Goal: Task Accomplishment & Management: Manage account settings

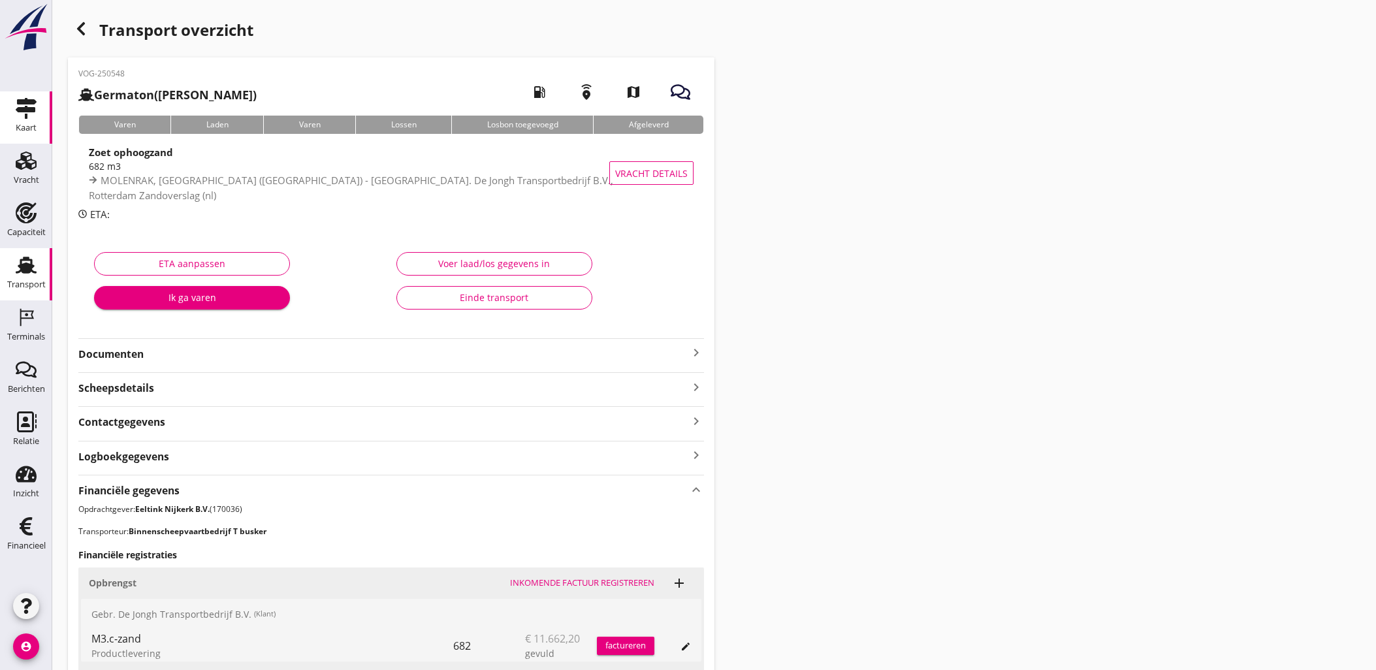
scroll to position [394, 0]
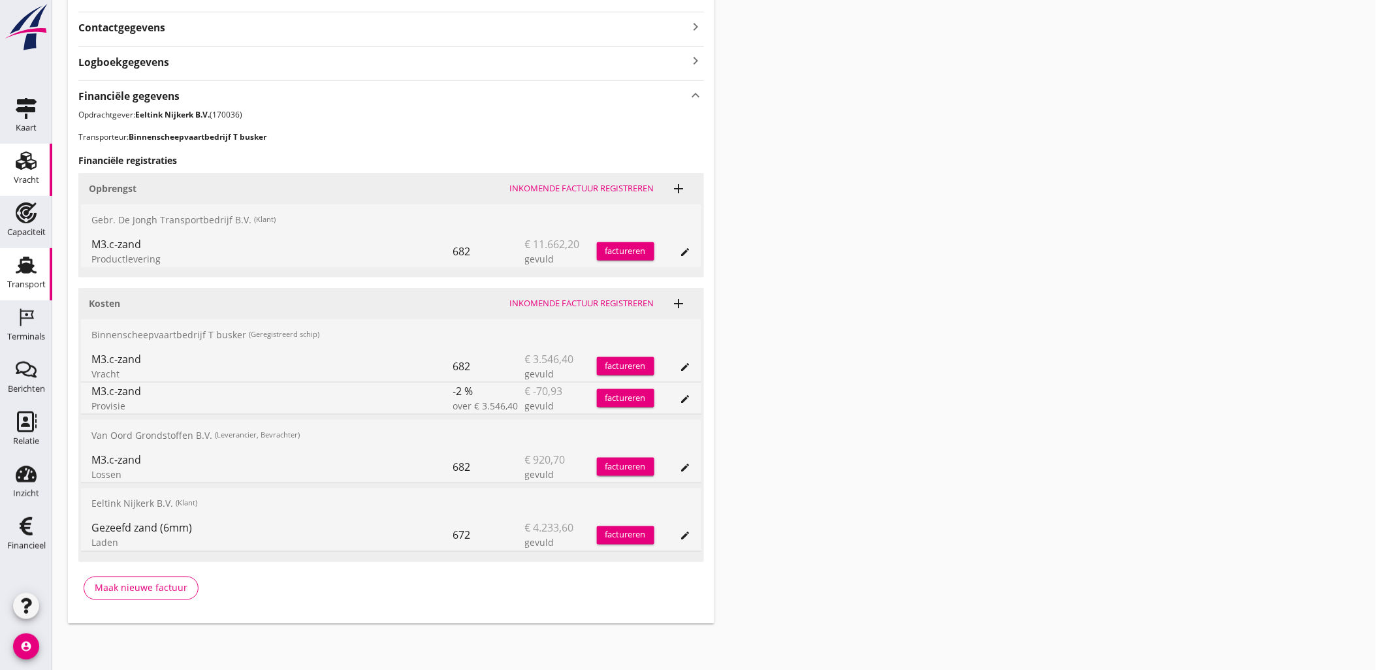
click at [20, 165] on use at bounding box center [26, 160] width 21 height 18
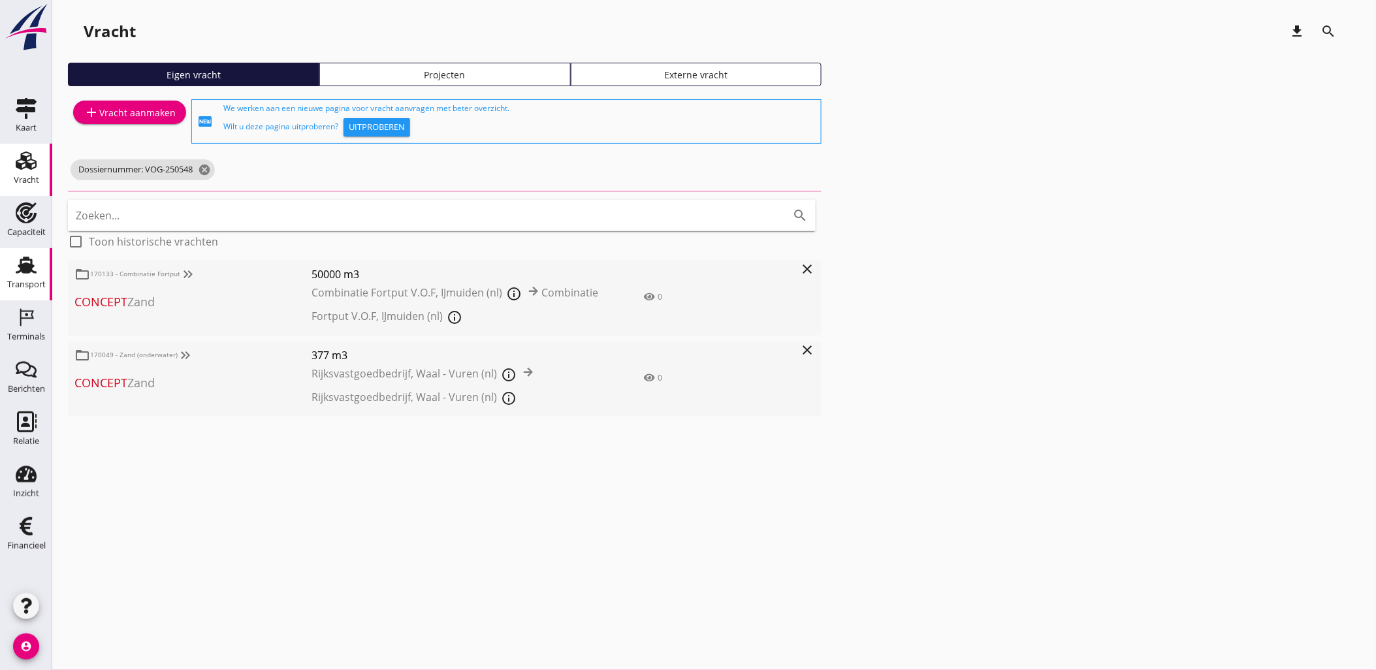
click at [29, 270] on use at bounding box center [26, 265] width 21 height 17
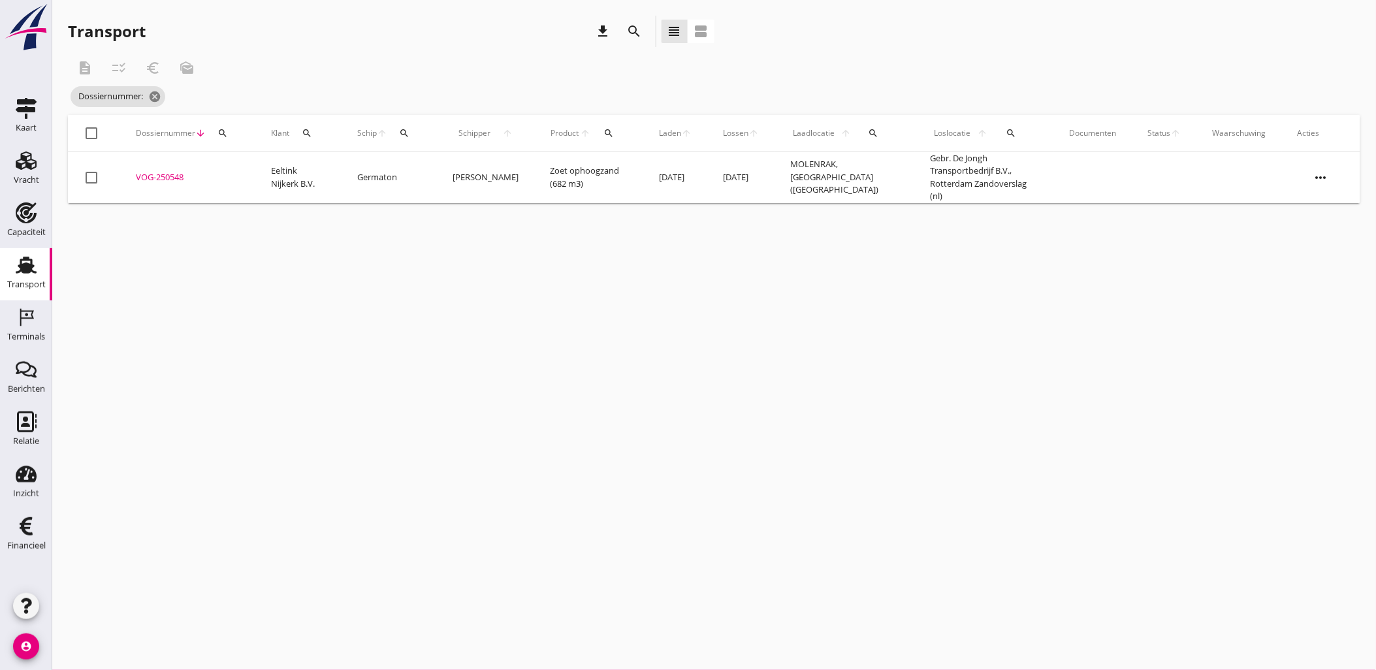
click at [227, 132] on div "search" at bounding box center [223, 133] width 24 height 10
click at [245, 167] on input "Zoeken op dossiernummer..." at bounding box center [284, 171] width 136 height 21
paste input "VOG-250576"
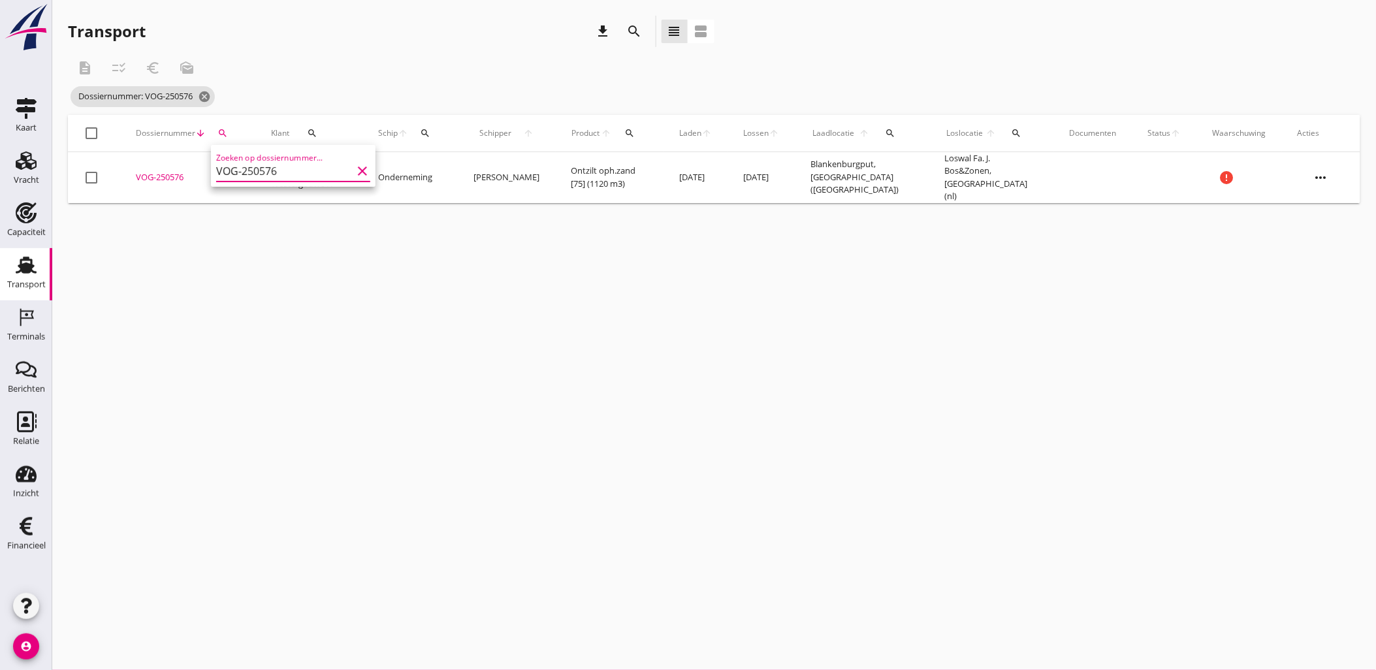
type input "VOG-250576"
click at [164, 174] on div "VOG-250576" at bounding box center [188, 177] width 104 height 13
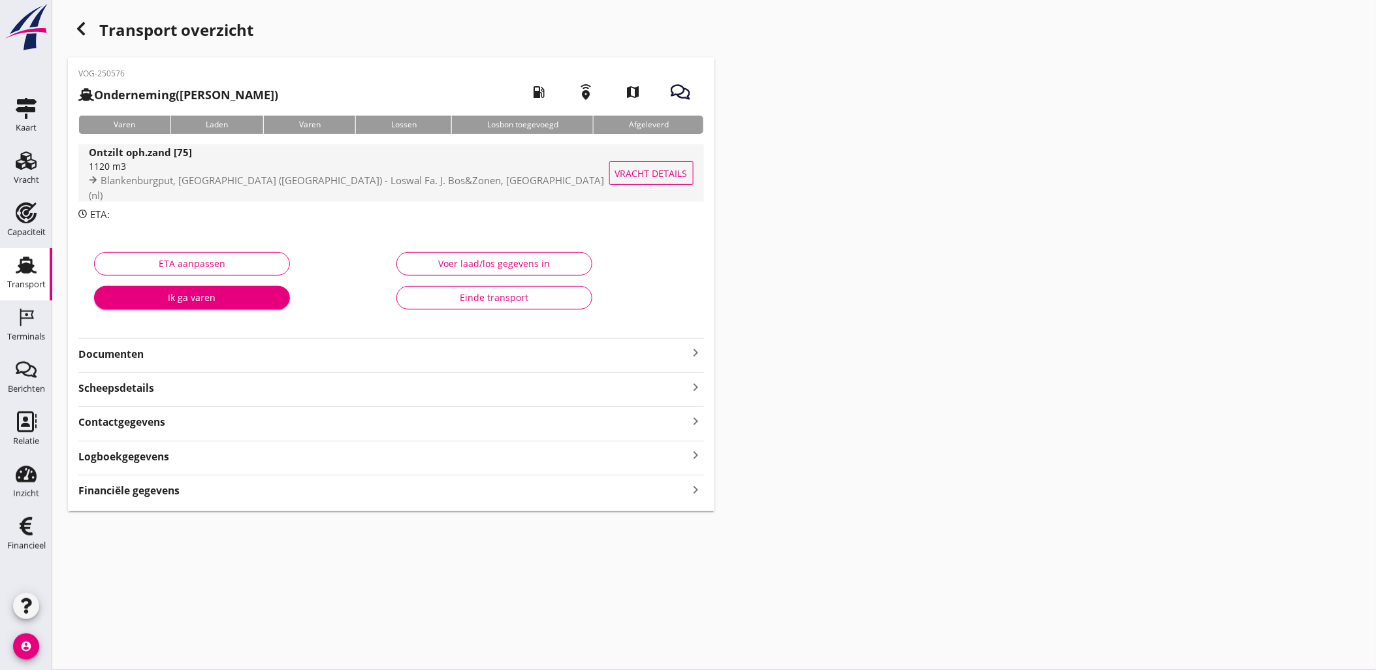
click at [647, 172] on span "Vracht details" at bounding box center [651, 174] width 72 height 14
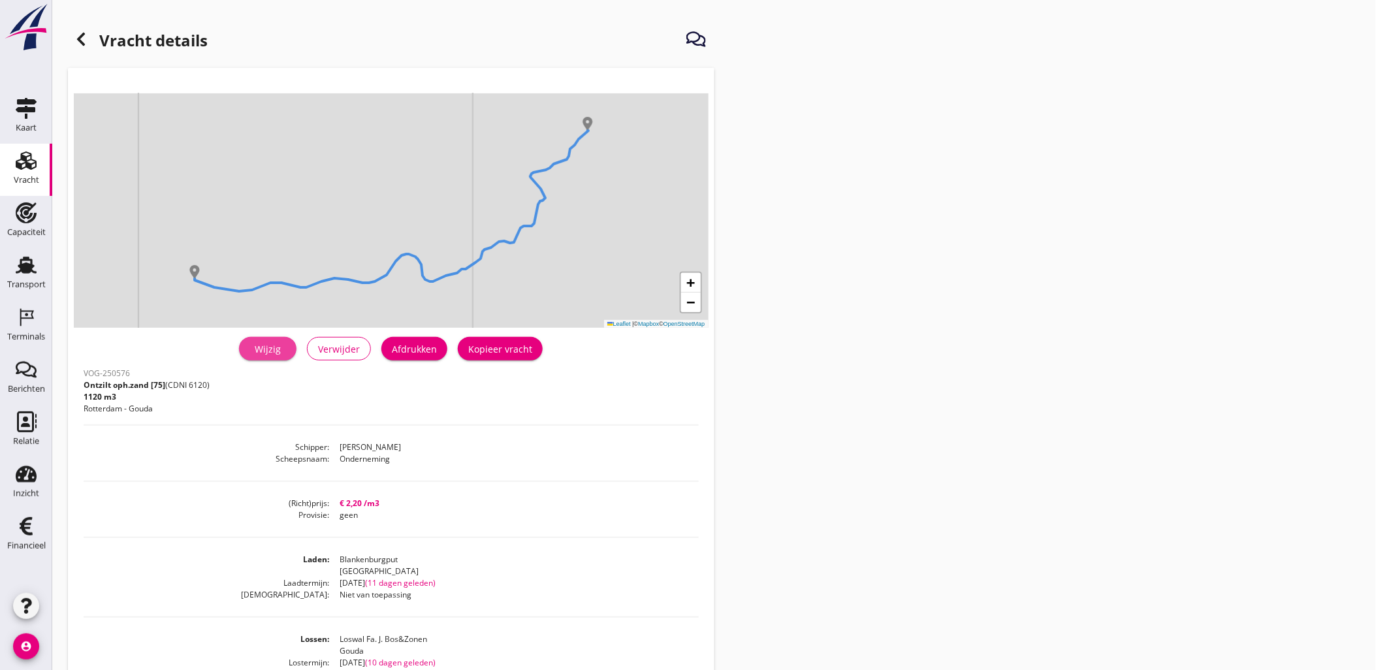
click at [285, 340] on link "Wijzig" at bounding box center [267, 349] width 57 height 24
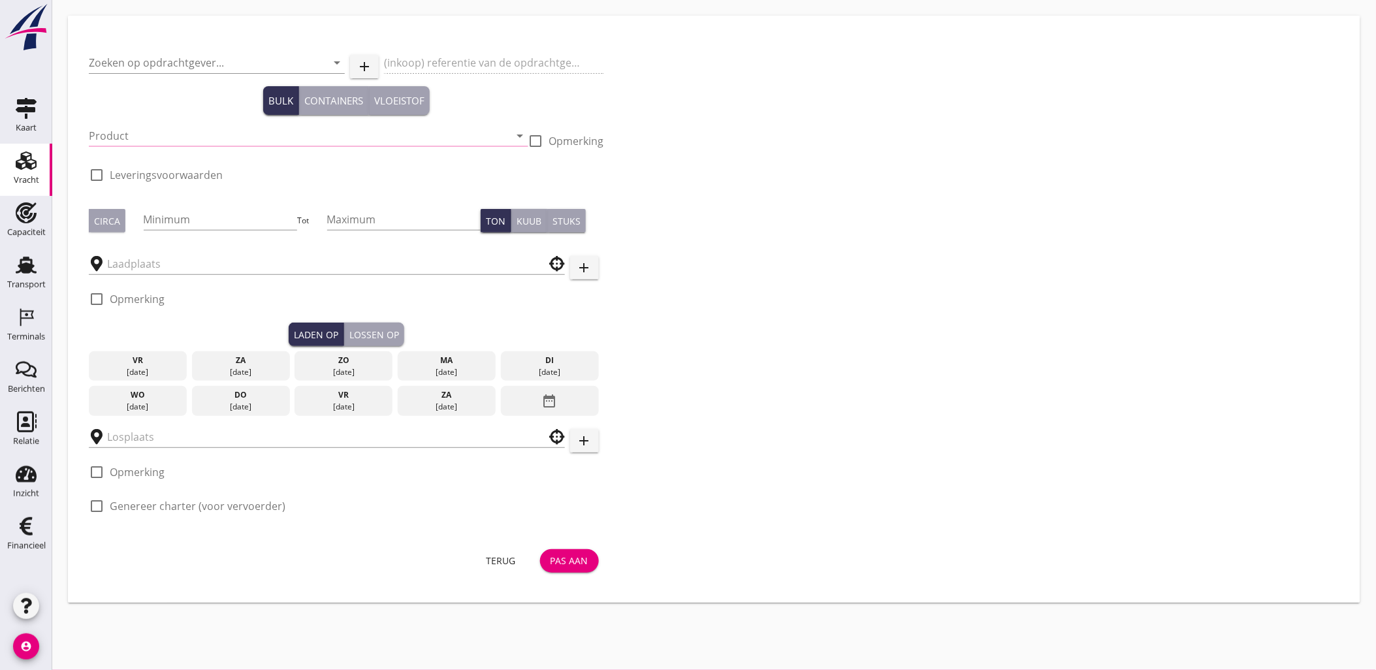
type input "Grondverbetering Westergouwe IV"
type input "Ontzilt oph.zand [75] (6120)"
type input "1120"
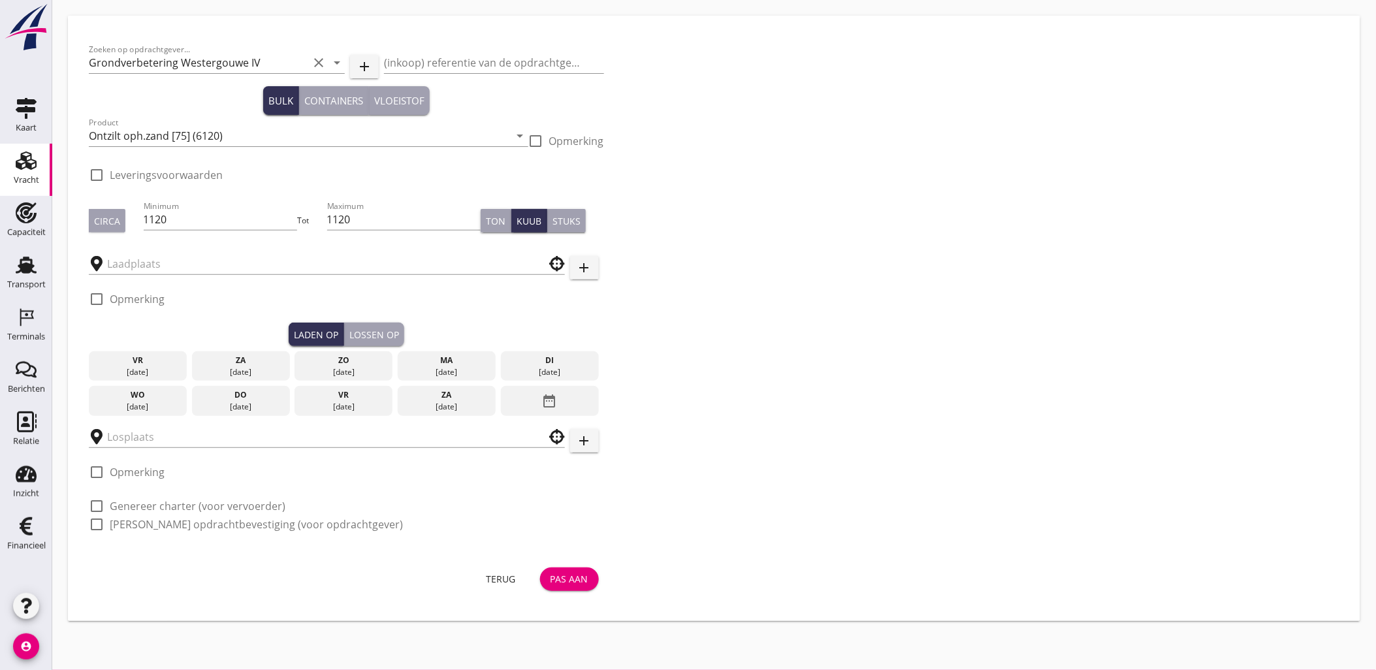
checkbox input "true"
type input "Blankenburgput"
type input "Loswal Fa. J. Bos&Zonen"
checkbox input "true"
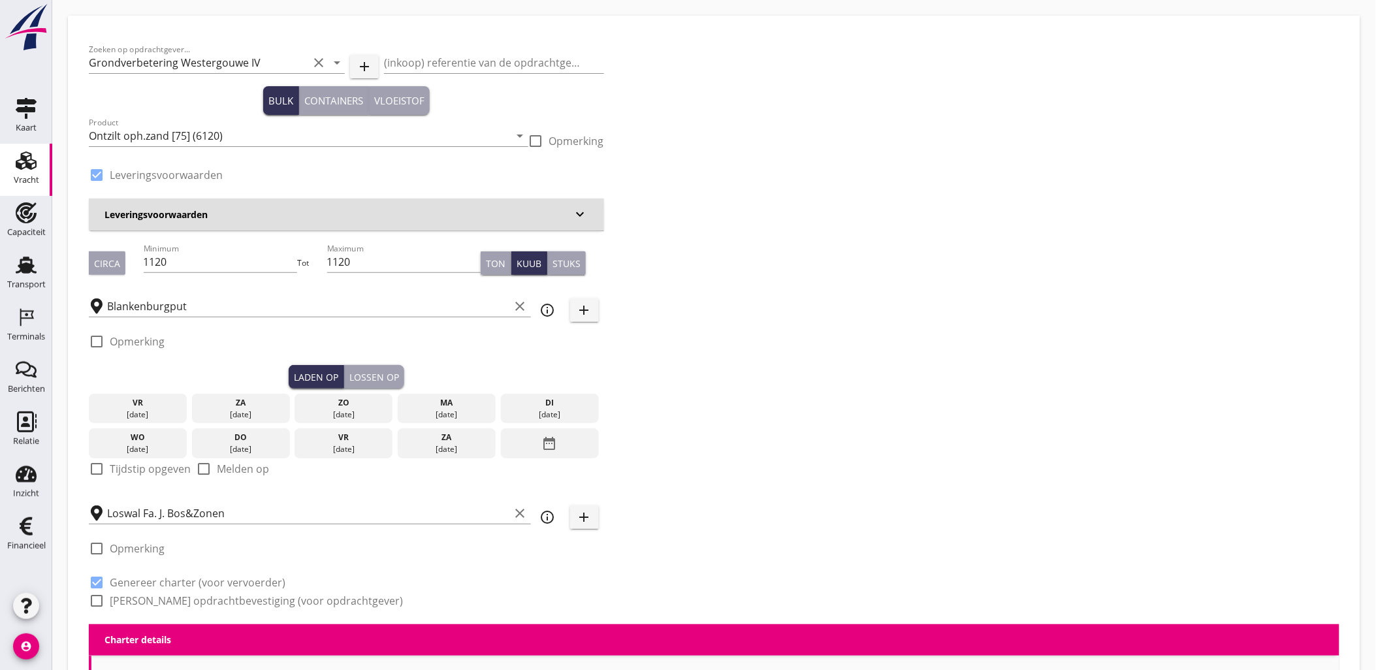
type input "2.2"
radio input "false"
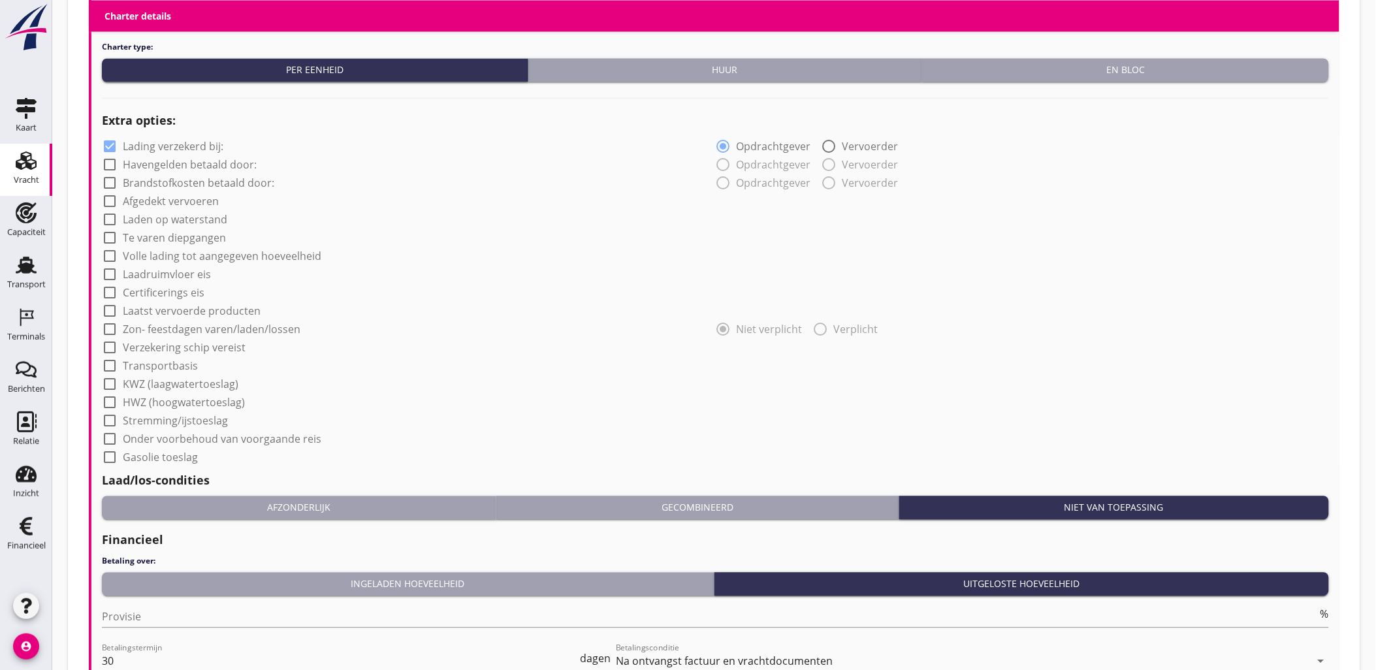
scroll to position [1053, 0]
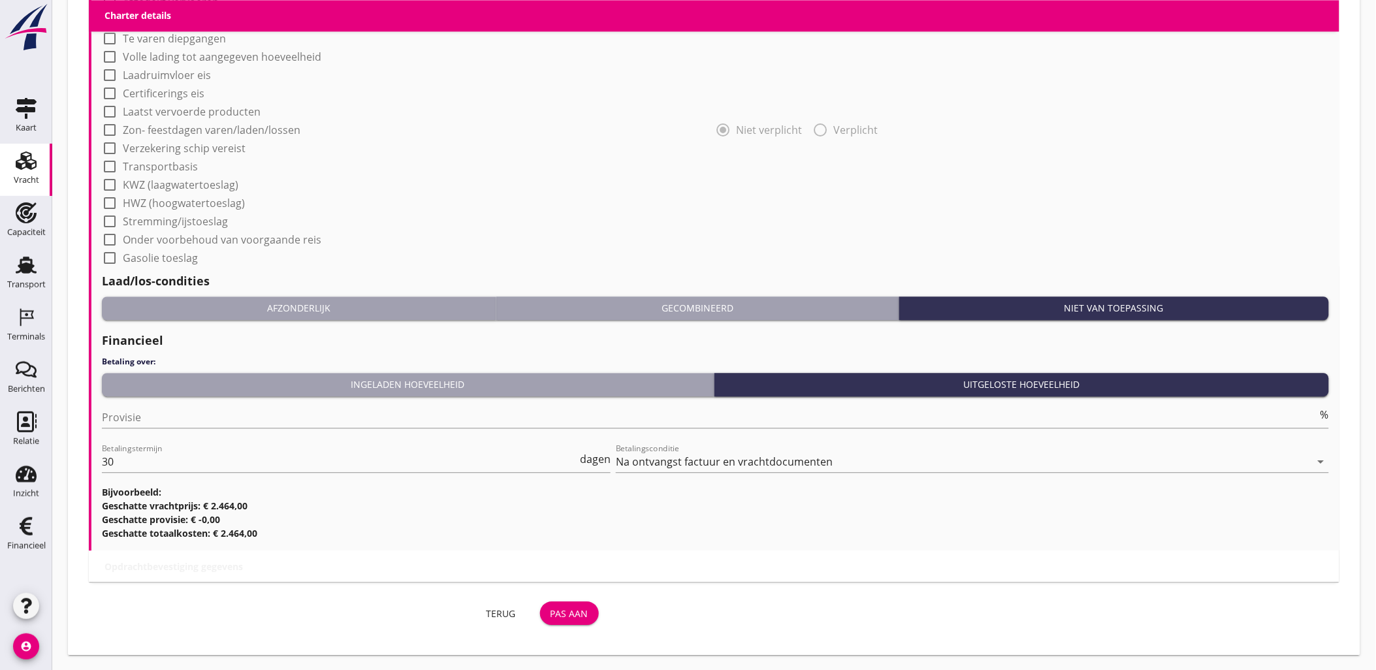
click at [26, 210] on icon "Capaciteit" at bounding box center [26, 212] width 21 height 21
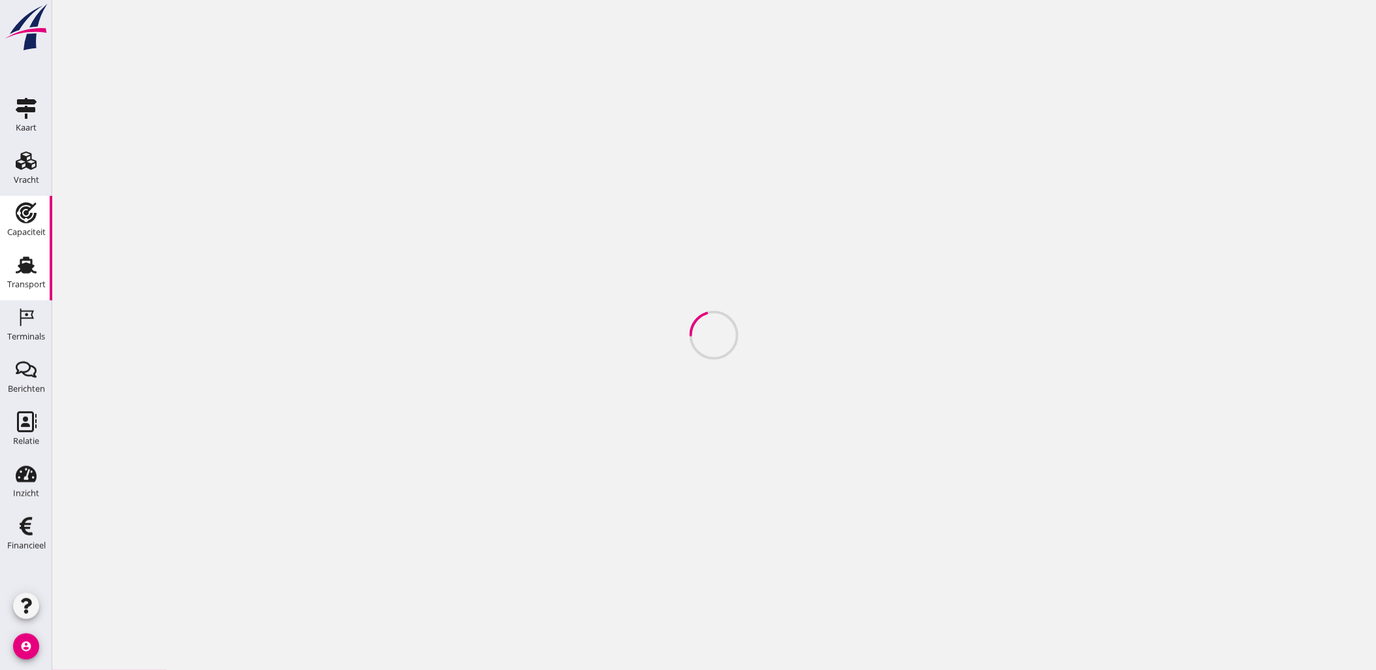
click at [22, 277] on div "Transport" at bounding box center [26, 285] width 39 height 18
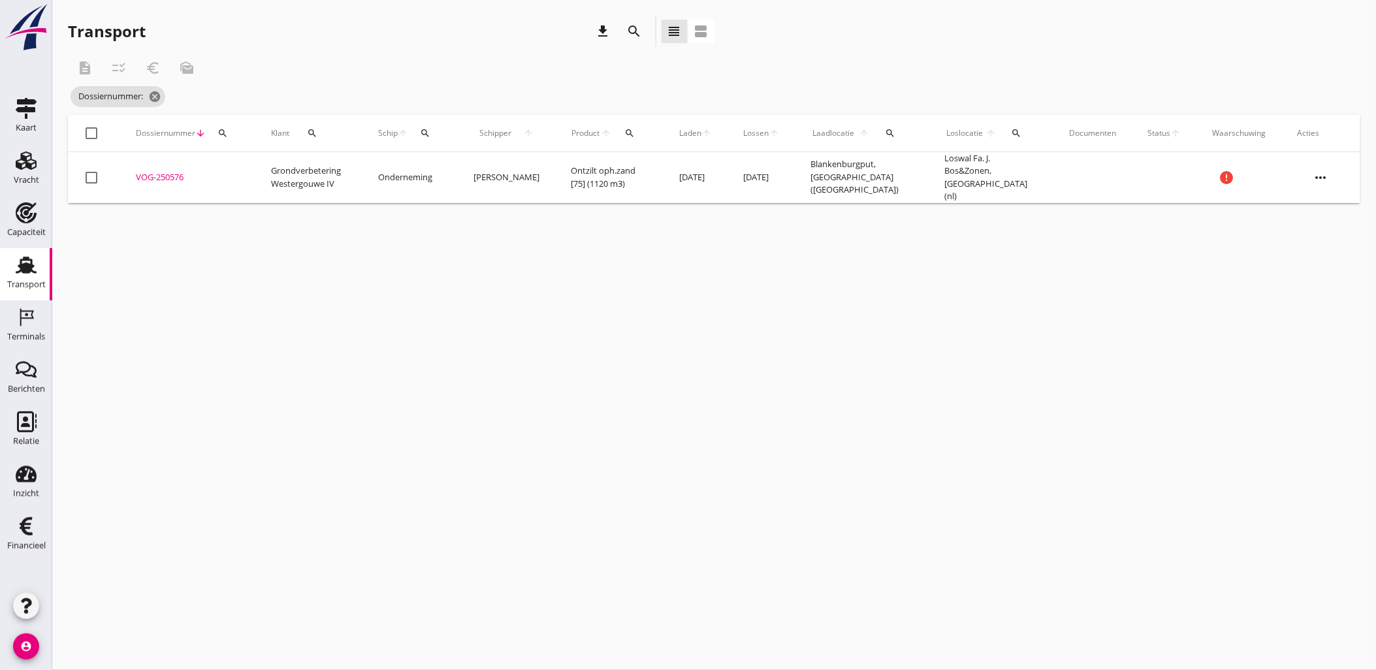
click at [93, 177] on div at bounding box center [91, 178] width 22 height 22
checkbox input "true"
click at [1333, 174] on icon "more_horiz" at bounding box center [1321, 177] width 37 height 37
click at [1335, 369] on div "Vracht verwijderen" at bounding box center [1312, 370] width 93 height 16
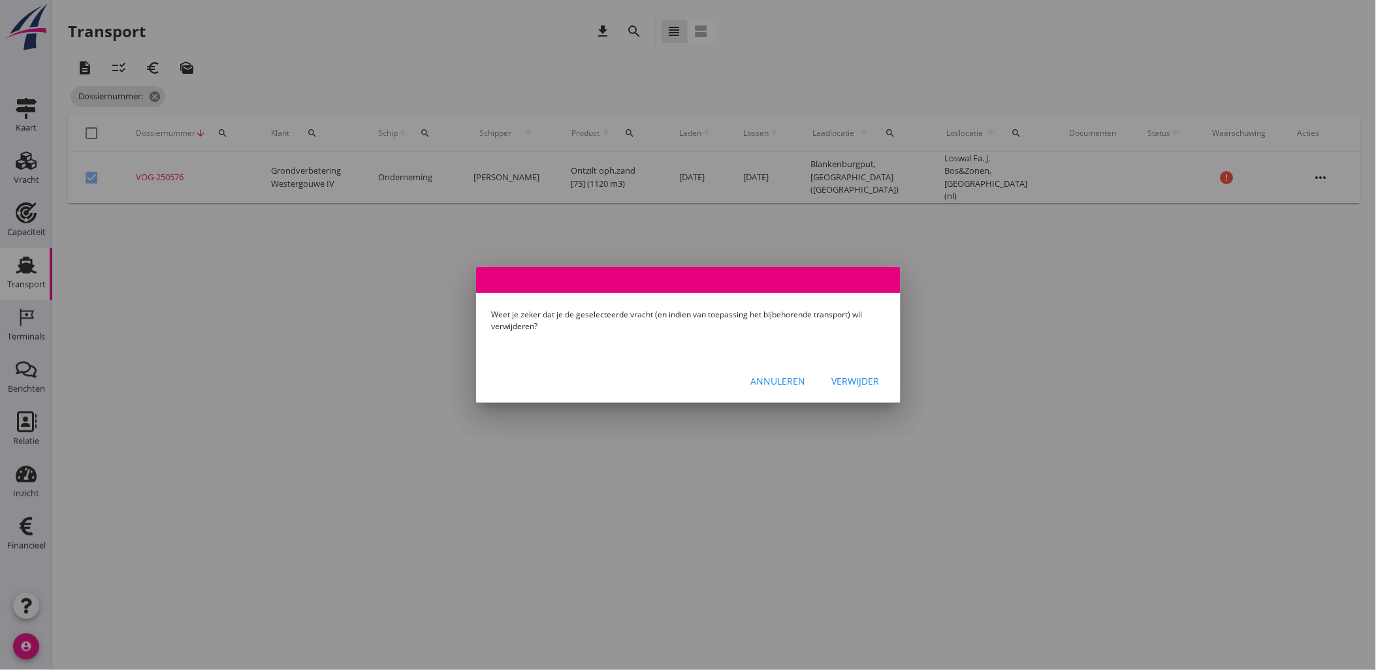
click at [860, 383] on div "Verwijder" at bounding box center [856, 381] width 48 height 14
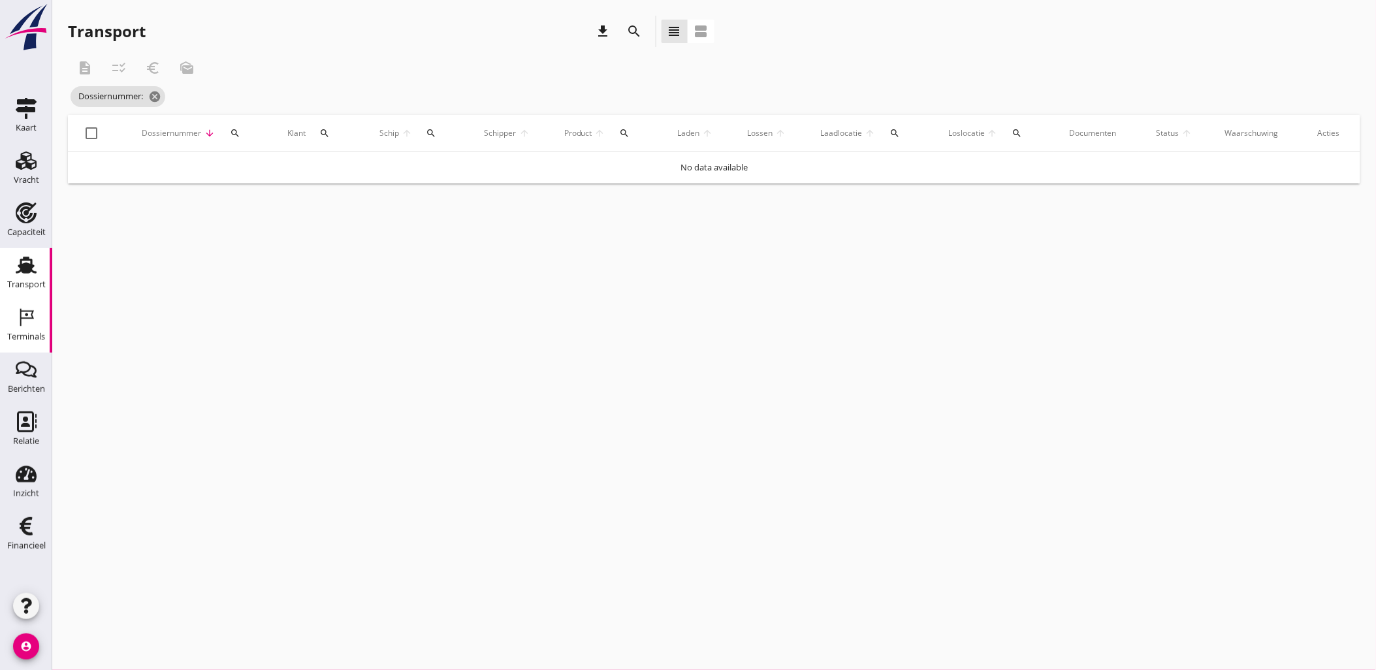
click at [29, 304] on link "Terminals Terminals" at bounding box center [26, 326] width 52 height 52
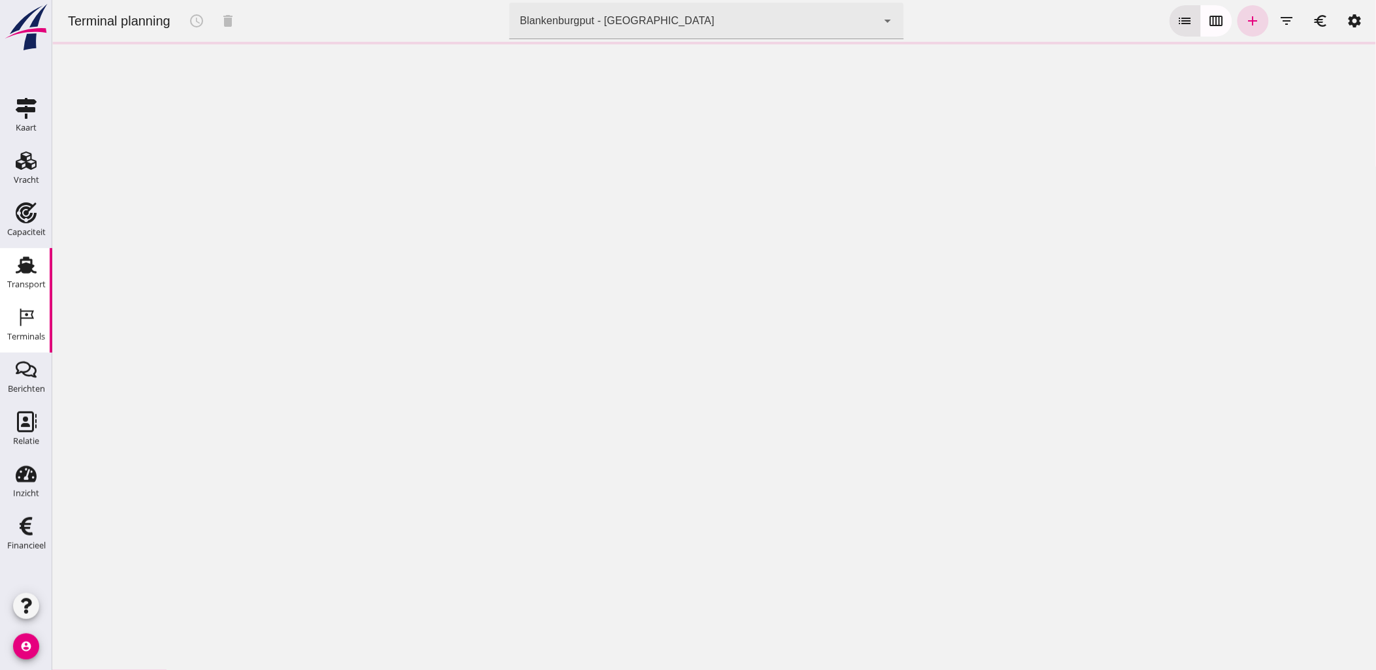
click at [31, 278] on div "Transport" at bounding box center [26, 285] width 39 height 18
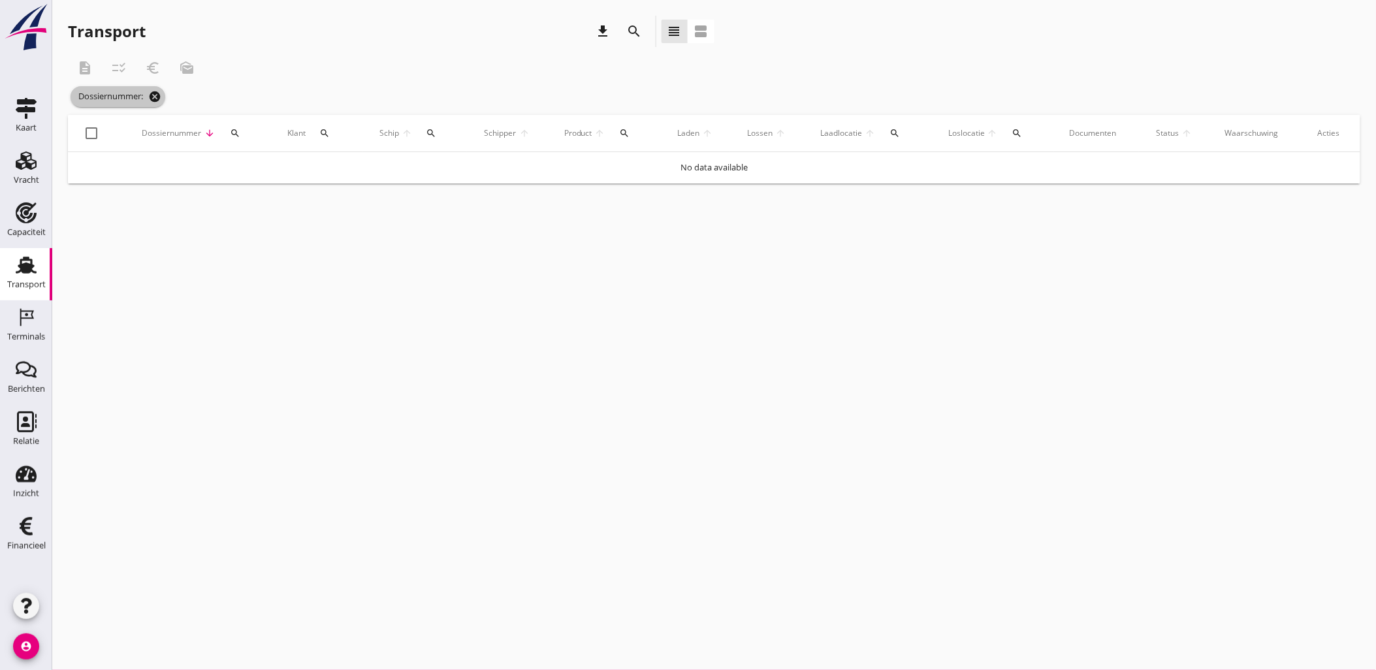
click at [155, 96] on icon "cancel" at bounding box center [154, 96] width 13 height 13
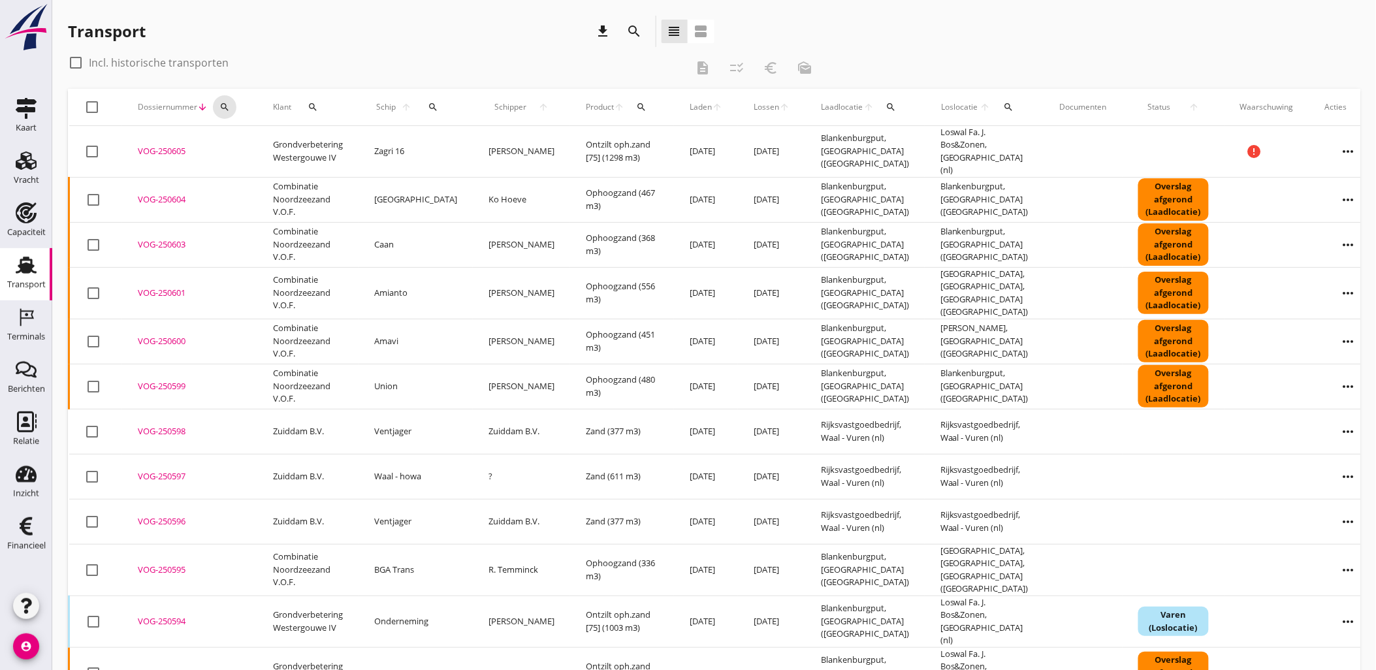
drag, startPoint x: 229, startPoint y: 102, endPoint x: 236, endPoint y: 108, distance: 10.2
click at [229, 102] on icon "search" at bounding box center [224, 107] width 10 height 10
click at [302, 144] on input "Zoeken op dossiernummer..." at bounding box center [285, 145] width 136 height 21
paste input "VOG-250548"
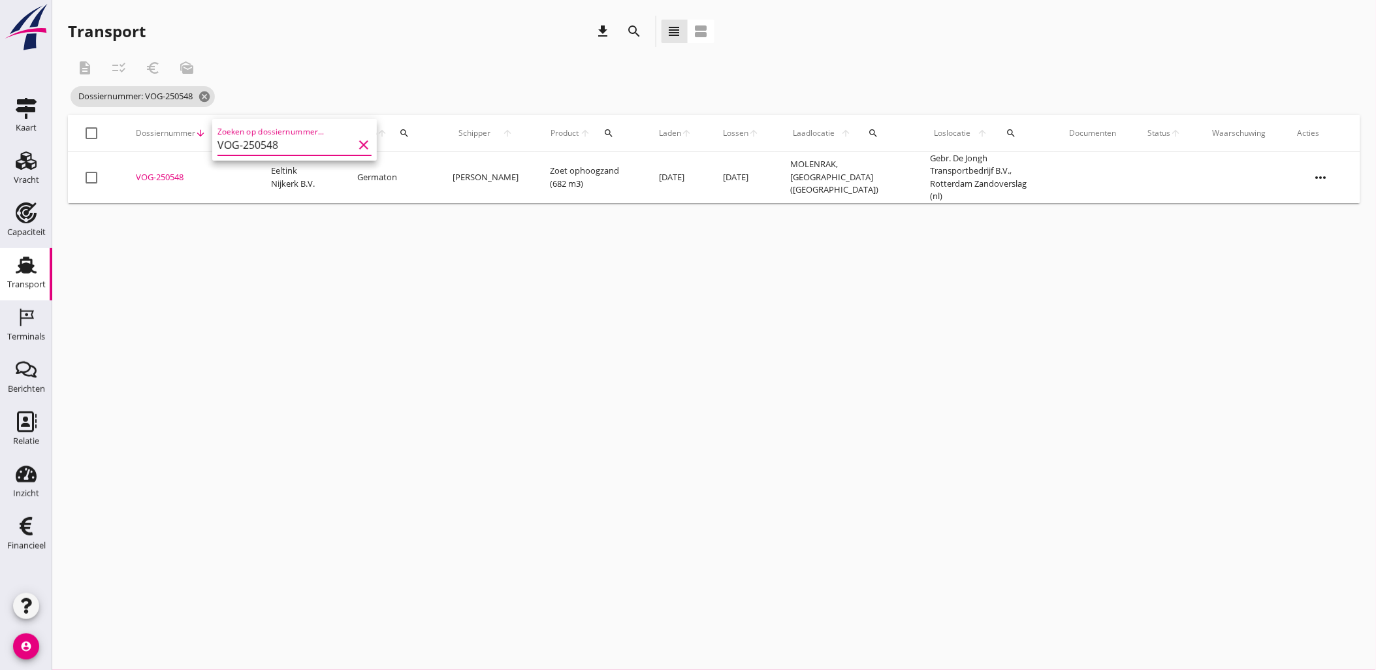
type input "VOG-250548"
click at [163, 175] on div "VOG-250548" at bounding box center [188, 177] width 104 height 13
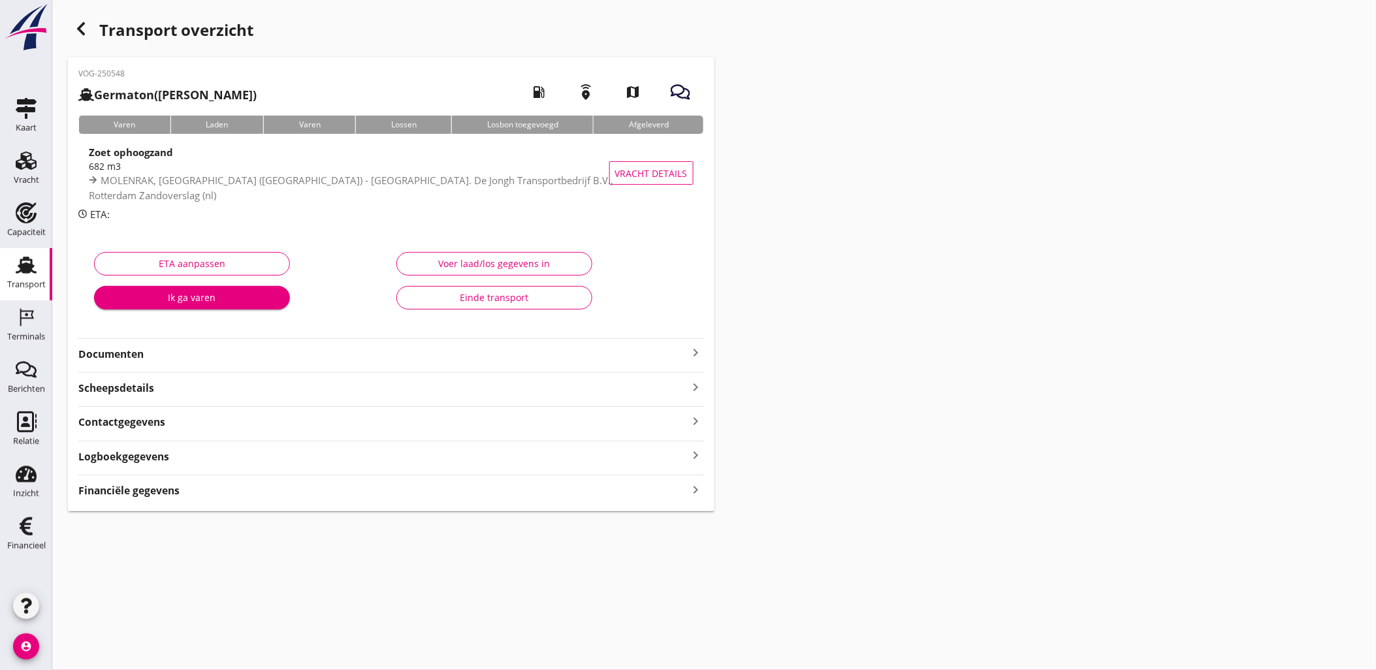
click at [1019, 278] on div "Transport overzicht VOG-250548 Germaton ([PERSON_NAME]) local_gas_station emerg…" at bounding box center [714, 263] width 1324 height 527
drag, startPoint x: 296, startPoint y: 488, endPoint x: 305, endPoint y: 488, distance: 8.5
click at [295, 488] on div "Financiële gegevens keyboard_arrow_right" at bounding box center [391, 490] width 626 height 18
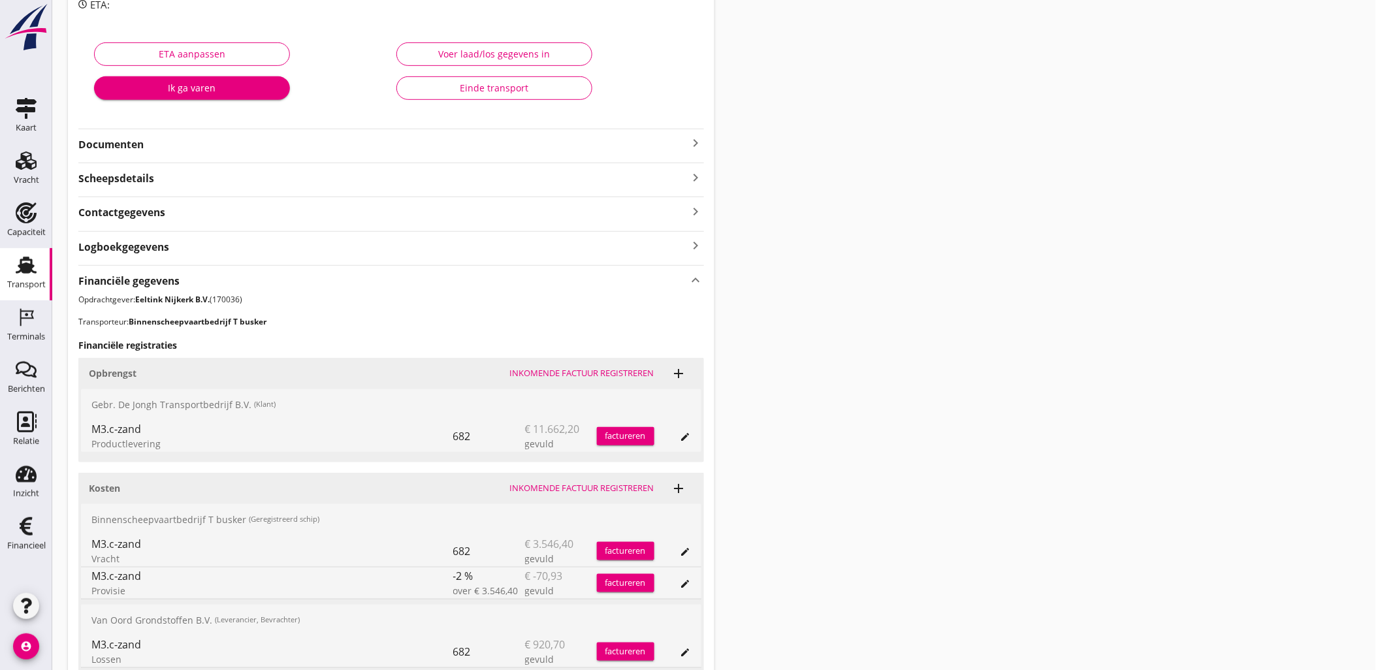
scroll to position [394, 0]
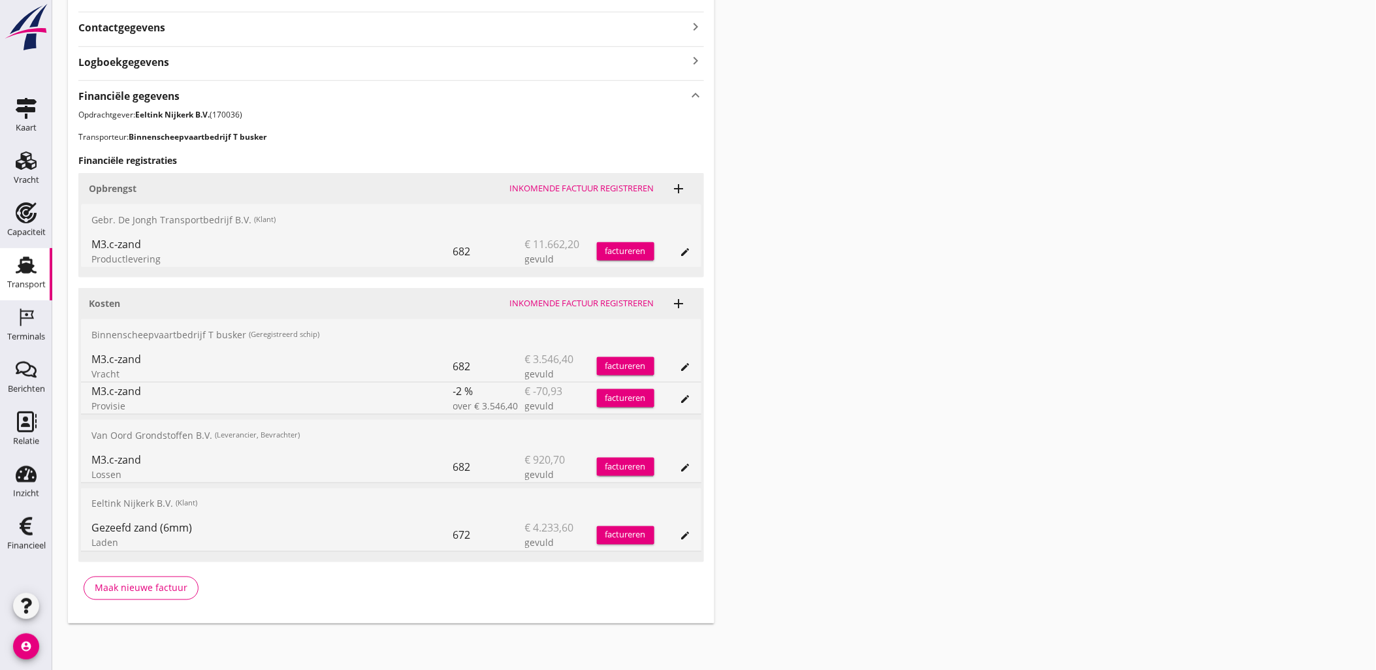
click at [677, 534] on div "edit" at bounding box center [685, 536] width 18 height 10
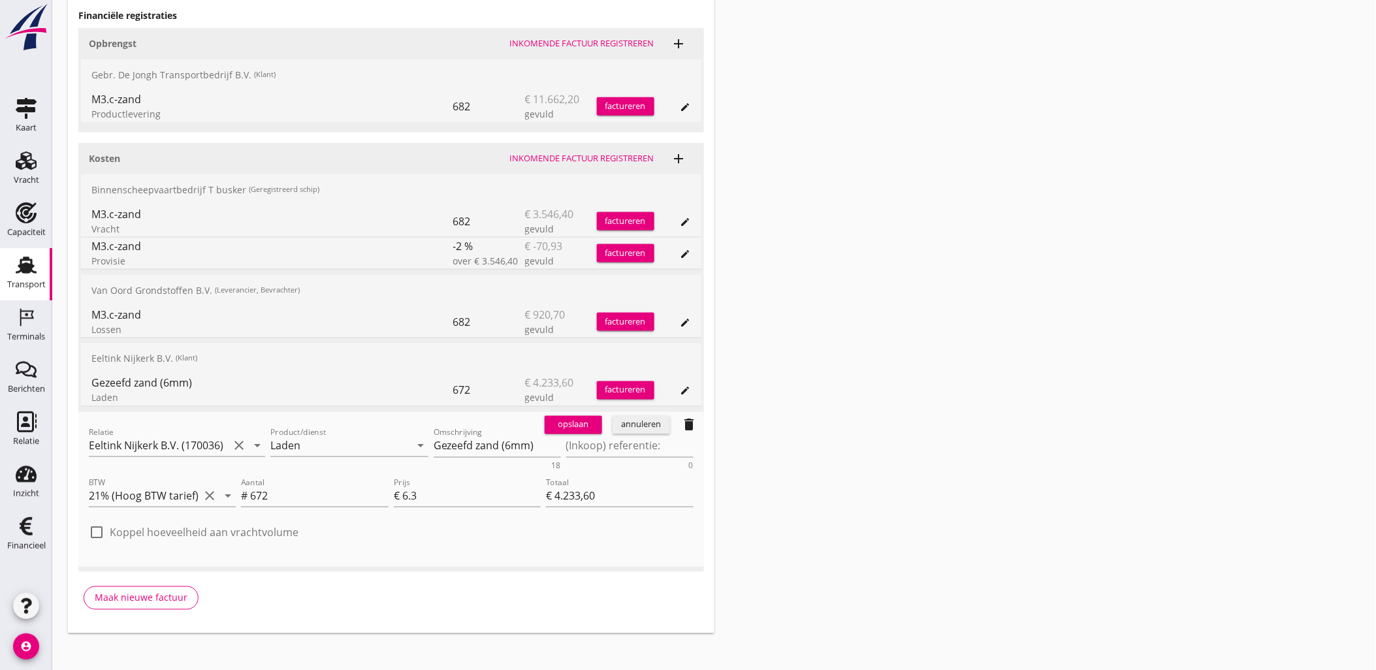
click at [613, 430] on button "annuleren" at bounding box center [641, 425] width 57 height 18
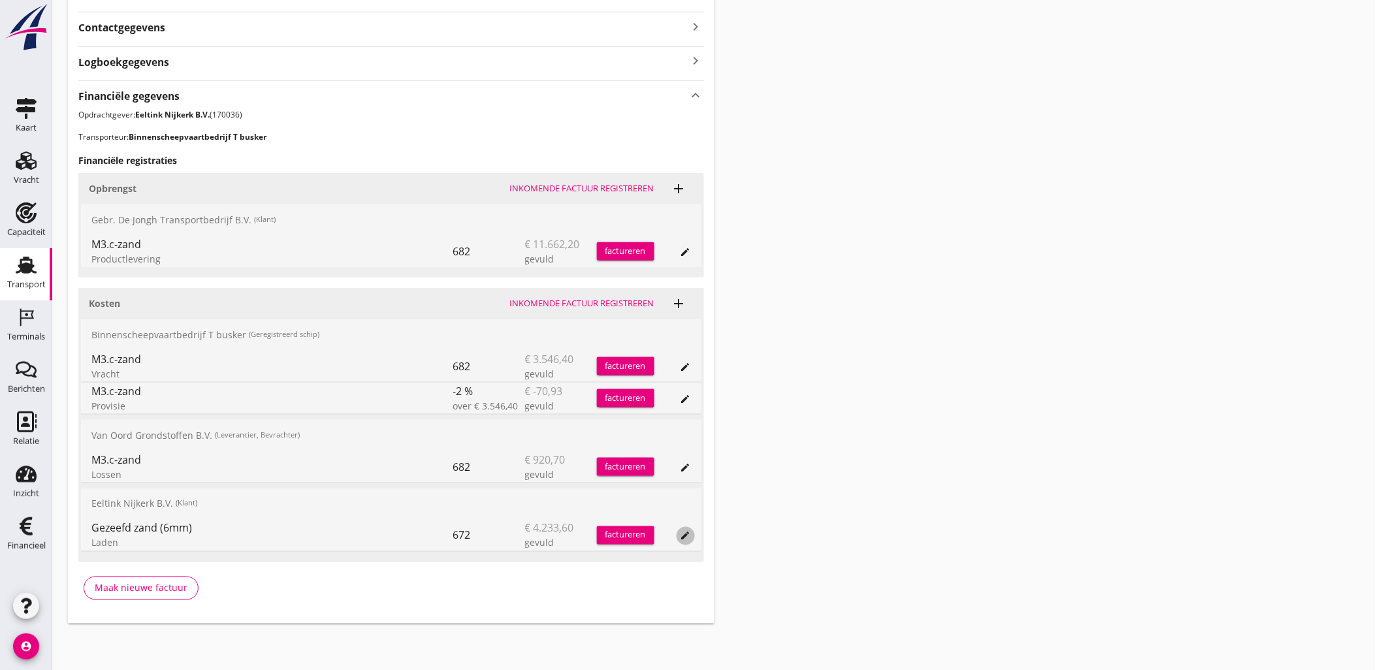
click at [684, 532] on icon "edit" at bounding box center [685, 536] width 10 height 10
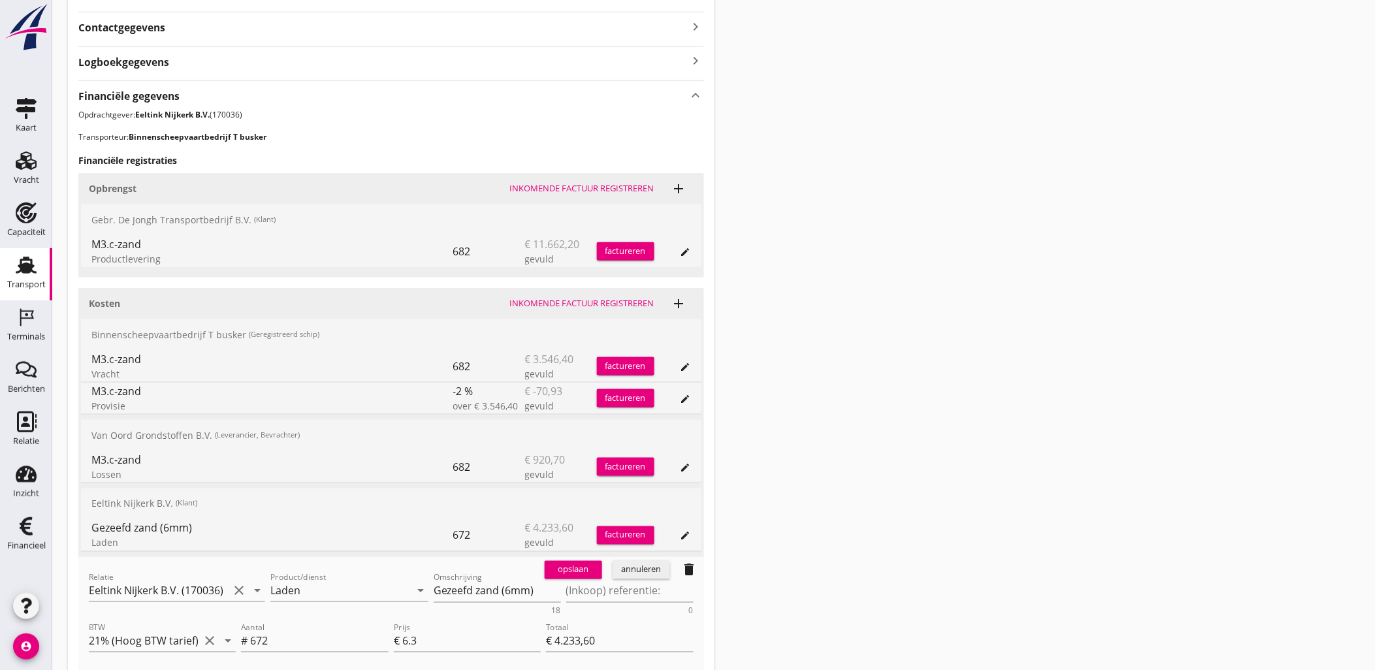
click at [640, 581] on div "opslaan annuleren delete" at bounding box center [621, 570] width 165 height 26
click at [642, 584] on textarea "(Inkoop) referentie:" at bounding box center [629, 592] width 127 height 22
paste textarea "2316006664"
type textarea "2316006664"
click at [564, 573] on div "opslaan" at bounding box center [573, 570] width 47 height 13
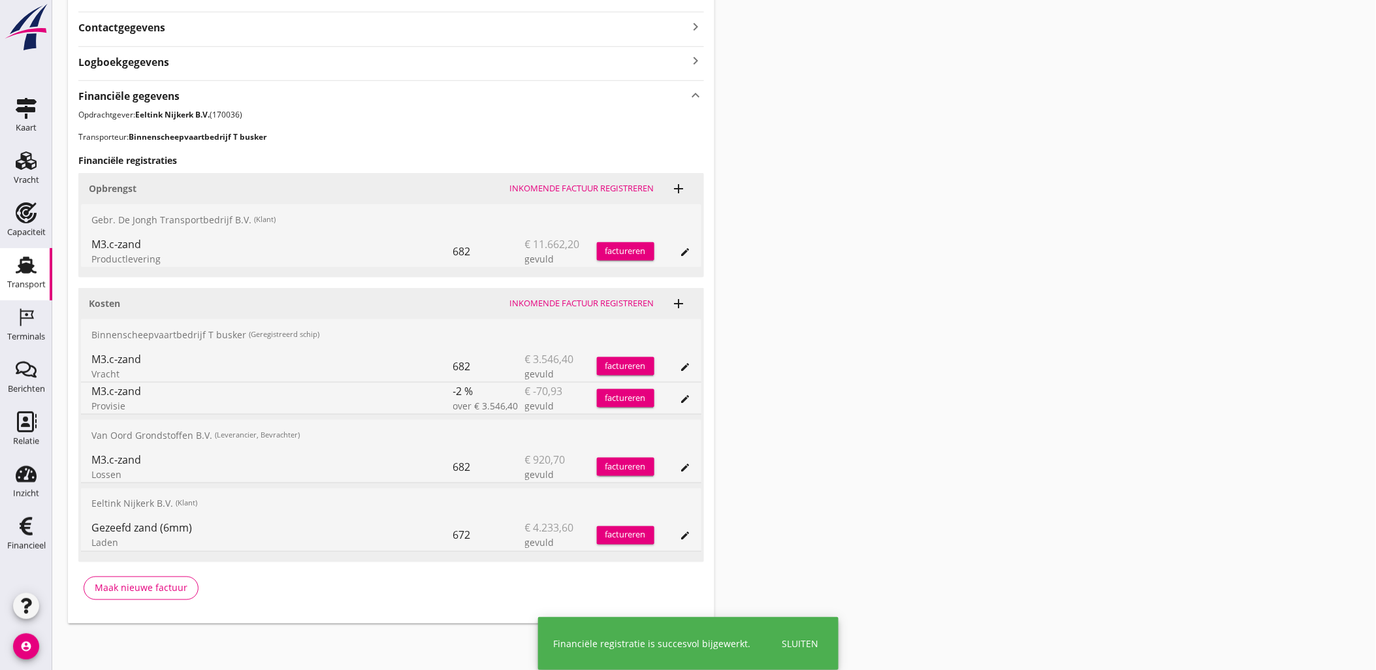
click at [688, 473] on button "edit" at bounding box center [685, 467] width 18 height 18
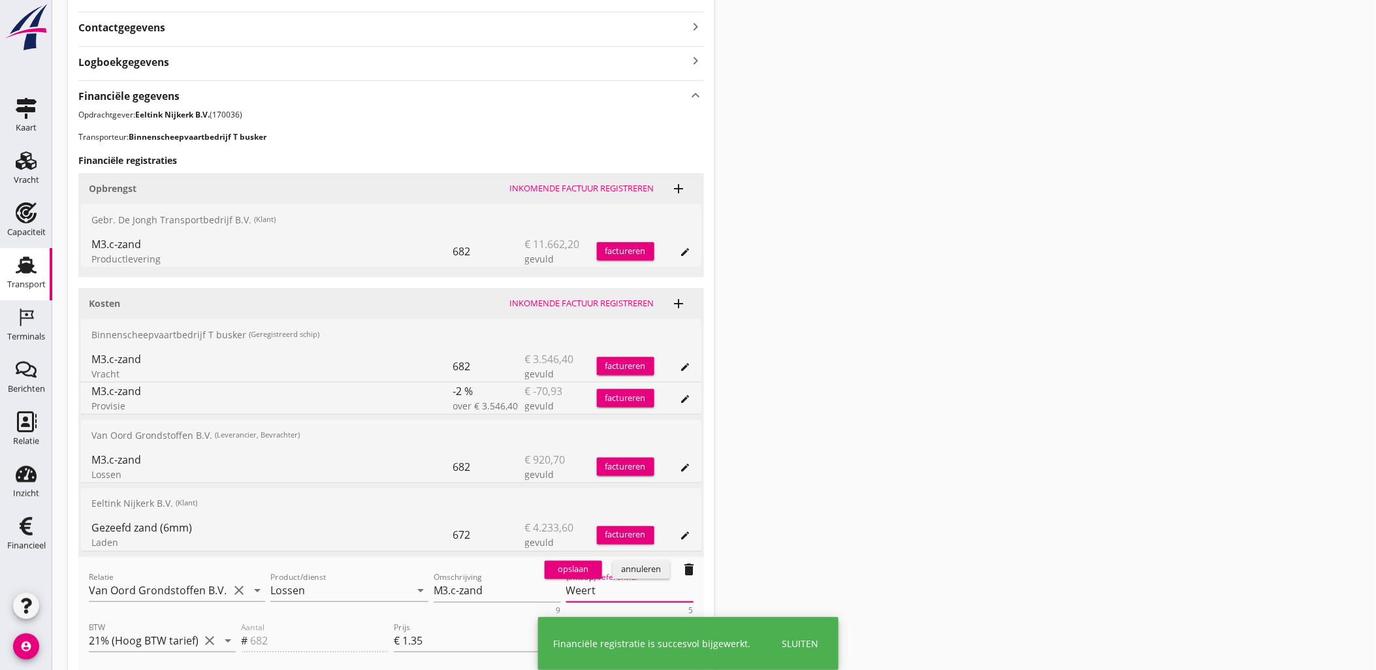
click at [627, 583] on textarea "Weert" at bounding box center [629, 592] width 127 height 22
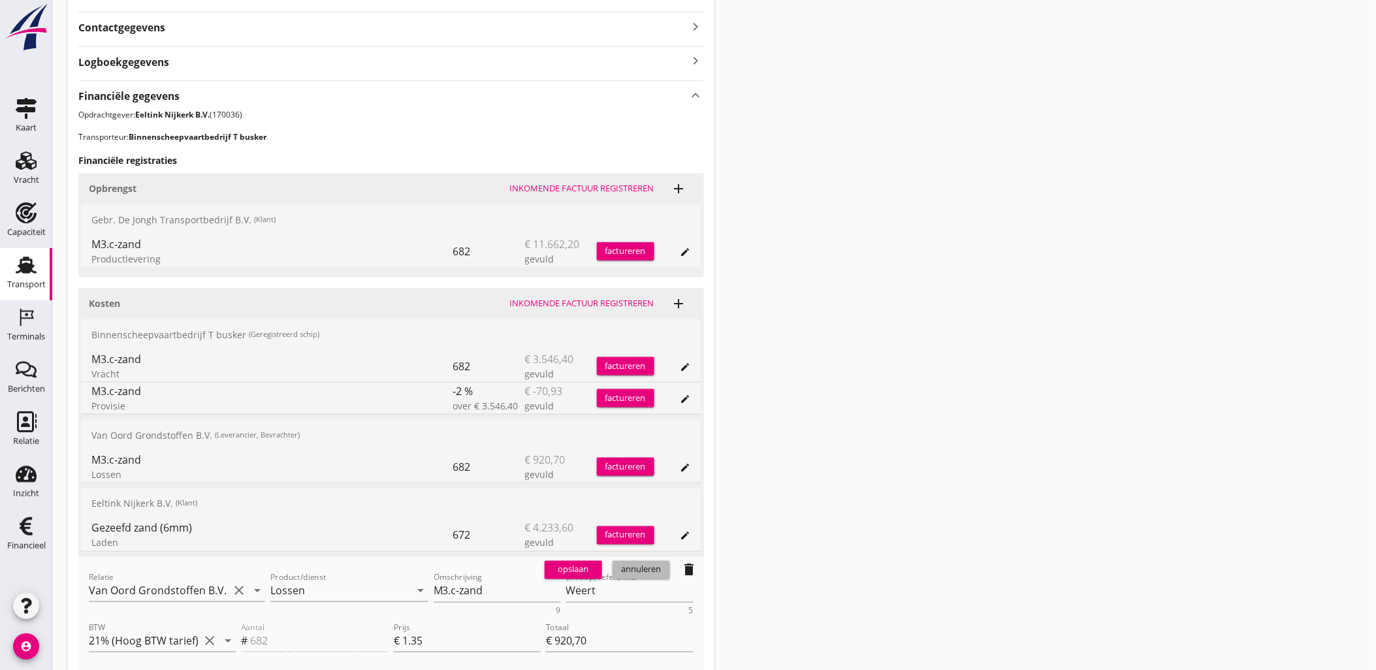
click at [637, 572] on div "annuleren" at bounding box center [641, 570] width 47 height 13
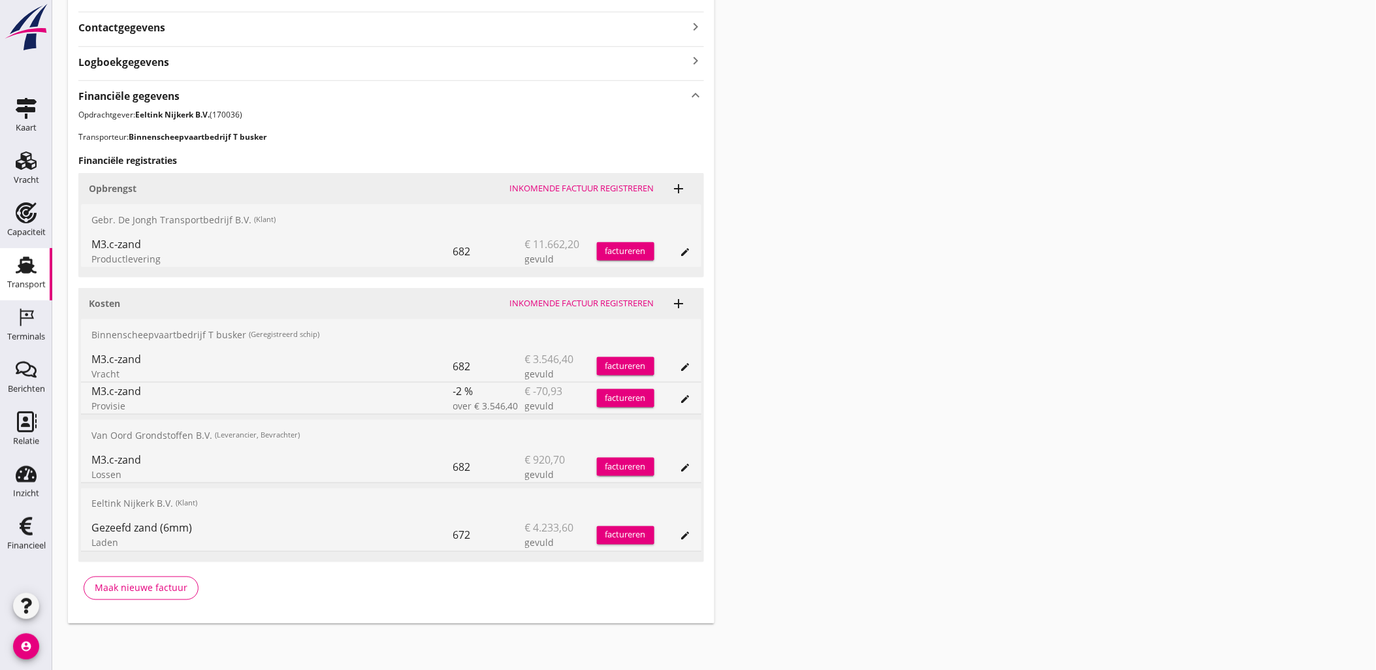
click at [693, 396] on div "edit" at bounding box center [685, 399] width 18 height 10
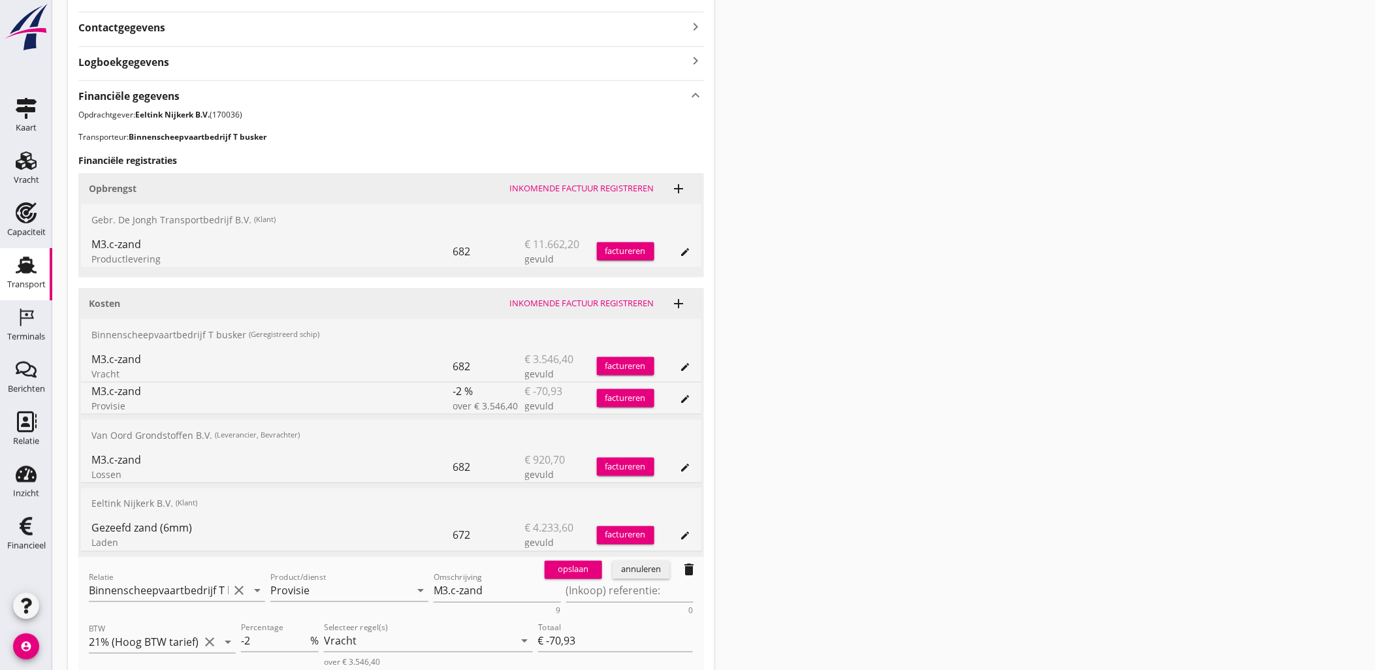
click at [607, 578] on div "opslaan annuleren delete" at bounding box center [621, 570] width 165 height 26
click at [612, 590] on textarea "(Inkoop) referentie:" at bounding box center [629, 592] width 127 height 22
paste textarea "2316006664"
type textarea "2316006664"
click at [581, 572] on div "opslaan" at bounding box center [573, 570] width 47 height 13
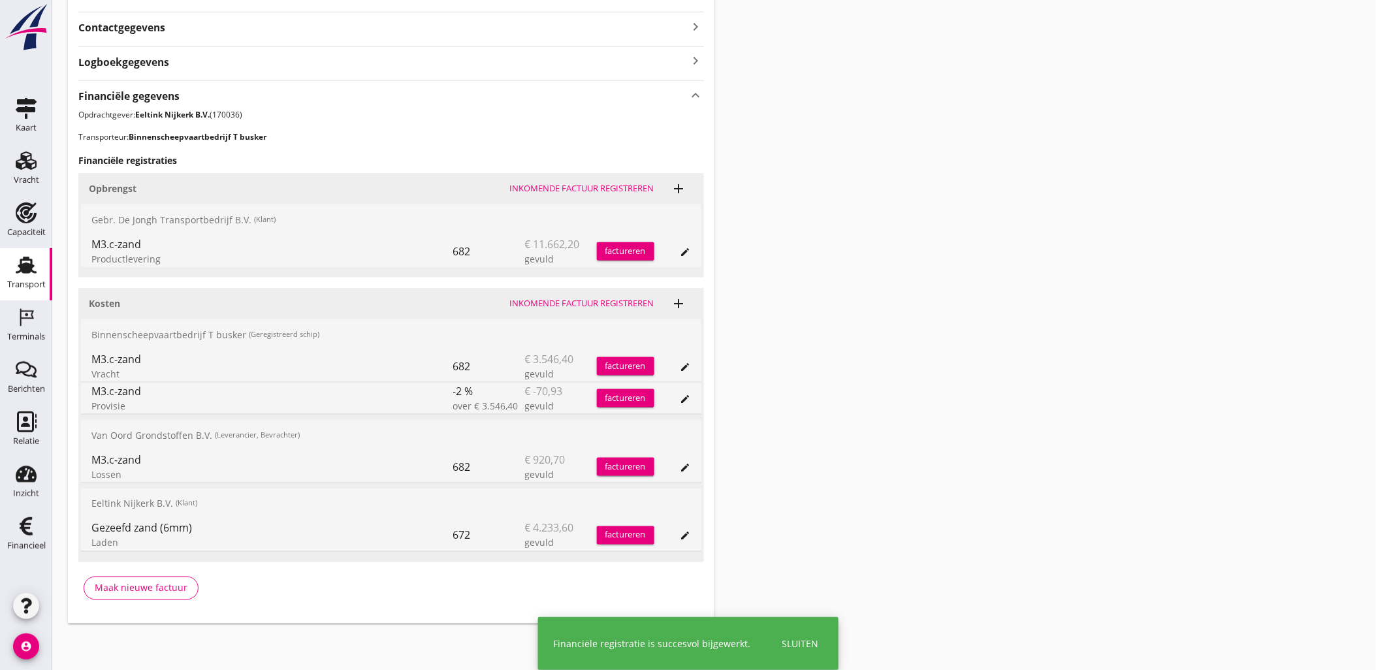
click at [682, 370] on icon "edit" at bounding box center [685, 367] width 10 height 10
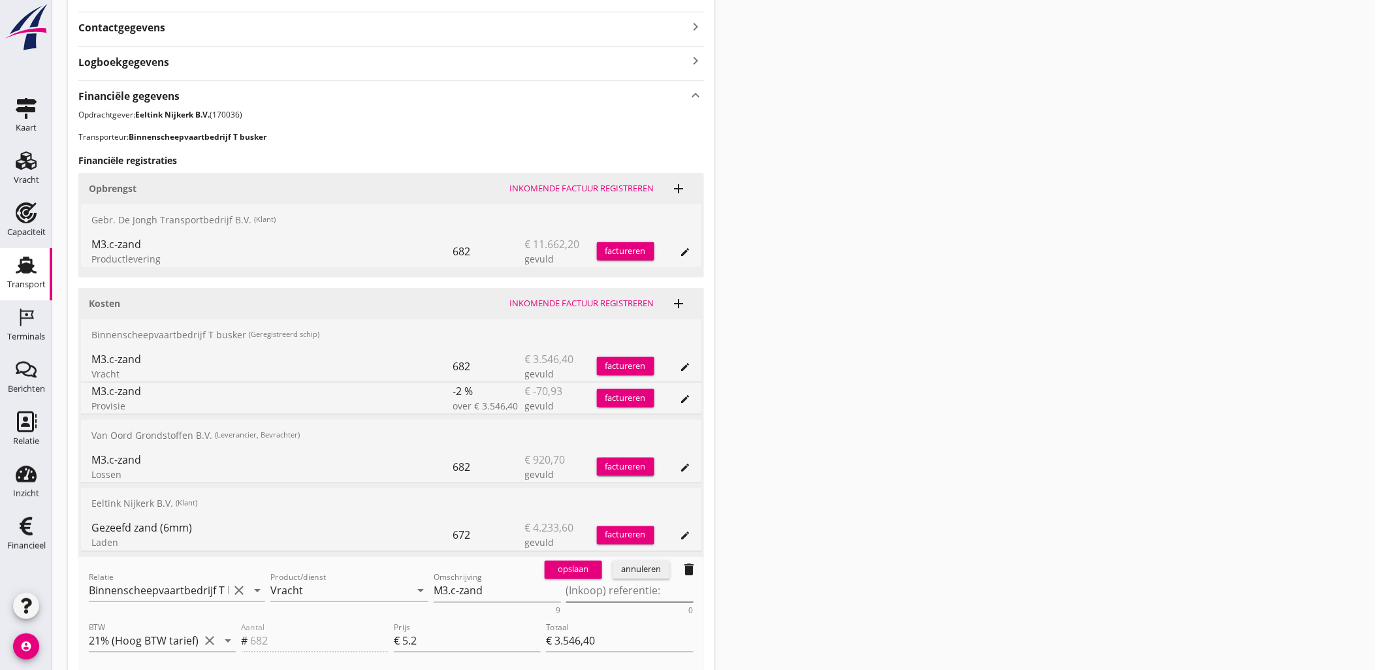
click at [641, 585] on textarea "(Inkoop) referentie:" at bounding box center [629, 592] width 127 height 22
paste textarea "2316006664"
type textarea "2316006664"
click at [573, 569] on div "opslaan" at bounding box center [573, 570] width 47 height 13
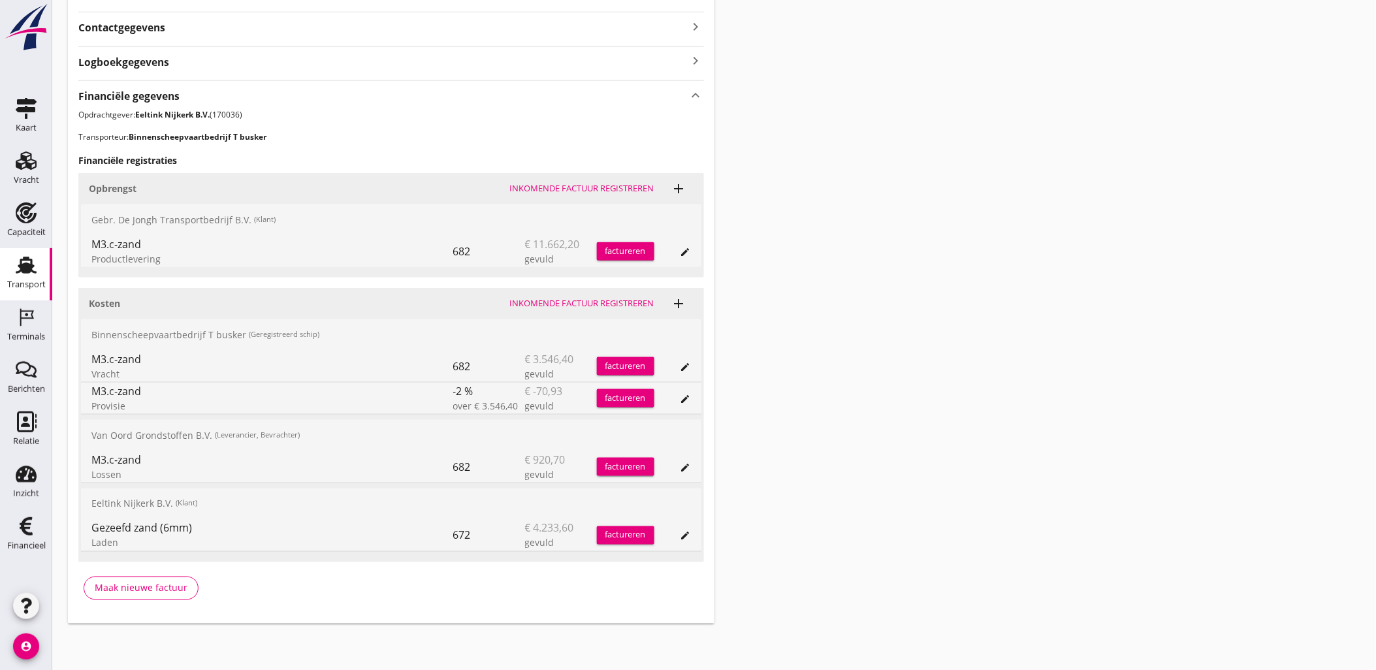
click at [1049, 213] on div "Transport overzicht VOG-250548 Germaton ([PERSON_NAME]) local_gas_station emerg…" at bounding box center [714, 123] width 1324 height 1034
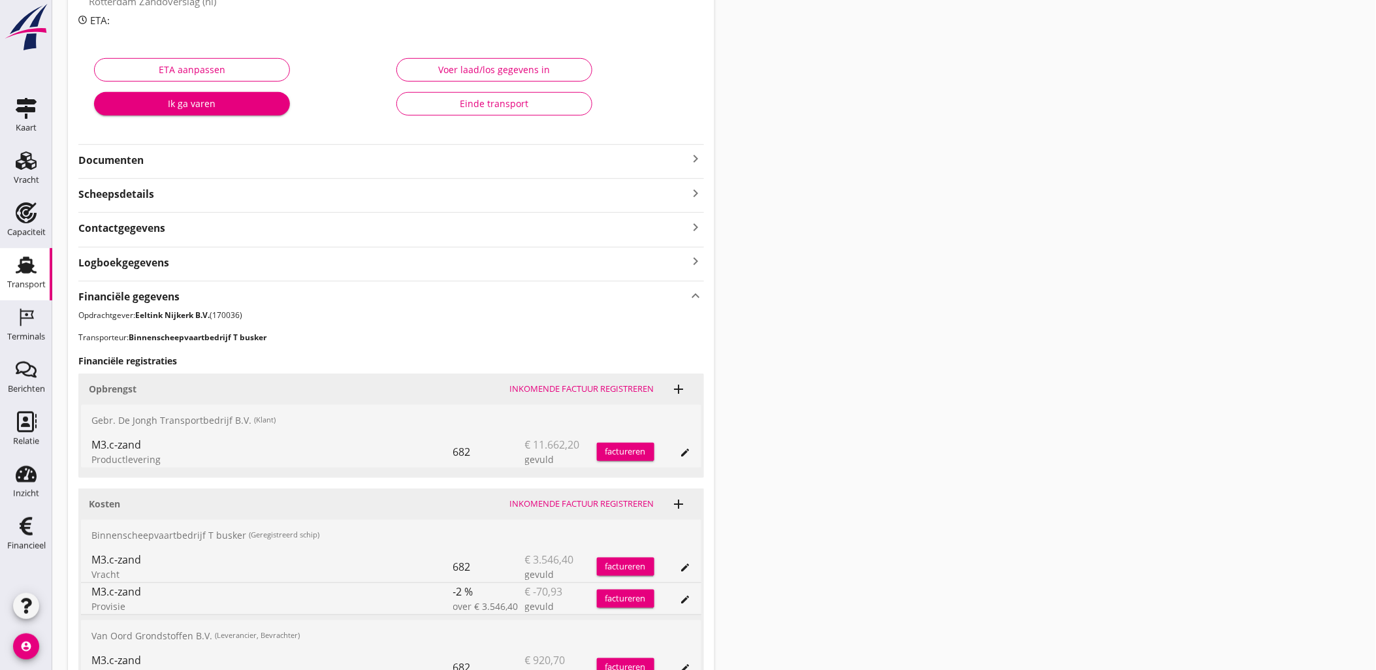
scroll to position [0, 0]
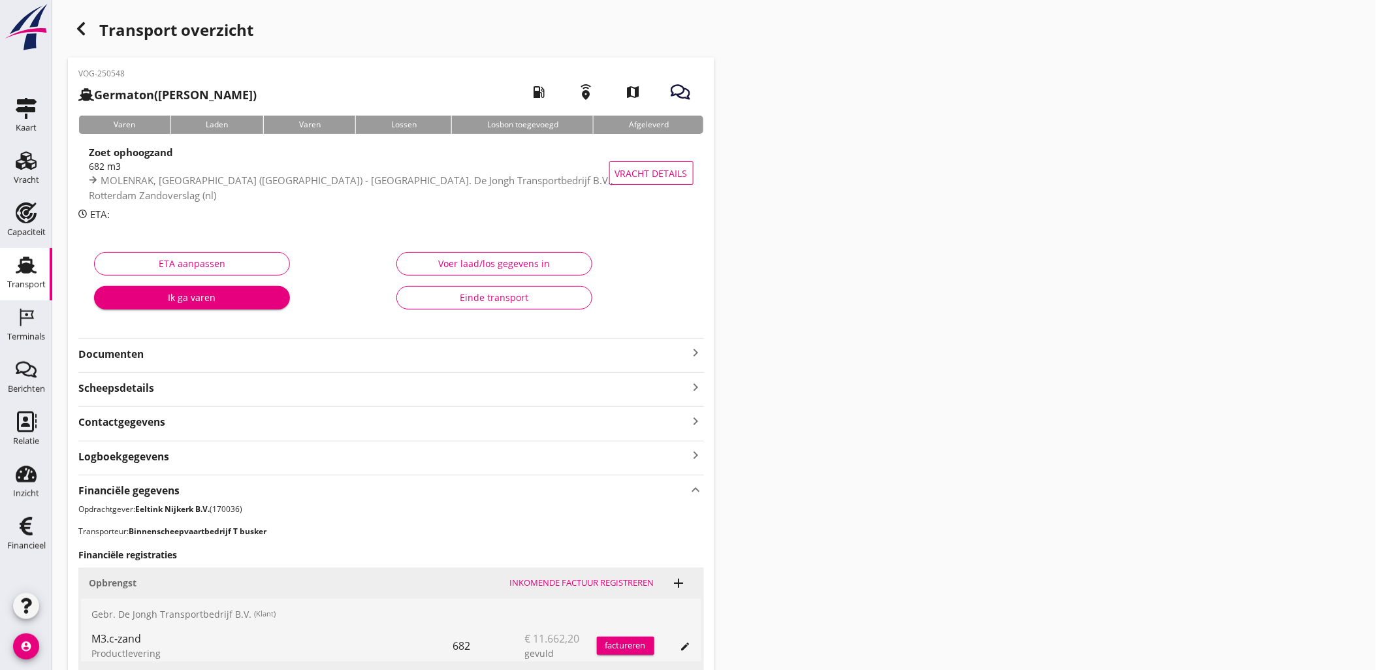
click at [85, 21] on icon "button" at bounding box center [81, 29] width 16 height 16
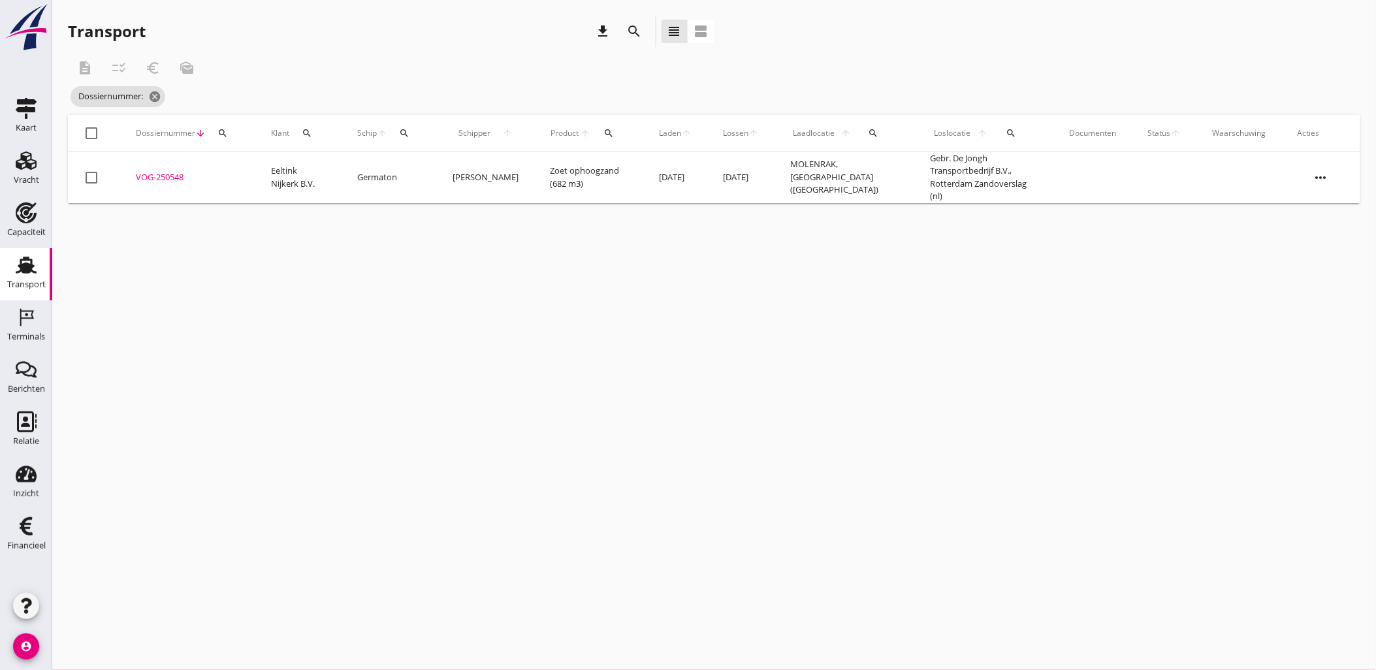
click at [217, 131] on icon "search" at bounding box center [222, 133] width 10 height 10
click at [270, 172] on input "Zoeken op dossiernummer..." at bounding box center [284, 171] width 136 height 21
paste input "VOG-250558"
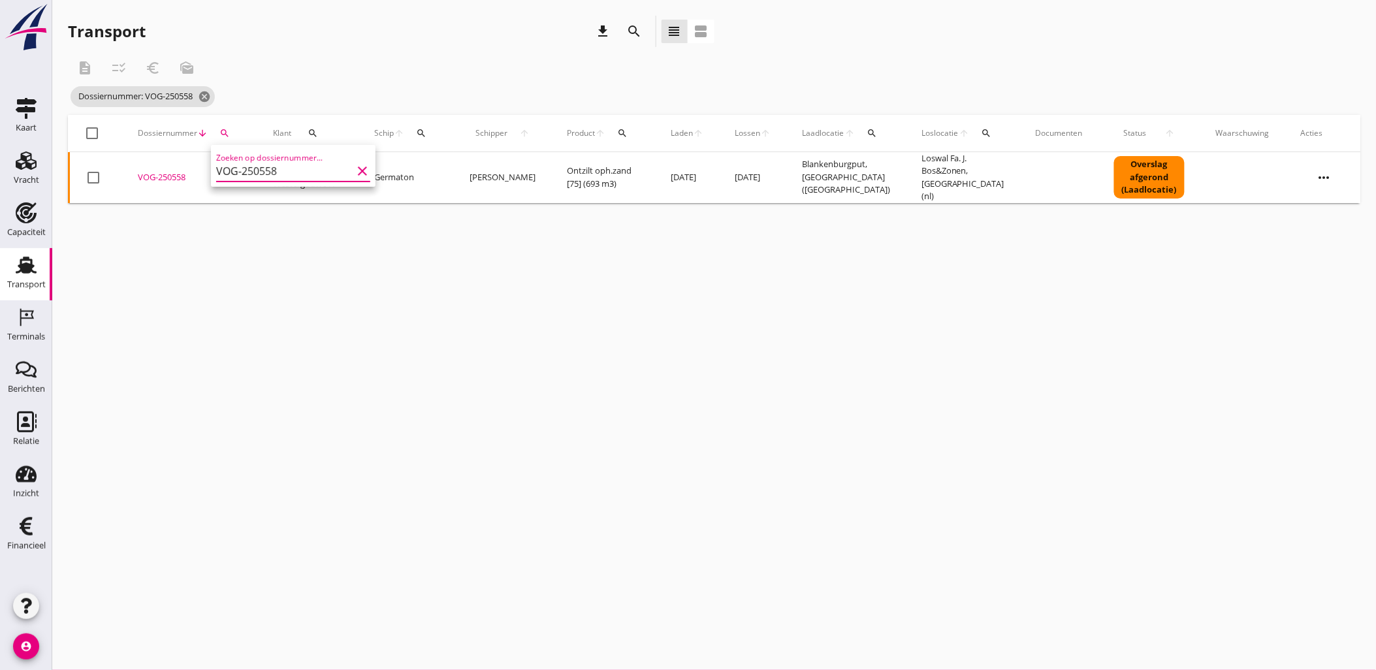
type input "VOG-250558"
click at [164, 175] on div "VOG-250558" at bounding box center [190, 177] width 104 height 13
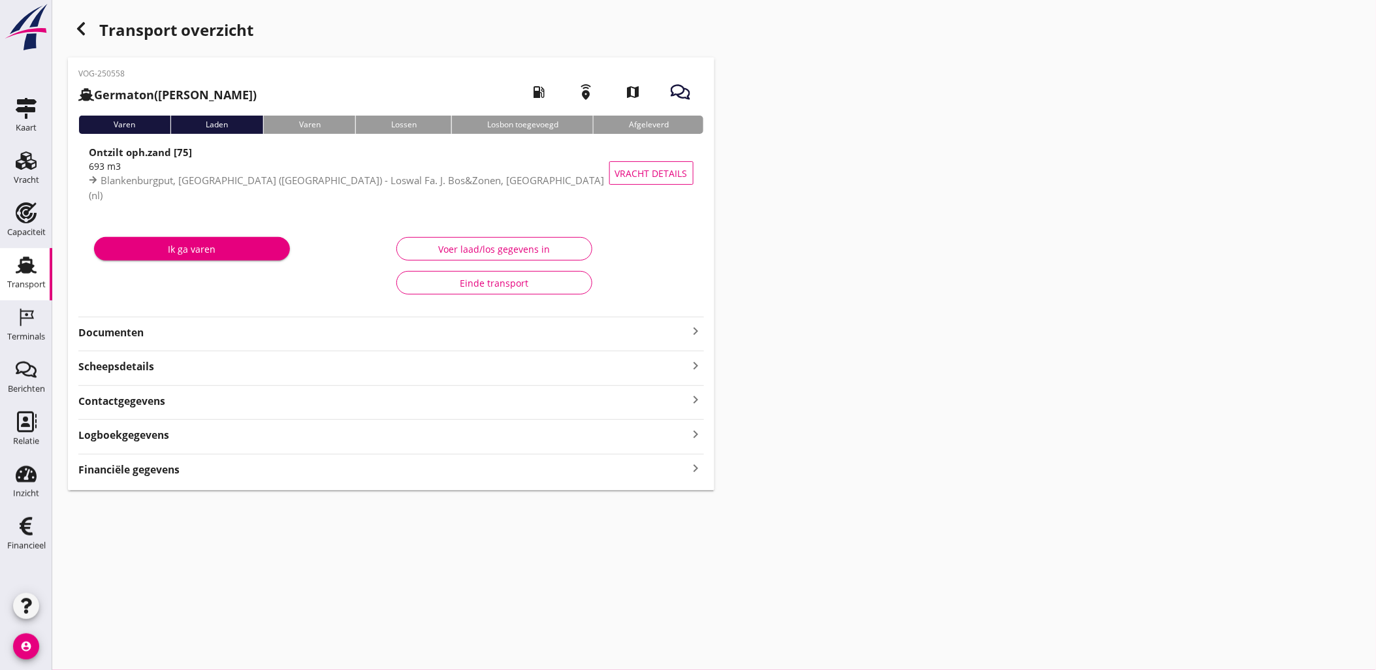
click at [304, 481] on div "VOG-250558 Germaton ([PERSON_NAME]) local_gas_station emergency_share map Varen…" at bounding box center [391, 273] width 646 height 433
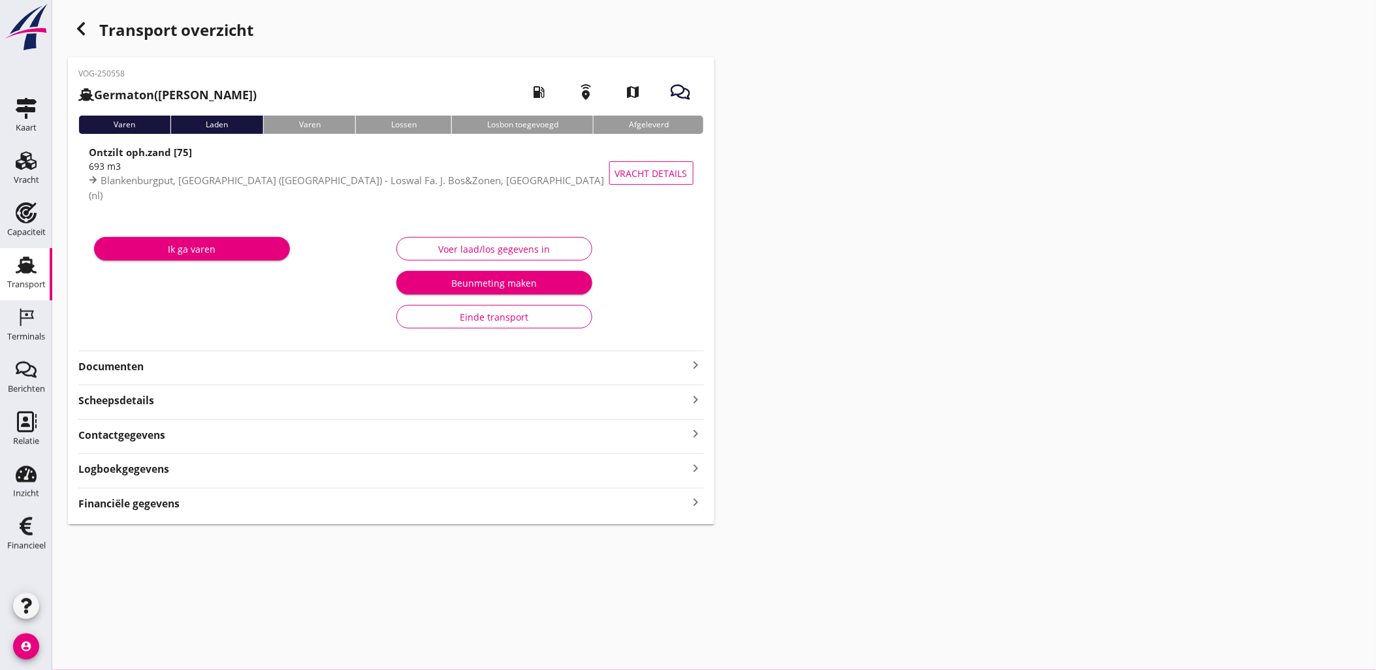
click at [321, 501] on div "Financiële gegevens keyboard_arrow_right" at bounding box center [391, 503] width 626 height 18
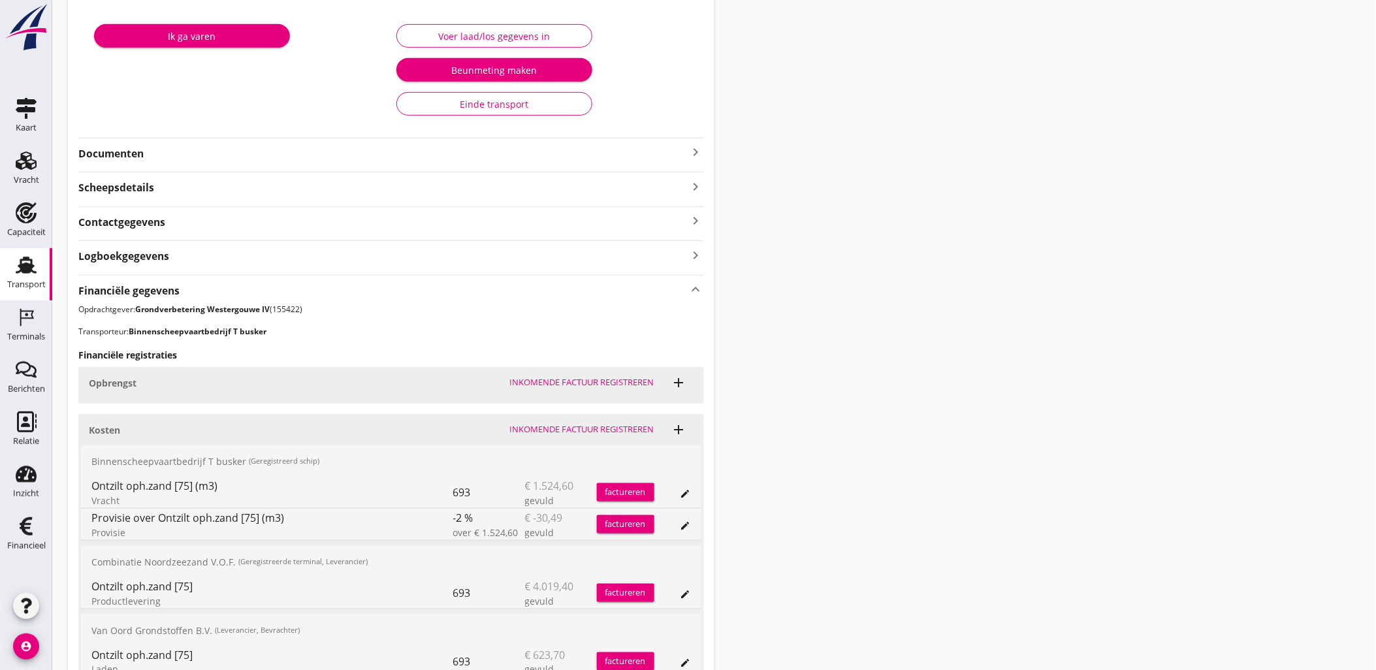
scroll to position [340, 0]
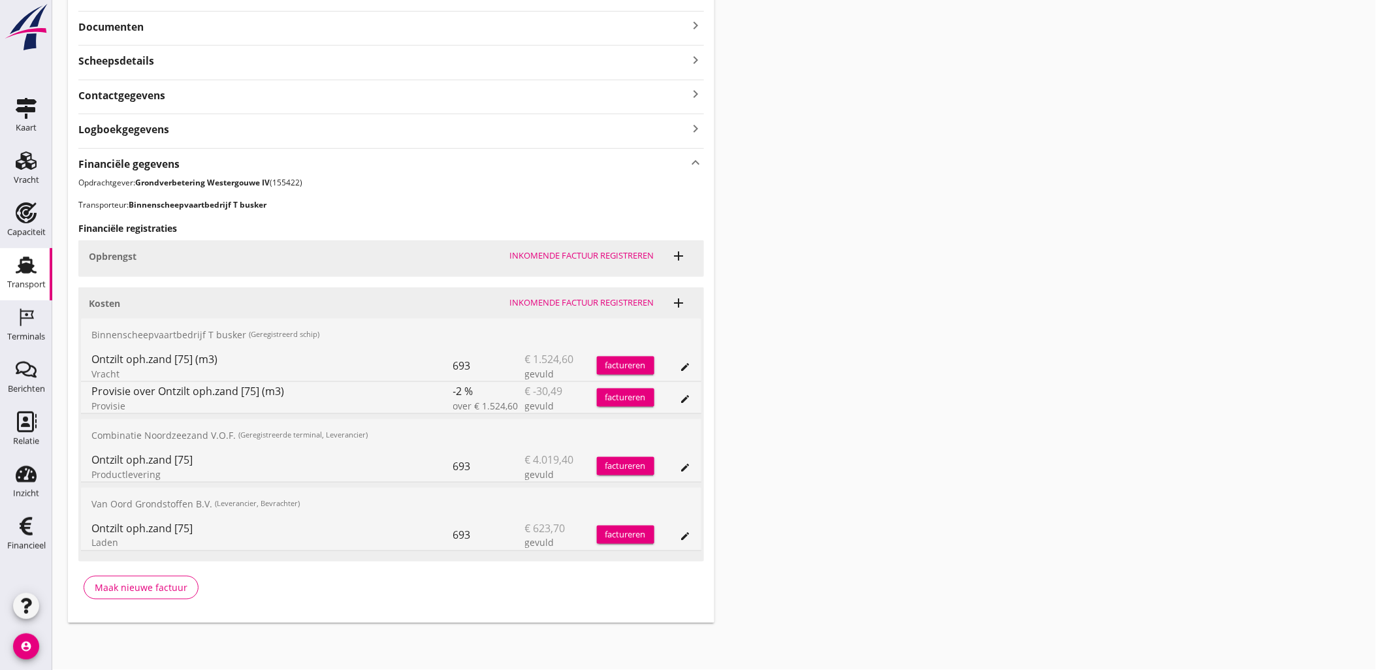
click at [682, 533] on icon "edit" at bounding box center [685, 536] width 10 height 10
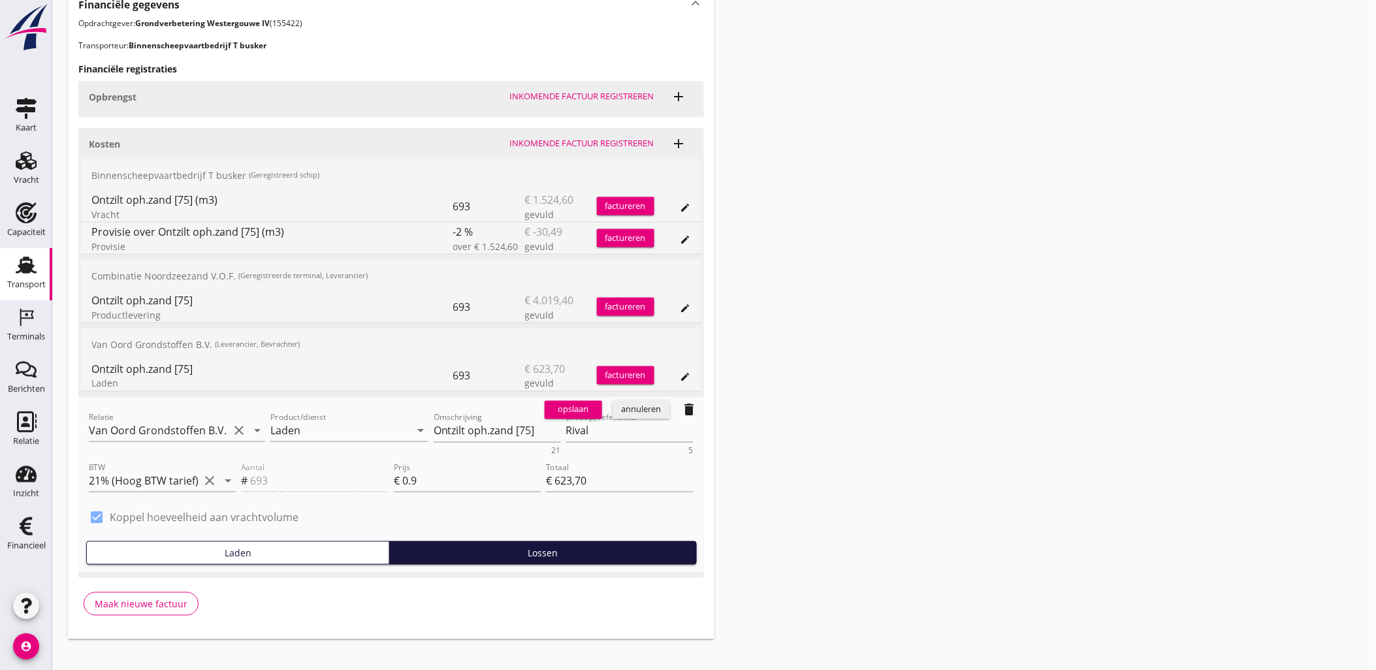
scroll to position [515, 0]
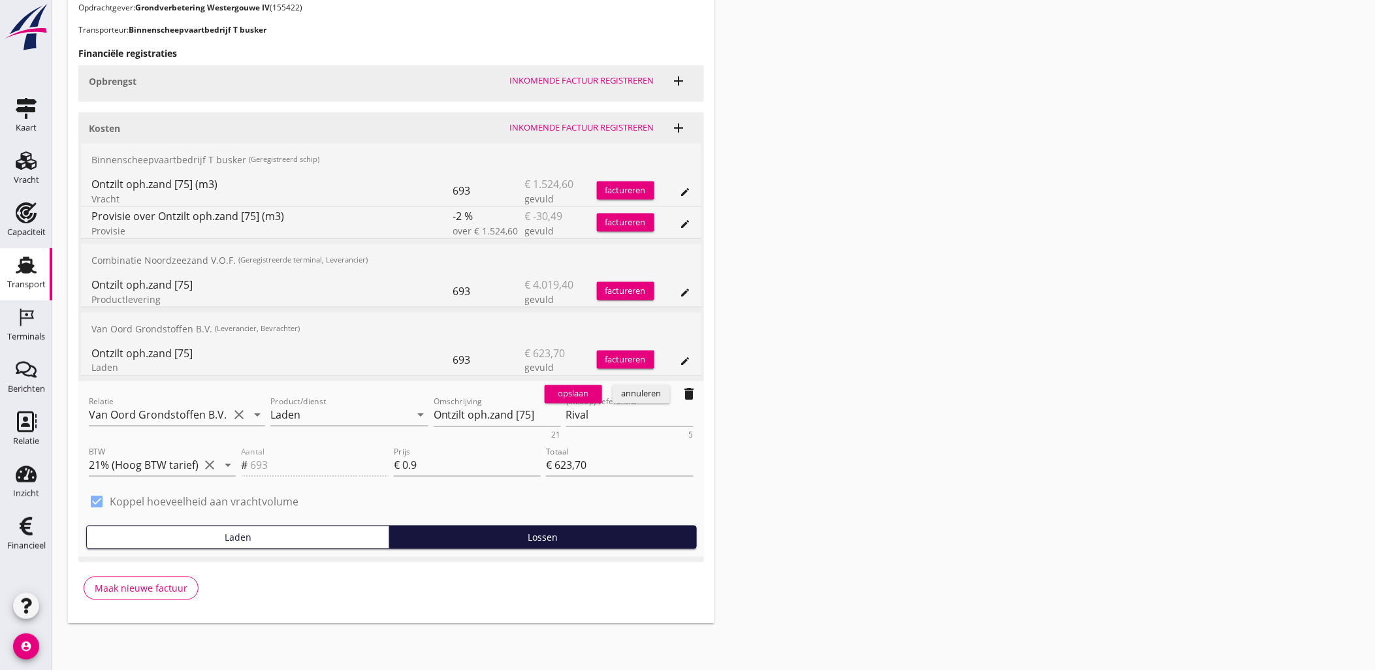
click at [644, 388] on div "annuleren" at bounding box center [641, 394] width 47 height 13
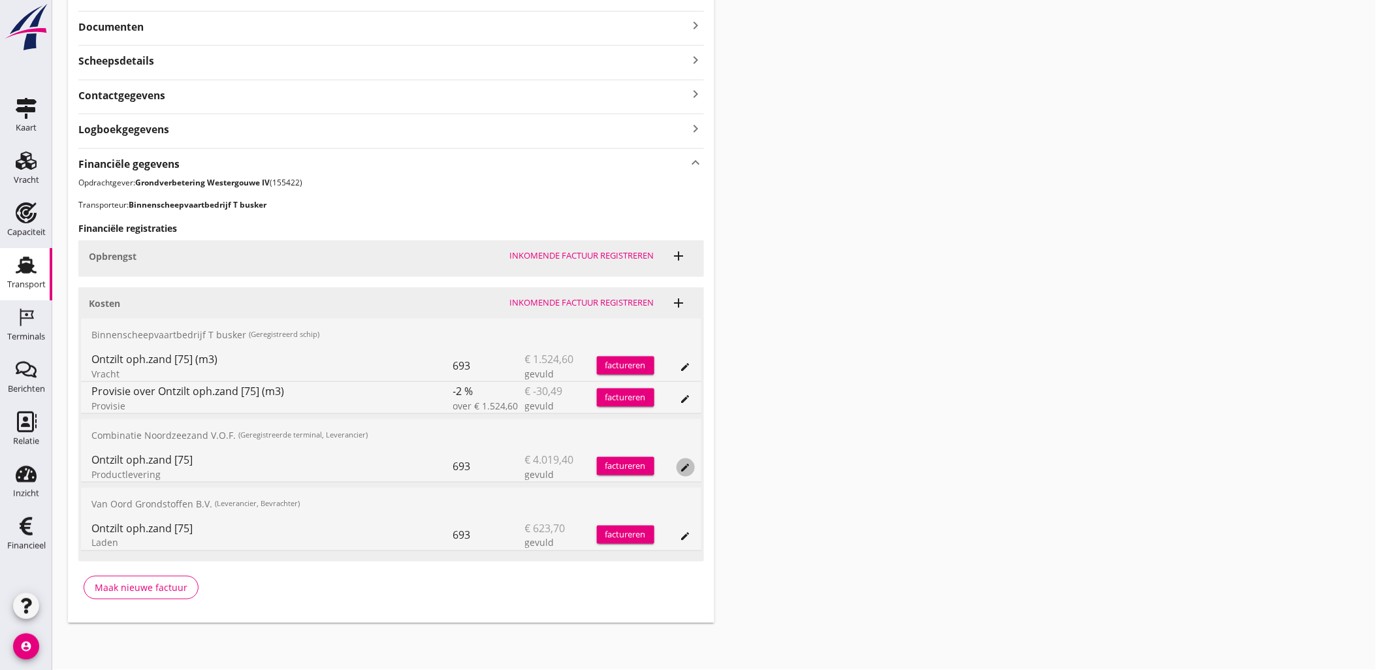
click at [684, 471] on icon "edit" at bounding box center [685, 467] width 10 height 10
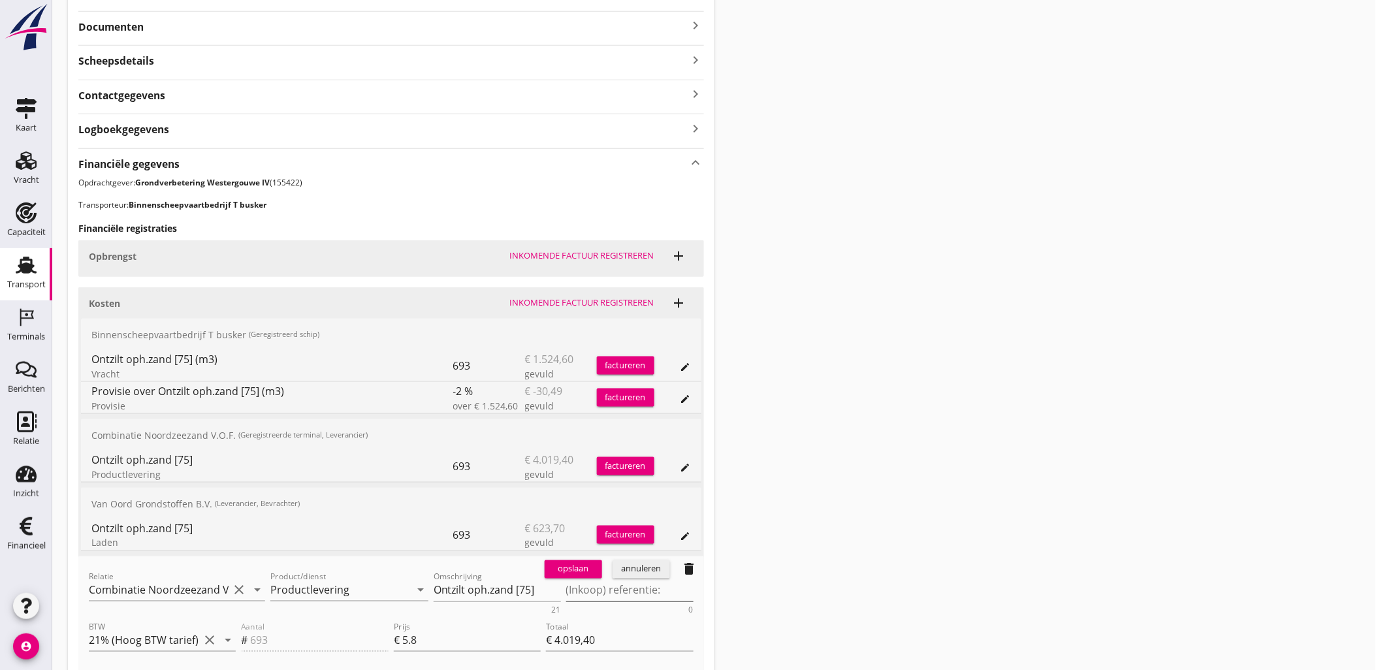
click at [636, 588] on textarea "(Inkoop) referentie:" at bounding box center [629, 591] width 127 height 22
paste textarea "2316006664"
type textarea "2316006664"
click at [630, 581] on div "opslaan annuleren delete" at bounding box center [621, 569] width 165 height 26
click at [573, 573] on div "opslaan" at bounding box center [573, 569] width 47 height 13
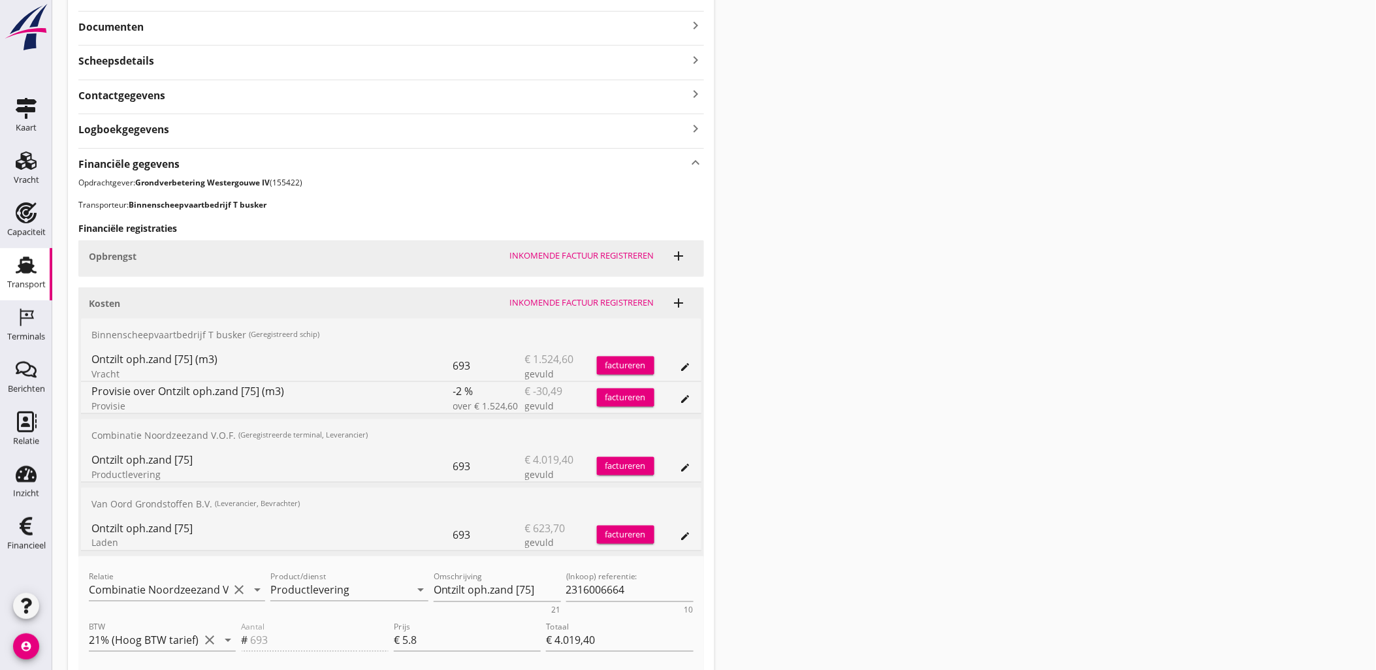
click at [687, 468] on icon "edit" at bounding box center [685, 467] width 10 height 10
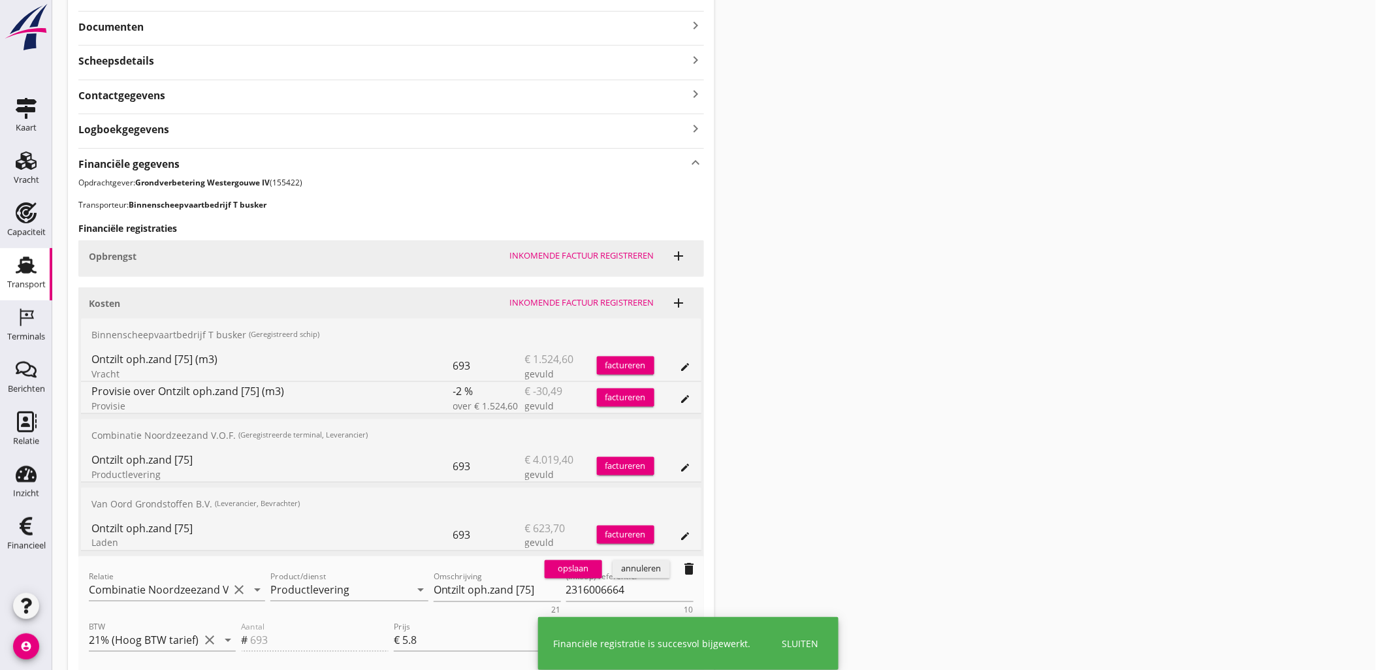
click at [582, 577] on button "opslaan" at bounding box center [573, 569] width 57 height 18
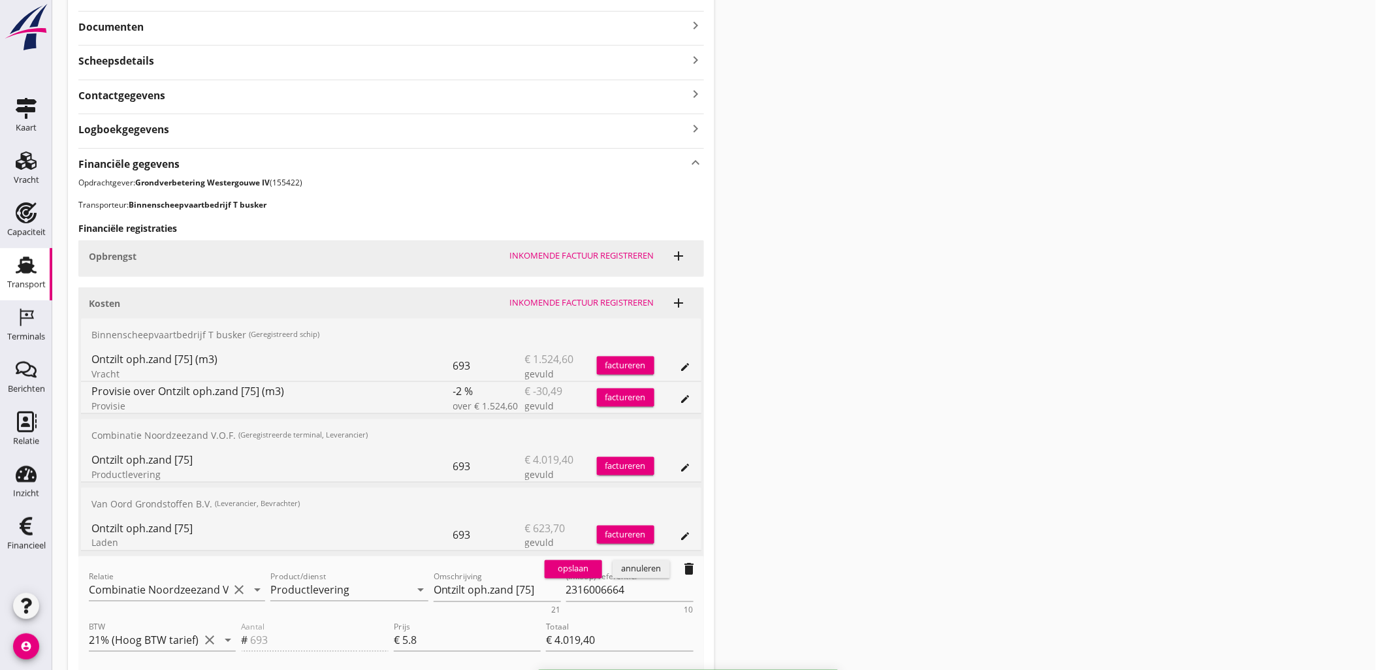
click at [628, 579] on div "opslaan annuleren delete" at bounding box center [621, 569] width 165 height 26
click at [630, 573] on div "annuleren" at bounding box center [641, 569] width 47 height 13
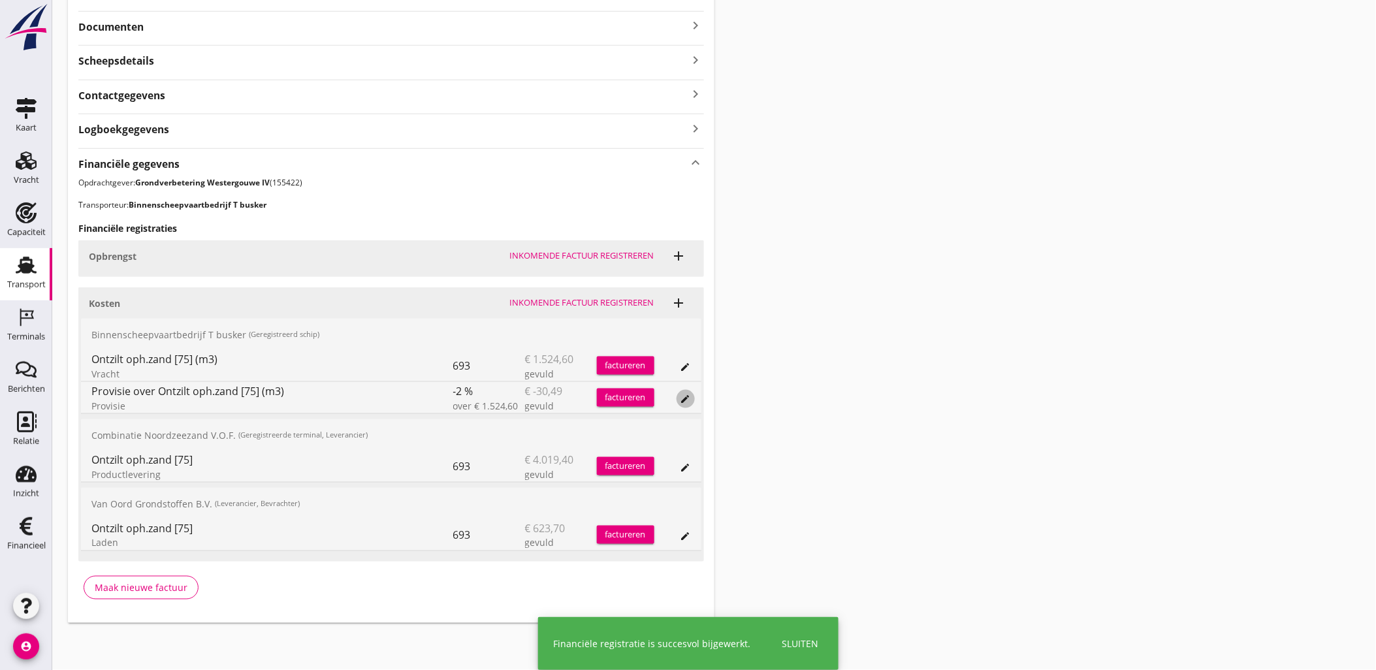
click at [690, 396] on icon "edit" at bounding box center [685, 399] width 10 height 10
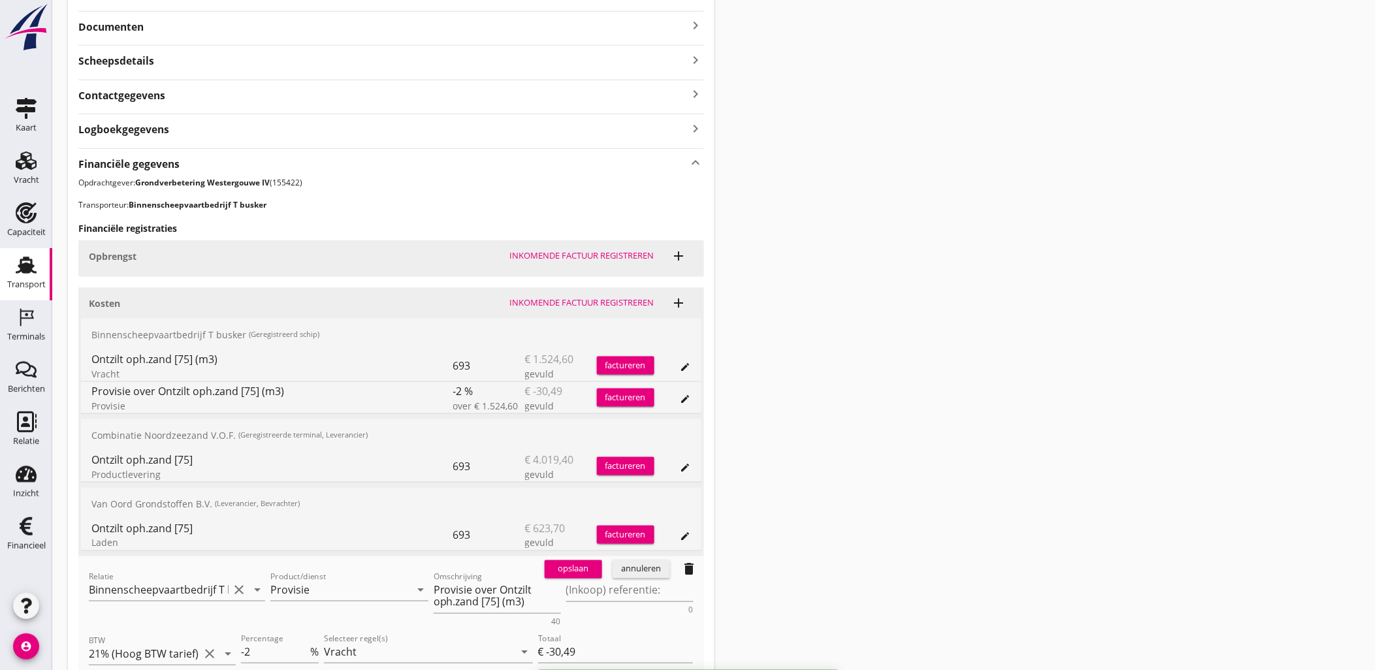
click at [638, 582] on div "opslaan annuleren delete" at bounding box center [621, 569] width 165 height 26
click at [639, 588] on textarea "(Inkoop) referentie:" at bounding box center [629, 591] width 127 height 22
paste textarea "2316006664"
type textarea "2316006664"
click at [572, 577] on button "opslaan" at bounding box center [573, 569] width 57 height 18
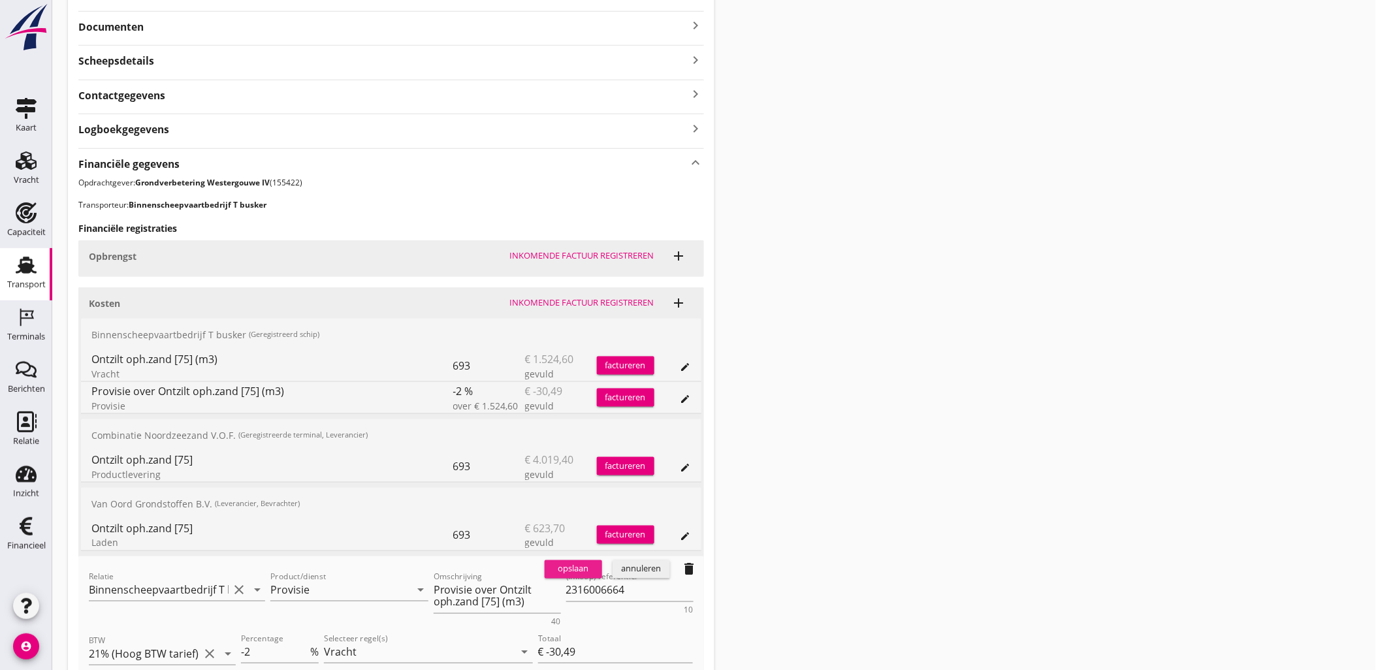
click at [571, 571] on div "opslaan" at bounding box center [573, 569] width 47 height 13
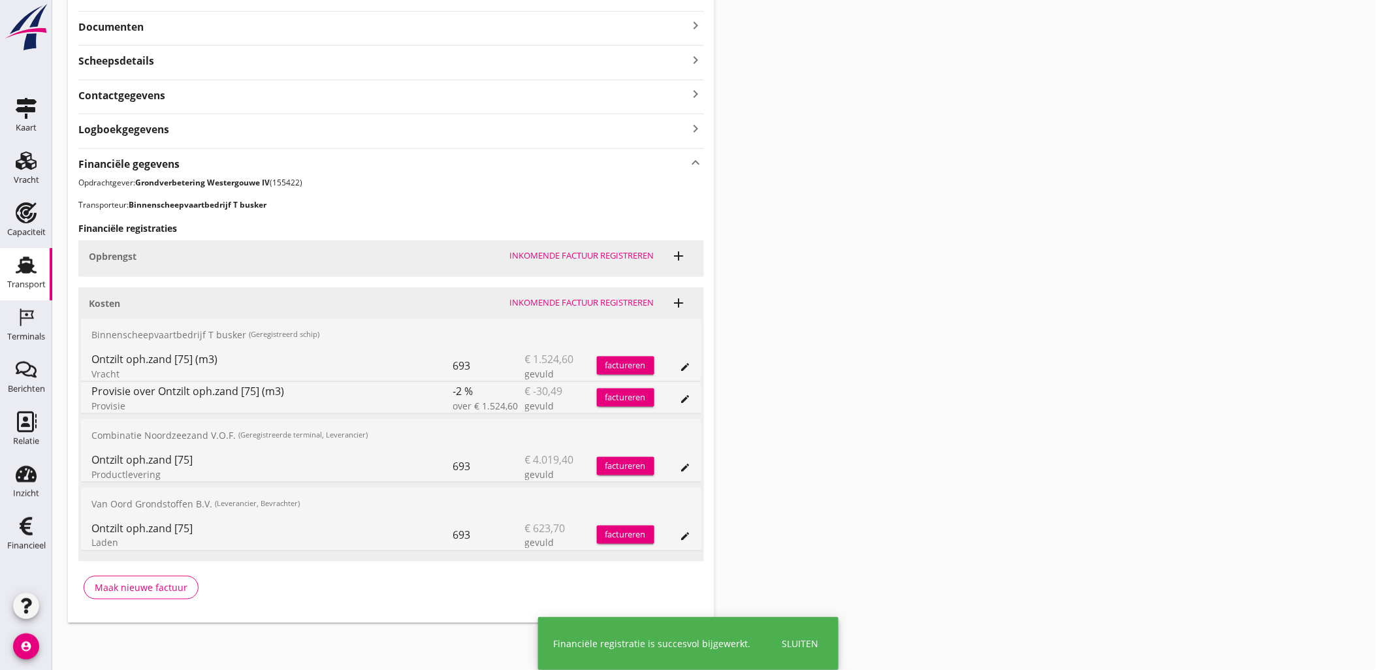
click at [686, 363] on icon "edit" at bounding box center [685, 367] width 10 height 10
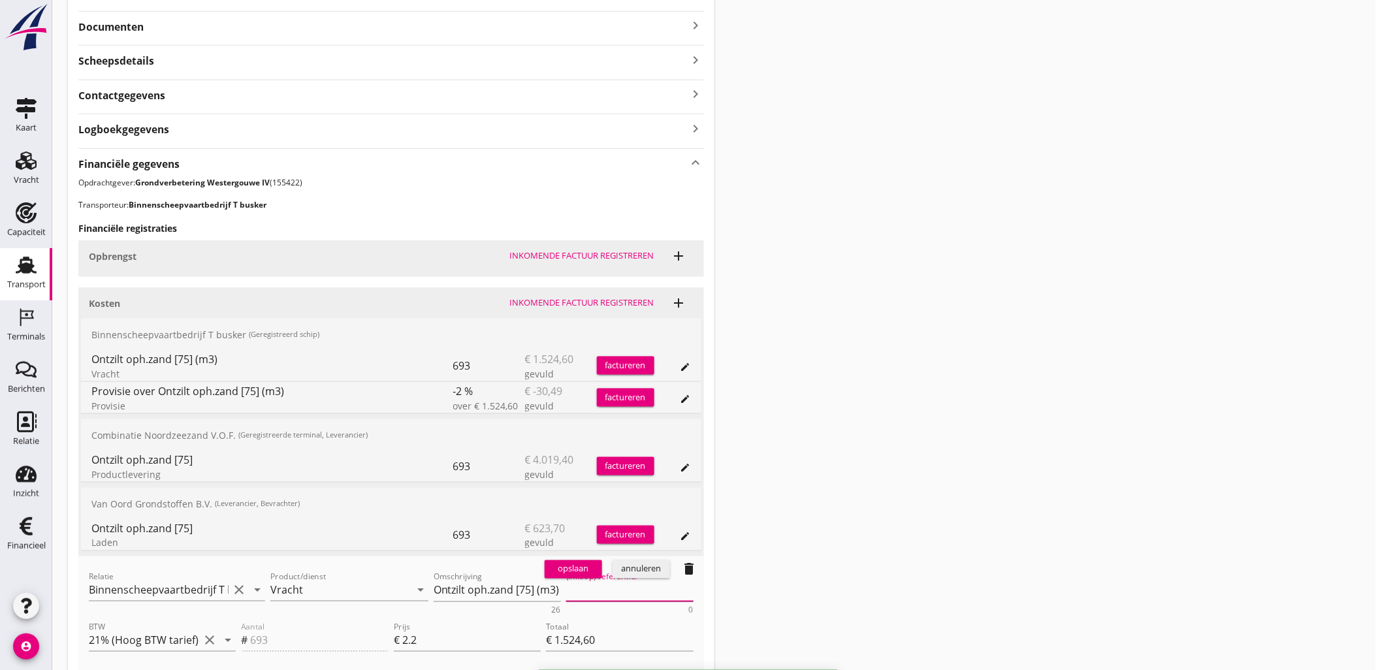
drag, startPoint x: 625, startPoint y: 597, endPoint x: 611, endPoint y: 591, distance: 15.8
click at [626, 597] on textarea "(Inkoop) referentie:" at bounding box center [629, 591] width 127 height 22
paste textarea "2316006664"
type textarea "2316006664"
click at [571, 567] on div "opslaan" at bounding box center [573, 569] width 47 height 13
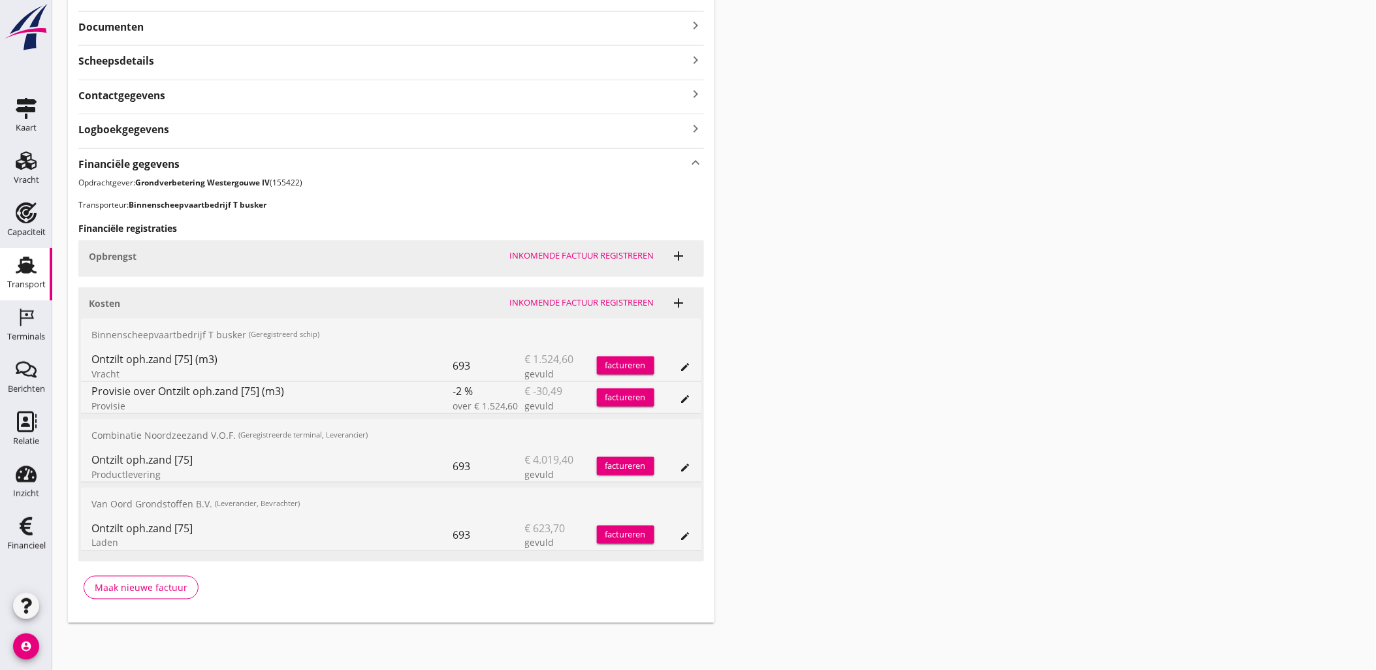
click at [1043, 244] on div "Transport overzicht VOG-250558 Germaton ([PERSON_NAME]) local_gas_station emerg…" at bounding box center [714, 149] width 1324 height 978
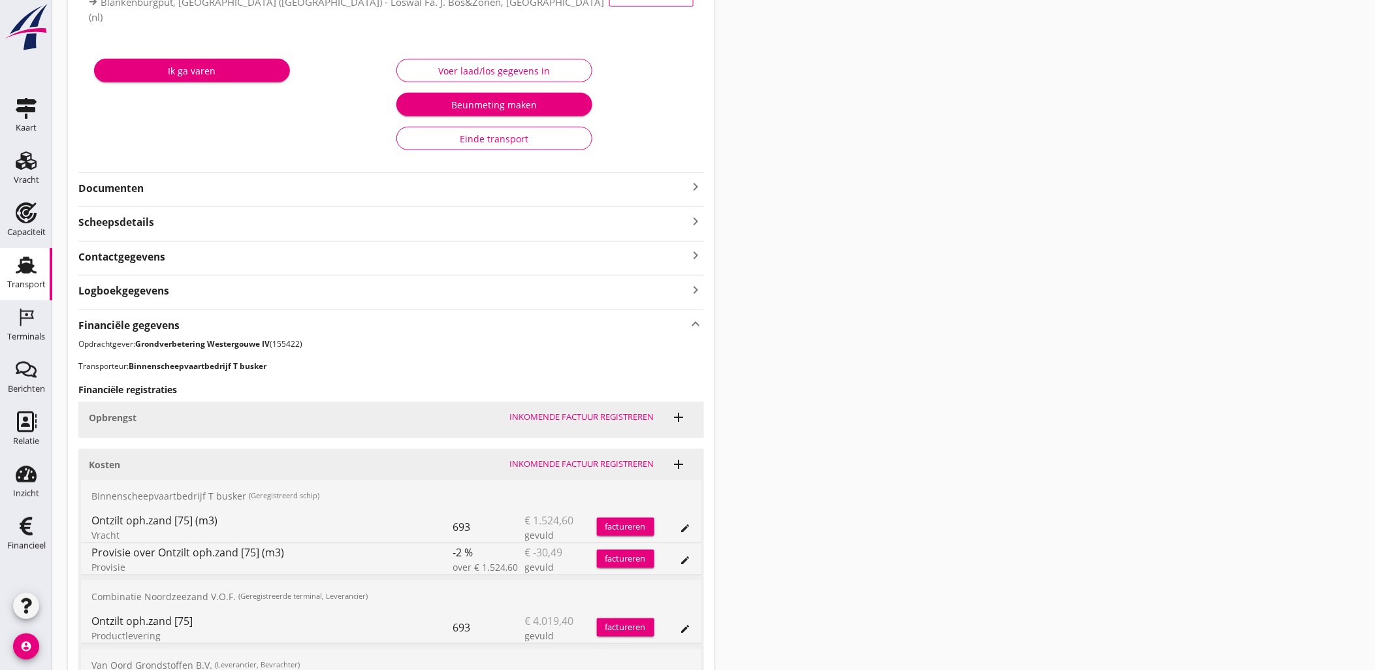
scroll to position [0, 0]
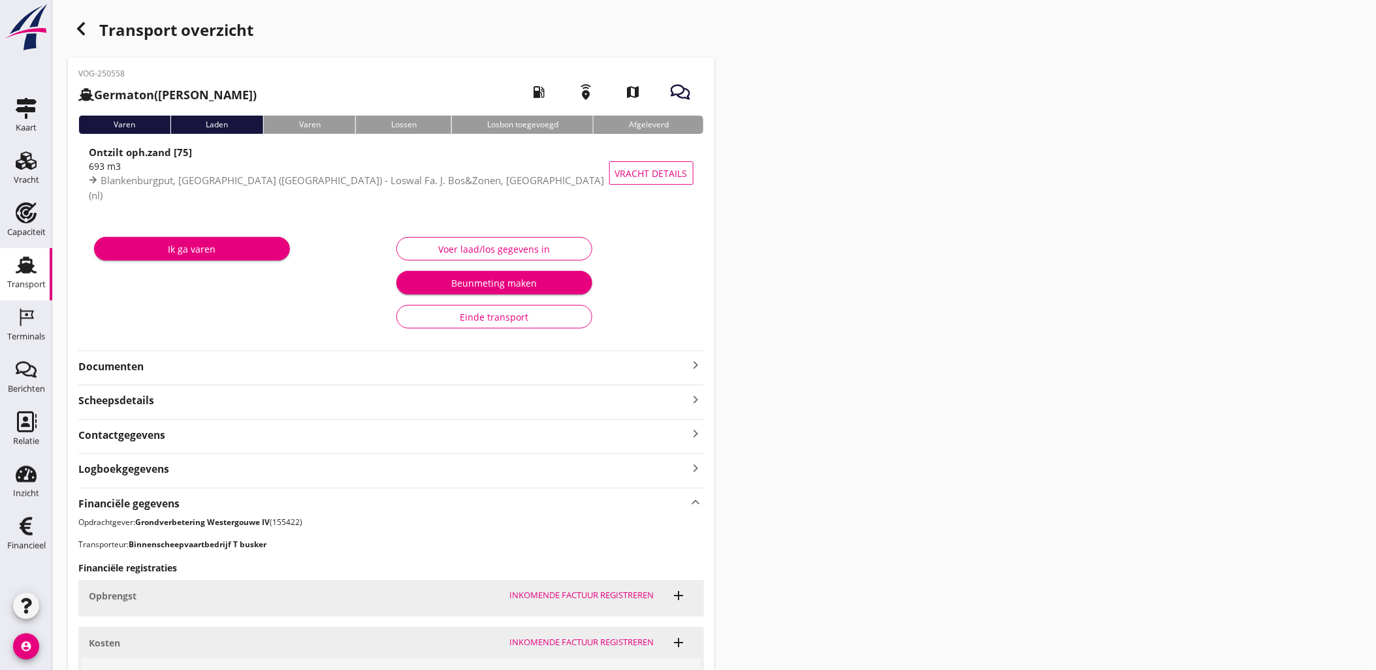
click at [86, 36] on icon "button" at bounding box center [81, 29] width 16 height 16
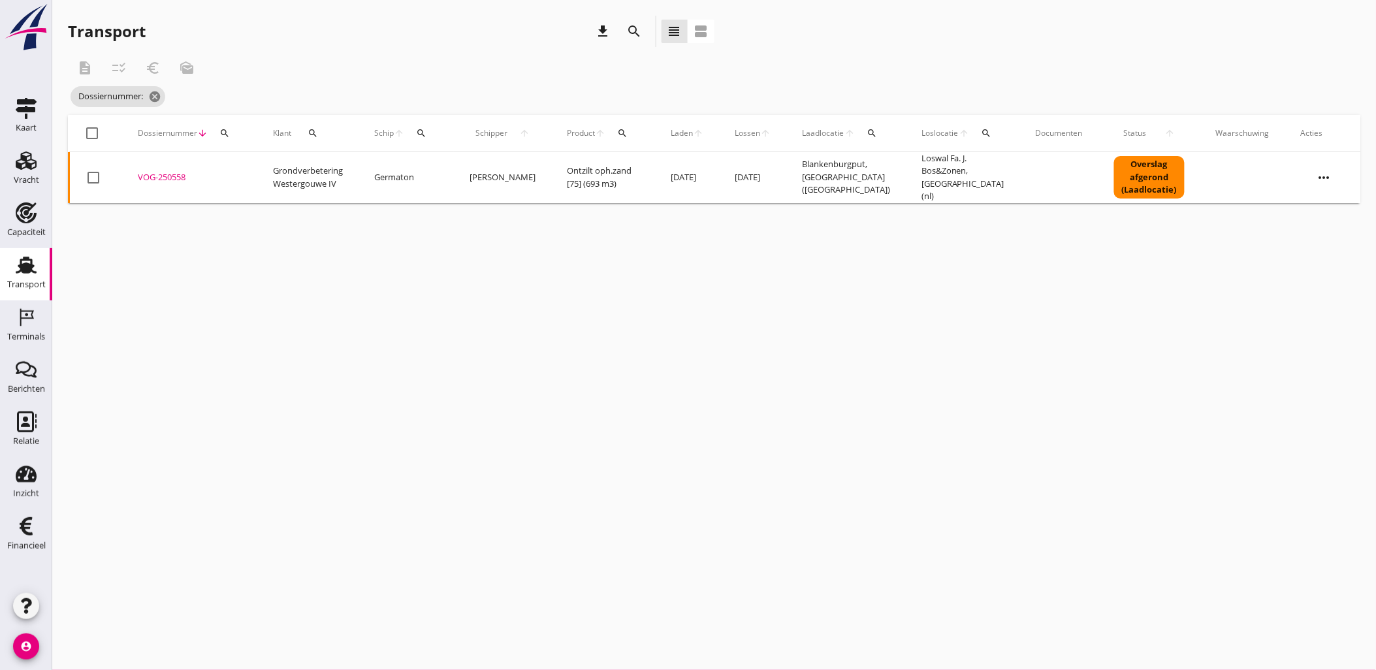
click at [229, 136] on icon "search" at bounding box center [224, 133] width 10 height 10
click at [283, 167] on input "Zoeken op dossiernummer..." at bounding box center [285, 171] width 136 height 21
paste input "VOG-250580"
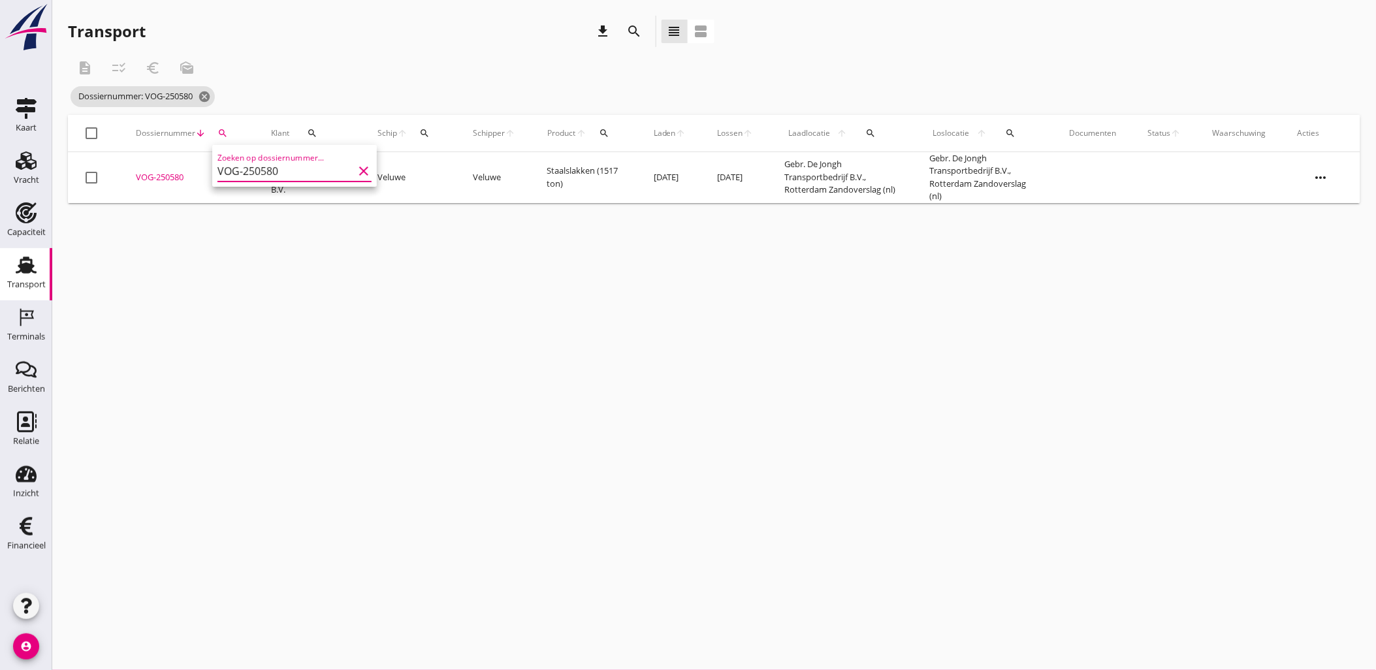
type input "VOG-250580"
click at [166, 172] on div "VOG-250580" at bounding box center [188, 177] width 104 height 13
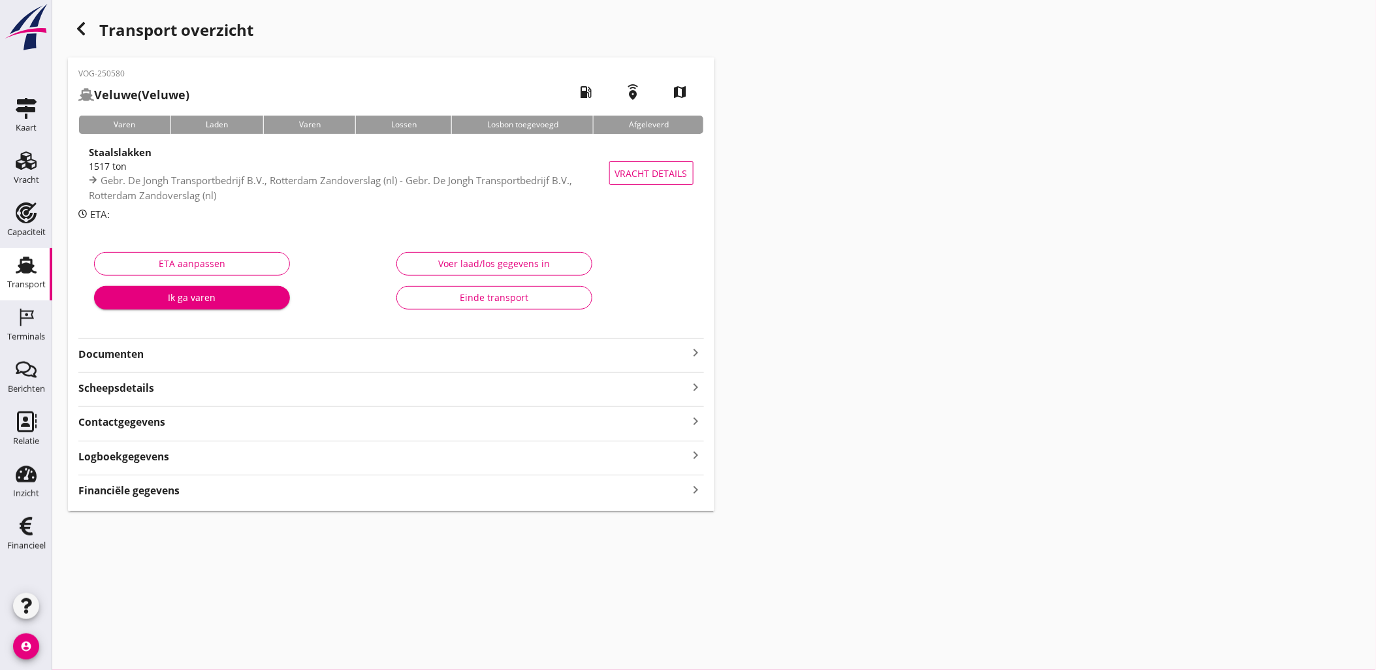
click at [445, 494] on div "Financiële gegevens keyboard_arrow_right" at bounding box center [391, 490] width 626 height 18
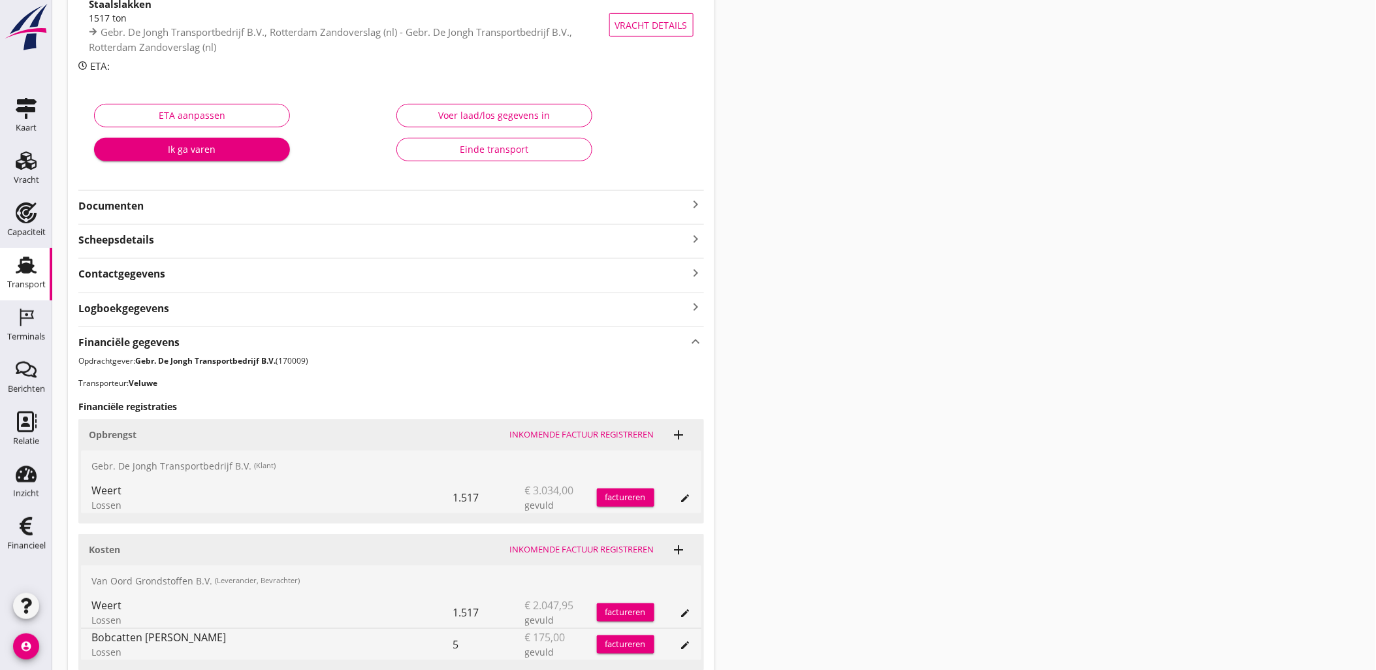
scroll to position [257, 0]
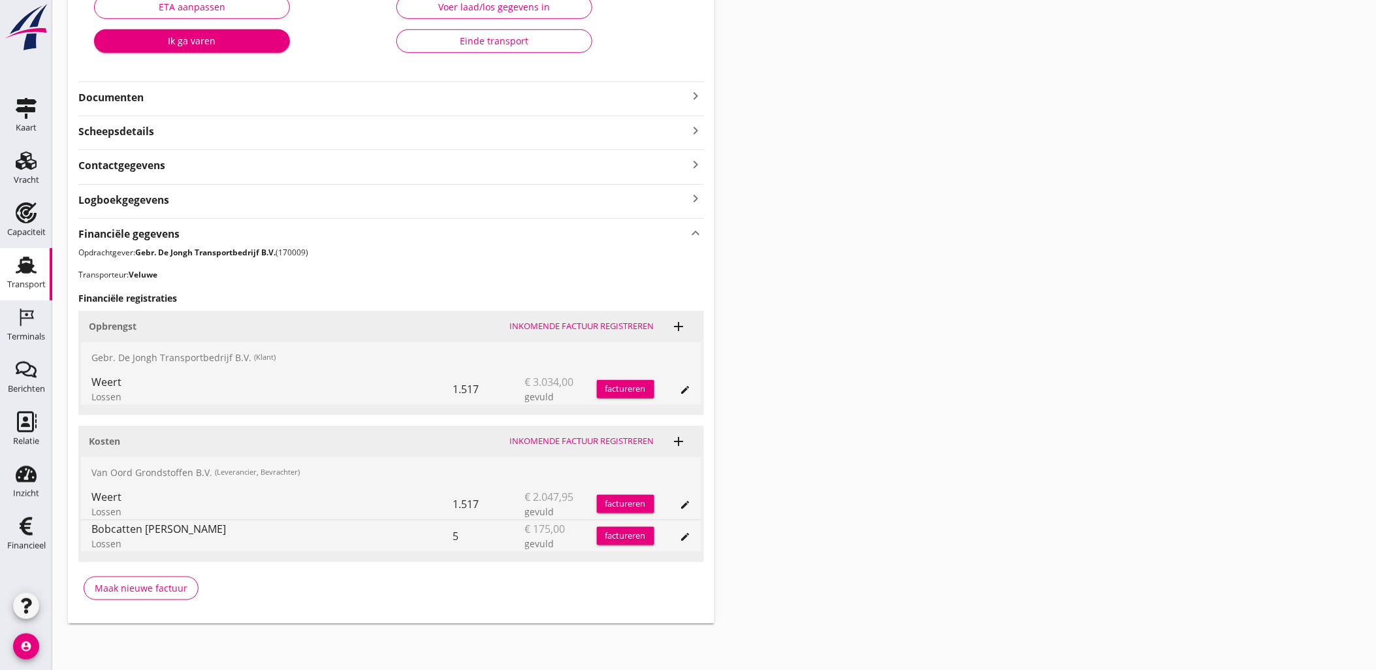
click at [687, 533] on icon "edit" at bounding box center [685, 537] width 10 height 10
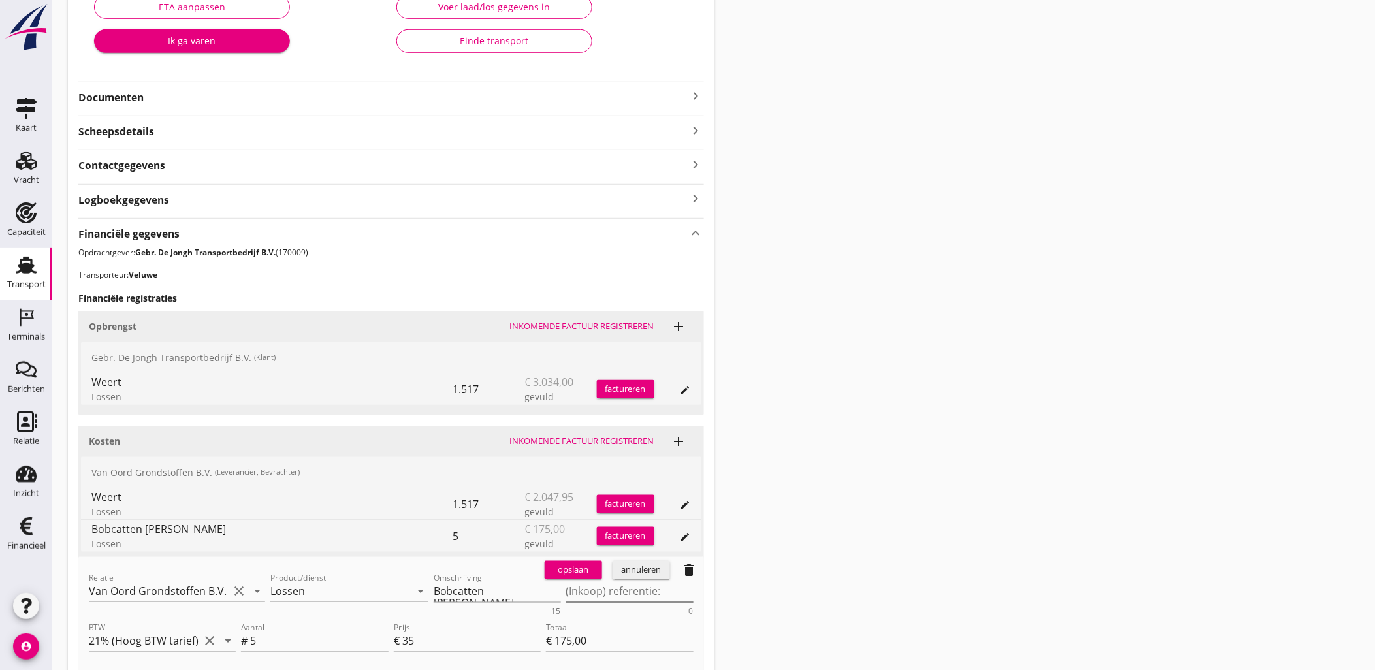
click at [639, 590] on textarea "(Inkoop) referentie:" at bounding box center [629, 592] width 127 height 22
paste textarea "2316006665"
type textarea "2316006665"
click at [579, 561] on button "opslaan" at bounding box center [573, 570] width 57 height 18
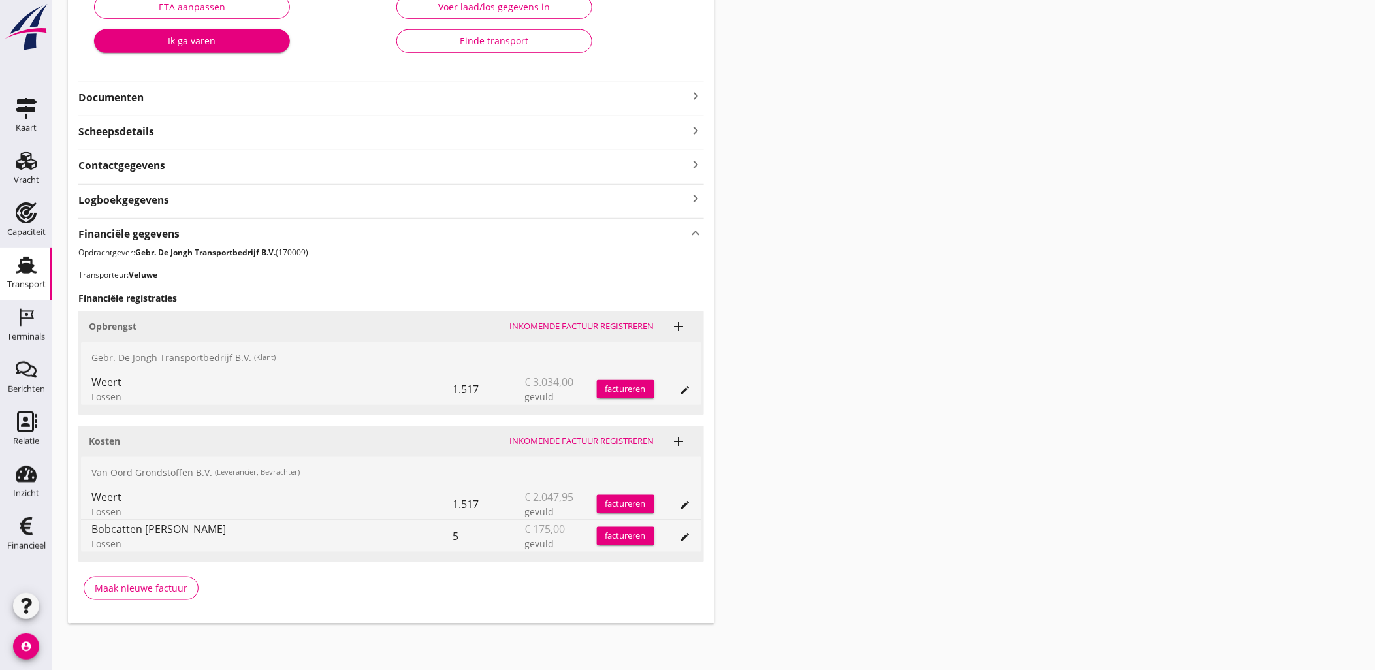
click at [960, 238] on div "Transport overzicht VOG-250580 Veluwe (Veluwe) local_gas_station emergency_shar…" at bounding box center [714, 191] width 1324 height 896
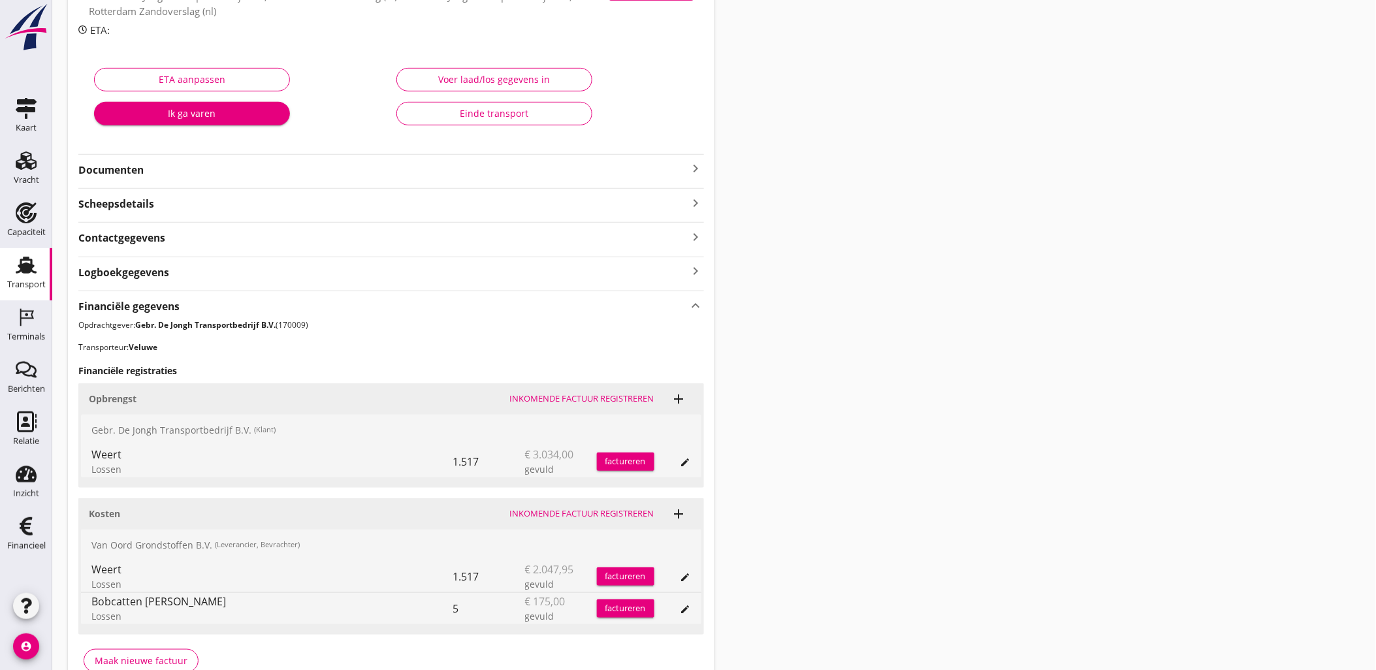
scroll to position [0, 0]
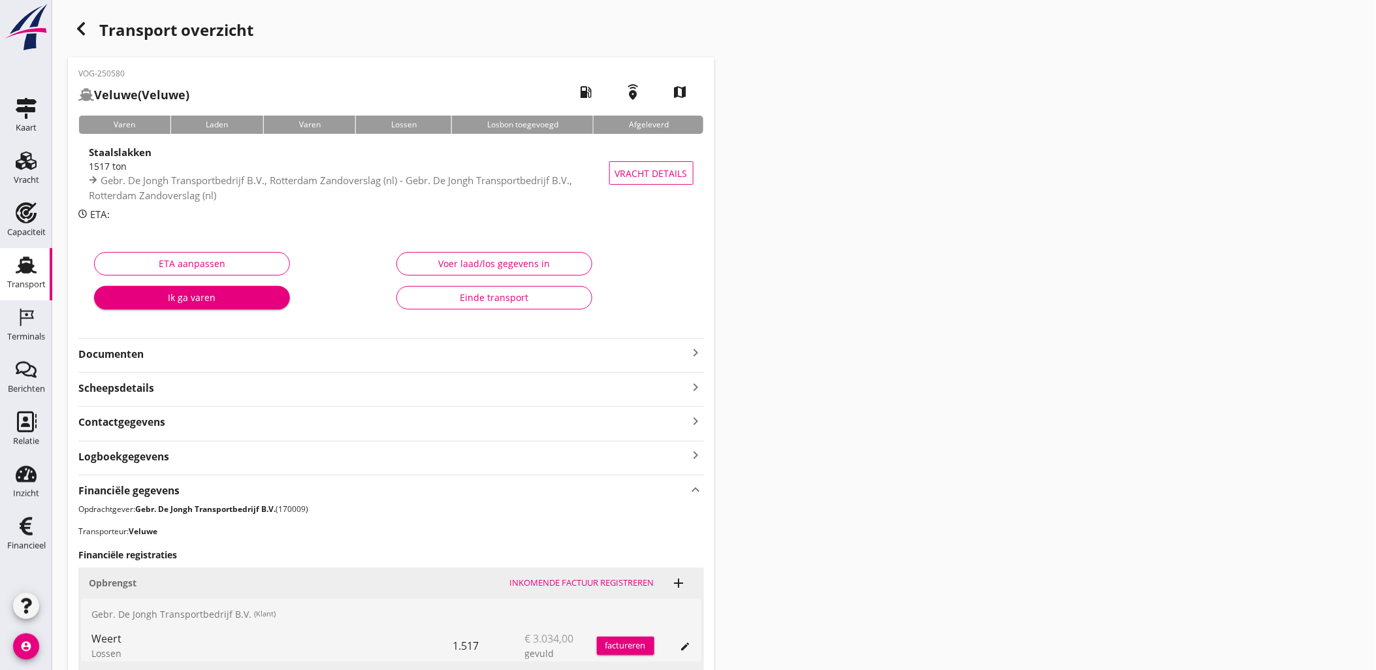
click at [82, 29] on icon "button" at bounding box center [81, 29] width 16 height 16
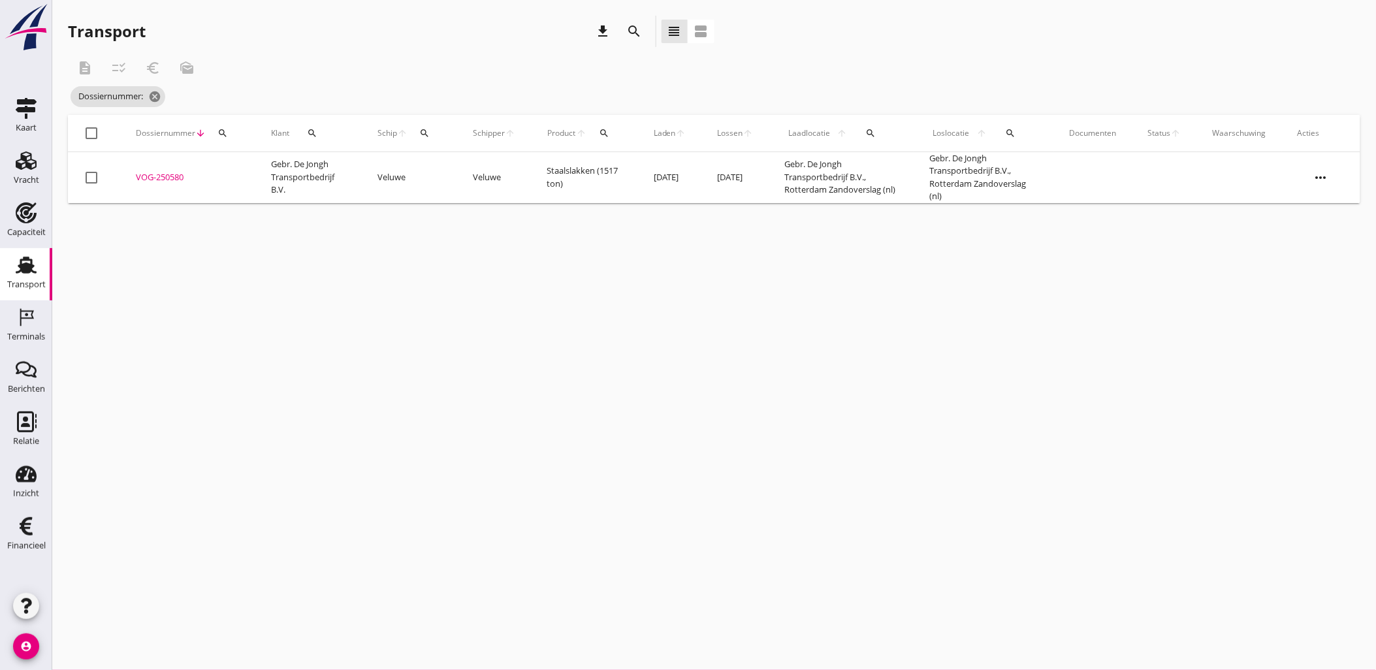
click at [910, 361] on div "cancel You are impersonating another user. Transport download search view_headl…" at bounding box center [714, 335] width 1324 height 670
click at [227, 133] on div "search" at bounding box center [223, 133] width 24 height 10
click at [247, 167] on input "Zoeken op dossiernummer..." at bounding box center [284, 171] width 136 height 21
paste input "VOG-250532"
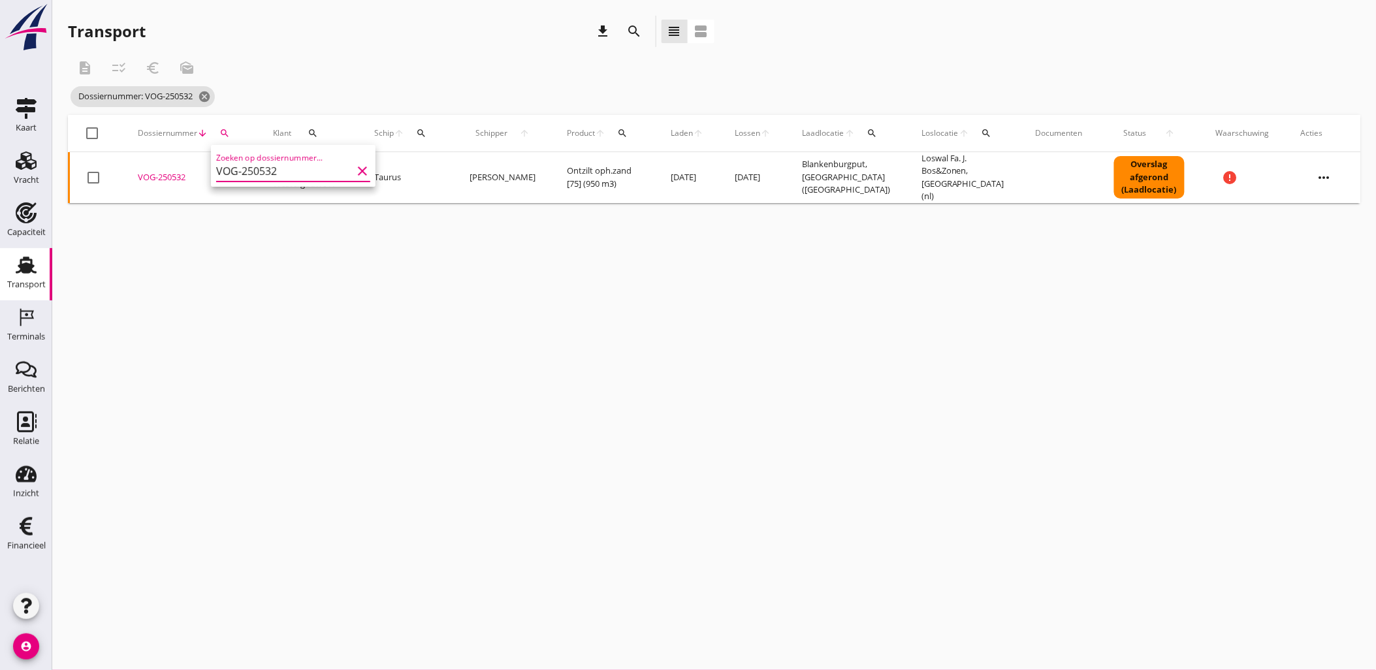
type input "VOG-250532"
click at [250, 255] on div "cancel You are impersonating another user. Transport download search view_headl…" at bounding box center [714, 335] width 1324 height 670
click at [211, 99] on icon "cancel" at bounding box center [204, 96] width 13 height 13
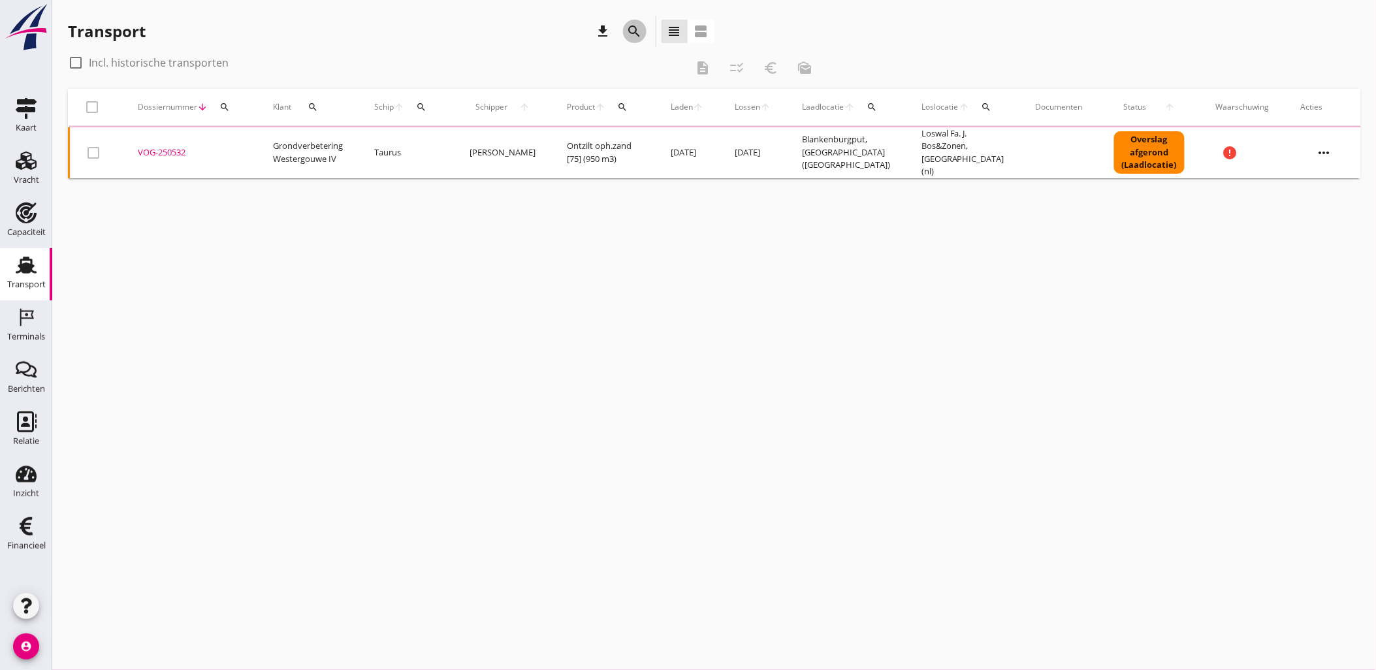
click at [643, 29] on div "search" at bounding box center [635, 32] width 24 height 16
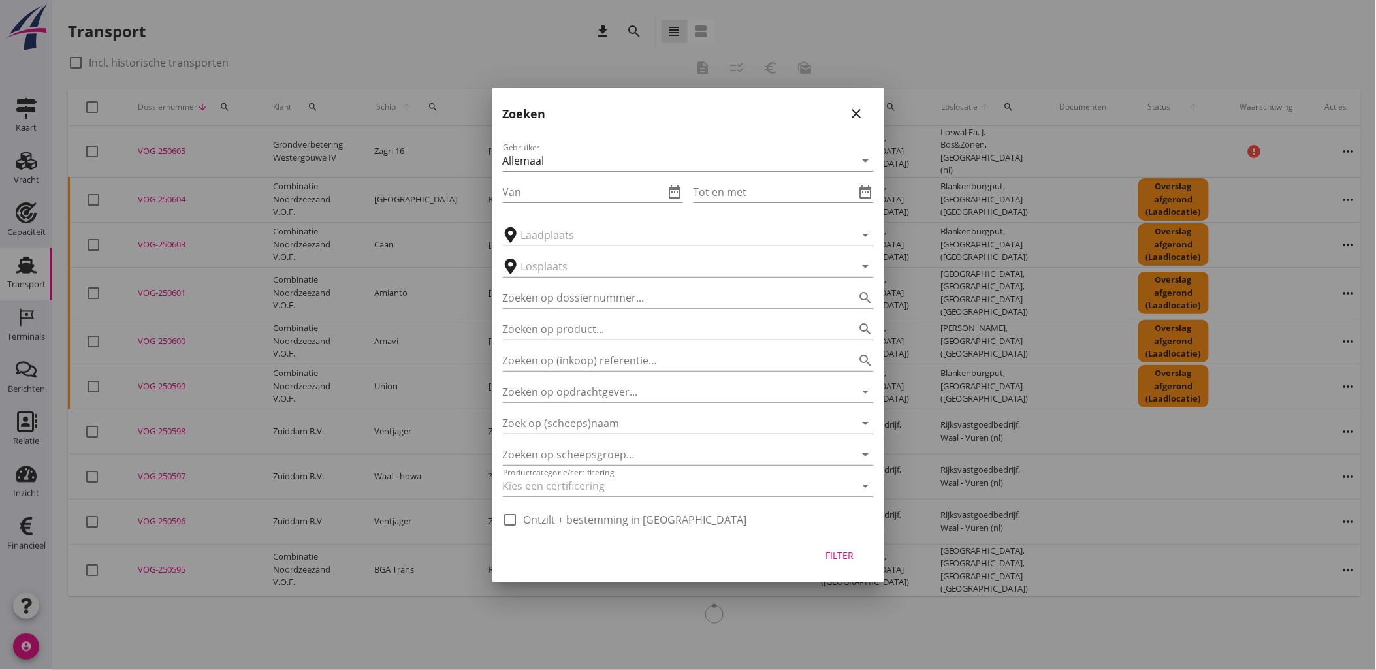
click at [675, 178] on div "Van date_range" at bounding box center [593, 188] width 180 height 29
click at [676, 185] on icon "date_range" at bounding box center [675, 192] width 16 height 16
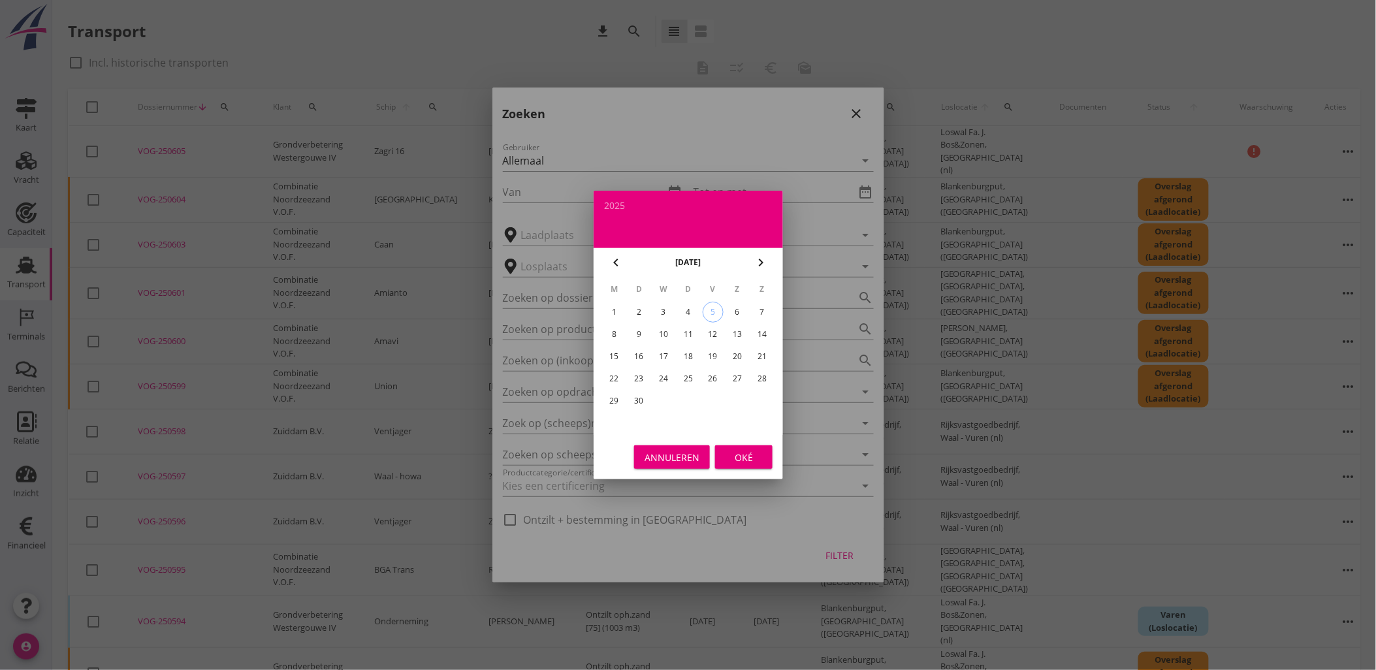
click at [621, 259] on icon "chevron_left" at bounding box center [616, 263] width 16 height 16
click at [740, 383] on div "23" at bounding box center [737, 378] width 21 height 21
type input "[DATE]"
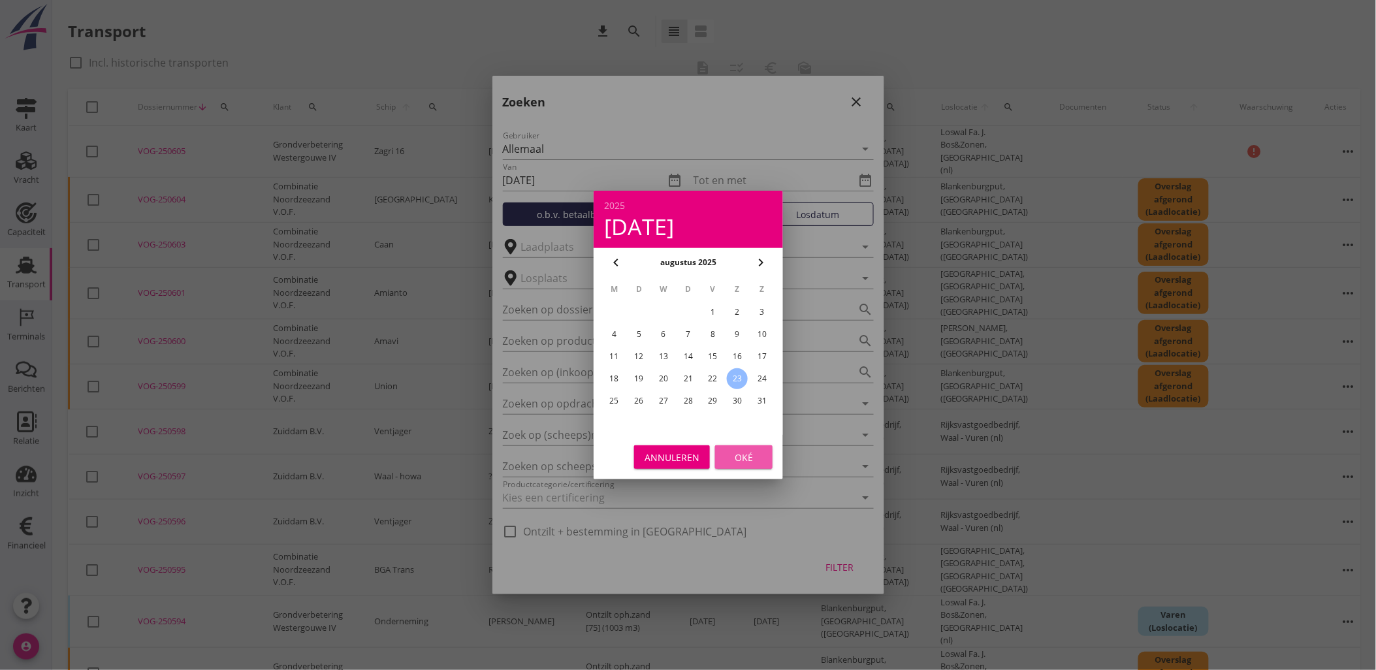
click at [756, 447] on button "Oké" at bounding box center [743, 457] width 57 height 24
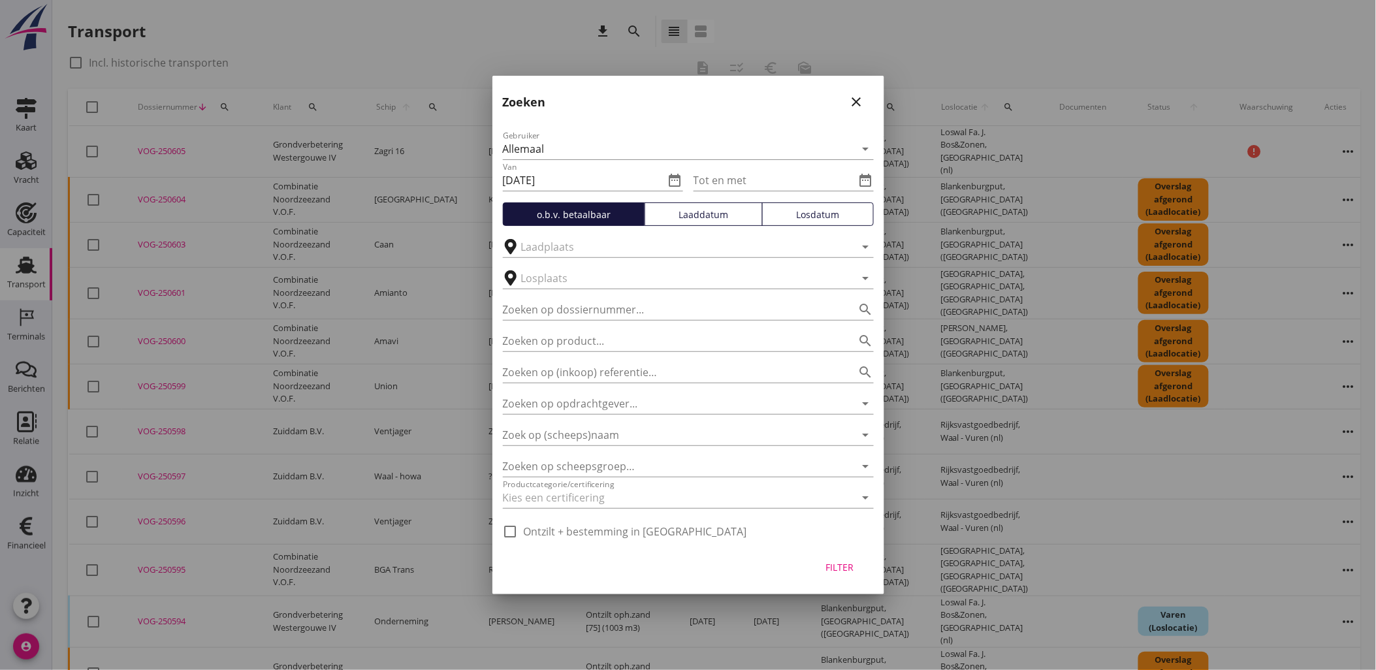
click at [756, 451] on div "Zoeken op scheepsgroep… arrow_drop_down" at bounding box center [688, 462] width 371 height 29
click at [868, 178] on icon "date_range" at bounding box center [866, 180] width 16 height 16
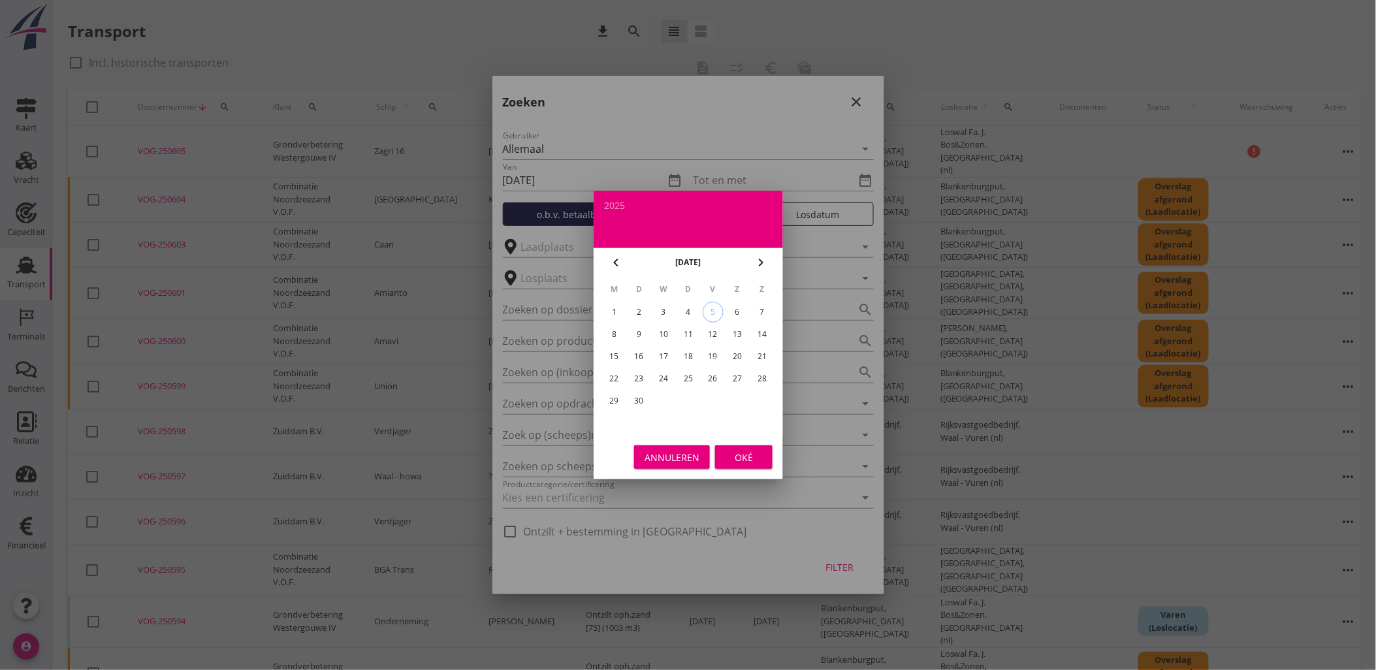
click at [614, 261] on icon "chevron_left" at bounding box center [616, 263] width 16 height 16
click at [760, 400] on div "31" at bounding box center [762, 400] width 21 height 21
type input "[DATE]"
click at [735, 458] on div "Oké" at bounding box center [743, 458] width 37 height 14
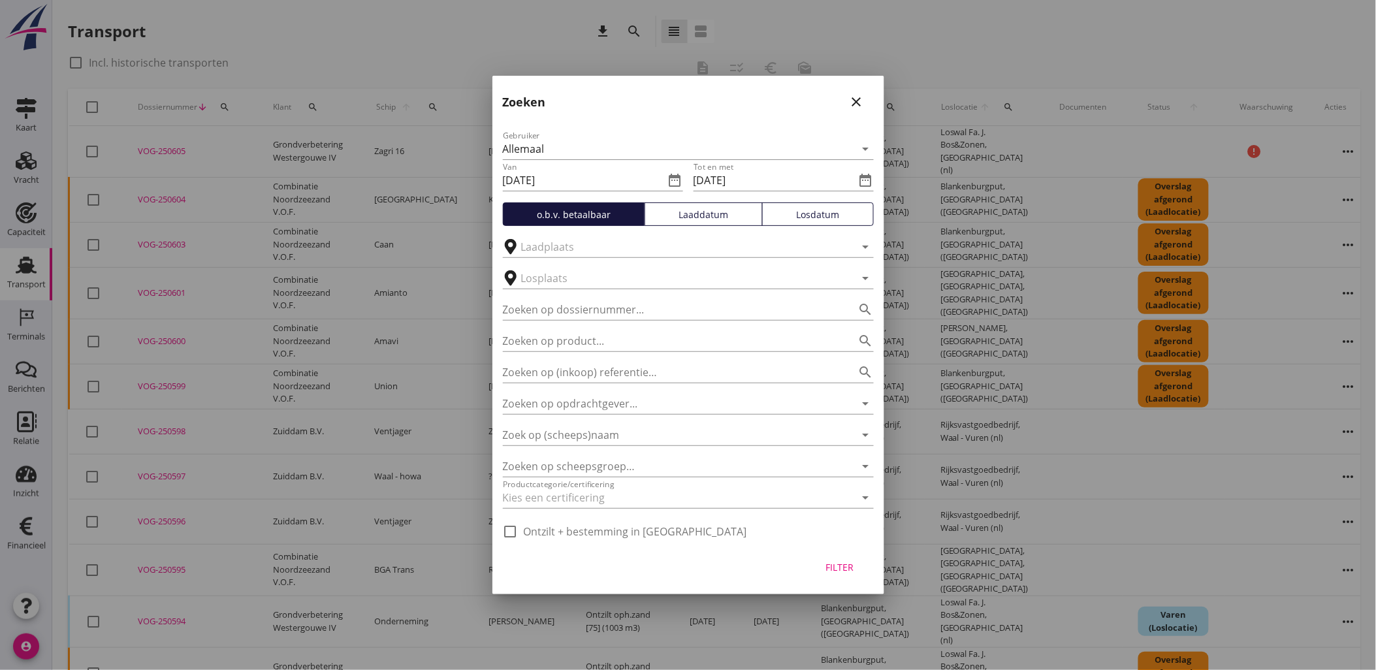
click at [676, 218] on div "Laaddatum" at bounding box center [703, 215] width 106 height 14
click at [848, 562] on div "Filter" at bounding box center [839, 567] width 37 height 14
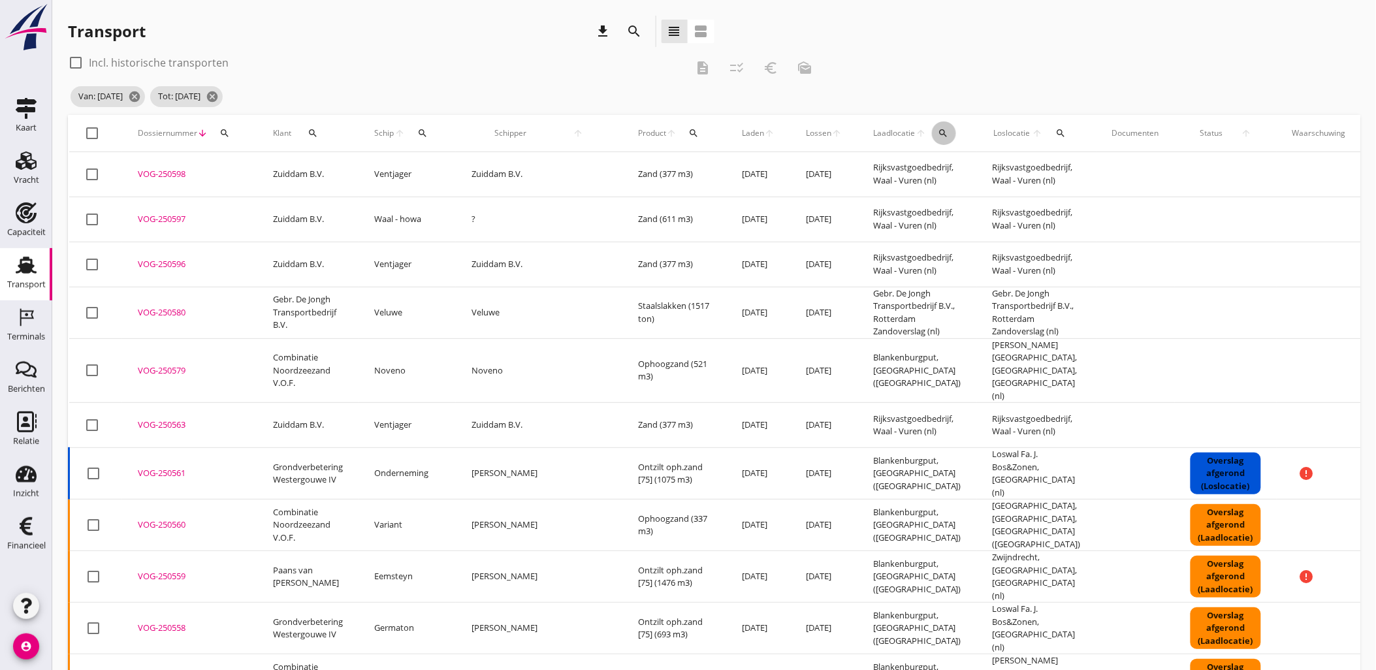
click at [932, 131] on div "search" at bounding box center [944, 133] width 24 height 10
click at [904, 172] on input "text" at bounding box center [940, 171] width 136 height 21
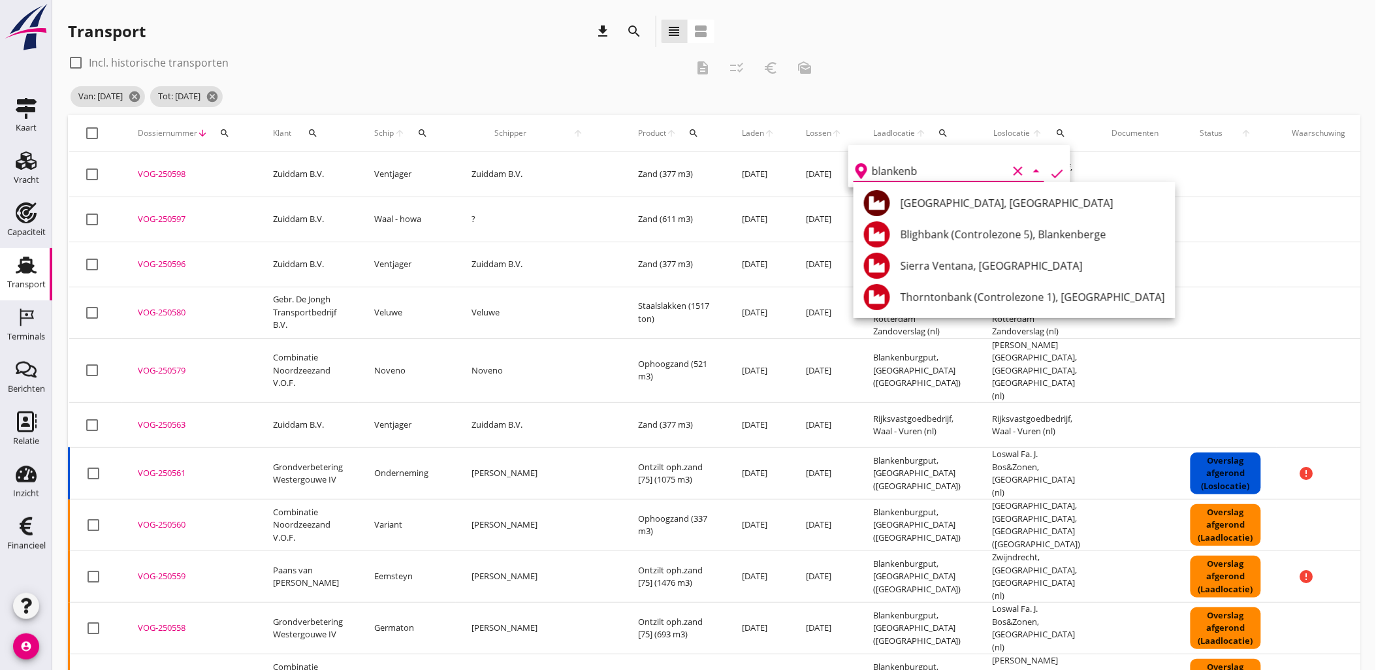
drag, startPoint x: 968, startPoint y: 197, endPoint x: 983, endPoint y: 192, distance: 15.9
click at [968, 197] on div "[GEOGRAPHIC_DATA], [GEOGRAPHIC_DATA]" at bounding box center [1032, 203] width 264 height 16
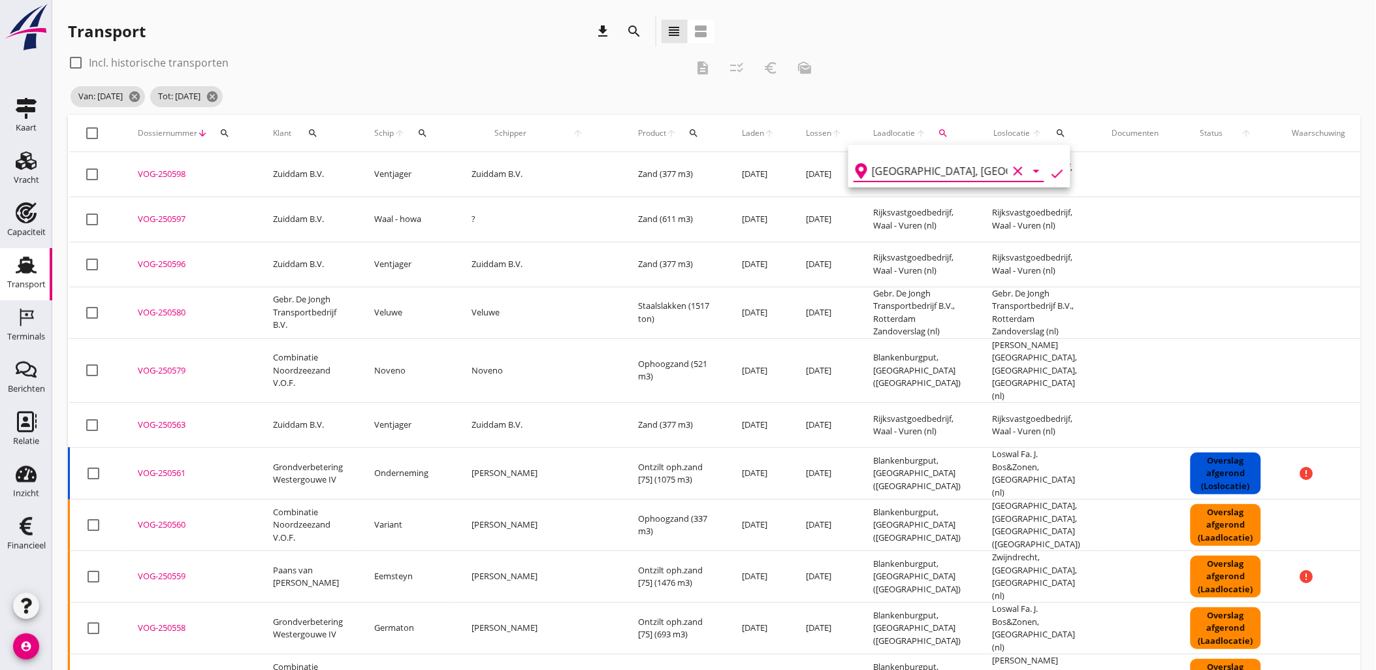
click at [1050, 168] on icon "check" at bounding box center [1057, 174] width 16 height 16
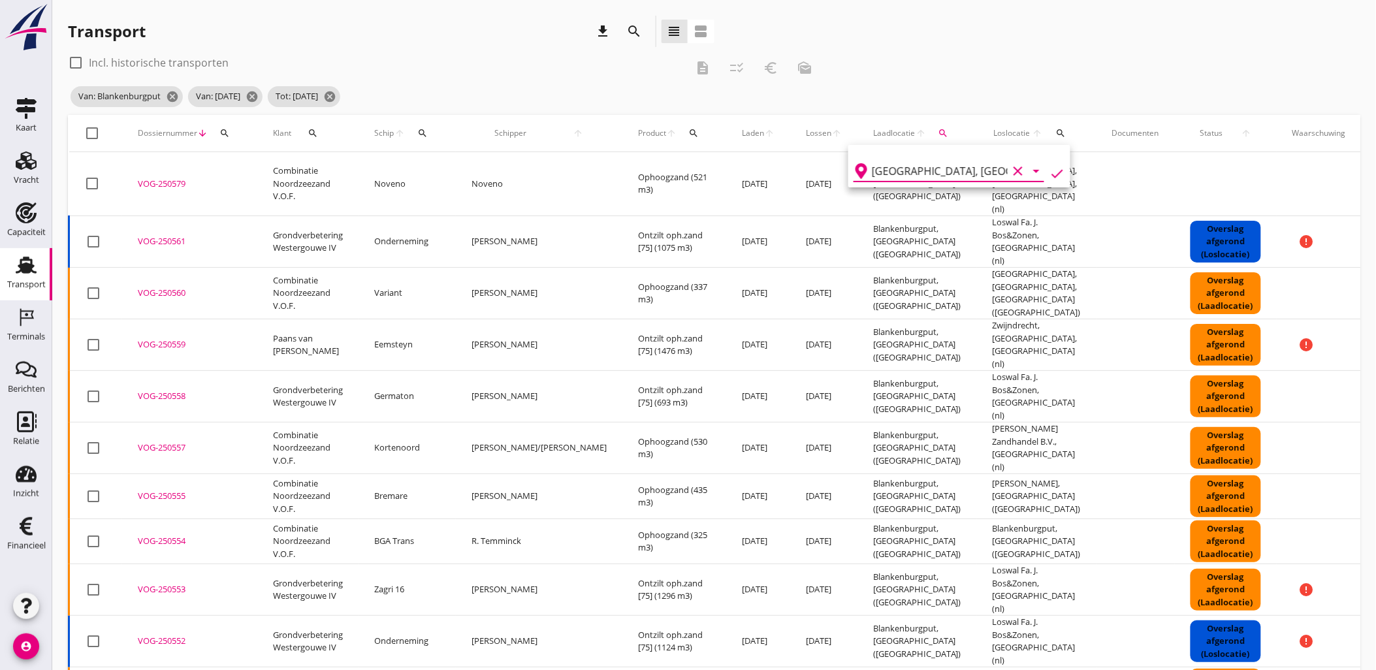
type input "Blankenburgput"
click at [93, 135] on div at bounding box center [93, 133] width 22 height 22
checkbox input "true"
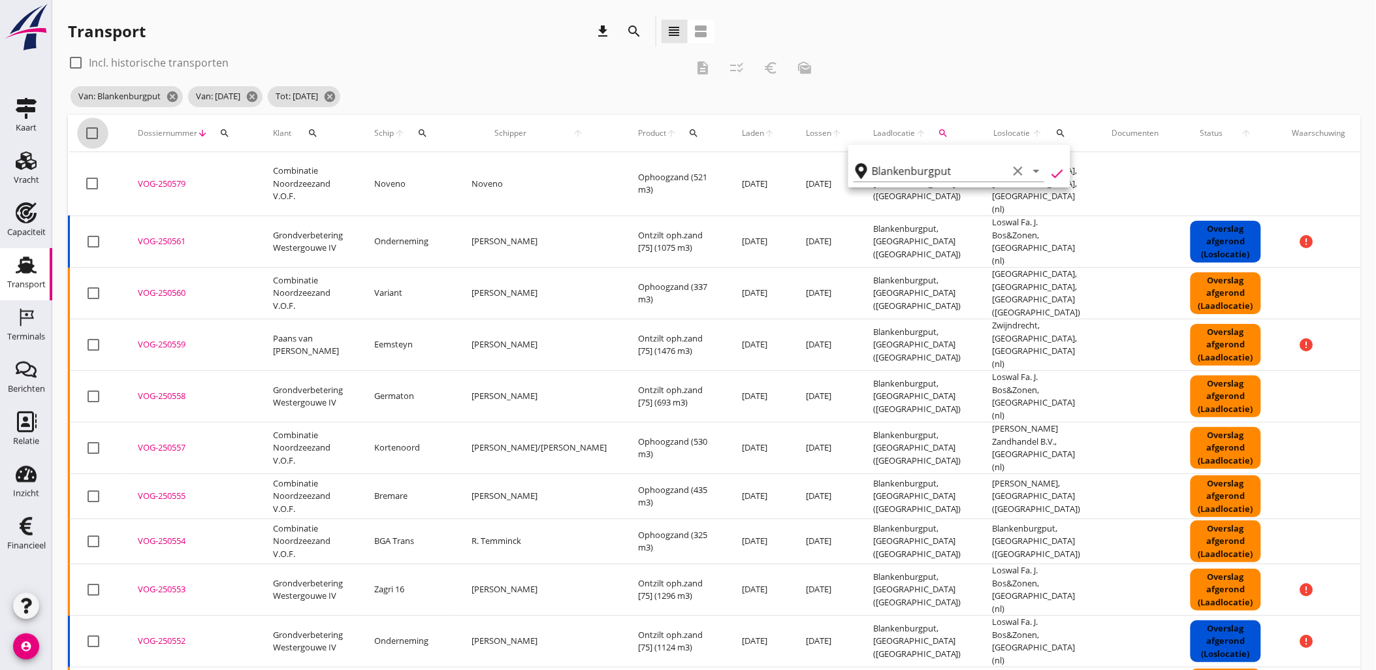
checkbox input "true"
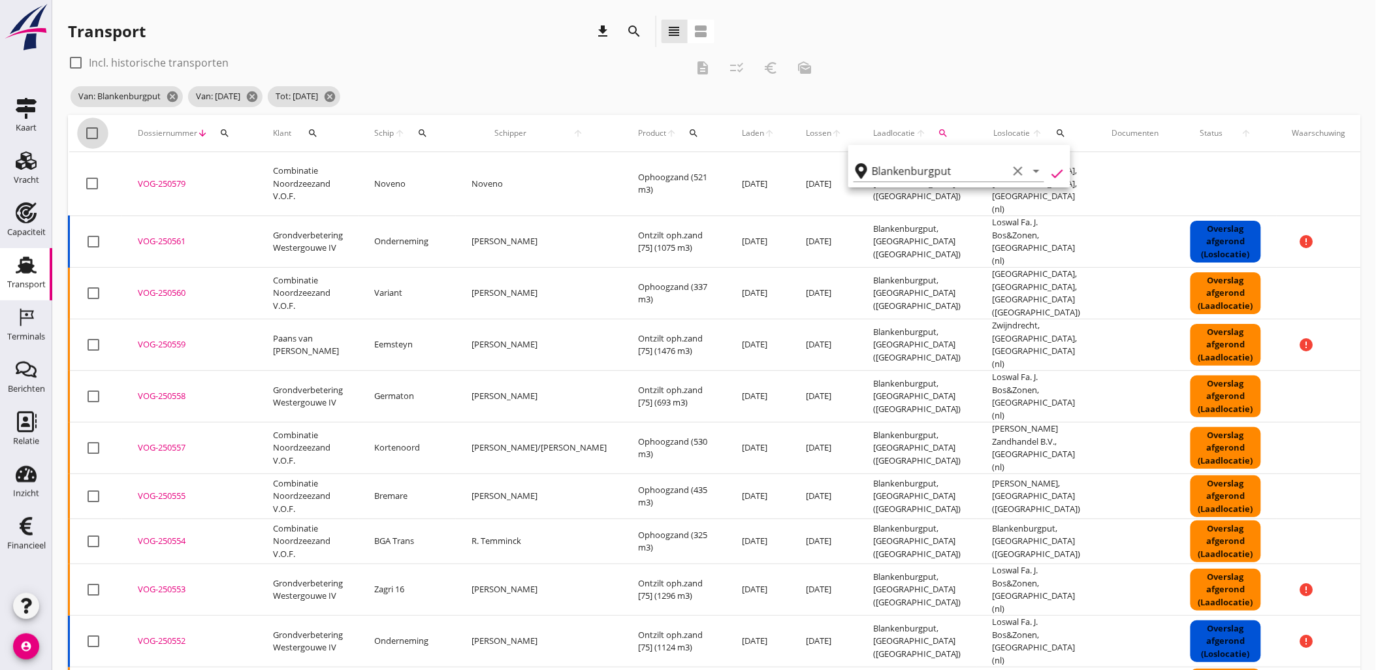
checkbox input "true"
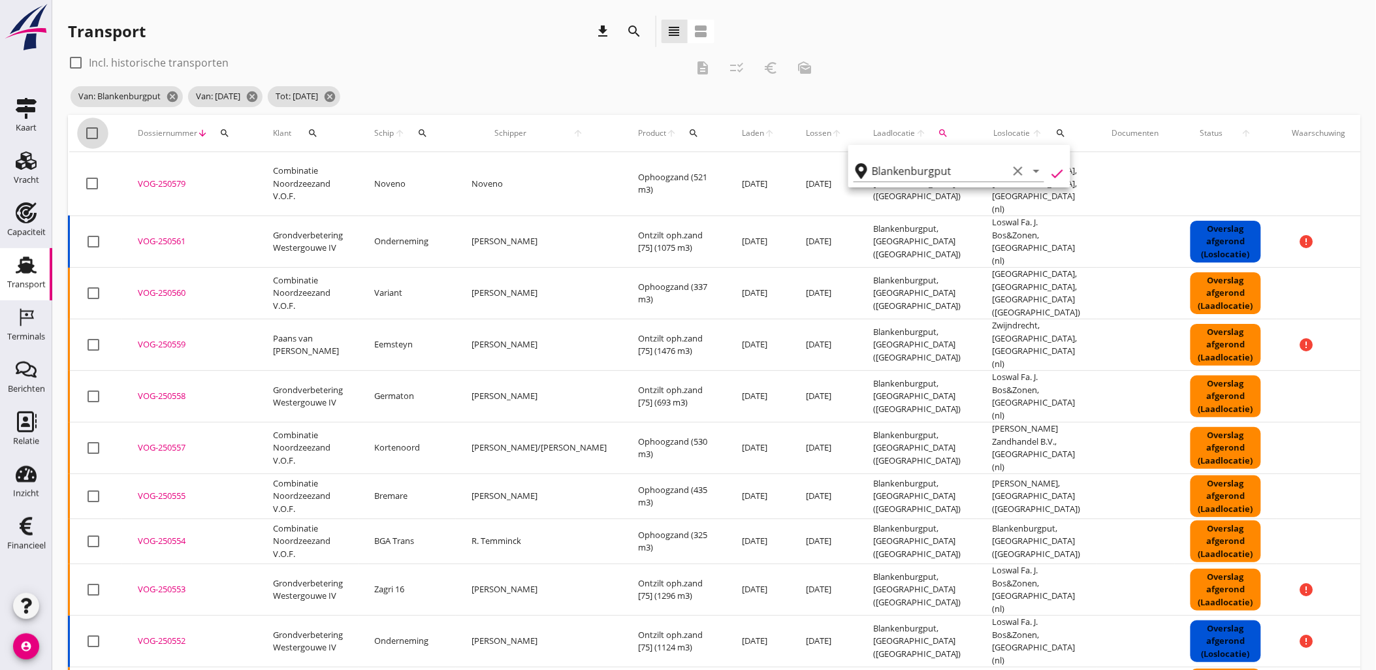
checkbox input "true"
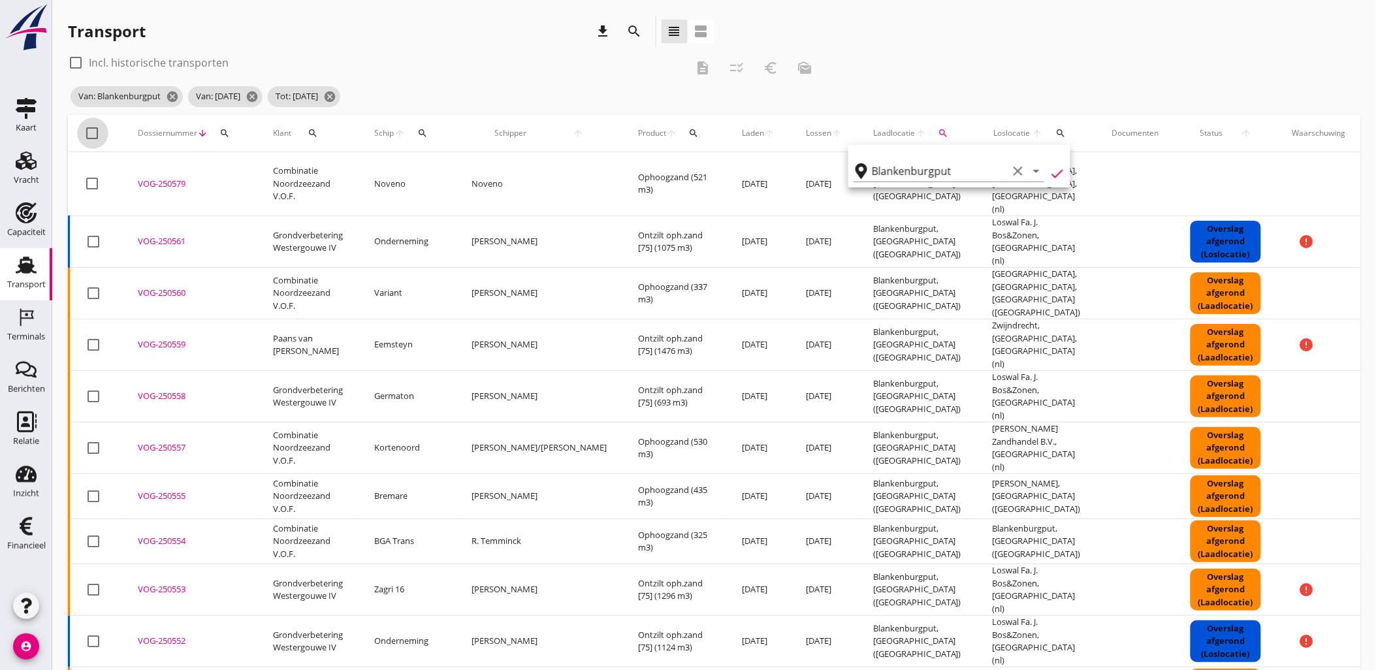
checkbox input "true"
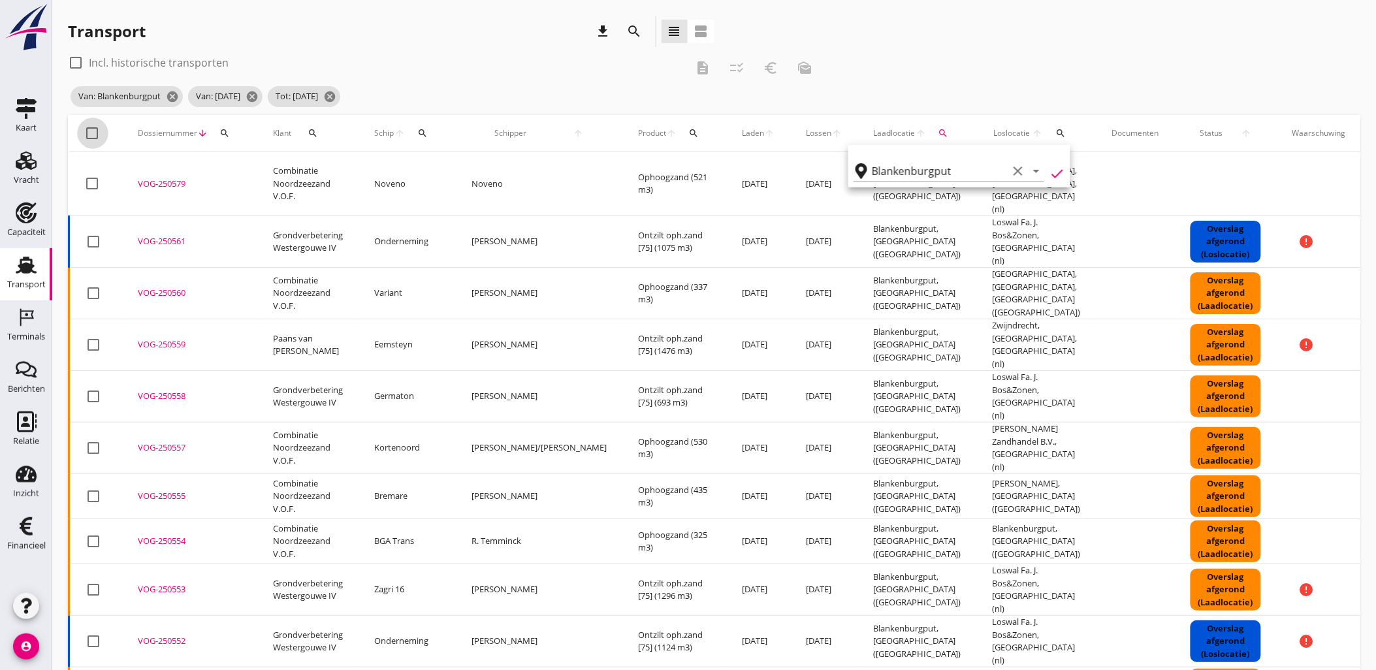
checkbox input "true"
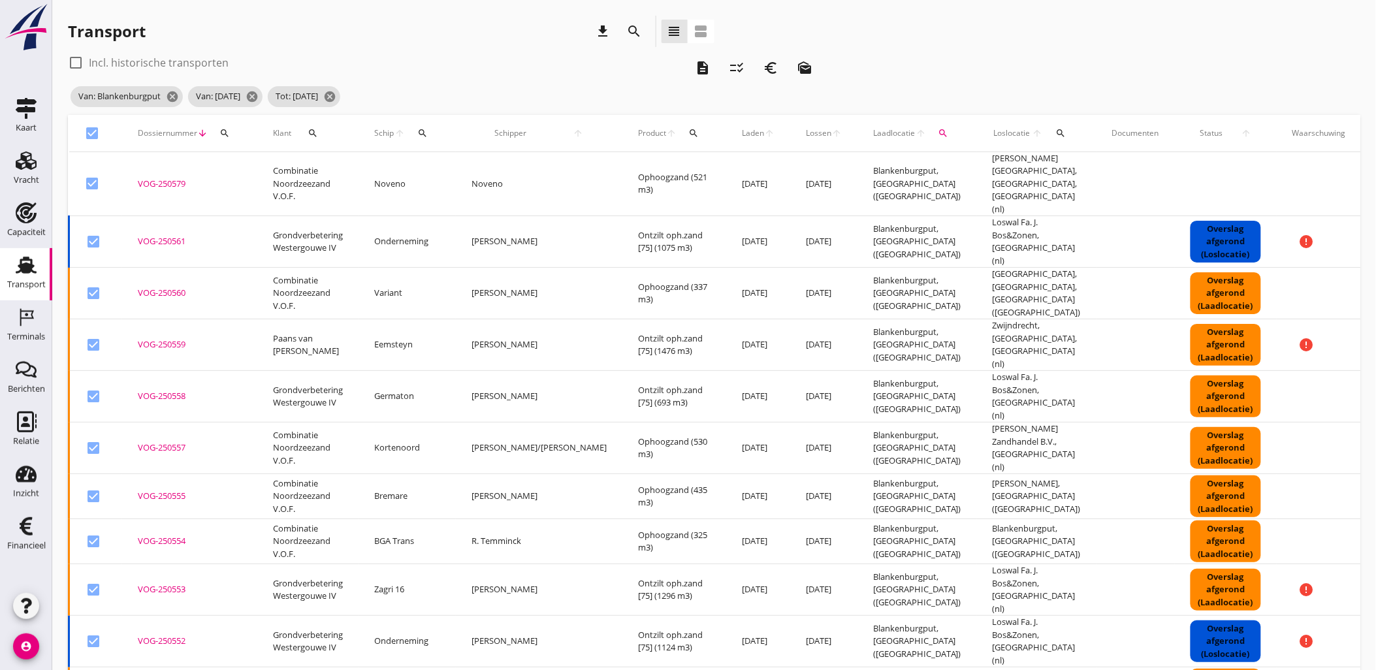
click at [93, 172] on div at bounding box center [93, 183] width 22 height 22
checkbox input "false"
click at [92, 282] on div at bounding box center [93, 293] width 22 height 22
checkbox input "false"
click at [93, 437] on div at bounding box center [93, 448] width 22 height 22
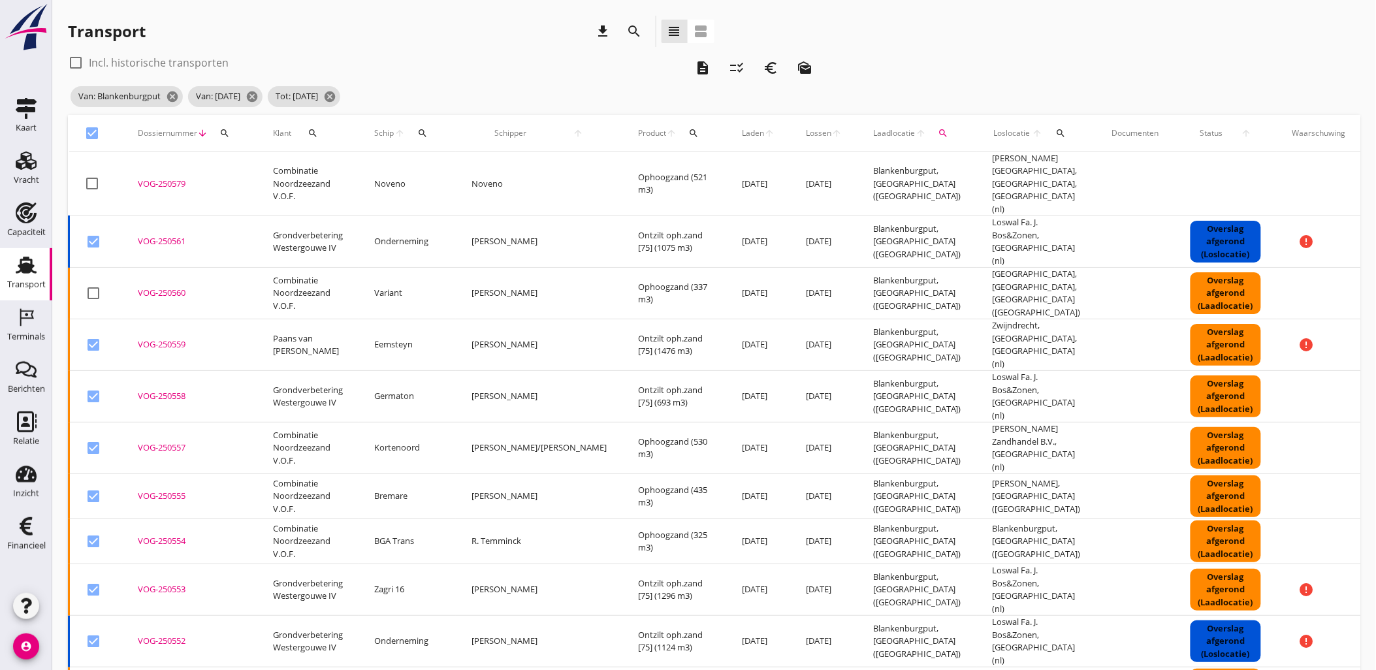
checkbox input "false"
click at [89, 485] on div at bounding box center [93, 496] width 22 height 22
checkbox input "false"
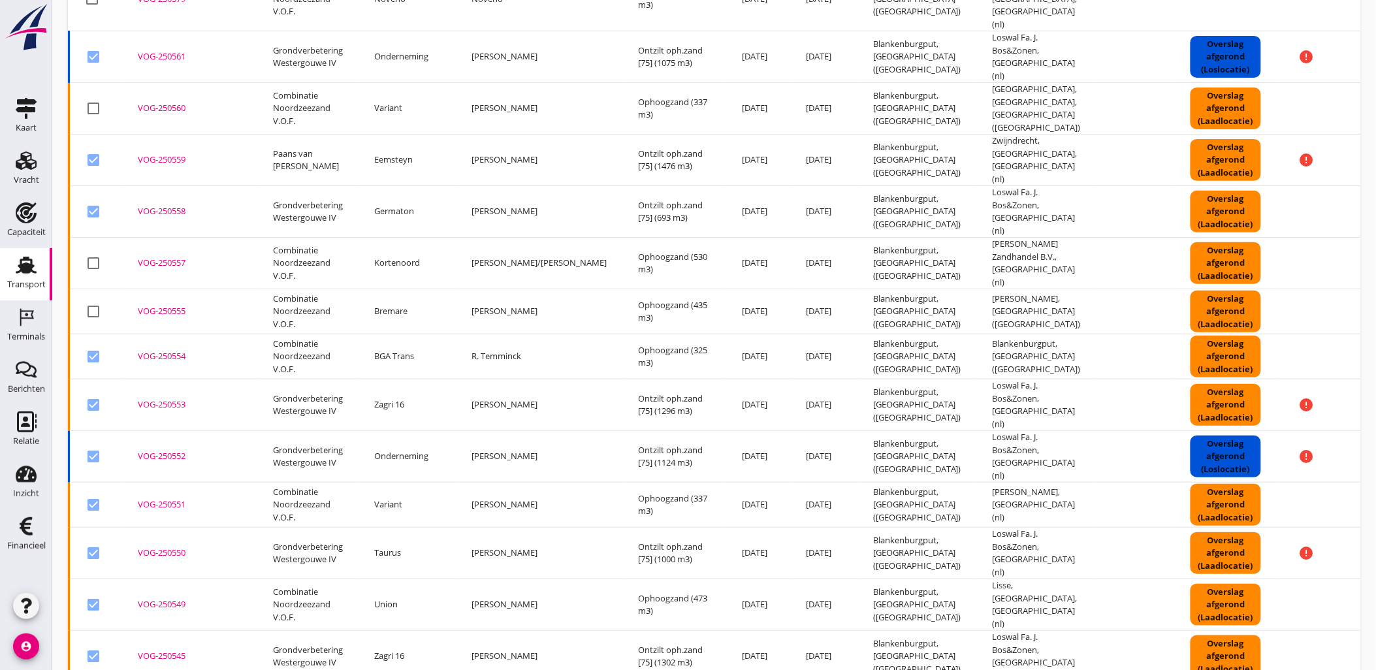
scroll to position [217, 0]
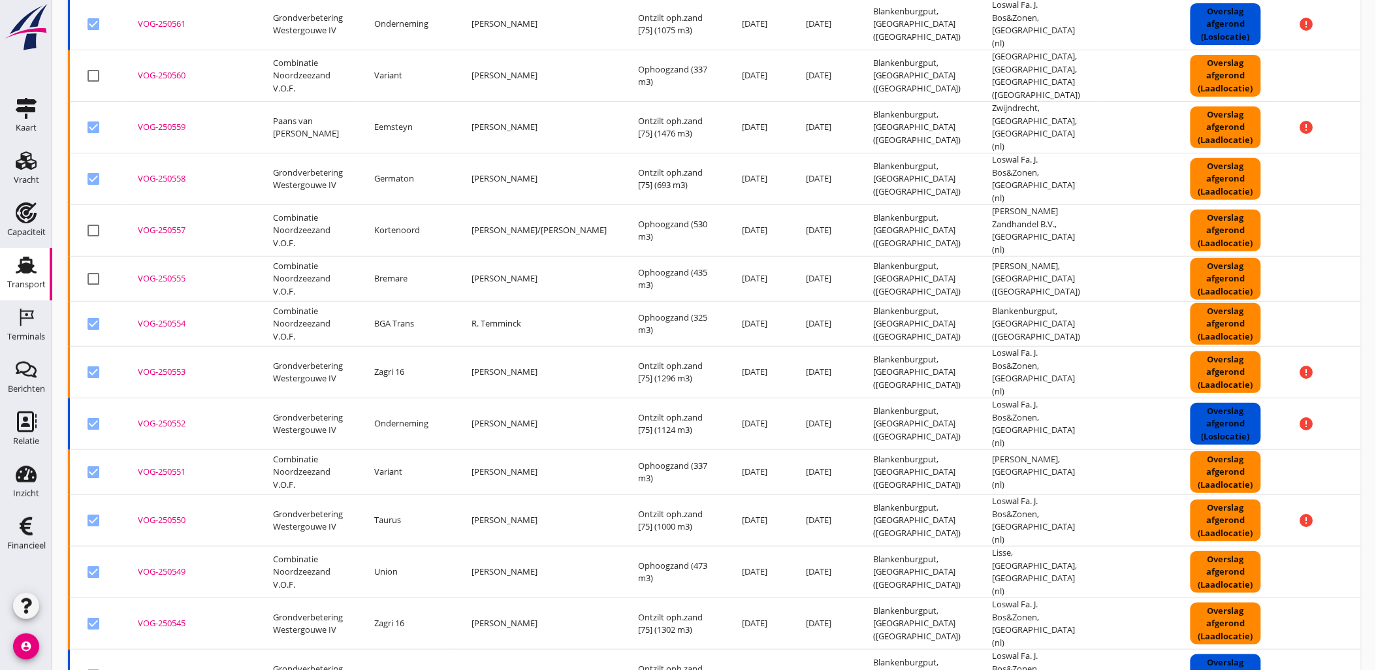
click at [89, 313] on div at bounding box center [93, 324] width 22 height 22
checkbox input "false"
click at [93, 461] on div at bounding box center [93, 472] width 22 height 22
checkbox input "false"
click at [91, 561] on div at bounding box center [93, 572] width 22 height 22
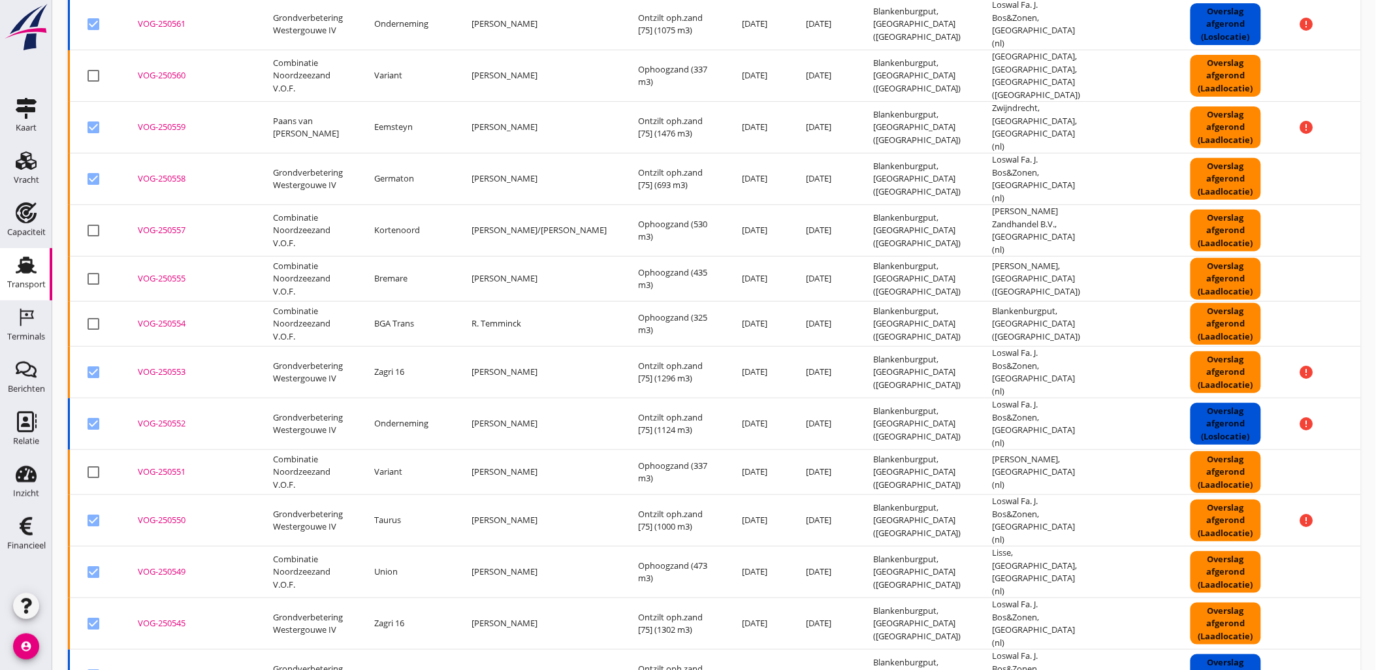
checkbox input "false"
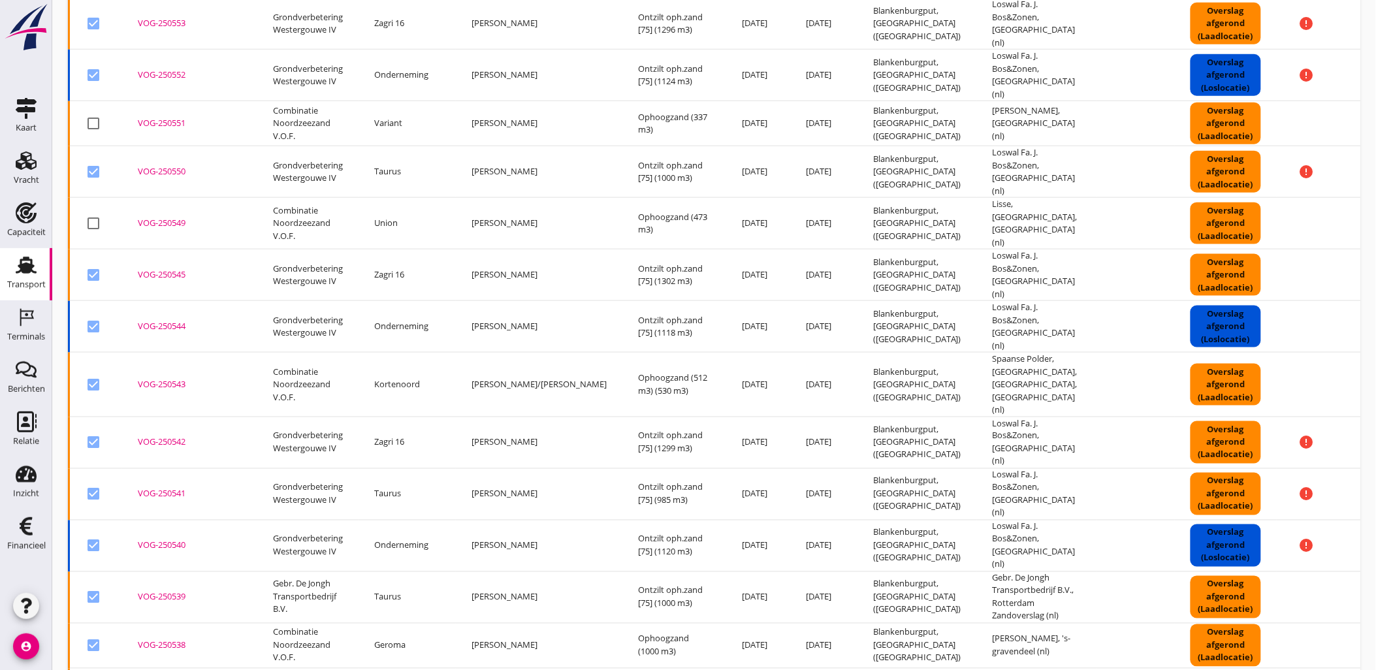
scroll to position [727, 0]
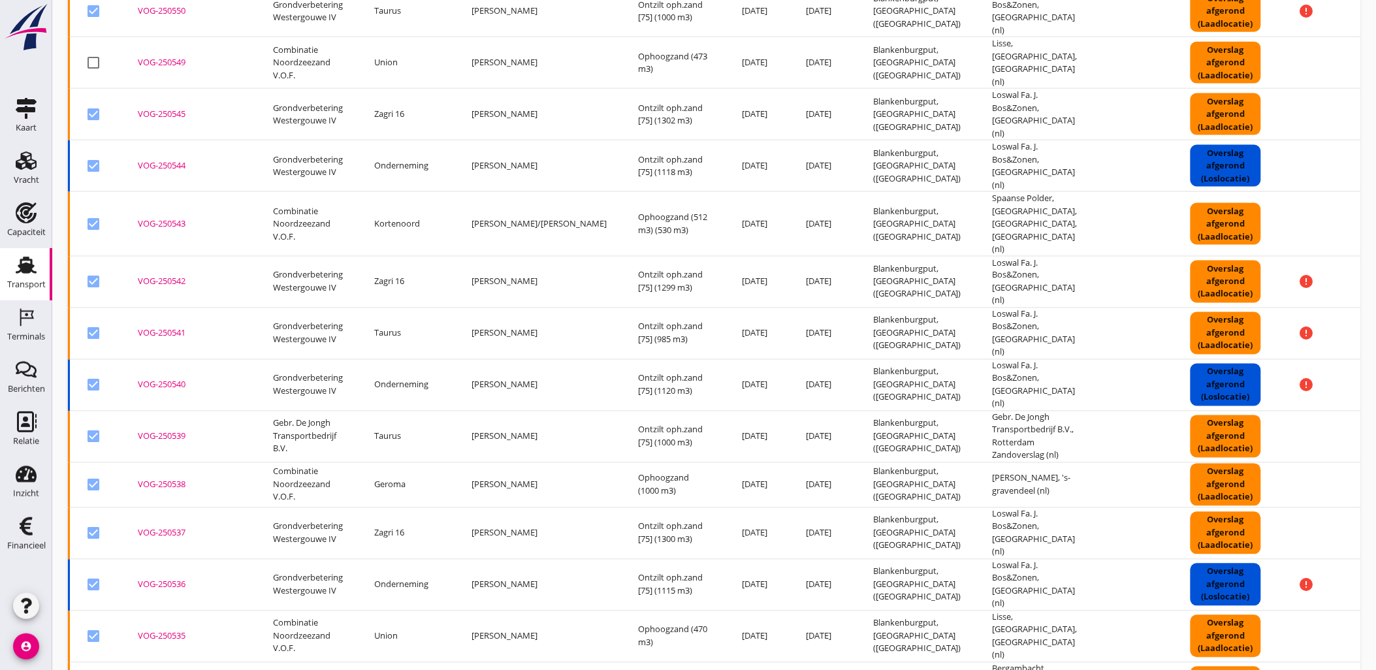
checkbox input "false"
click at [93, 626] on div at bounding box center [93, 637] width 22 height 22
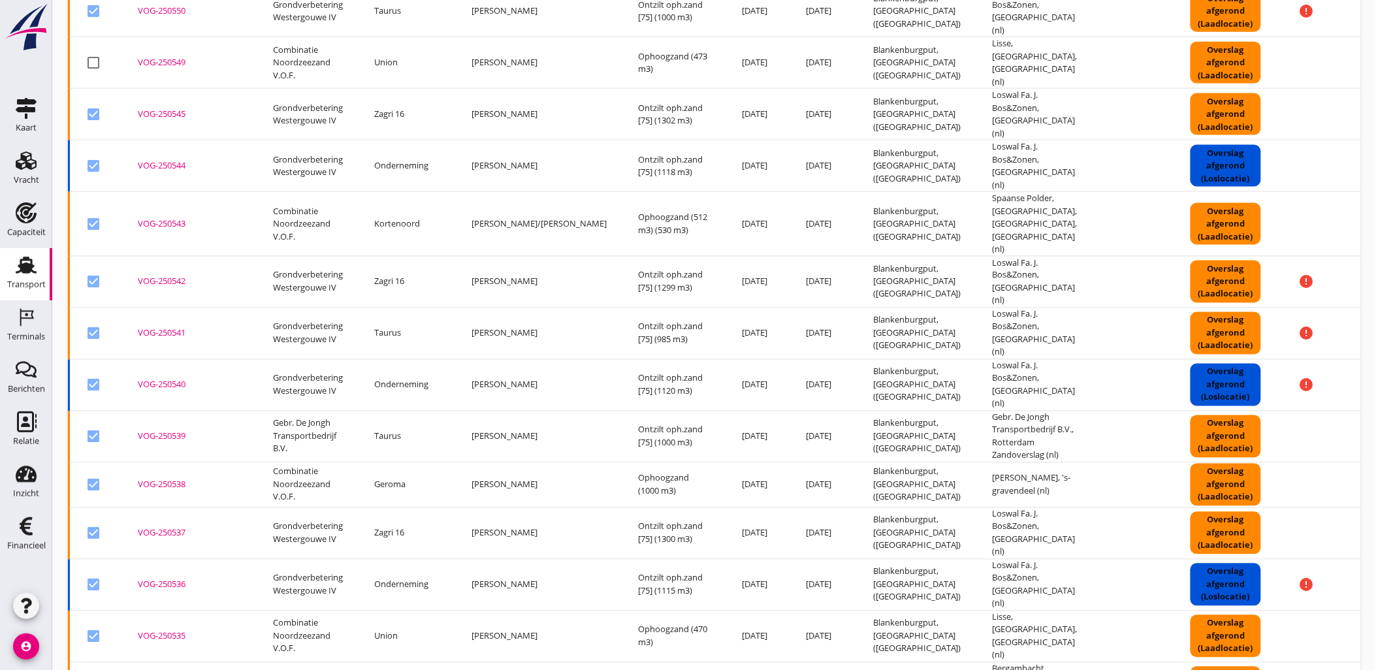
checkbox input "false"
click at [89, 474] on div at bounding box center [93, 485] width 22 height 22
checkbox input "false"
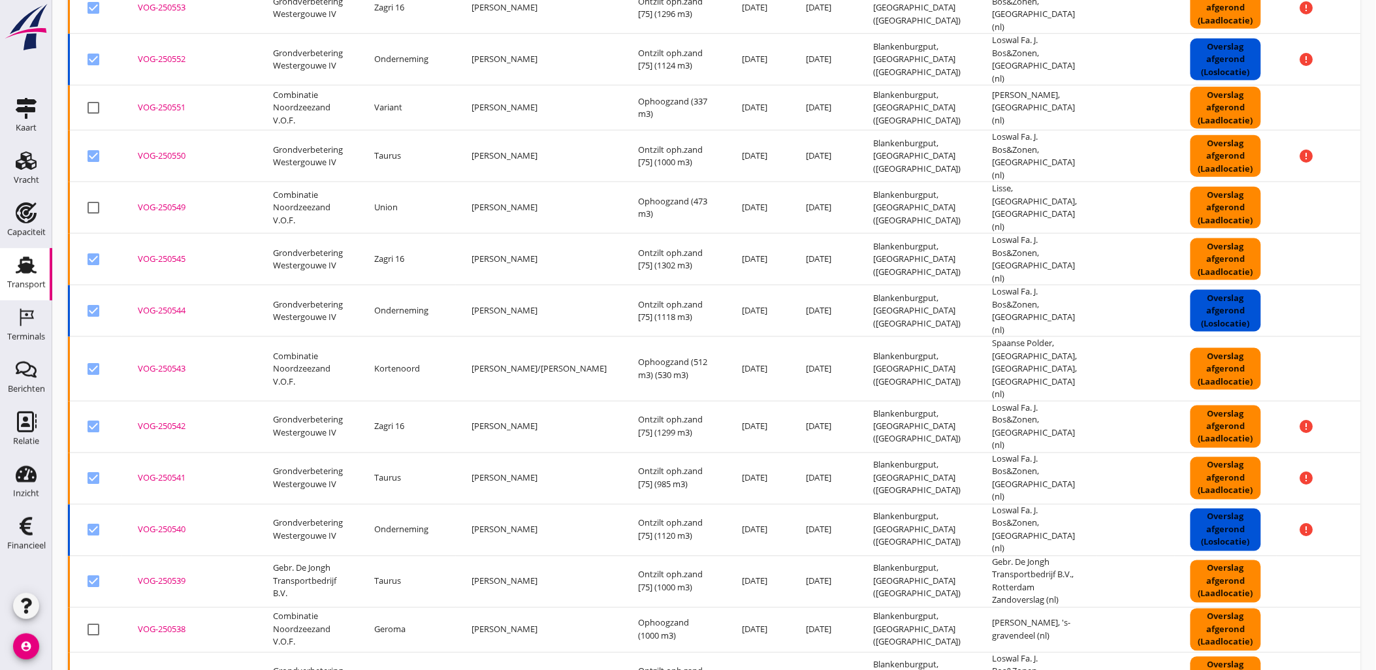
scroll to position [509, 0]
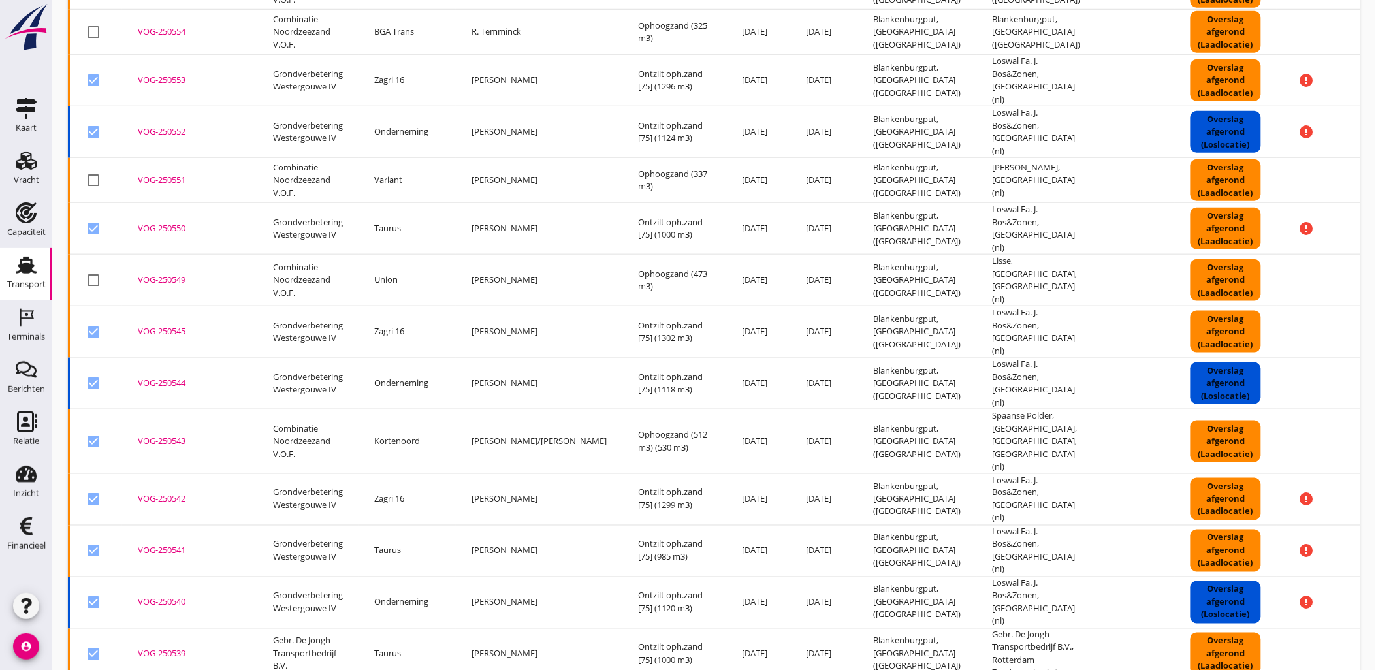
click at [89, 430] on div at bounding box center [93, 441] width 22 height 22
checkbox input "false"
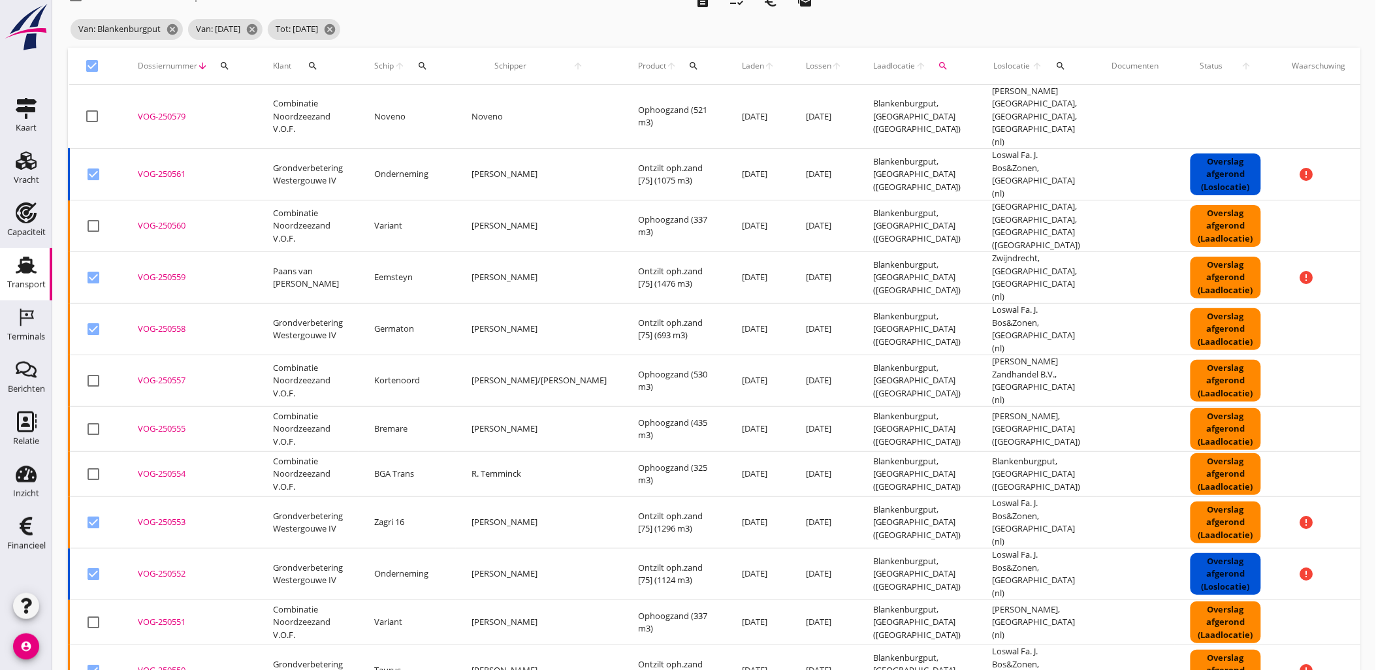
scroll to position [0, 0]
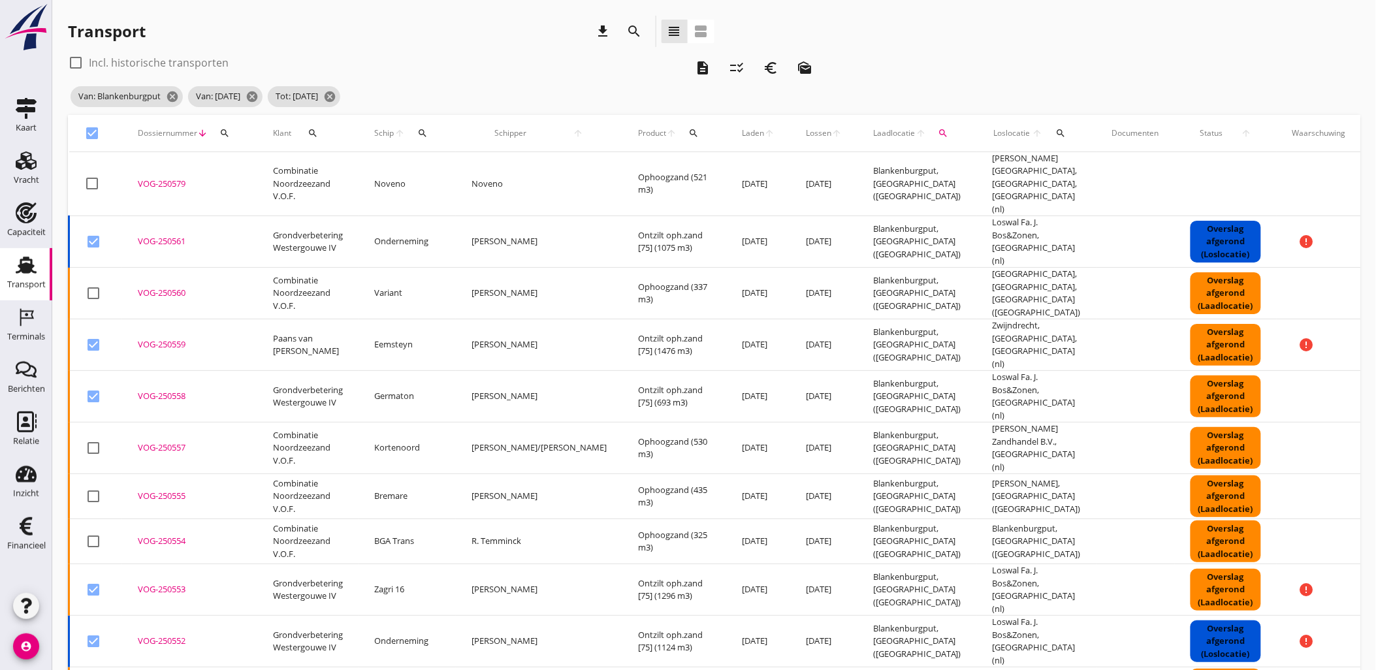
click at [743, 61] on icon "checklist_rtl" at bounding box center [737, 68] width 16 height 16
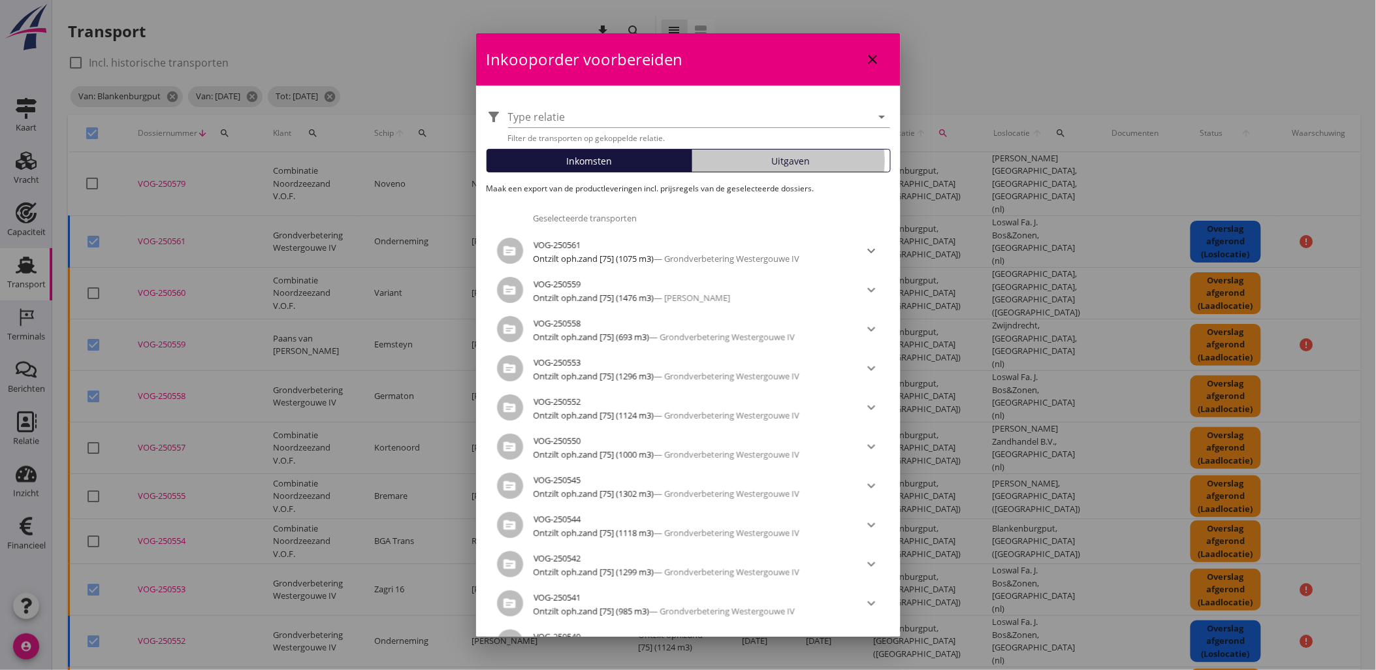
click at [780, 167] on button "Uitgaven" at bounding box center [791, 161] width 199 height 24
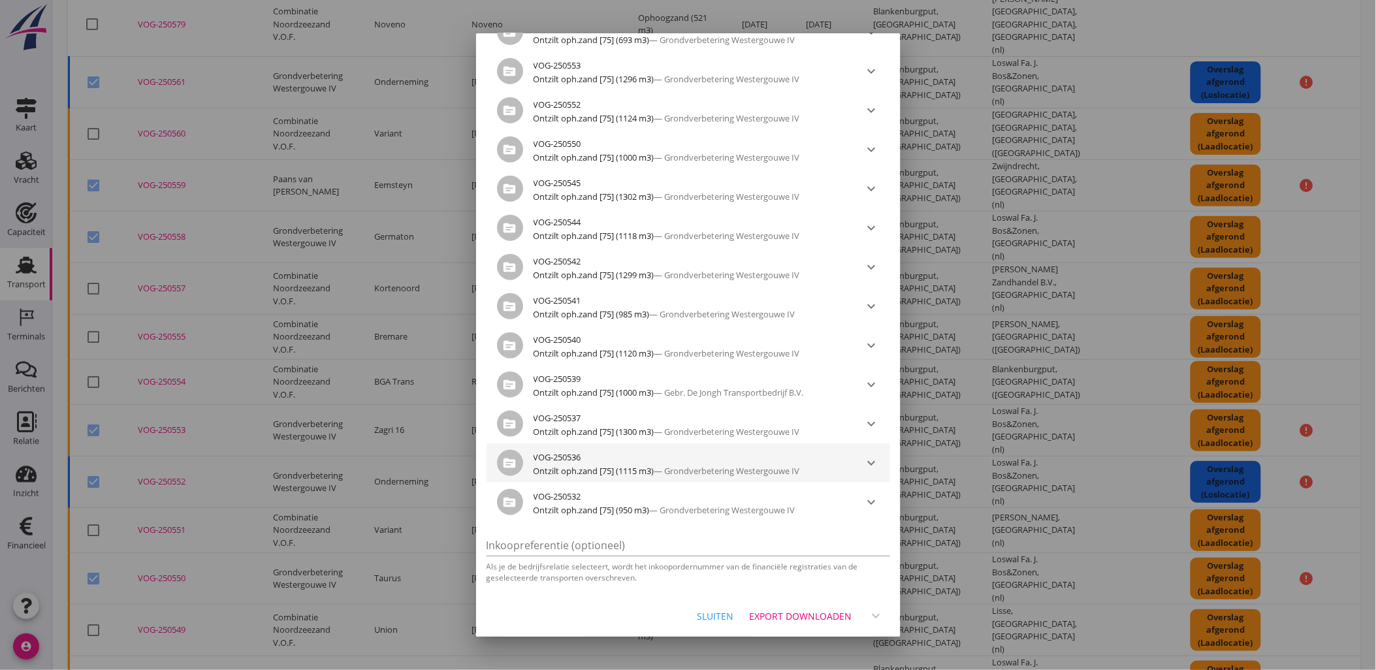
scroll to position [653, 0]
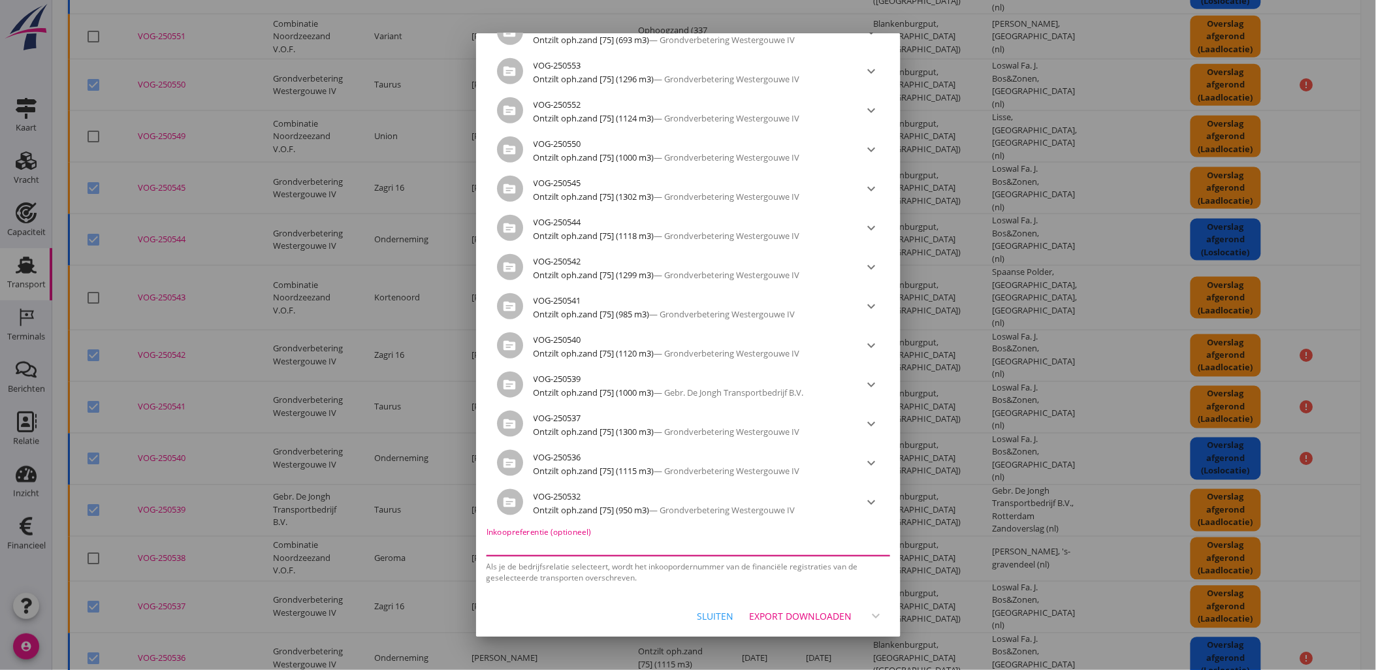
click at [572, 549] on input "Inkoopreferentie (optioneel)" at bounding box center [688, 545] width 404 height 21
paste input "2316006666"
type input "2316006666"
click at [868, 614] on icon "expand_more" at bounding box center [876, 616] width 16 height 16
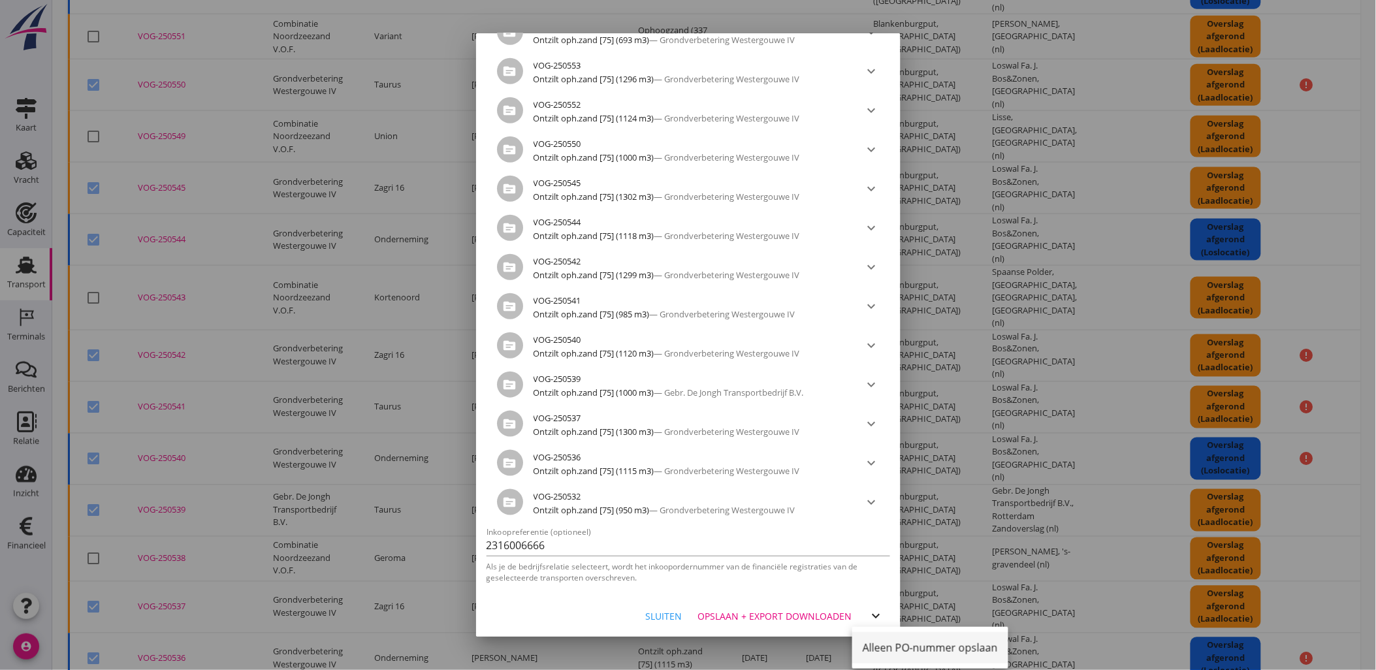
click at [885, 649] on div "Alleen PO-nummer opslaan" at bounding box center [930, 647] width 135 height 31
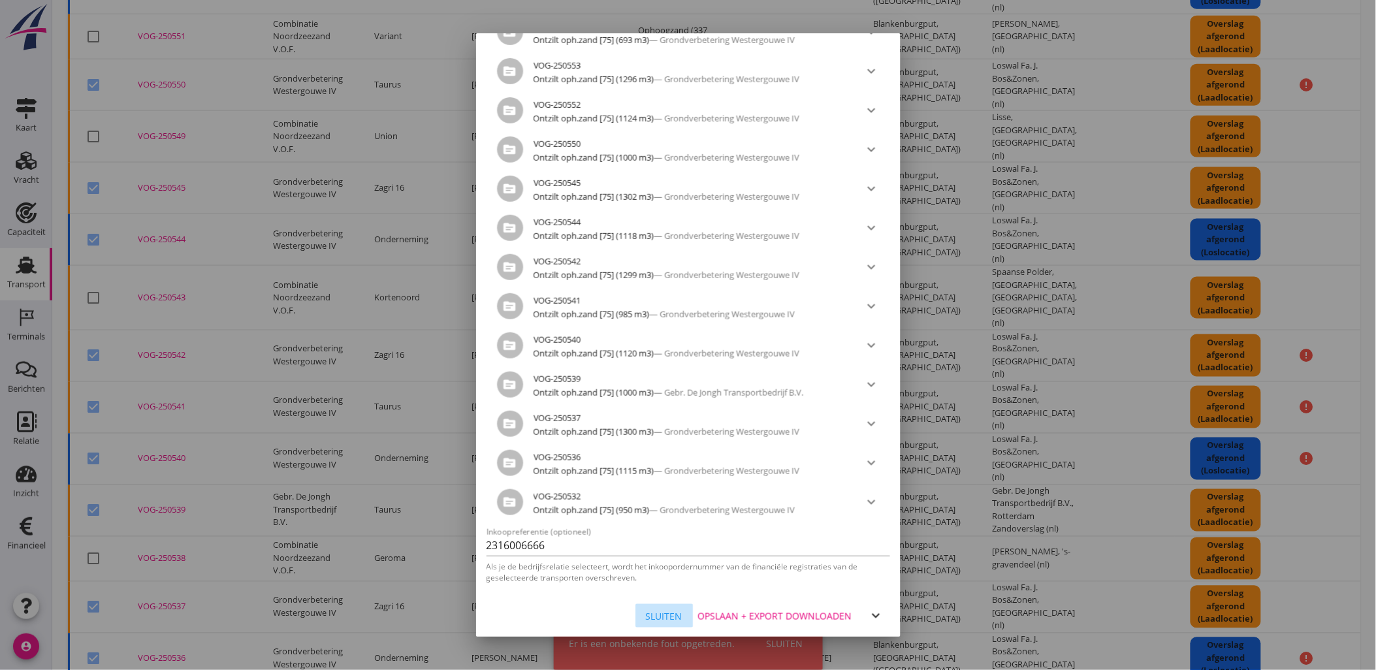
click at [656, 616] on div "Sluiten" at bounding box center [664, 616] width 37 height 14
checkbox input "false"
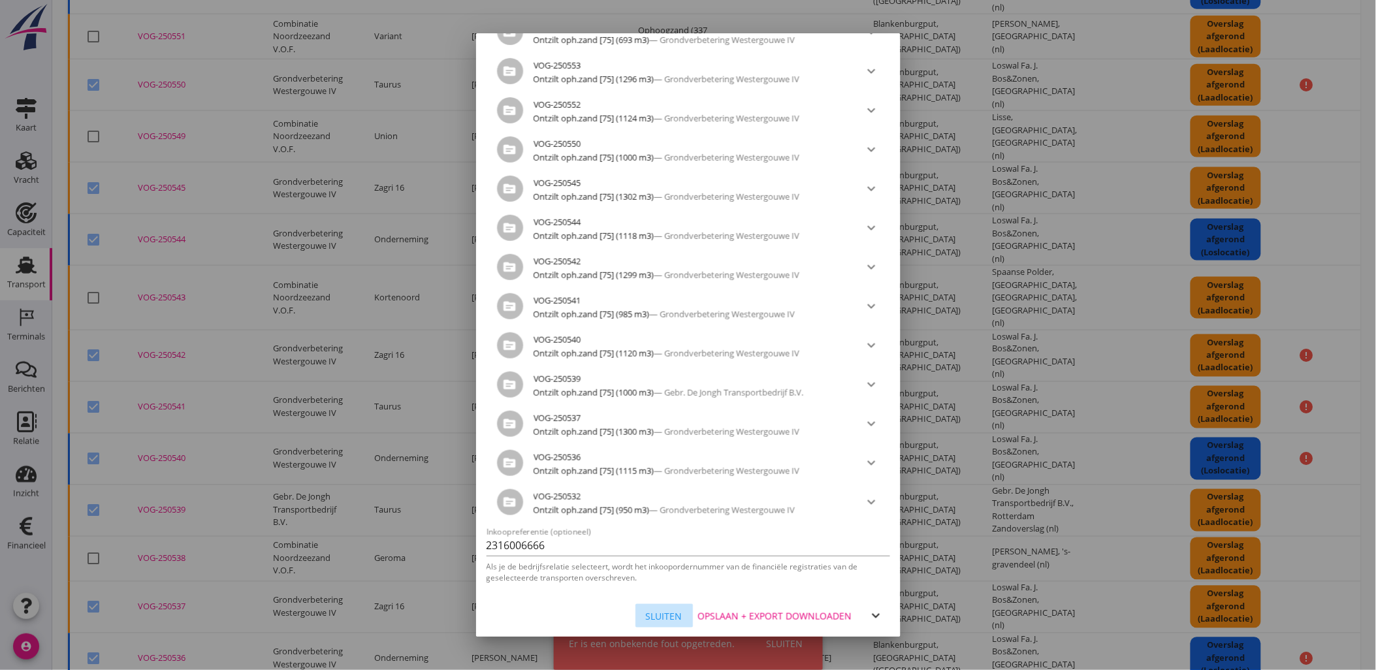
checkbox input "false"
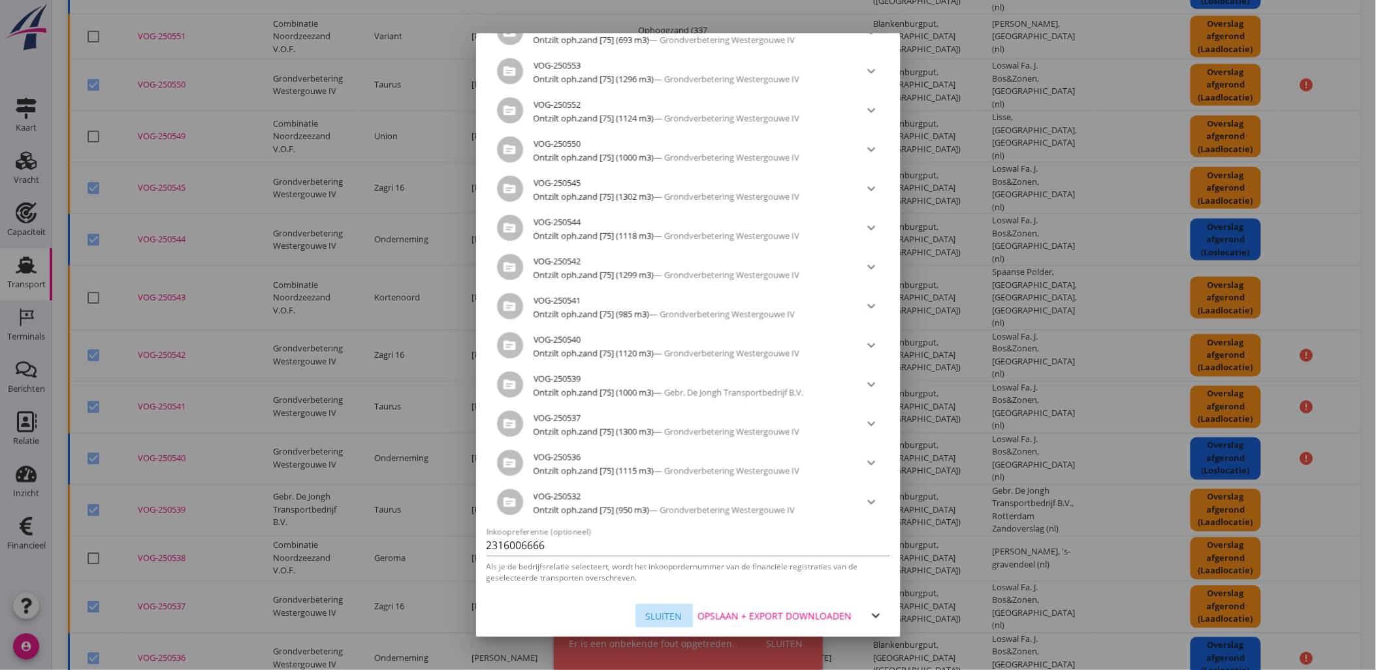
checkbox input "false"
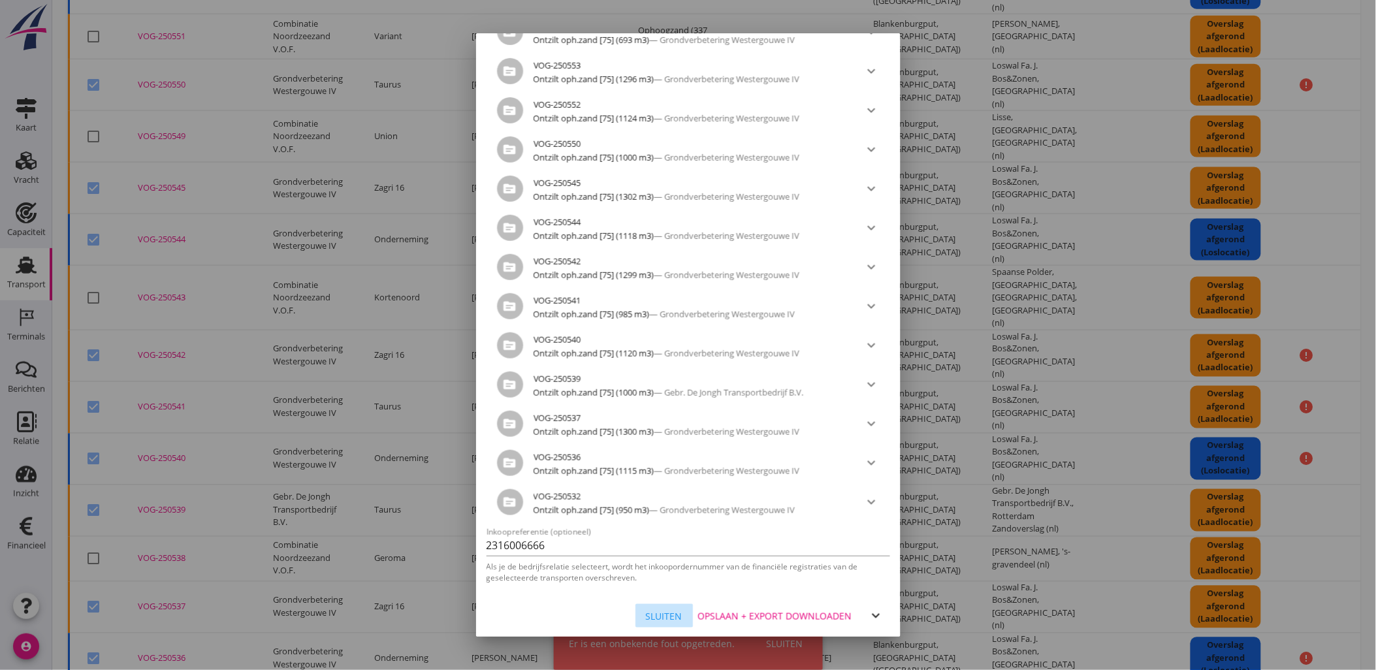
checkbox input "false"
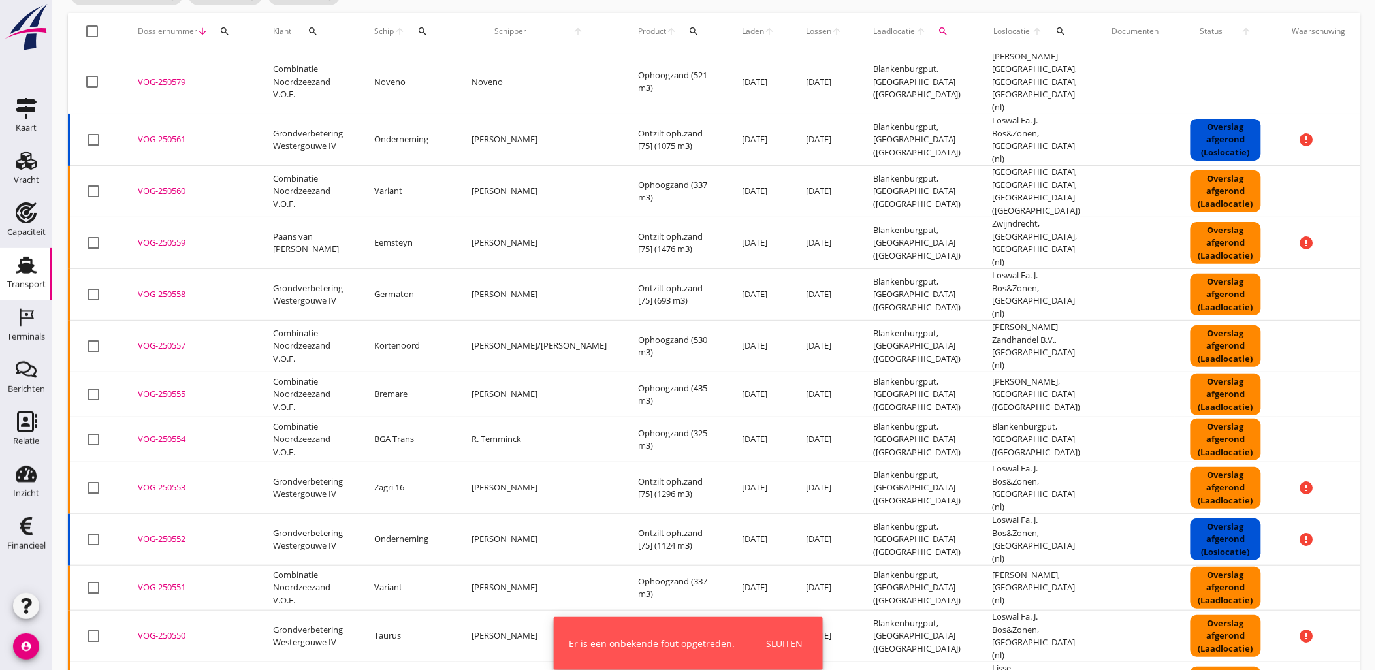
scroll to position [0, 0]
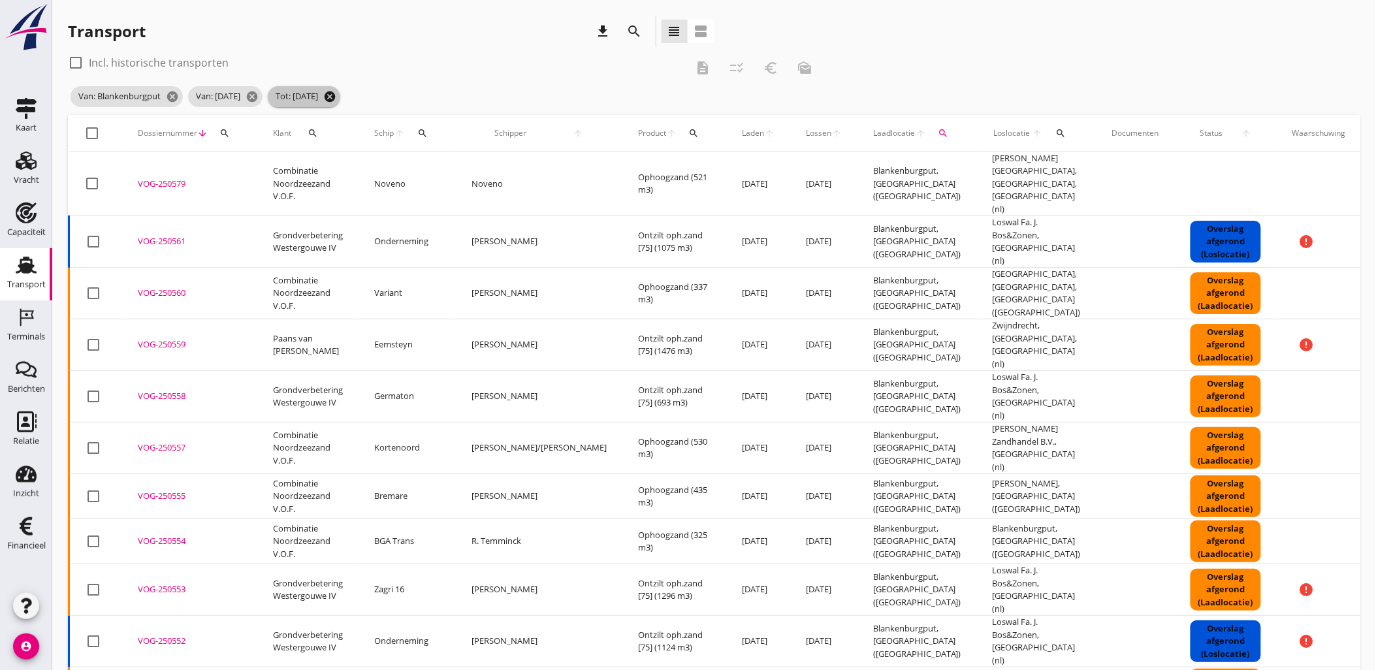
click at [336, 95] on icon "cancel" at bounding box center [329, 96] width 13 height 13
click at [259, 94] on icon "cancel" at bounding box center [252, 96] width 13 height 13
click at [176, 95] on icon "cancel" at bounding box center [172, 96] width 13 height 13
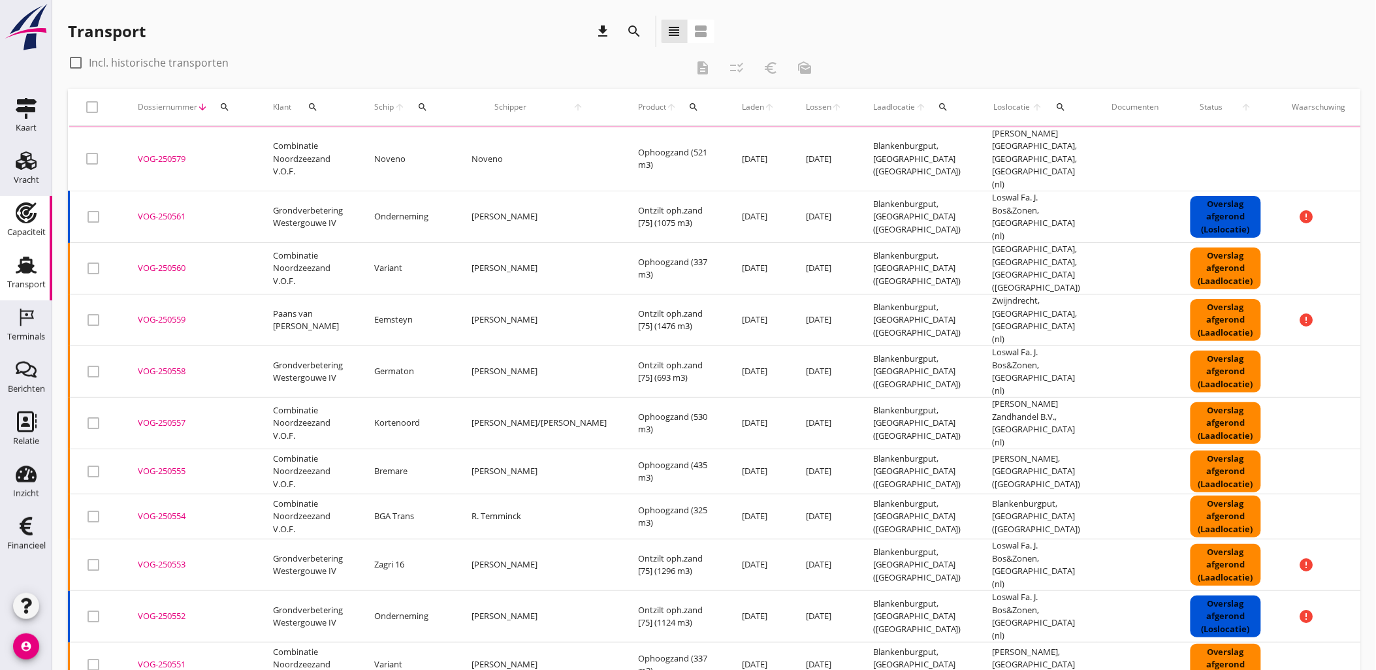
click at [25, 222] on use at bounding box center [26, 212] width 21 height 21
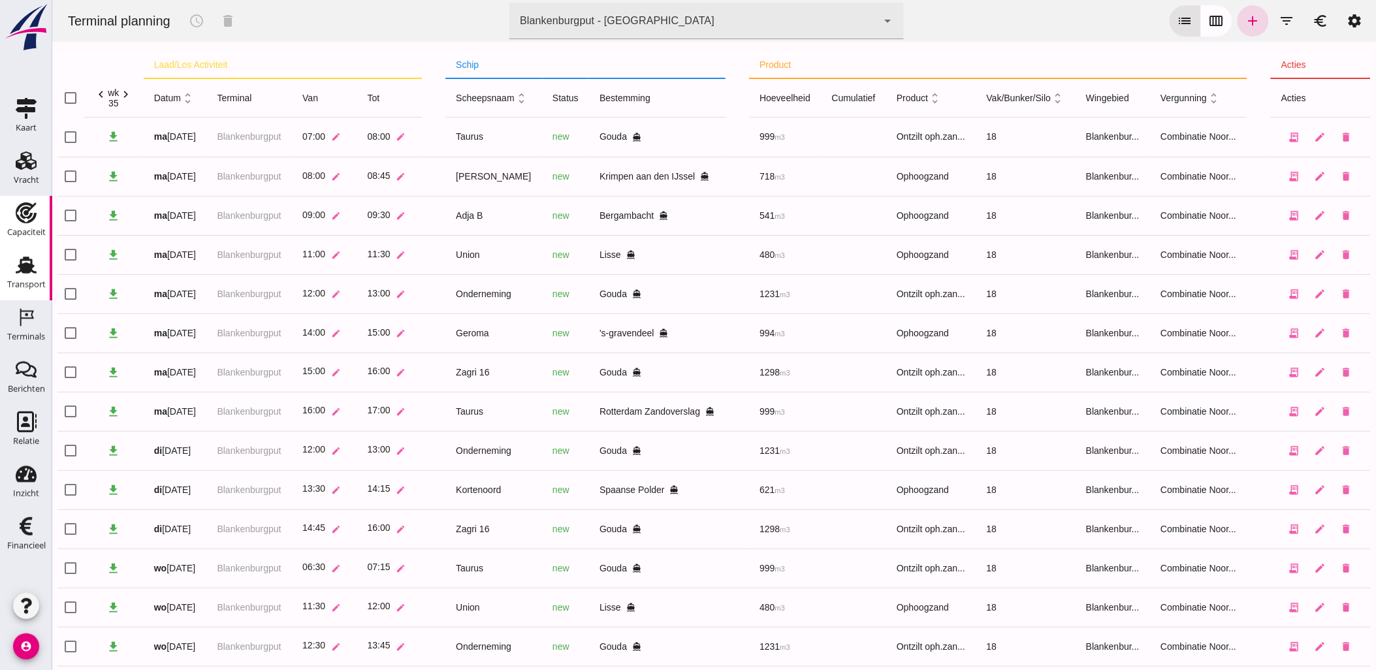
click at [29, 276] on div "Transport" at bounding box center [26, 285] width 39 height 18
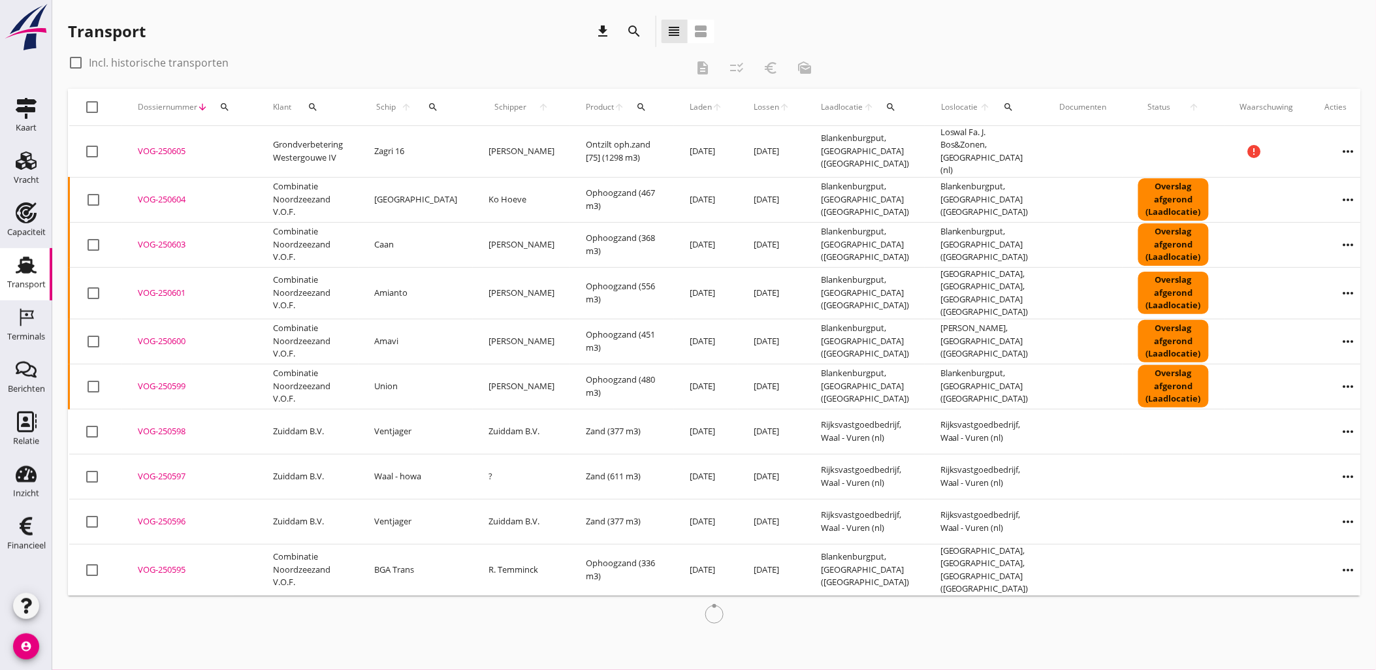
click at [223, 104] on icon "search" at bounding box center [224, 107] width 10 height 10
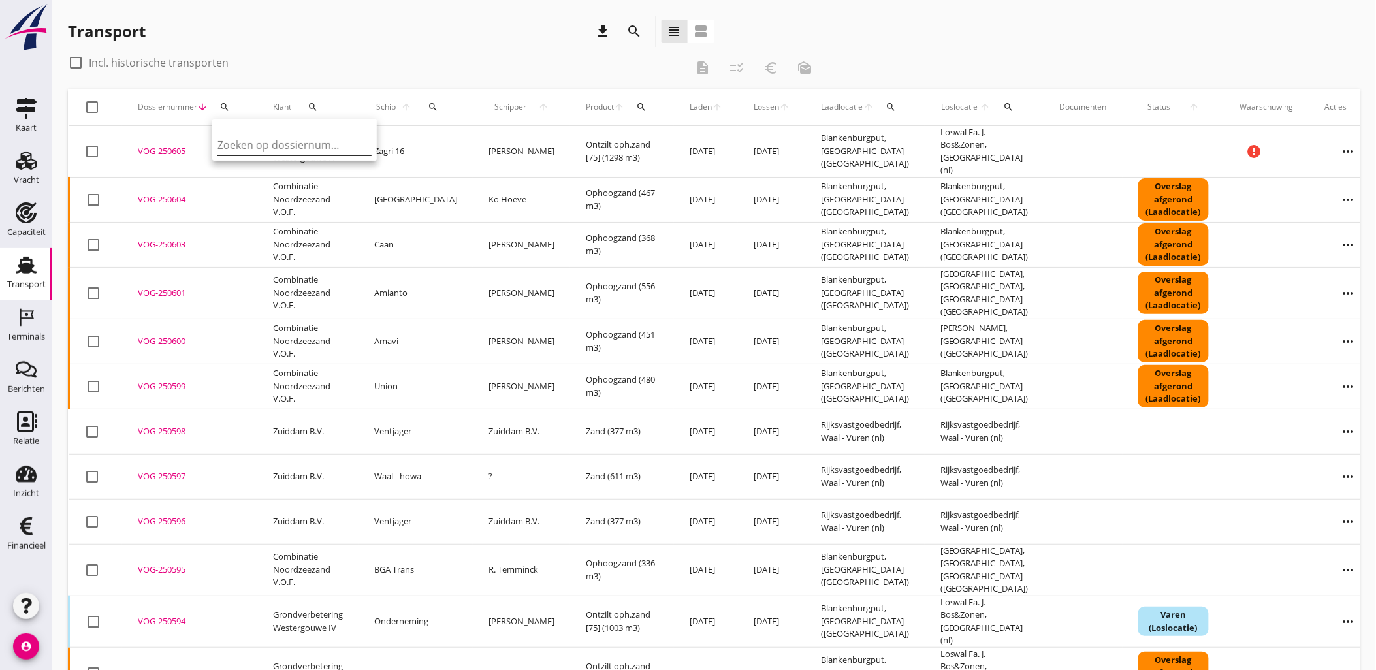
click at [259, 139] on input "Zoeken op dossiernummer..." at bounding box center [285, 145] width 136 height 21
paste input "VOG-250532"
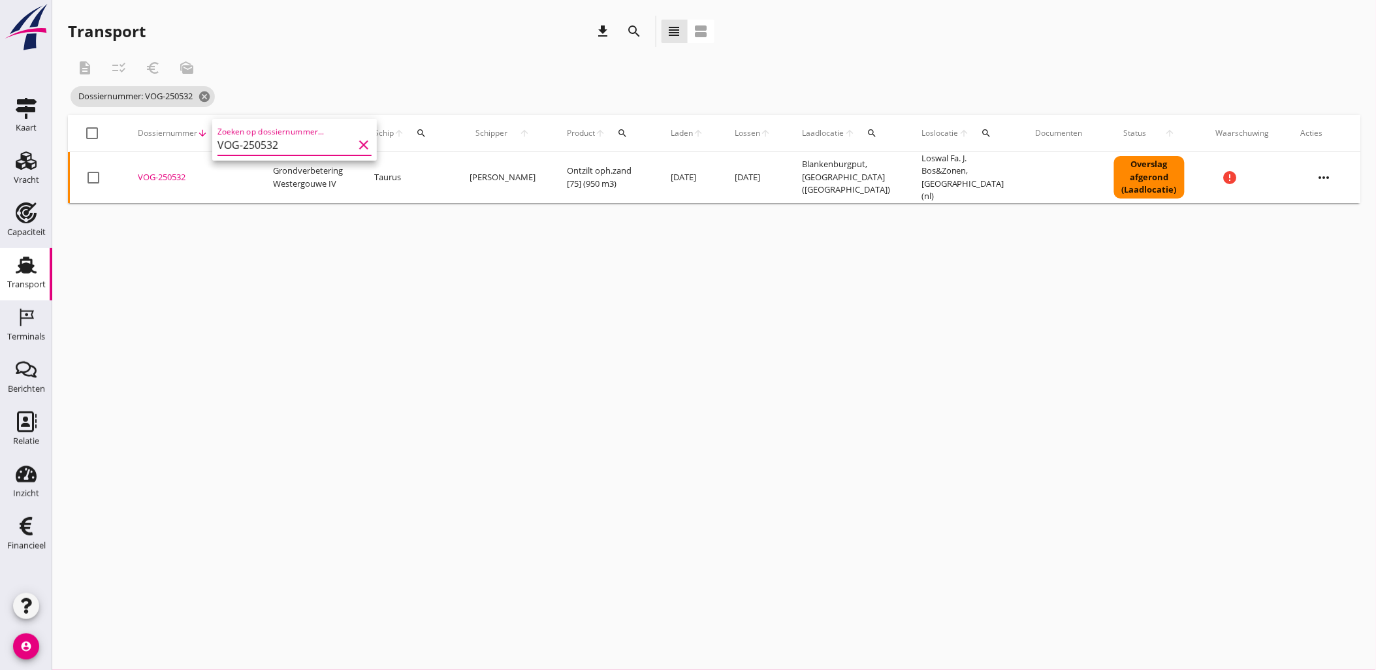
type input "VOG-250532"
click at [157, 178] on div "VOG-250532" at bounding box center [190, 177] width 104 height 13
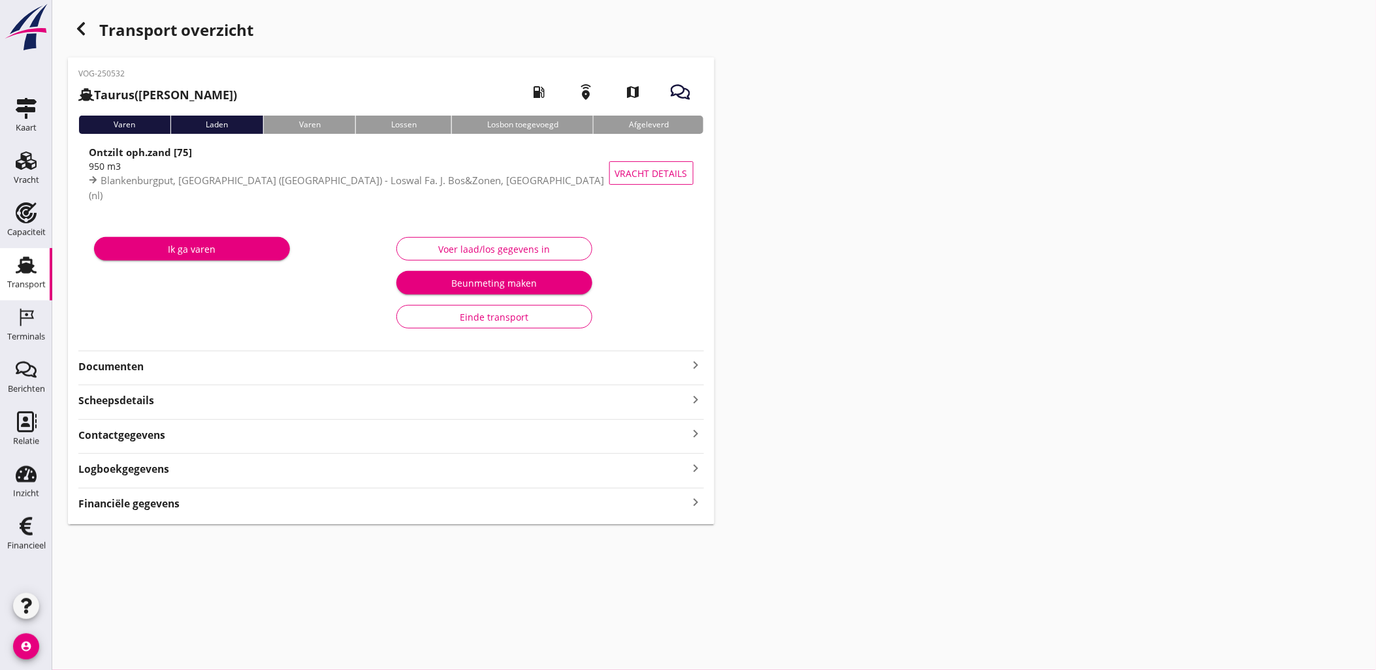
click at [416, 500] on div "Financiële gegevens keyboard_arrow_right" at bounding box center [391, 503] width 626 height 18
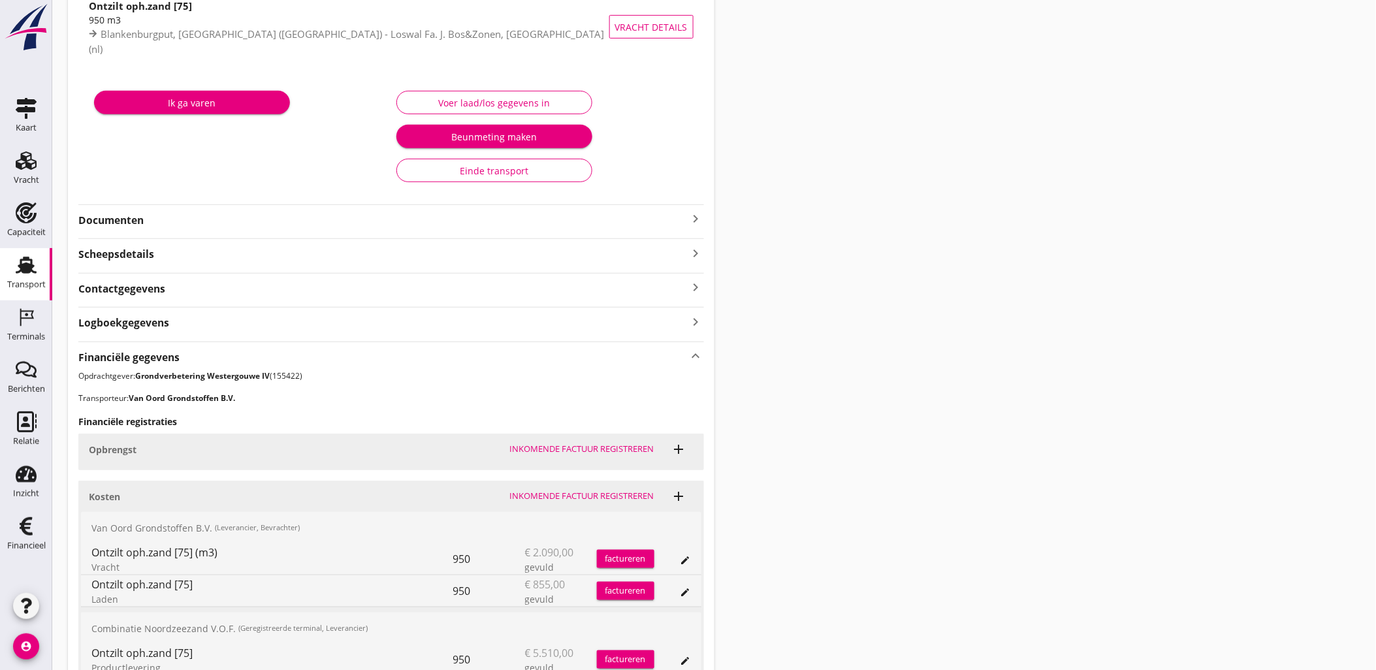
scroll to position [270, 0]
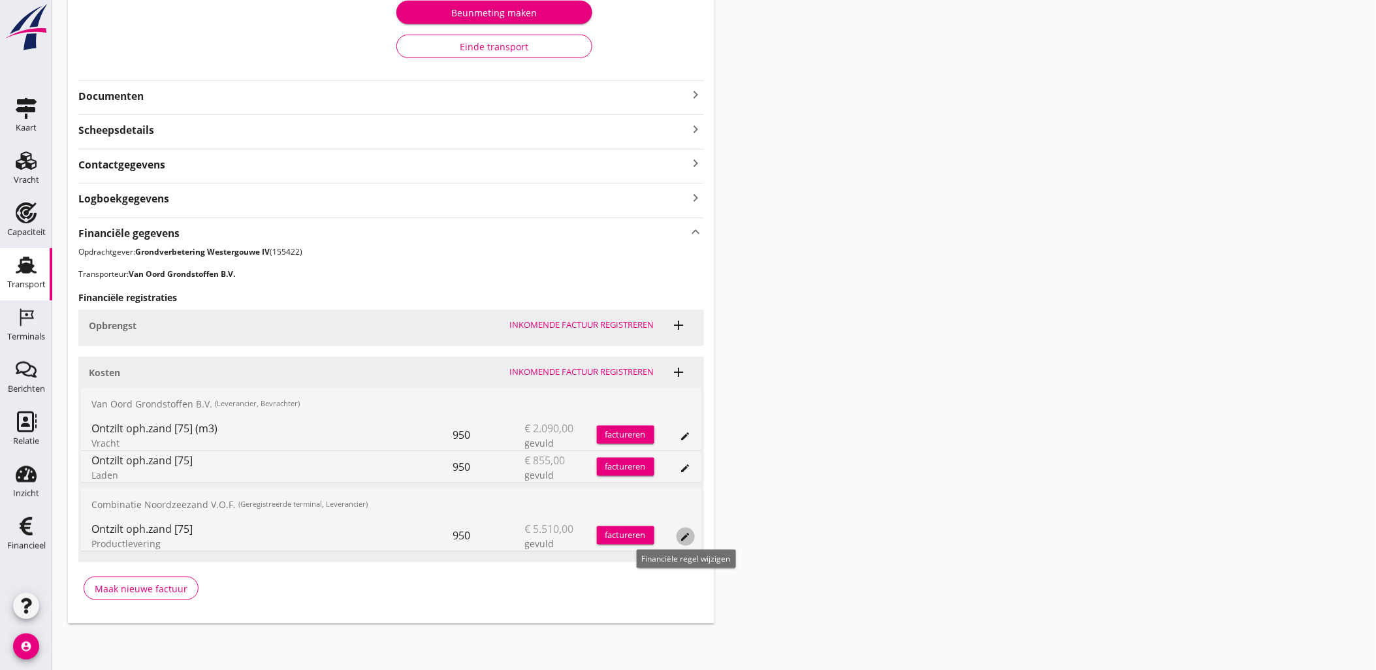
click at [683, 538] on icon "edit" at bounding box center [685, 537] width 10 height 10
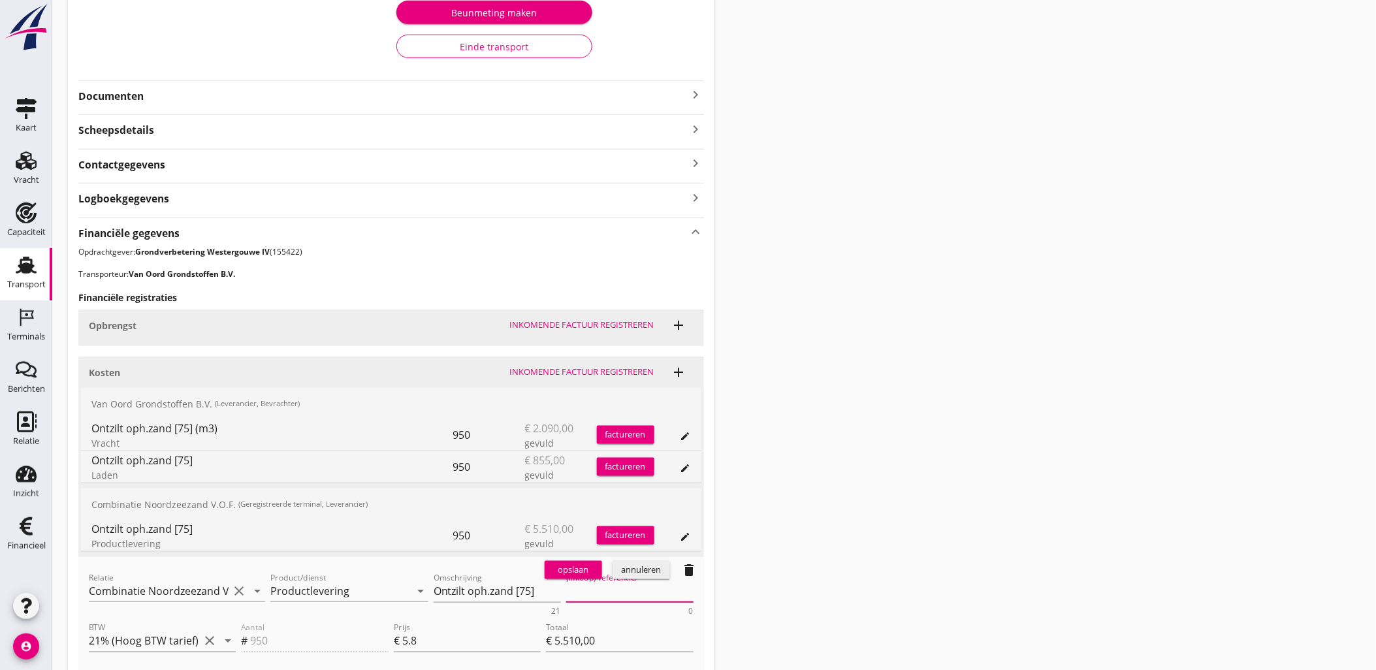
click at [609, 590] on textarea "(Inkoop) referentie:" at bounding box center [629, 592] width 127 height 22
paste textarea "2316006666"
type textarea "2316006666"
click at [582, 570] on div "opslaan" at bounding box center [573, 570] width 47 height 13
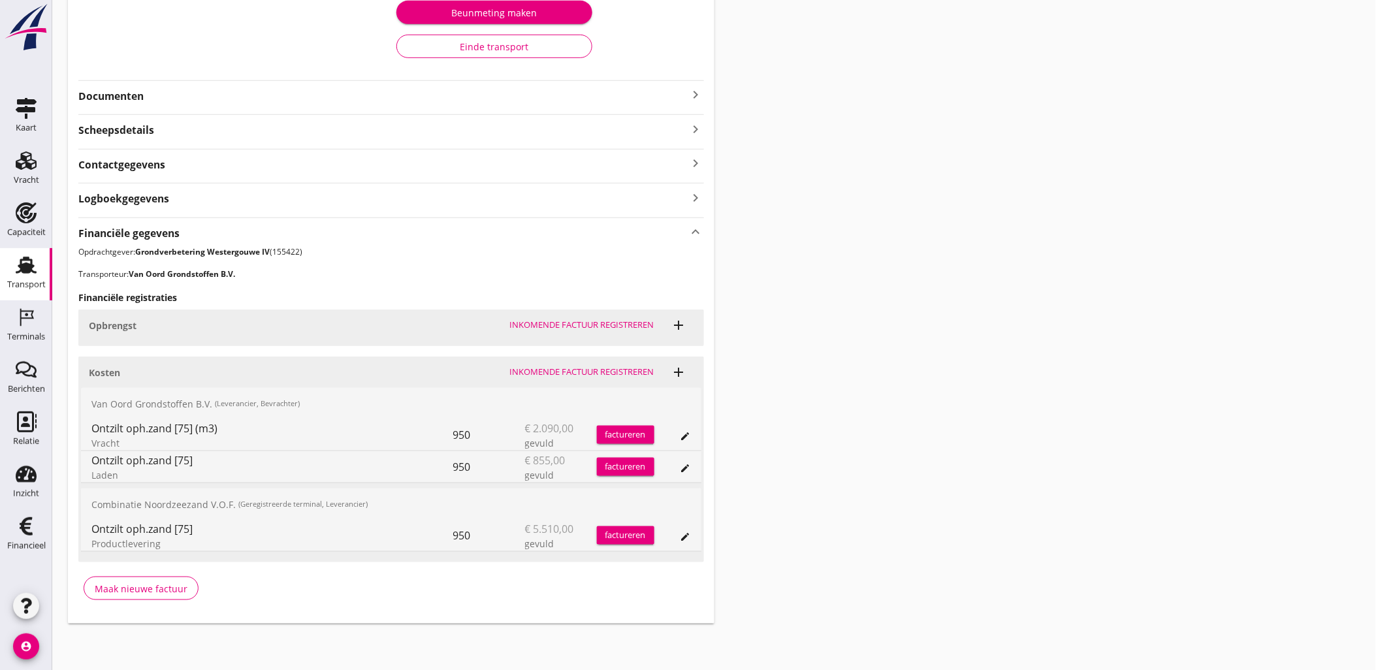
click at [921, 225] on div "Transport overzicht VOG-250532 Taurus (Van Oord) local_gas_station emergency_sh…" at bounding box center [714, 185] width 1324 height 910
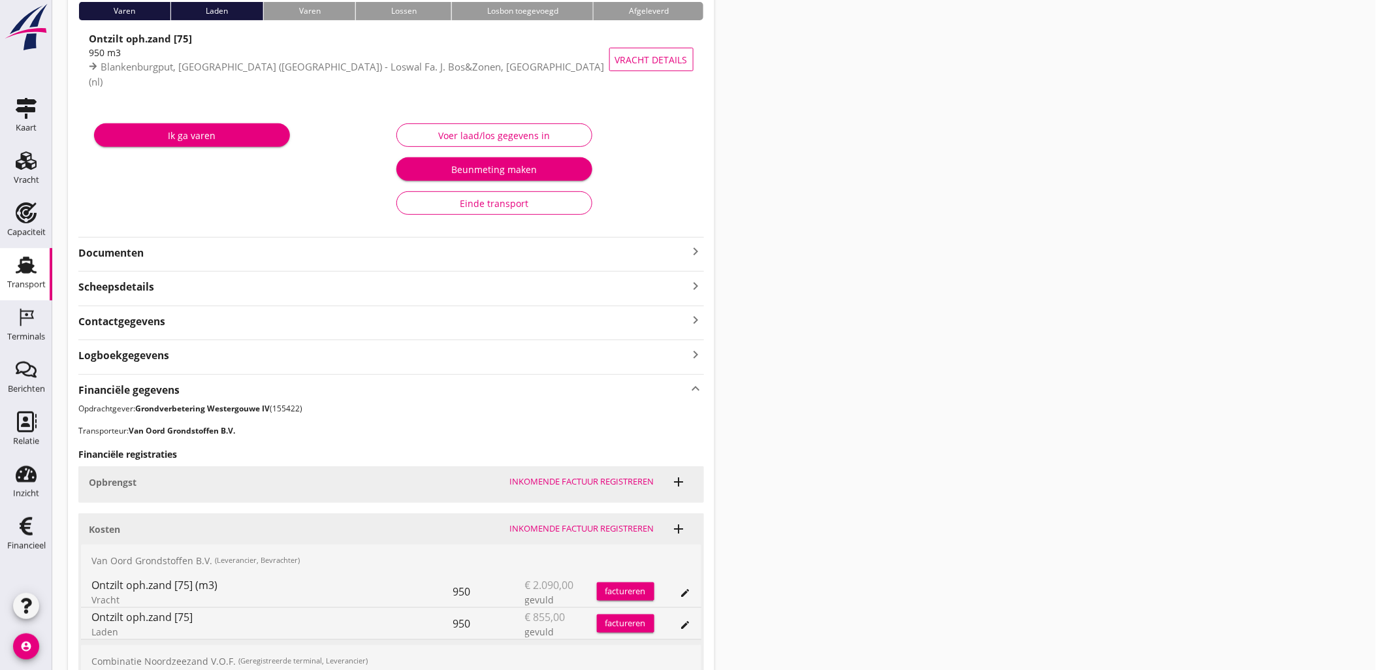
scroll to position [0, 0]
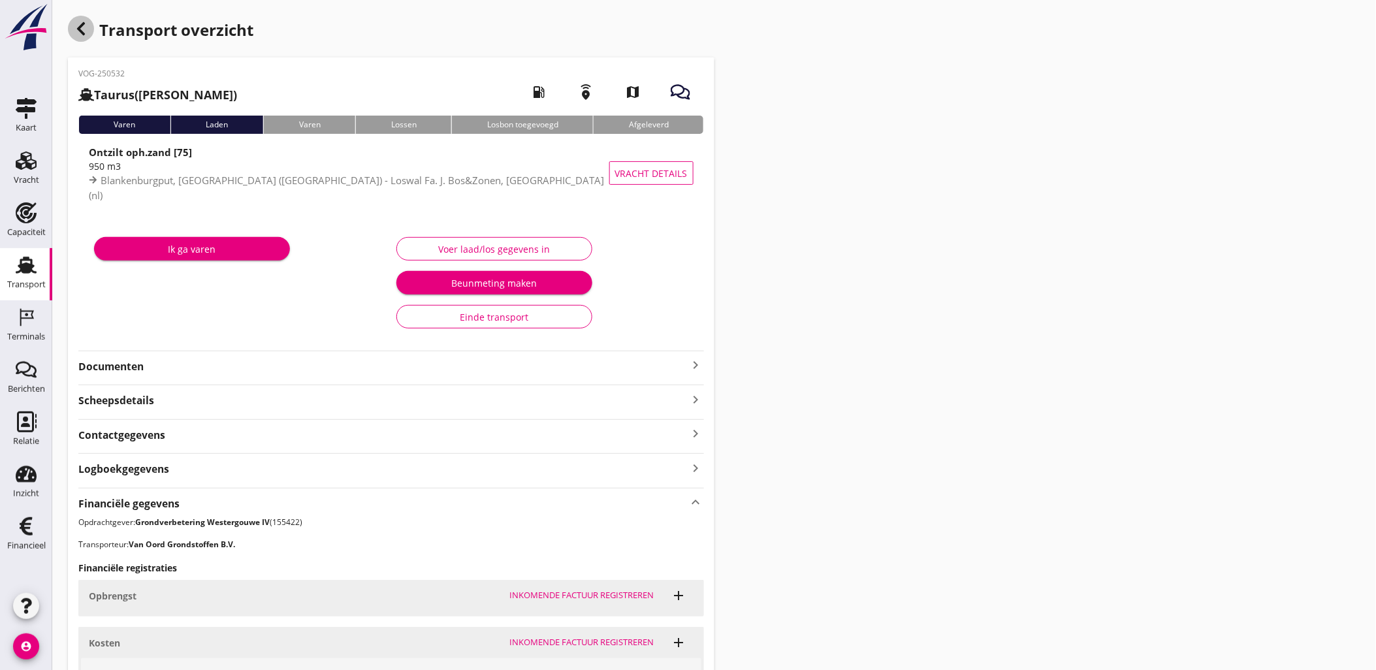
click at [81, 37] on div "button" at bounding box center [81, 29] width 26 height 26
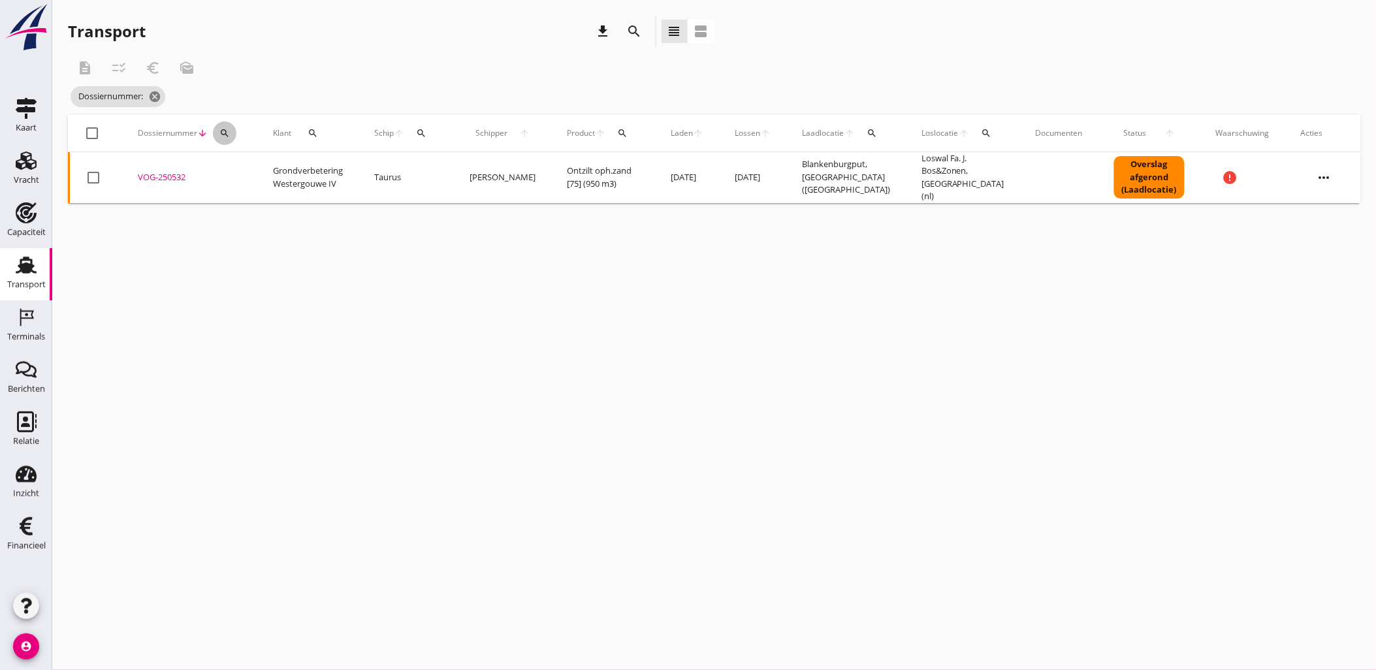
click at [226, 132] on icon "search" at bounding box center [224, 133] width 10 height 10
click at [237, 166] on input "Zoeken op dossiernummer..." at bounding box center [285, 171] width 136 height 21
paste input "VOG-250536"
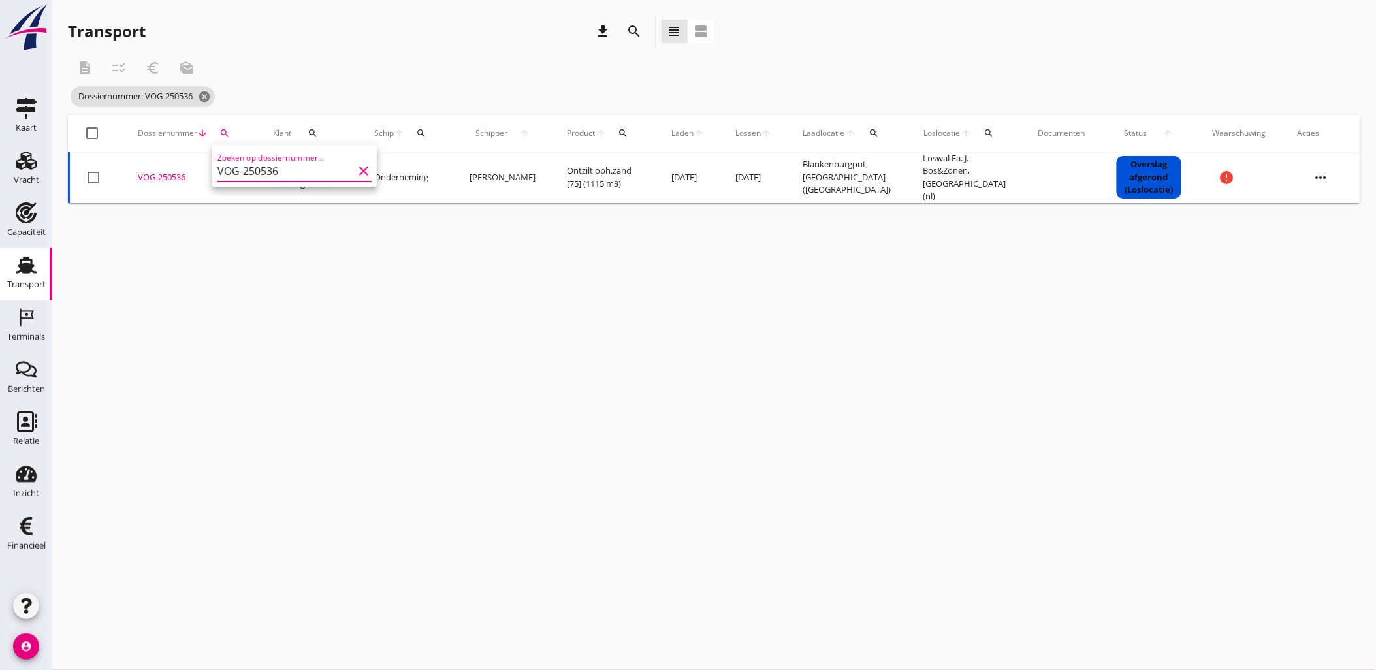
type input "VOG-250536"
click at [155, 174] on div "VOG-250536" at bounding box center [190, 177] width 104 height 13
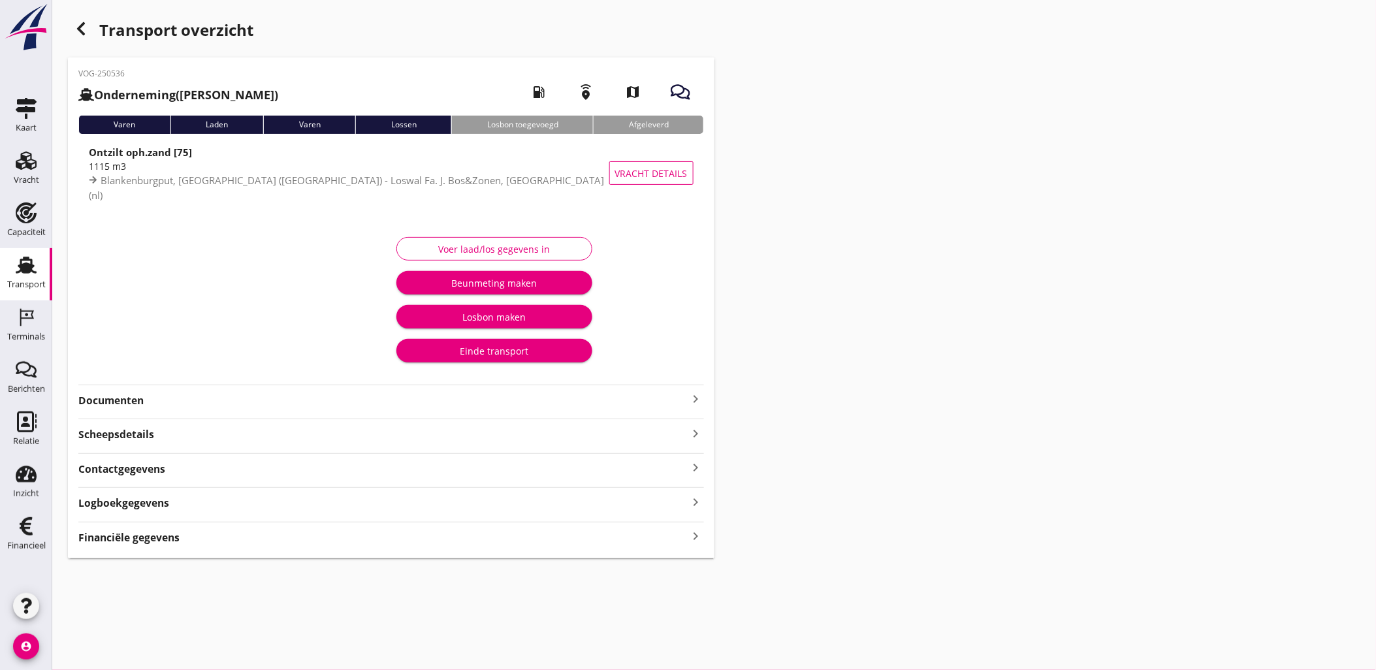
click at [370, 537] on div "Financiële gegevens keyboard_arrow_right" at bounding box center [391, 537] width 626 height 18
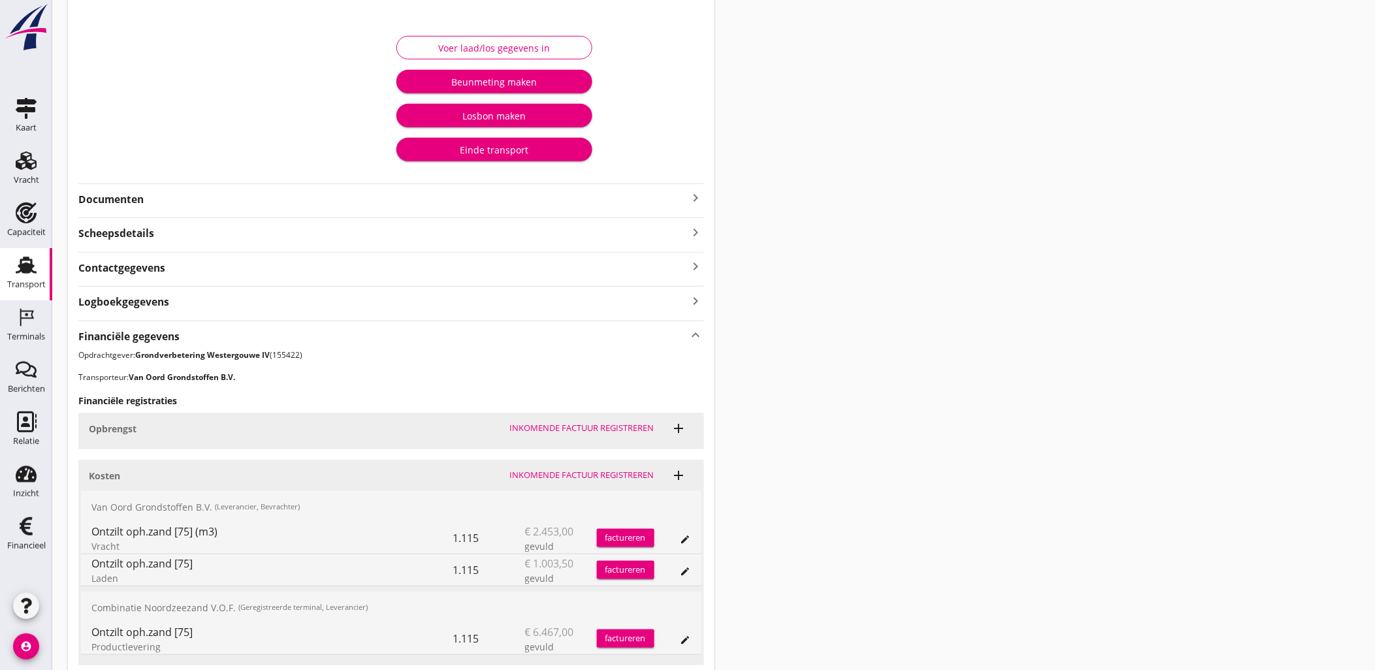
scroll to position [304, 0]
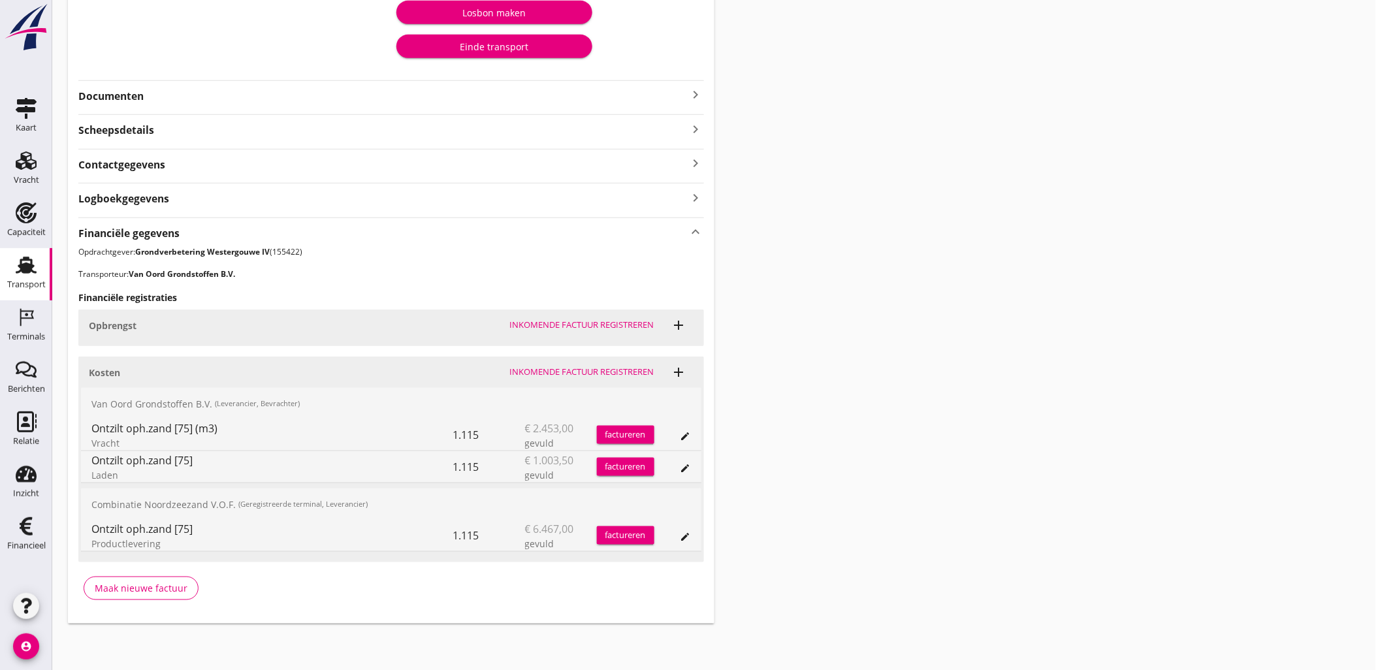
click at [684, 533] on icon "edit" at bounding box center [685, 537] width 10 height 10
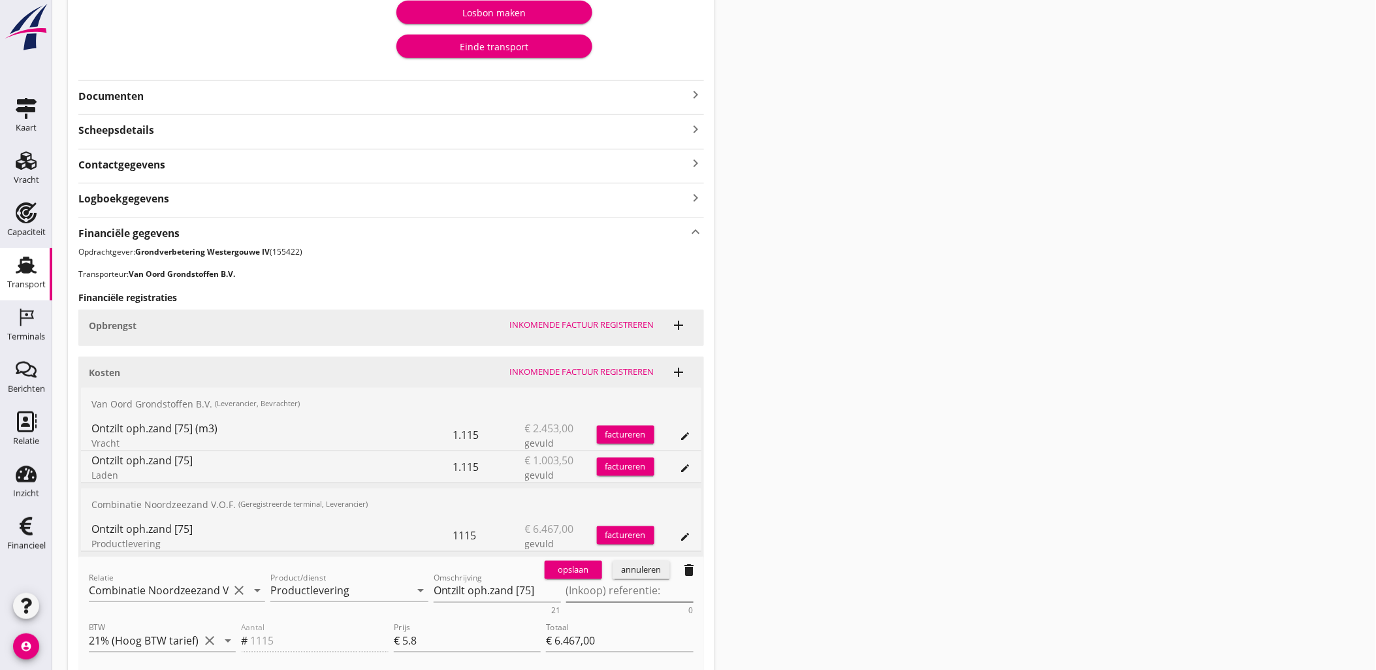
click at [592, 590] on textarea "(Inkoop) referentie:" at bounding box center [629, 592] width 127 height 22
paste textarea "2316006666"
type textarea "2316006666"
click at [581, 571] on div "opslaan" at bounding box center [573, 570] width 47 height 13
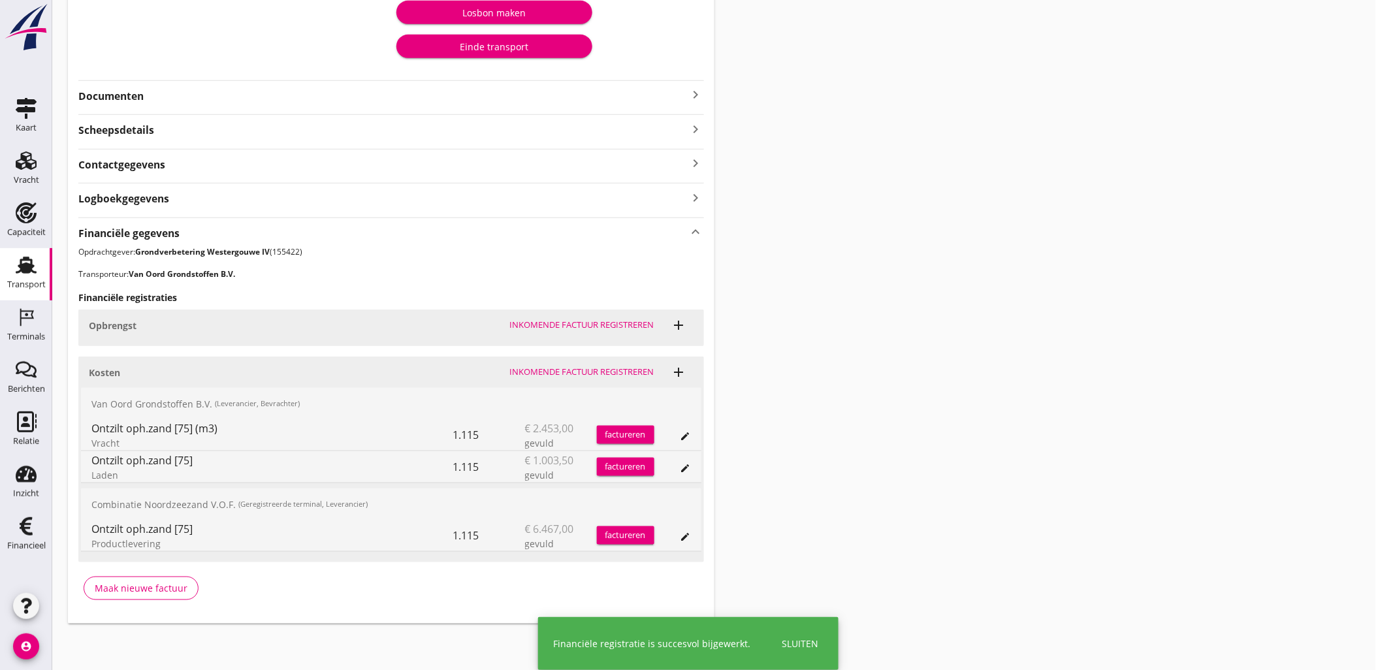
click at [974, 212] on div "Transport overzicht VOG-250536 Onderneming ([PERSON_NAME]) local_gas_station em…" at bounding box center [714, 168] width 1324 height 944
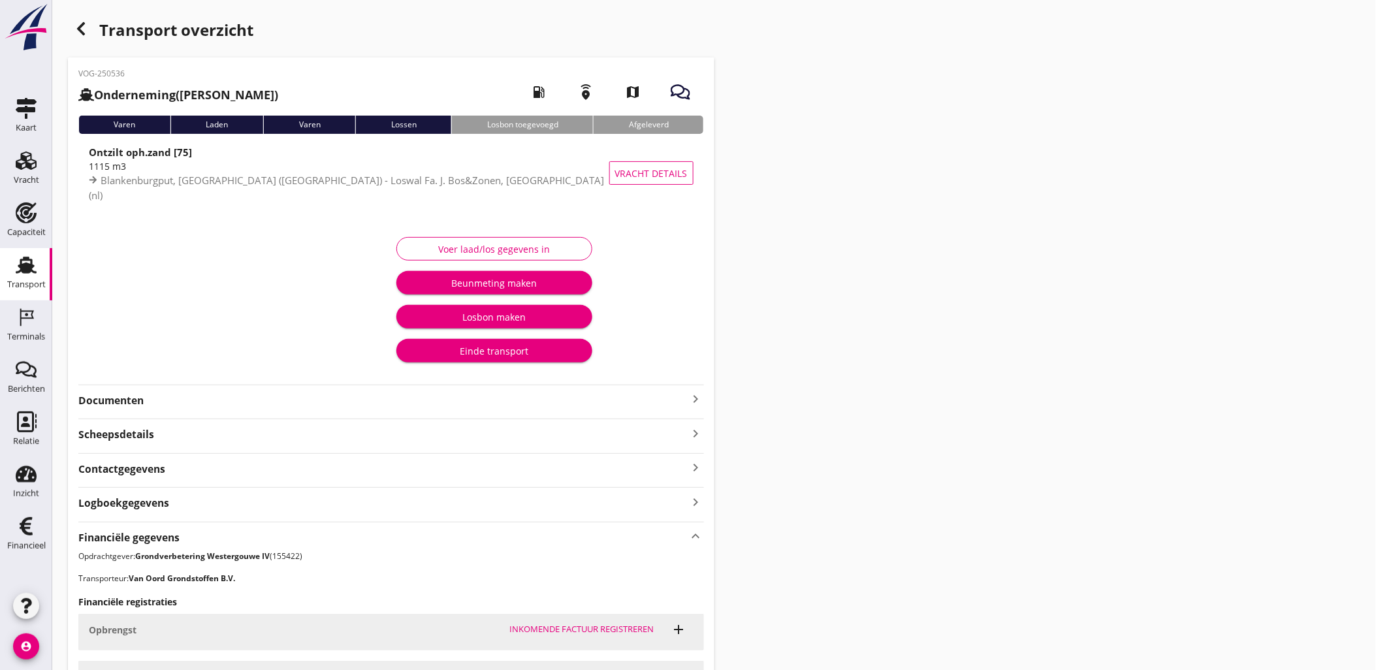
click at [70, 25] on div "button" at bounding box center [81, 29] width 26 height 26
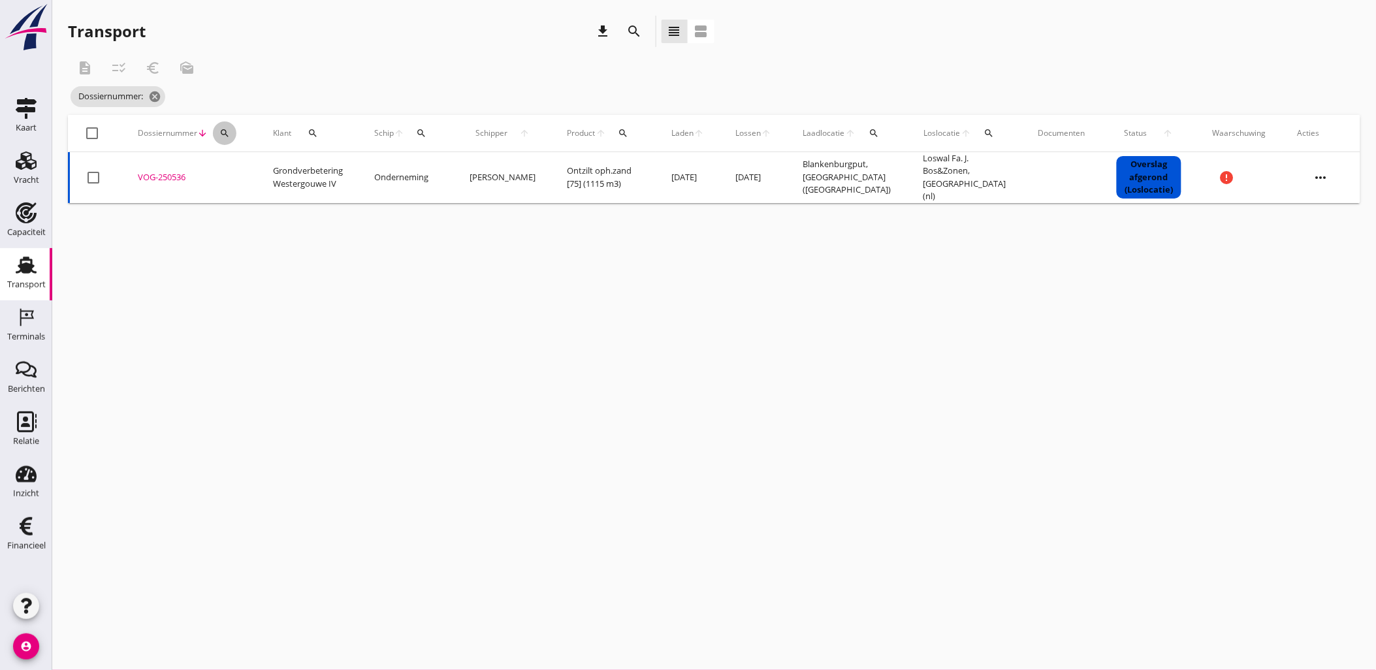
click at [233, 135] on div "search" at bounding box center [225, 133] width 24 height 10
click at [238, 178] on input "Zoeken op dossiernummer..." at bounding box center [285, 171] width 136 height 21
paste input "VOG-250537"
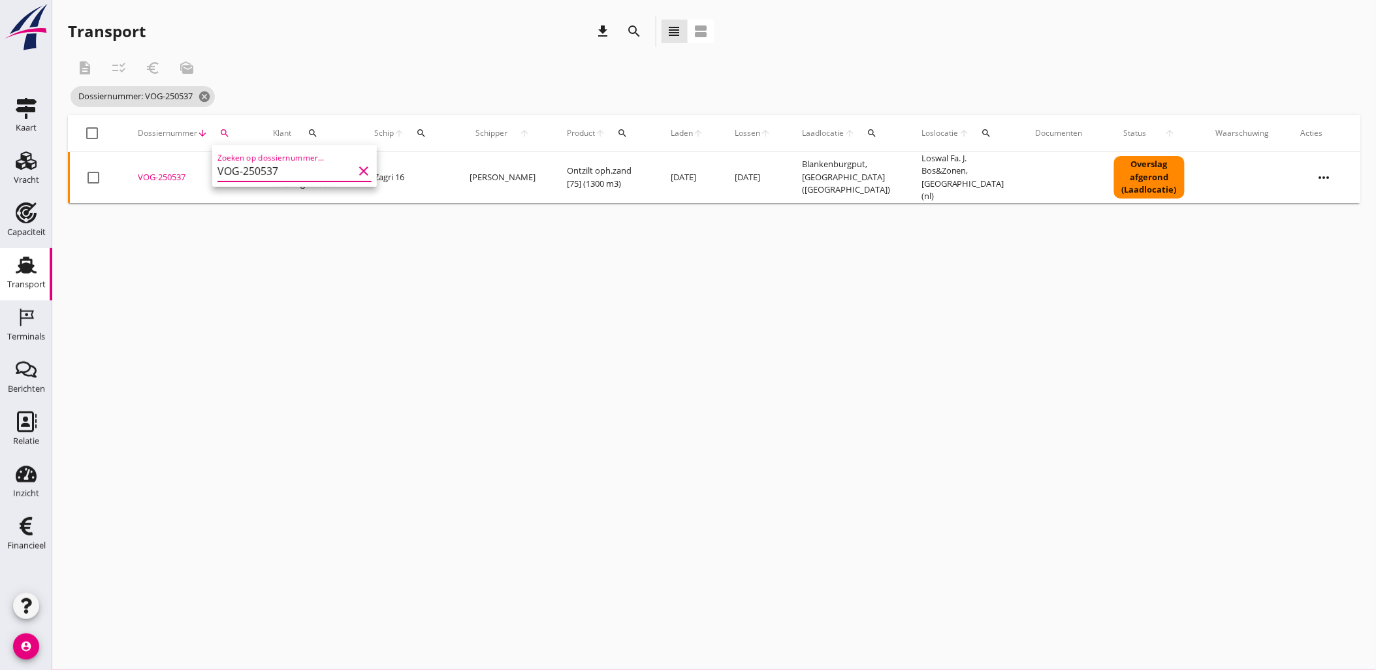
type input "VOG-250537"
click at [161, 174] on div "VOG-250537" at bounding box center [190, 177] width 104 height 13
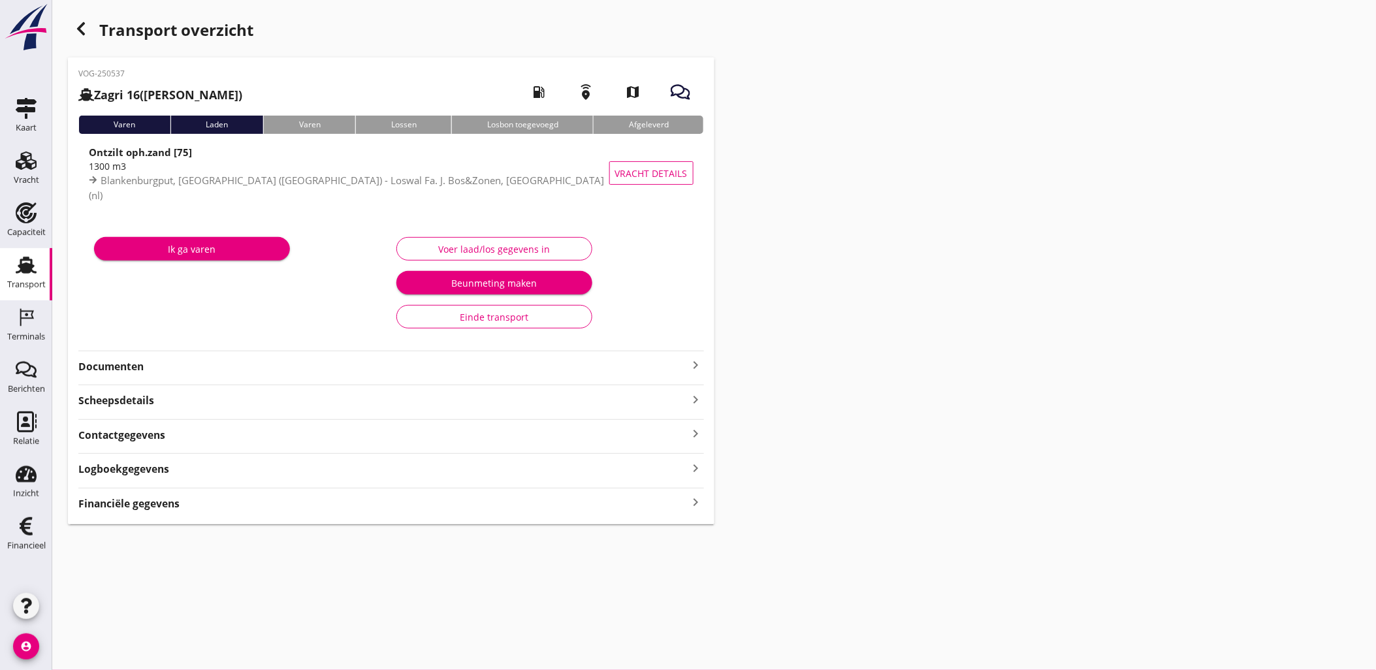
click at [462, 506] on div "Financiële gegevens keyboard_arrow_right" at bounding box center [391, 503] width 626 height 18
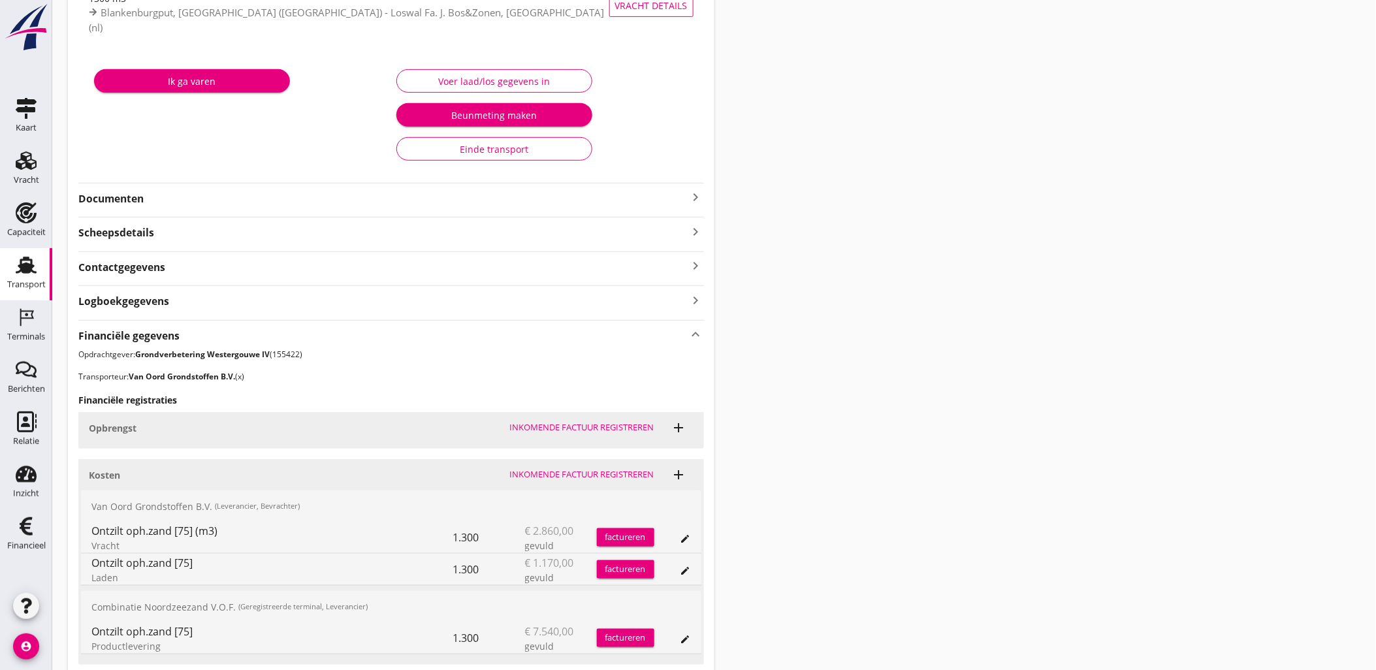
scroll to position [270, 0]
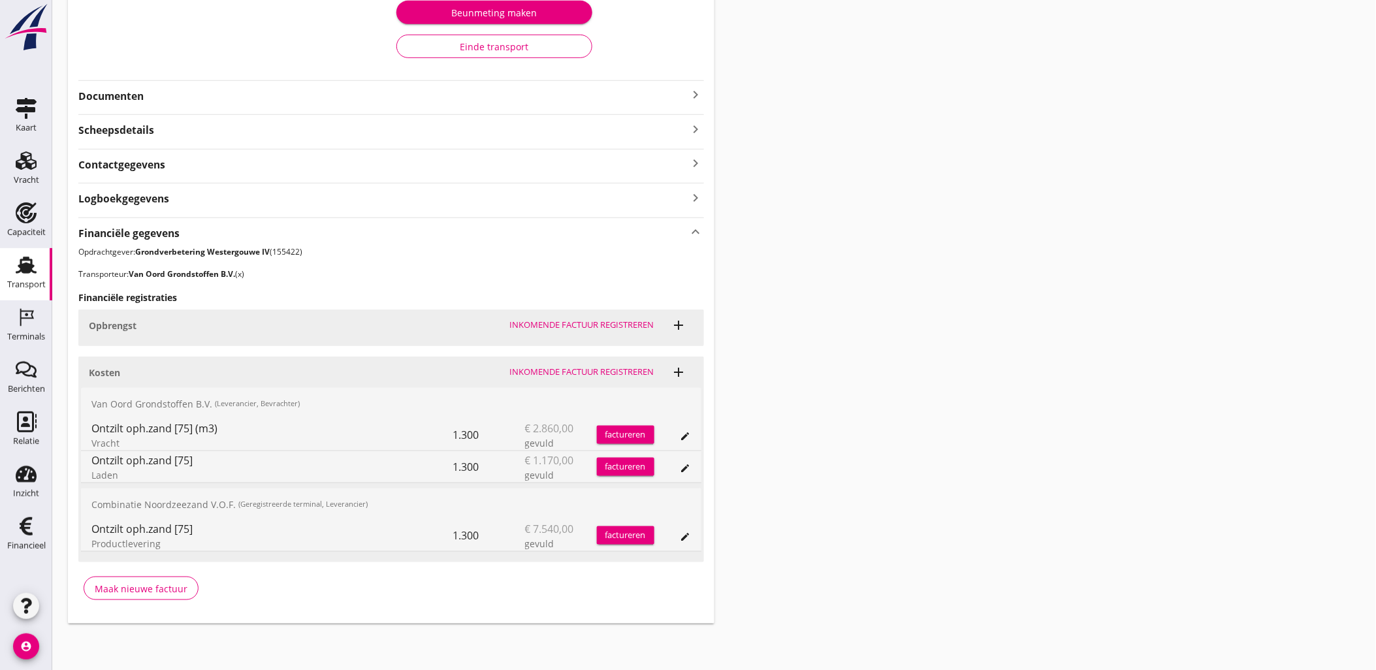
click at [684, 528] on button "edit" at bounding box center [685, 537] width 18 height 18
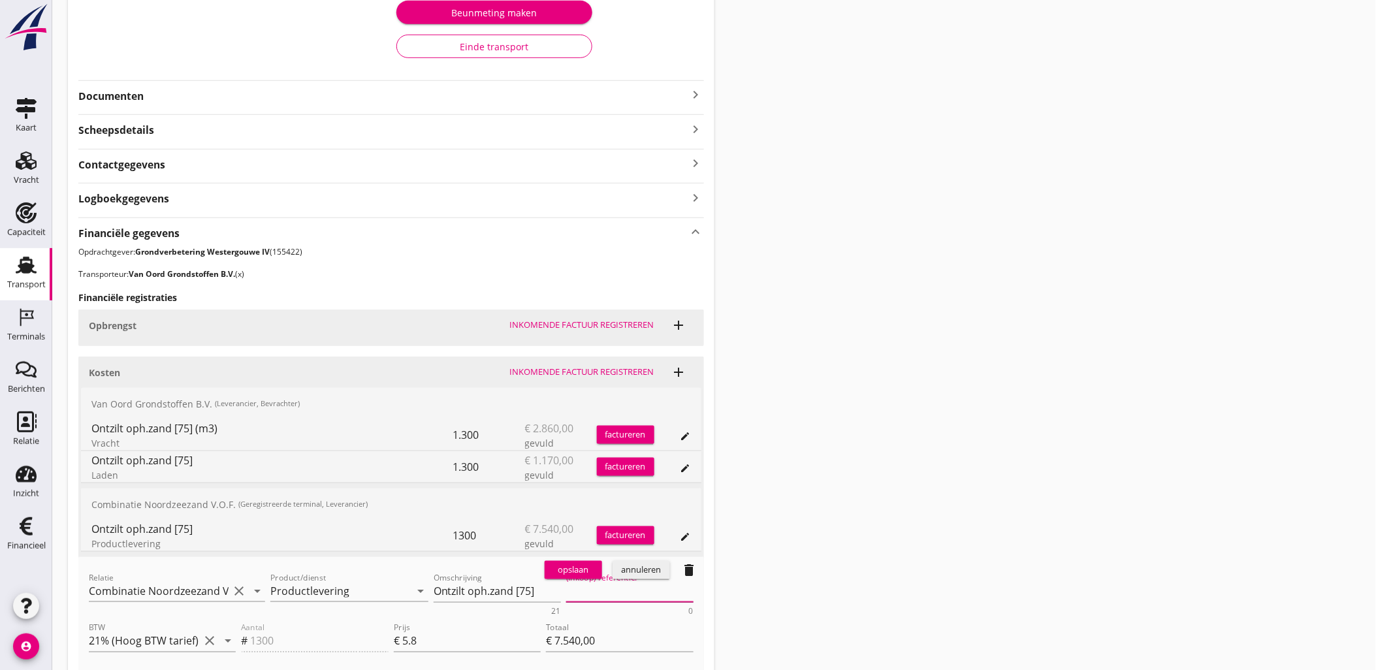
click at [575, 586] on textarea "(Inkoop) referentie:" at bounding box center [629, 592] width 127 height 22
paste textarea "2316006666"
type textarea "2316006666"
click at [577, 572] on div "opslaan" at bounding box center [573, 570] width 47 height 13
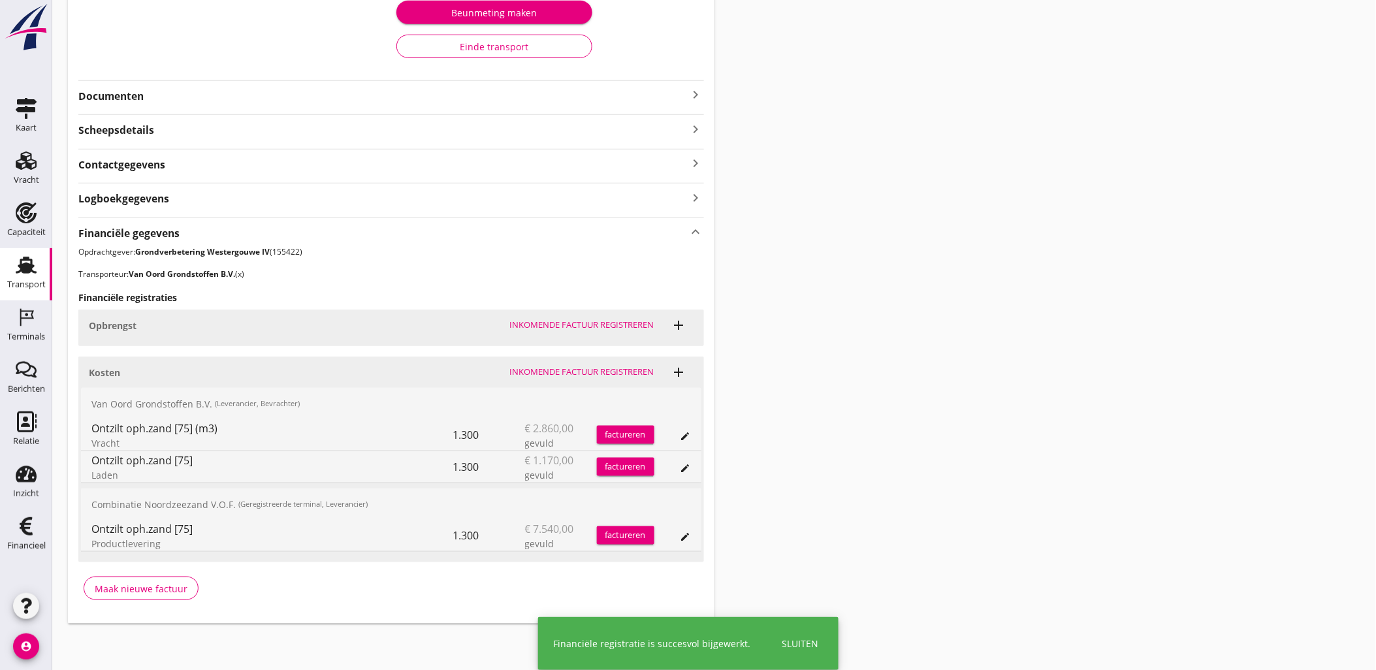
click at [1024, 210] on div "Transport overzicht VOG-250537 Zagri 16 ([PERSON_NAME]) local_gas_station emerg…" at bounding box center [714, 185] width 1324 height 910
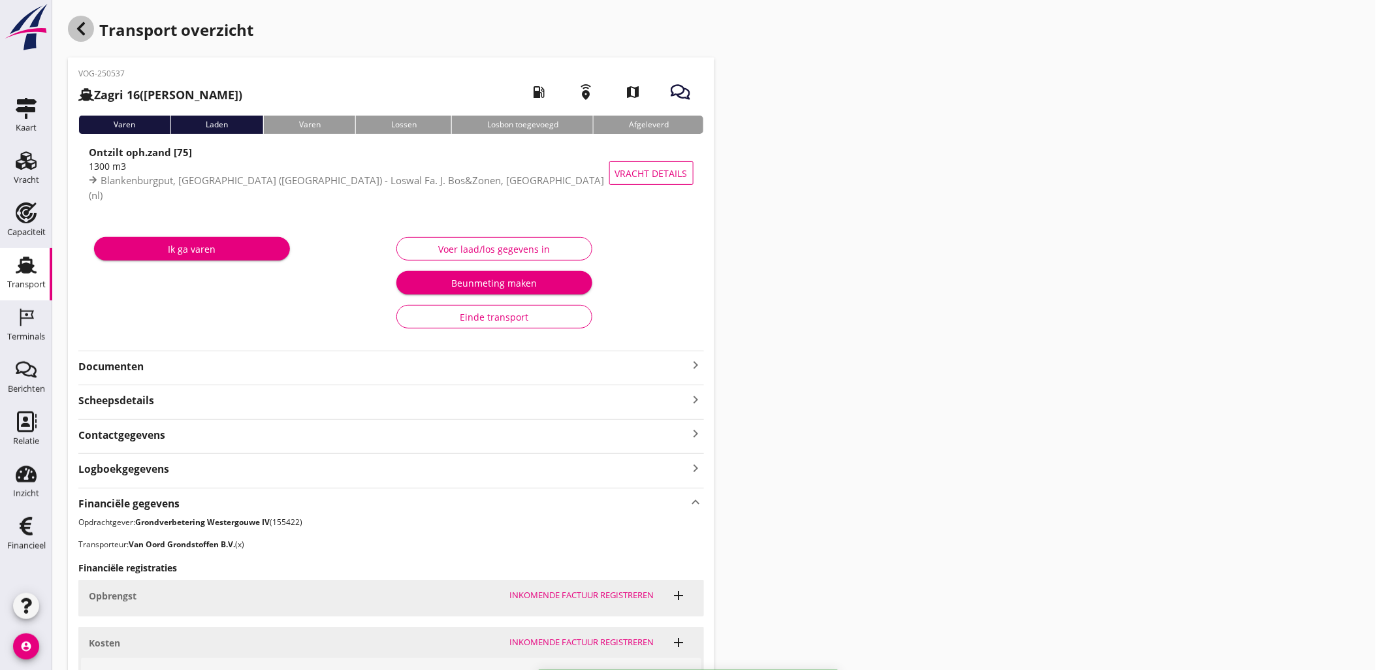
click at [77, 27] on icon "button" at bounding box center [81, 29] width 16 height 16
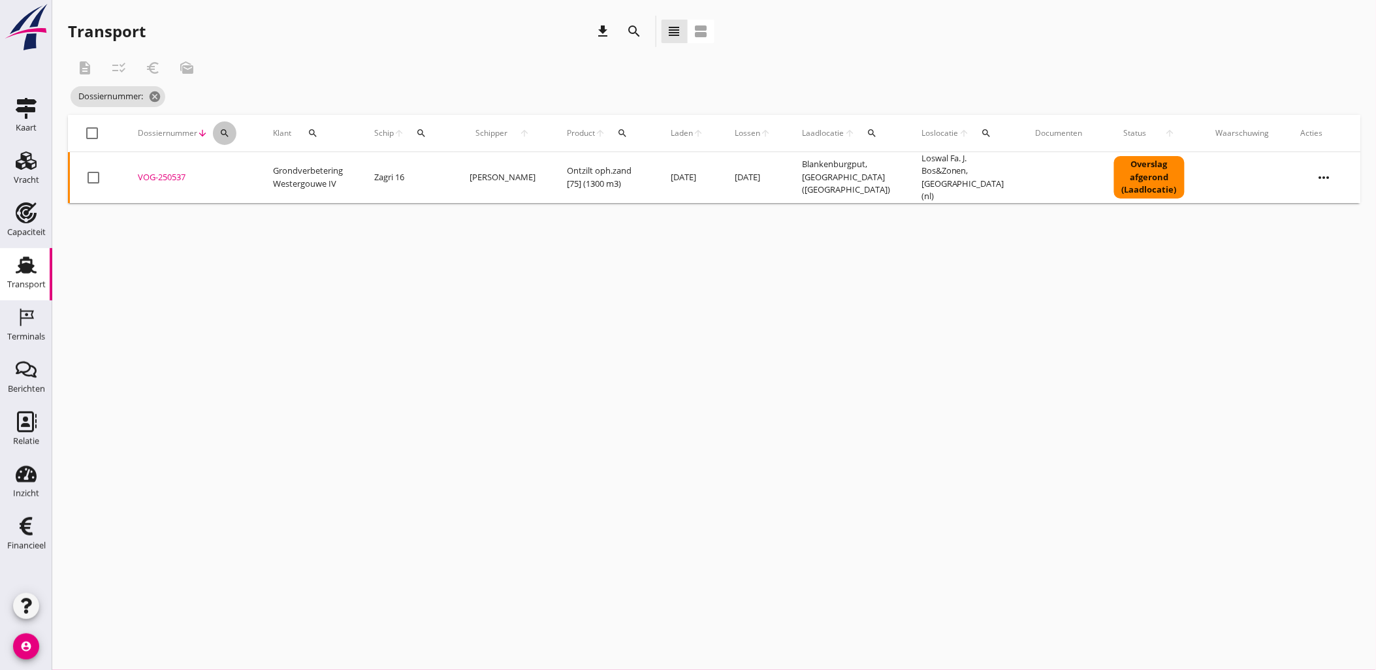
click at [232, 132] on div "search" at bounding box center [225, 133] width 24 height 10
click at [257, 172] on input "Zoeken op dossiernummer..." at bounding box center [285, 171] width 136 height 21
paste input "VOG-250539"
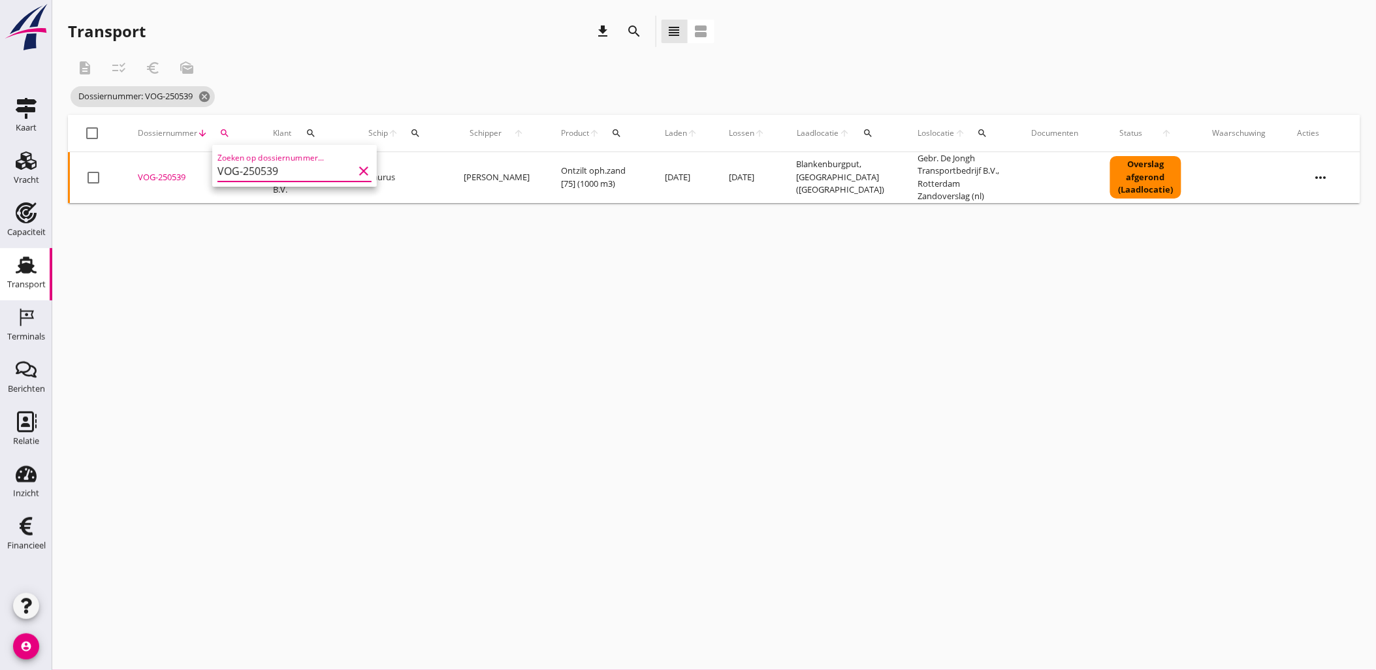
type input "VOG-250539"
drag, startPoint x: 170, startPoint y: 179, endPoint x: 190, endPoint y: 182, distance: 19.8
click at [170, 178] on div "VOG-250539" at bounding box center [190, 177] width 104 height 13
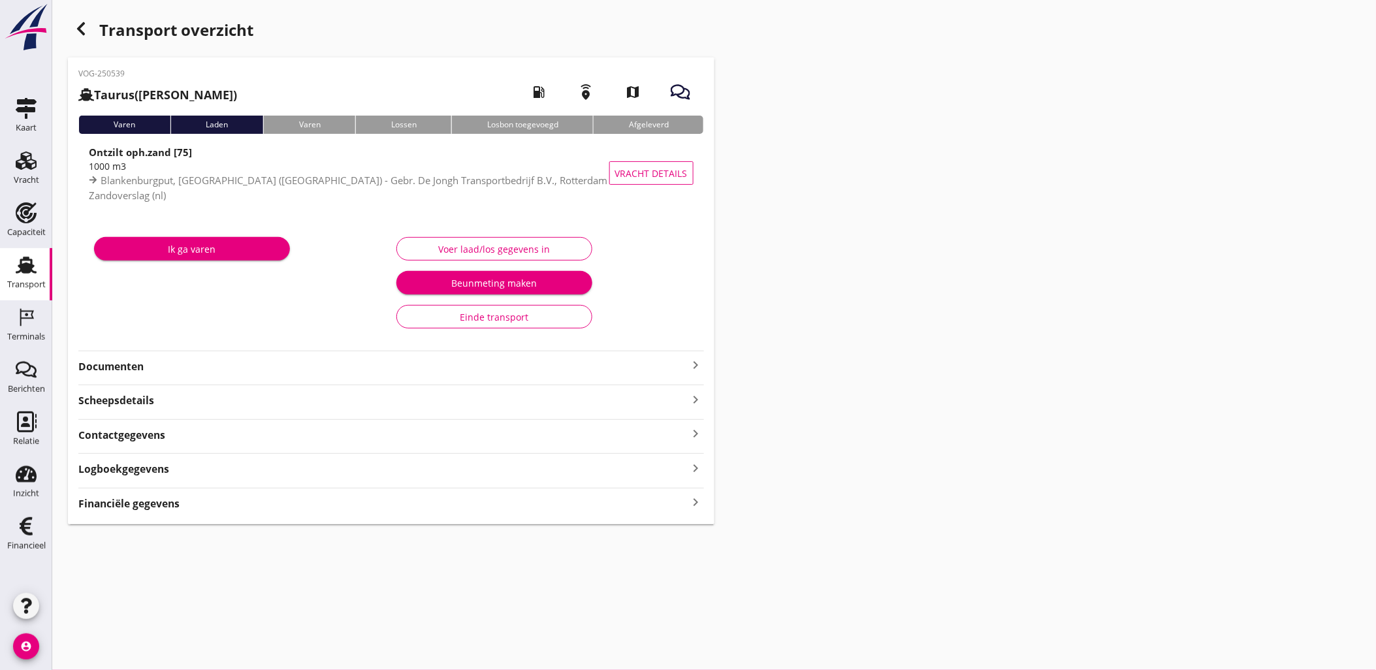
click at [622, 516] on div "VOG-250539 Taurus (Van Oord) local_gas_station emergency_share map Varen Laden …" at bounding box center [391, 290] width 646 height 467
click at [622, 510] on div "Financiële gegevens keyboard_arrow_right" at bounding box center [391, 503] width 626 height 18
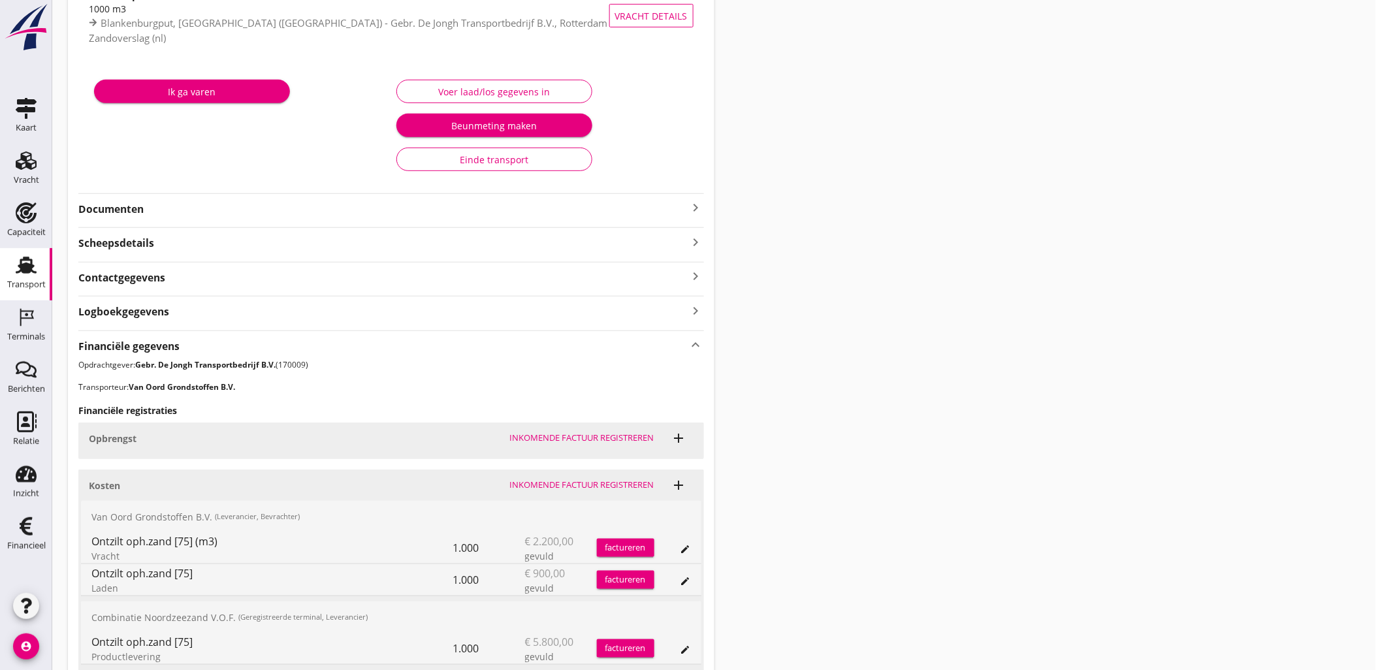
scroll to position [270, 0]
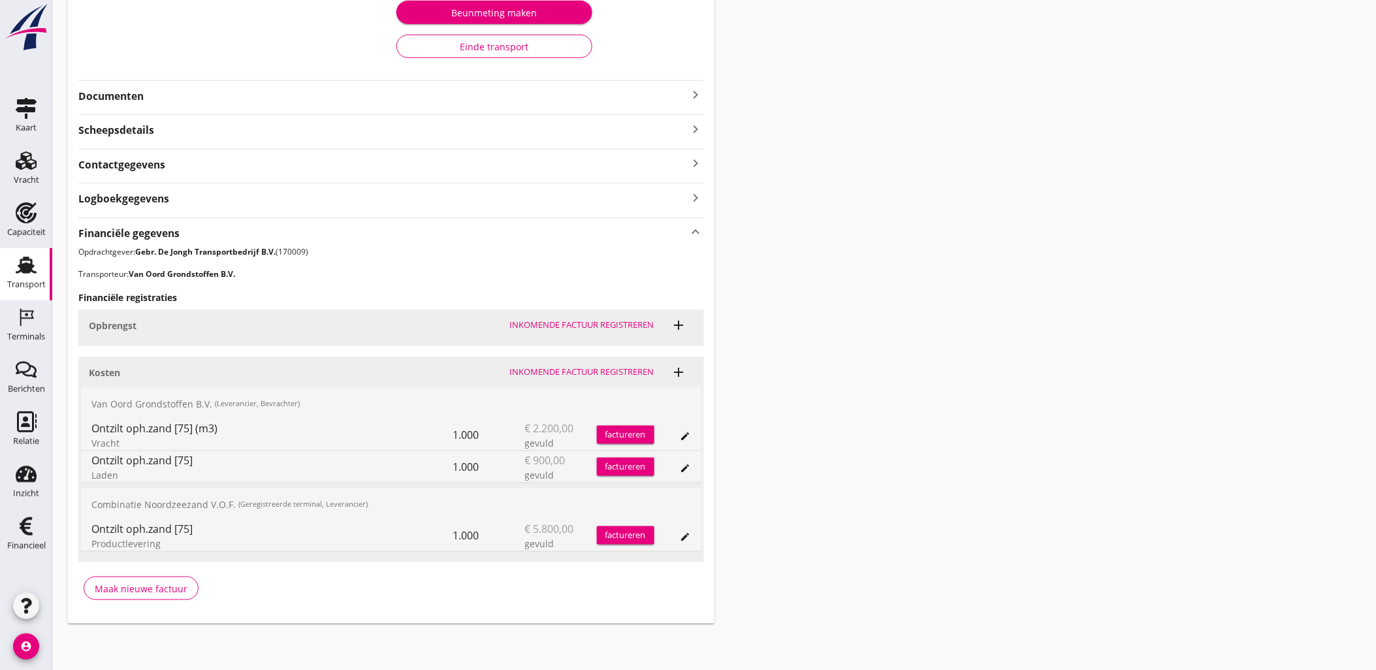
click at [687, 541] on icon "edit" at bounding box center [685, 537] width 10 height 10
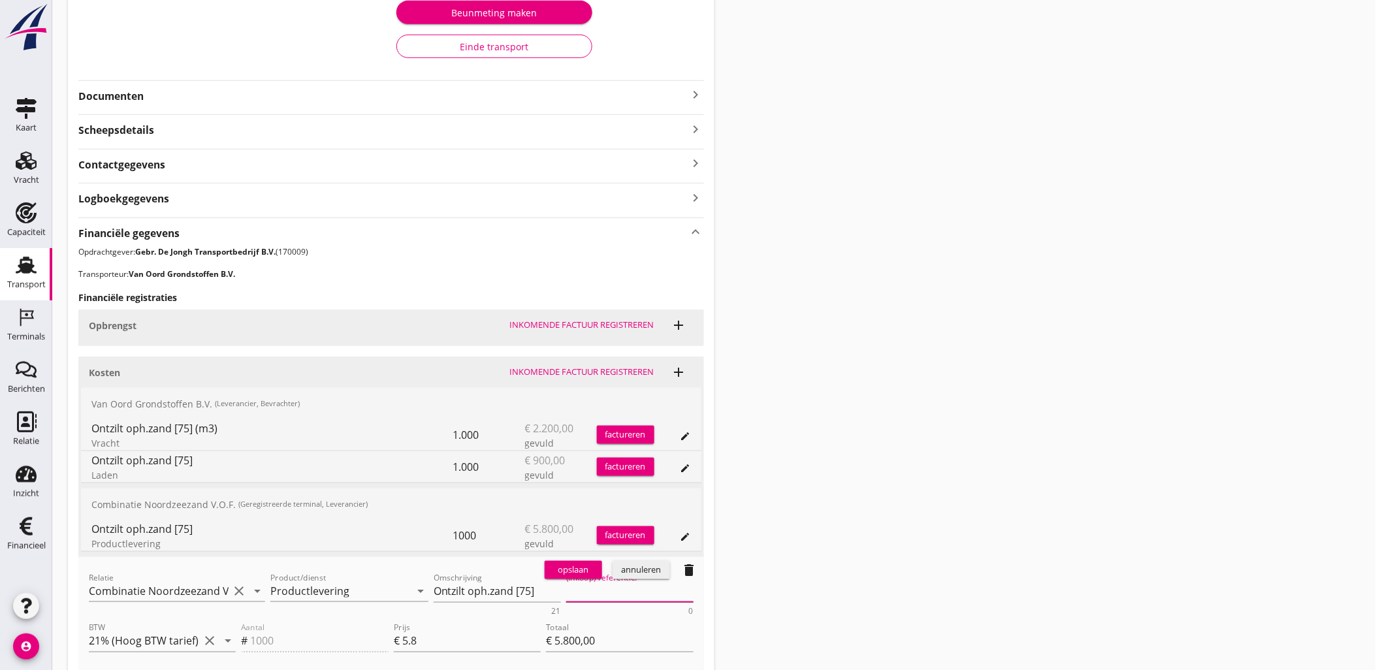
click at [588, 586] on textarea "(Inkoop) referentie:" at bounding box center [629, 592] width 127 height 22
paste textarea "2316006666"
type textarea "2316006666"
click at [580, 571] on div "opslaan" at bounding box center [573, 570] width 47 height 13
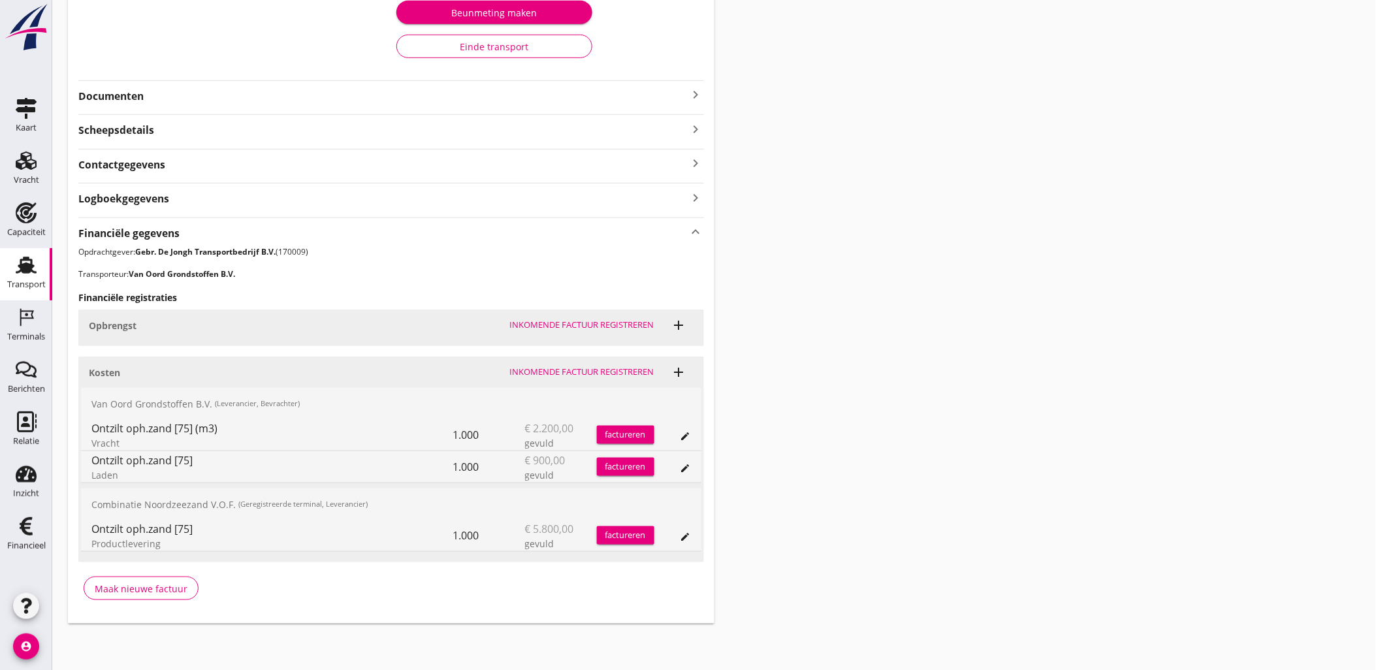
click at [1092, 232] on div "Transport overzicht VOG-250539 Taurus (Van Oord) local_gas_station emergency_sh…" at bounding box center [714, 185] width 1324 height 910
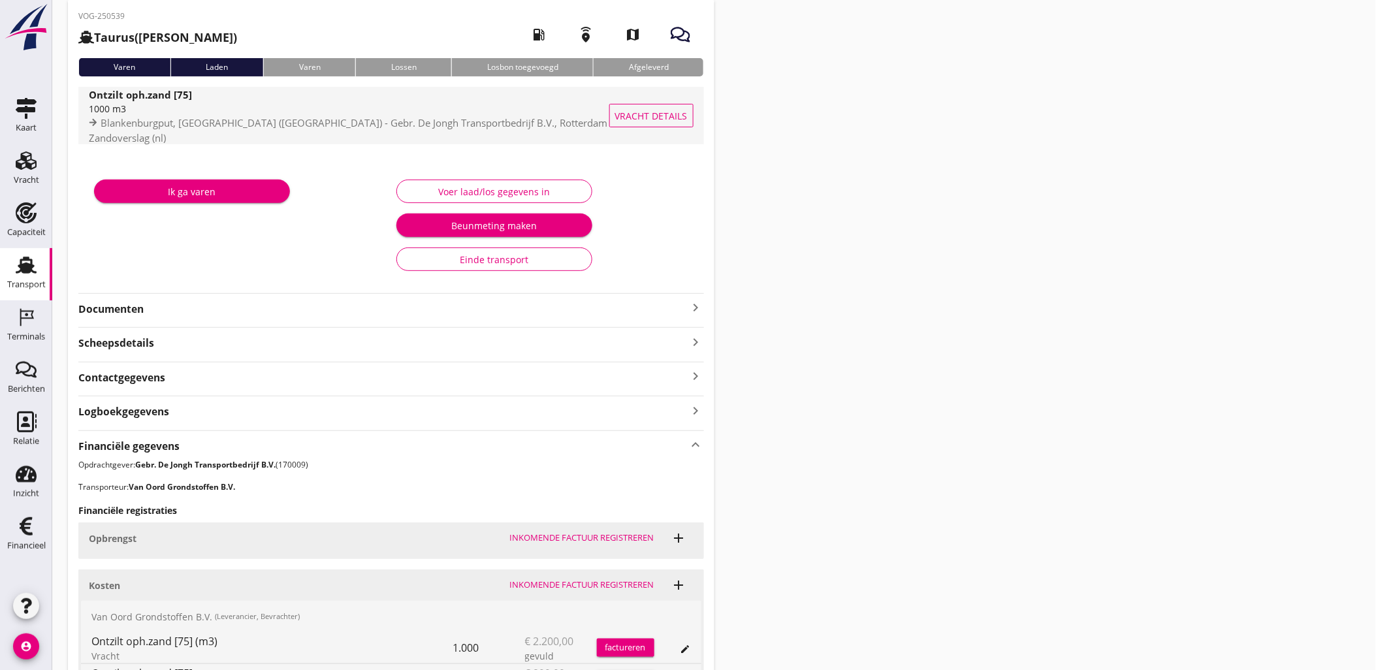
scroll to position [0, 0]
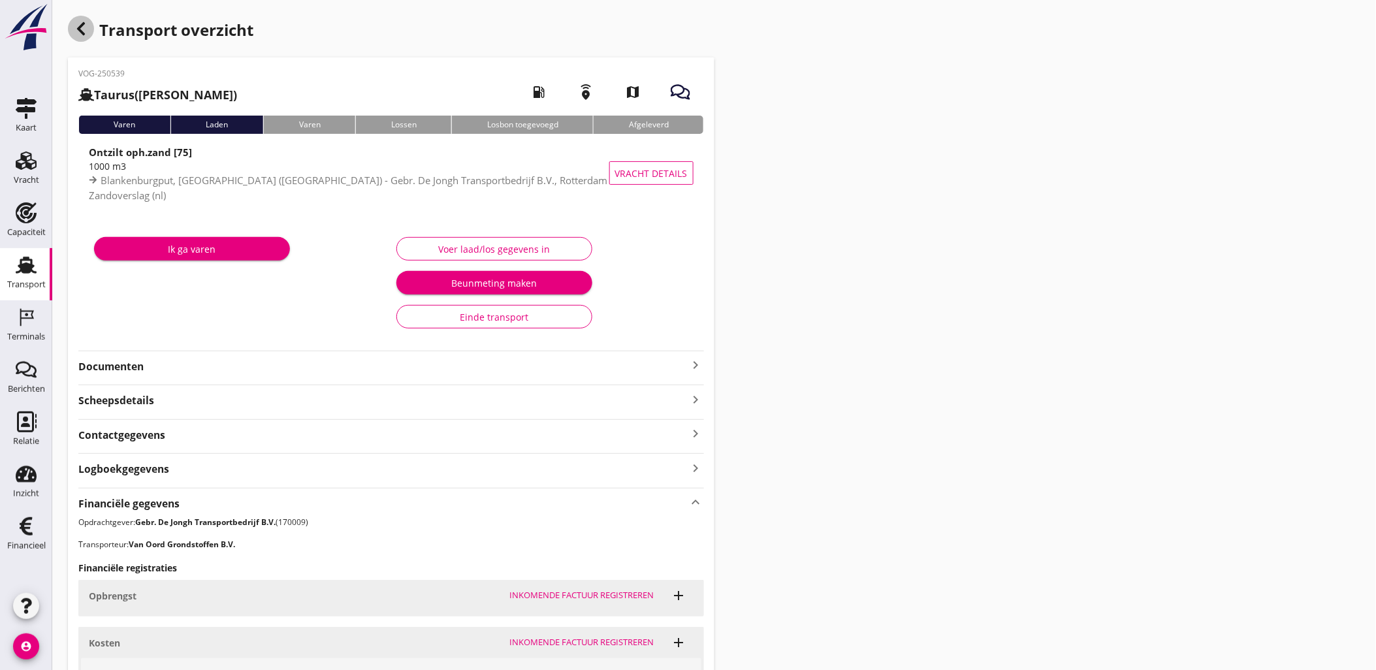
click at [77, 25] on icon "button" at bounding box center [81, 29] width 16 height 16
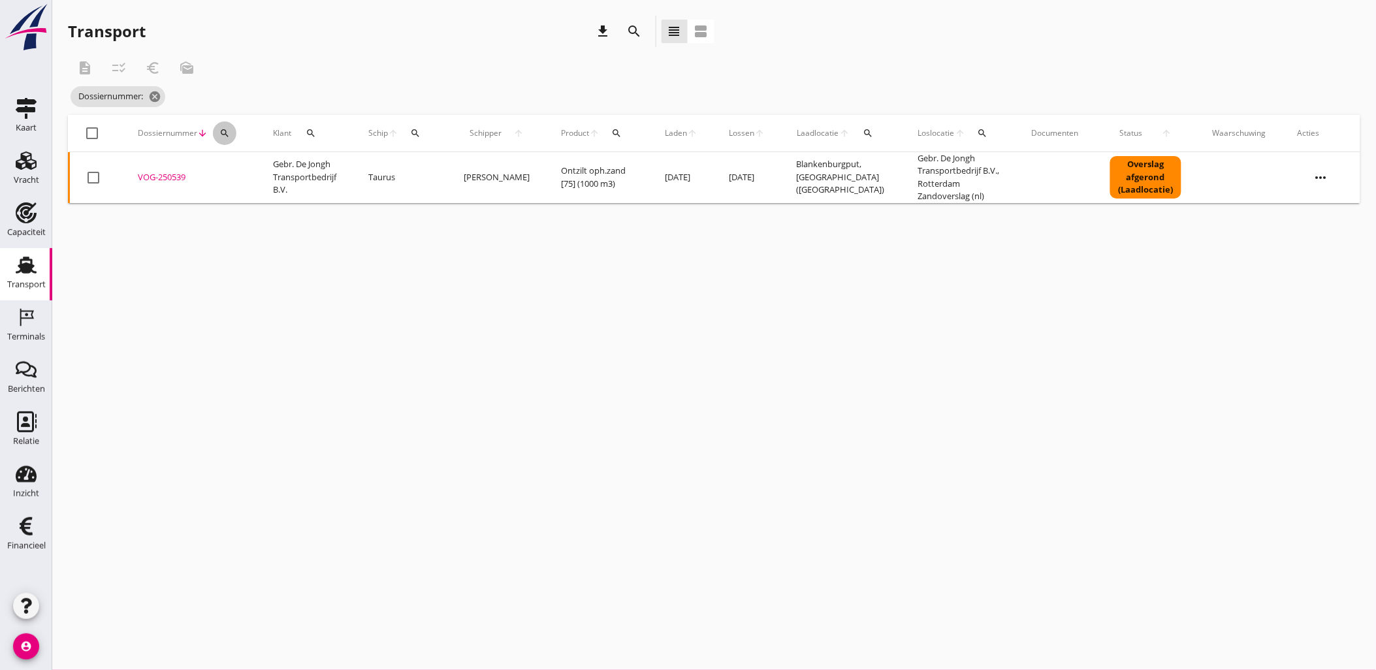
click at [227, 135] on icon "search" at bounding box center [224, 133] width 10 height 10
click at [238, 161] on input "Zoeken op dossiernummer..." at bounding box center [285, 171] width 136 height 21
paste input "VOG-250540"
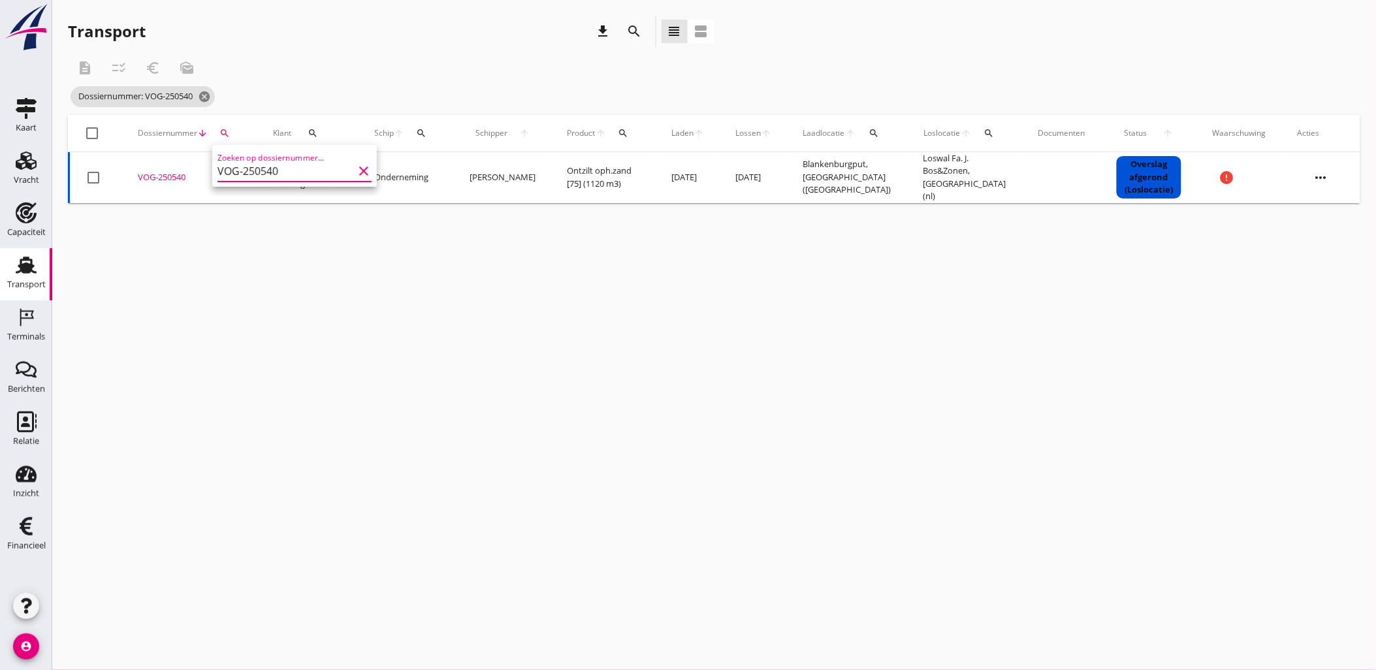
type input "VOG-250540"
click at [160, 174] on div "VOG-250540" at bounding box center [190, 177] width 104 height 13
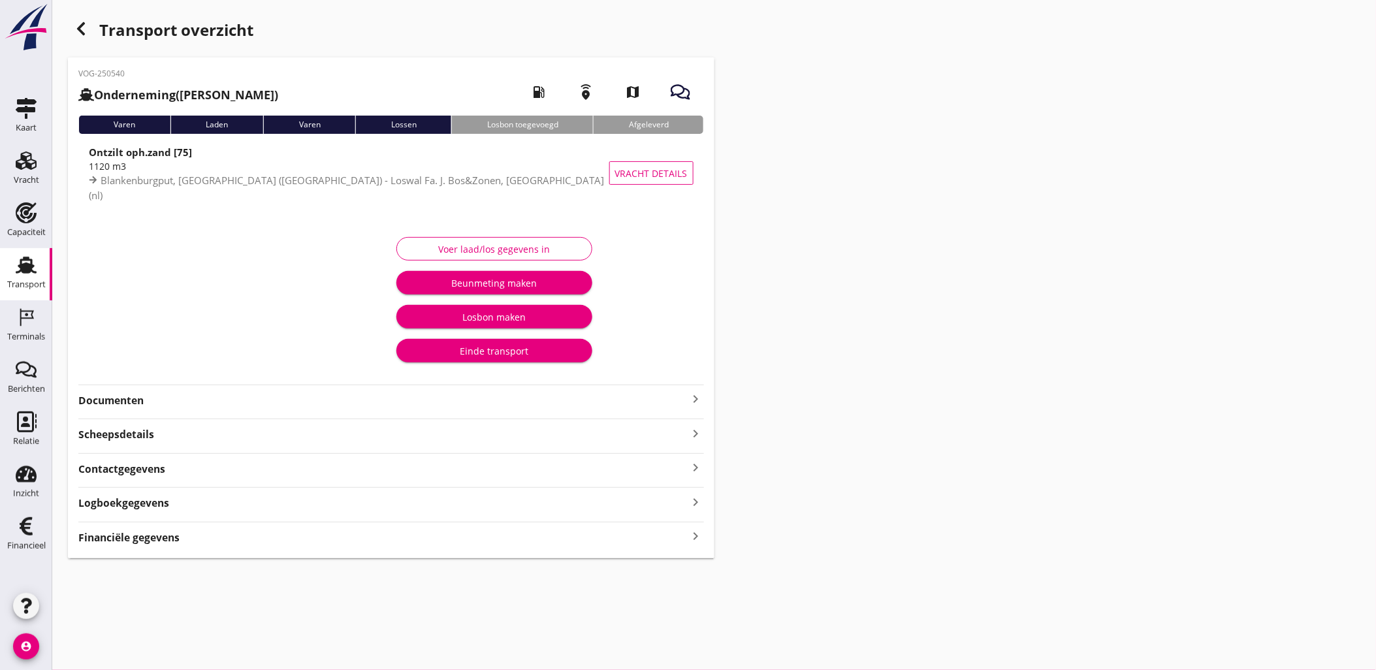
drag, startPoint x: 641, startPoint y: 542, endPoint x: 644, endPoint y: 533, distance: 9.1
click at [641, 542] on div "Financiële gegevens keyboard_arrow_right" at bounding box center [391, 537] width 626 height 18
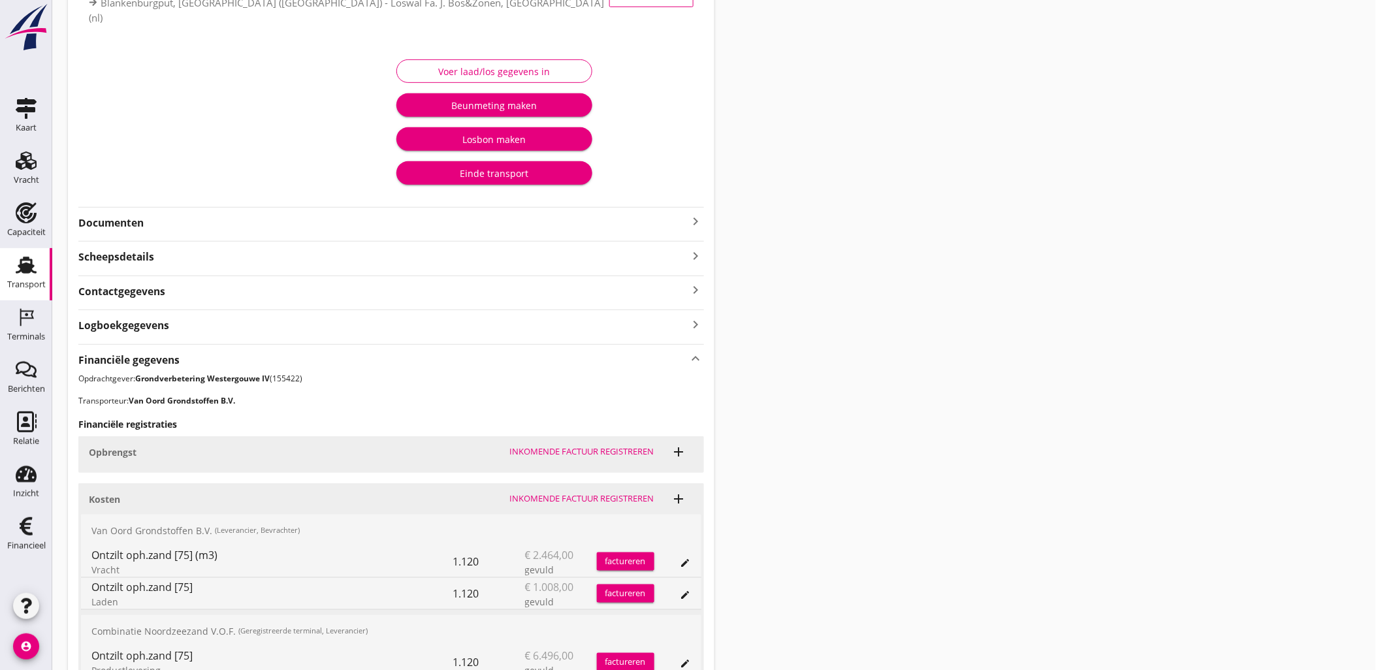
scroll to position [304, 0]
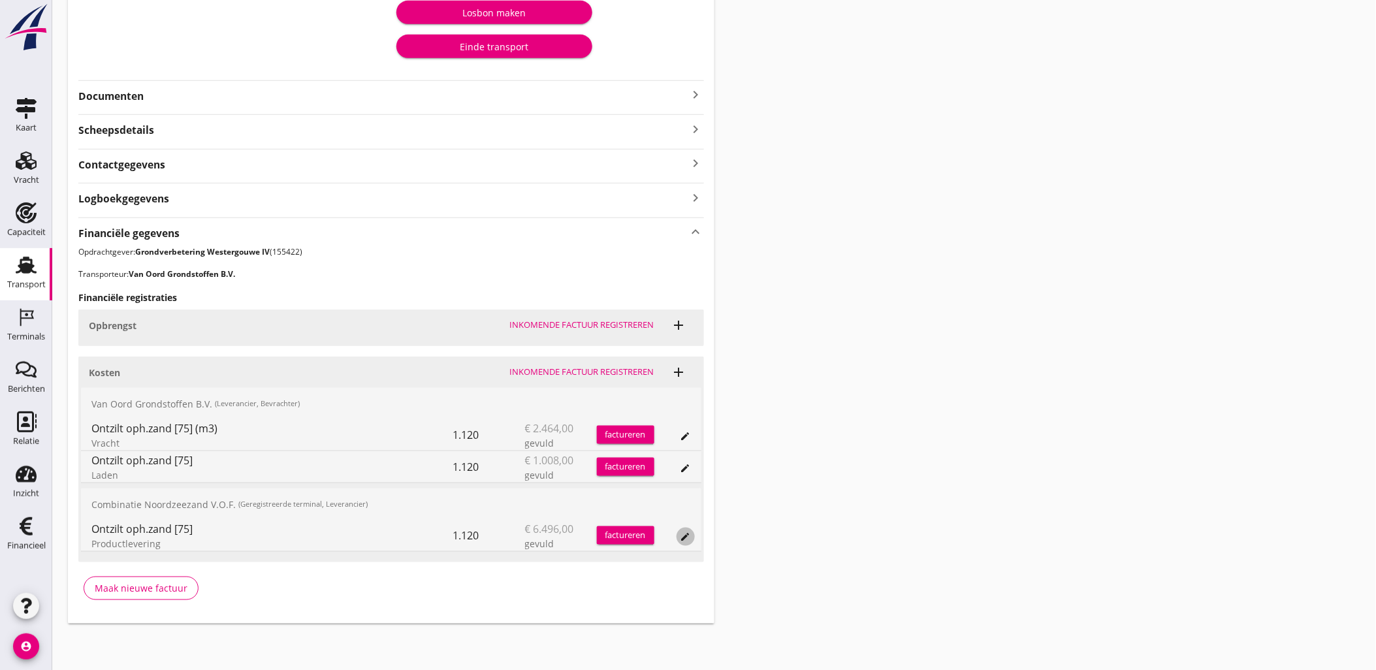
click at [682, 543] on button "edit" at bounding box center [685, 537] width 18 height 18
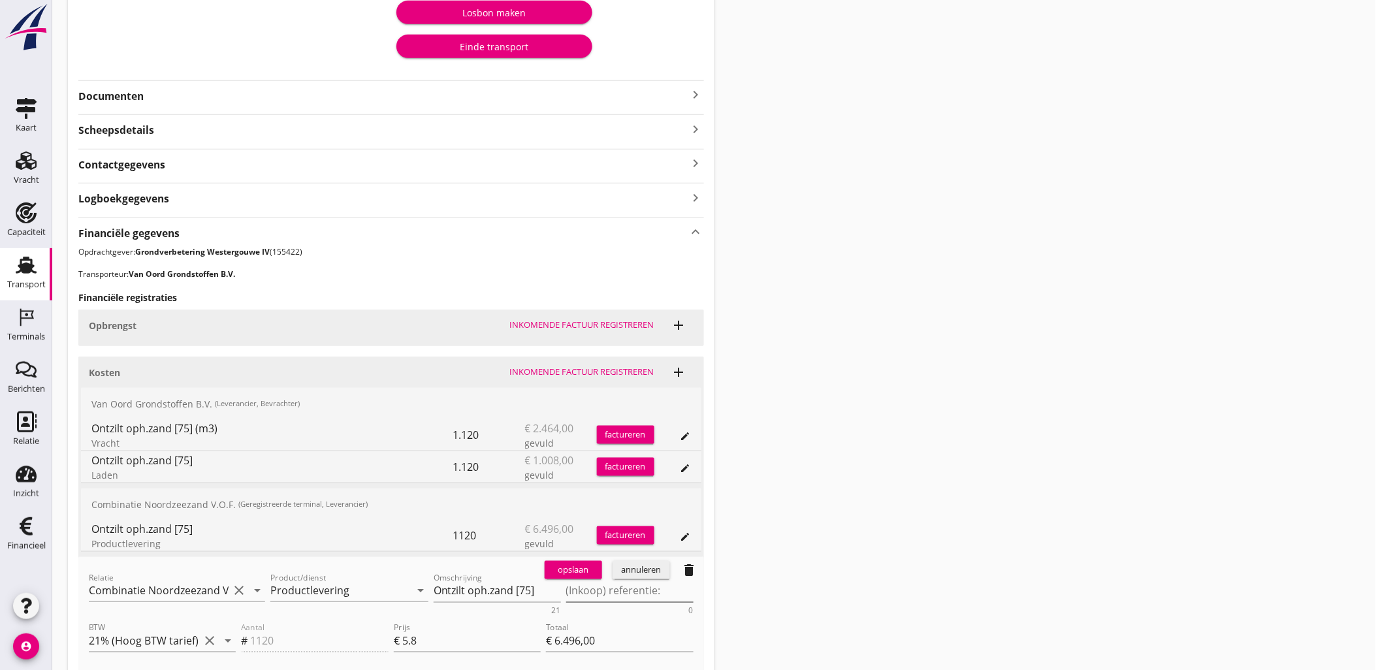
click at [592, 584] on textarea "(Inkoop) referentie:" at bounding box center [629, 592] width 127 height 22
paste textarea "2316006666"
type textarea "2316006666"
click at [573, 571] on div "opslaan" at bounding box center [573, 570] width 47 height 13
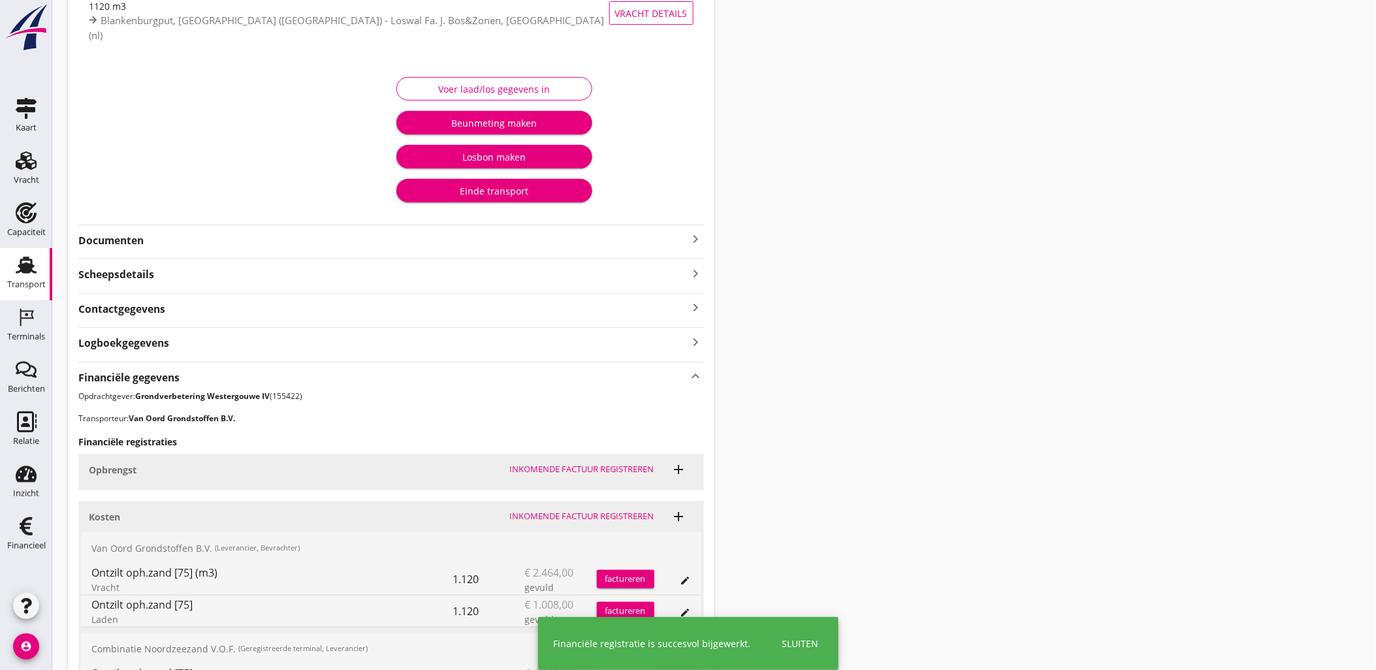
scroll to position [0, 0]
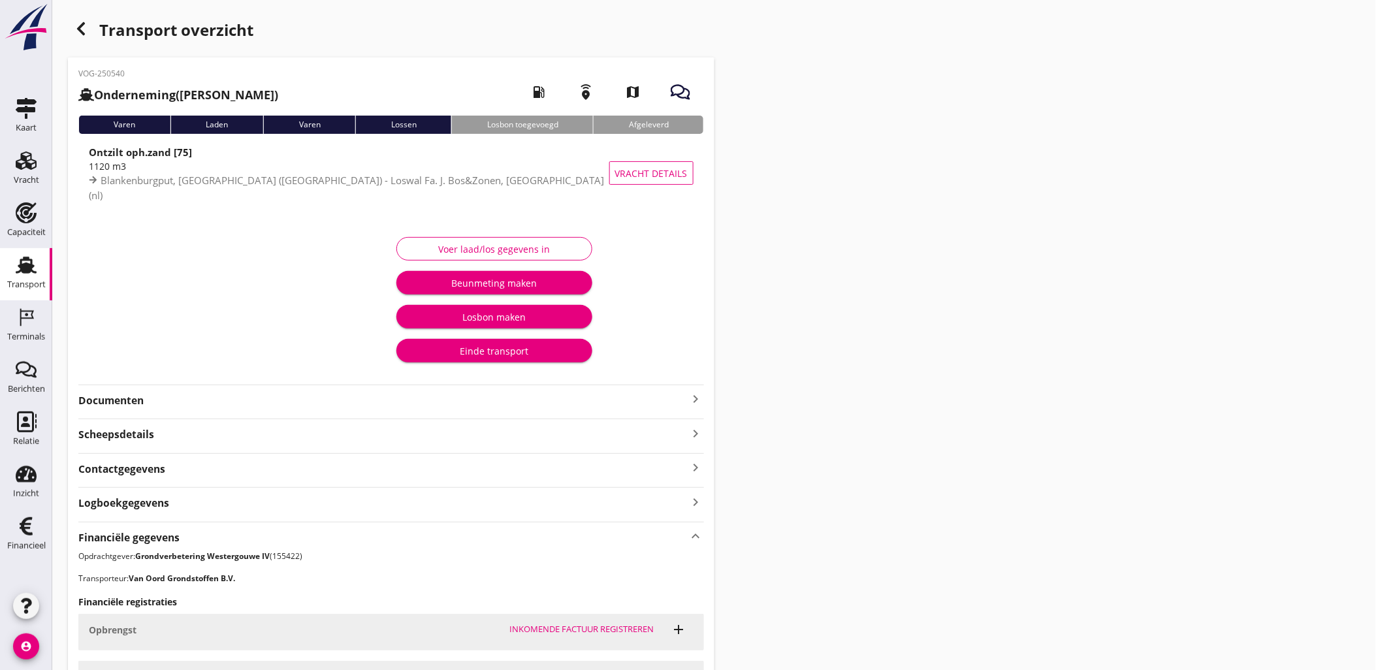
drag, startPoint x: 1069, startPoint y: 283, endPoint x: 793, endPoint y: 231, distance: 280.3
click at [1069, 283] on div "Transport overzicht VOG-250540 Onderneming ([PERSON_NAME]) local_gas_station em…" at bounding box center [714, 472] width 1324 height 944
click at [85, 28] on icon "button" at bounding box center [81, 29] width 16 height 16
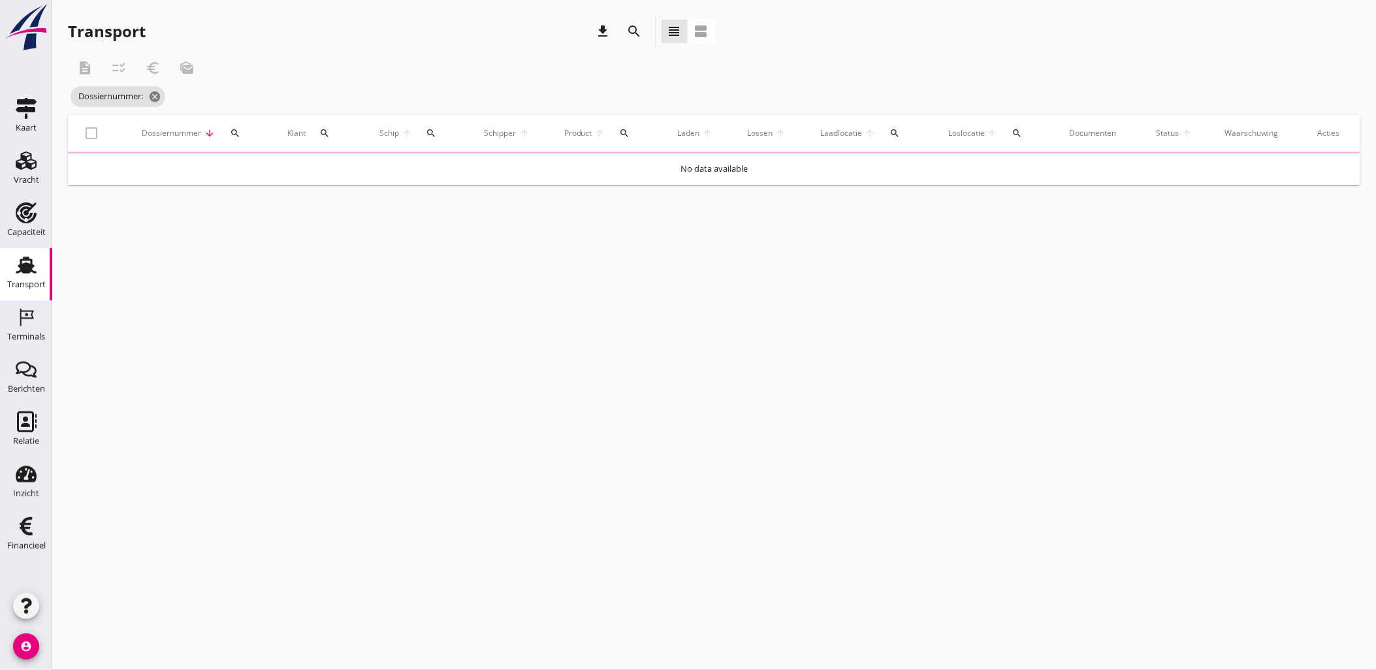
click at [236, 134] on icon "search" at bounding box center [235, 133] width 10 height 10
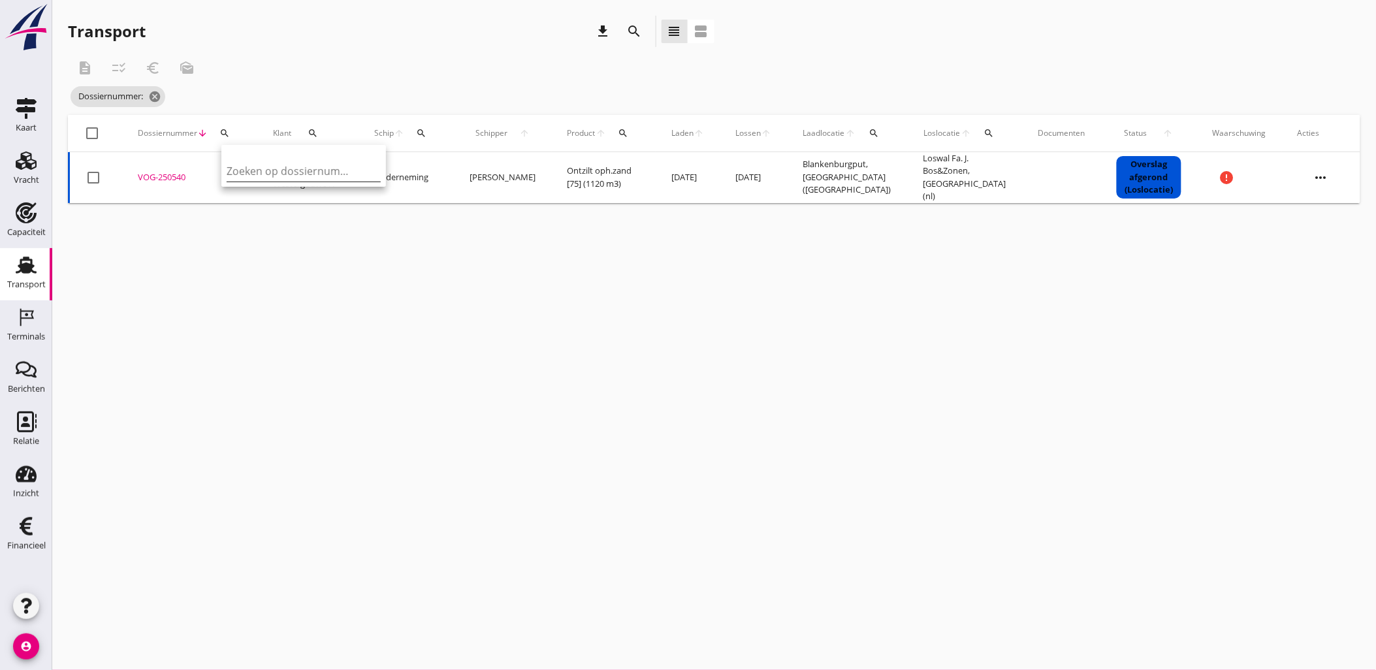
click at [246, 162] on input "Zoeken op dossiernummer..." at bounding box center [295, 171] width 136 height 21
paste input "VOG-250542"
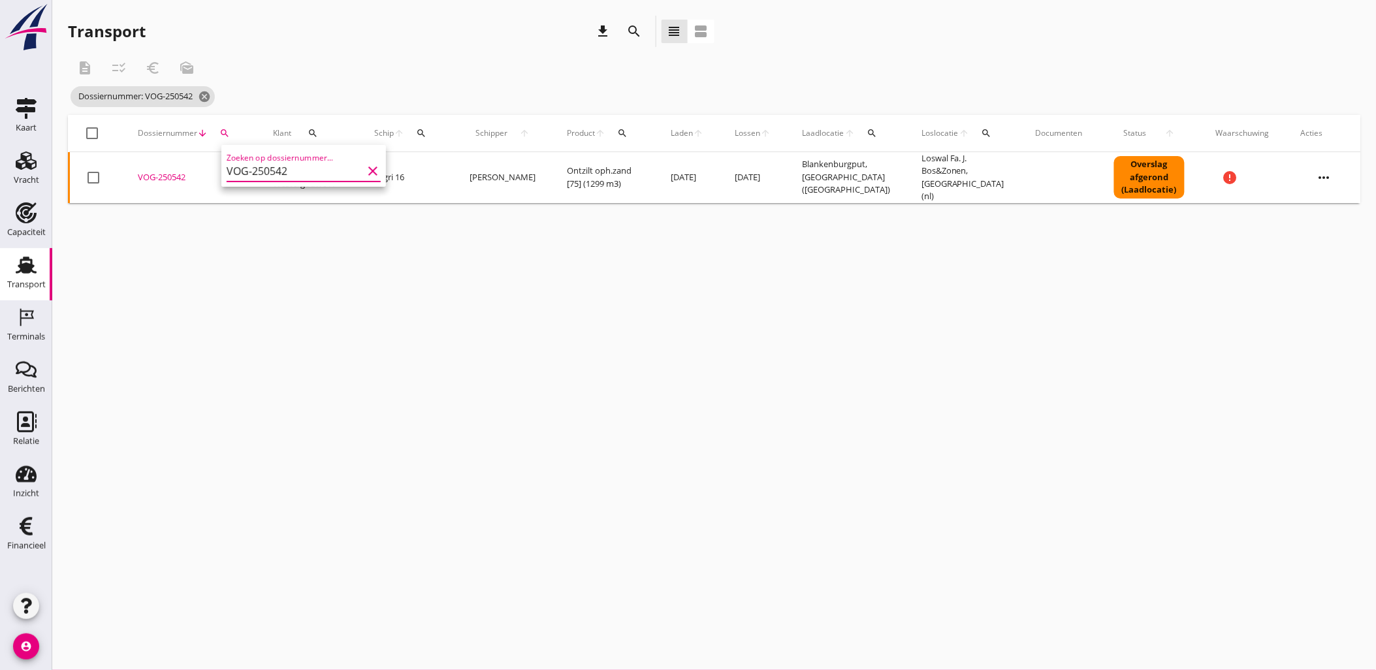
type input "VOG-250542"
click at [175, 177] on div "VOG-250542" at bounding box center [190, 177] width 104 height 13
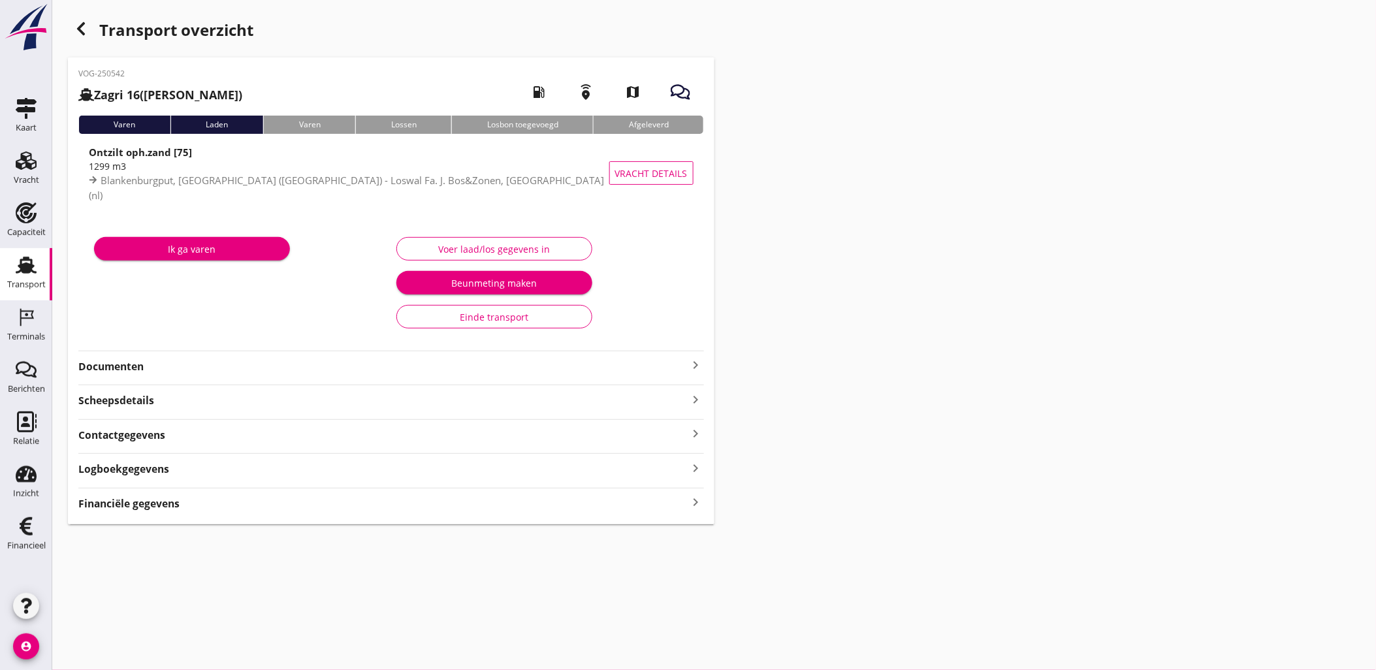
click at [543, 499] on div "Financiële gegevens keyboard_arrow_right" at bounding box center [391, 503] width 626 height 18
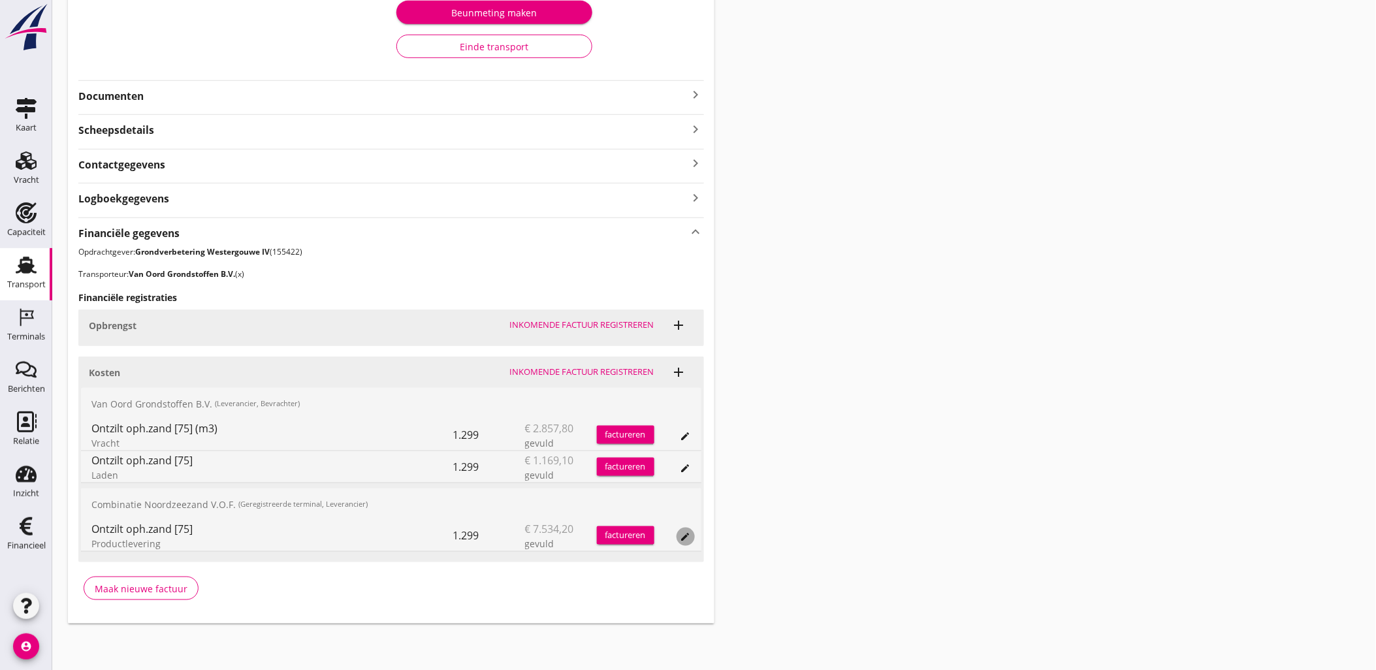
drag, startPoint x: 689, startPoint y: 530, endPoint x: 667, endPoint y: 513, distance: 27.4
click at [689, 532] on icon "edit" at bounding box center [685, 537] width 10 height 10
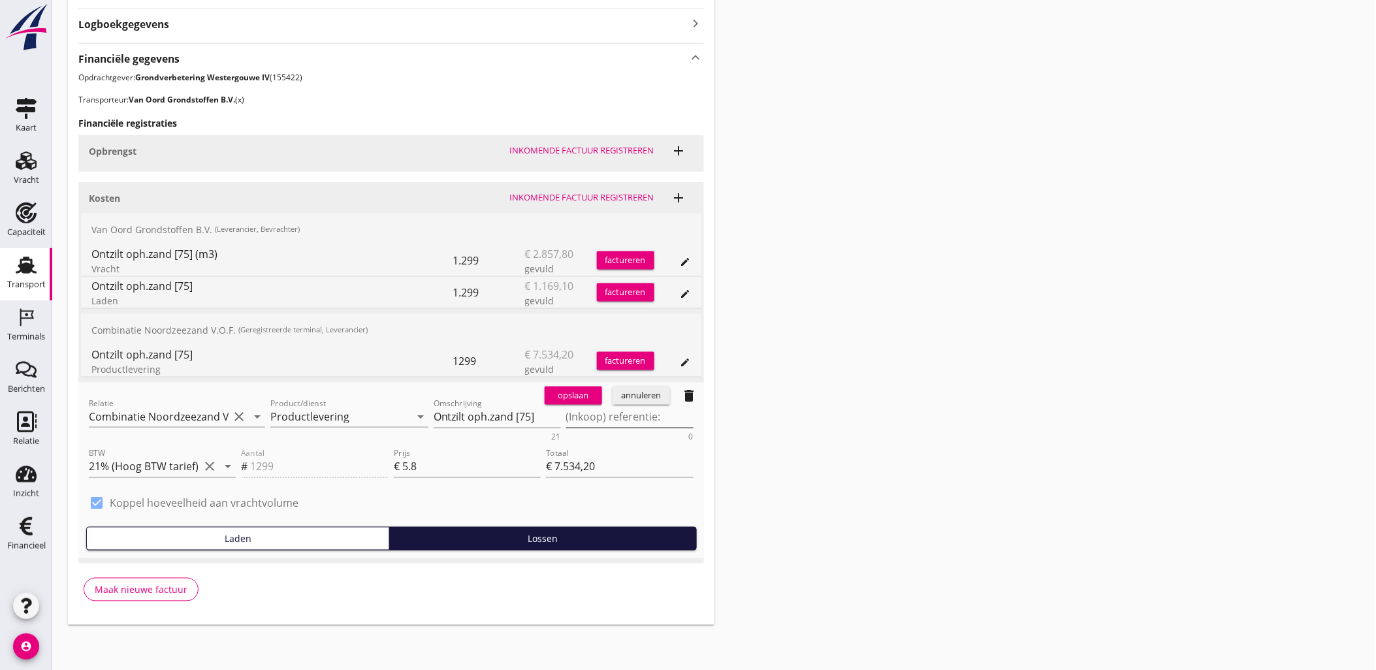
scroll to position [446, 0]
click at [596, 419] on textarea "(Inkoop) referentie:" at bounding box center [629, 416] width 127 height 22
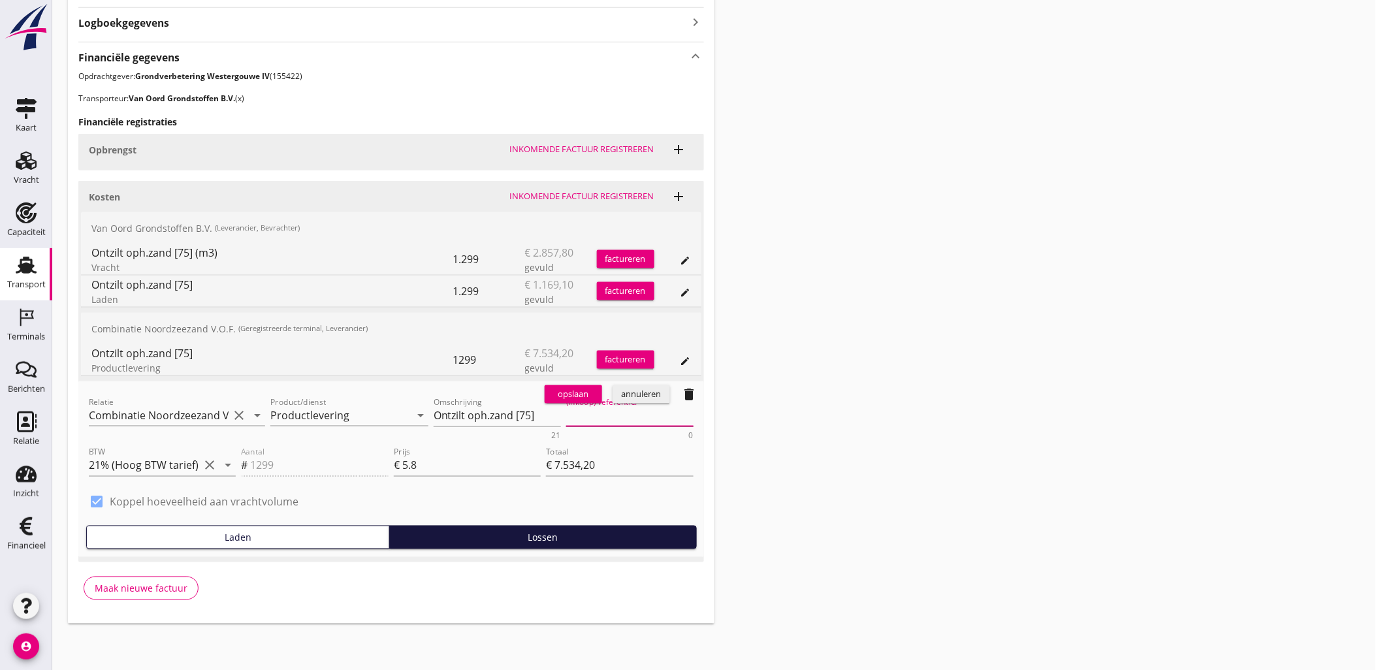
paste textarea "2316006666"
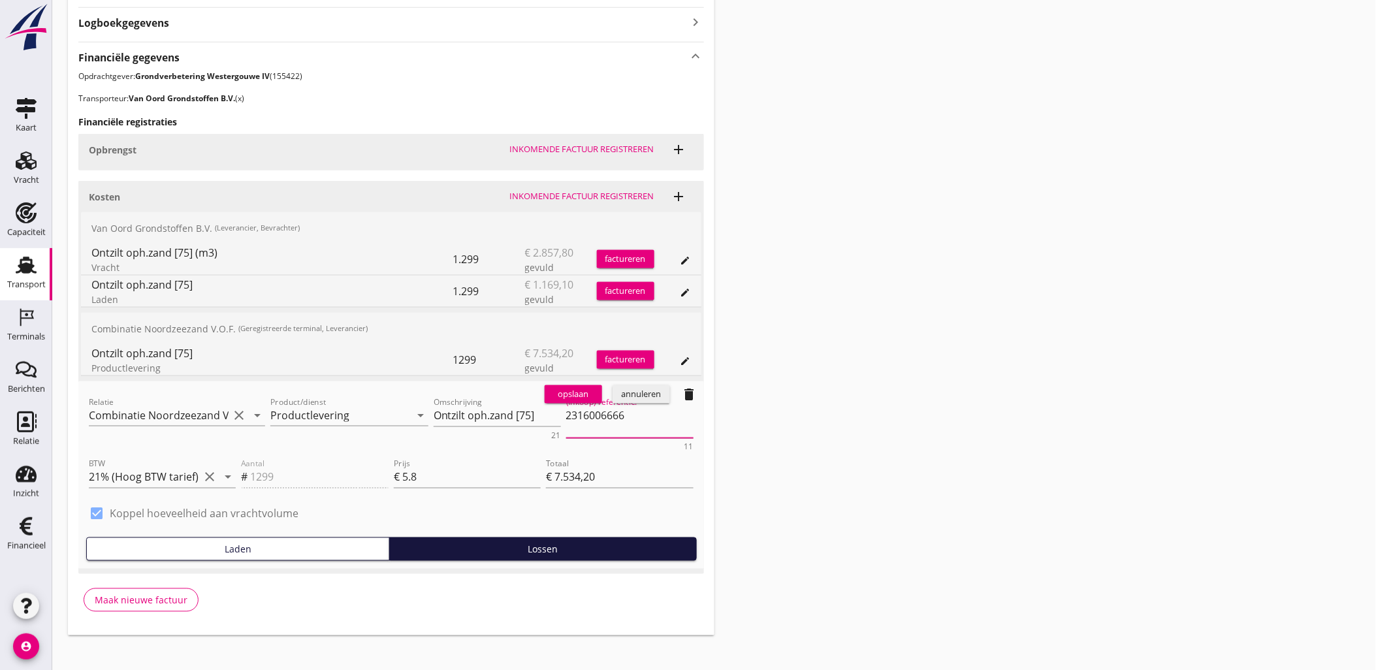
type textarea "2316006666"
click at [591, 394] on div "opslaan" at bounding box center [573, 394] width 47 height 13
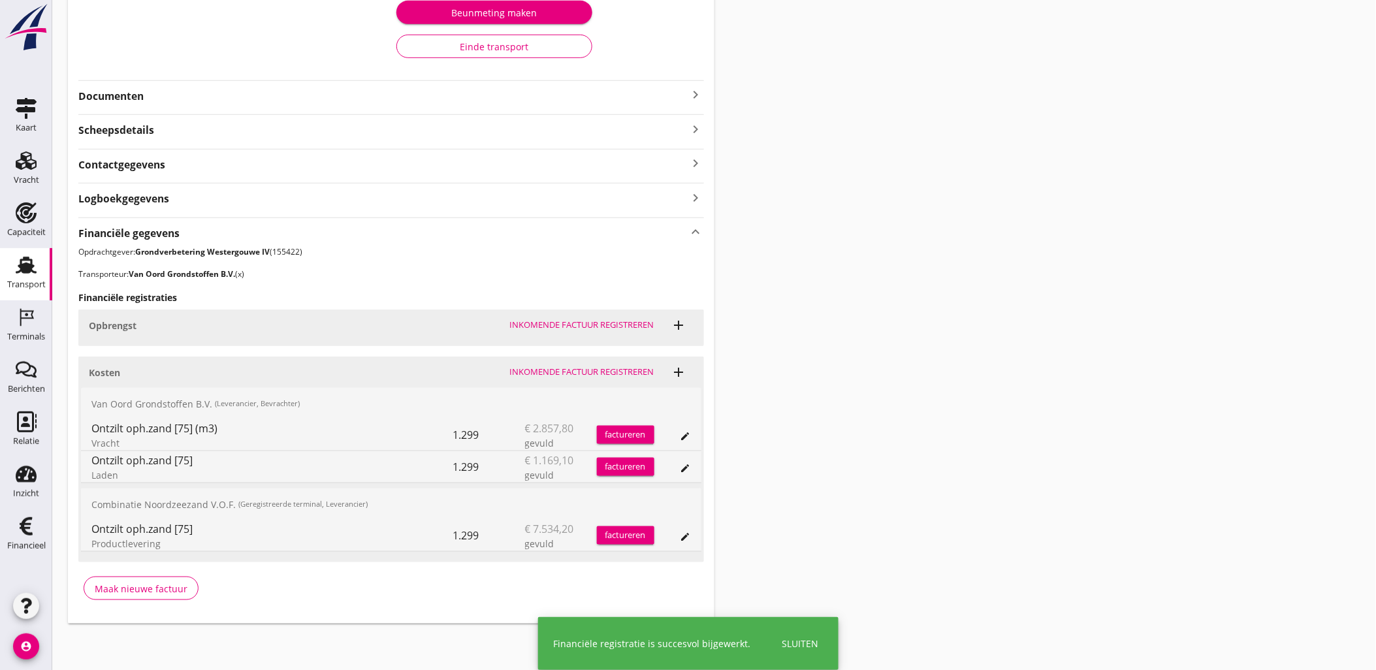
click at [929, 298] on div "Transport overzicht VOG-250542 Zagri 16 ([PERSON_NAME]) local_gas_station emerg…" at bounding box center [714, 185] width 1324 height 910
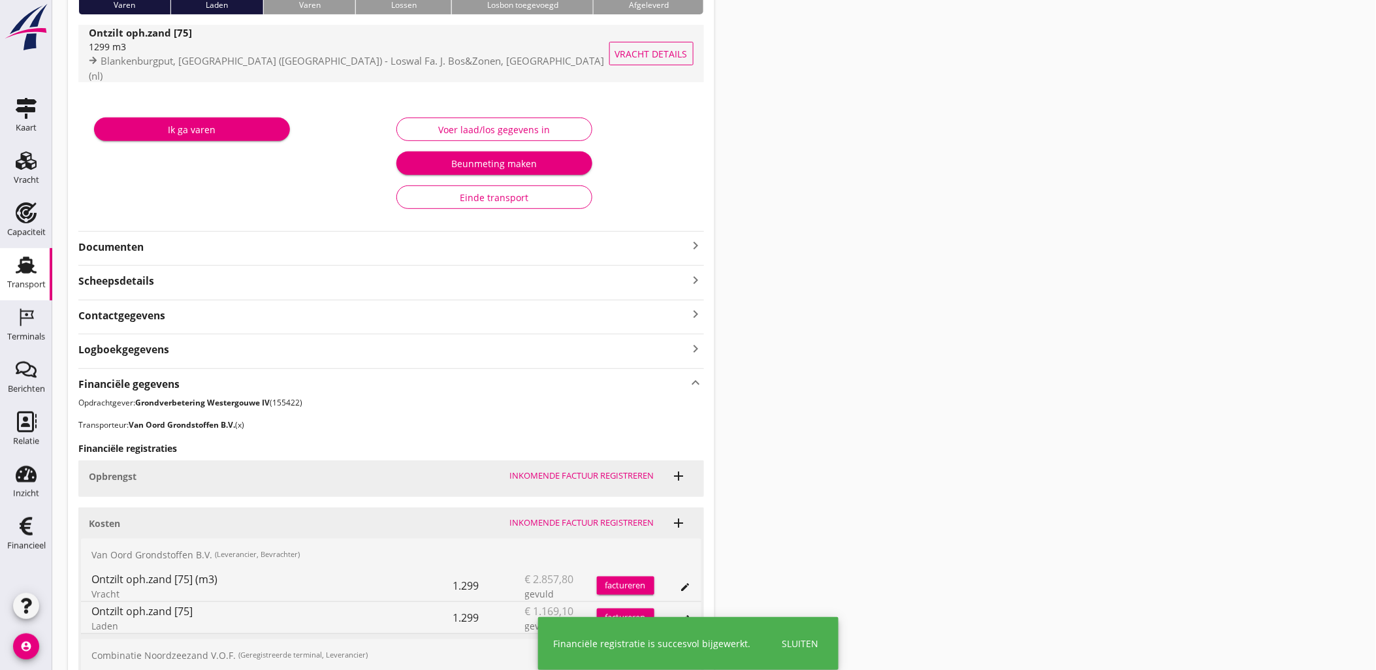
scroll to position [0, 0]
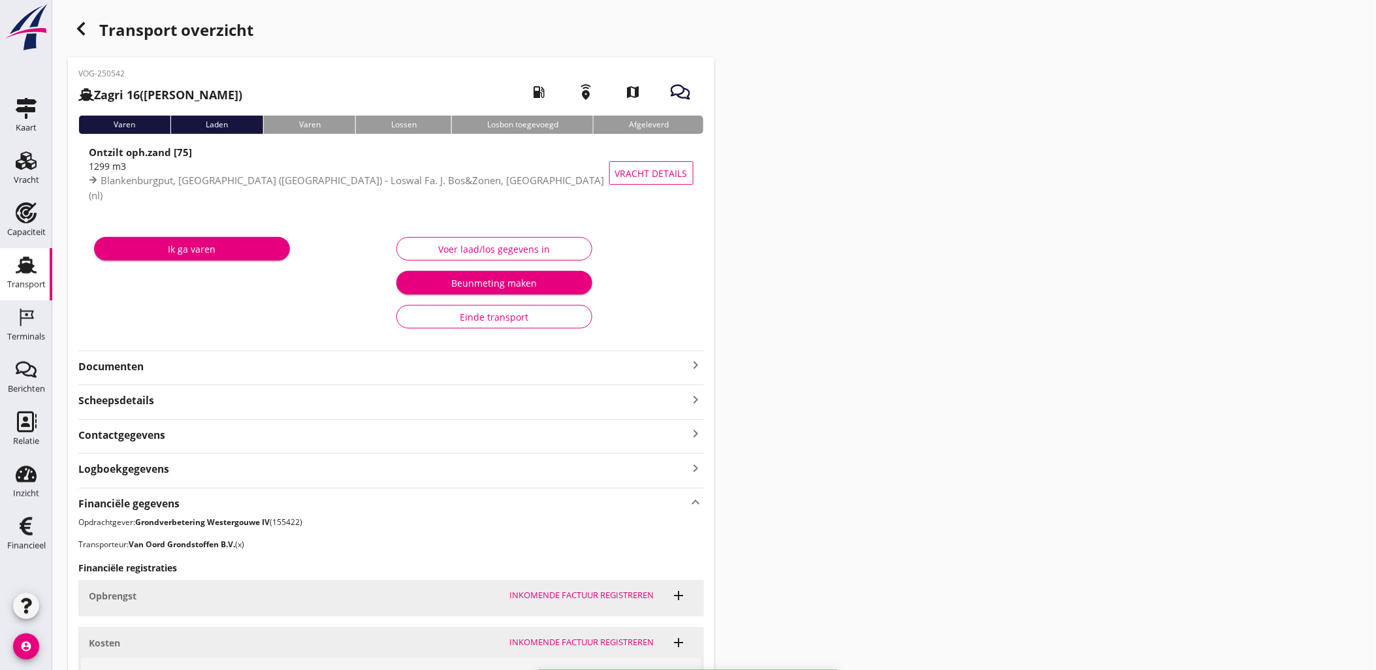
click at [77, 21] on icon "button" at bounding box center [81, 29] width 16 height 16
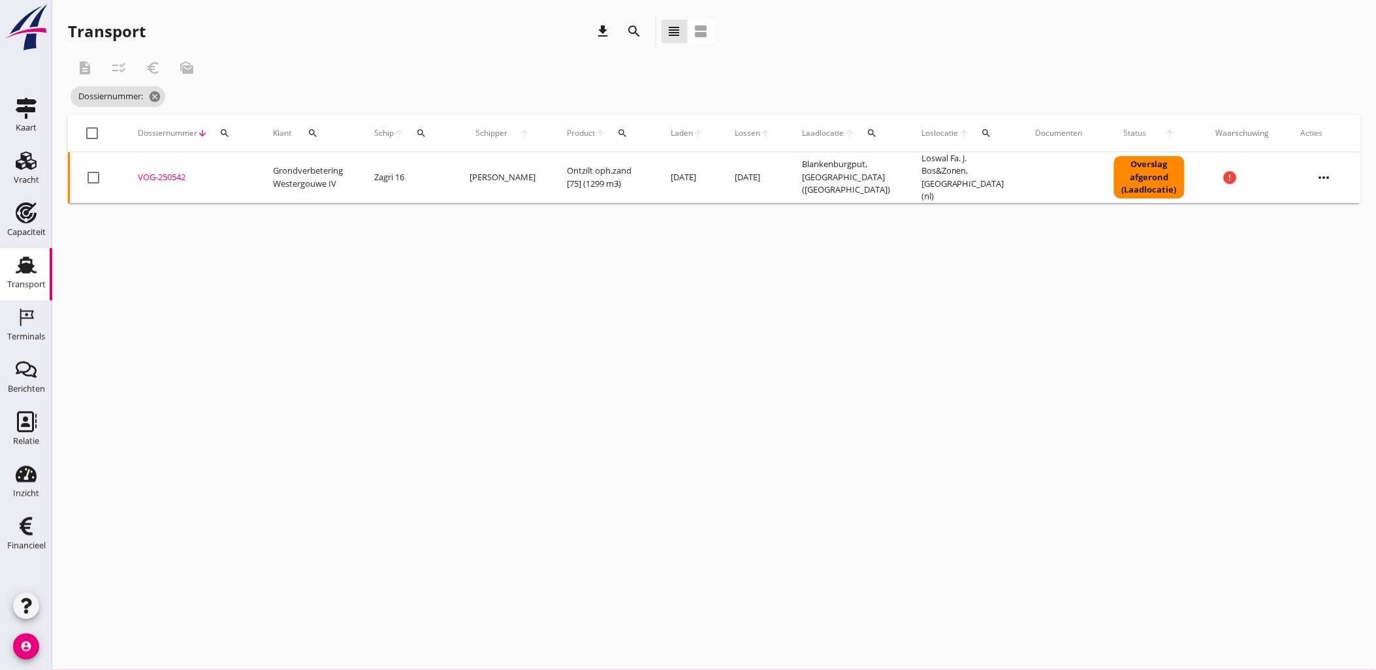
click at [232, 134] on div "search" at bounding box center [225, 133] width 24 height 10
click at [240, 170] on input "Zoeken op dossiernummer..." at bounding box center [285, 171] width 136 height 21
paste input "VOG-250541"
type input "VOG-250541"
click at [168, 174] on div "VOG-250541" at bounding box center [190, 177] width 104 height 13
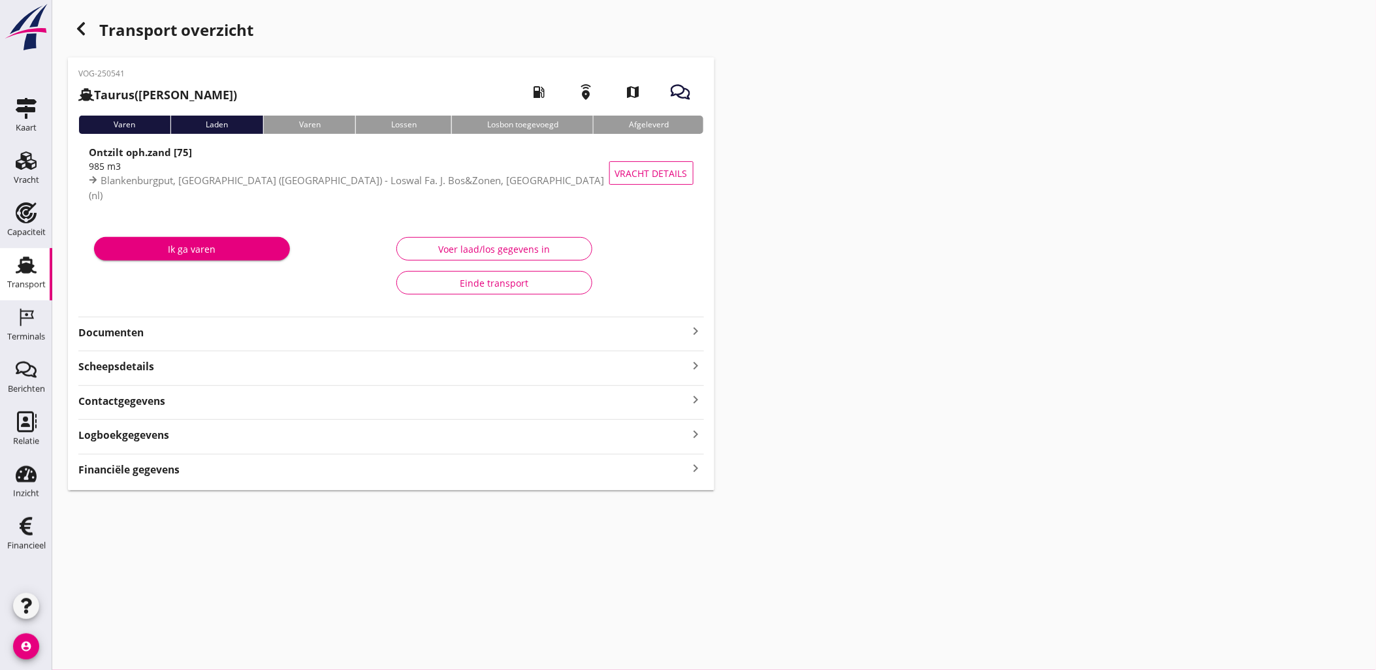
click at [665, 338] on strong "Documenten" at bounding box center [383, 332] width 610 height 15
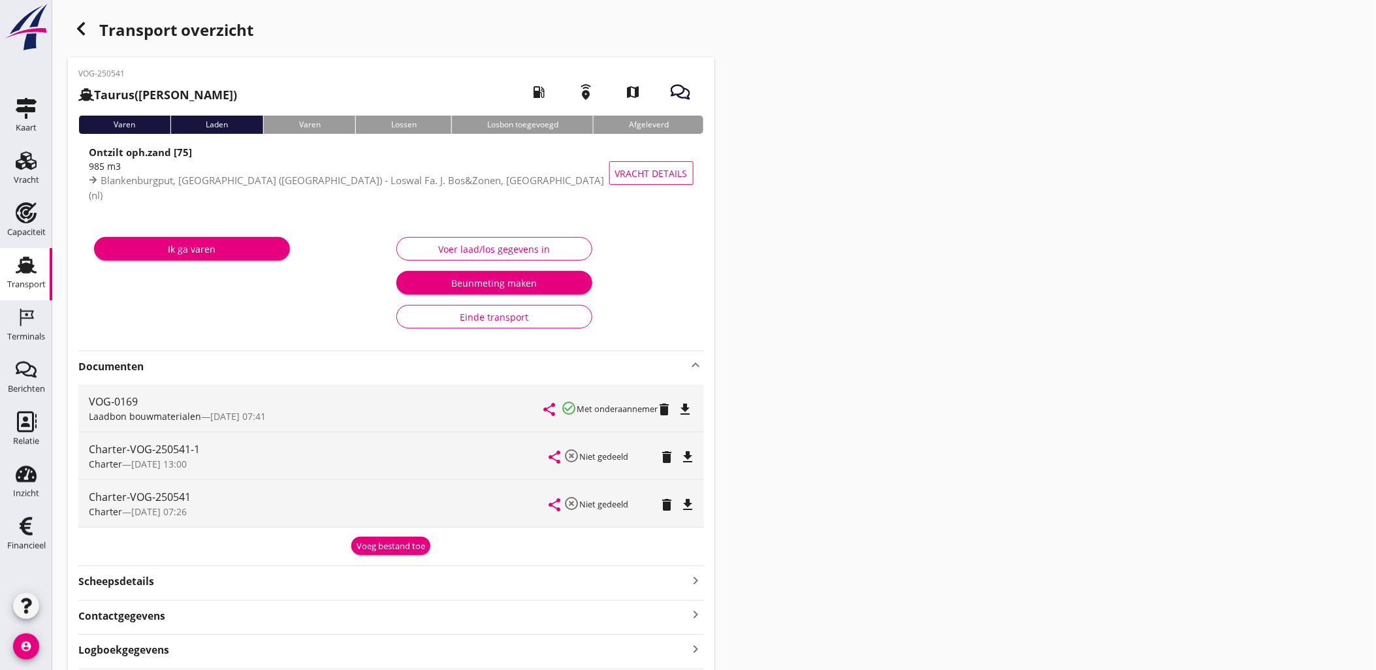
click at [681, 359] on strong "Documenten" at bounding box center [383, 366] width 610 height 15
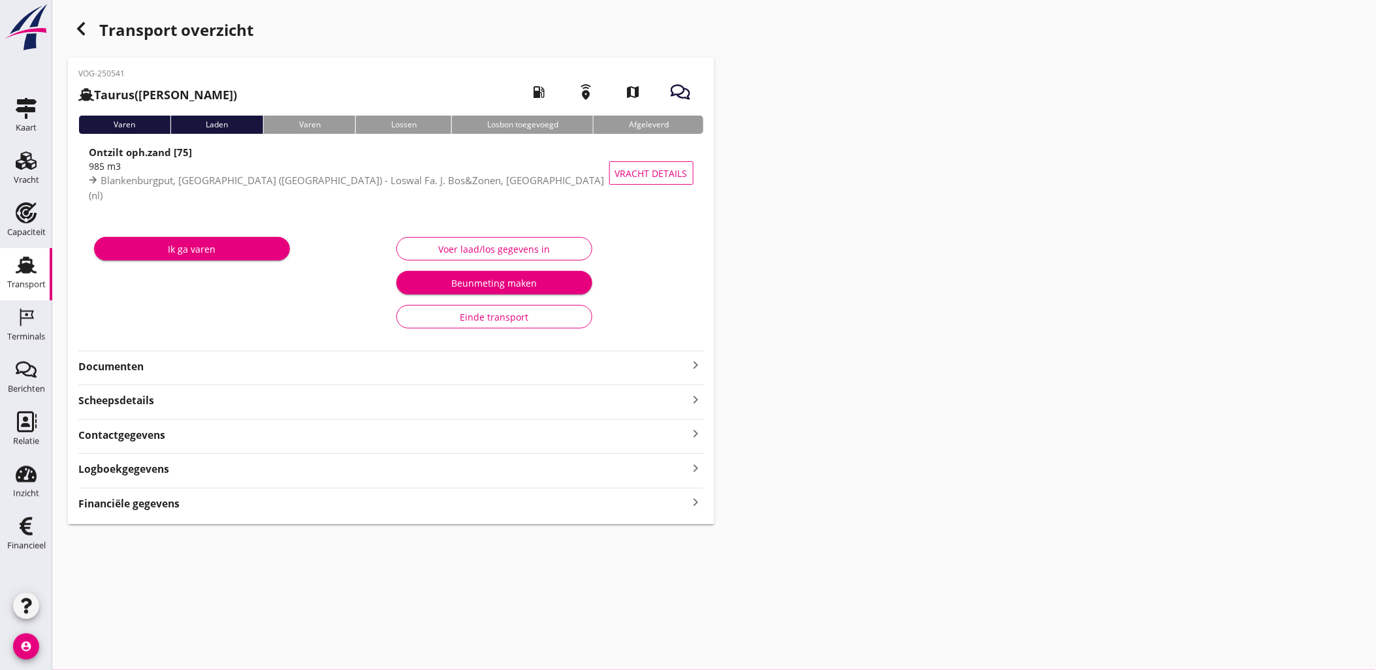
click at [673, 505] on div "Financiële gegevens keyboard_arrow_right" at bounding box center [391, 503] width 626 height 18
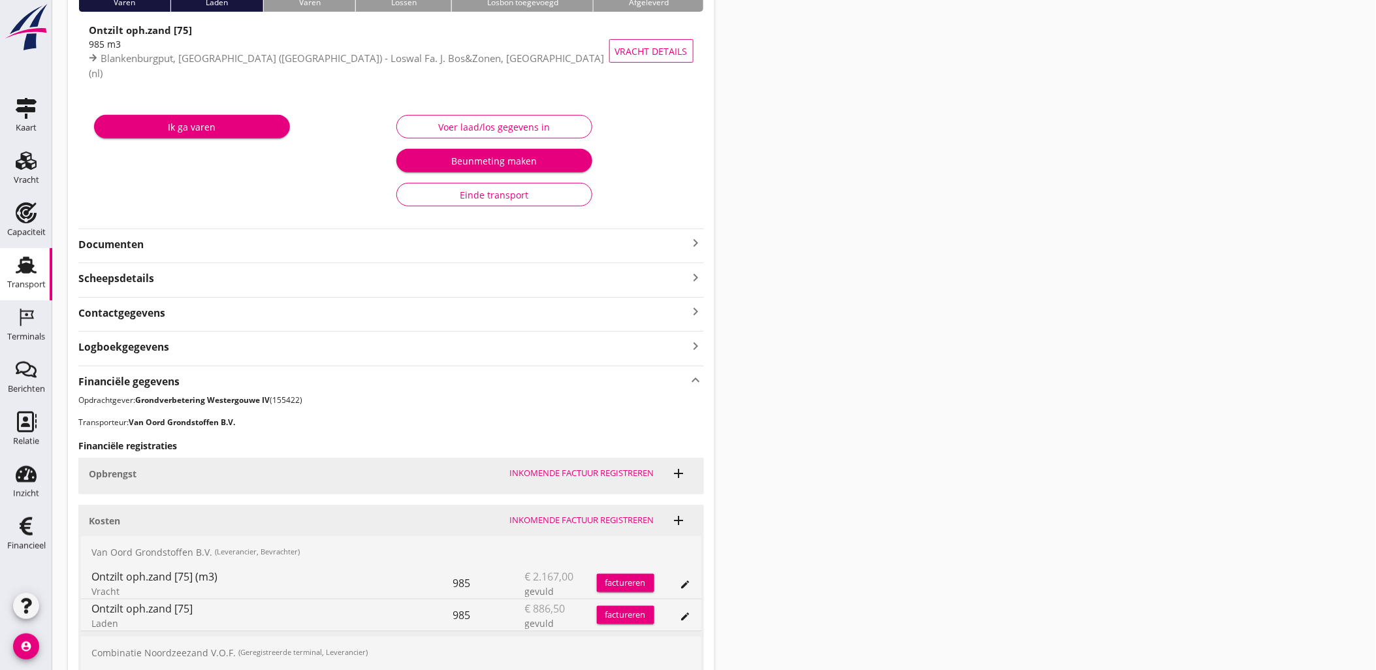
scroll to position [270, 0]
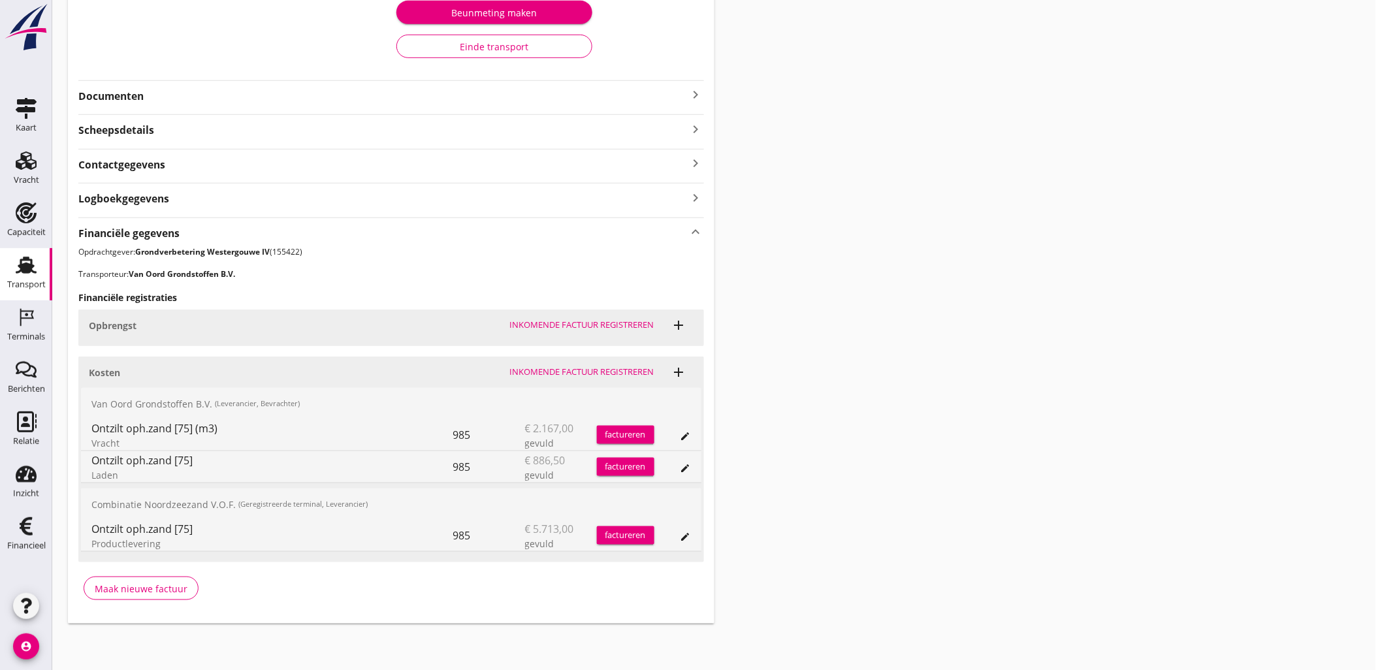
click at [680, 541] on icon "edit" at bounding box center [685, 537] width 10 height 10
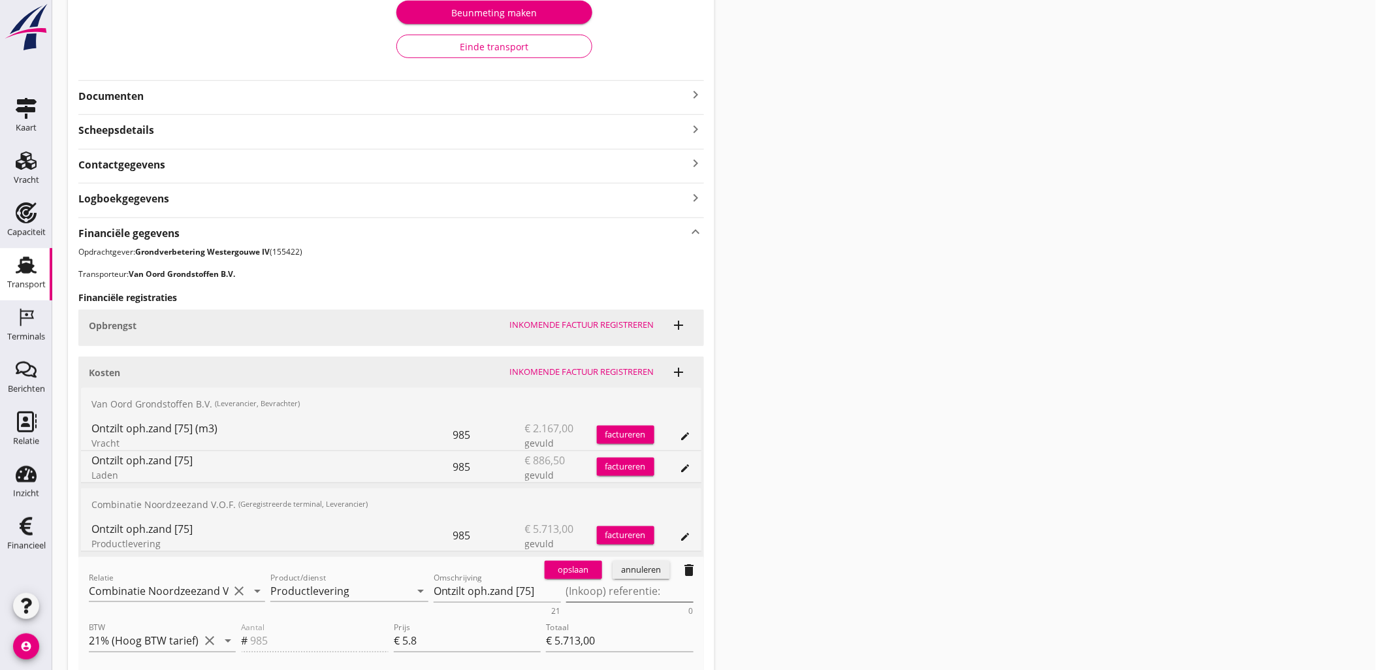
click at [634, 590] on textarea "(Inkoop) referentie:" at bounding box center [629, 592] width 127 height 22
paste textarea "2316006666"
type textarea "2316006666"
click at [578, 575] on div "opslaan" at bounding box center [573, 570] width 47 height 13
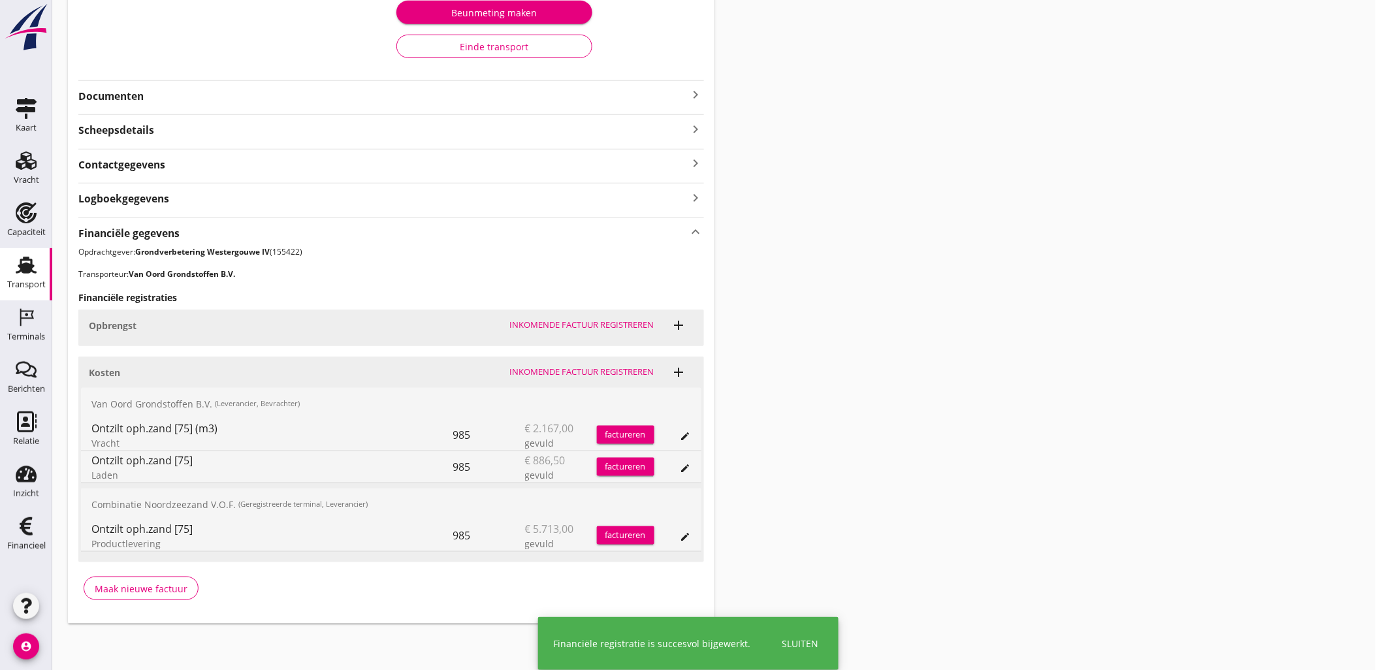
drag, startPoint x: 1088, startPoint y: 302, endPoint x: 1049, endPoint y: 286, distance: 42.2
click at [1088, 302] on div "Transport overzicht VOG-250541 Taurus (Van Oord) local_gas_station emergency_sh…" at bounding box center [714, 185] width 1324 height 910
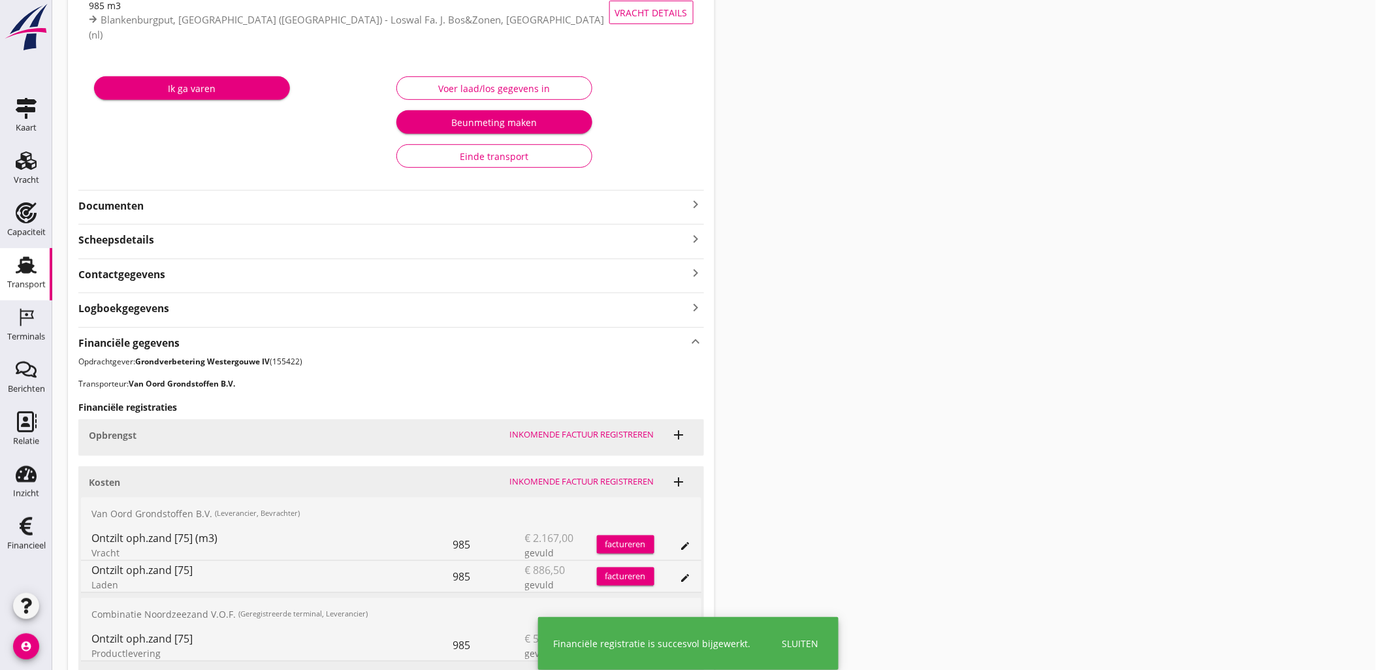
scroll to position [0, 0]
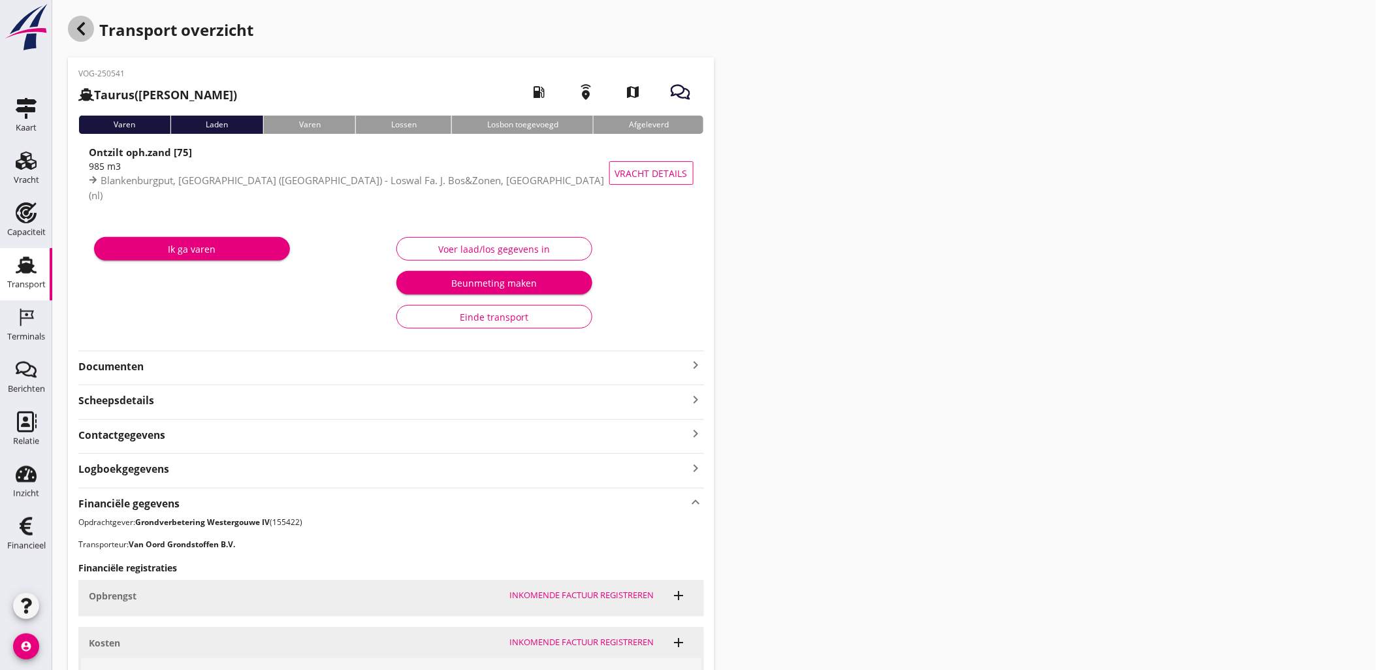
click at [88, 24] on icon "button" at bounding box center [81, 29] width 16 height 16
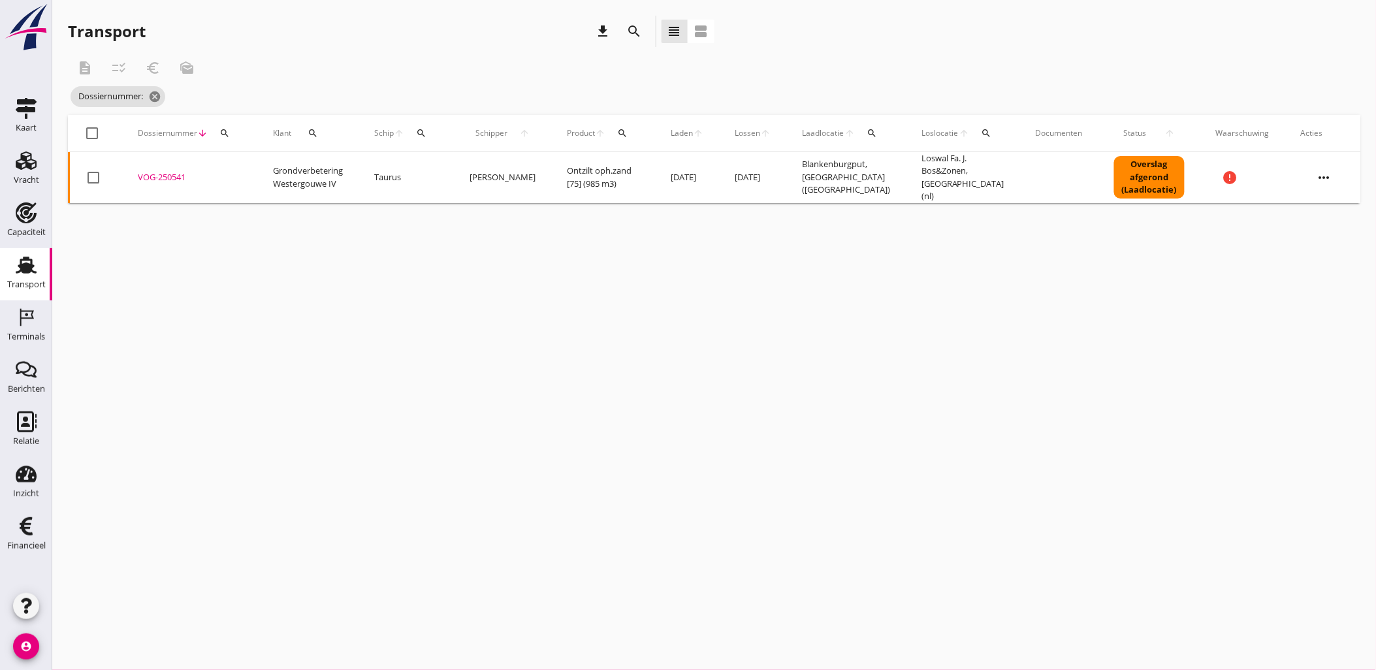
drag, startPoint x: 588, startPoint y: 330, endPoint x: 518, endPoint y: 305, distance: 74.4
click at [588, 330] on div "cancel You are impersonating another user. Transport download search view_headl…" at bounding box center [714, 335] width 1324 height 670
click at [225, 125] on button "search" at bounding box center [225, 133] width 24 height 24
click at [249, 174] on input "Zoeken op dossiernummer..." at bounding box center [285, 171] width 136 height 21
paste input "VOG-250544"
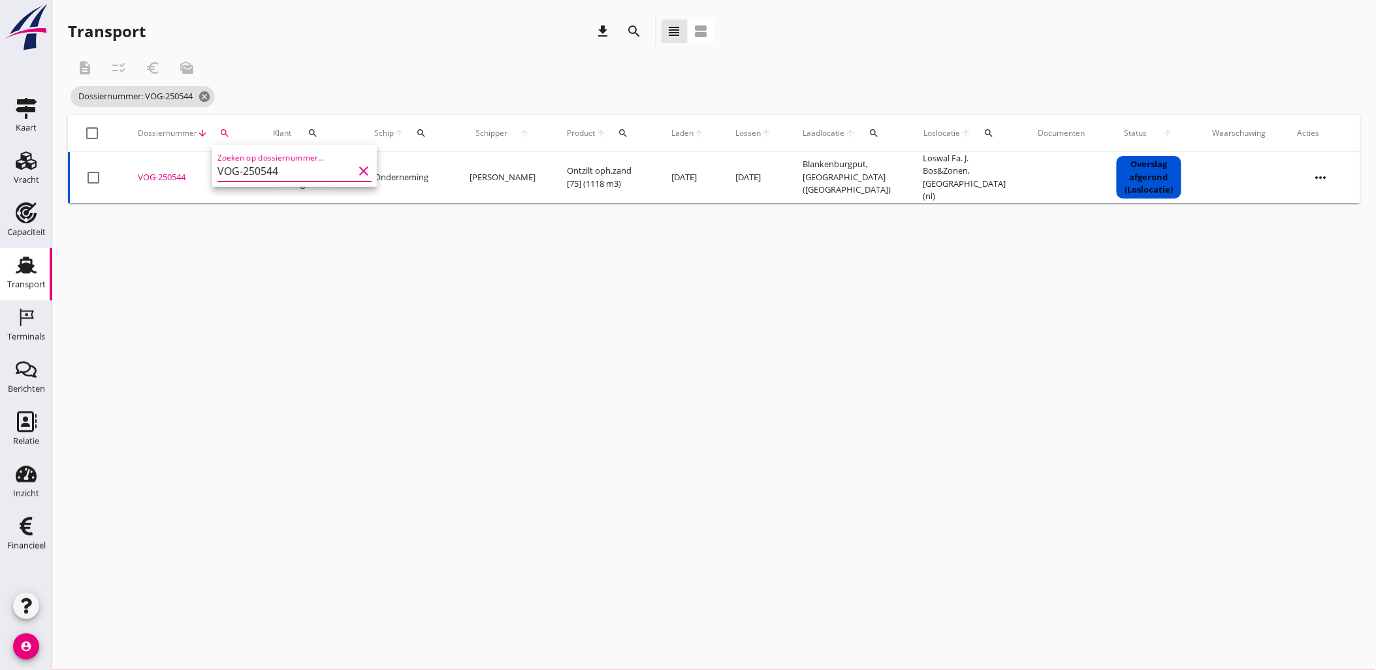
type input "VOG-250544"
click at [162, 172] on div "VOG-250544" at bounding box center [190, 177] width 104 height 13
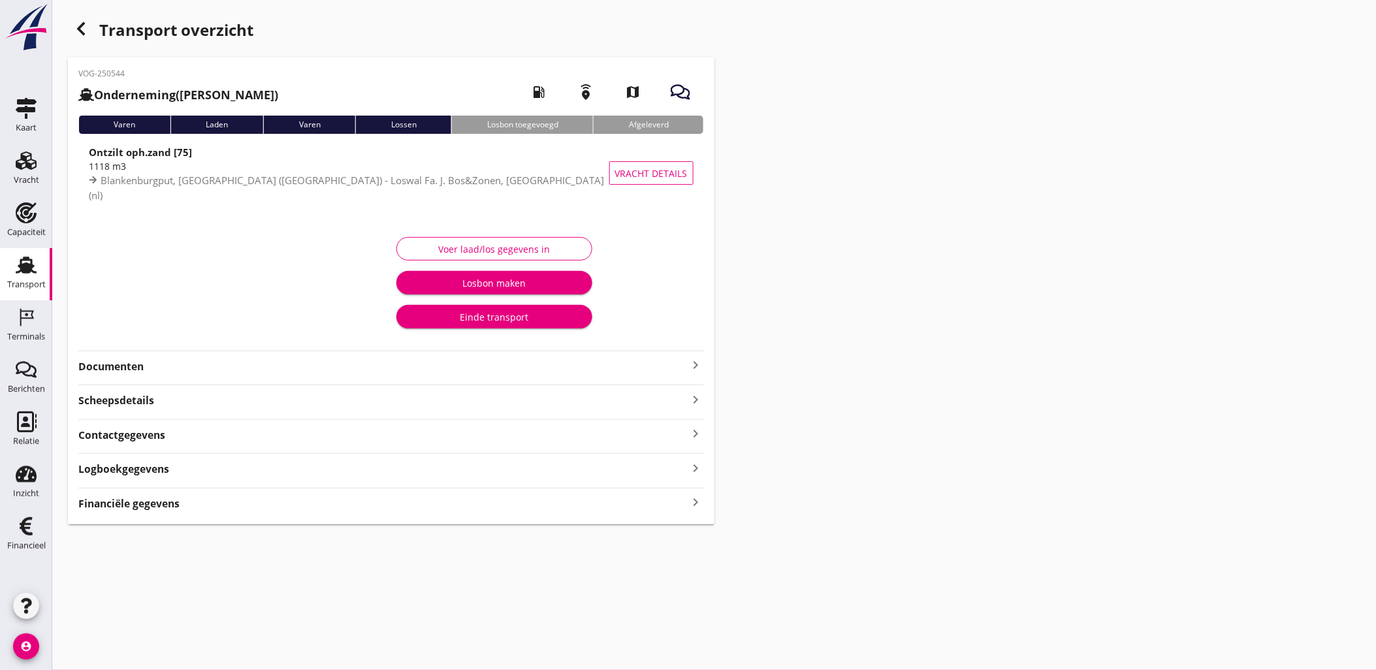
drag, startPoint x: 761, startPoint y: 319, endPoint x: 756, endPoint y: 323, distance: 6.9
click at [761, 319] on div "Transport overzicht VOG-250544 Onderneming ([PERSON_NAME]) local_gas_station em…" at bounding box center [714, 270] width 1324 height 540
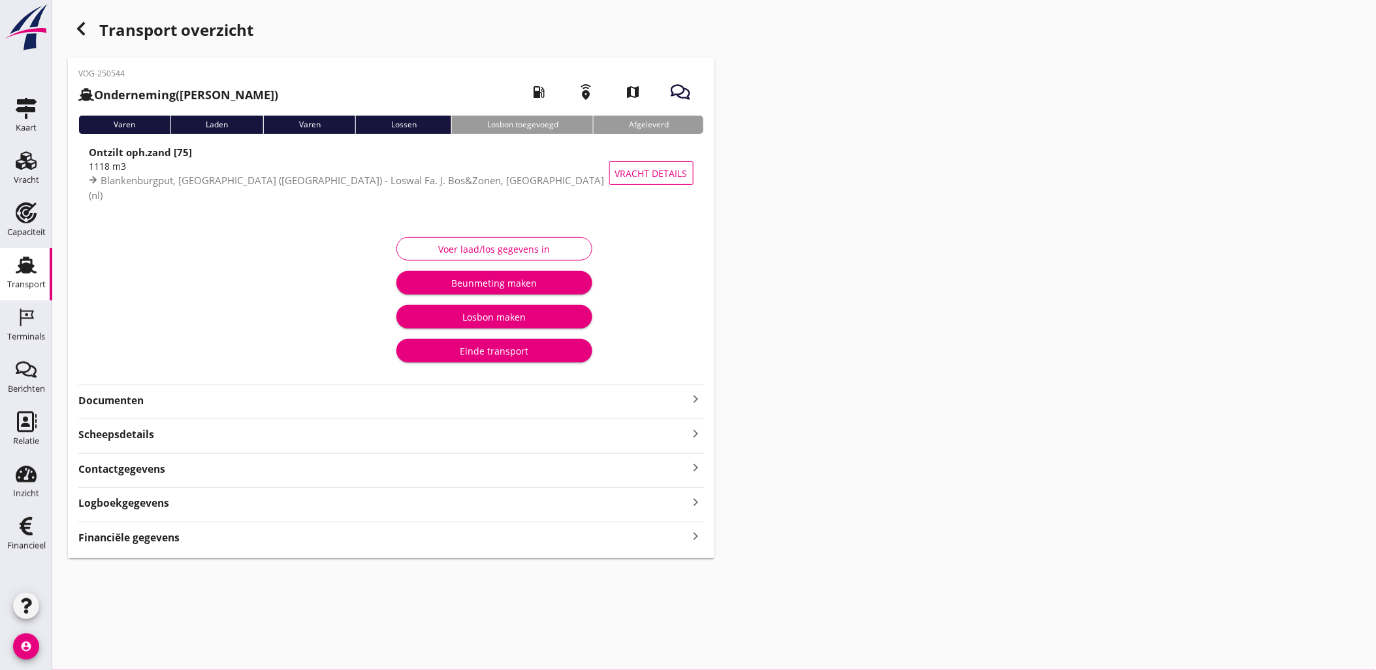
click at [646, 541] on div "Financiële gegevens keyboard_arrow_right" at bounding box center [391, 537] width 626 height 18
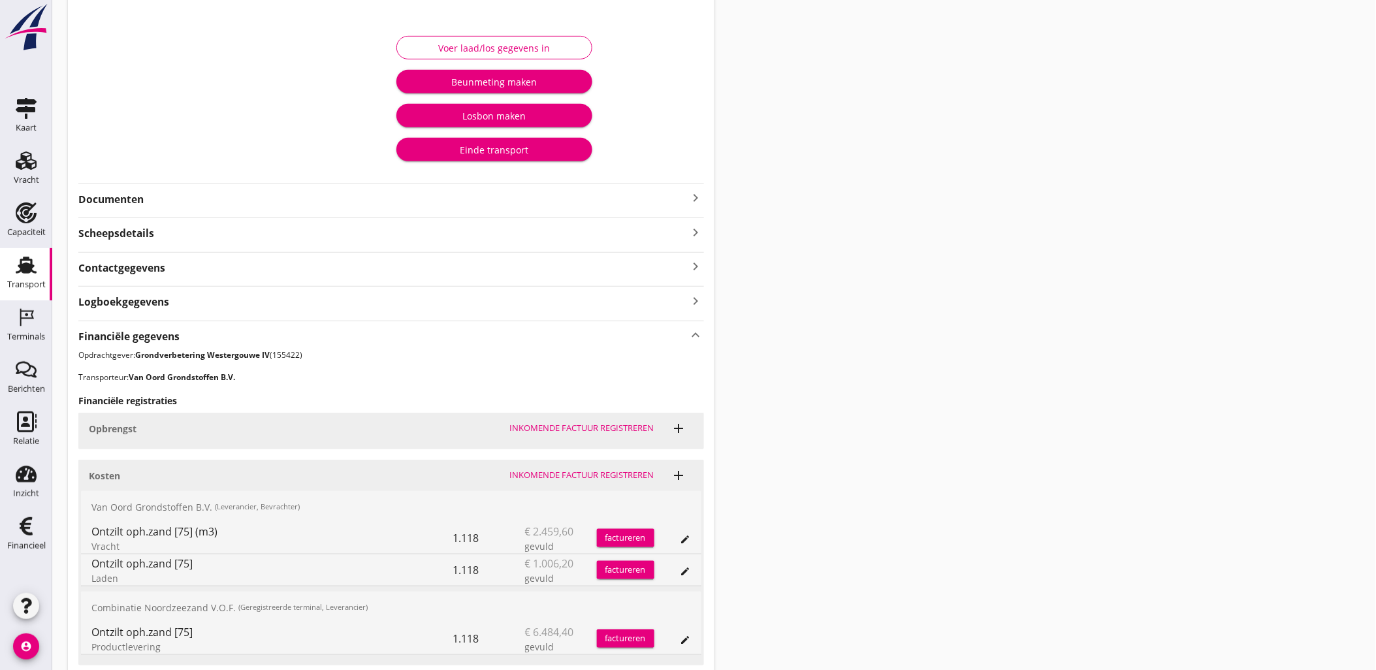
scroll to position [304, 0]
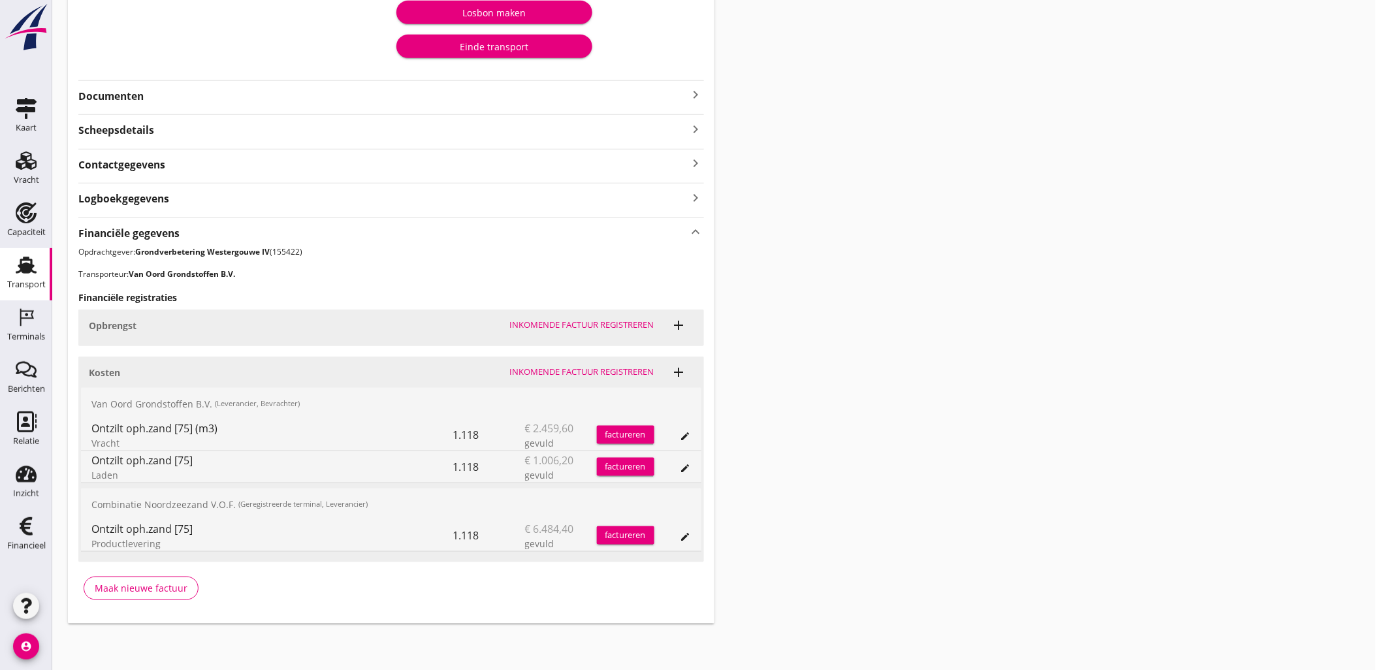
click at [676, 534] on div "edit" at bounding box center [672, 535] width 37 height 31
click at [683, 537] on icon "edit" at bounding box center [685, 537] width 10 height 10
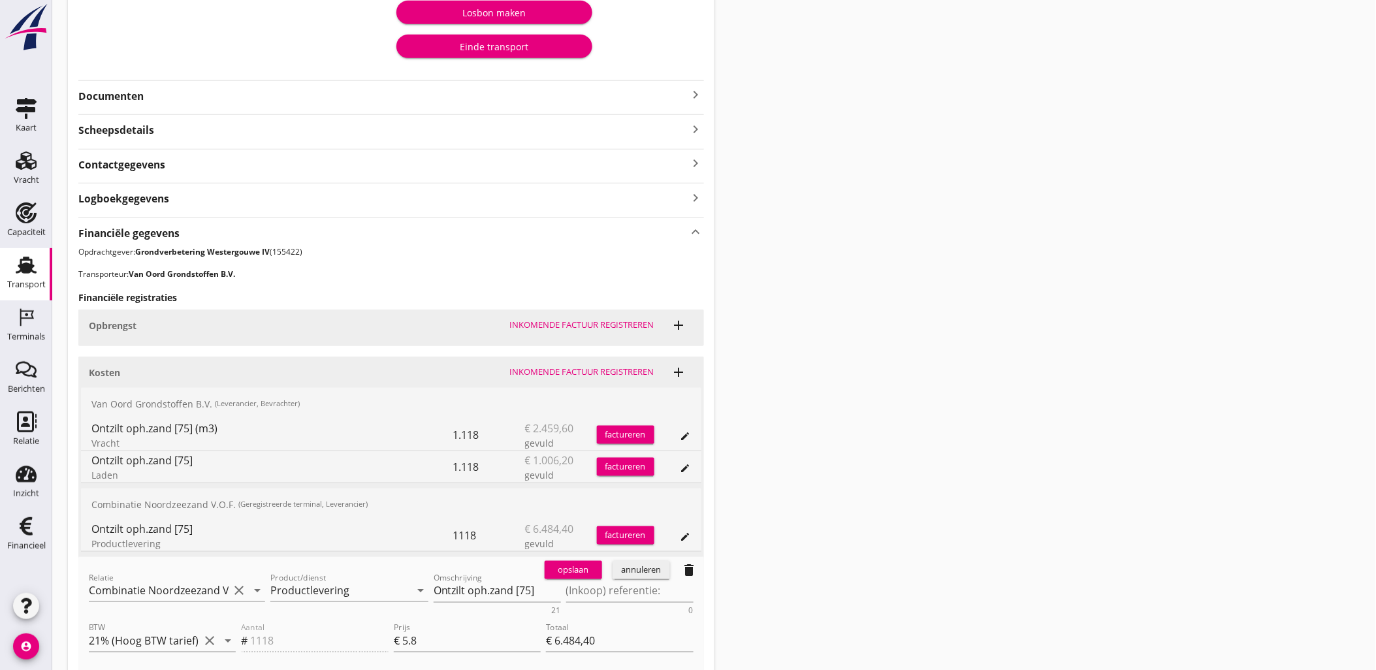
click at [637, 582] on div "opslaan annuleren delete" at bounding box center [621, 570] width 165 height 26
click at [632, 585] on textarea "(Inkoop) referentie:" at bounding box center [629, 592] width 127 height 22
paste textarea "2316006666"
type textarea "2316006666"
click at [582, 577] on button "opslaan" at bounding box center [573, 570] width 57 height 18
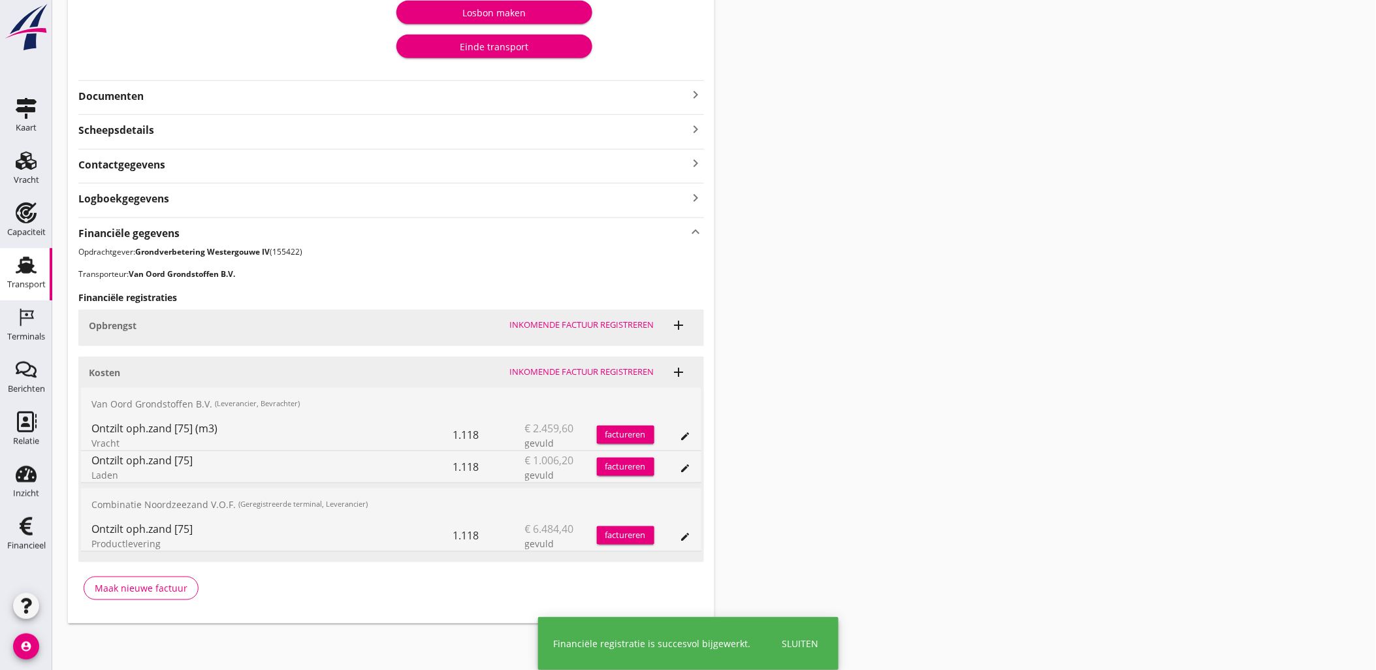
click at [1034, 262] on div "Transport overzicht VOG-250544 Onderneming ([PERSON_NAME]) local_gas_station em…" at bounding box center [714, 168] width 1324 height 944
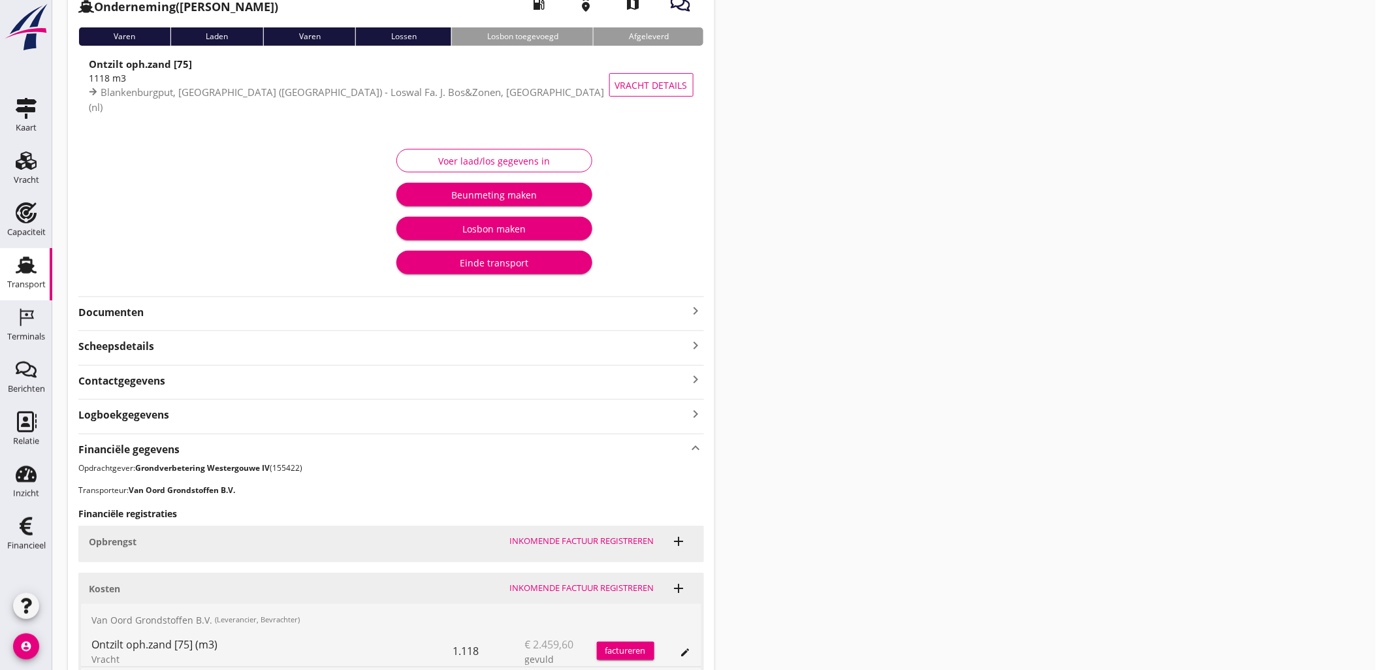
scroll to position [0, 0]
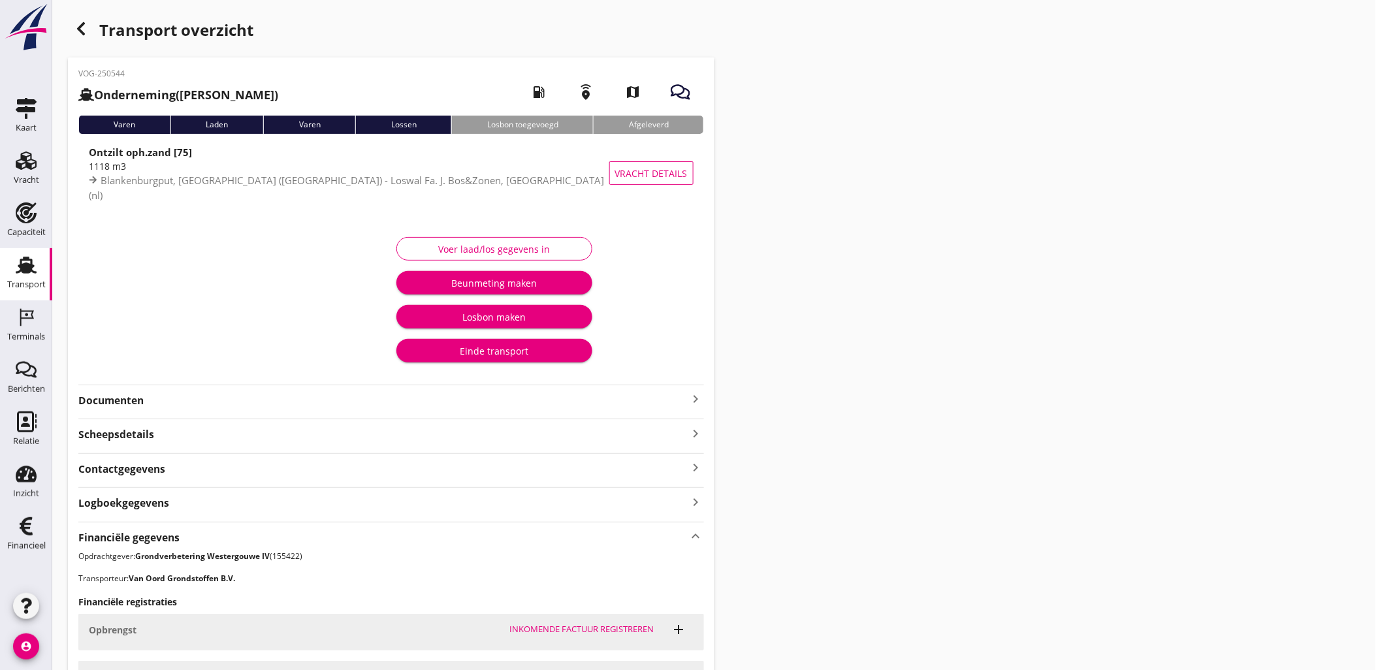
click at [74, 23] on icon "button" at bounding box center [81, 29] width 16 height 16
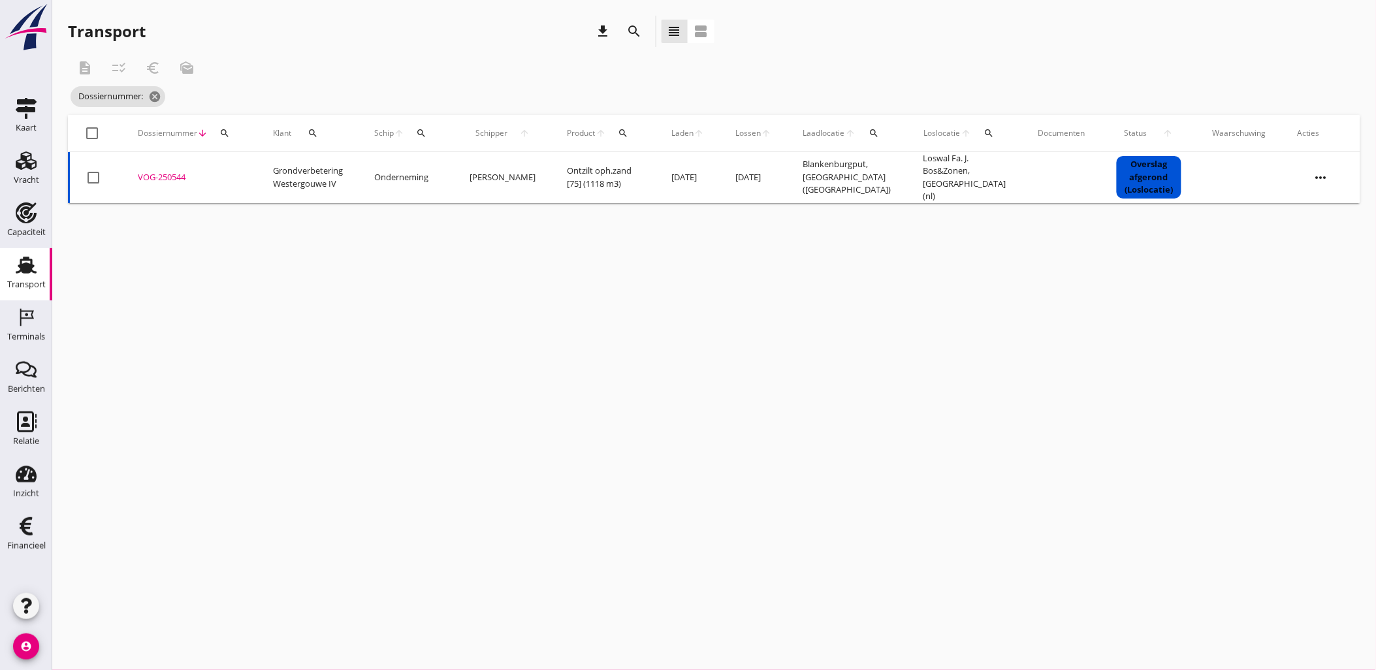
click at [238, 137] on div "Dossiernummer arrow_downward search" at bounding box center [190, 133] width 104 height 31
click at [235, 135] on div "Dossiernummer arrow_downward search" at bounding box center [190, 133] width 104 height 31
click at [232, 134] on div "search" at bounding box center [225, 133] width 24 height 10
click at [255, 170] on input "Zoeken op dossiernummer..." at bounding box center [285, 171] width 136 height 21
paste input "VOG-250545"
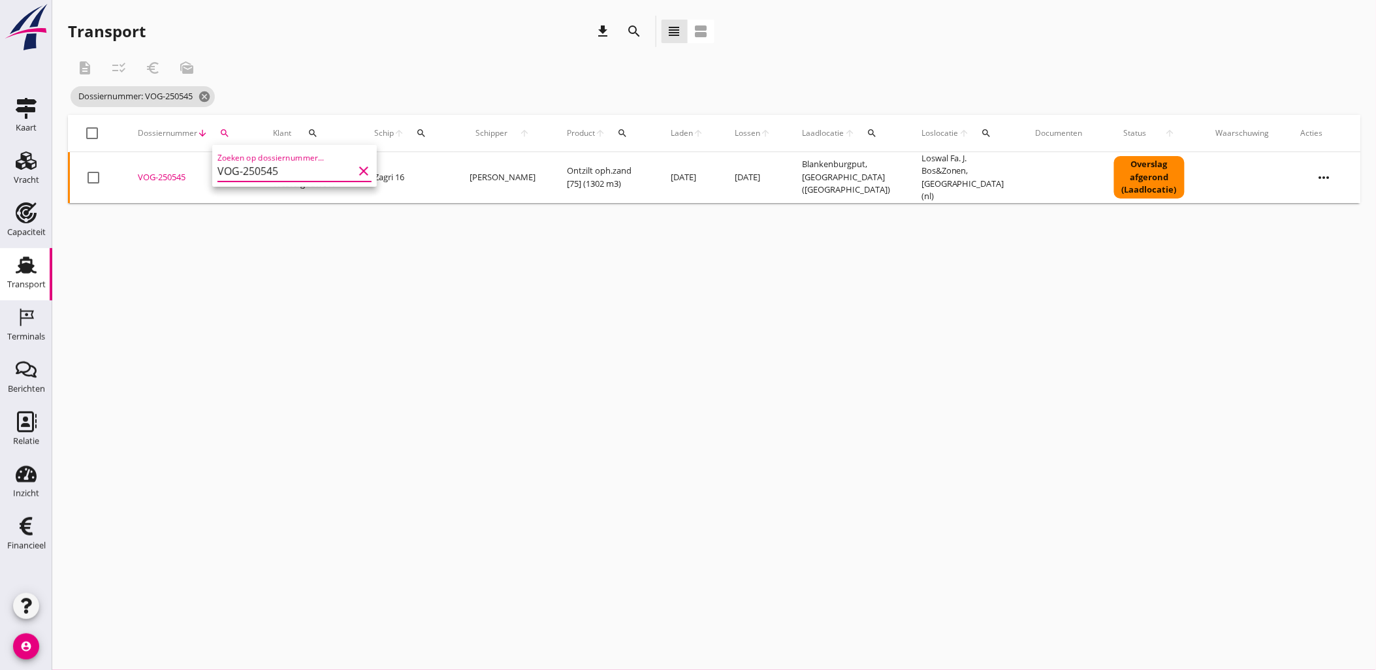
type input "VOG-250545"
click at [171, 174] on div "VOG-250545" at bounding box center [190, 177] width 104 height 13
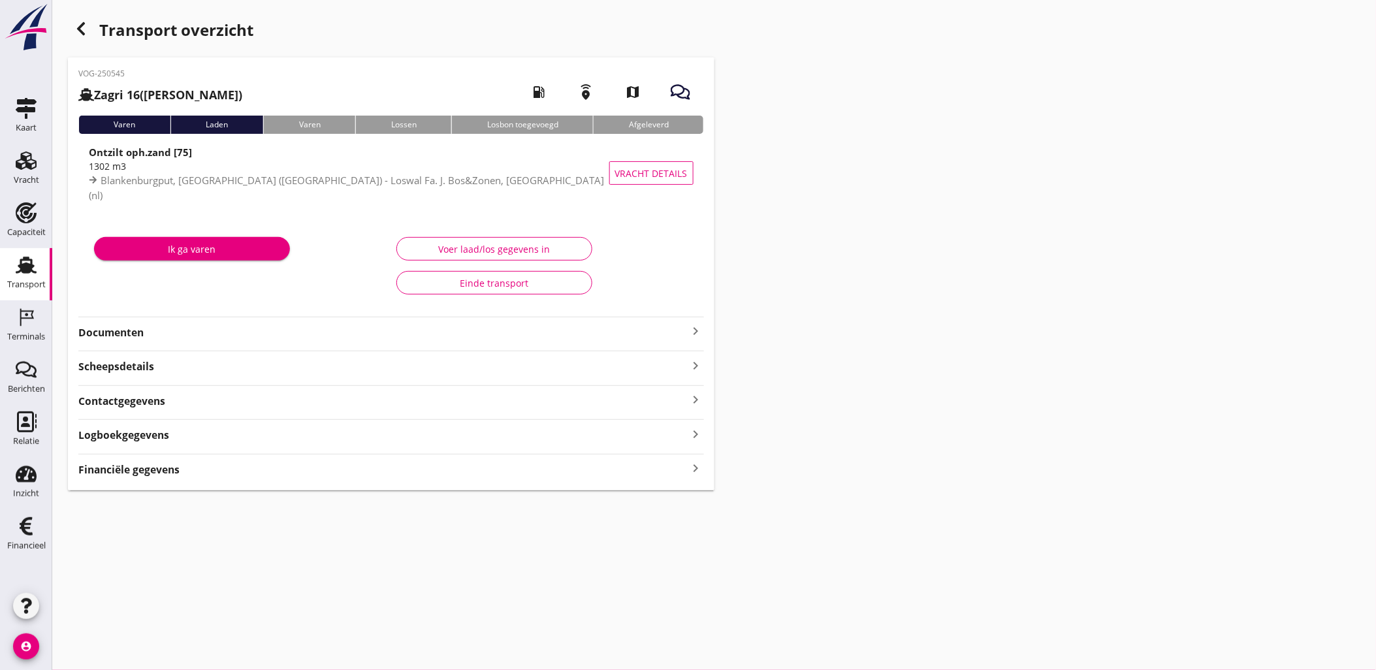
click at [731, 296] on div "Transport overzicht VOG-250545 Zagri 16 ([PERSON_NAME]) local_gas_station emerg…" at bounding box center [714, 253] width 1324 height 506
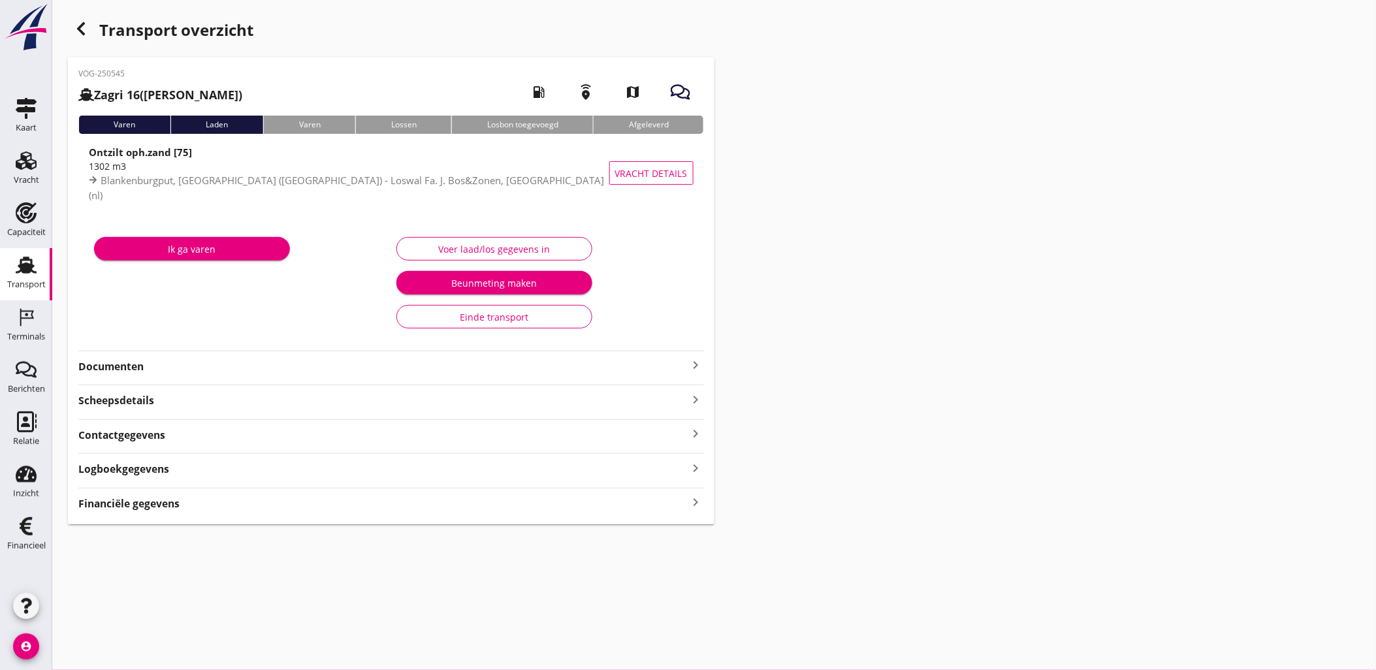
click at [667, 510] on div "Financiële gegevens keyboard_arrow_right" at bounding box center [391, 503] width 626 height 18
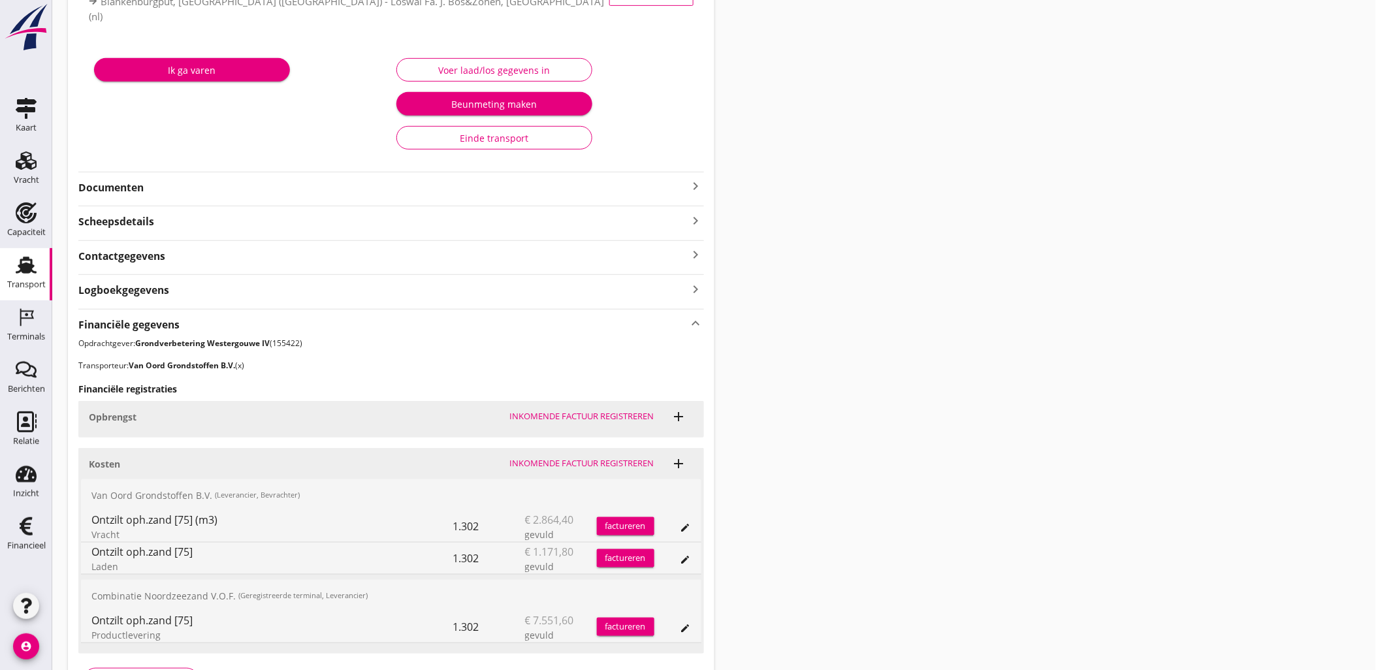
scroll to position [270, 0]
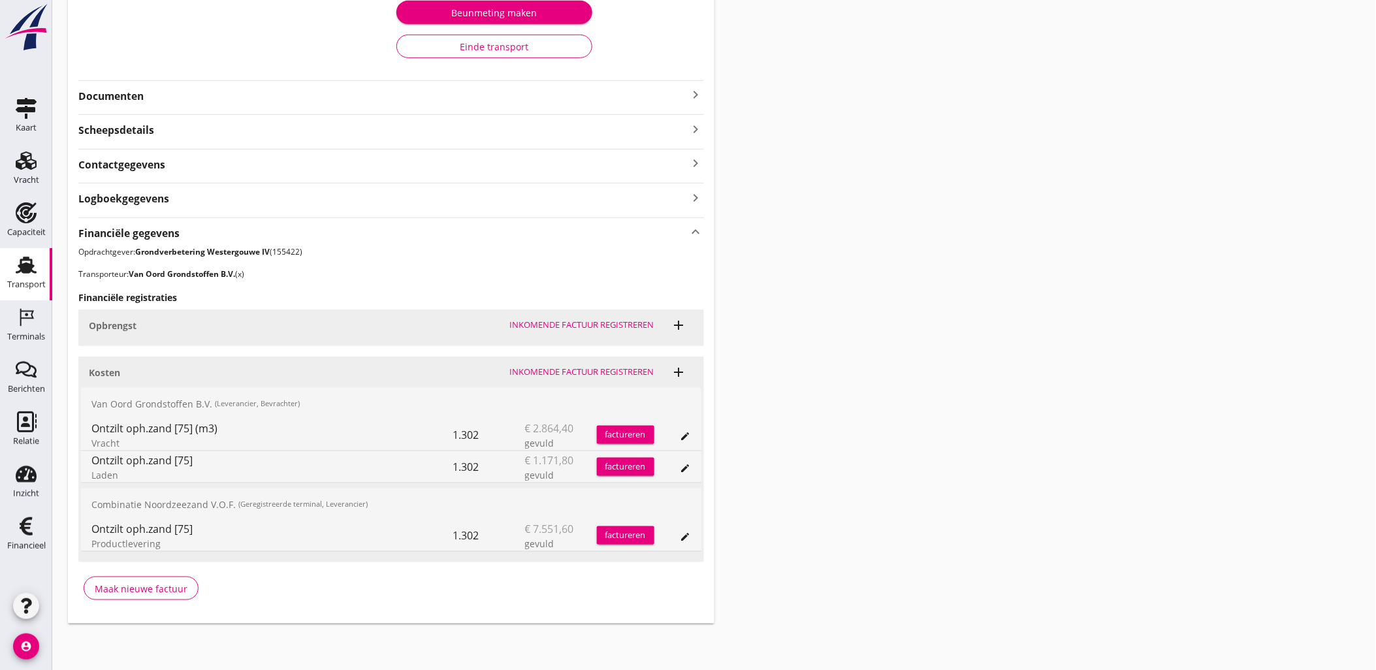
click at [690, 541] on icon "edit" at bounding box center [685, 537] width 10 height 10
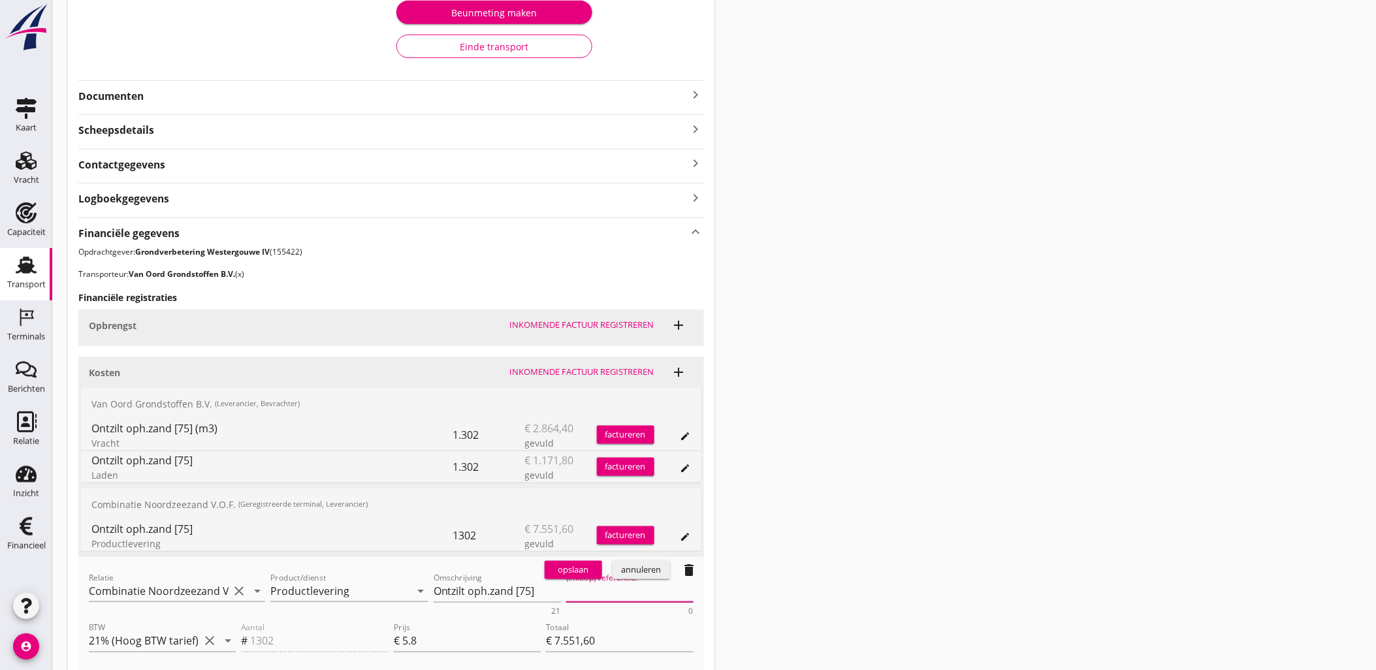
drag, startPoint x: 603, startPoint y: 586, endPoint x: 585, endPoint y: 584, distance: 17.7
click at [603, 586] on textarea "(Inkoop) referentie:" at bounding box center [629, 592] width 127 height 22
paste textarea "2316006666"
type textarea "2316006666"
click at [576, 569] on div "opslaan" at bounding box center [573, 570] width 47 height 13
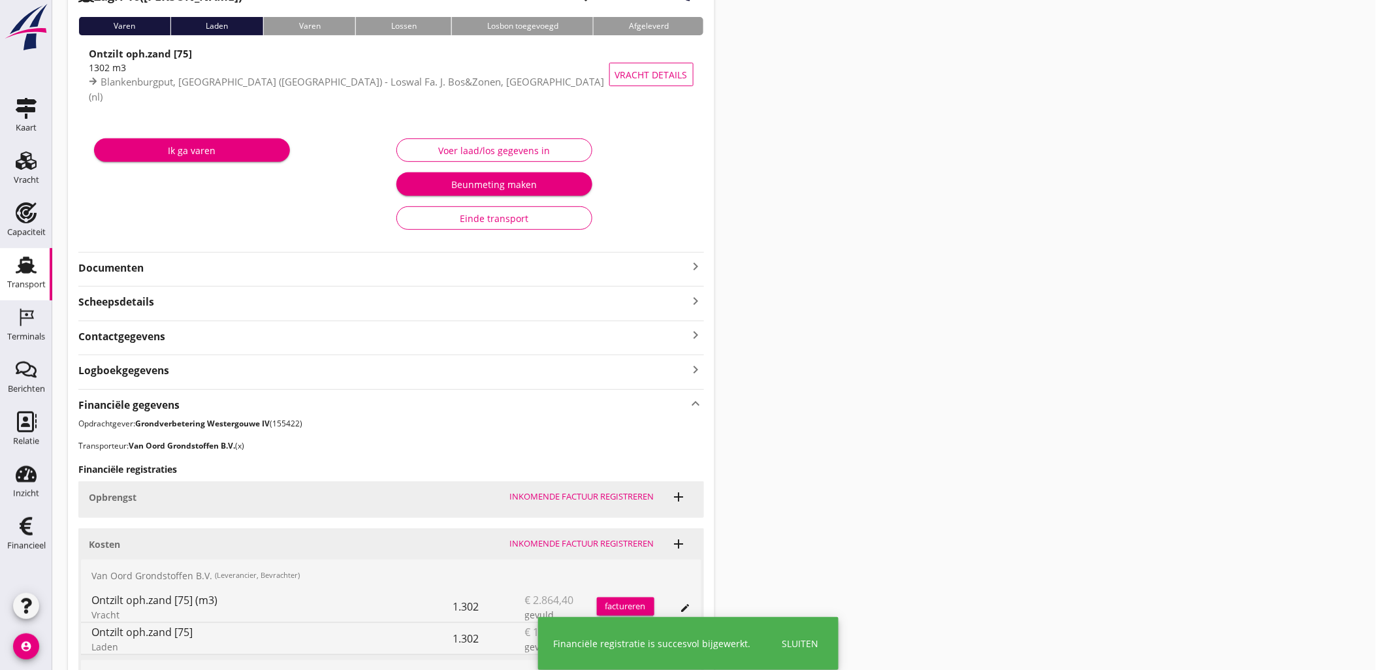
scroll to position [0, 0]
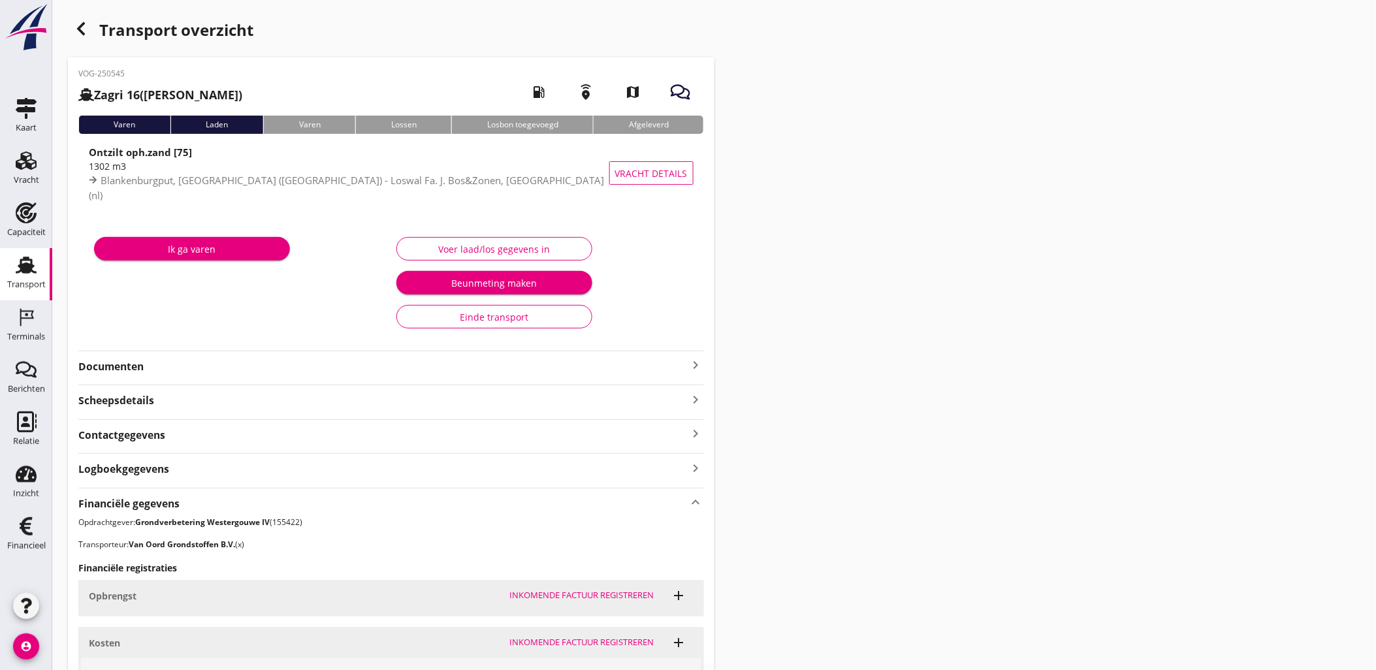
click at [1087, 259] on div "Transport overzicht VOG-250545 Zagri 16 ([PERSON_NAME]) local_gas_station emerg…" at bounding box center [714, 455] width 1324 height 910
click at [77, 27] on icon "button" at bounding box center [81, 29] width 16 height 16
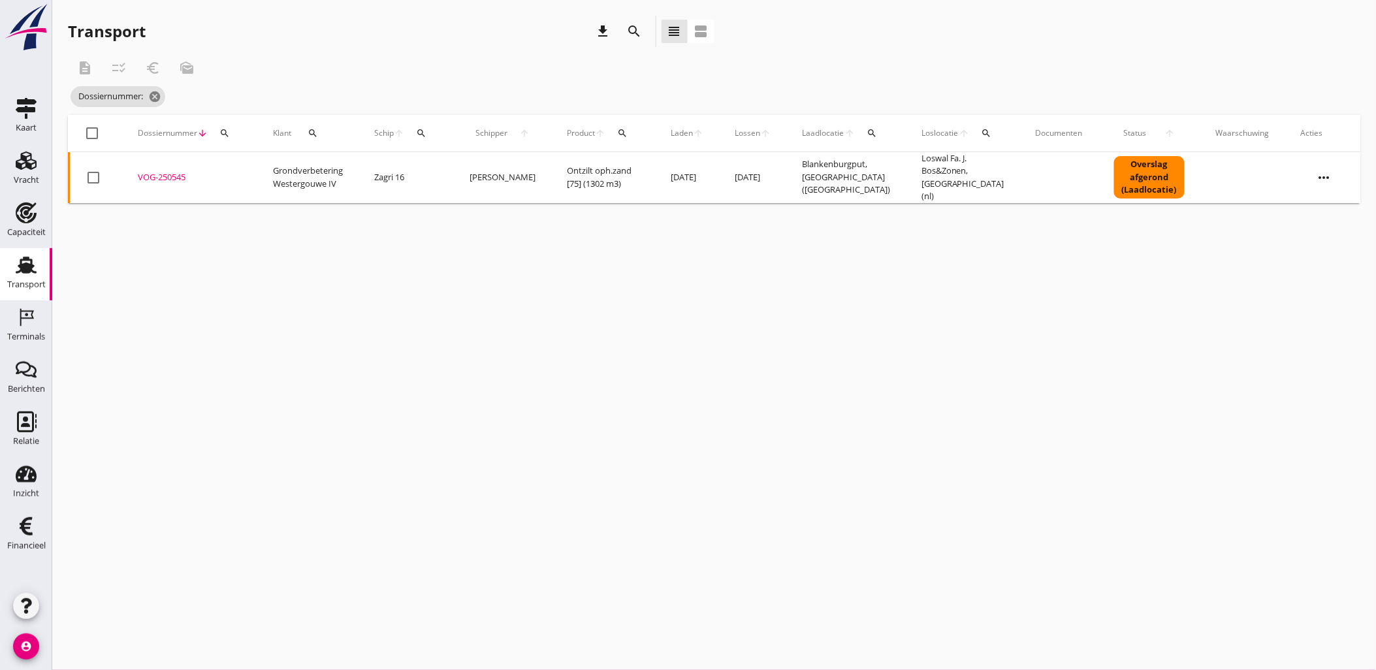
click at [238, 134] on div "Dossiernummer arrow_downward search" at bounding box center [190, 133] width 104 height 31
click at [231, 135] on div "search" at bounding box center [225, 133] width 24 height 10
click at [246, 168] on input "Zoeken op dossiernummer..." at bounding box center [285, 171] width 136 height 21
paste input "VOG-250550"
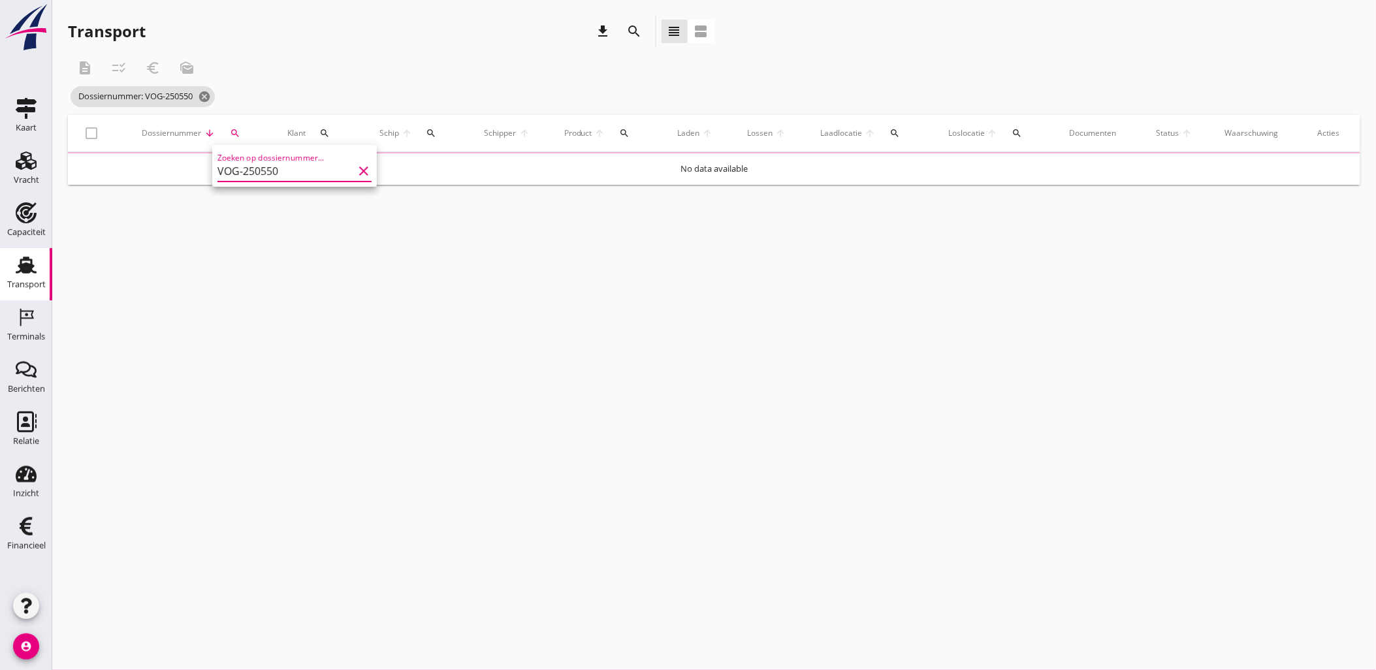
type input "VOG-250550"
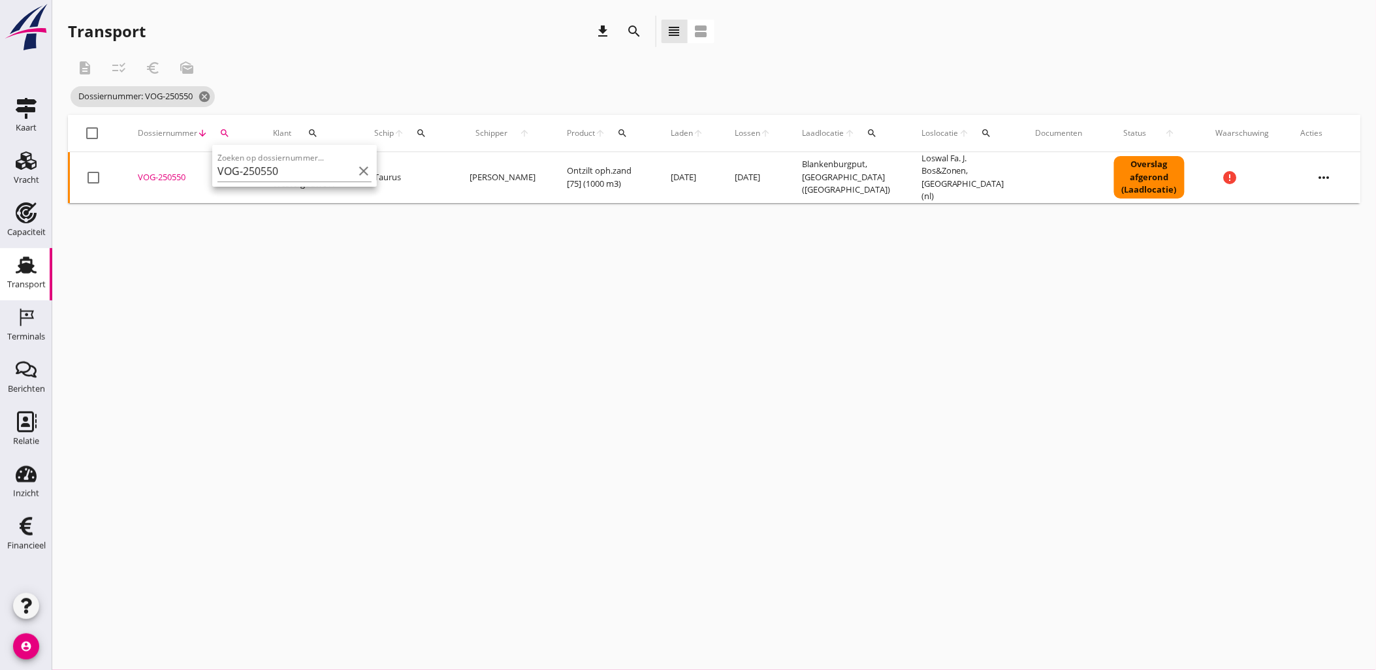
click at [178, 172] on div "VOG-250550" at bounding box center [190, 177] width 104 height 13
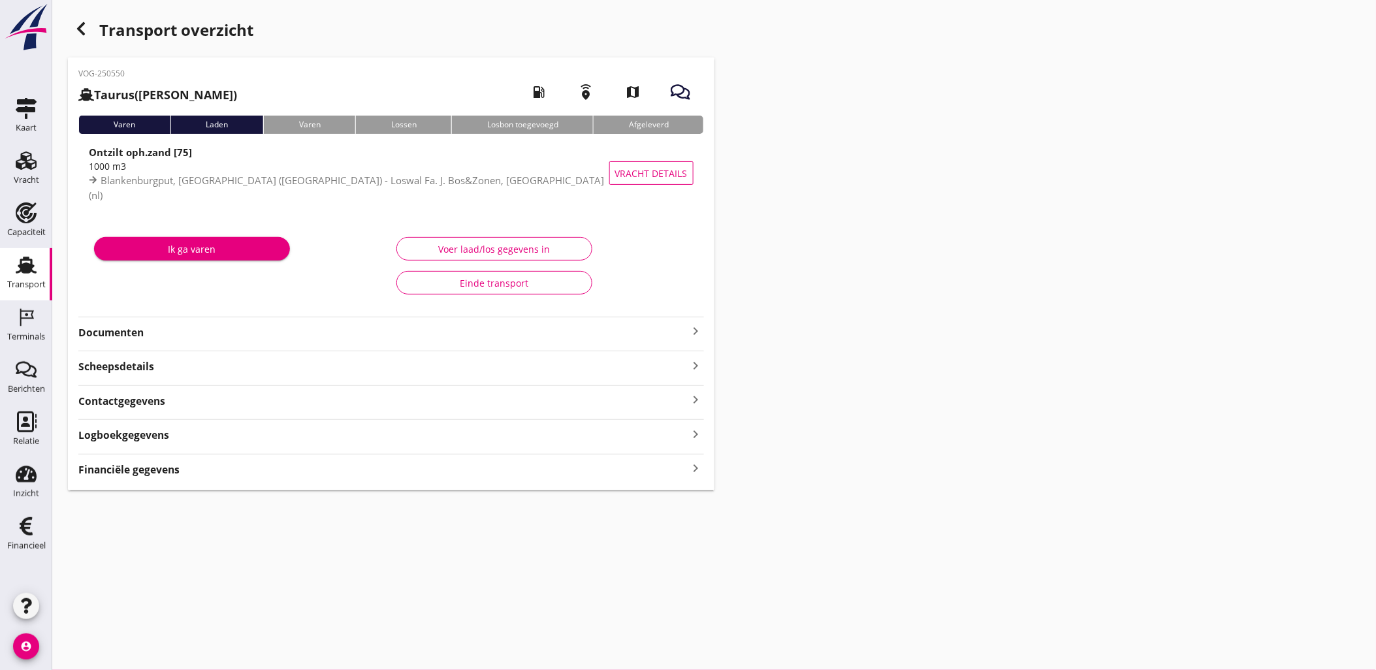
drag, startPoint x: 919, startPoint y: 309, endPoint x: 756, endPoint y: 411, distance: 192.8
click at [919, 309] on div "Transport overzicht VOG-250550 Taurus (Van Oord) local_gas_station emergency_sh…" at bounding box center [714, 253] width 1324 height 506
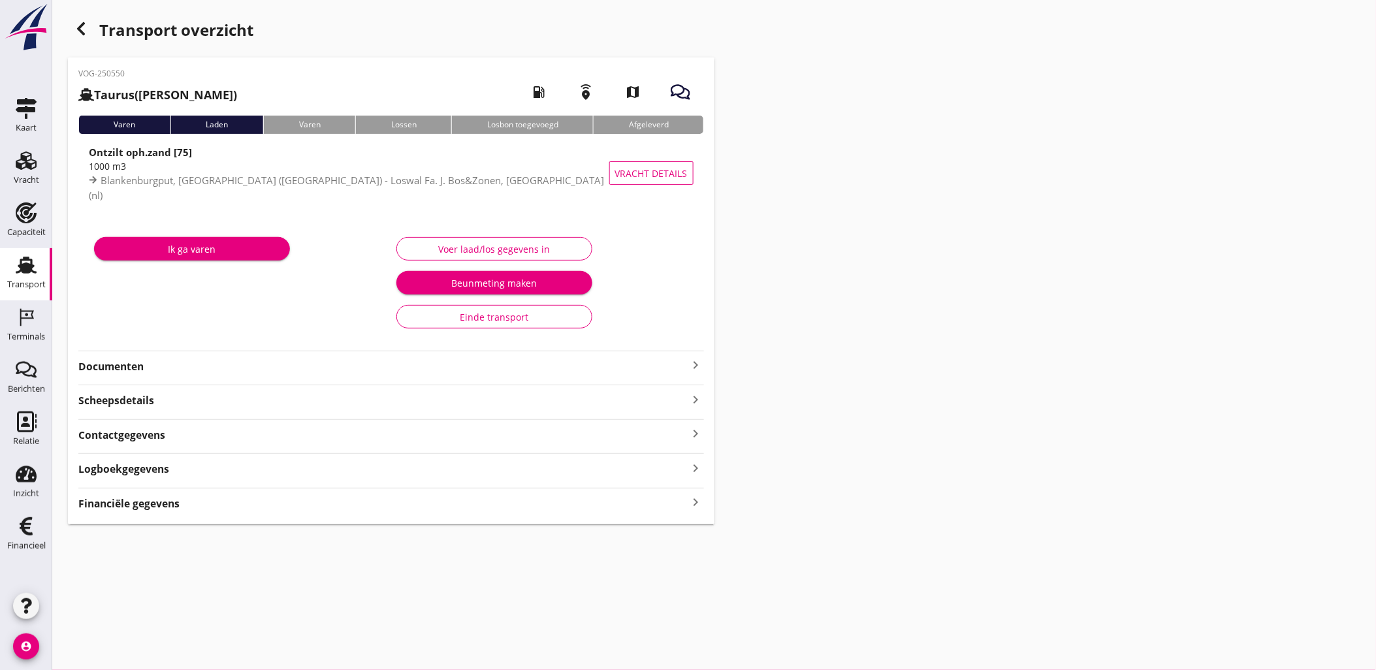
click at [599, 508] on div "Financiële gegevens keyboard_arrow_right" at bounding box center [391, 503] width 626 height 18
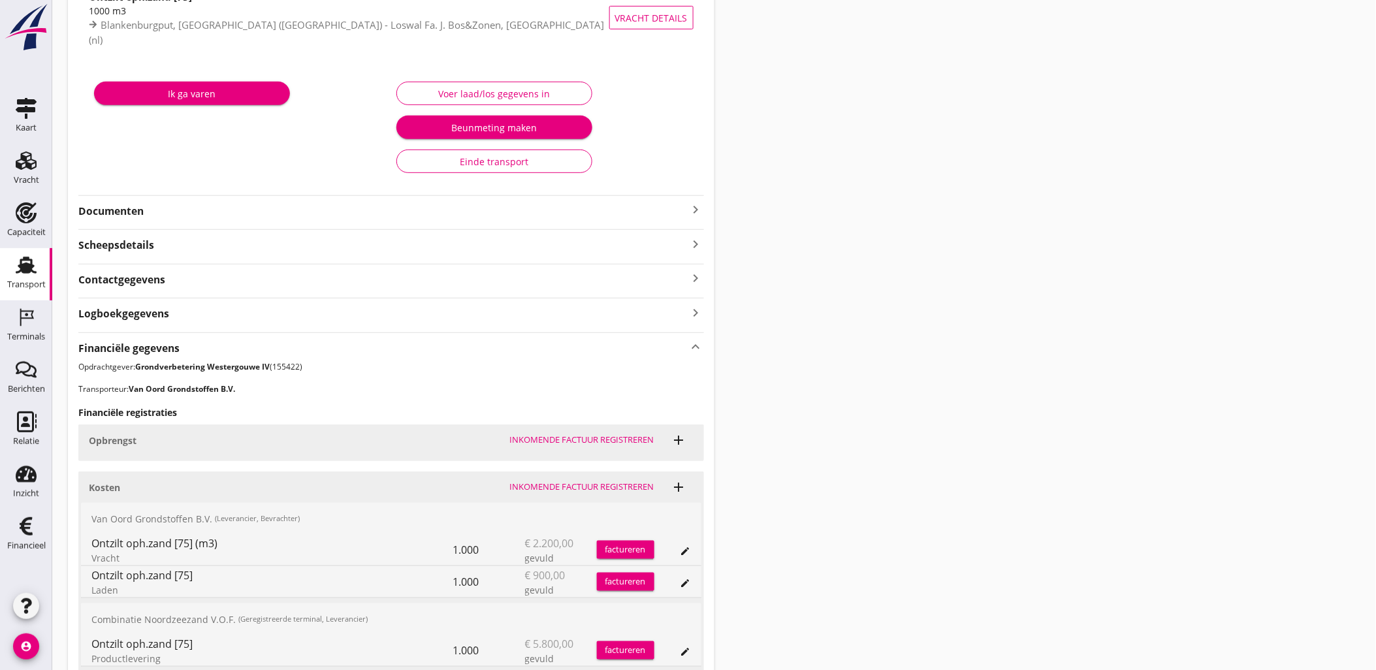
scroll to position [270, 0]
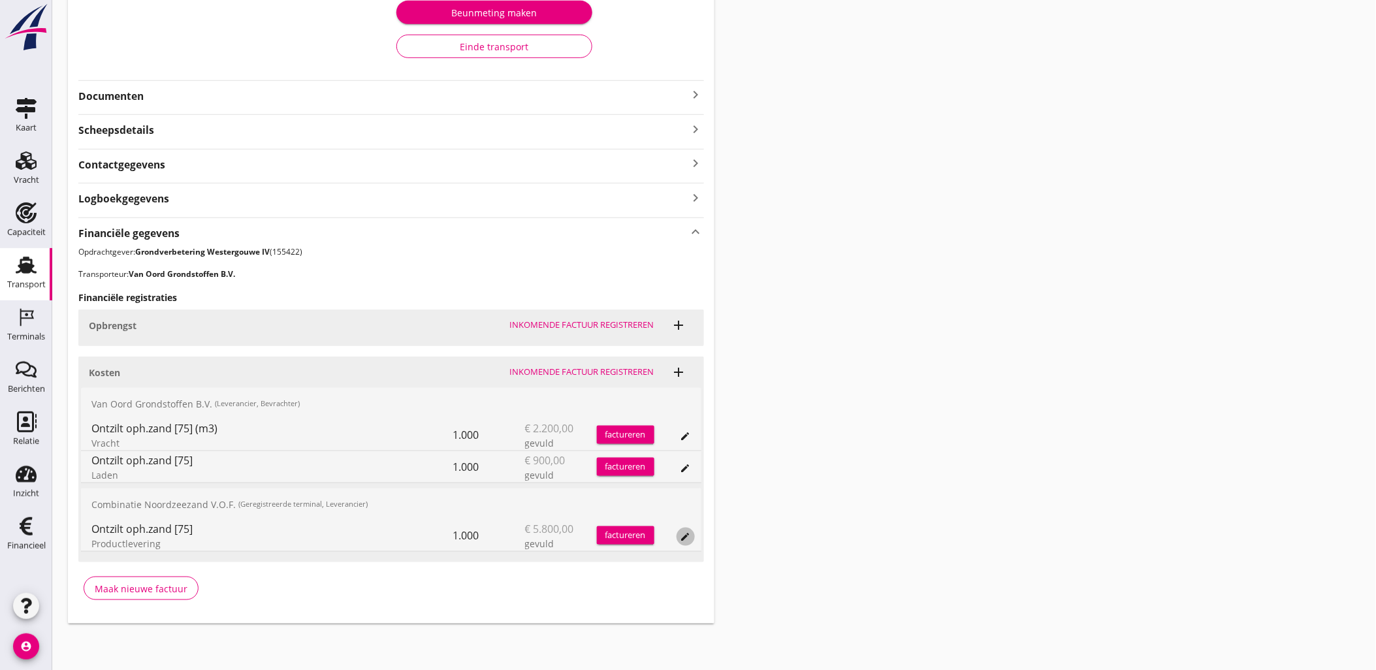
drag, startPoint x: 688, startPoint y: 531, endPoint x: 635, endPoint y: 540, distance: 53.7
click at [688, 532] on icon "edit" at bounding box center [685, 537] width 10 height 10
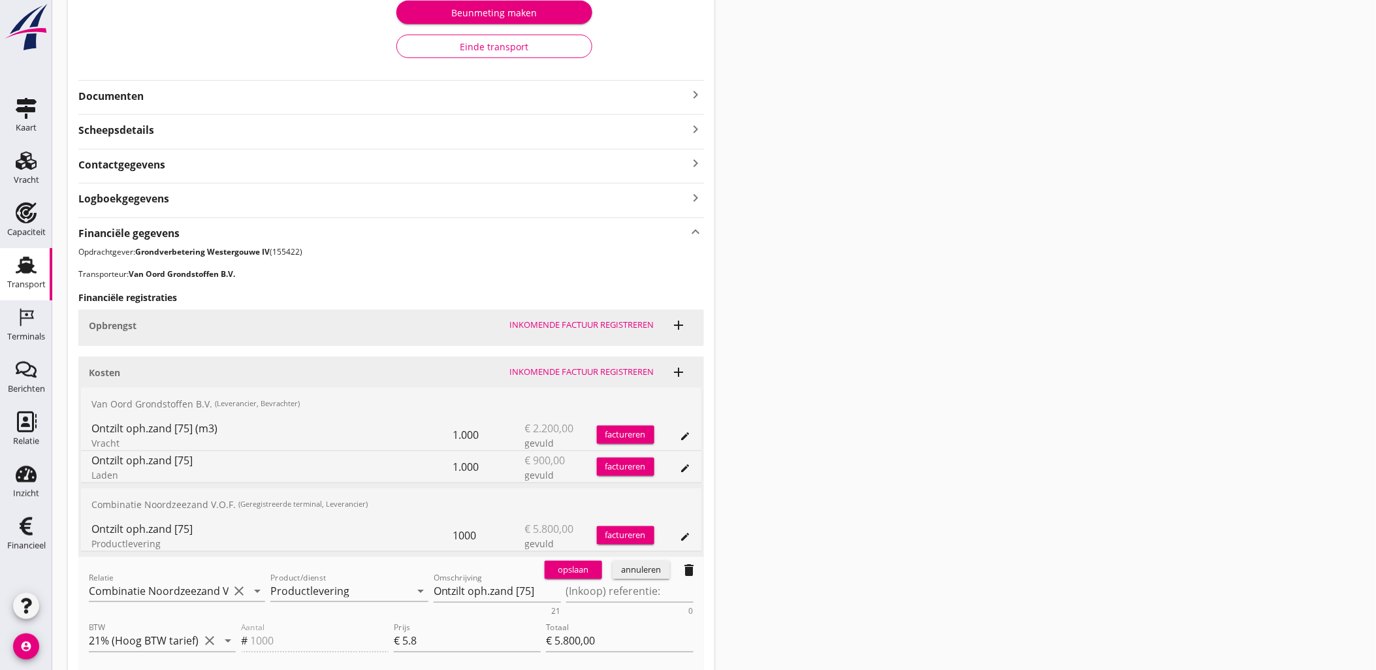
click at [603, 582] on div "opslaan annuleren delete" at bounding box center [621, 570] width 165 height 26
click at [585, 590] on textarea "(Inkoop) referentie:" at bounding box center [629, 592] width 127 height 22
paste textarea "2316006666"
type textarea "2316006666"
click at [582, 570] on div "opslaan" at bounding box center [573, 570] width 47 height 13
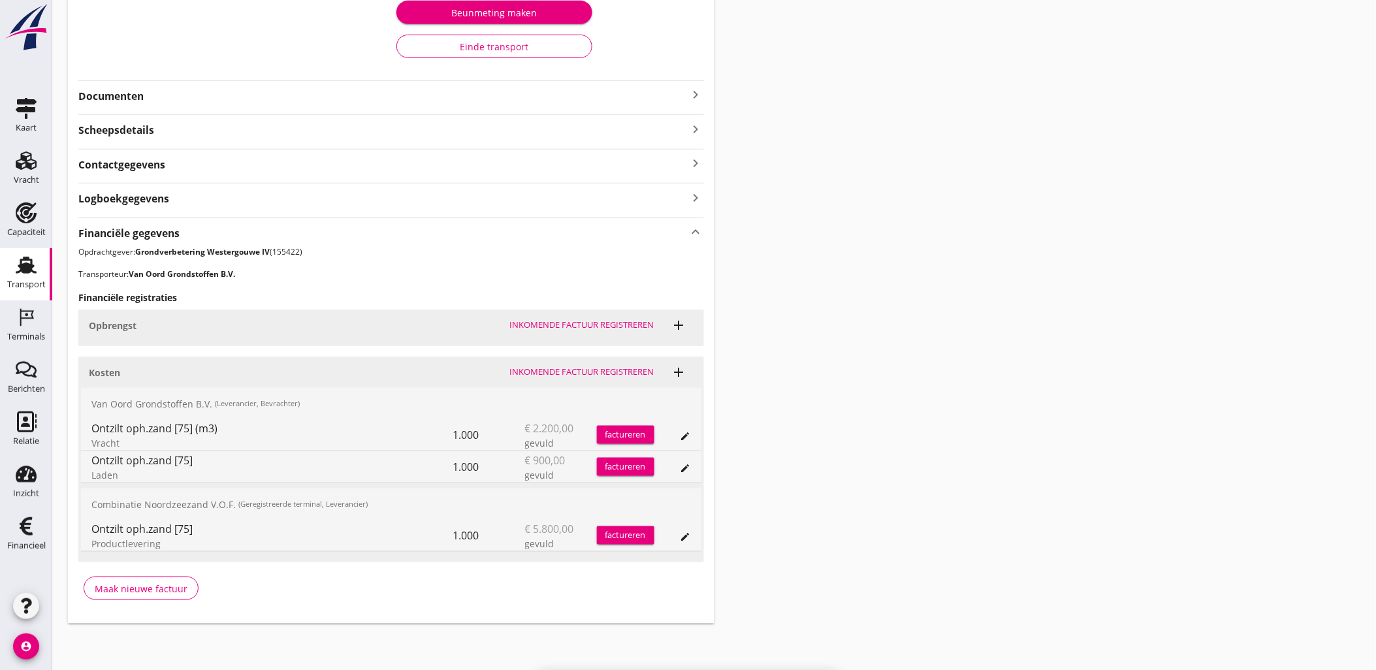
click at [929, 261] on div "Transport overzicht VOG-250550 Taurus (Van Oord) local_gas_station emergency_sh…" at bounding box center [714, 185] width 1324 height 910
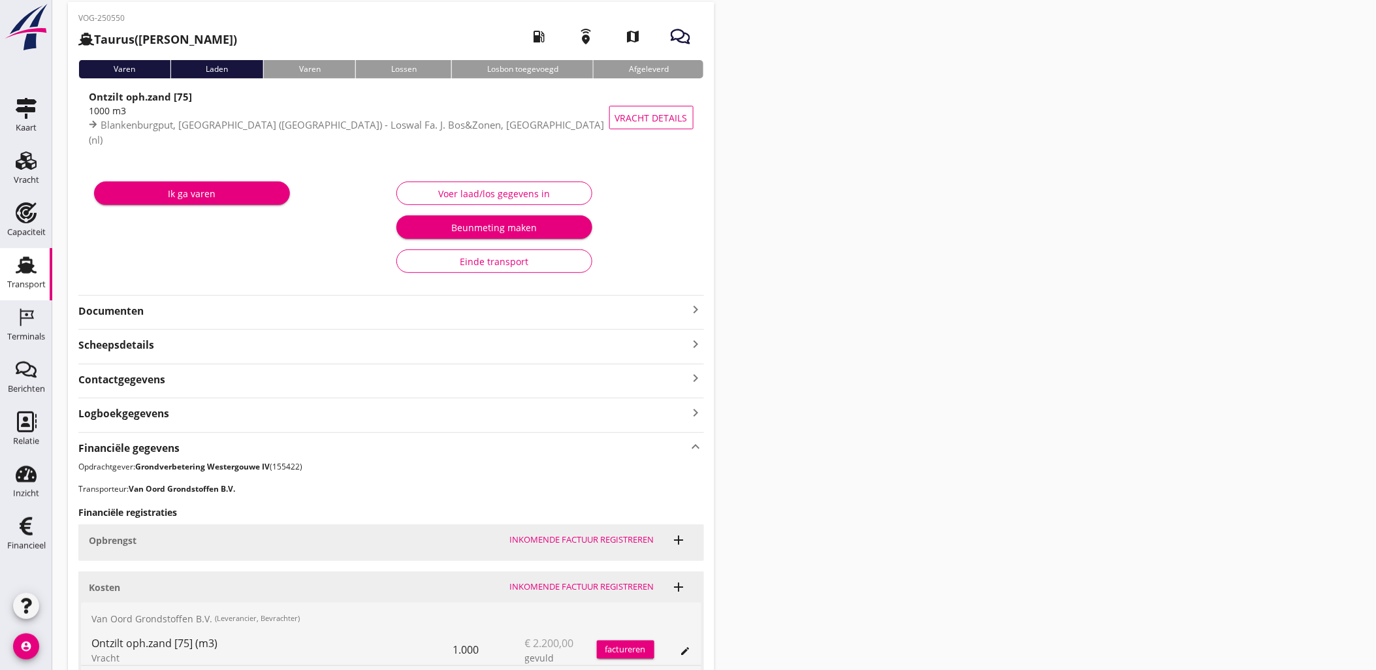
scroll to position [0, 0]
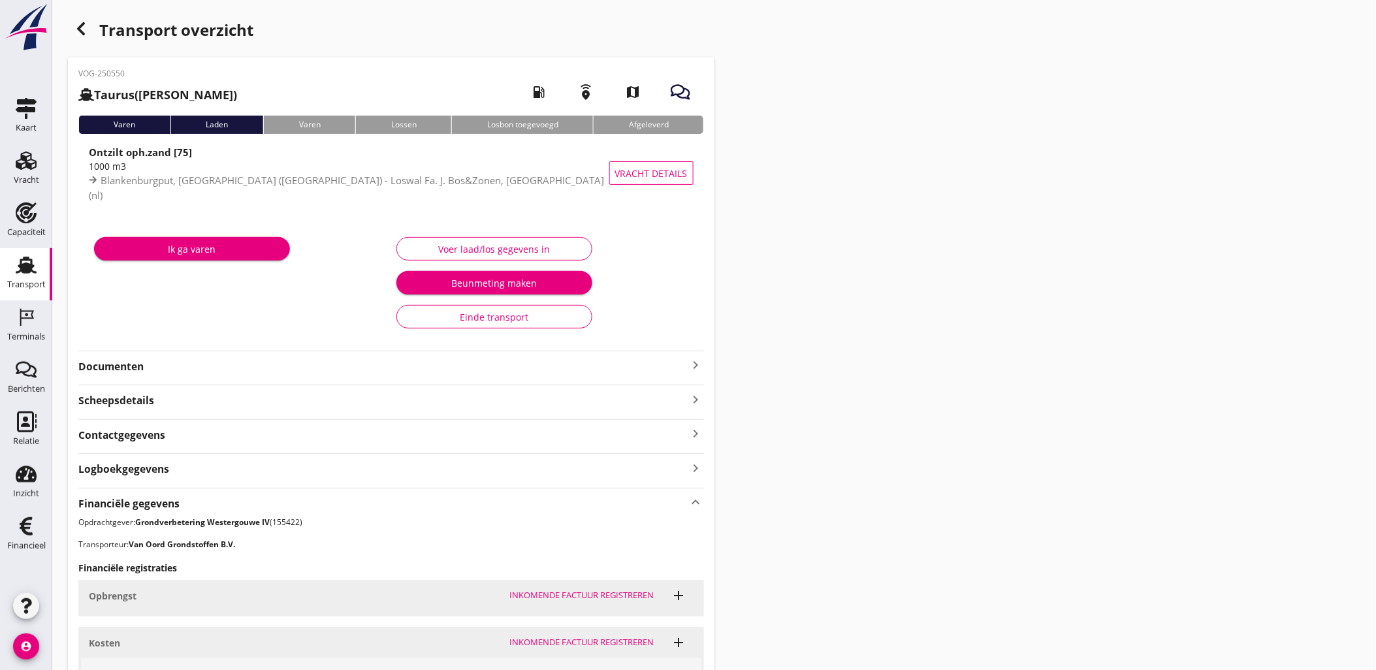
drag, startPoint x: 1009, startPoint y: 257, endPoint x: 993, endPoint y: 240, distance: 23.6
click at [1009, 257] on div "Transport overzicht VOG-250550 Taurus (Van Oord) local_gas_station emergency_sh…" at bounding box center [714, 455] width 1324 height 910
click at [76, 34] on icon "button" at bounding box center [81, 29] width 16 height 16
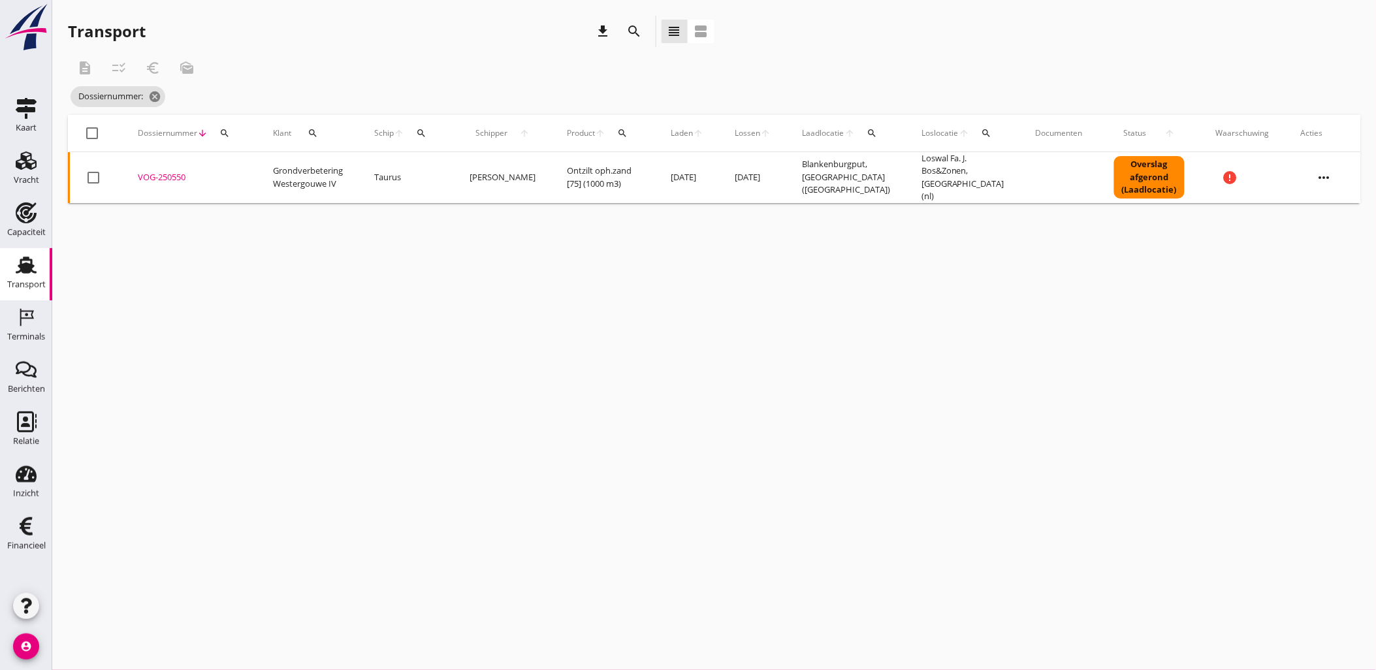
click at [230, 134] on div "search" at bounding box center [225, 133] width 24 height 10
click at [249, 165] on input "Zoeken op dossiernummer..." at bounding box center [285, 171] width 136 height 21
paste input "VOG-250552"
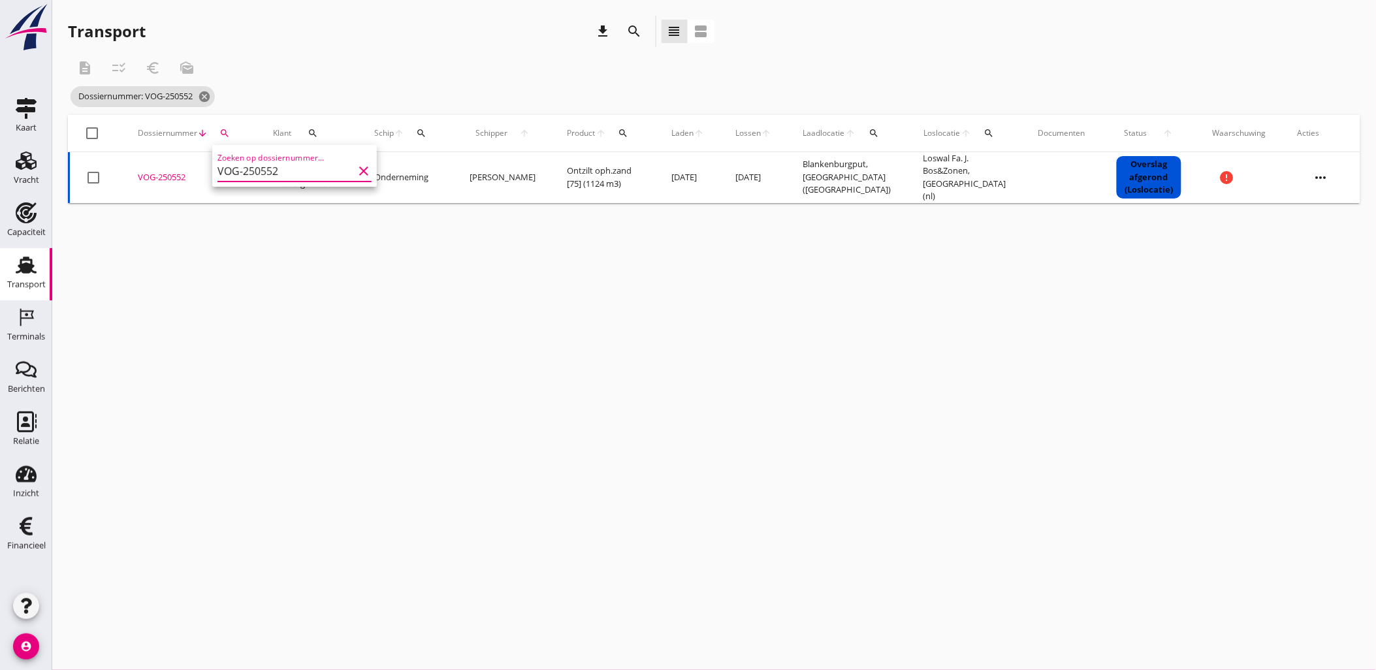
type input "VOG-250552"
click at [168, 177] on div "VOG-250552" at bounding box center [190, 177] width 104 height 13
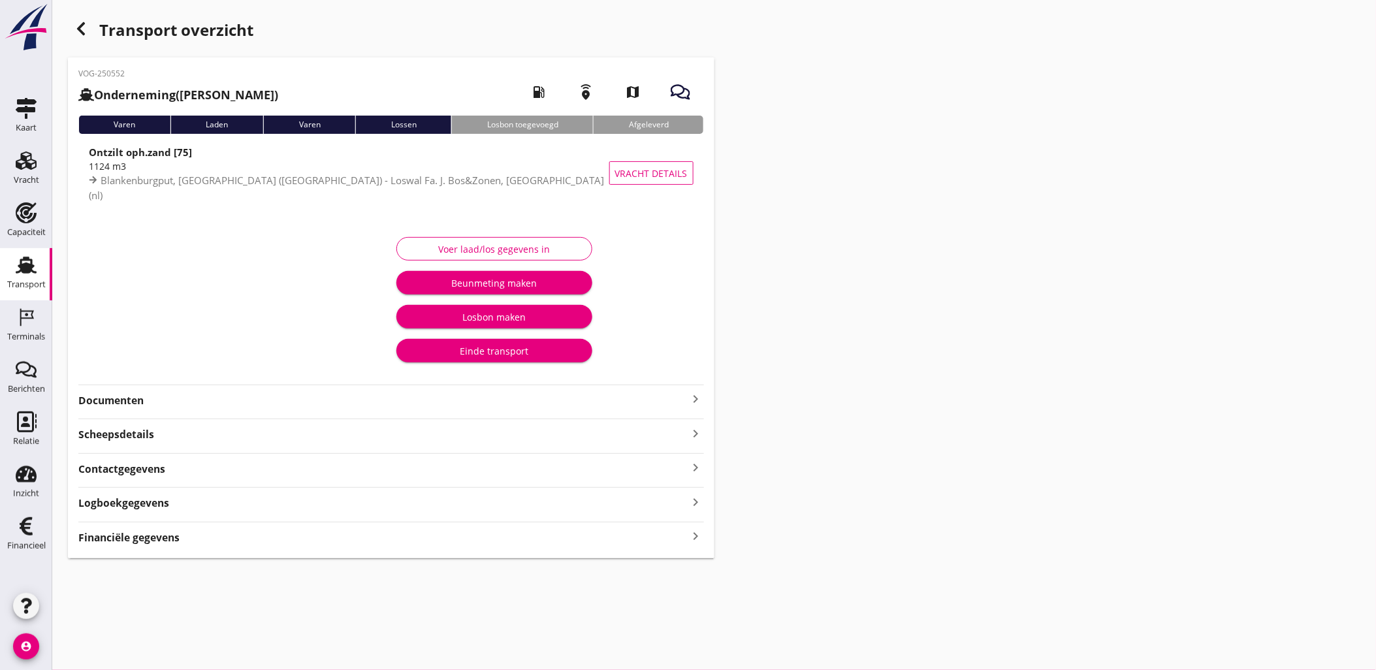
click at [566, 533] on div "Financiële gegevens keyboard_arrow_right" at bounding box center [391, 537] width 626 height 18
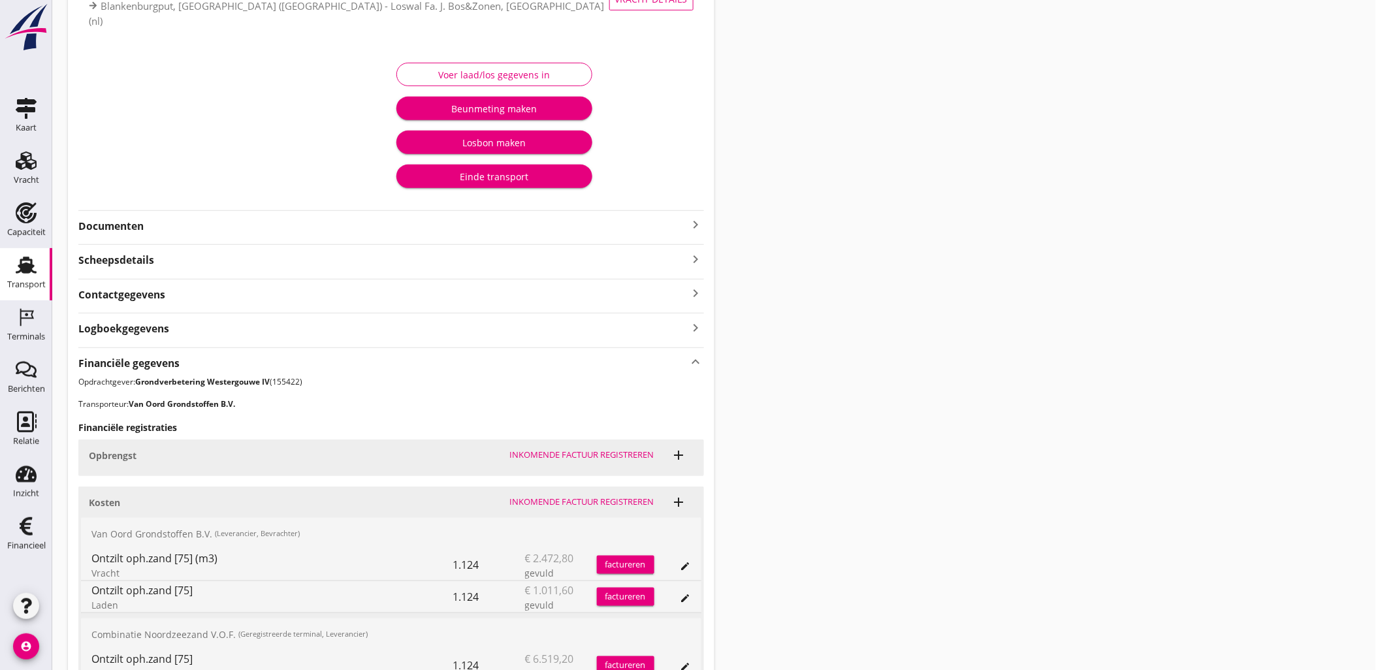
scroll to position [304, 0]
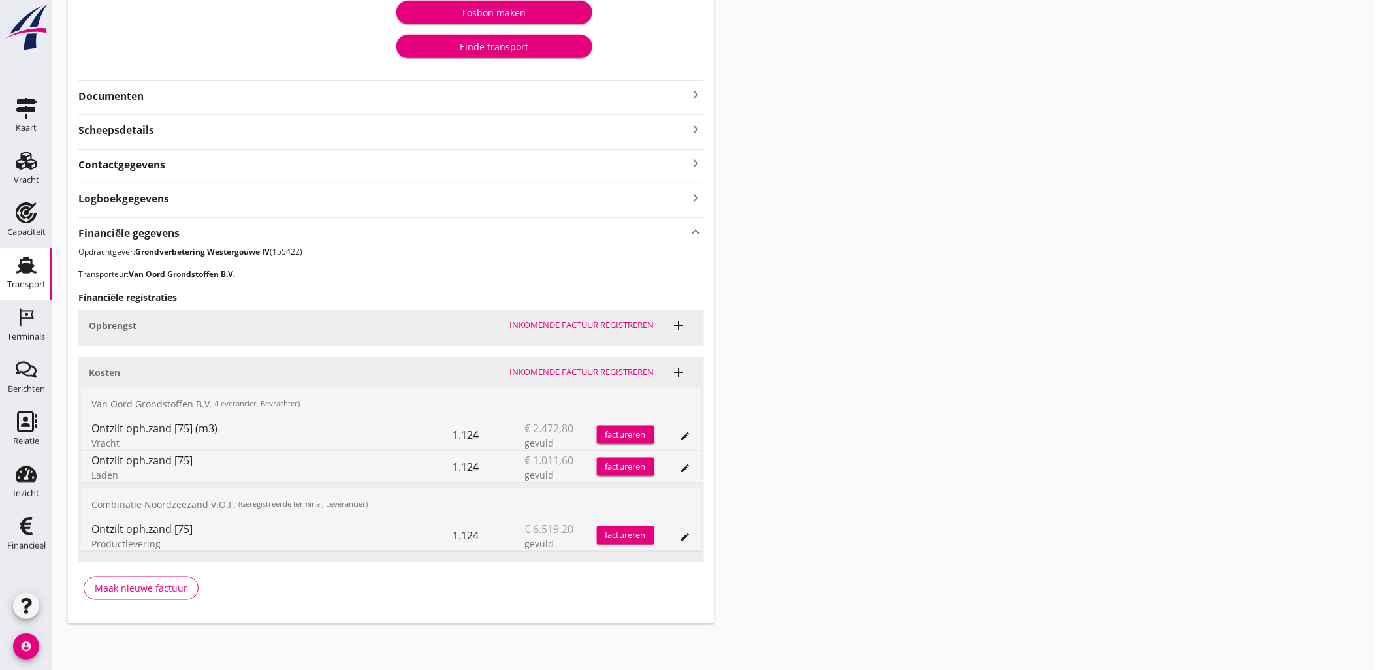
click at [689, 532] on icon "edit" at bounding box center [685, 537] width 10 height 10
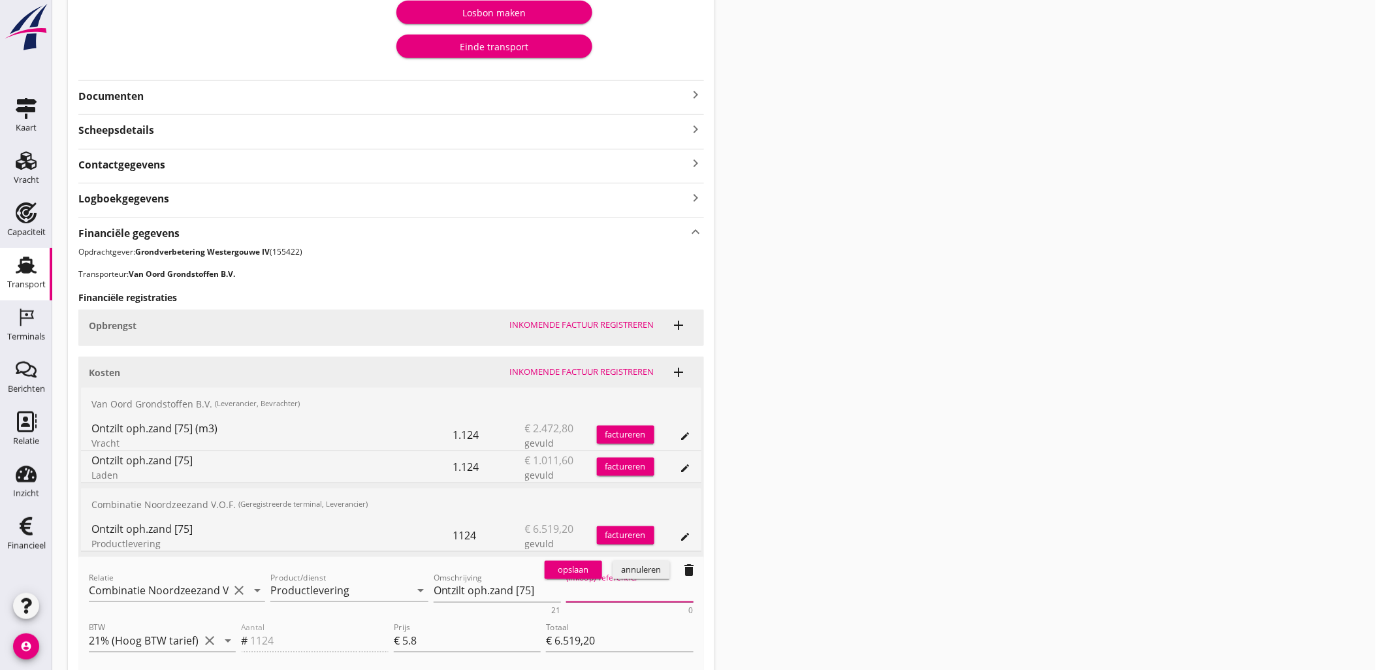
click at [596, 584] on textarea "(Inkoop) referentie:" at bounding box center [629, 592] width 127 height 22
paste textarea "2316006666"
type textarea "2316006666"
click at [582, 568] on div "opslaan" at bounding box center [573, 570] width 47 height 13
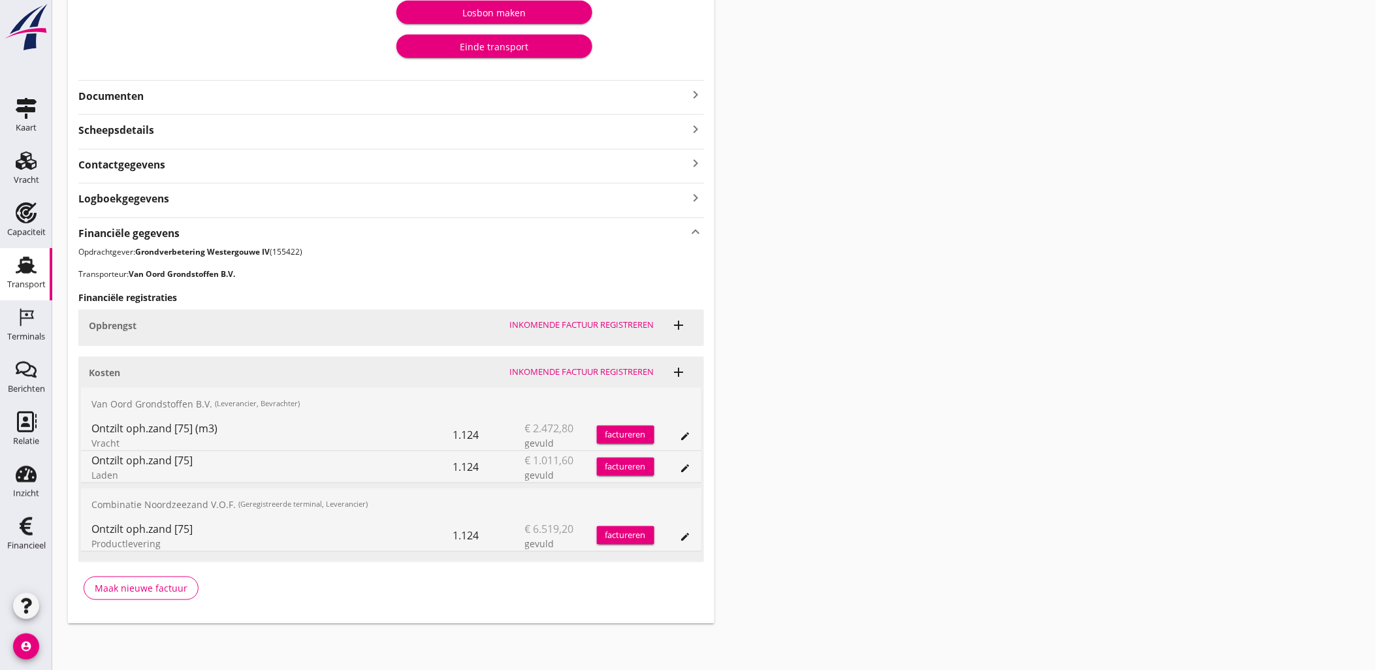
click at [1004, 297] on div "Transport overzicht VOG-250552 Onderneming ([PERSON_NAME]) local_gas_station em…" at bounding box center [714, 168] width 1324 height 944
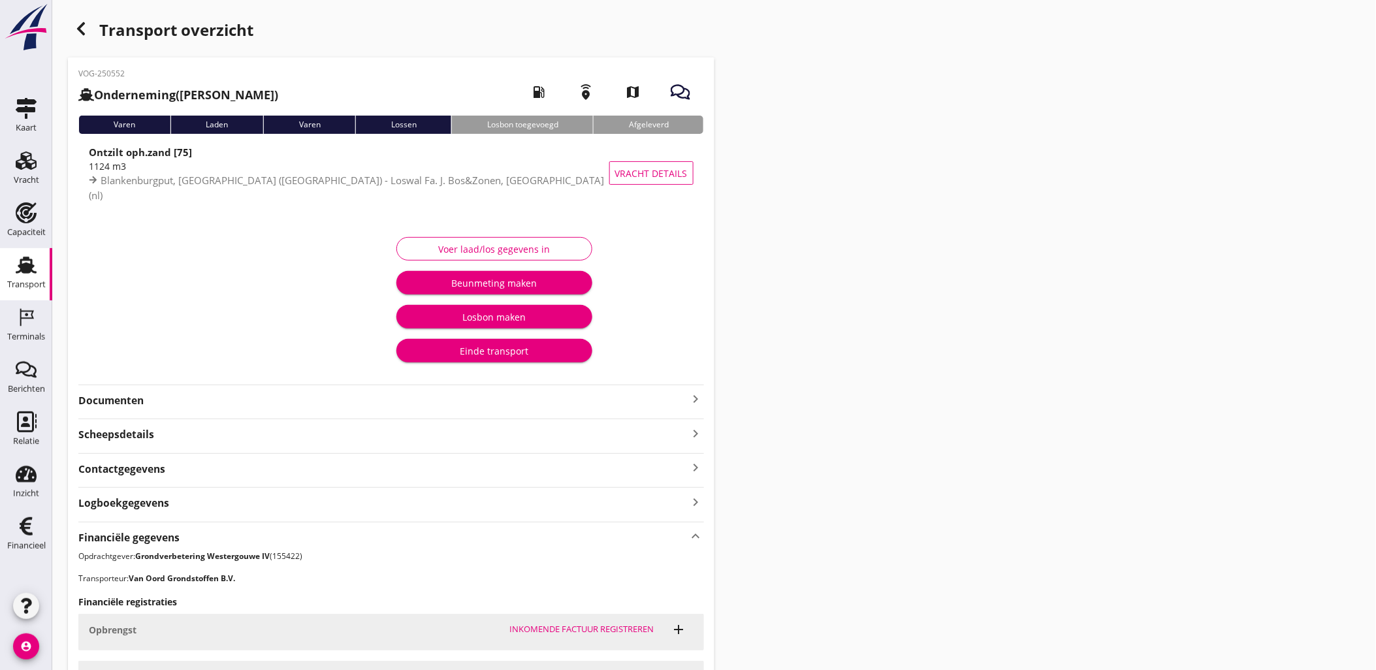
click at [68, 16] on div "Transport overzicht" at bounding box center [391, 31] width 646 height 31
click at [80, 23] on icon "button" at bounding box center [81, 29] width 16 height 16
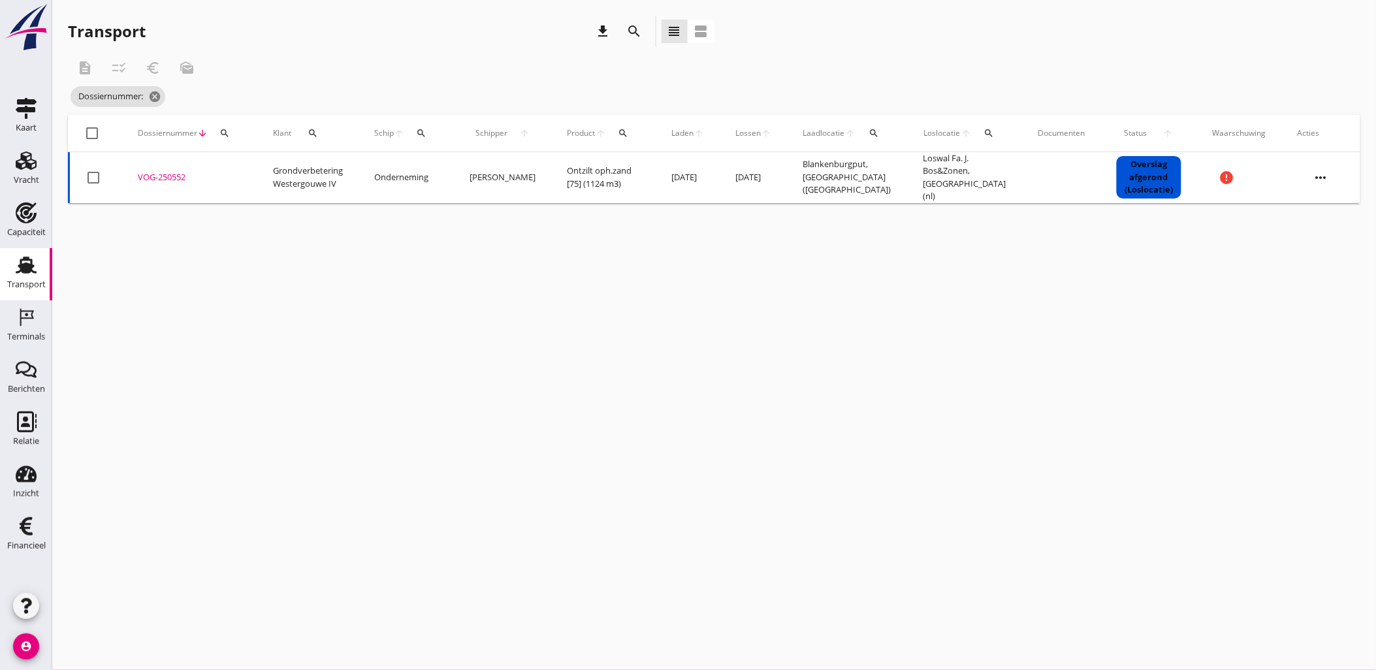
click at [232, 131] on div "search" at bounding box center [225, 133] width 24 height 10
click at [259, 170] on input "Zoeken op dossiernummer..." at bounding box center [285, 171] width 136 height 21
paste input "VOG-250552"
type input "VOG-250552"
click at [174, 174] on div "VOG-250552" at bounding box center [190, 177] width 104 height 13
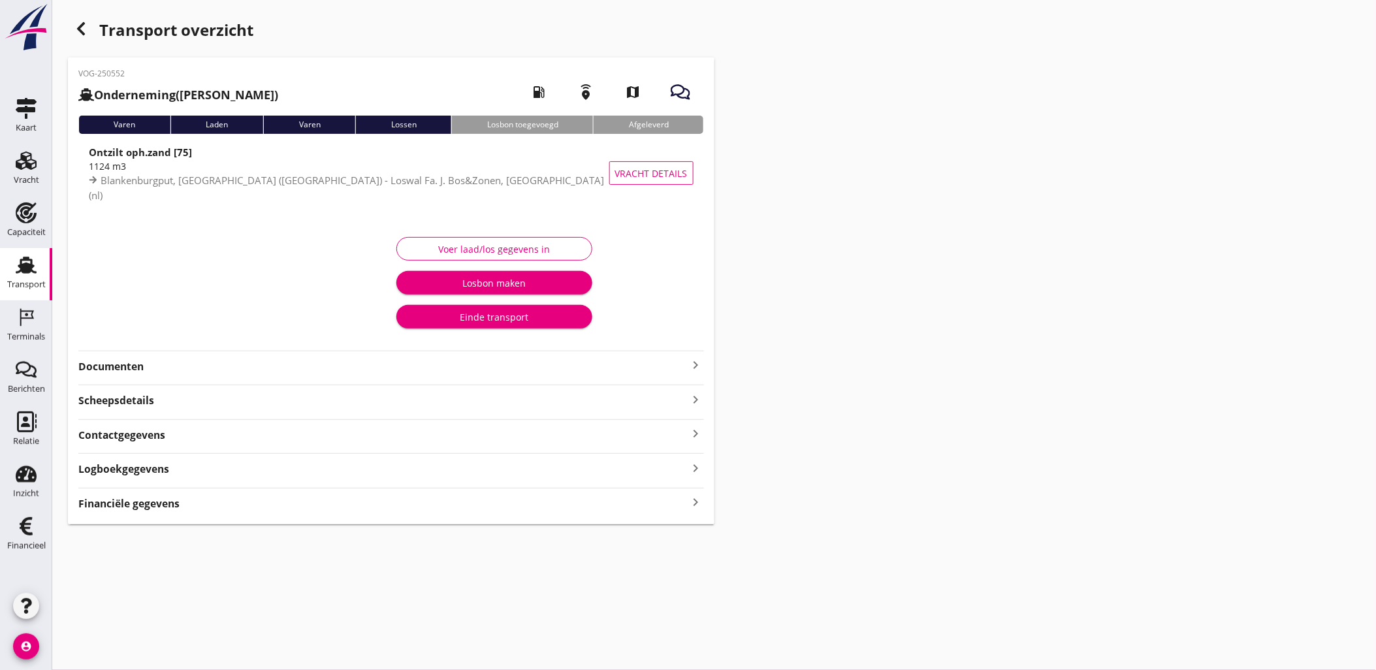
click at [644, 494] on div "VOG-250552 Onderneming ([PERSON_NAME]) local_gas_station emergency_share map Va…" at bounding box center [391, 290] width 646 height 467
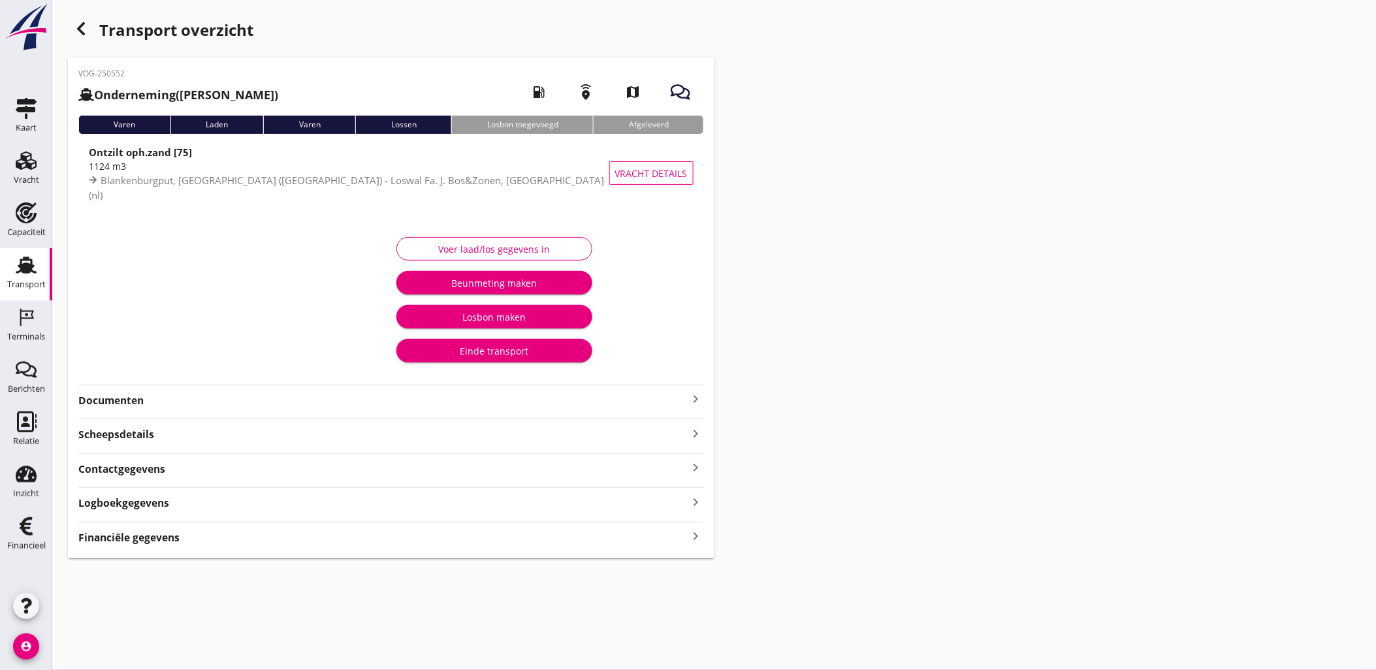
click at [607, 536] on div "Financiële gegevens keyboard_arrow_right" at bounding box center [391, 537] width 626 height 18
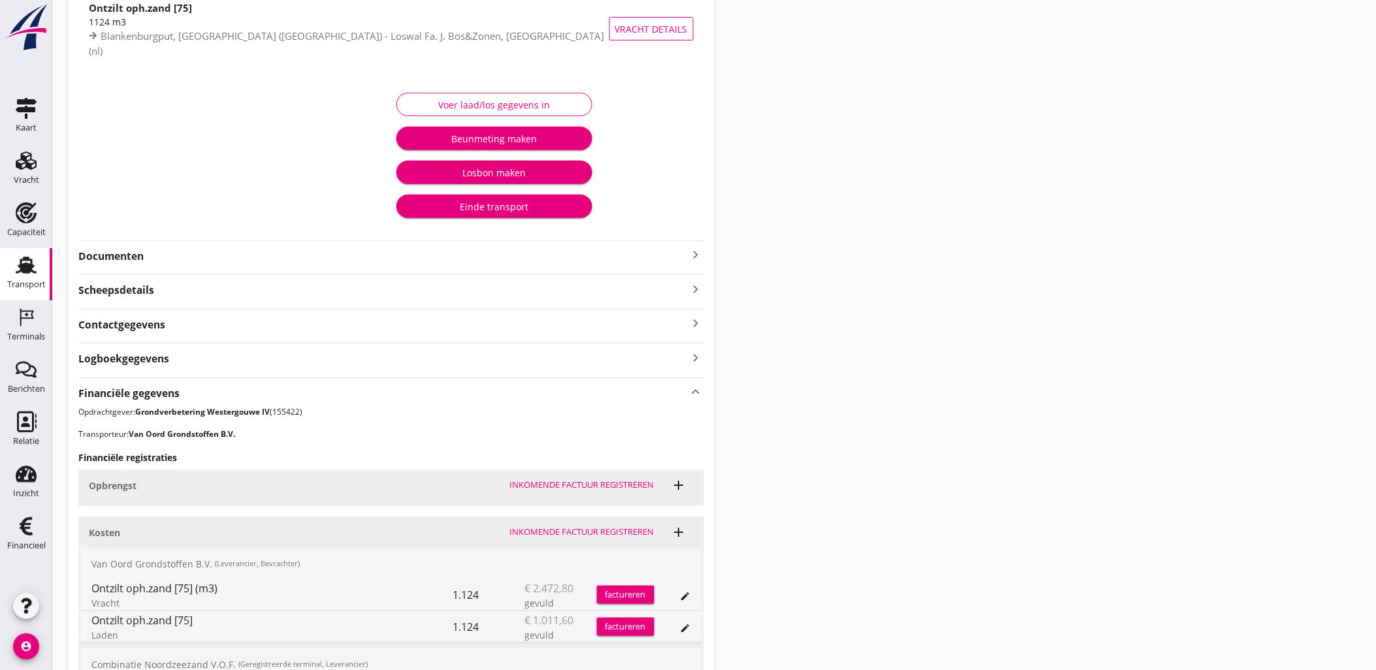
scroll to position [304, 0]
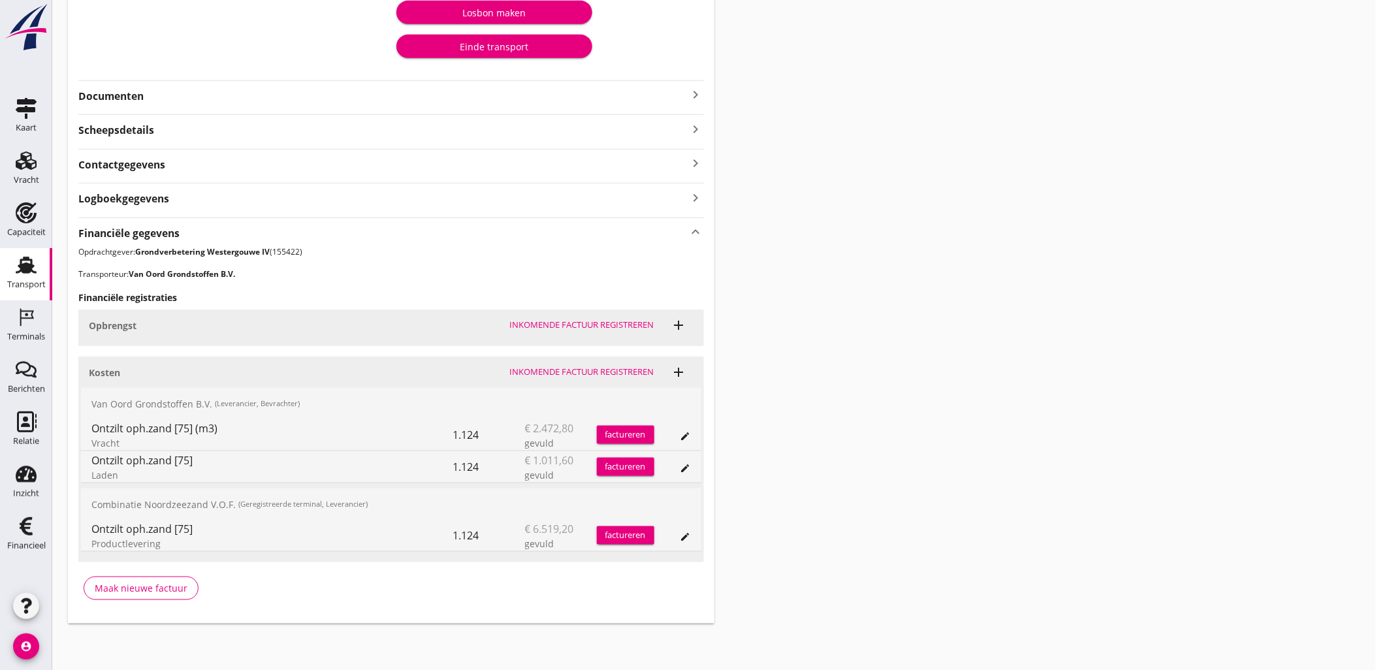
click at [678, 539] on div "edit" at bounding box center [685, 537] width 18 height 10
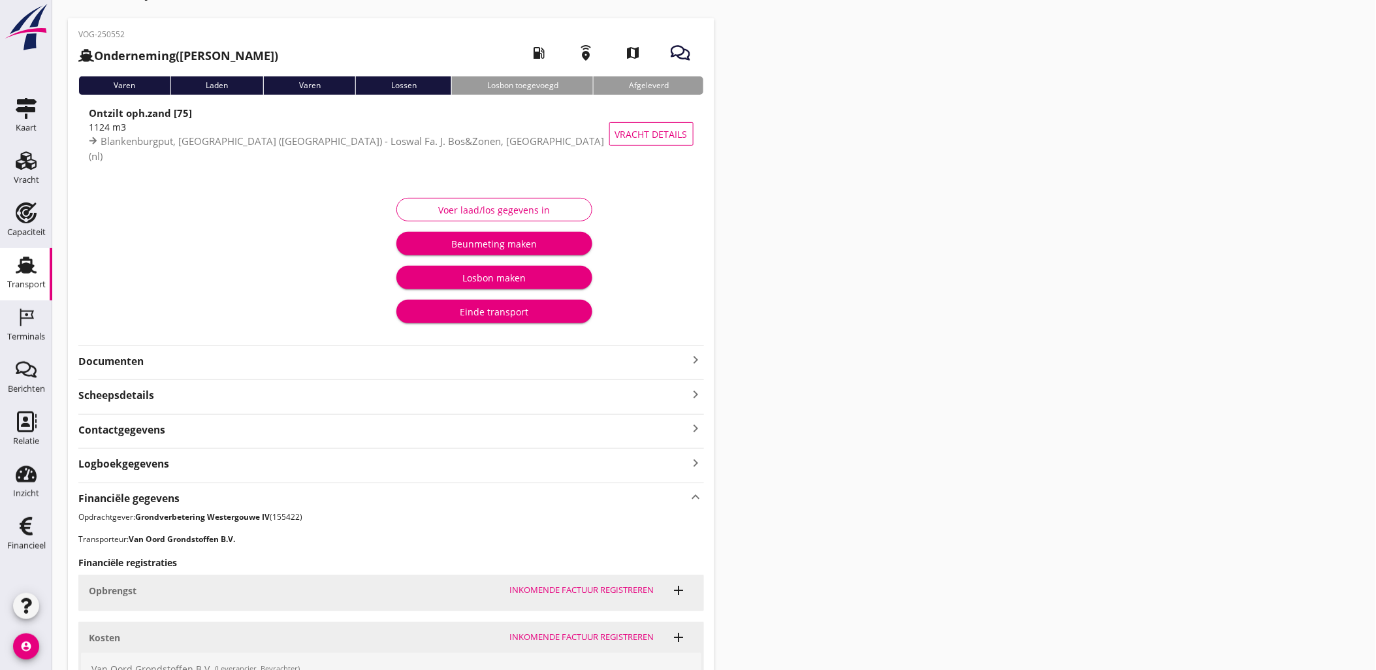
scroll to position [0, 0]
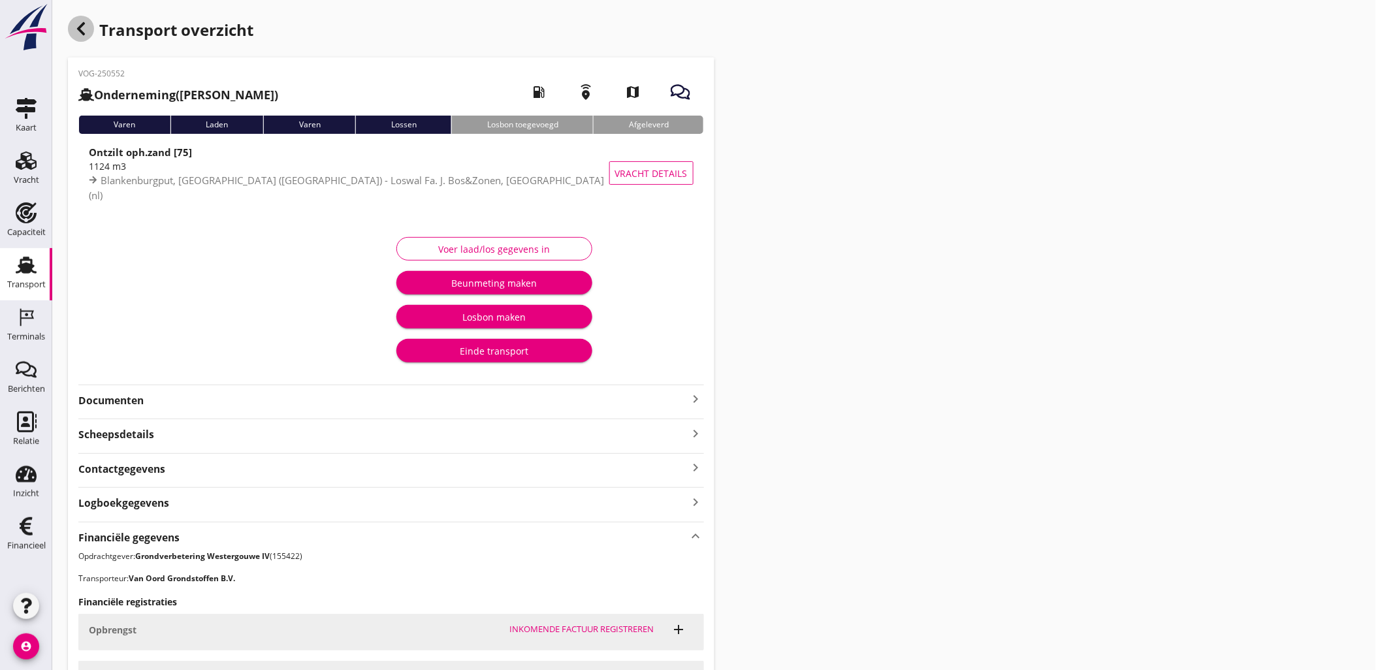
click at [90, 28] on div "button" at bounding box center [81, 29] width 26 height 26
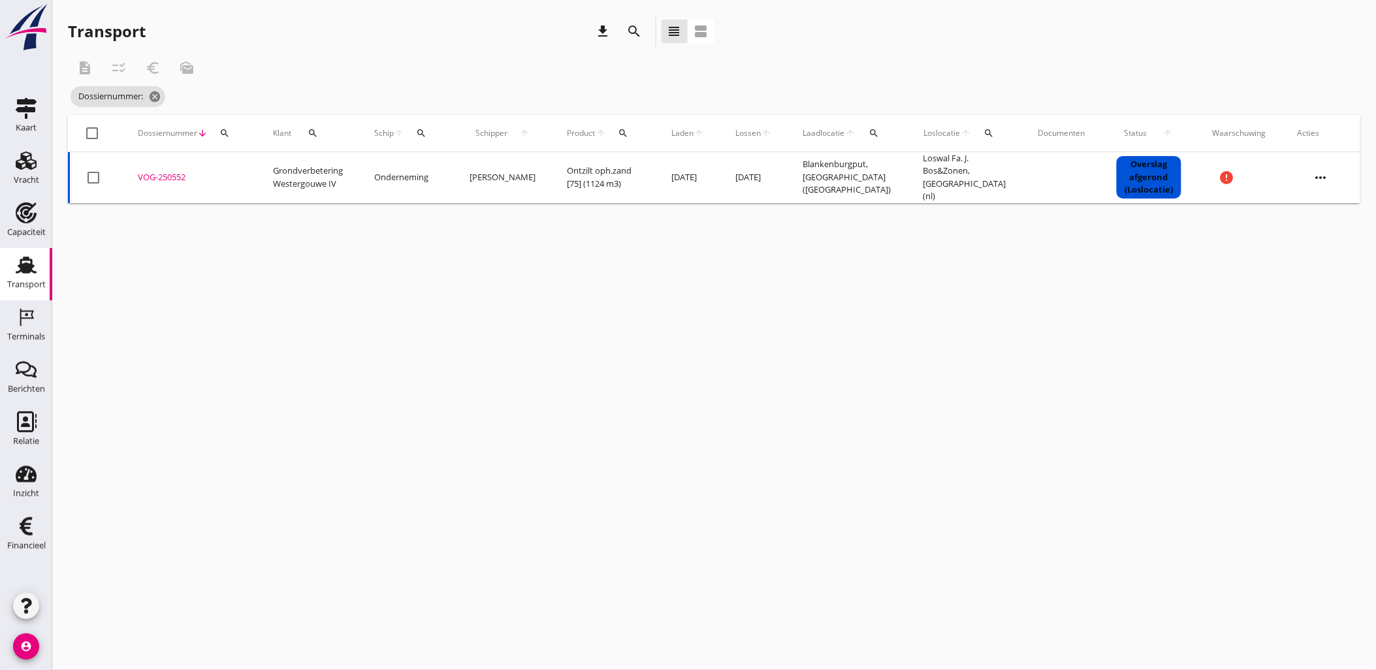
click at [447, 196] on td "Onderneming" at bounding box center [406, 177] width 95 height 51
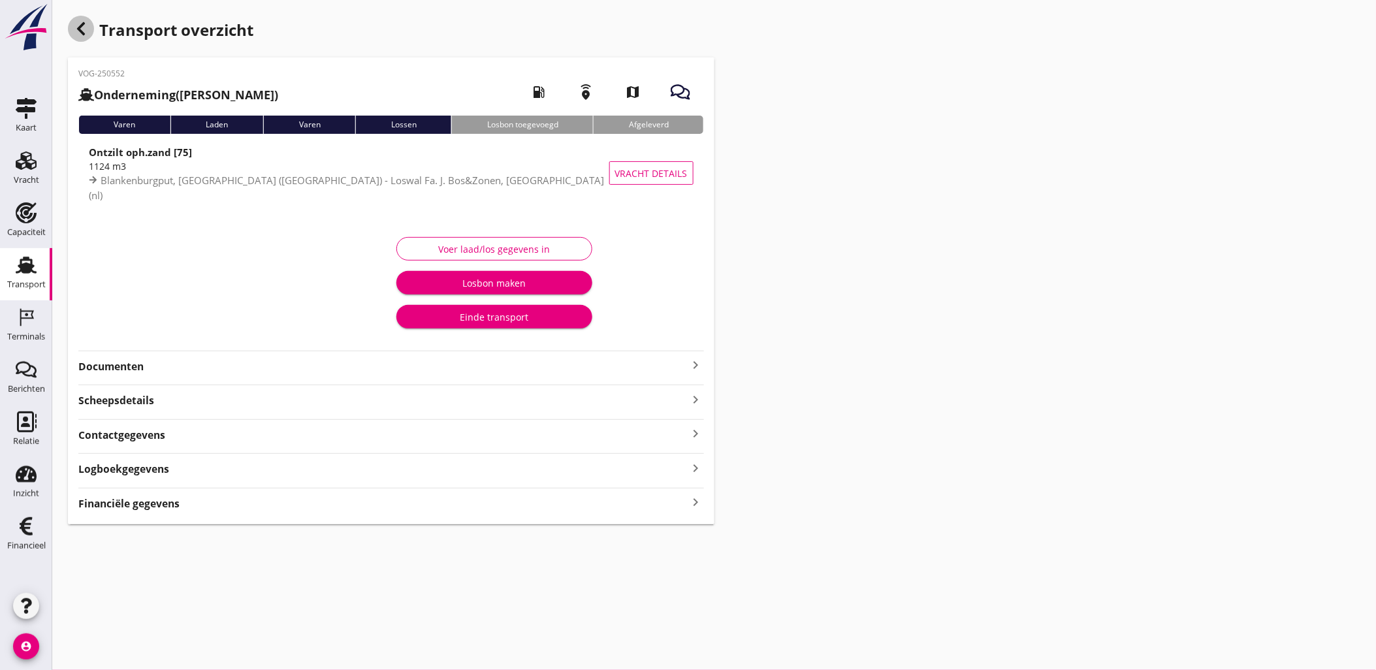
click at [85, 33] on icon "button" at bounding box center [81, 29] width 16 height 16
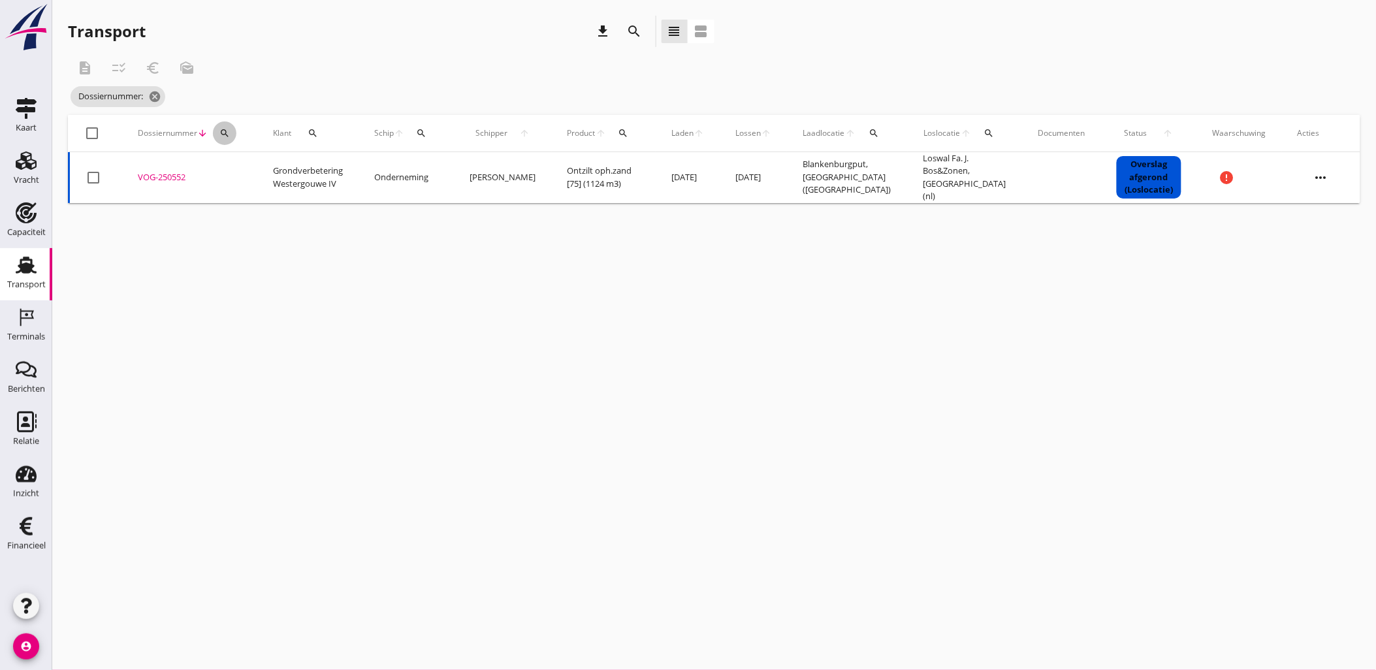
click at [230, 132] on div "search" at bounding box center [225, 133] width 24 height 10
click at [232, 175] on input "Zoeken op dossiernummer..." at bounding box center [285, 171] width 136 height 21
paste input "VOG-250558"
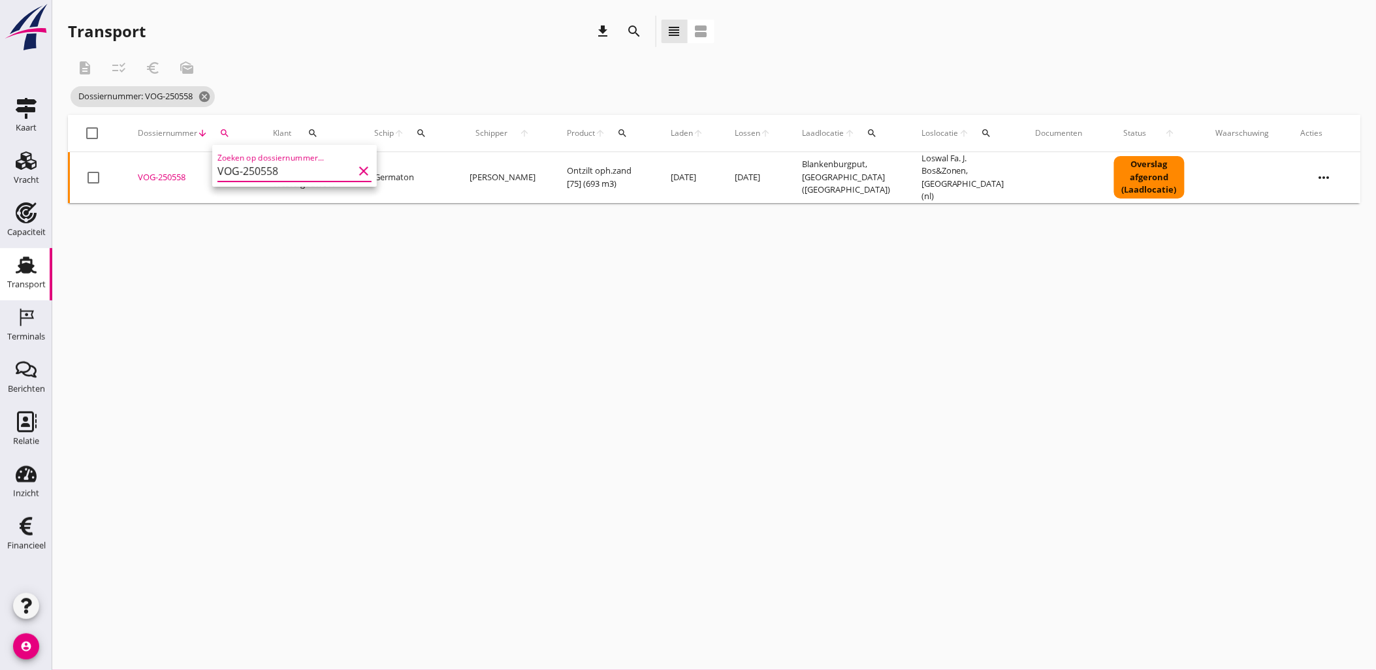
type input "VOG-250558"
click at [167, 174] on div "VOG-250558" at bounding box center [190, 177] width 104 height 13
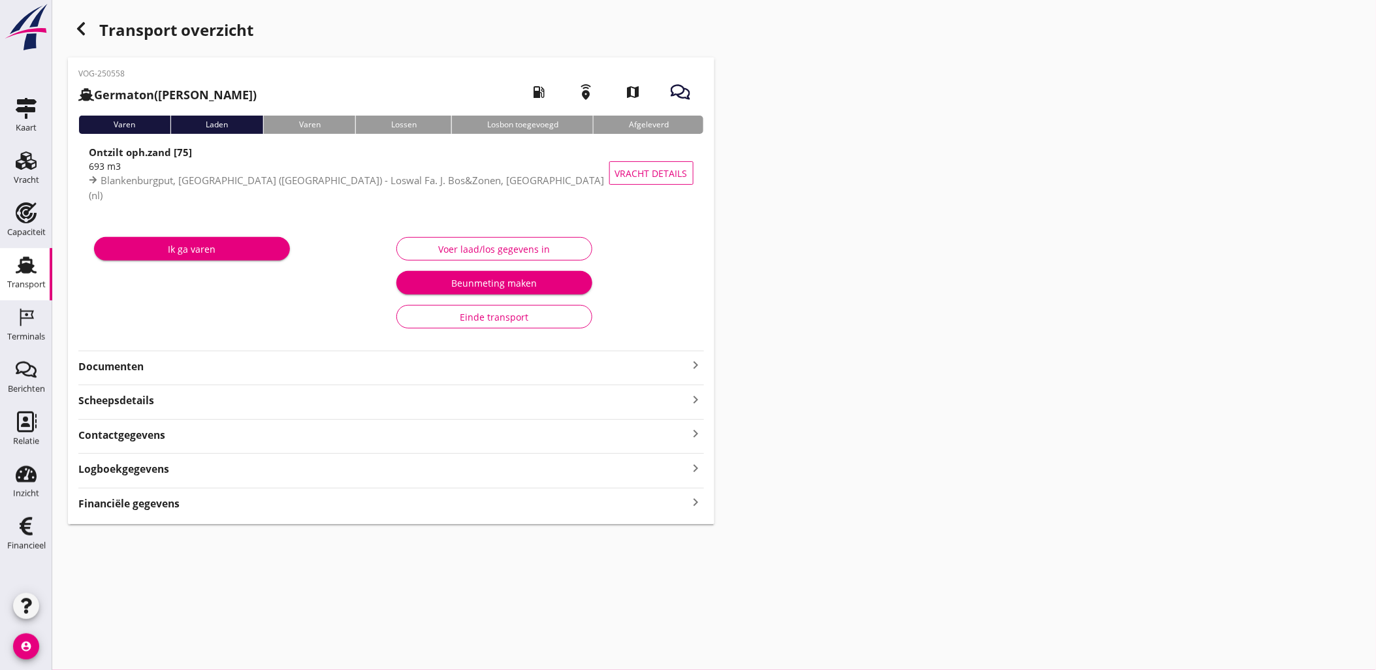
click at [1062, 357] on div "Transport overzicht VOG-250558 Germaton ([PERSON_NAME]) local_gas_station emerg…" at bounding box center [714, 270] width 1324 height 540
click at [609, 507] on div "Financiële gegevens keyboard_arrow_right" at bounding box center [391, 503] width 626 height 18
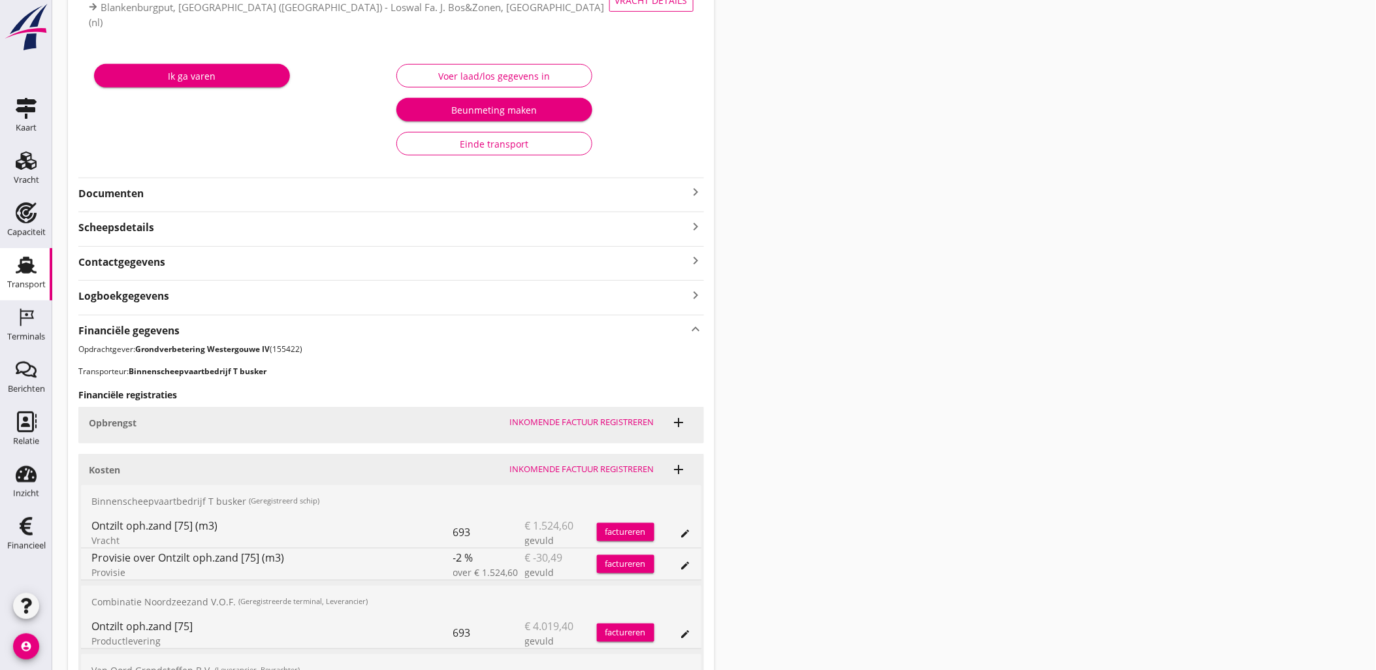
scroll to position [340, 0]
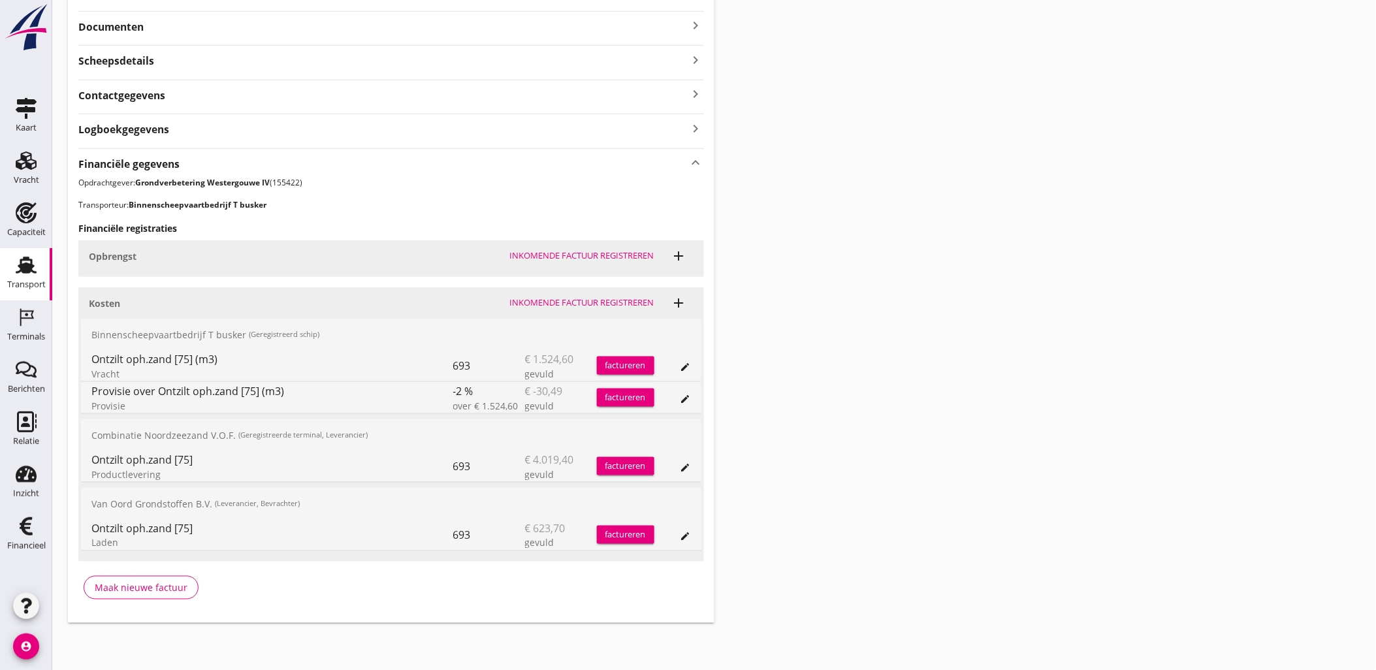
click at [676, 539] on div "edit" at bounding box center [672, 534] width 37 height 31
click at [675, 539] on div "edit" at bounding box center [672, 534] width 37 height 31
click at [678, 538] on div "edit" at bounding box center [685, 536] width 18 height 10
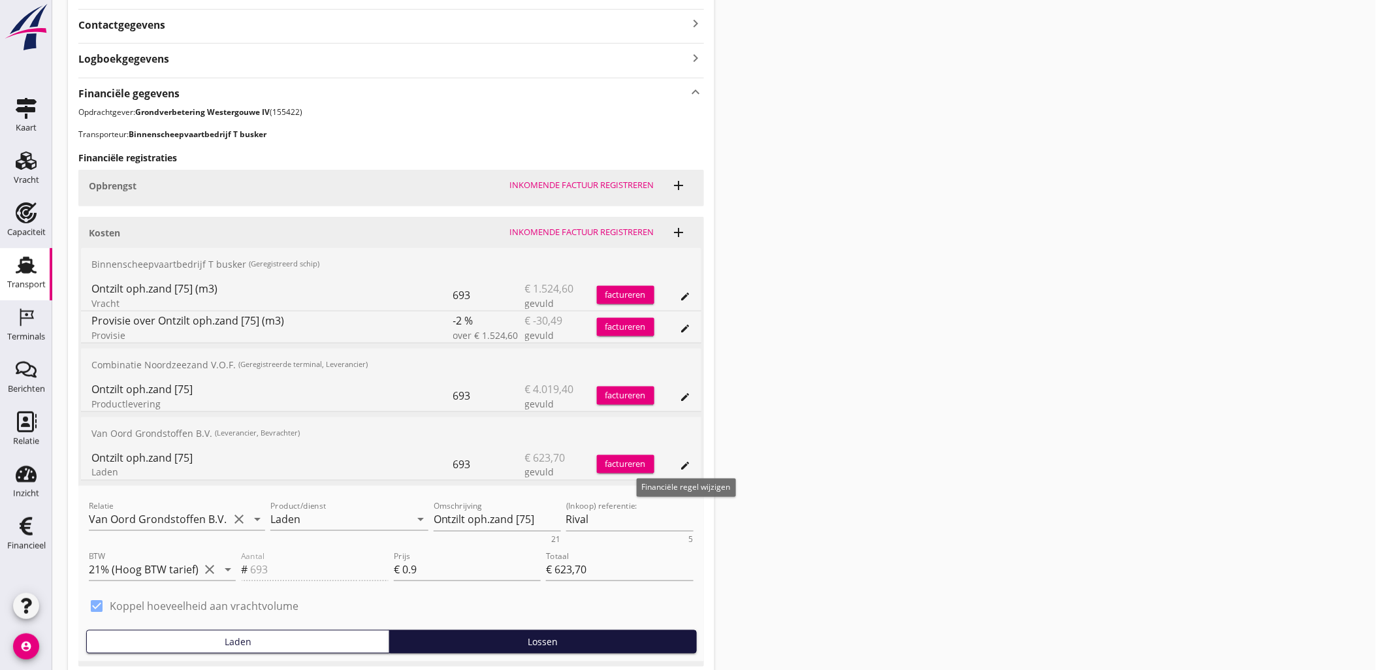
scroll to position [515, 0]
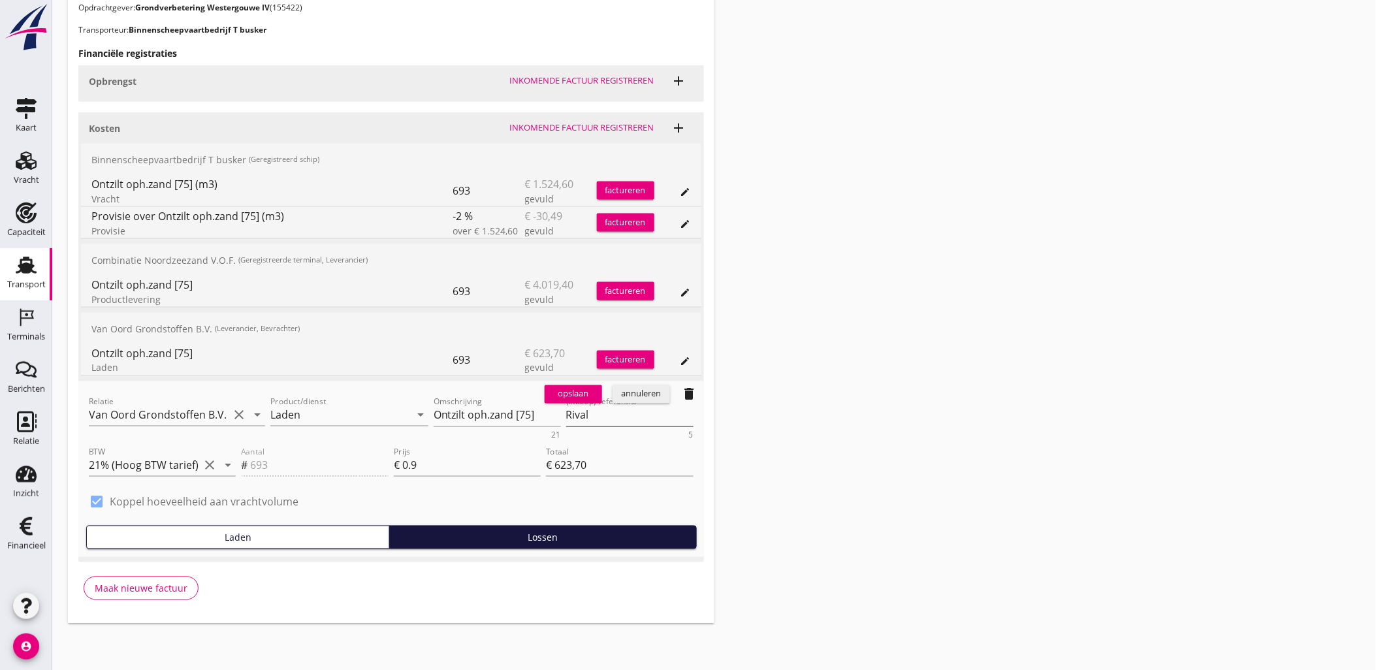
click at [603, 420] on textarea "Rival" at bounding box center [629, 416] width 127 height 22
click at [620, 394] on div "annuleren" at bounding box center [641, 394] width 47 height 13
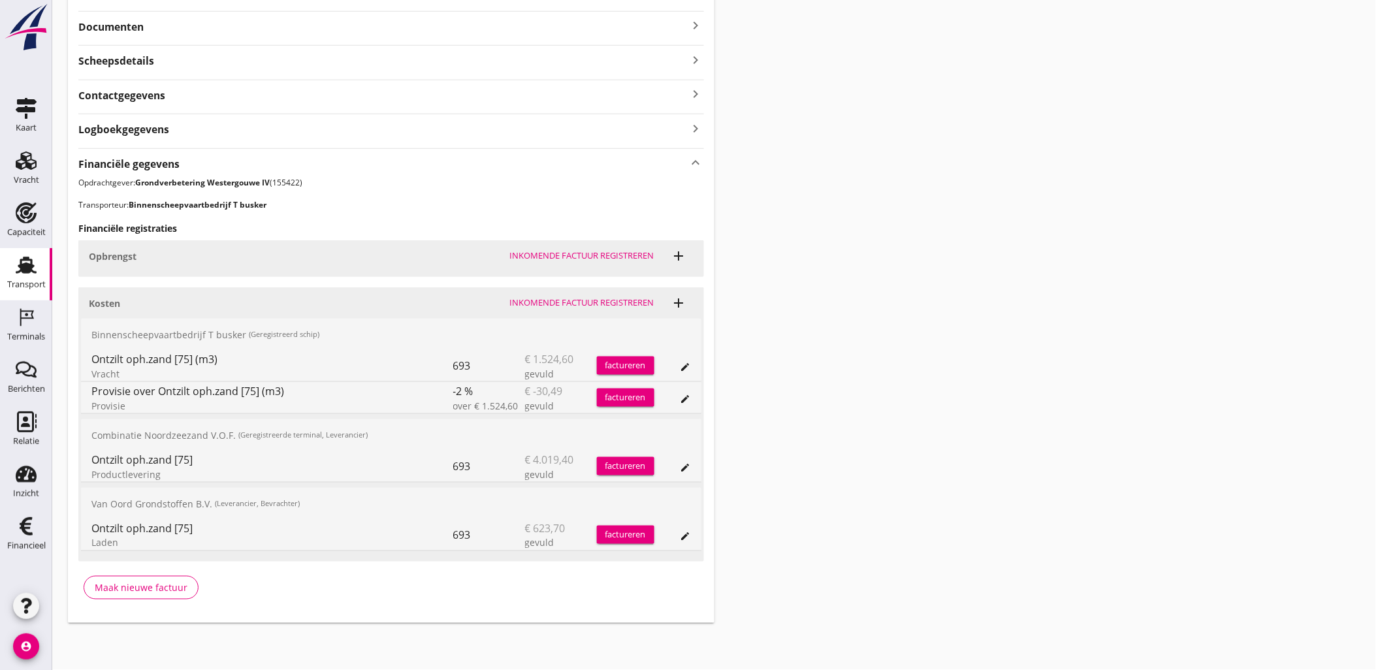
click at [683, 462] on icon "edit" at bounding box center [685, 467] width 10 height 10
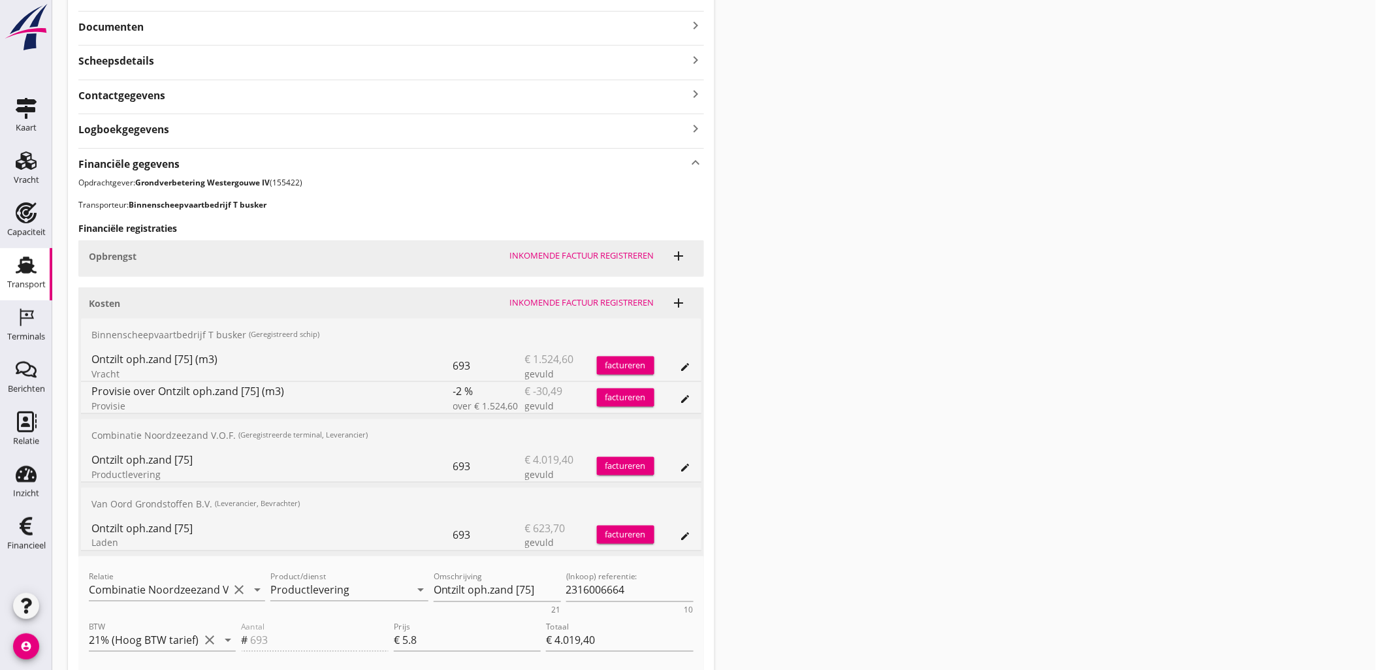
click at [963, 398] on div "Transport overzicht VOG-250558 Germaton ([PERSON_NAME]) local_gas_station emerg…" at bounding box center [714, 237] width 1324 height 1154
click at [640, 565] on div "annuleren" at bounding box center [641, 569] width 47 height 13
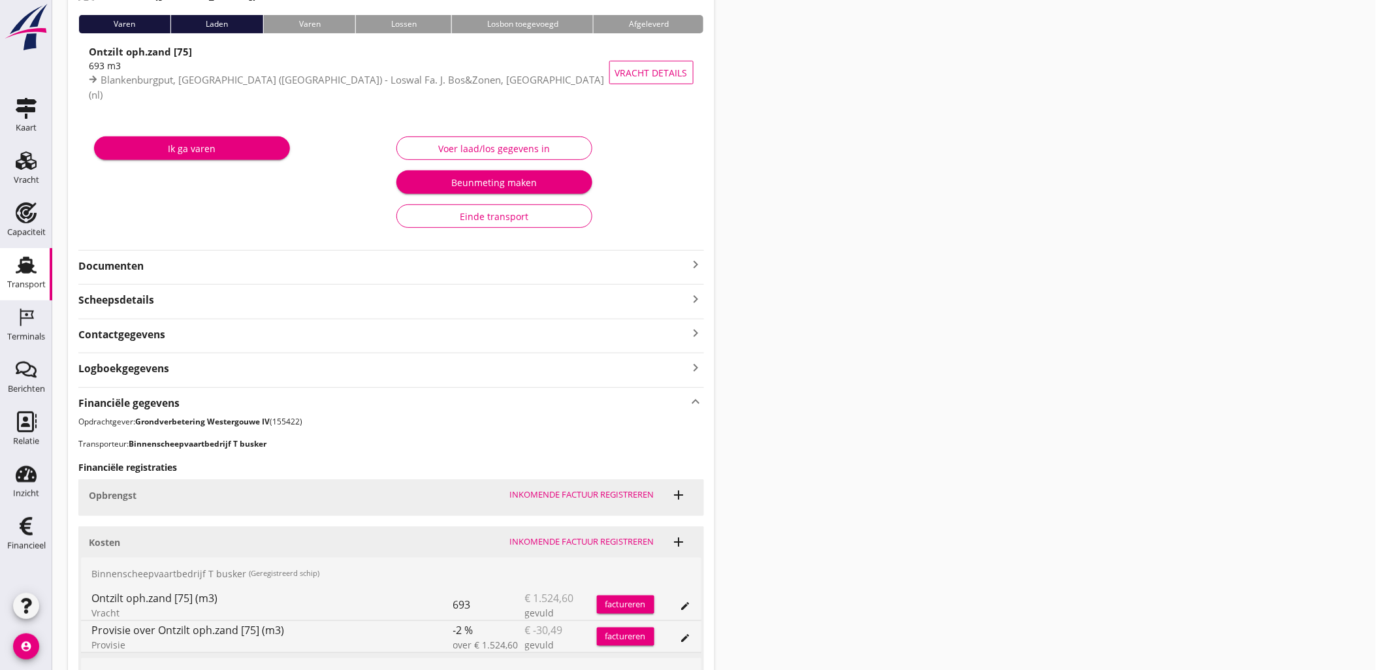
scroll to position [0, 0]
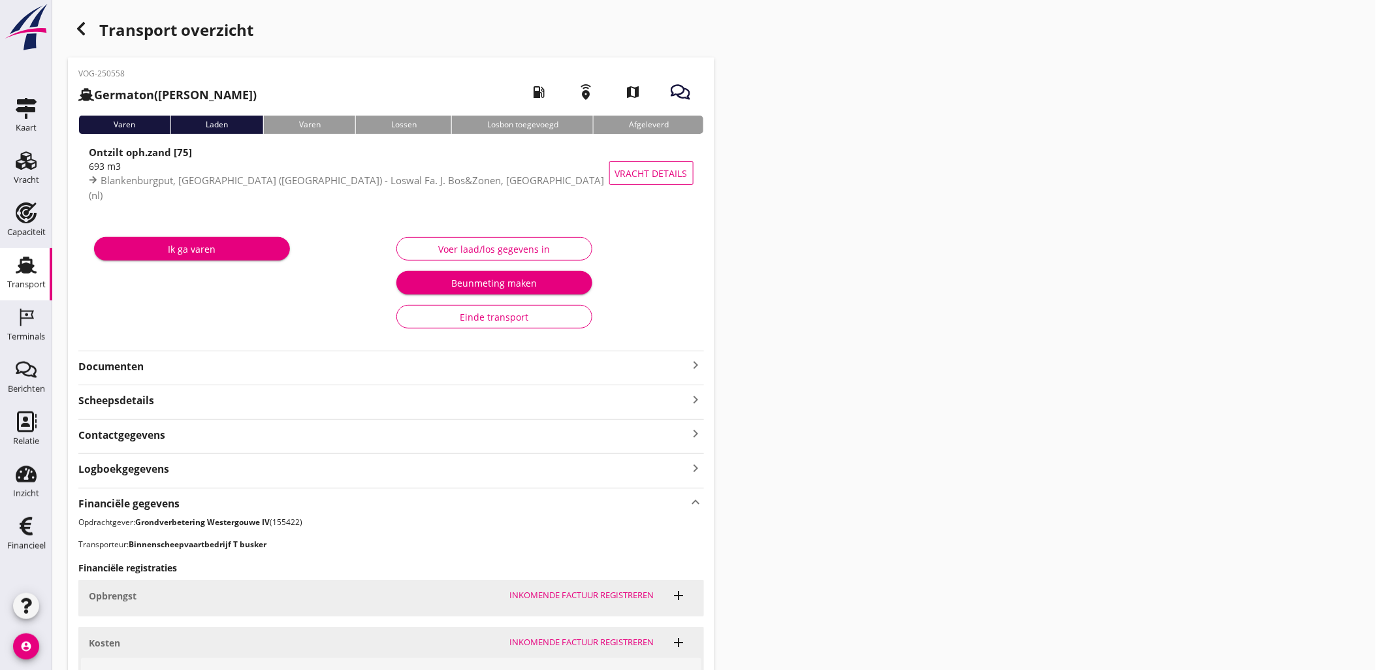
click at [1236, 370] on div "Transport overzicht VOG-250558 Germaton ([PERSON_NAME]) local_gas_station emerg…" at bounding box center [714, 489] width 1324 height 978
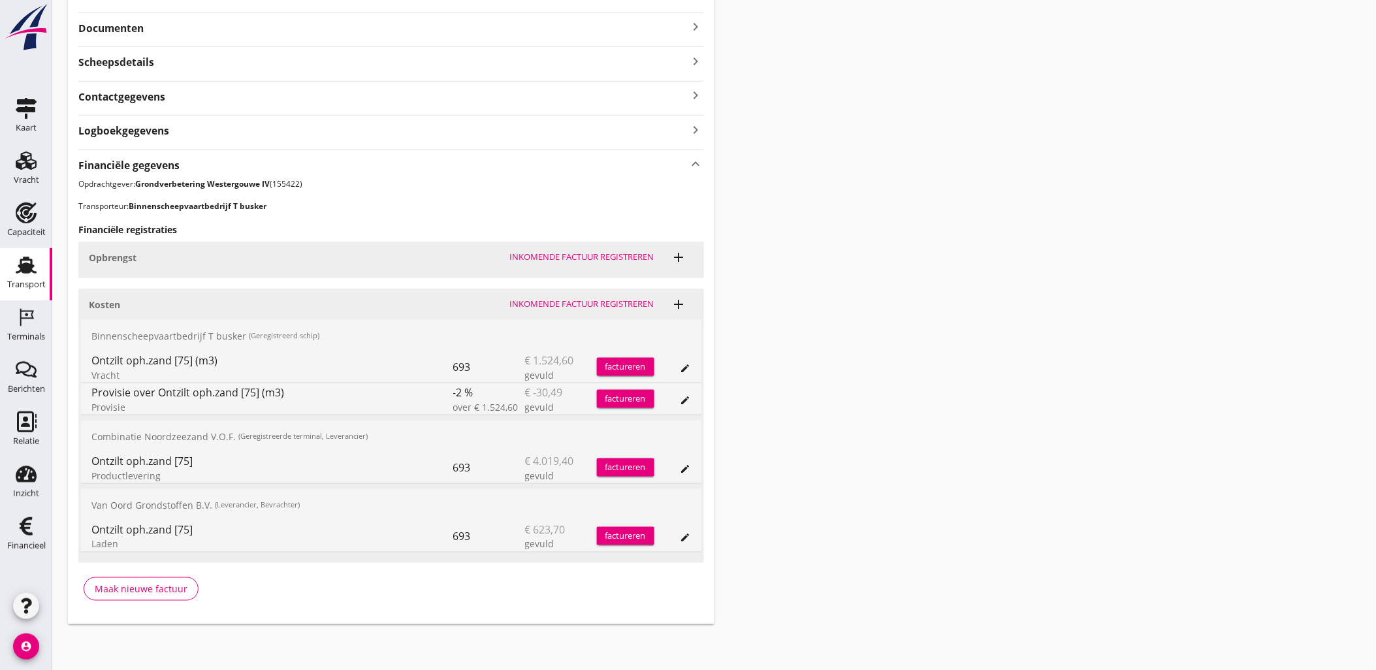
scroll to position [340, 0]
click at [676, 469] on div "edit" at bounding box center [685, 467] width 18 height 10
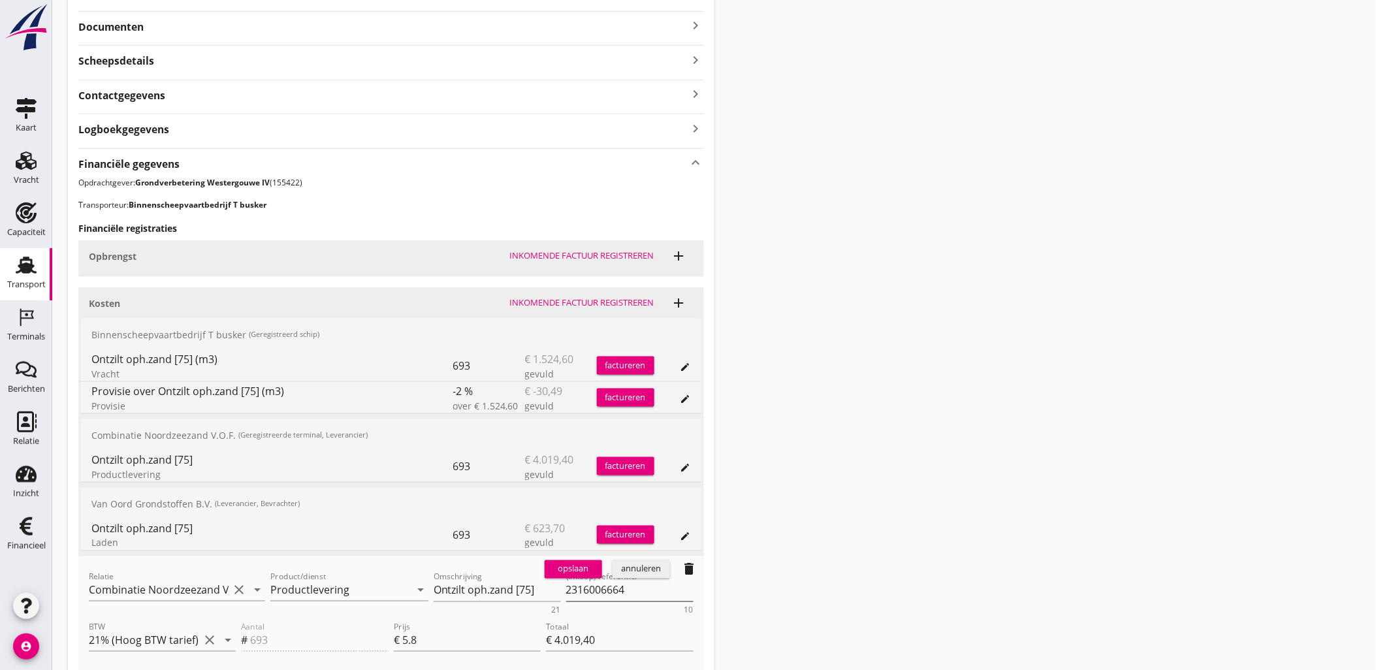
click at [631, 590] on textarea "2316006664" at bounding box center [629, 591] width 127 height 22
paste textarea "6"
type textarea "2316006666"
click at [583, 567] on div "opslaan" at bounding box center [573, 569] width 47 height 13
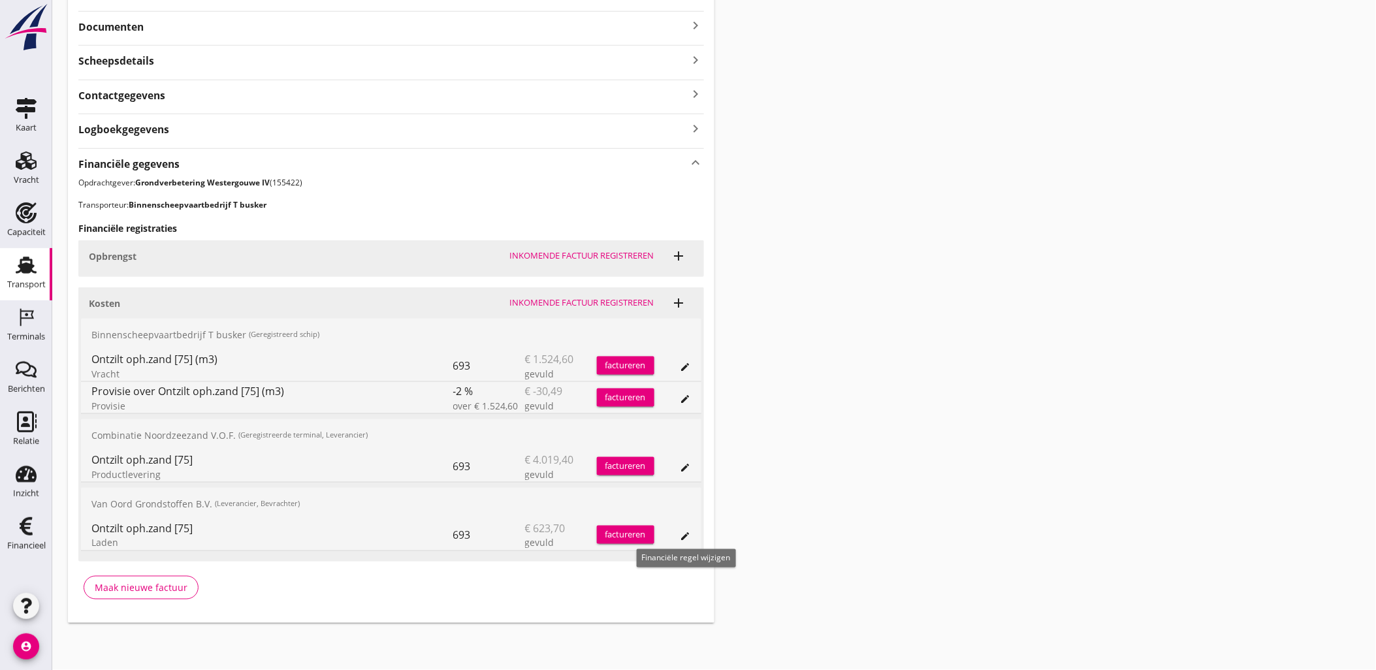
click at [680, 539] on icon "edit" at bounding box center [685, 536] width 10 height 10
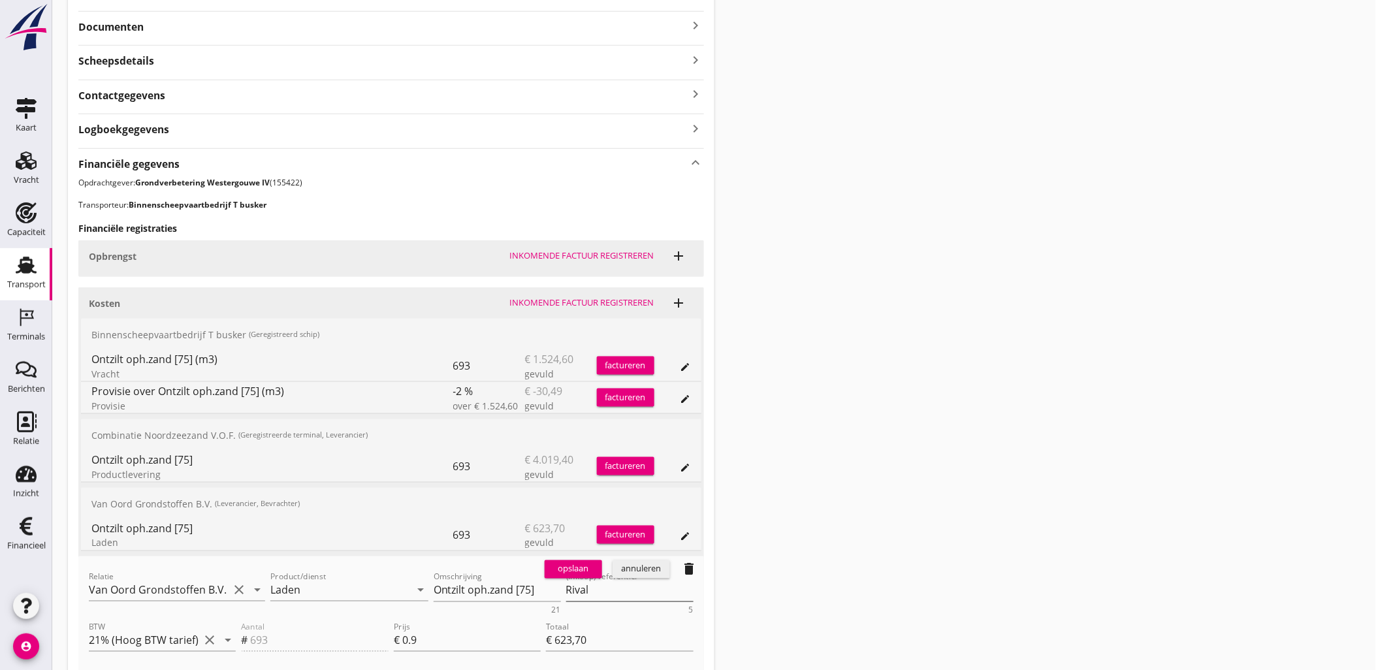
click at [596, 596] on textarea "Rival" at bounding box center [629, 591] width 127 height 22
click at [691, 464] on div "edit" at bounding box center [685, 467] width 18 height 10
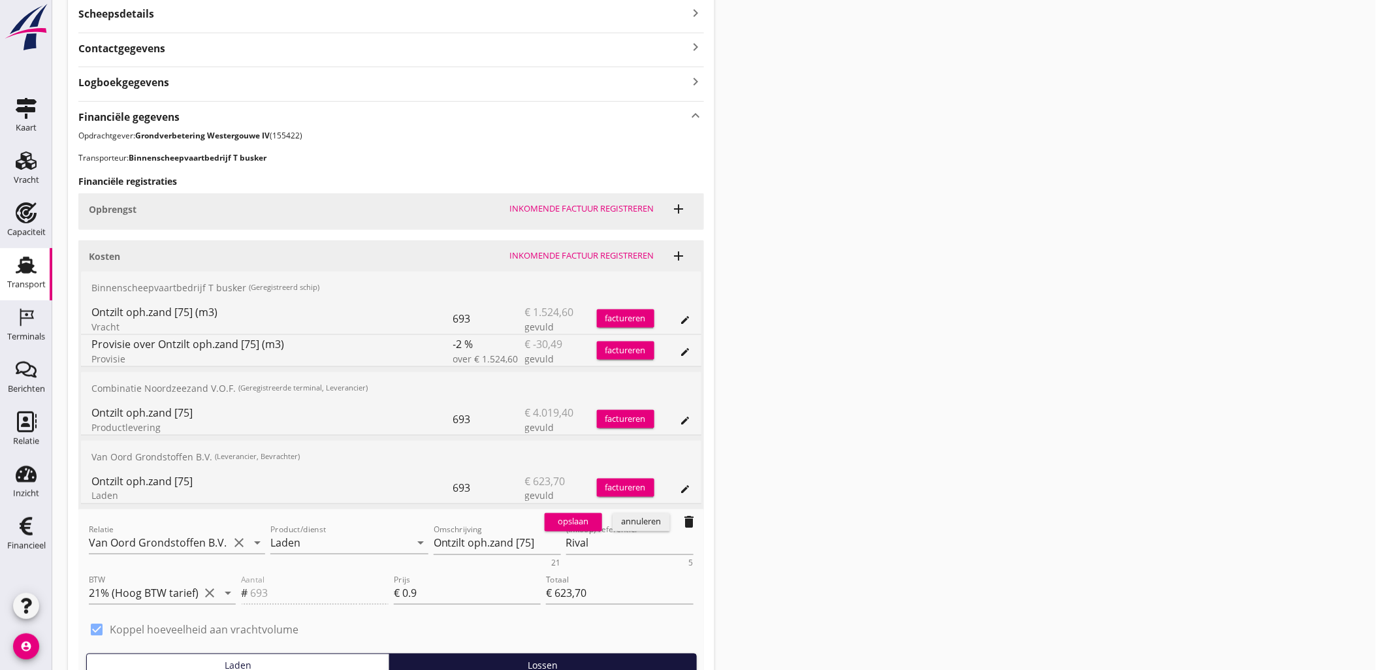
scroll to position [412, 0]
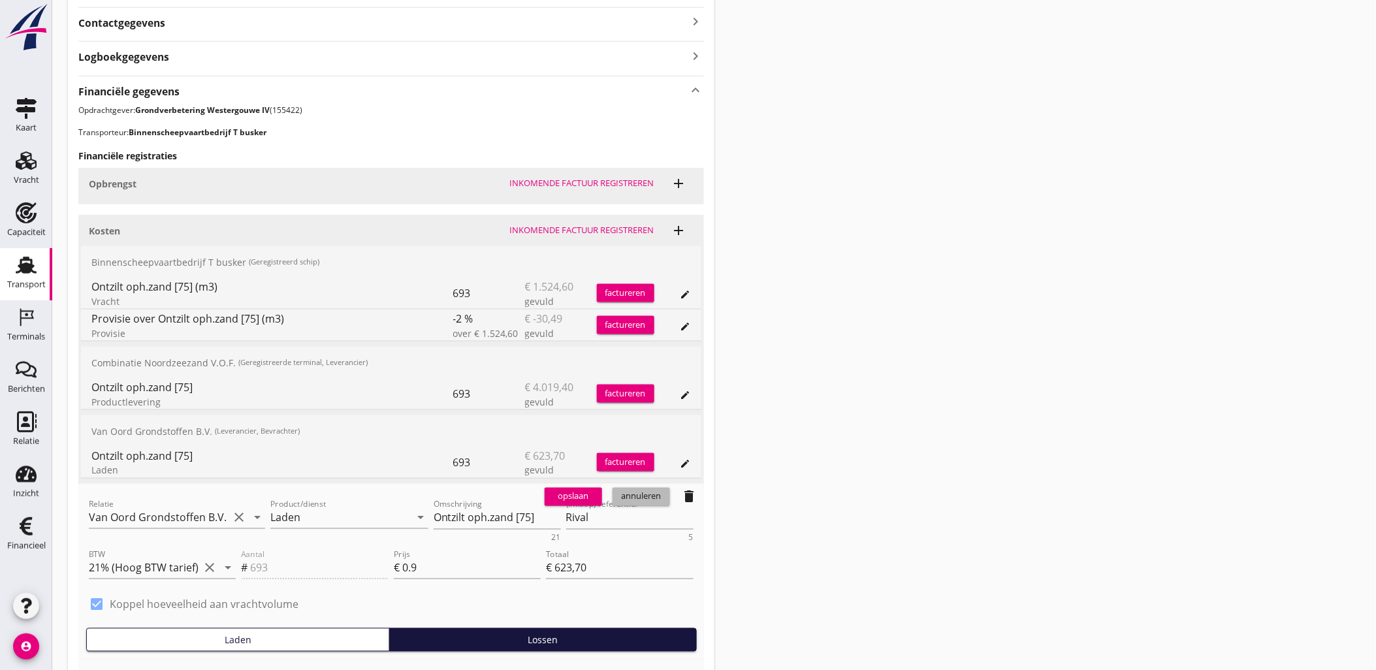
click at [649, 504] on button "annuleren" at bounding box center [641, 497] width 57 height 18
click at [643, 498] on div "annuleren" at bounding box center [641, 496] width 47 height 13
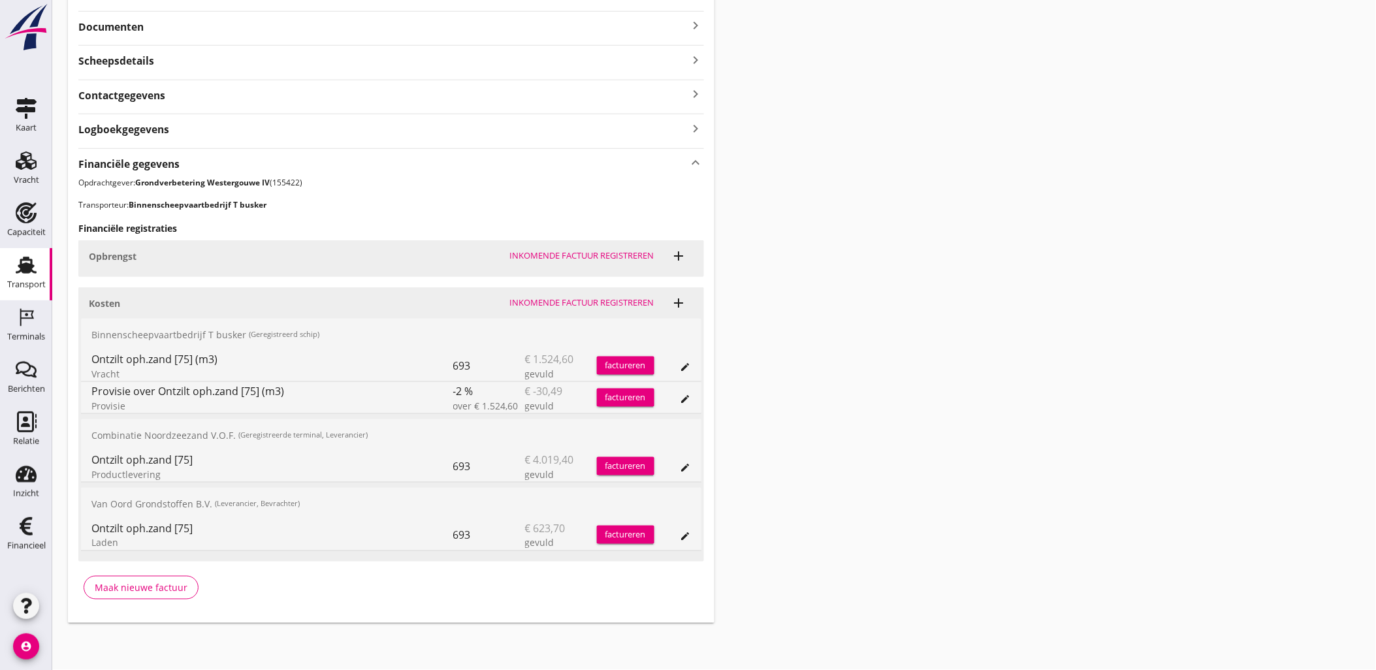
click at [687, 396] on icon "edit" at bounding box center [685, 399] width 10 height 10
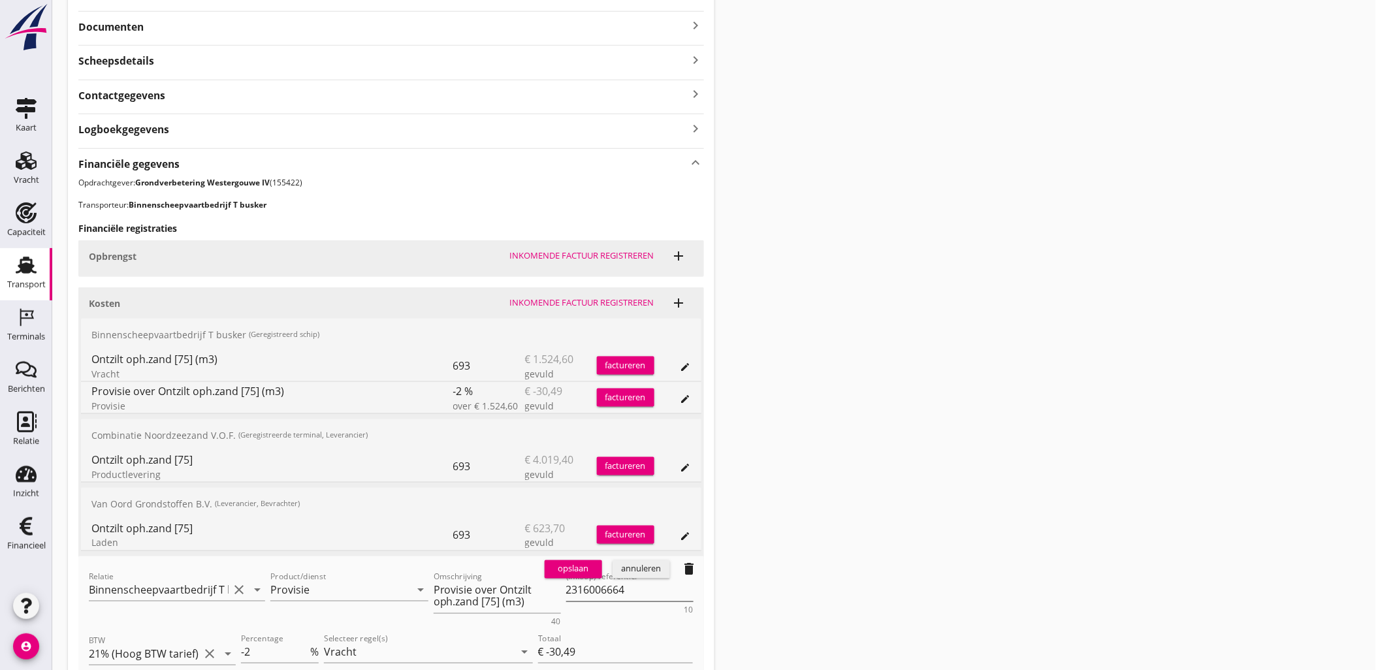
click at [616, 594] on textarea "2316006664" at bounding box center [629, 591] width 127 height 22
click at [637, 571] on div "annuleren" at bounding box center [641, 569] width 47 height 13
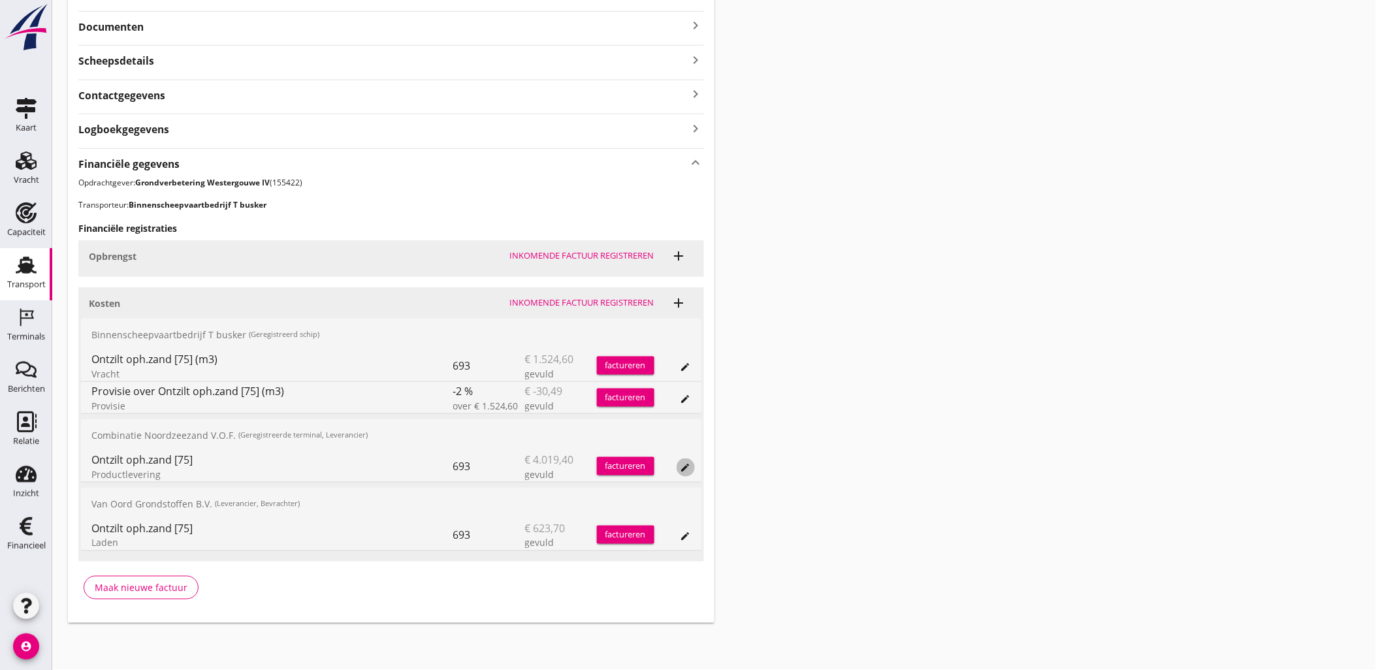
click at [683, 468] on icon "edit" at bounding box center [685, 467] width 10 height 10
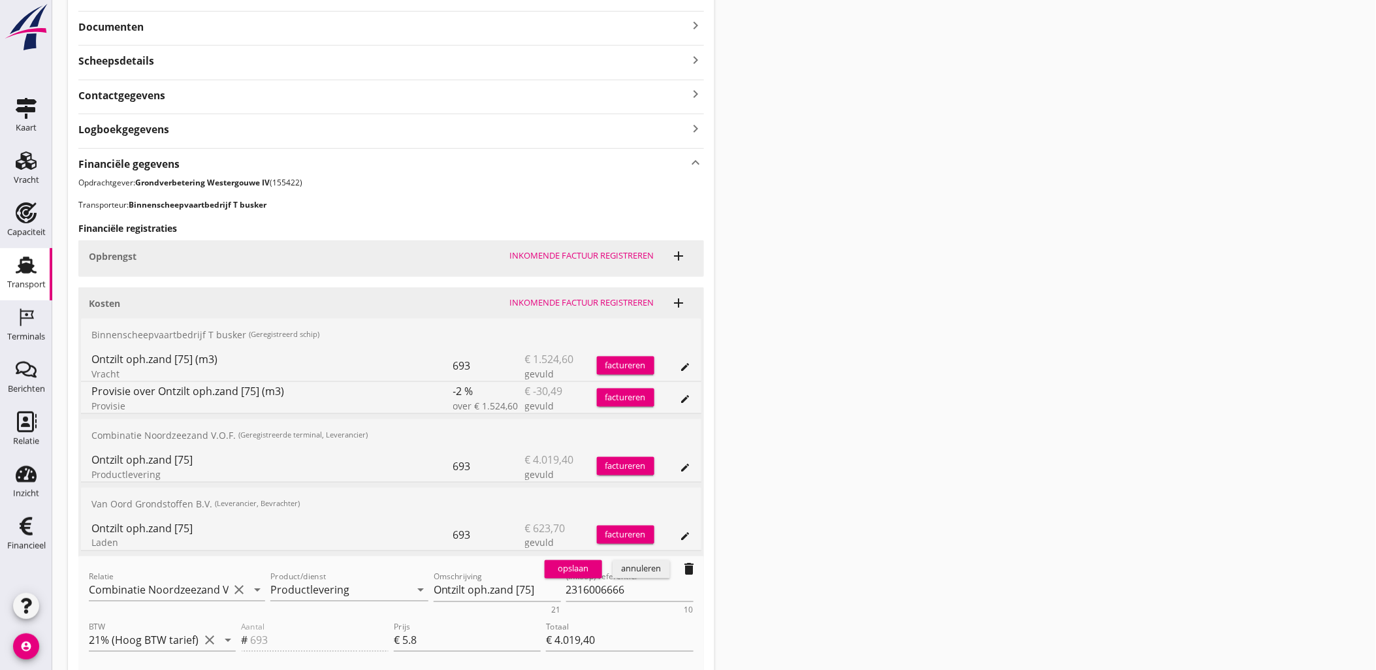
click at [594, 582] on div "opslaan annuleren delete" at bounding box center [621, 569] width 165 height 26
click at [602, 588] on textarea "2316006666" at bounding box center [629, 591] width 127 height 22
paste textarea "(Inkoop) referentie:"
type textarea "2316006666"
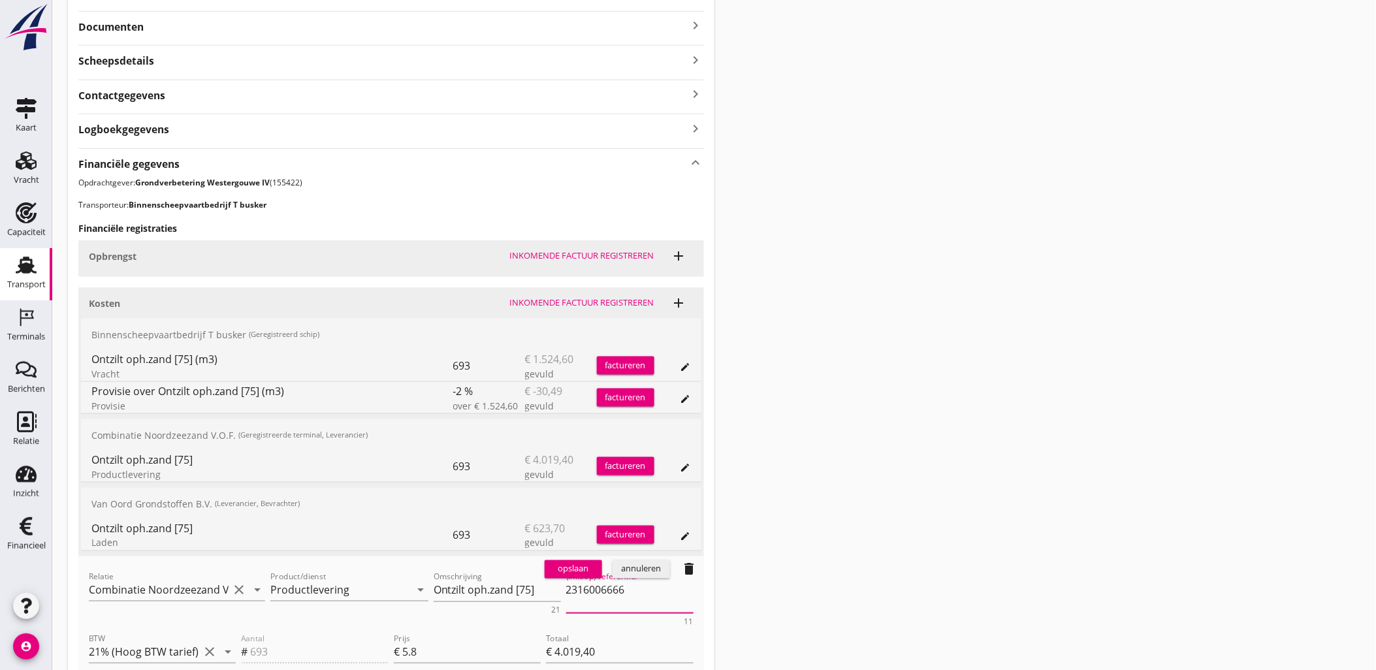
click at [556, 571] on div "opslaan" at bounding box center [573, 569] width 47 height 13
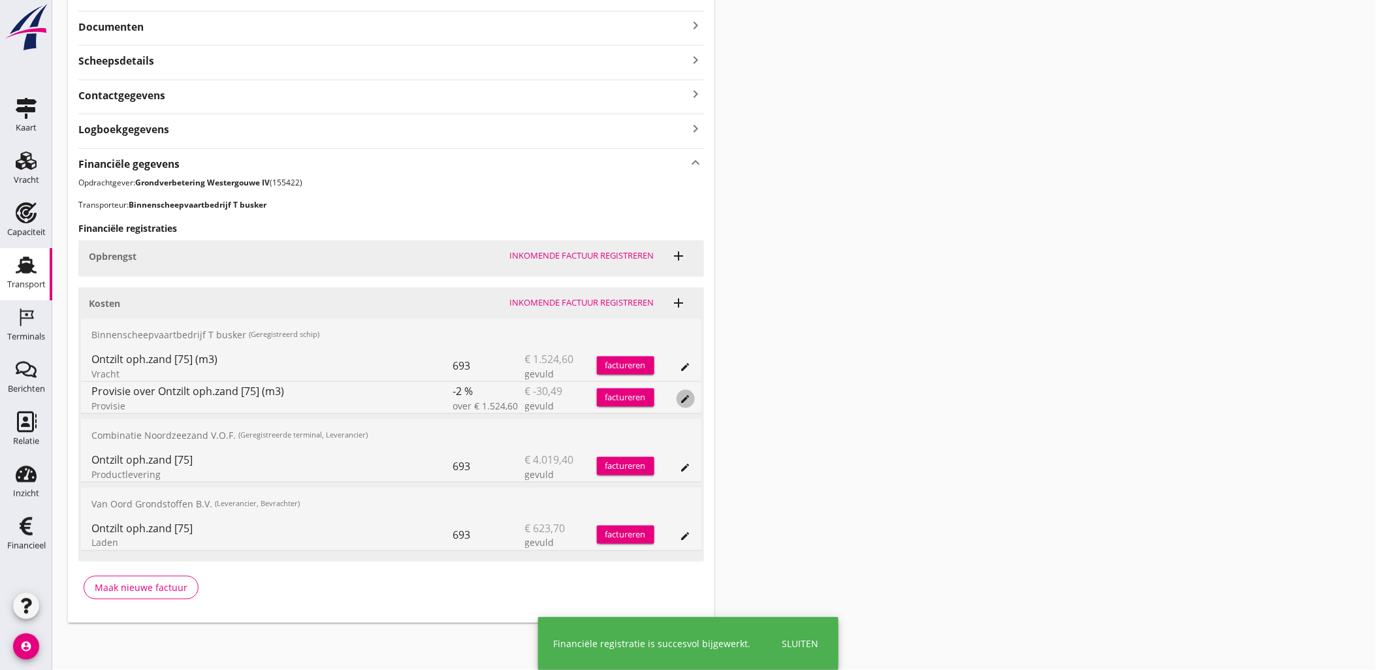
click at [687, 400] on icon "edit" at bounding box center [685, 399] width 10 height 10
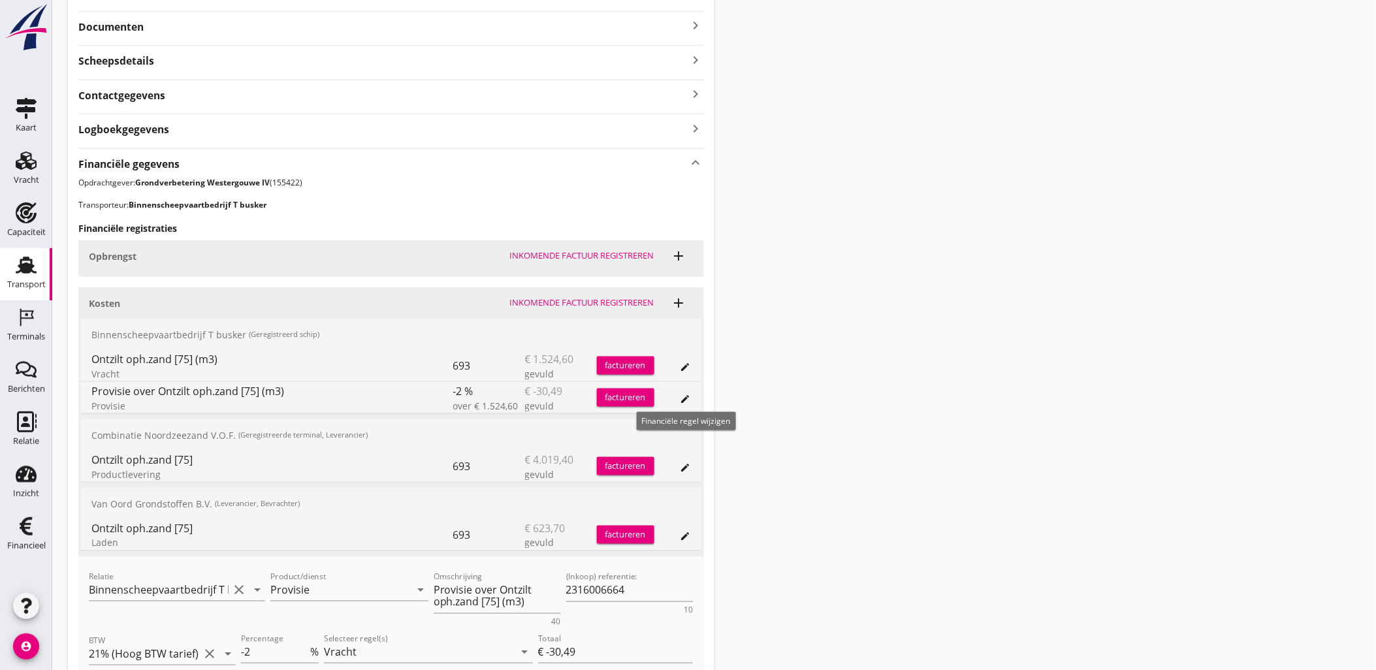
click at [687, 401] on icon "edit" at bounding box center [685, 399] width 10 height 10
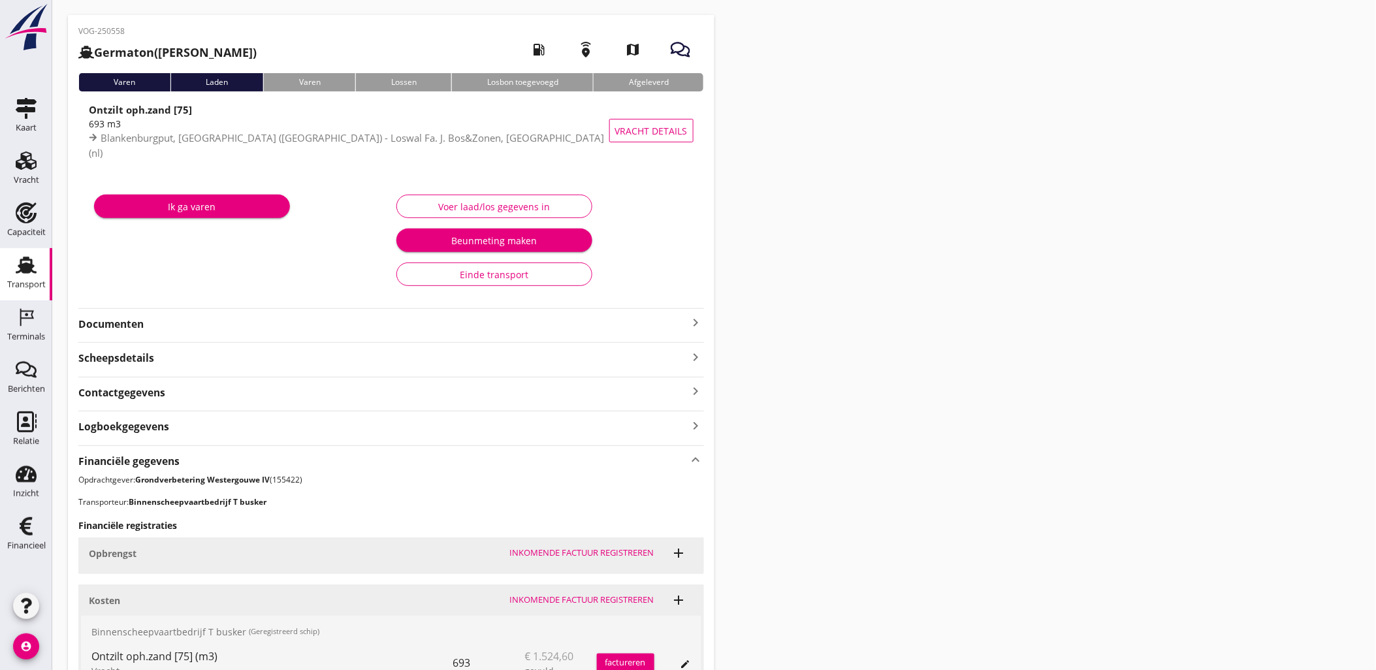
scroll to position [0, 0]
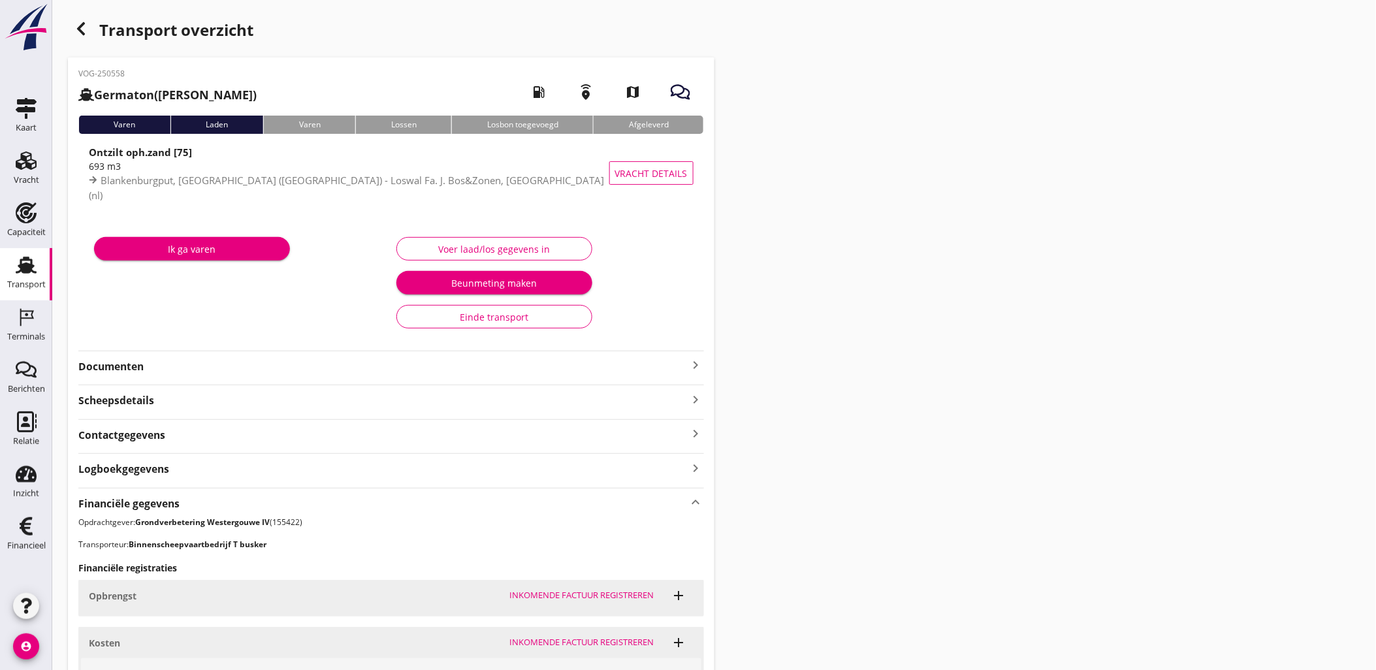
click at [82, 30] on icon "button" at bounding box center [81, 29] width 16 height 16
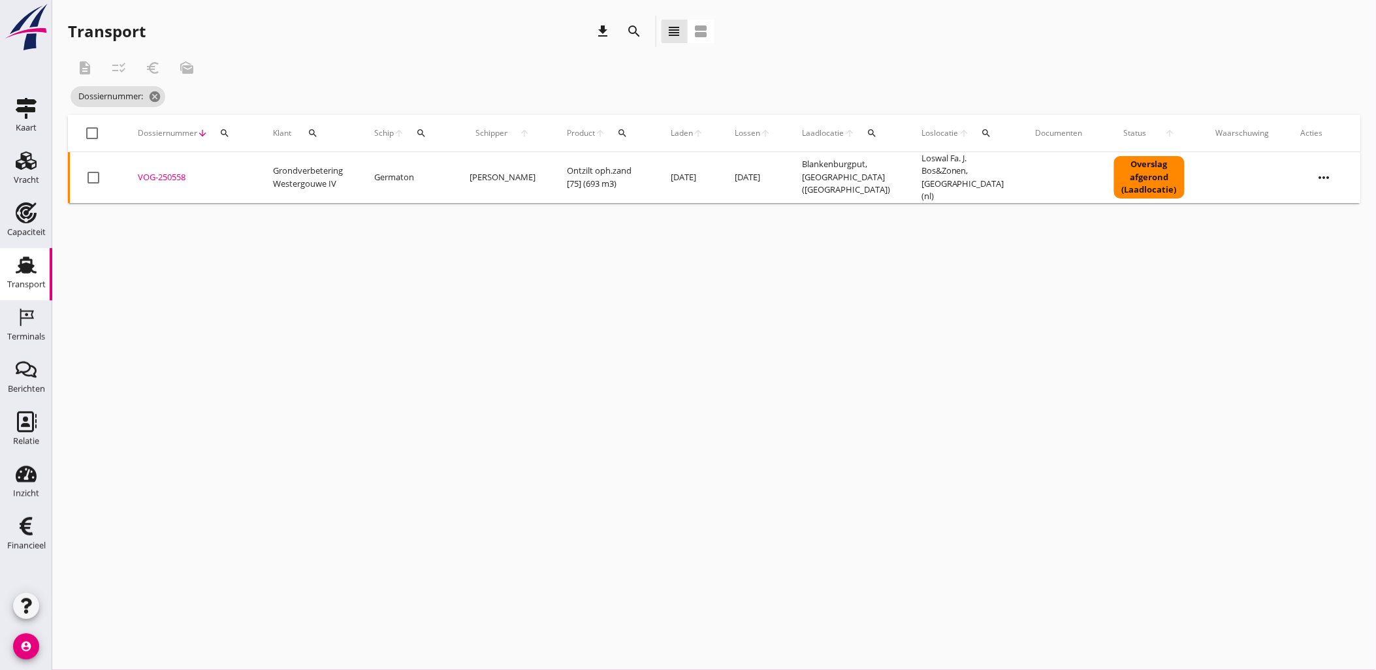
click at [227, 139] on button "search" at bounding box center [225, 133] width 24 height 24
click at [257, 165] on input "Zoeken op dossiernummer..." at bounding box center [285, 171] width 136 height 21
paste input "VOG-250553"
type input "VOG-250553"
click at [151, 175] on div "VOG-250553" at bounding box center [190, 177] width 104 height 13
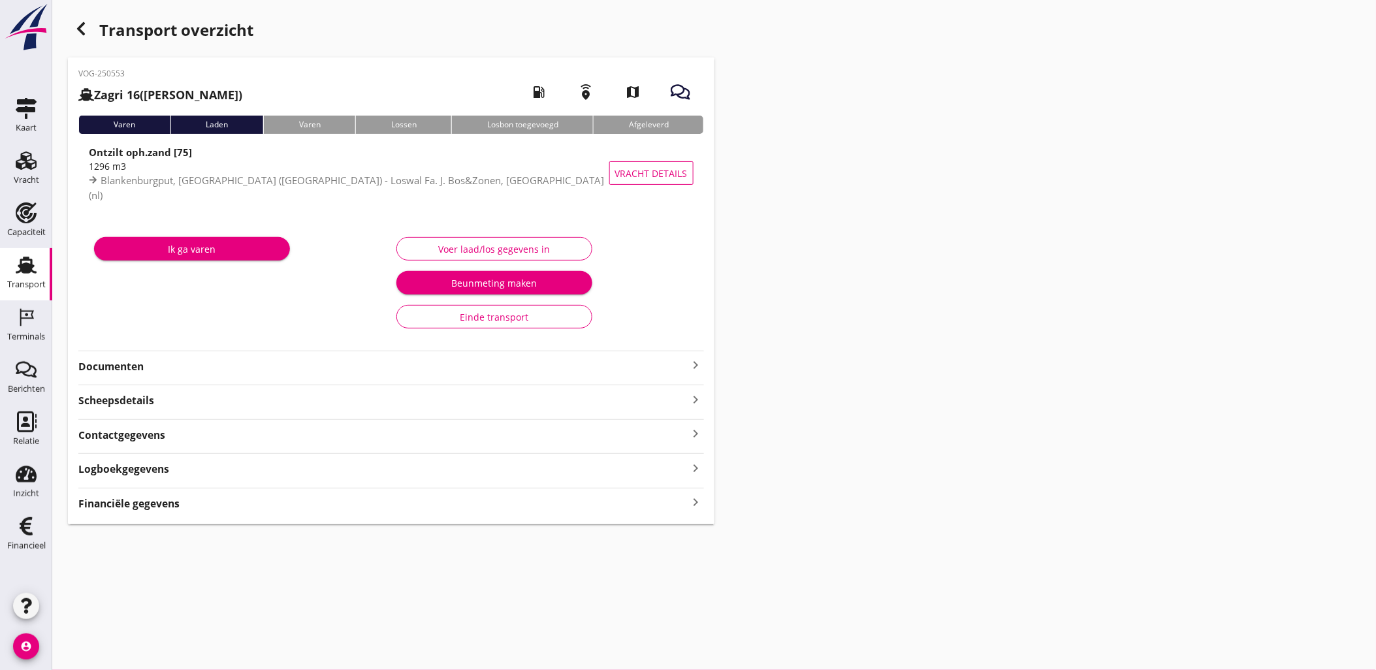
click at [605, 507] on div "Financiële gegevens keyboard_arrow_right" at bounding box center [391, 503] width 626 height 18
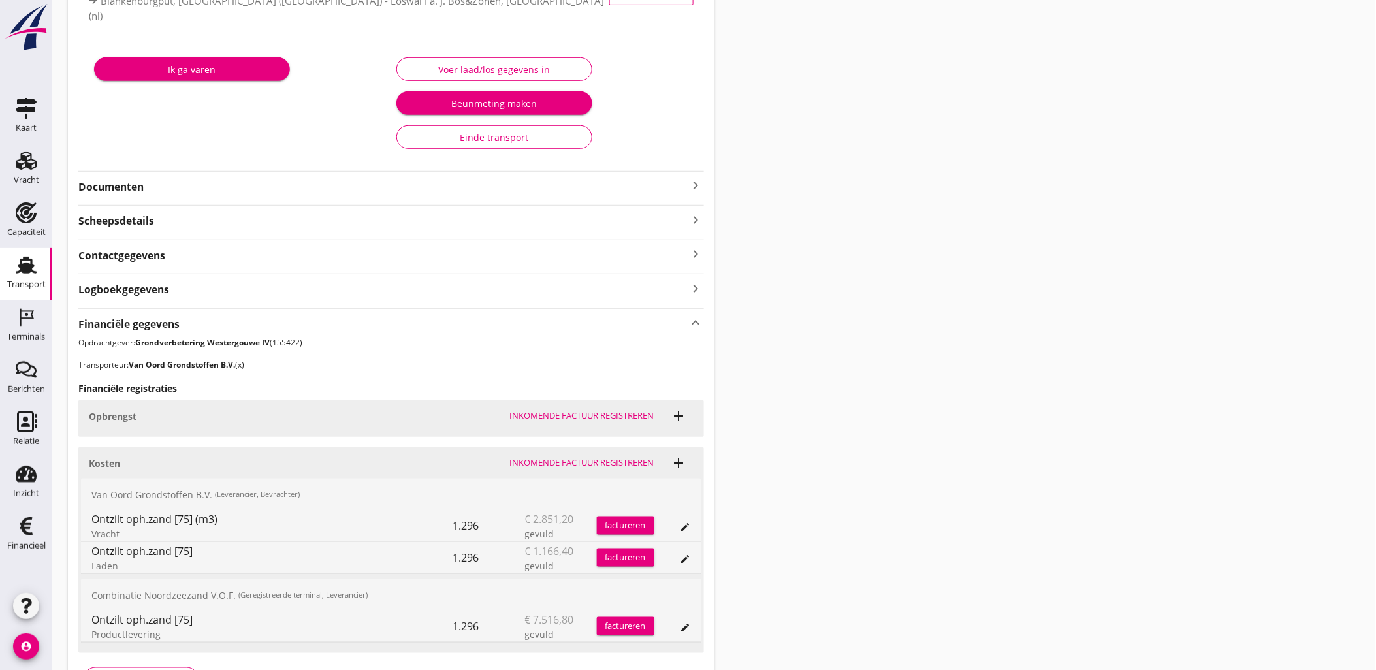
scroll to position [270, 0]
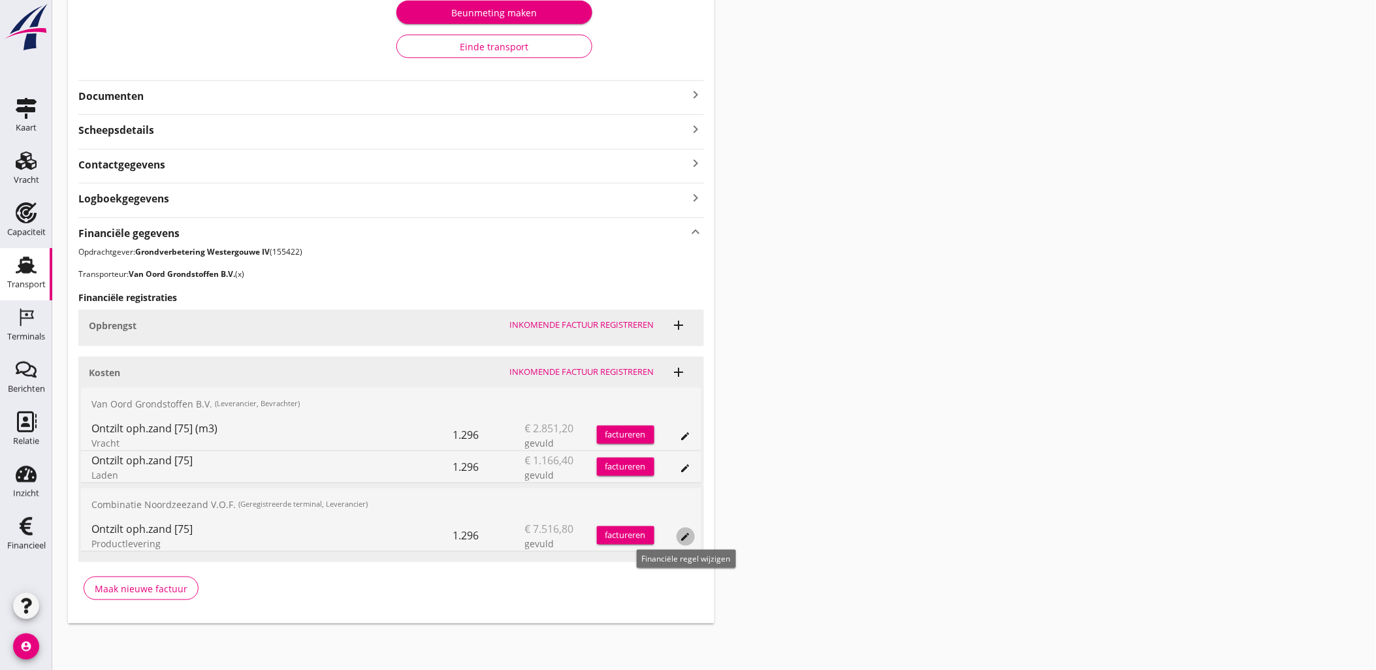
click at [690, 536] on icon "edit" at bounding box center [685, 537] width 10 height 10
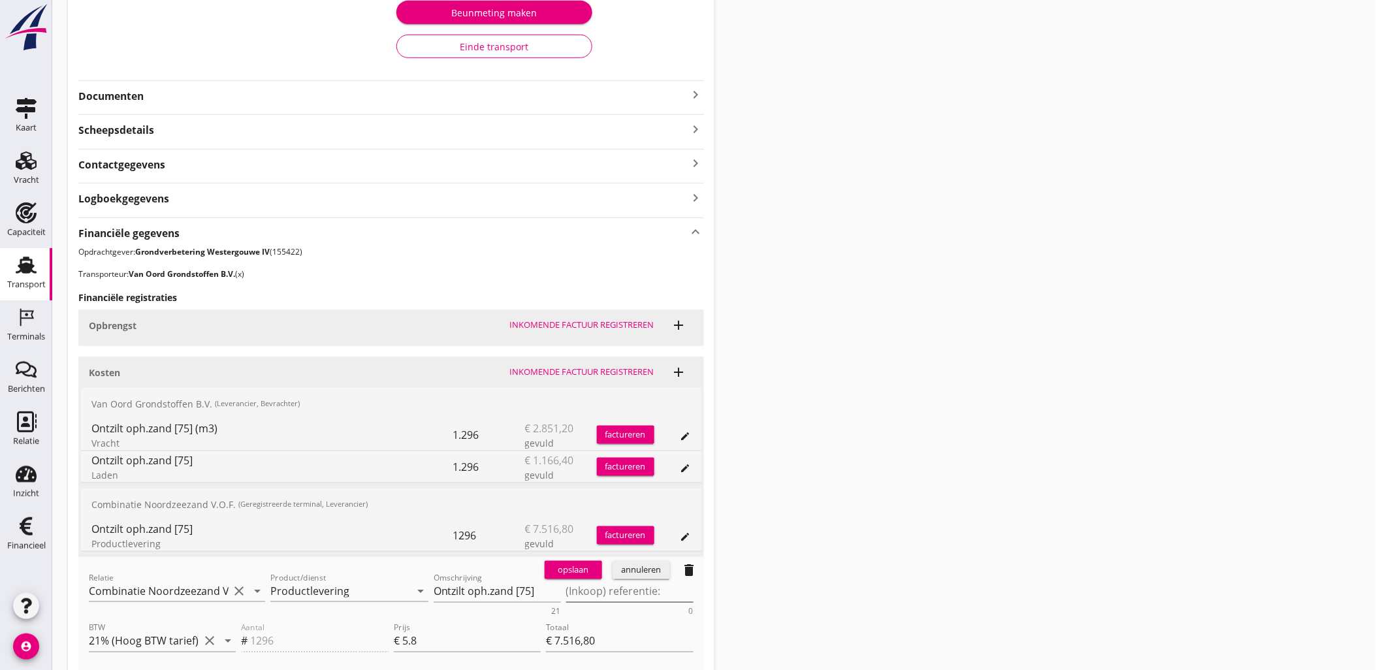
click at [595, 584] on textarea "(Inkoop) referentie:" at bounding box center [629, 592] width 127 height 22
paste textarea "2316006666"
type textarea "2316006666"
click at [584, 568] on div "opslaan" at bounding box center [573, 570] width 47 height 13
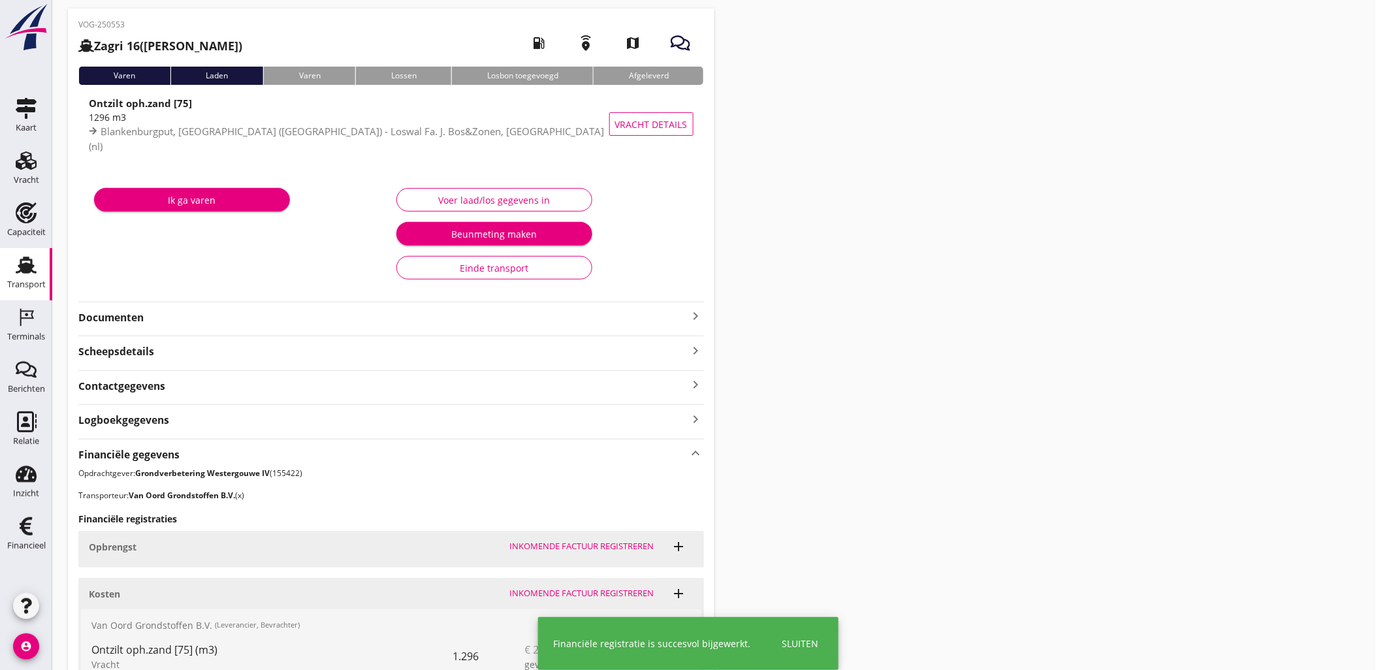
scroll to position [0, 0]
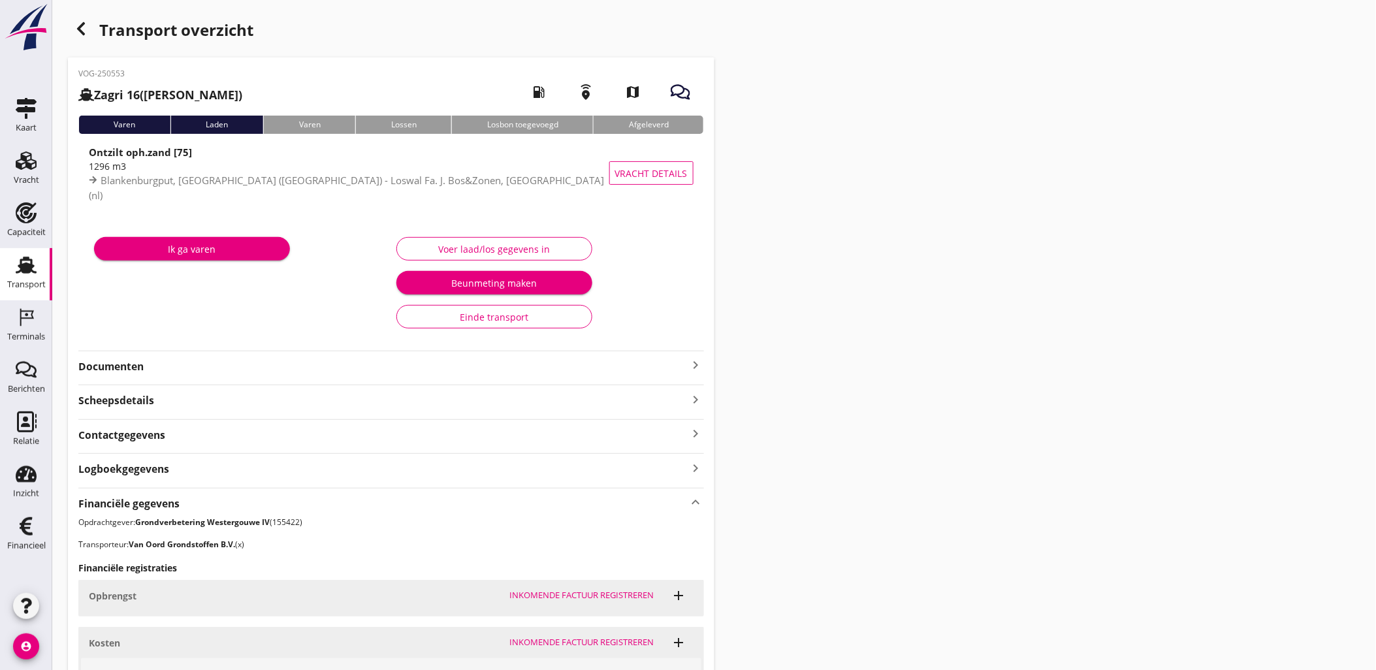
click at [82, 29] on icon "button" at bounding box center [81, 29] width 16 height 16
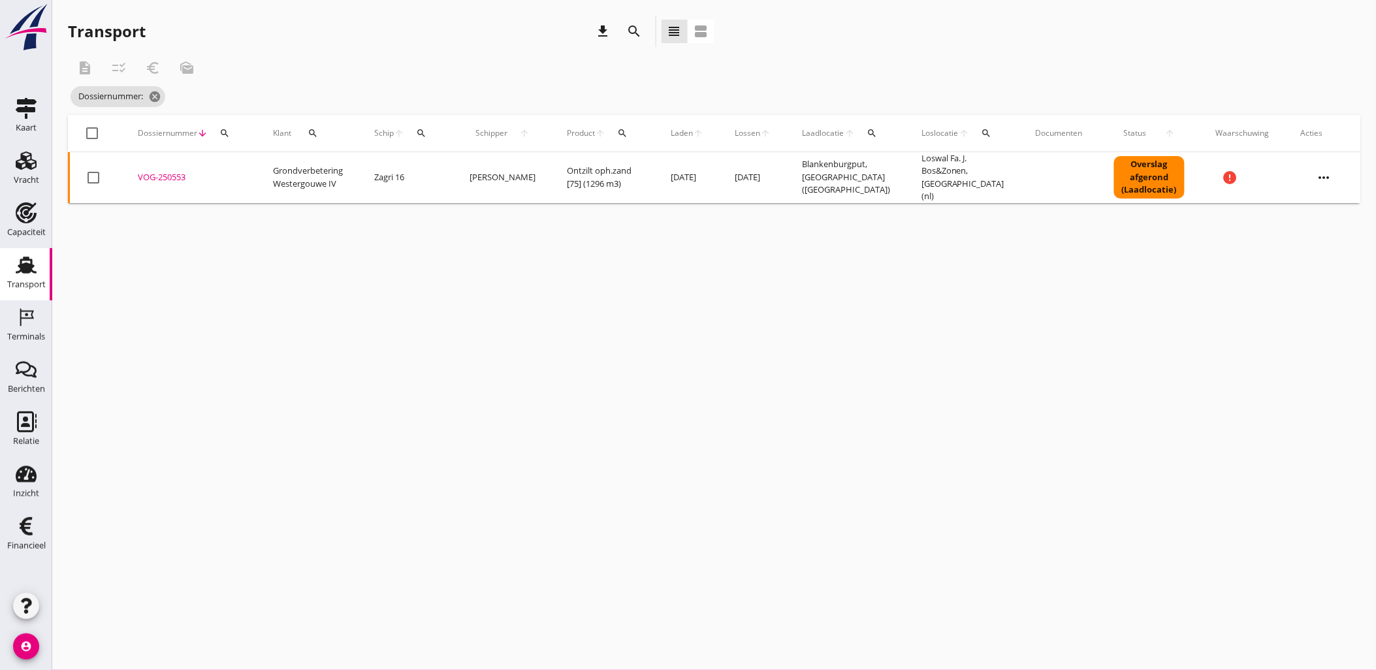
click at [941, 304] on div "cancel You are impersonating another user. Transport download search view_headl…" at bounding box center [714, 335] width 1324 height 670
click at [220, 133] on icon "search" at bounding box center [224, 133] width 10 height 10
click at [246, 165] on input "Zoeken op dossiernummer..." at bounding box center [285, 171] width 136 height 21
paste input "VOG-250559"
type input "VOG-250559"
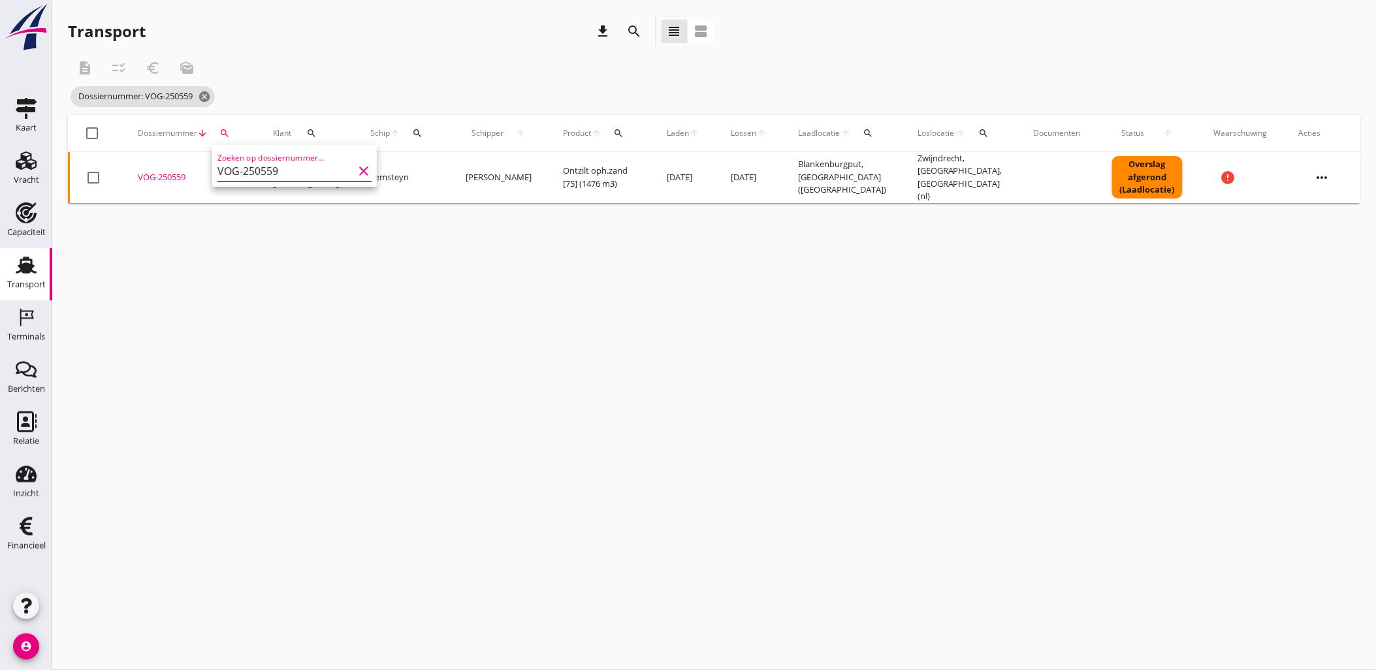
click at [177, 176] on div "VOG-250559" at bounding box center [190, 177] width 104 height 13
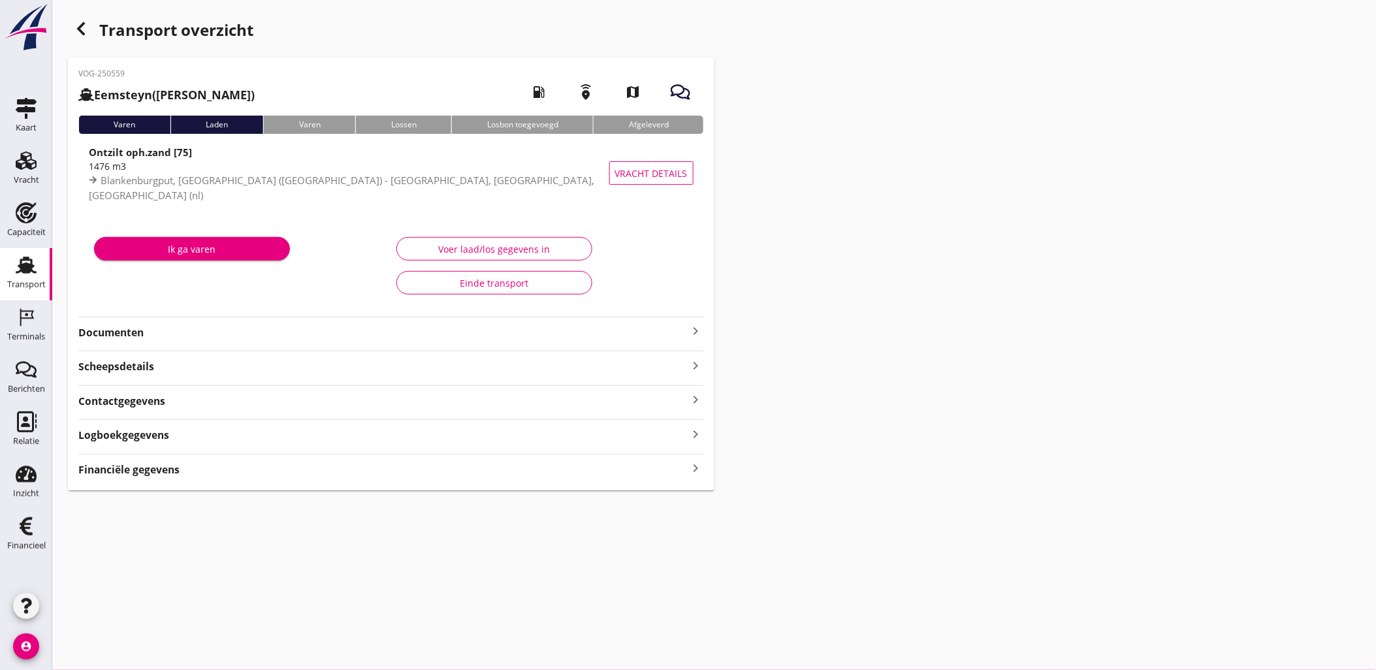
click at [989, 511] on div "cancel You are impersonating another user. Transport overzicht VOG-250559 Eemst…" at bounding box center [714, 335] width 1324 height 670
click at [618, 472] on div "Financiële gegevens keyboard_arrow_right" at bounding box center [391, 469] width 626 height 18
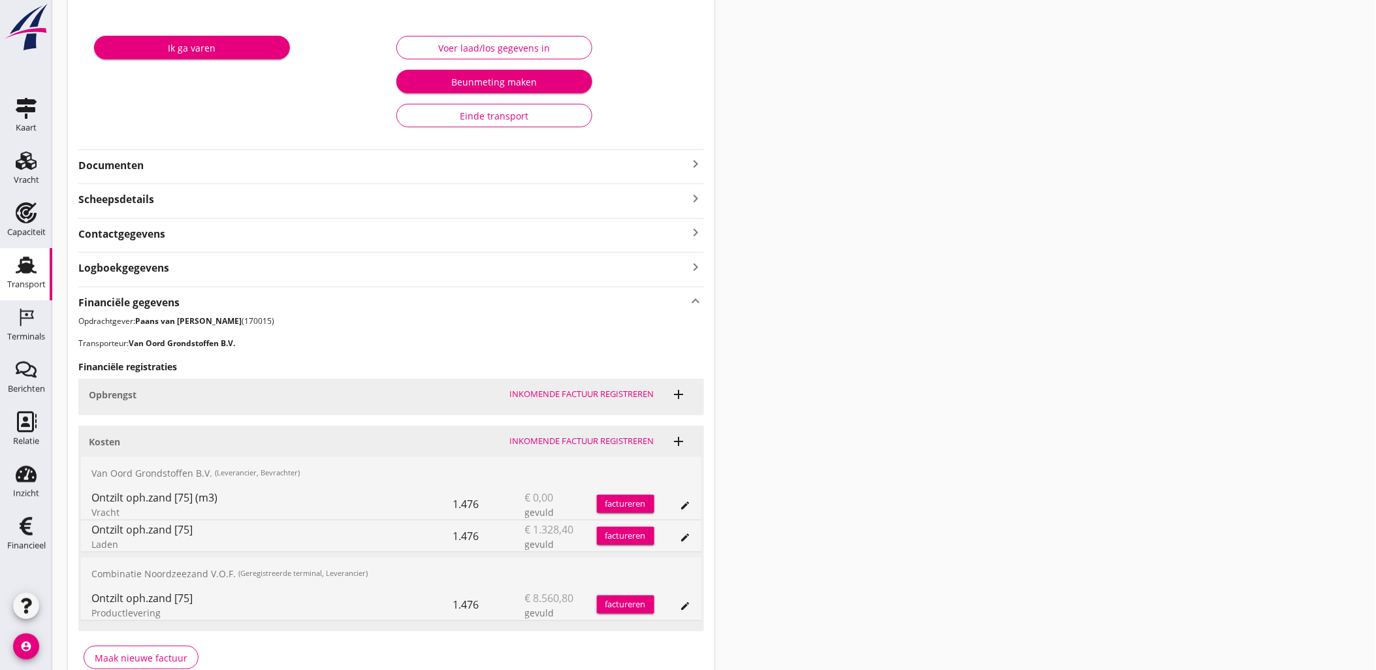
scroll to position [270, 0]
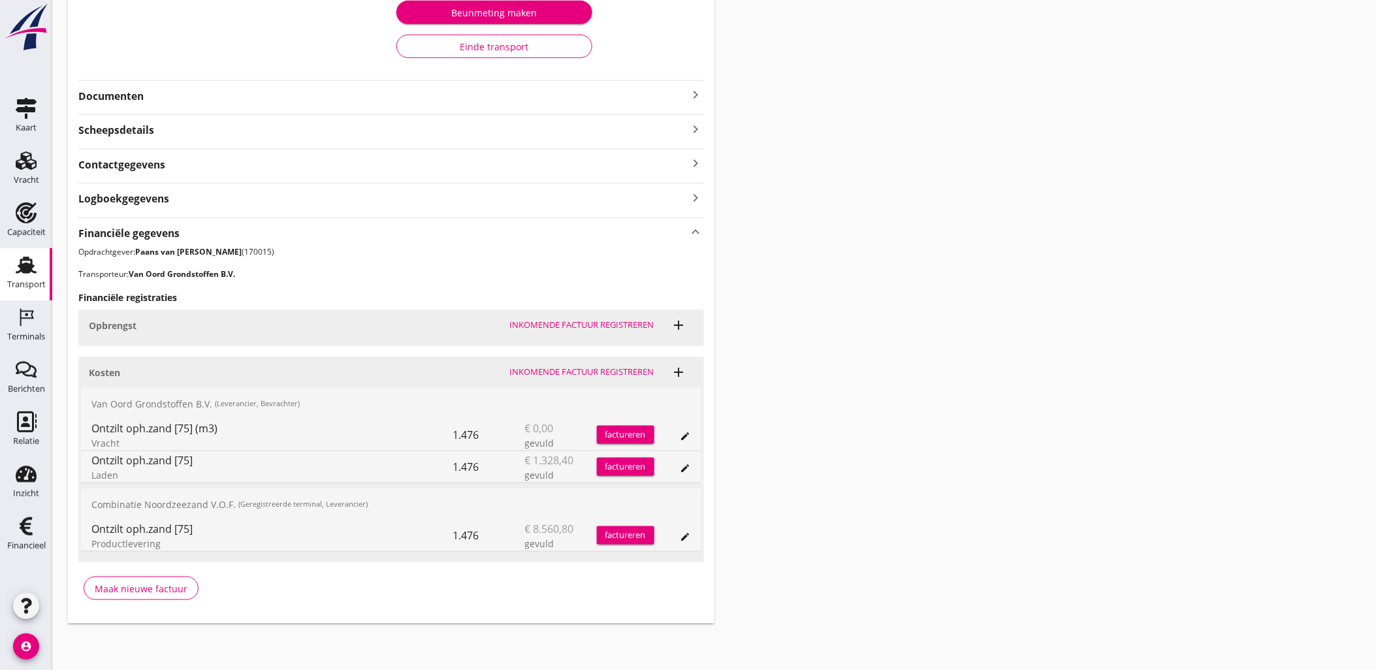
click at [682, 544] on button "edit" at bounding box center [685, 537] width 18 height 18
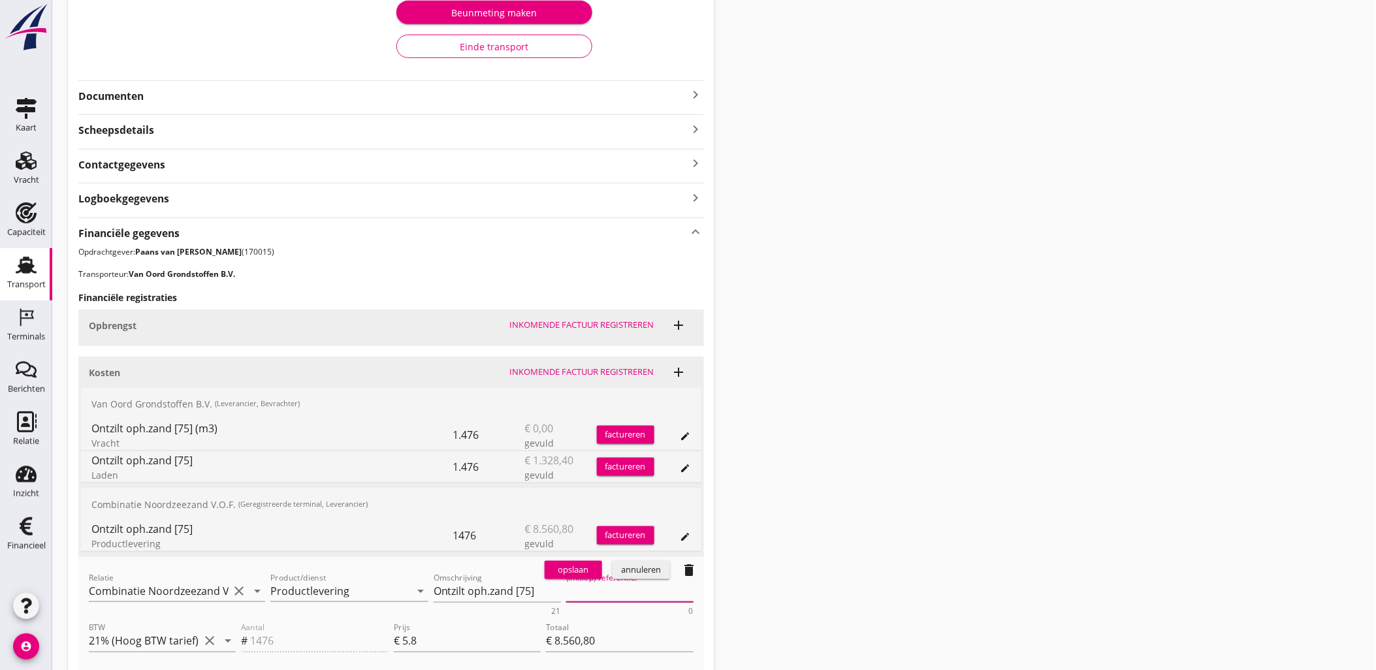
click at [608, 590] on textarea "(Inkoop) referentie:" at bounding box center [629, 592] width 127 height 22
paste textarea "2316006666"
type textarea "2316006666"
click at [579, 571] on div "opslaan" at bounding box center [573, 570] width 47 height 13
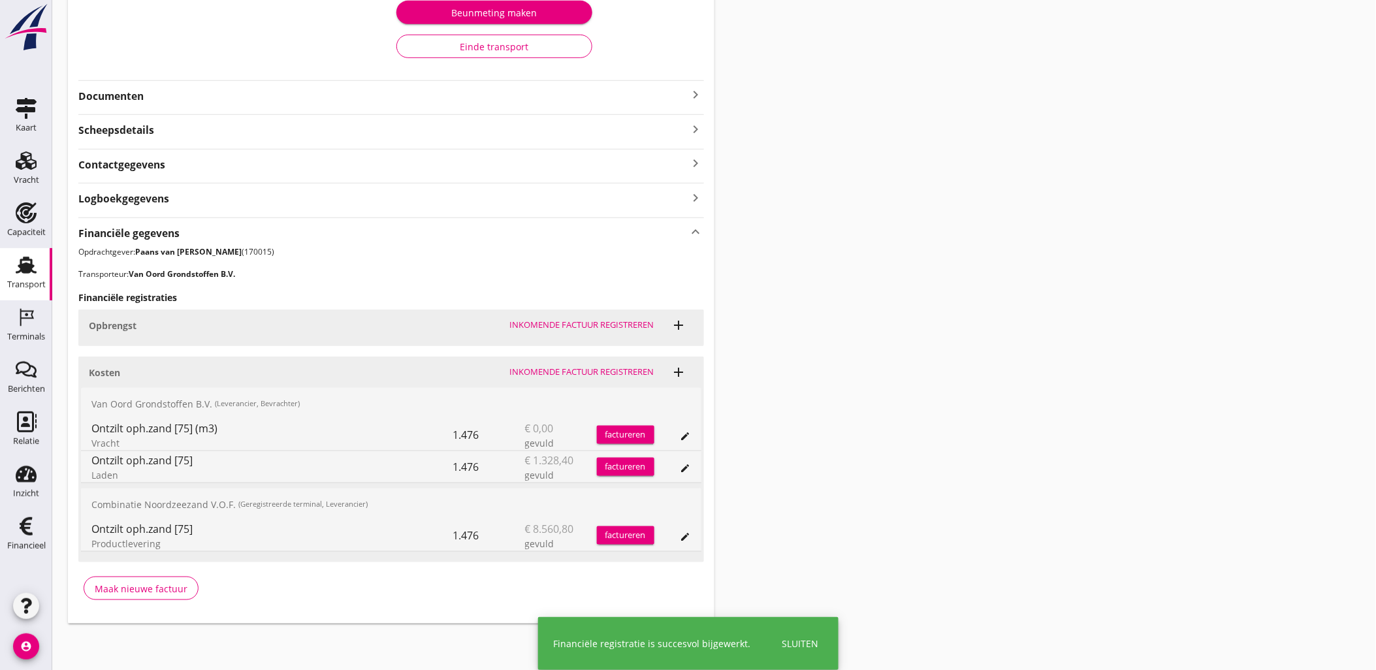
drag, startPoint x: 1040, startPoint y: 310, endPoint x: 956, endPoint y: 259, distance: 97.9
click at [1040, 310] on div "Transport overzicht VOG-250559 Eemsteyn ([PERSON_NAME]) local_gas_station emerg…" at bounding box center [714, 185] width 1324 height 910
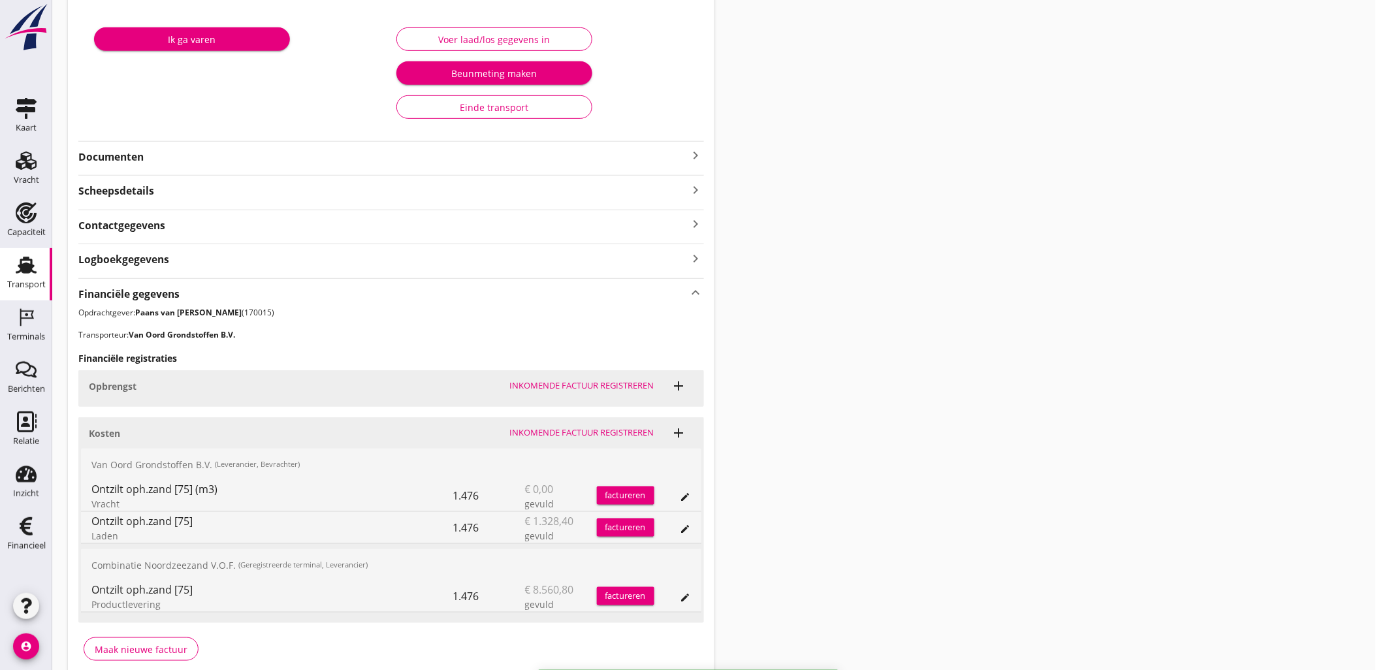
scroll to position [0, 0]
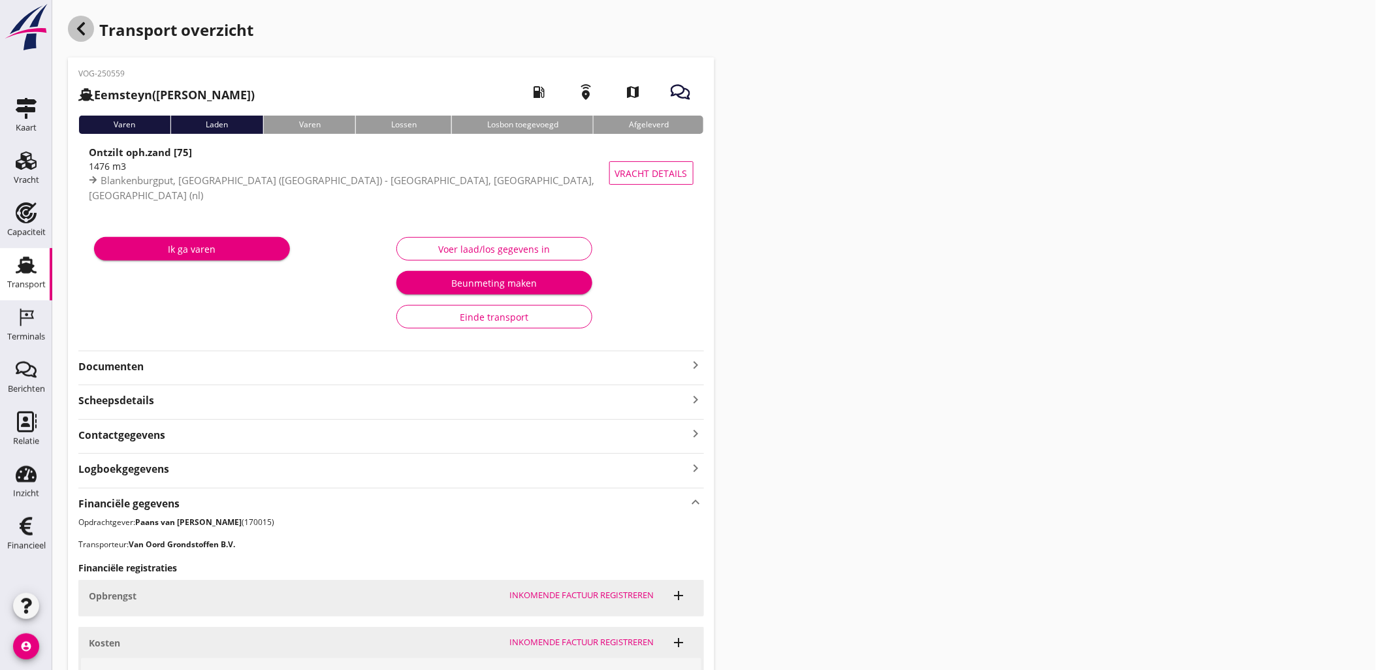
click at [89, 29] on div "button" at bounding box center [81, 29] width 26 height 26
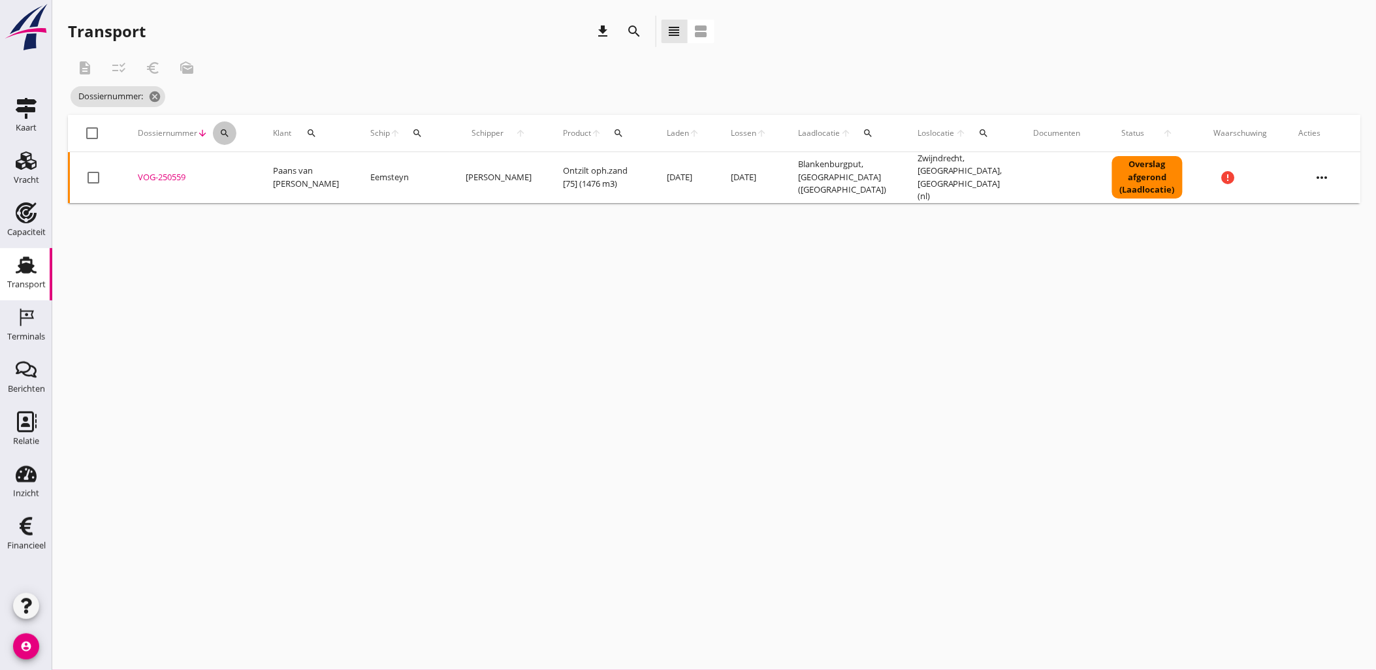
click at [225, 134] on icon "search" at bounding box center [224, 133] width 10 height 10
drag, startPoint x: 250, startPoint y: 150, endPoint x: 264, endPoint y: 165, distance: 20.3
click at [253, 152] on div "Zoeken op dossiernummer..." at bounding box center [294, 166] width 165 height 42
click at [266, 167] on input "Zoeken op dossiernummer..." at bounding box center [285, 171] width 136 height 21
paste input "VOG-250561"
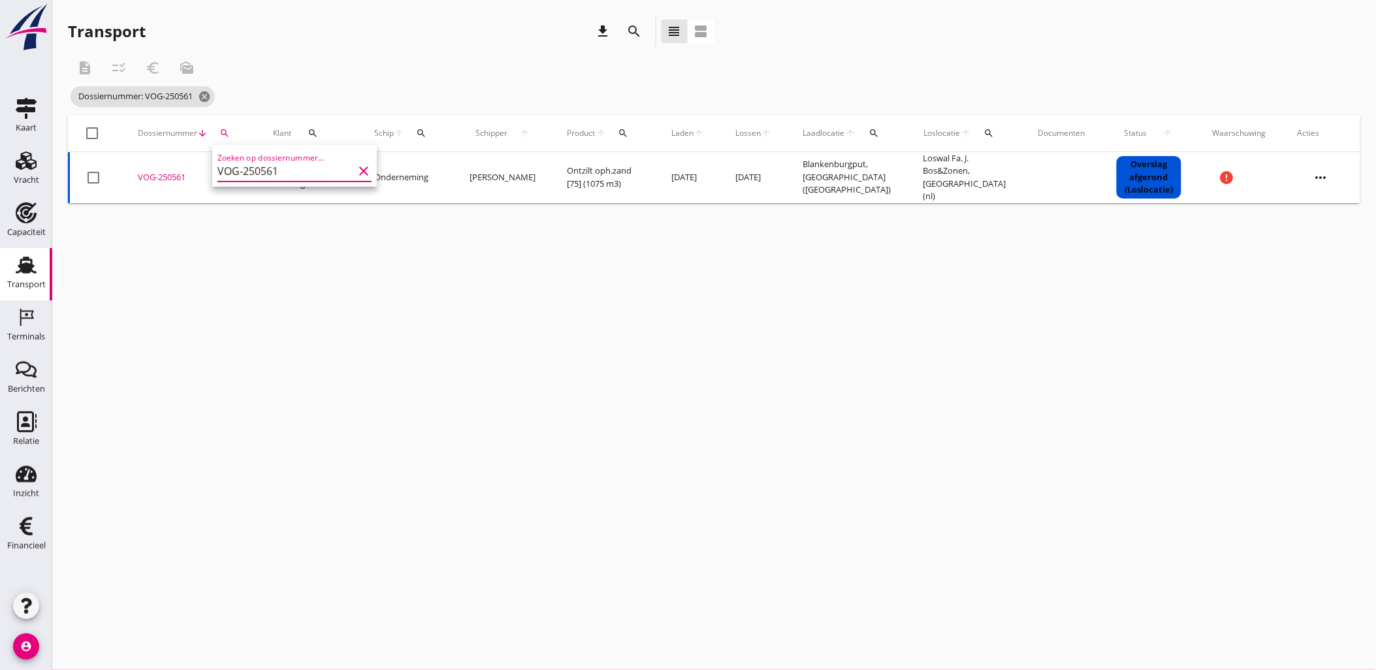
type input "VOG-250561"
click at [181, 172] on div "VOG-250561" at bounding box center [190, 177] width 104 height 13
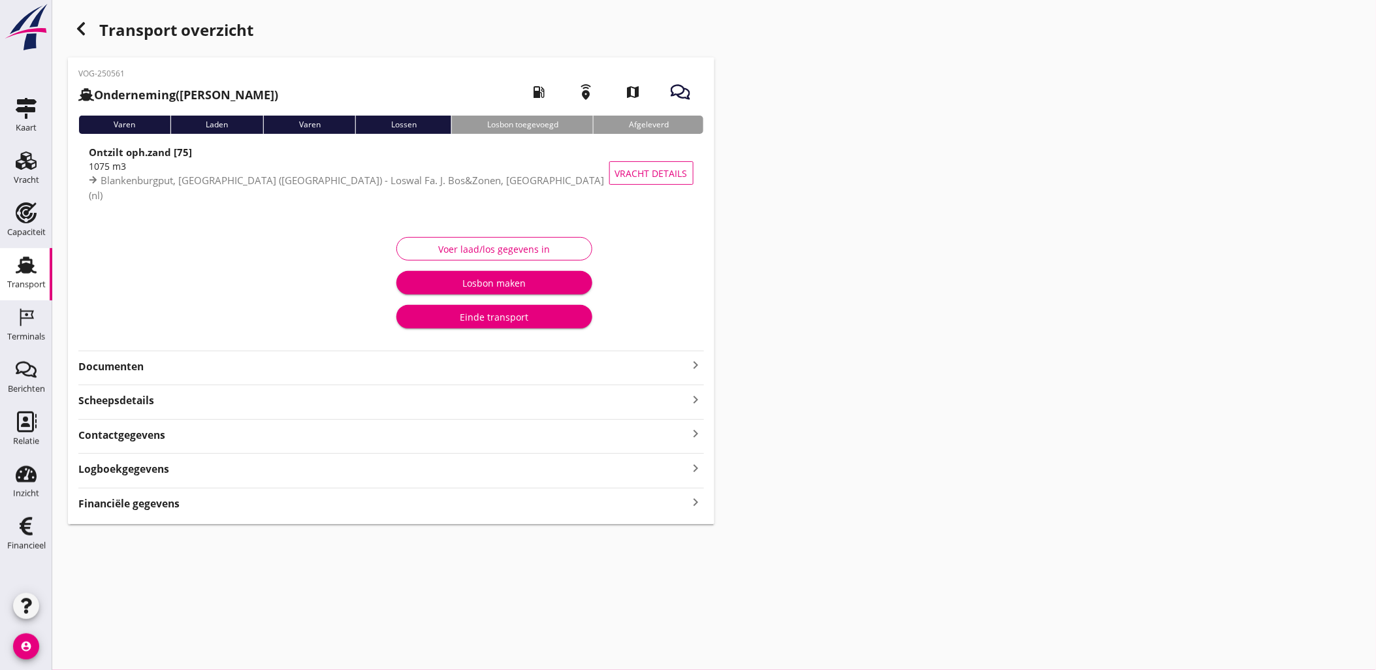
click at [827, 362] on div "Transport overzicht VOG-250561 Onderneming ([PERSON_NAME]) local_gas_station em…" at bounding box center [714, 270] width 1324 height 540
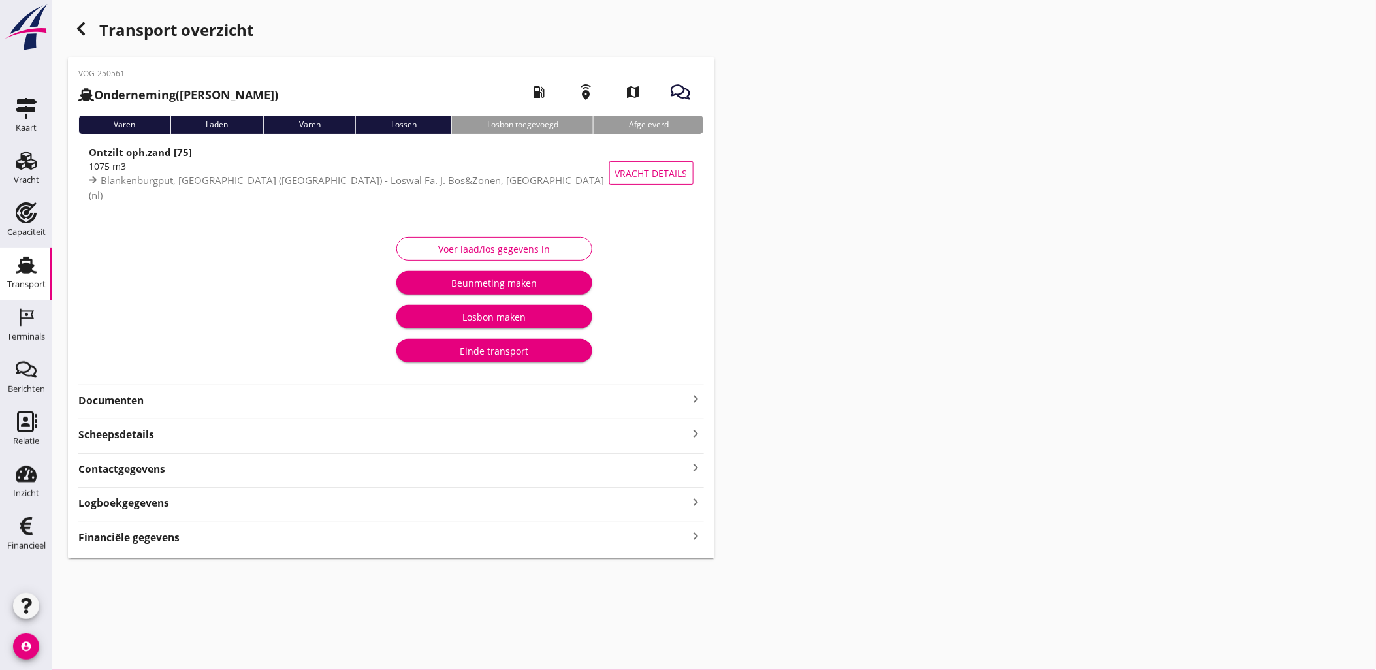
click at [625, 513] on div "VOG-250561 Onderneming ([PERSON_NAME]) local_gas_station emergency_share map Va…" at bounding box center [391, 307] width 646 height 501
click at [641, 534] on div "Financiële gegevens keyboard_arrow_right" at bounding box center [391, 537] width 626 height 18
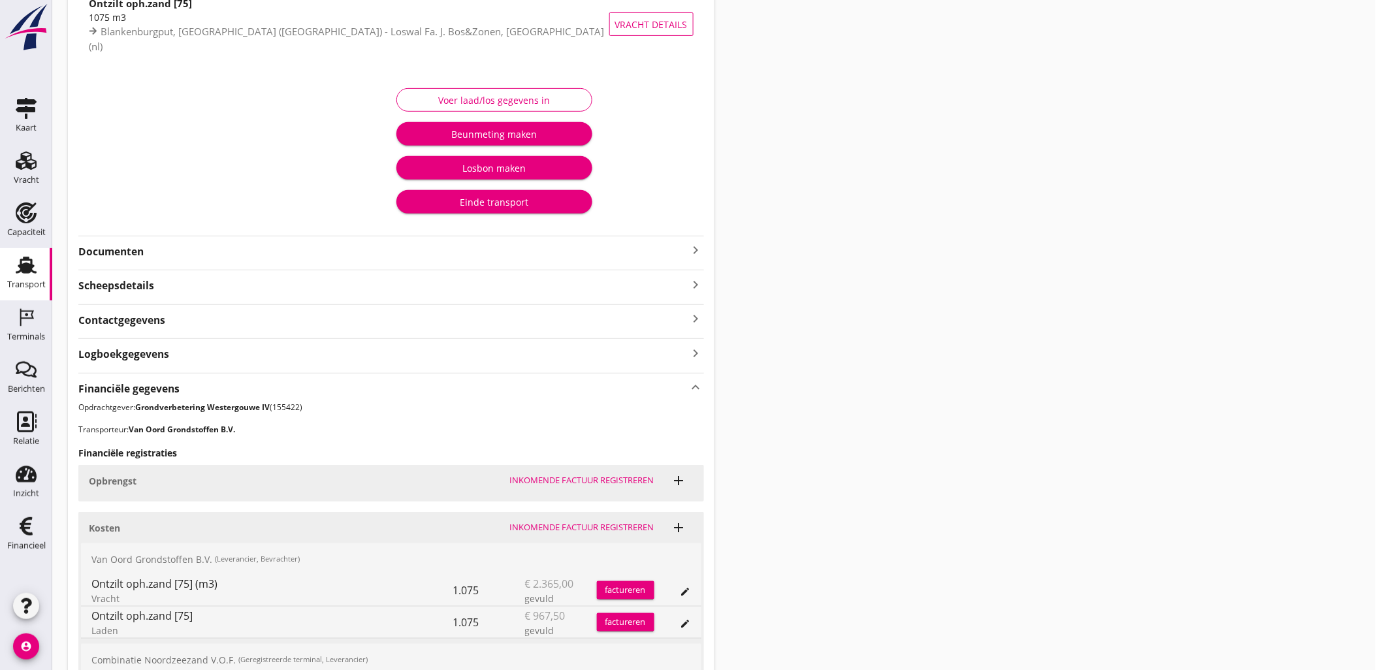
scroll to position [304, 0]
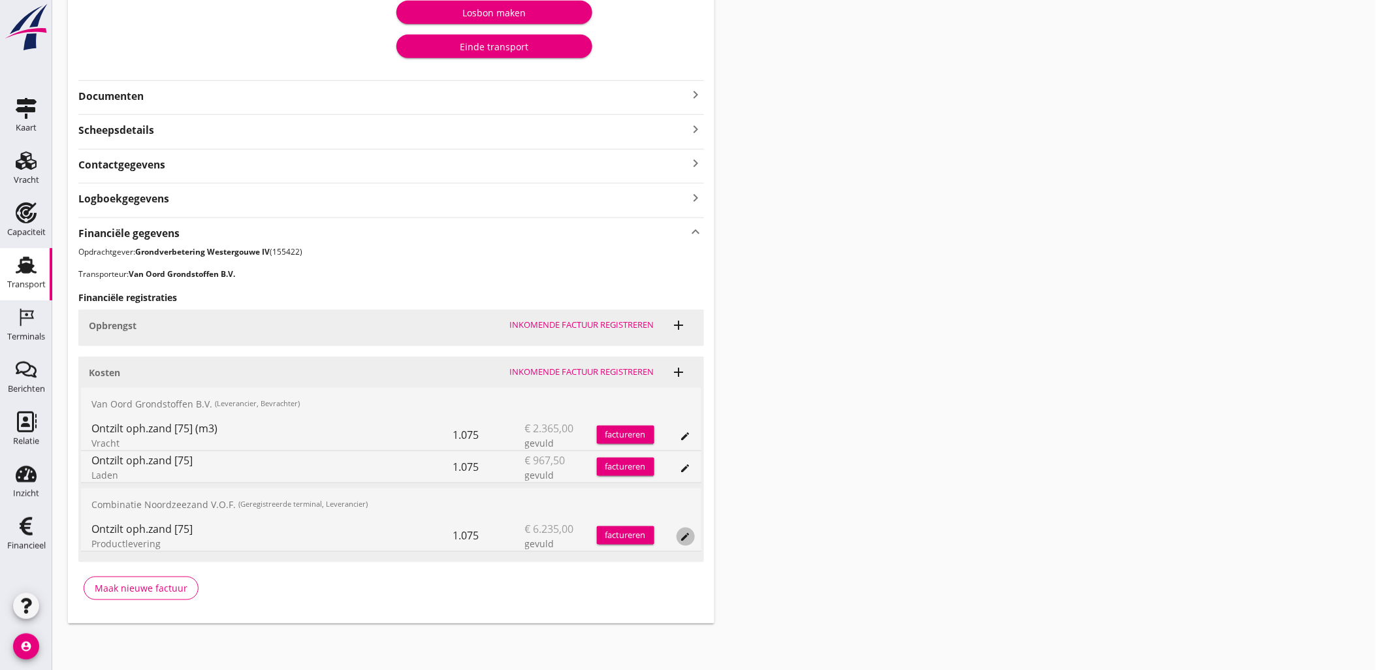
click at [693, 541] on button "edit" at bounding box center [685, 537] width 18 height 18
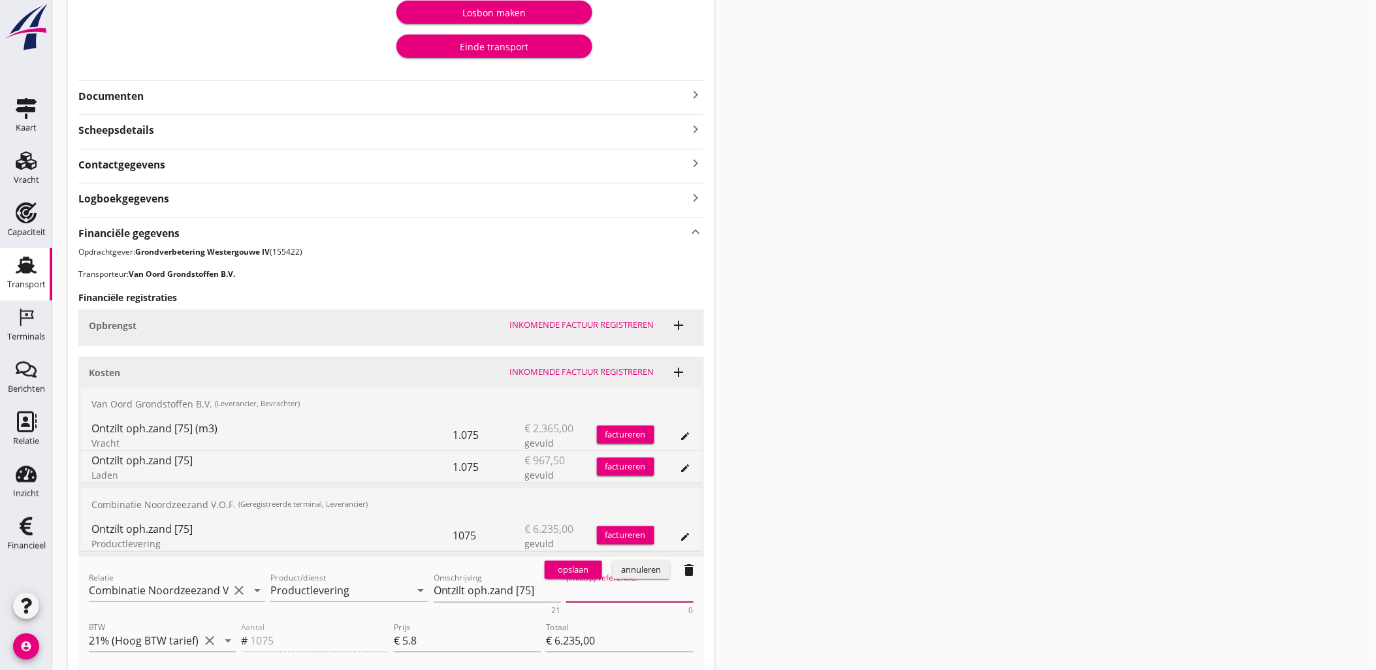
click at [614, 586] on textarea "(Inkoop) referentie:" at bounding box center [629, 592] width 127 height 22
paste textarea "2316006666"
type textarea "2316006666"
click at [578, 566] on div "opslaan" at bounding box center [573, 570] width 47 height 13
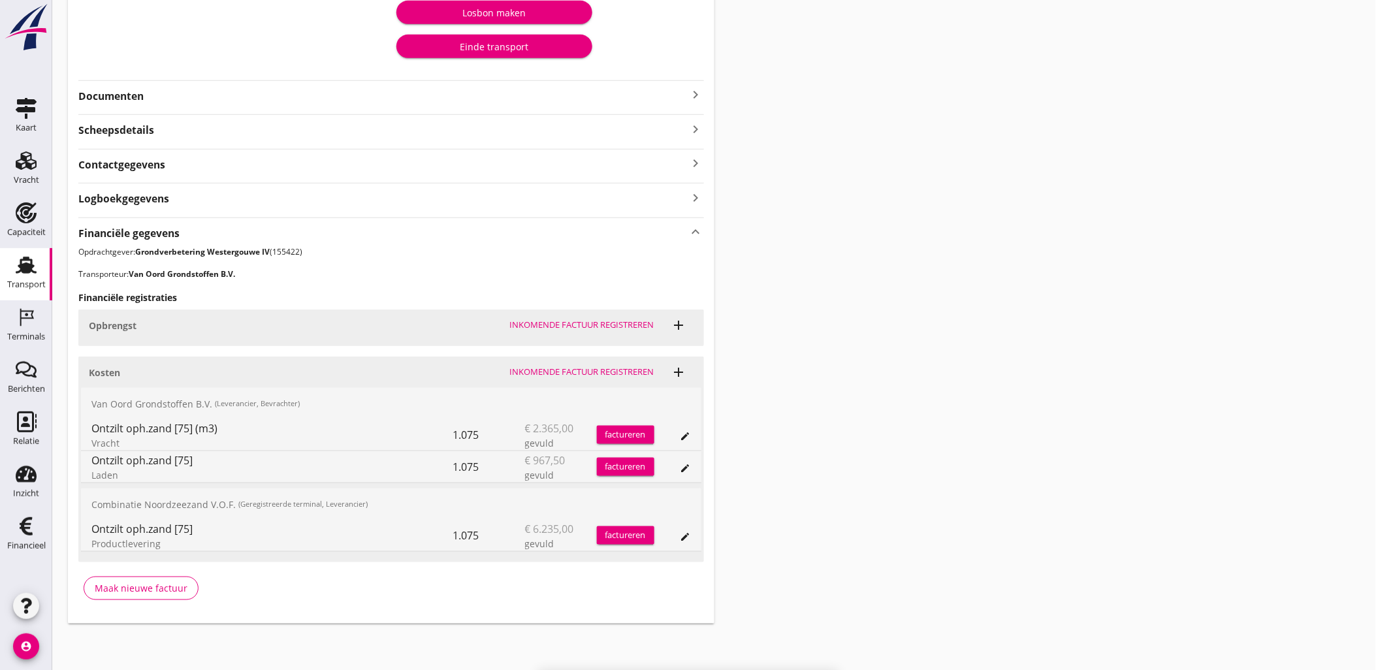
drag, startPoint x: 1017, startPoint y: 321, endPoint x: 939, endPoint y: 294, distance: 82.2
click at [1017, 321] on div "Transport overzicht VOG-250561 Onderneming ([PERSON_NAME]) local_gas_station em…" at bounding box center [714, 168] width 1324 height 944
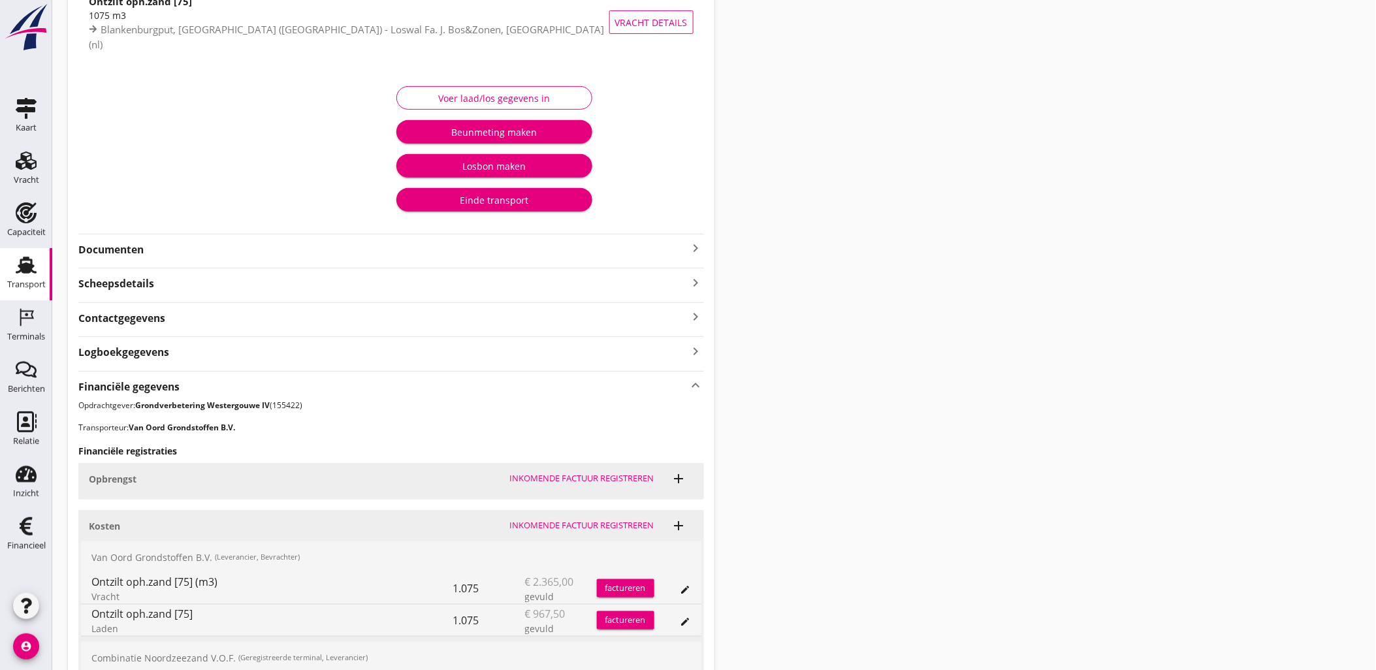
scroll to position [0, 0]
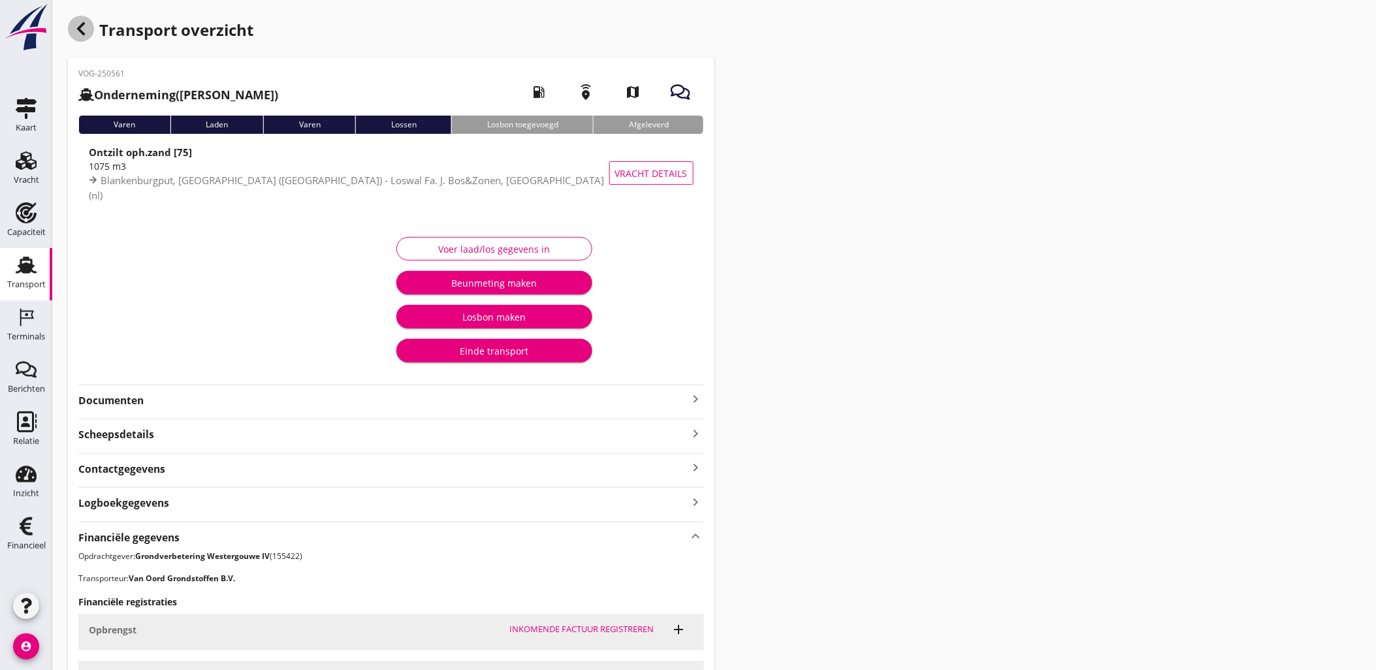
click at [92, 29] on div "button" at bounding box center [81, 29] width 26 height 26
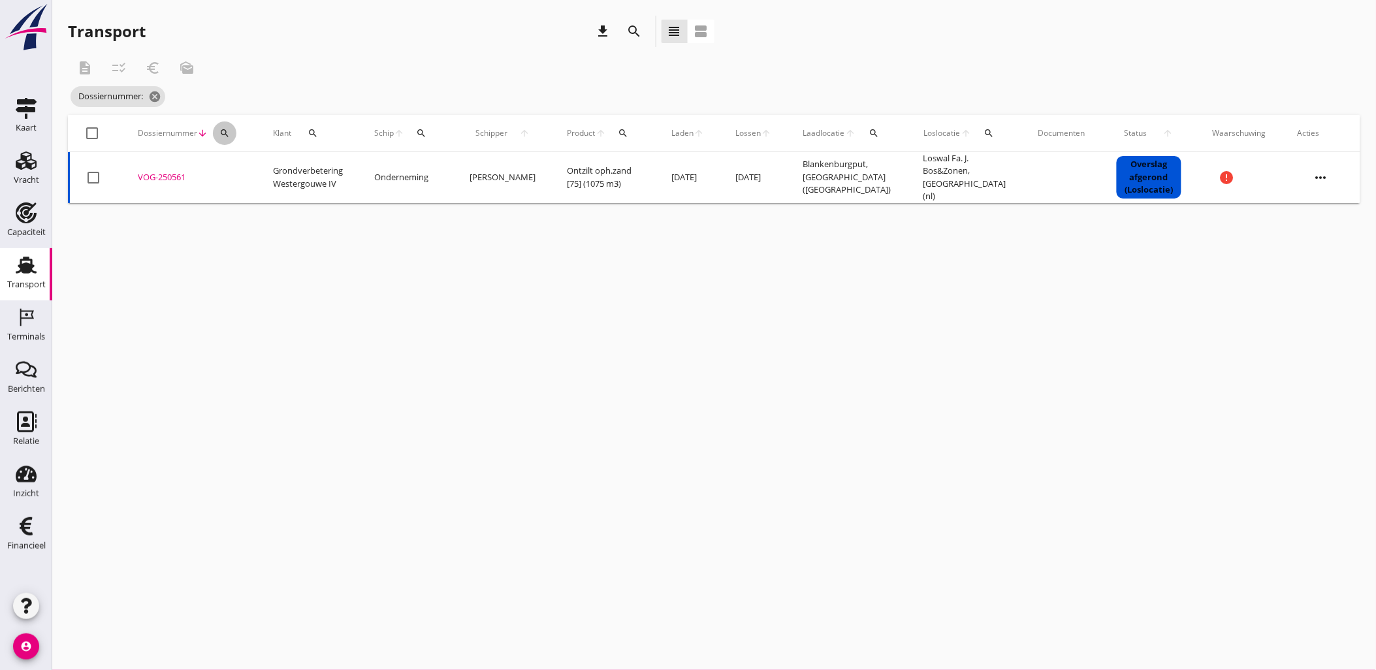
click at [231, 133] on div "search" at bounding box center [225, 133] width 24 height 10
click at [235, 168] on input "Zoeken op dossiernummer..." at bounding box center [285, 171] width 136 height 21
paste input "VOG-250548"
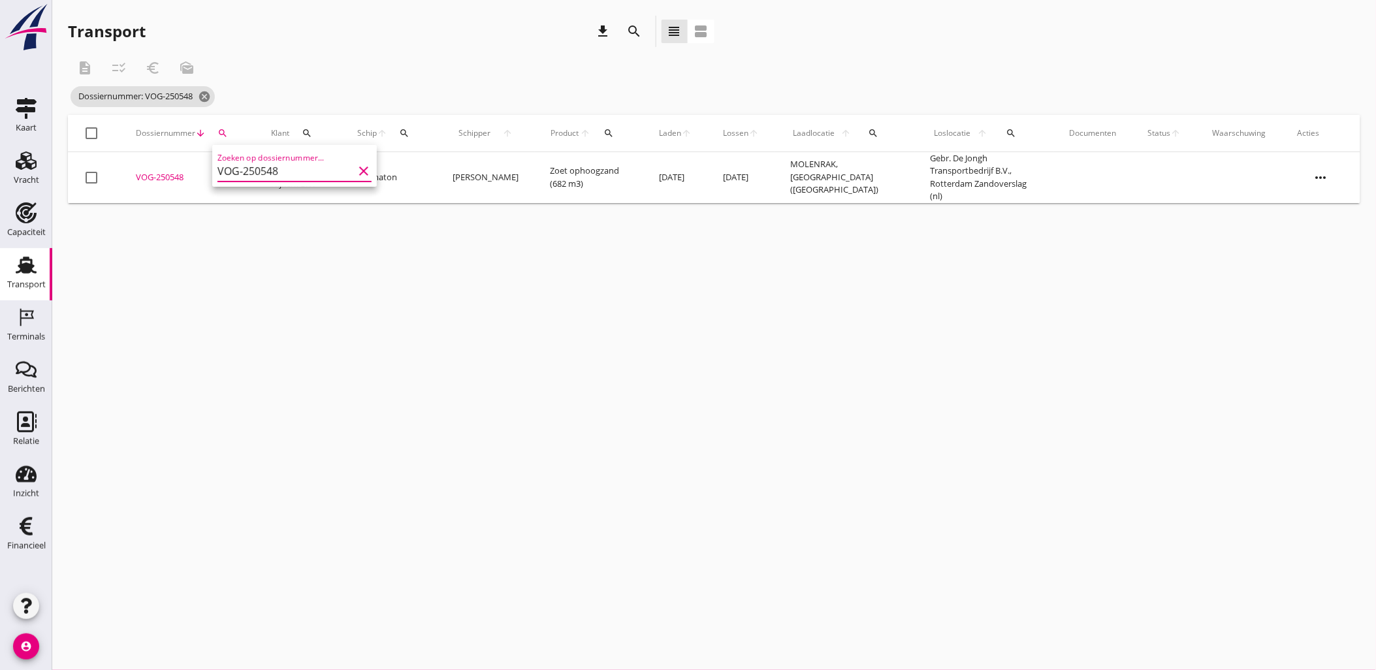
type input "VOG-250548"
click at [151, 171] on div "VOG-250548" at bounding box center [188, 177] width 104 height 13
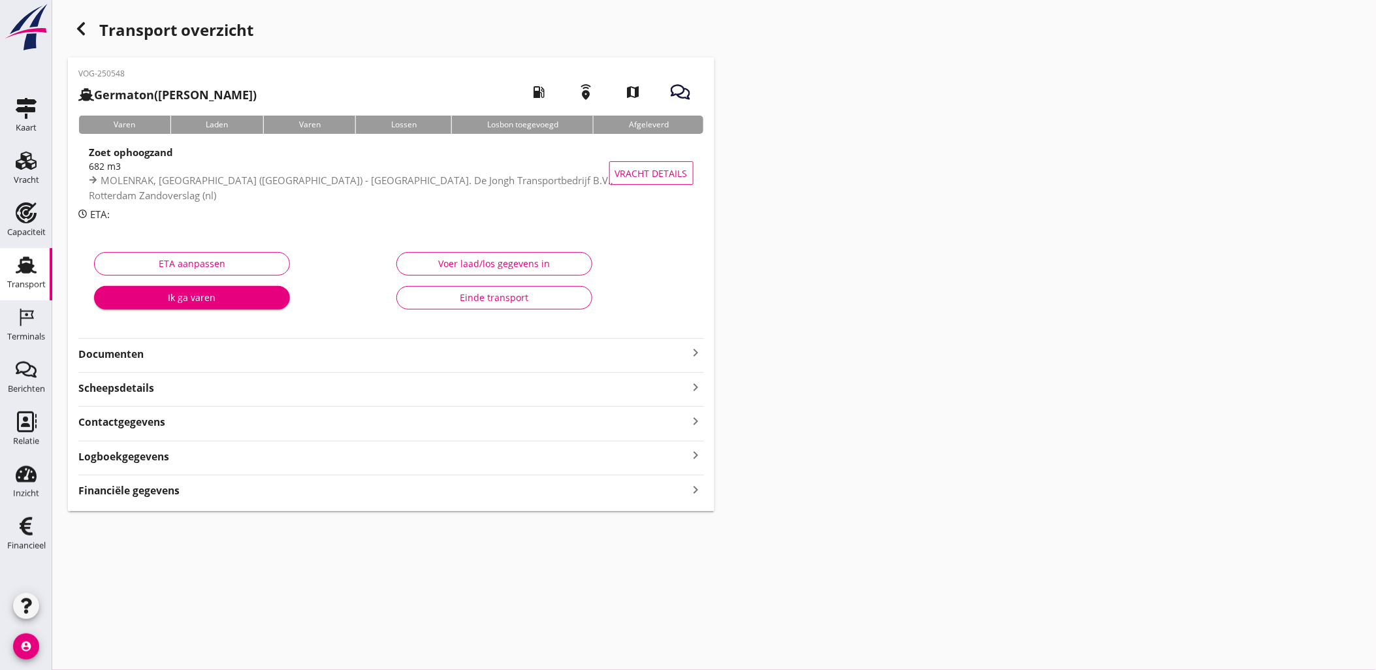
click at [660, 494] on div "Financiële gegevens keyboard_arrow_right" at bounding box center [391, 490] width 626 height 18
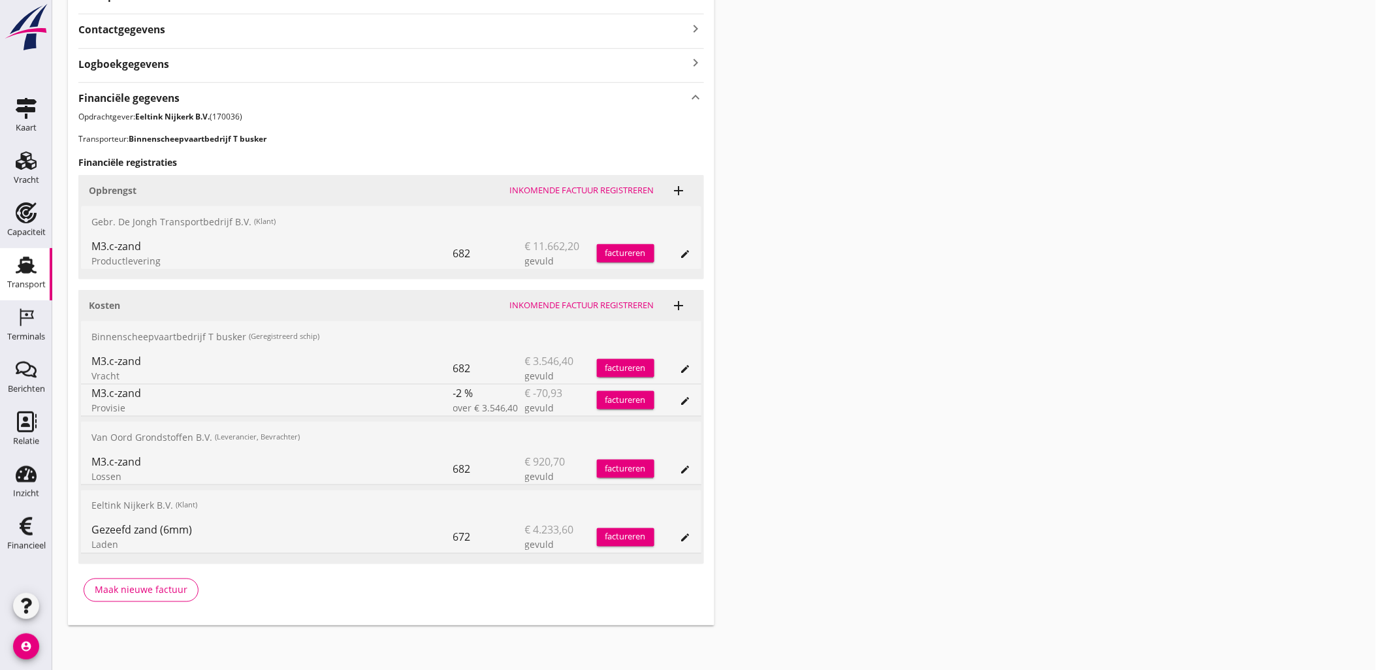
scroll to position [394, 0]
click at [689, 533] on icon "edit" at bounding box center [685, 536] width 10 height 10
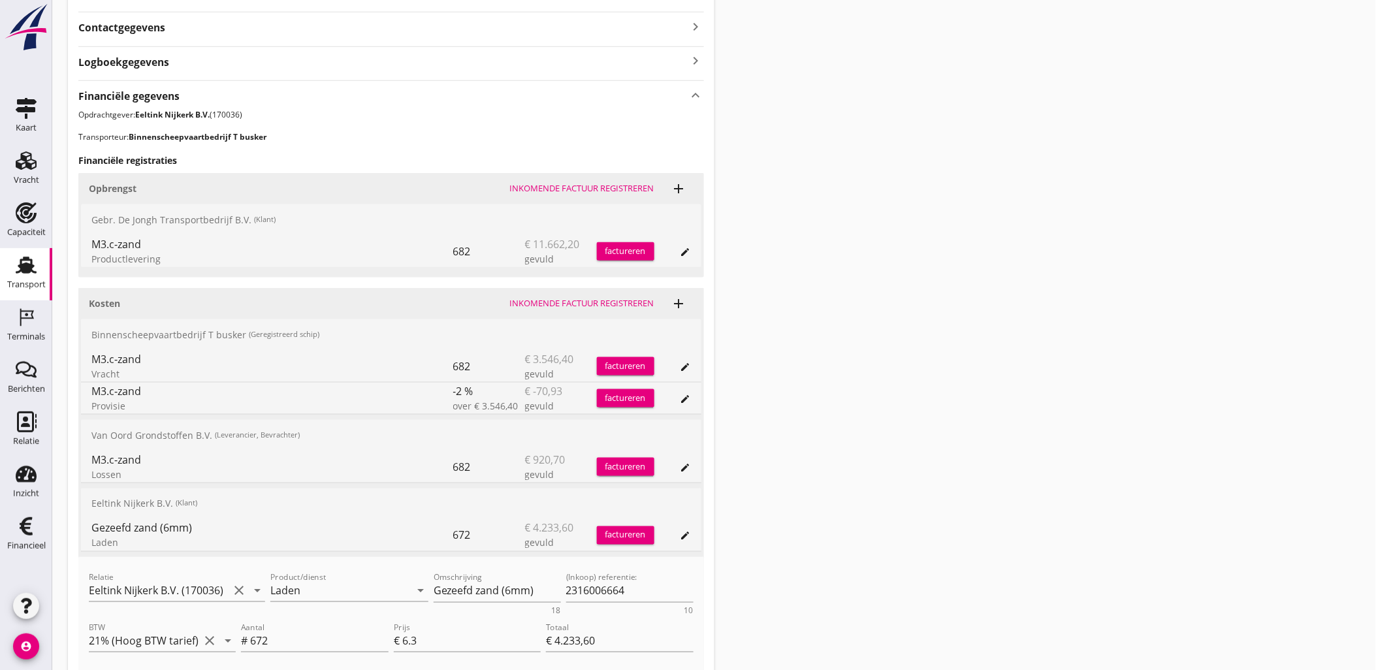
click at [931, 315] on div "Transport overzicht VOG-250548 Germaton ([PERSON_NAME]) local_gas_station emerg…" at bounding box center [714, 200] width 1324 height 1188
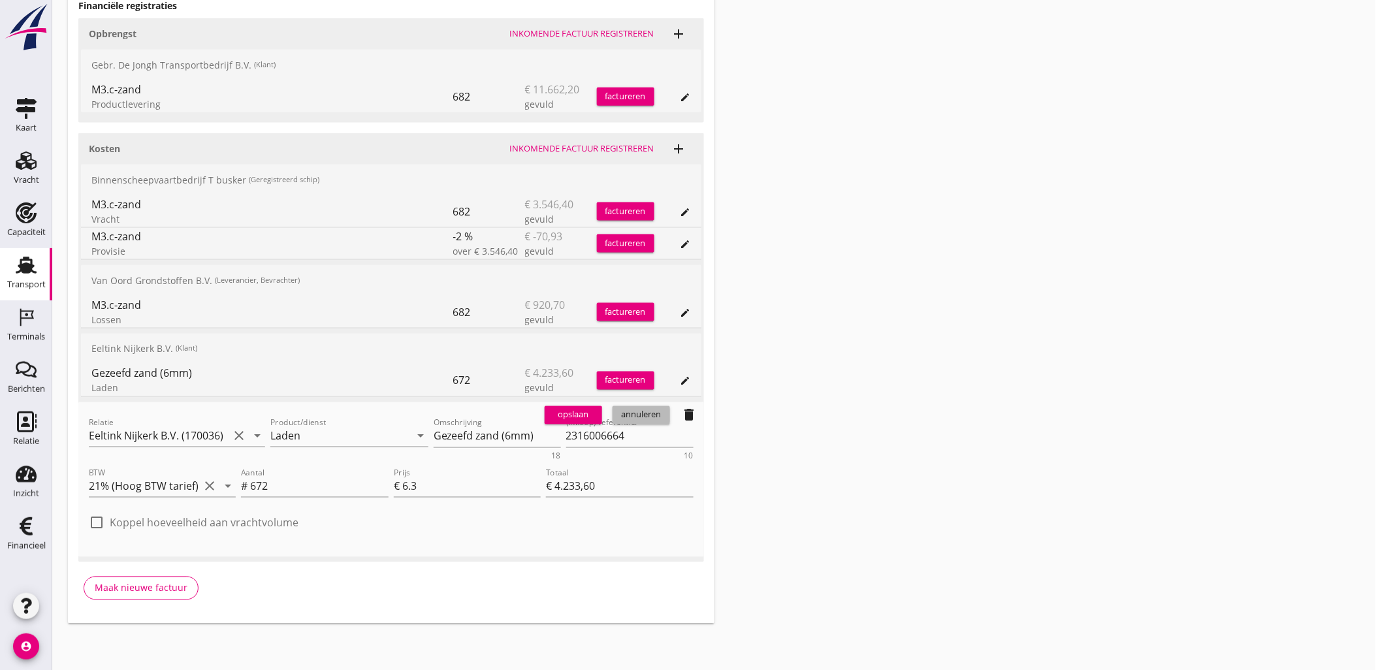
click at [629, 411] on div "annuleren" at bounding box center [641, 415] width 47 height 13
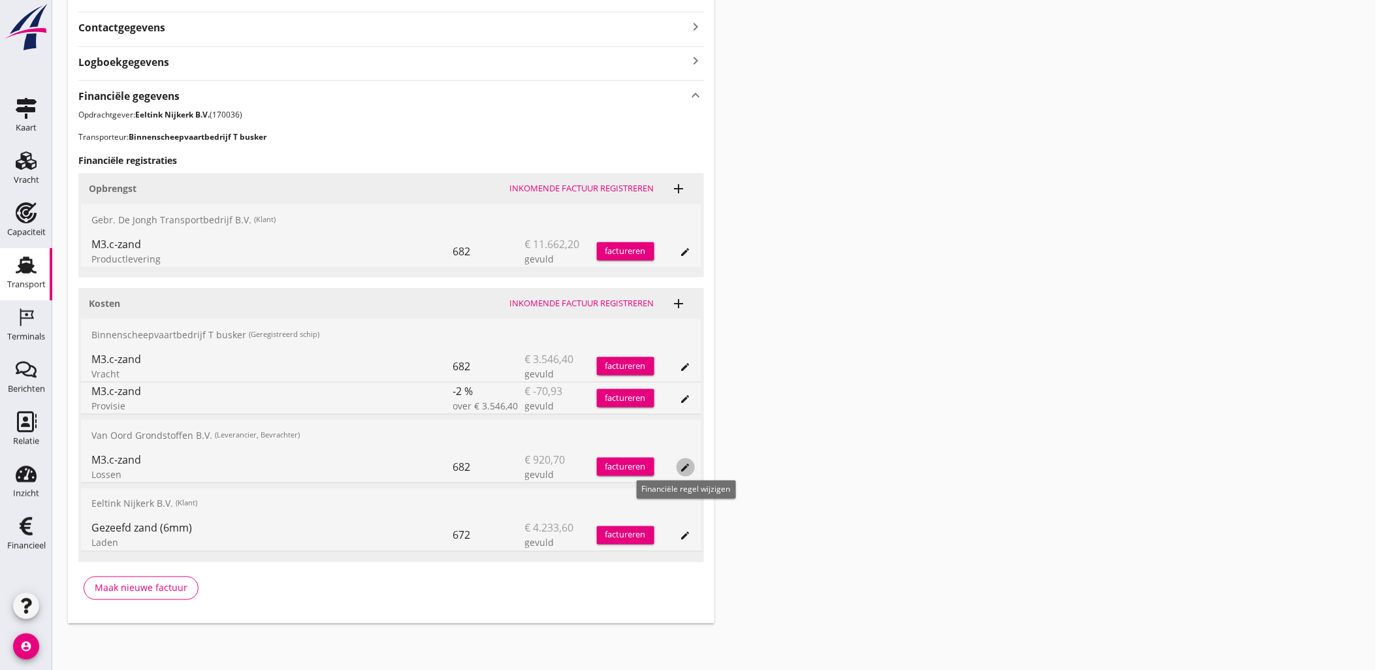
click at [677, 470] on div "edit" at bounding box center [685, 467] width 18 height 10
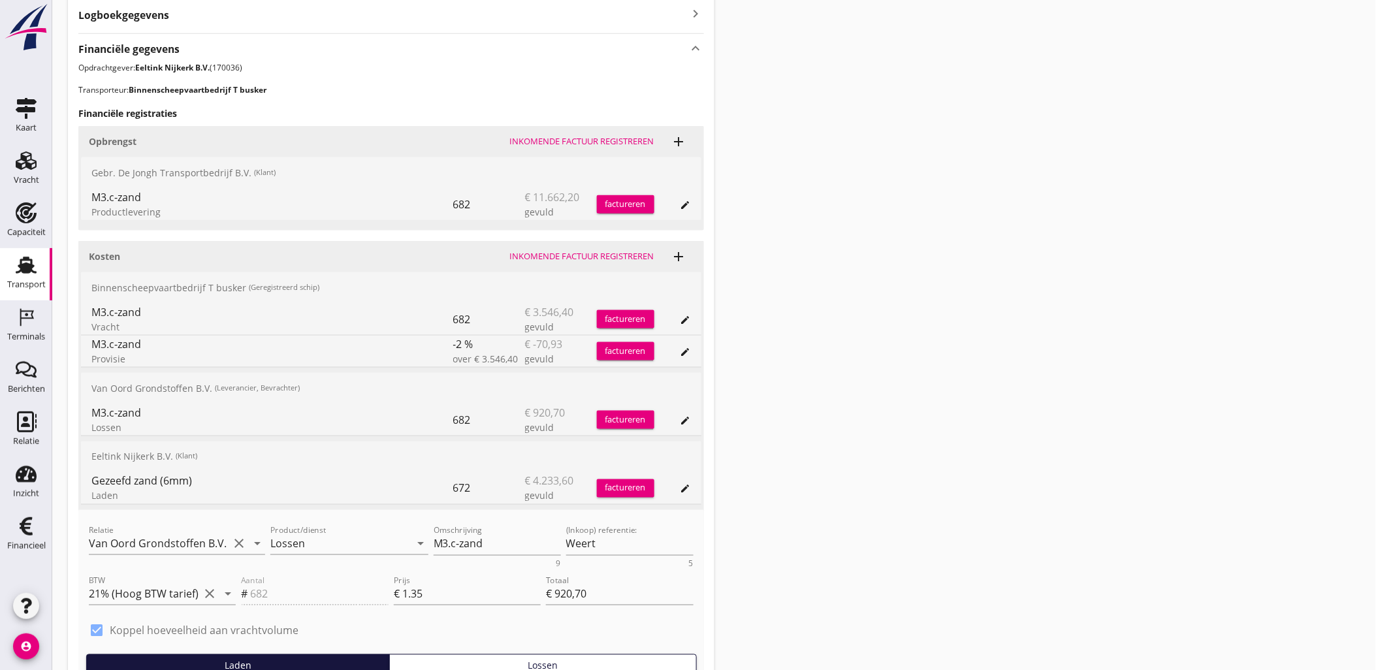
scroll to position [467, 0]
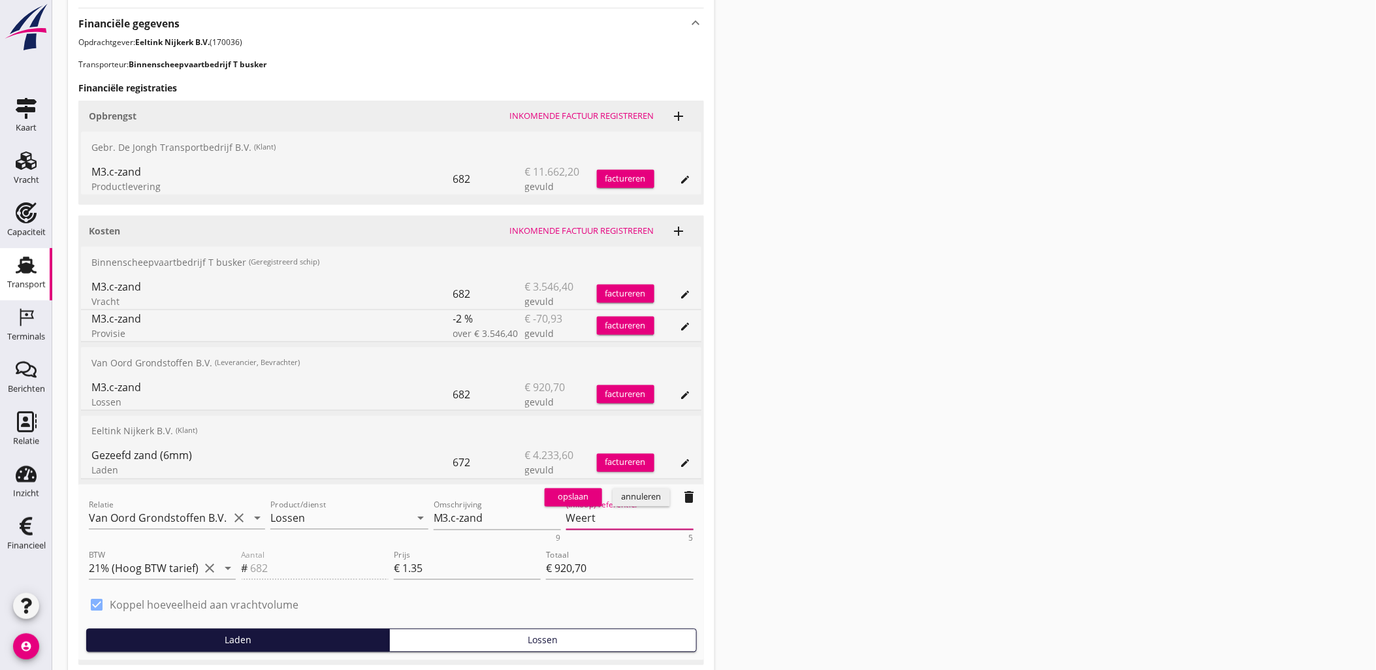
click at [616, 520] on textarea "Weert" at bounding box center [629, 519] width 127 height 22
click at [630, 524] on textarea "Weert" at bounding box center [629, 519] width 127 height 22
click at [650, 496] on div "annuleren" at bounding box center [641, 497] width 47 height 13
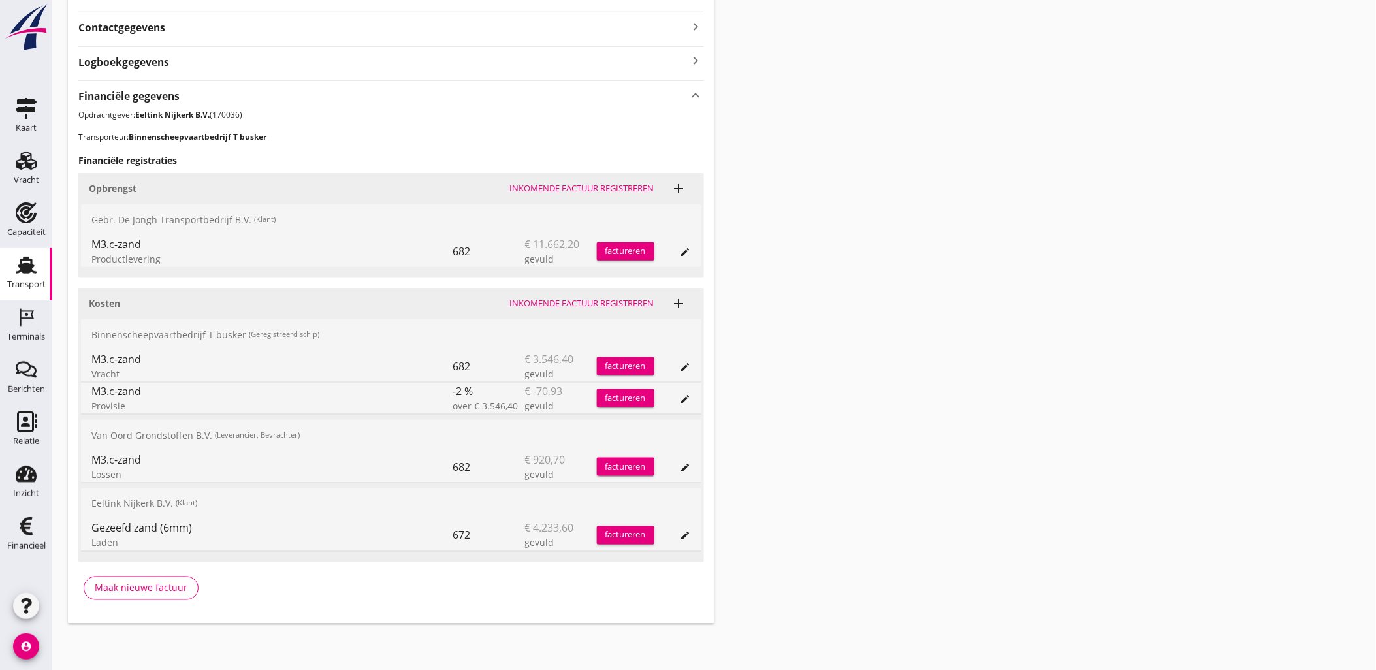
click at [680, 537] on icon "edit" at bounding box center [685, 536] width 10 height 10
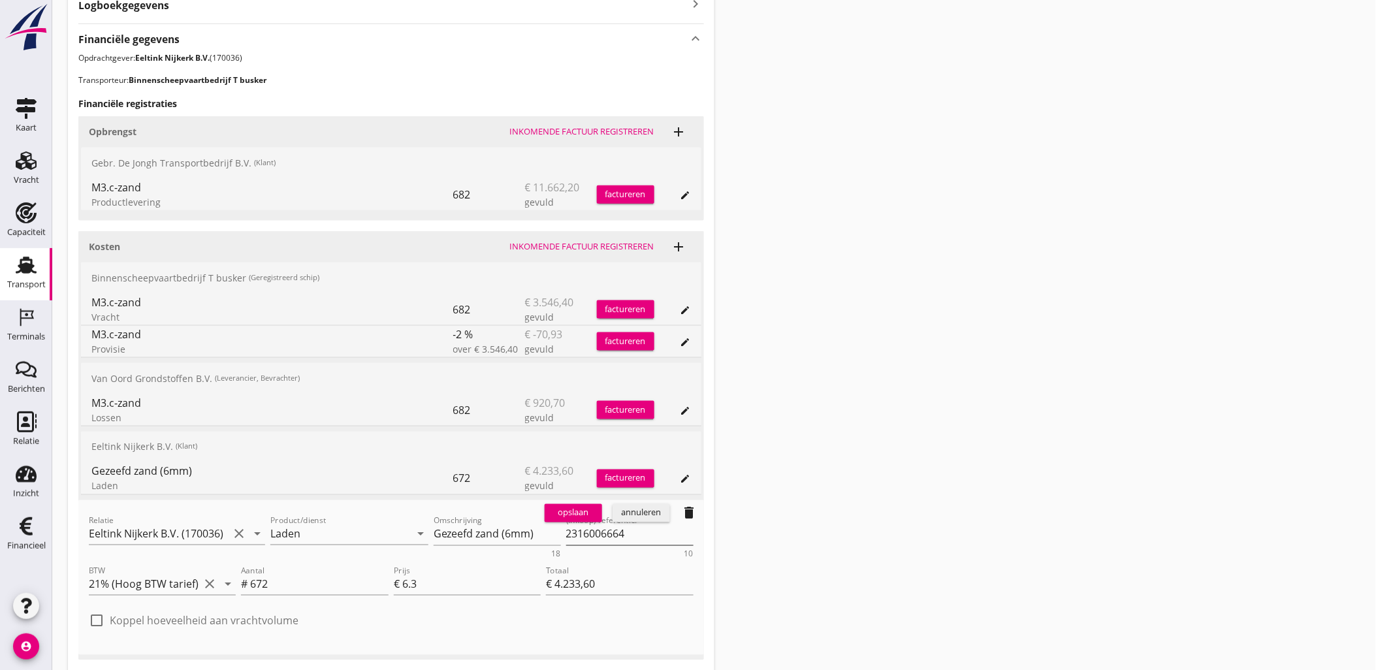
scroll to position [467, 0]
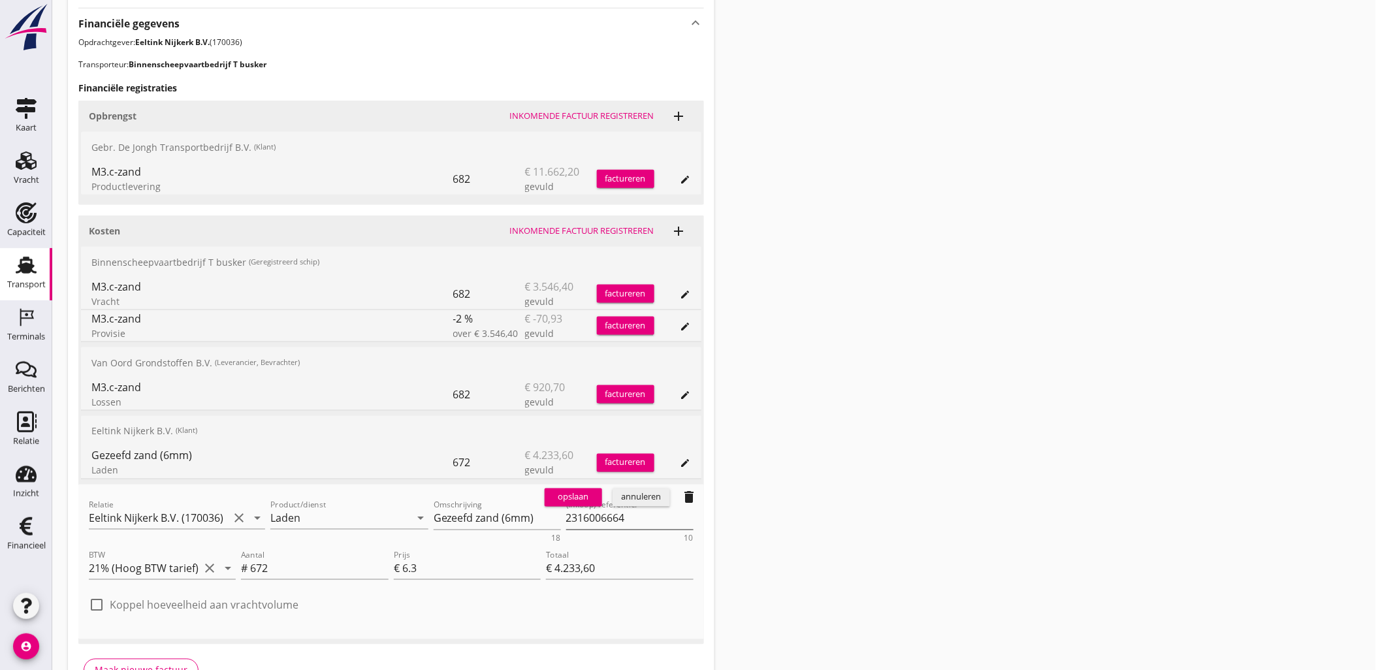
click at [609, 524] on textarea "2316006664" at bounding box center [629, 519] width 127 height 22
paste textarea "VOG-250548"
click at [584, 518] on textarea "VOG-250548" at bounding box center [629, 524] width 127 height 33
drag, startPoint x: 595, startPoint y: 532, endPoint x: 517, endPoint y: 508, distance: 81.4
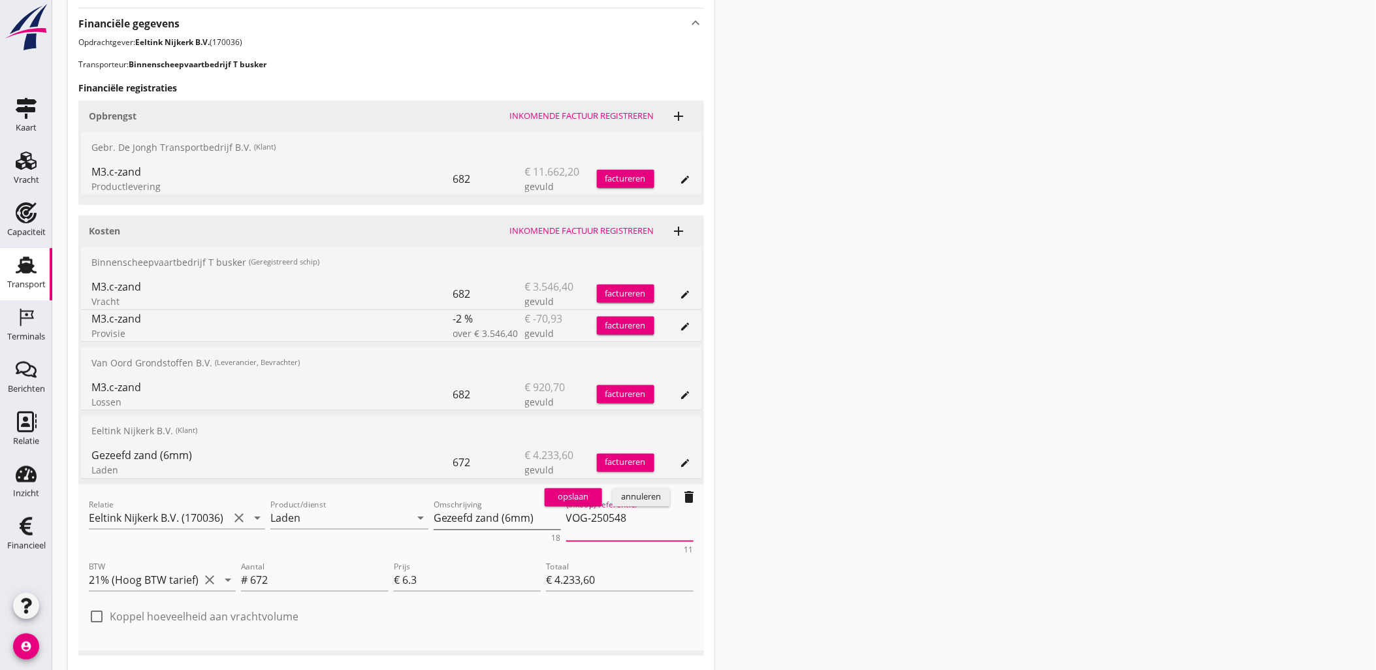
click at [517, 508] on div "Relatie Eeltink Nijkerk B.V. (170036) clear arrow_drop_down Product/dienst Lade…" at bounding box center [391, 526] width 610 height 62
paste textarea "2316006667"
type textarea "2316006667"
click at [573, 501] on div "opslaan" at bounding box center [573, 497] width 47 height 13
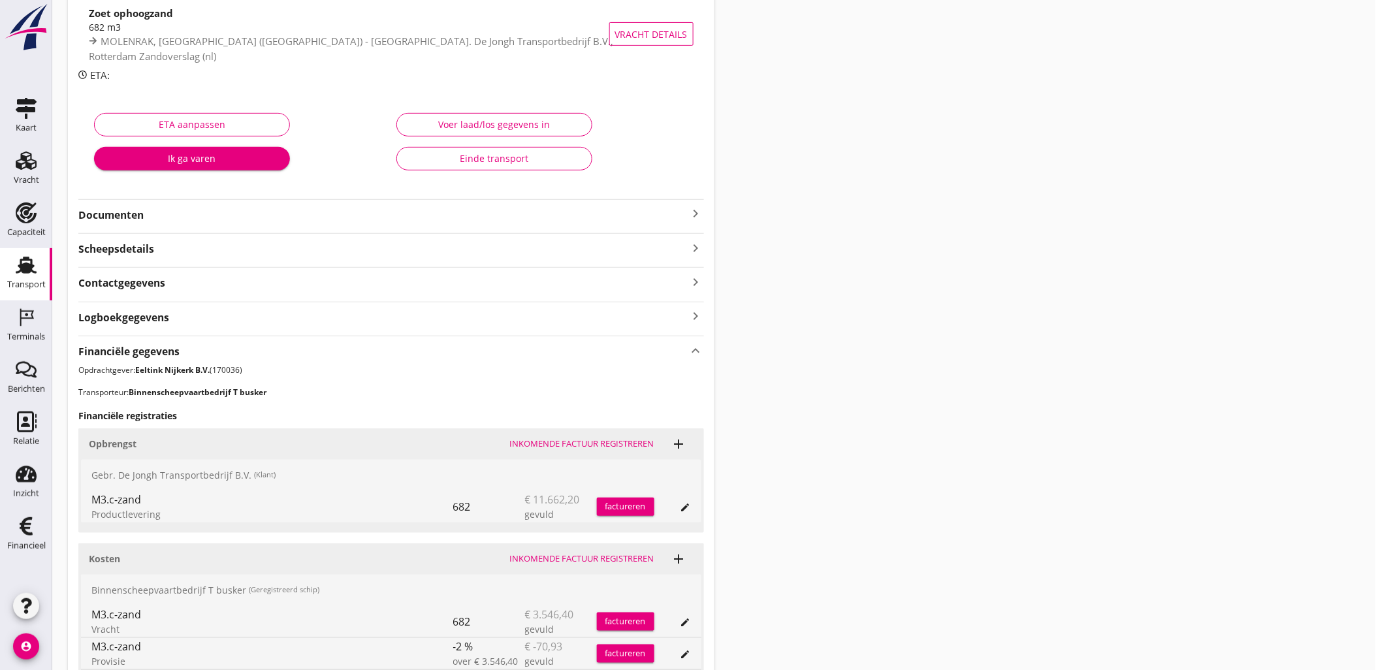
scroll to position [0, 0]
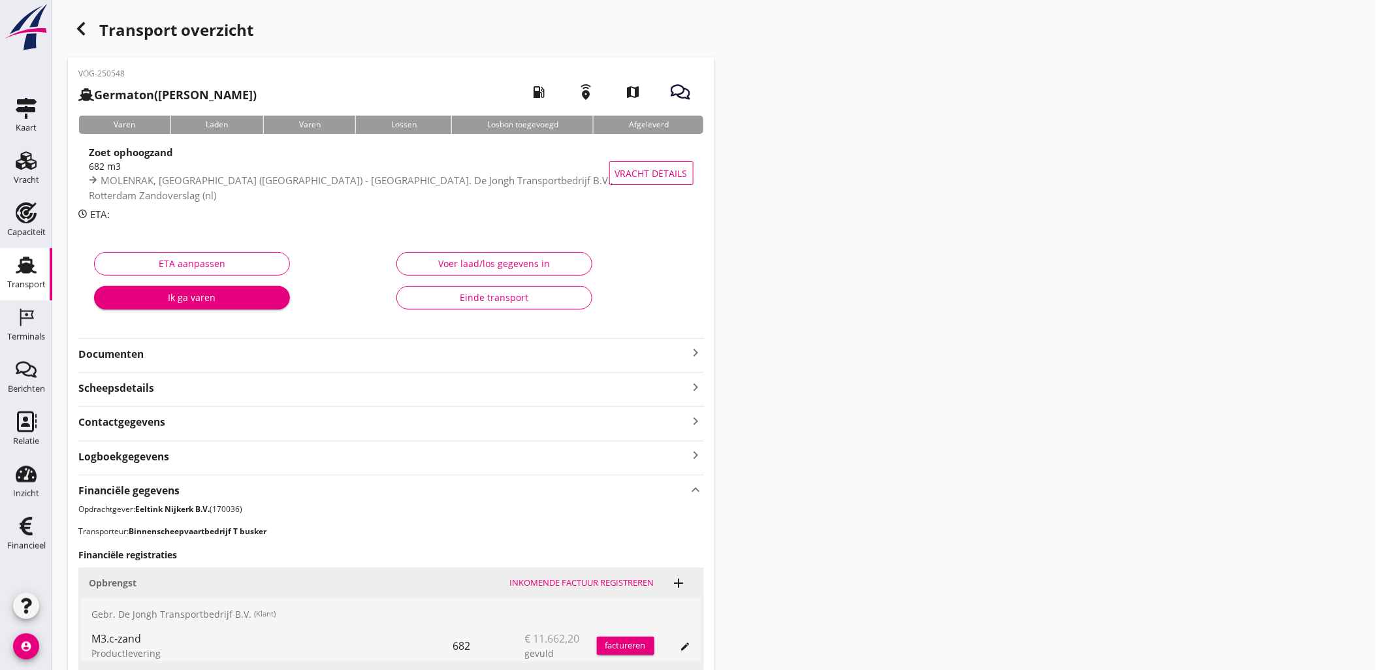
click at [73, 31] on icon "button" at bounding box center [81, 29] width 16 height 16
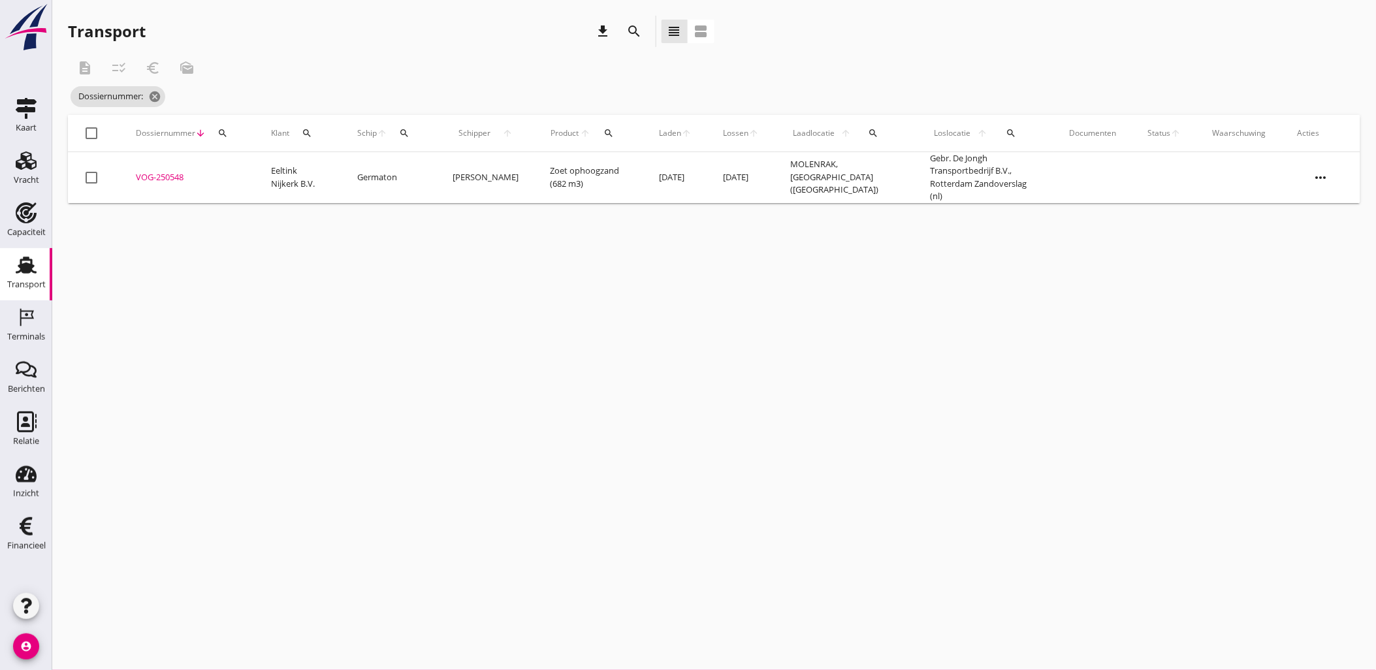
click at [580, 433] on div "cancel You are impersonating another user. Transport download search view_headl…" at bounding box center [714, 335] width 1324 height 670
click at [219, 129] on icon "search" at bounding box center [222, 133] width 10 height 10
drag, startPoint x: 214, startPoint y: 161, endPoint x: 229, endPoint y: 164, distance: 16.0
click at [215, 161] on div "Zoeken op dossiernummer..." at bounding box center [293, 166] width 165 height 42
click at [233, 165] on input "Zoeken op dossiernummer..." at bounding box center [284, 171] width 136 height 21
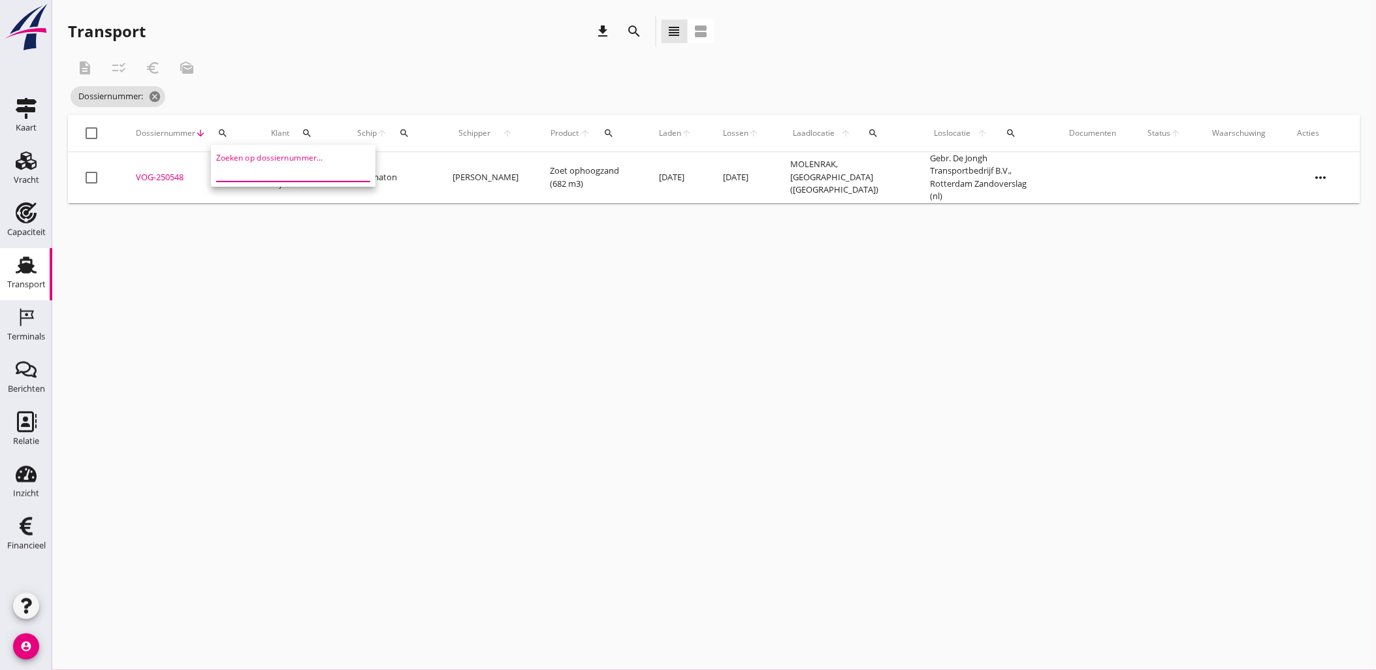
paste input "VOG-250546"
type input "VOG-250546"
click at [174, 172] on div "VOG-250546" at bounding box center [188, 174] width 104 height 13
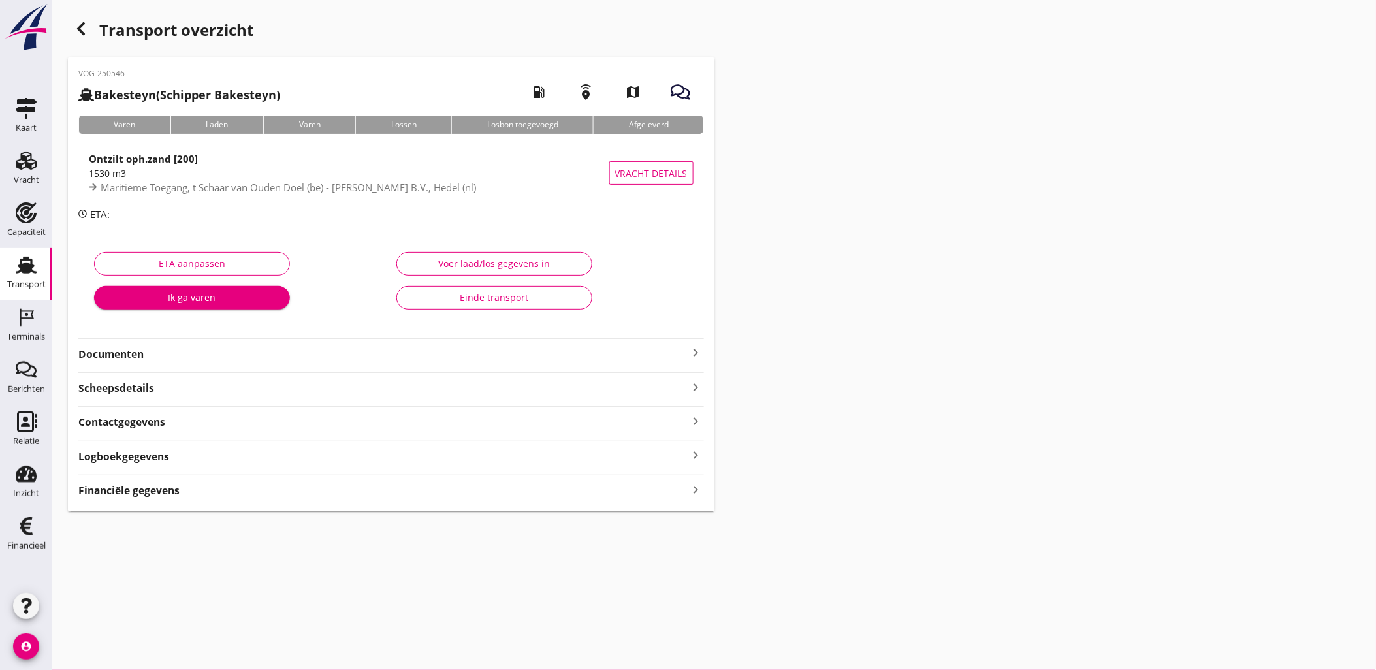
click at [748, 400] on div "Transport overzicht VOG-250546 Bakesteyn (Schipper Bakesteyn) local_gas_station…" at bounding box center [714, 263] width 1324 height 527
click at [670, 497] on div "Financiële gegevens keyboard_arrow_right" at bounding box center [391, 490] width 626 height 18
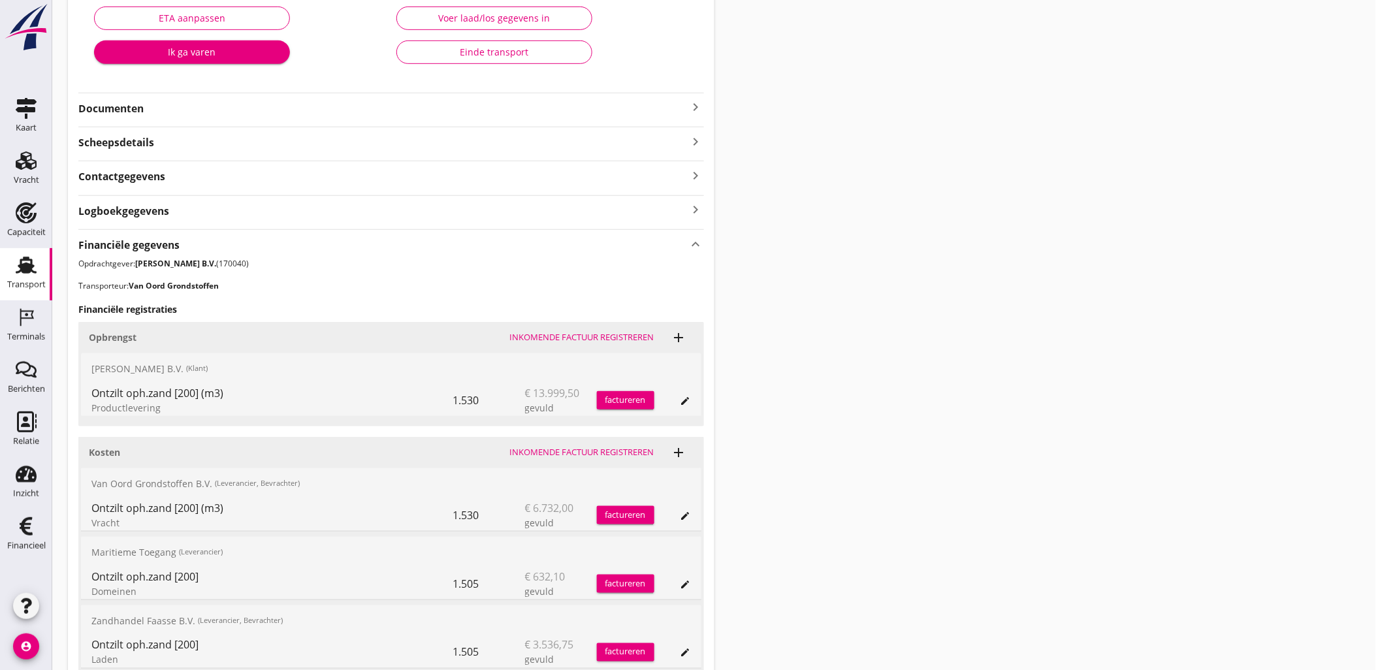
scroll to position [362, 0]
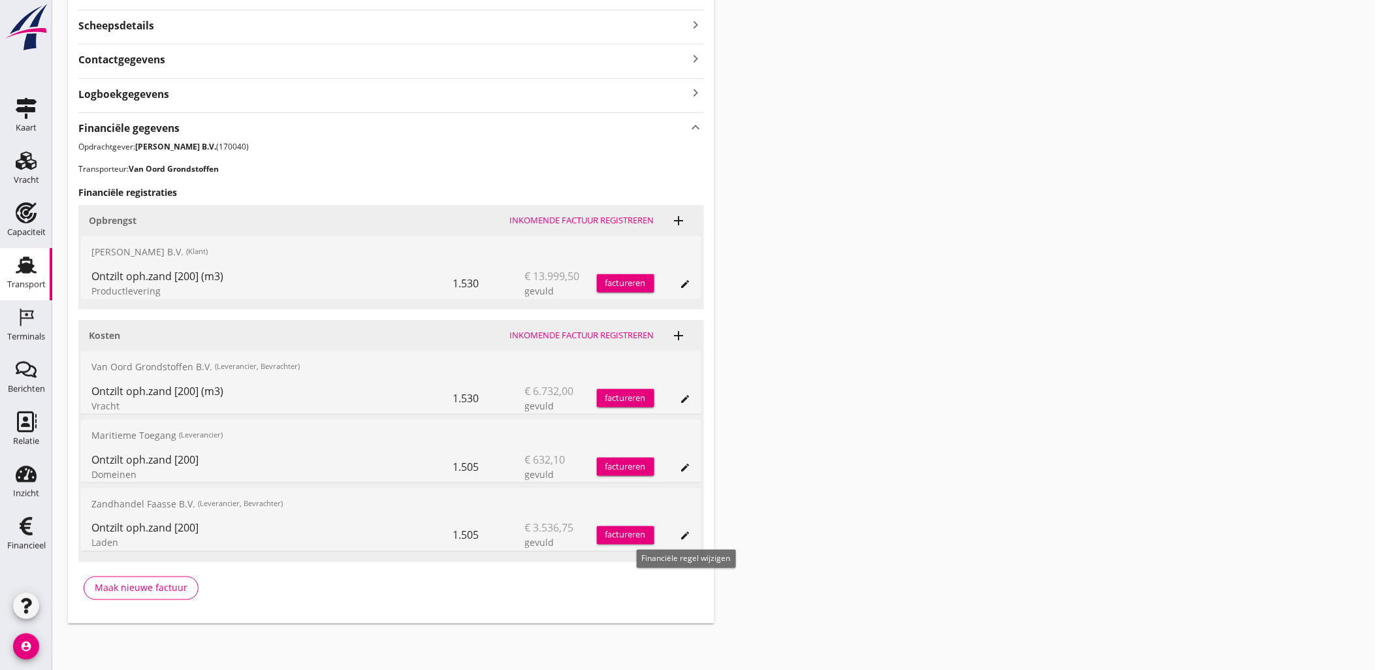
click at [682, 537] on icon "edit" at bounding box center [685, 536] width 10 height 10
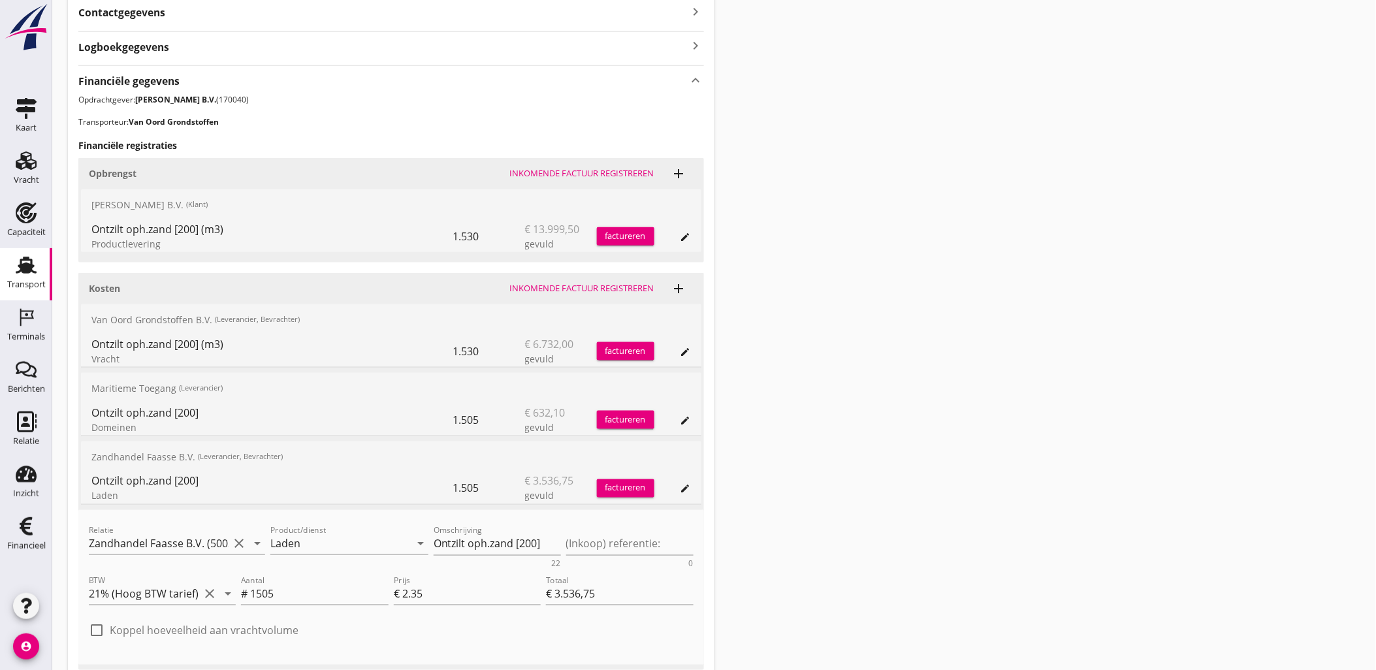
scroll to position [435, 0]
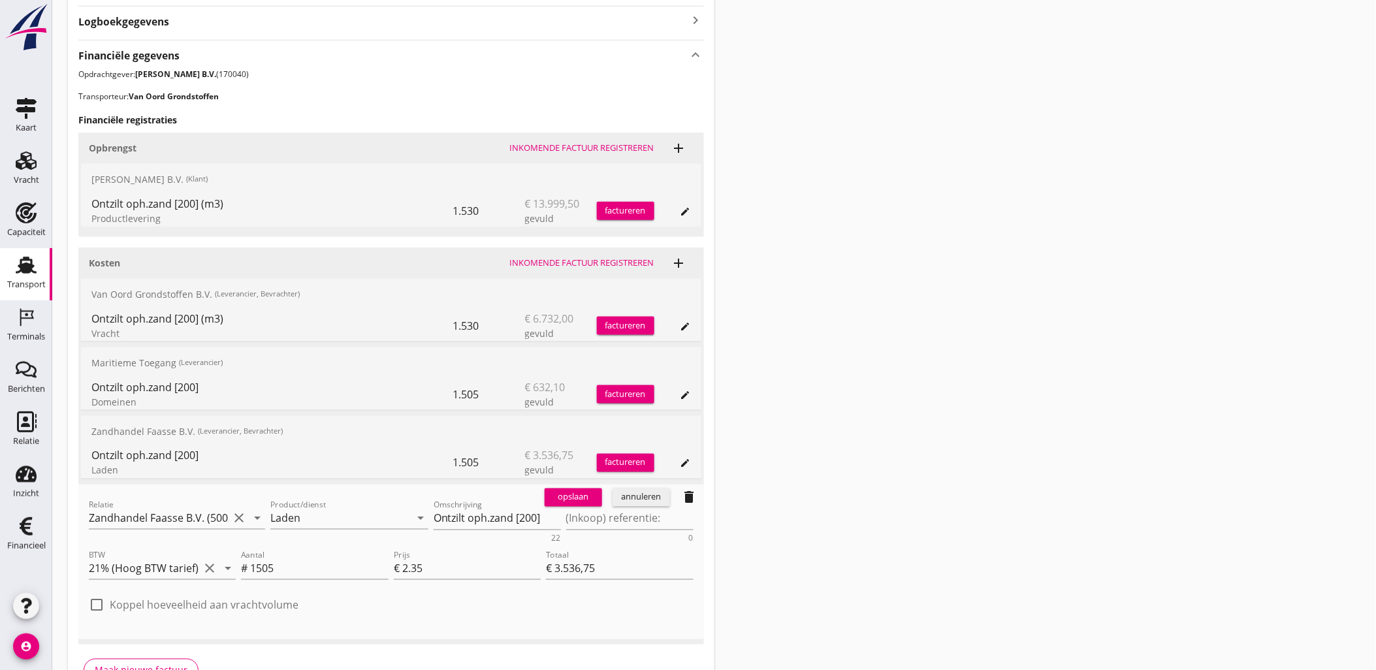
click at [644, 497] on div "annuleren" at bounding box center [641, 497] width 47 height 13
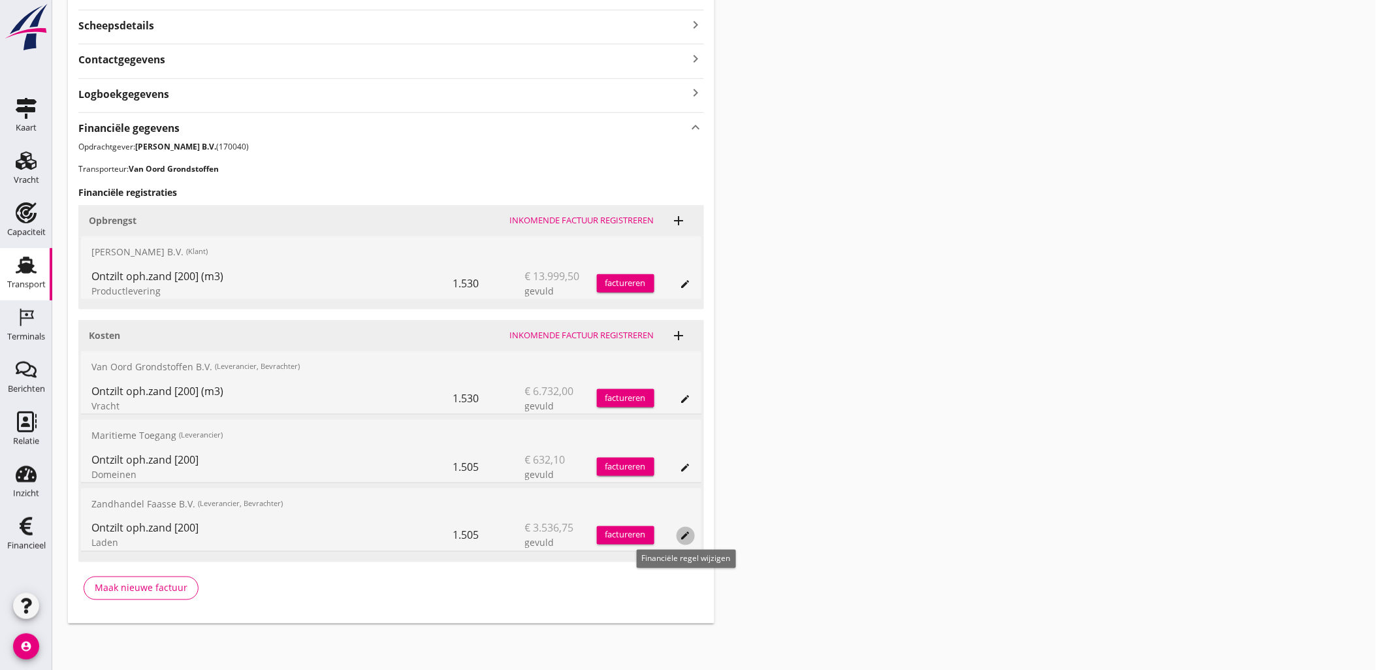
click at [683, 534] on icon "edit" at bounding box center [685, 536] width 10 height 10
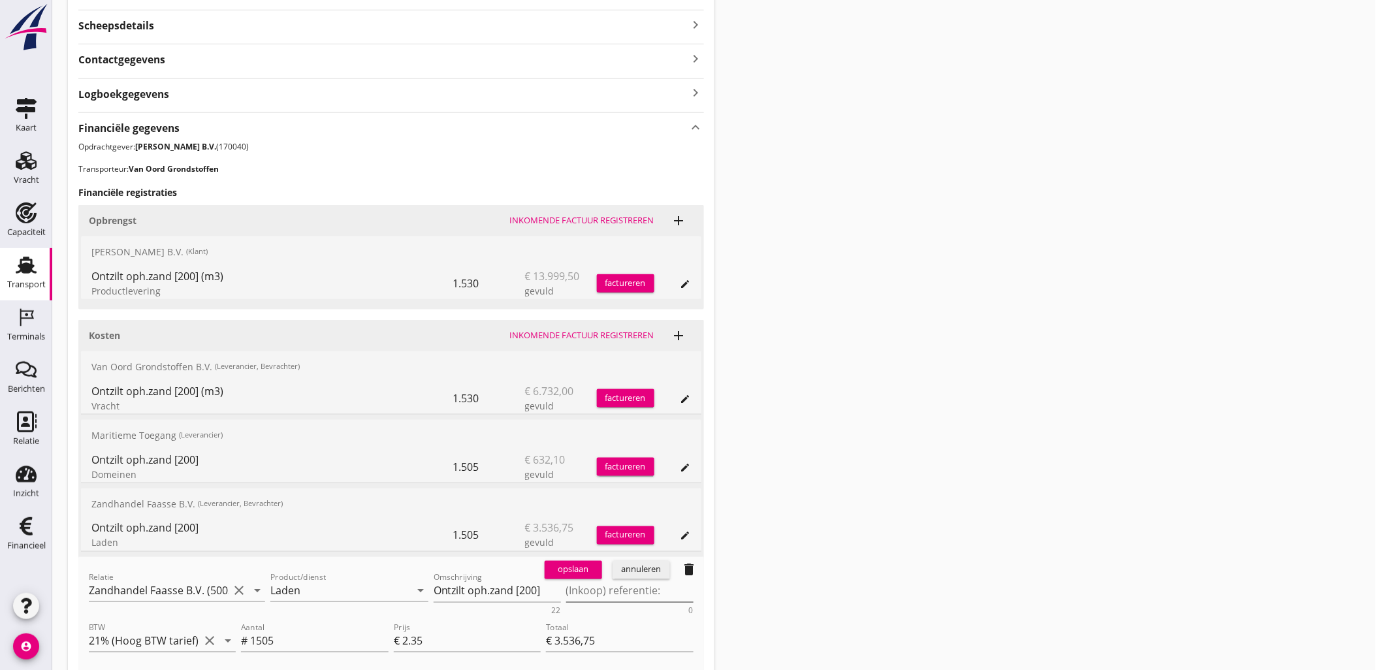
click at [592, 592] on textarea "(Inkoop) referentie:" at bounding box center [629, 592] width 127 height 22
paste textarea "2316006668"
type textarea "2316006668"
click at [569, 566] on div "opslaan" at bounding box center [573, 570] width 47 height 13
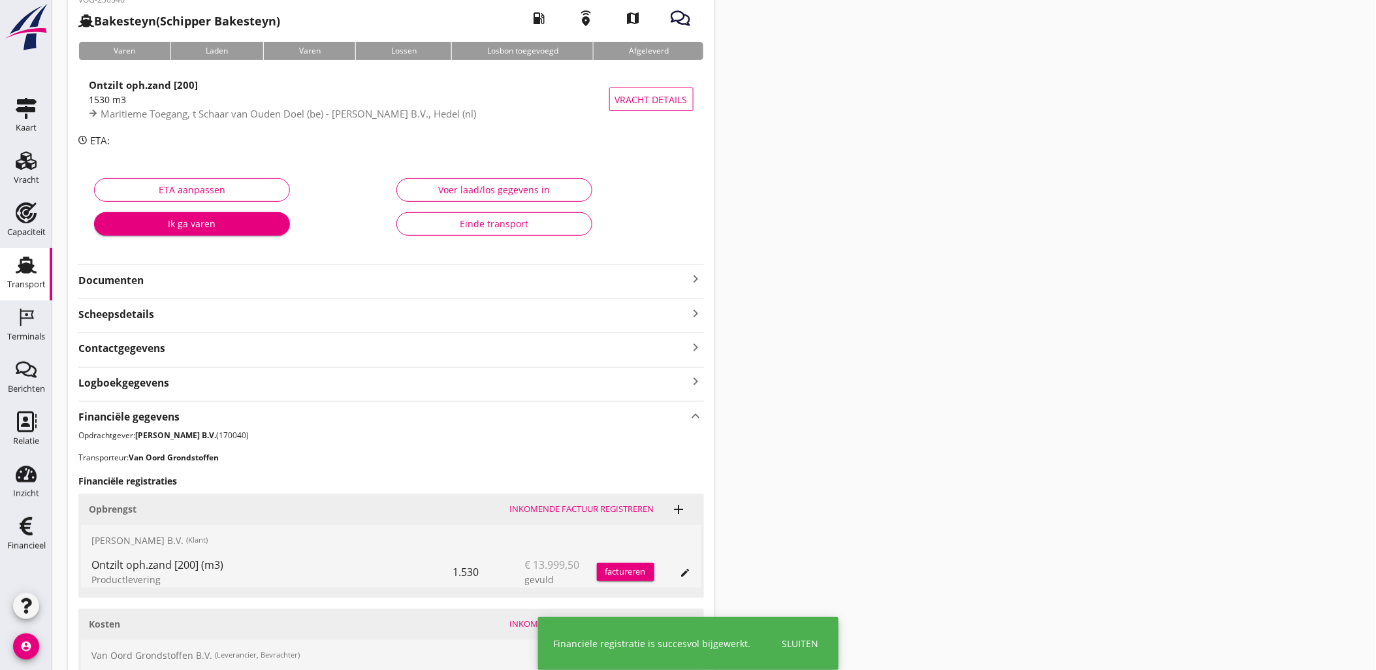
scroll to position [0, 0]
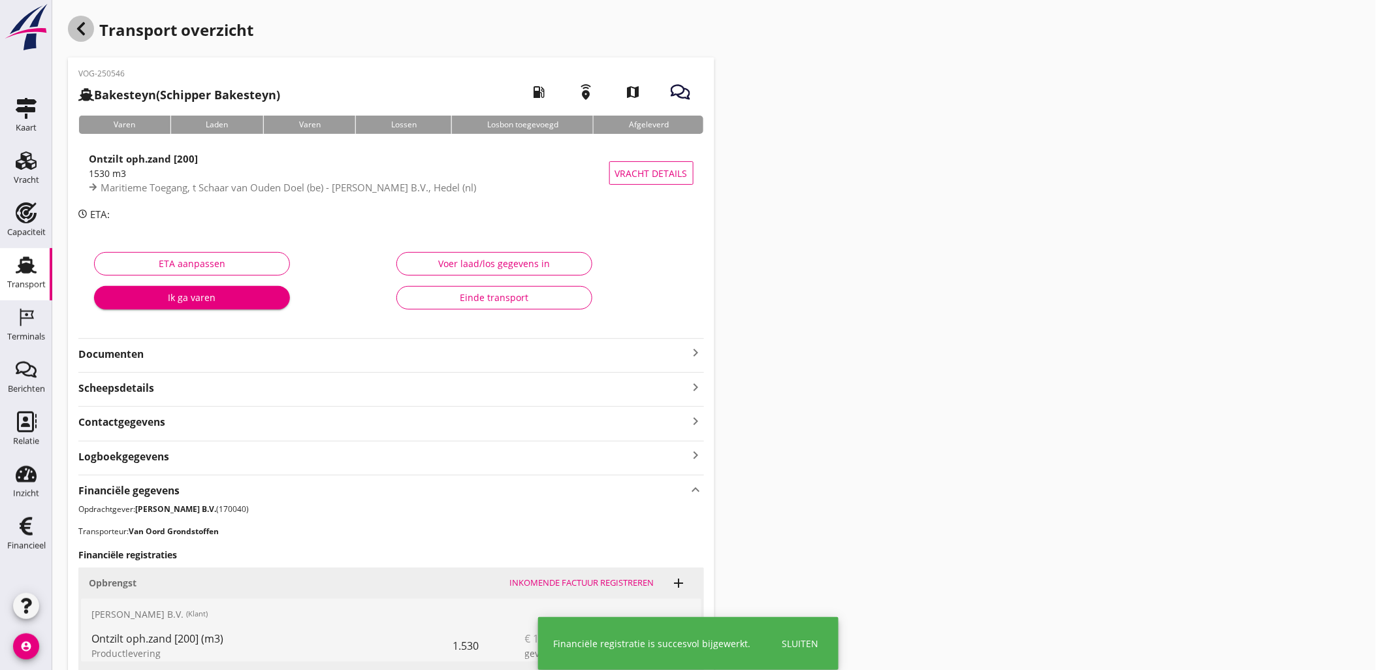
click at [76, 31] on icon "button" at bounding box center [81, 29] width 16 height 16
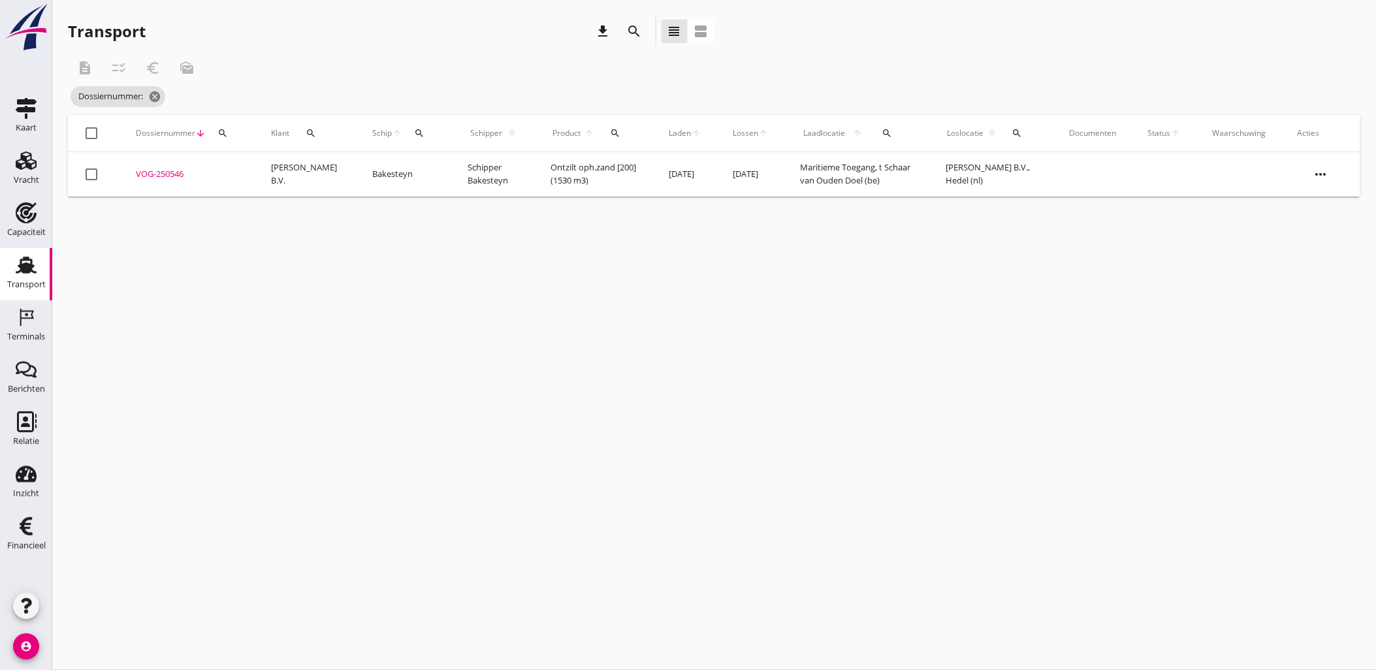
drag, startPoint x: 754, startPoint y: 421, endPoint x: 745, endPoint y: 419, distance: 9.2
click at [754, 421] on div "cancel You are impersonating another user. Transport download search view_headl…" at bounding box center [714, 335] width 1324 height 670
click at [223, 129] on icon "search" at bounding box center [222, 133] width 10 height 10
click at [268, 168] on input "Zoeken op dossiernummer..." at bounding box center [284, 171] width 136 height 21
paste input "VOG-250547"
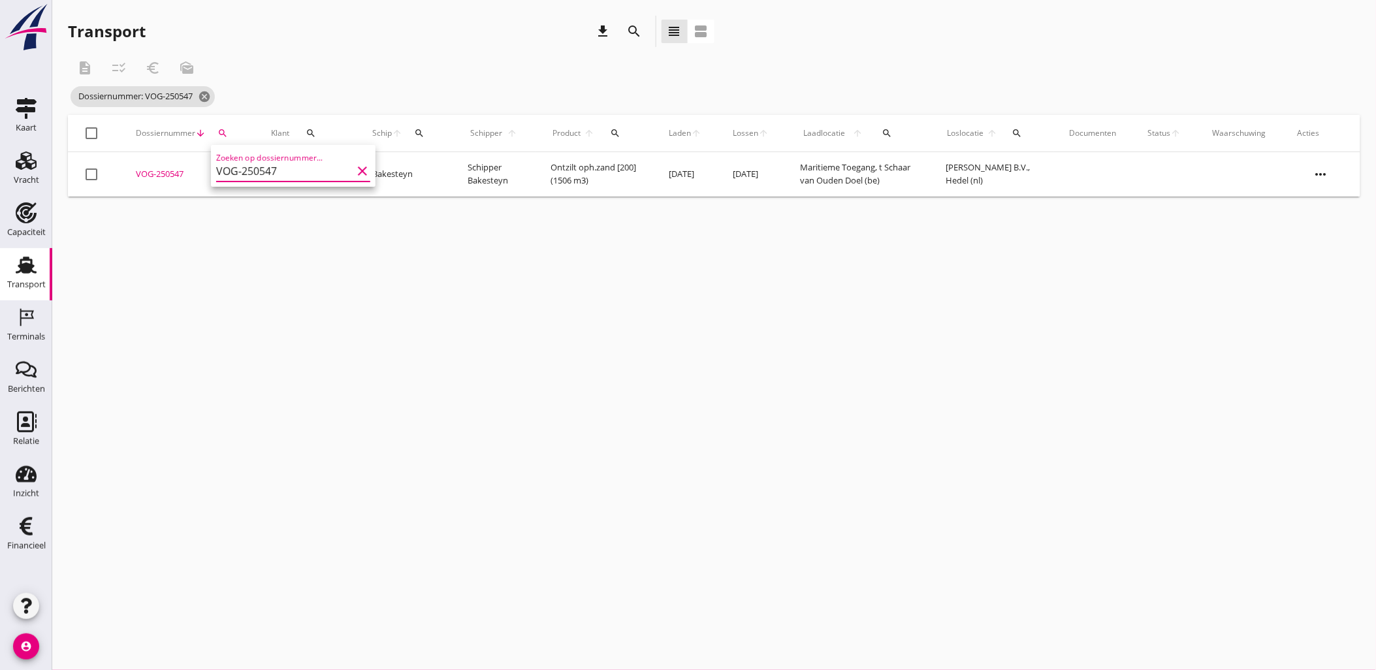
type input "VOG-250547"
click at [179, 174] on div "VOG-250547" at bounding box center [188, 174] width 104 height 13
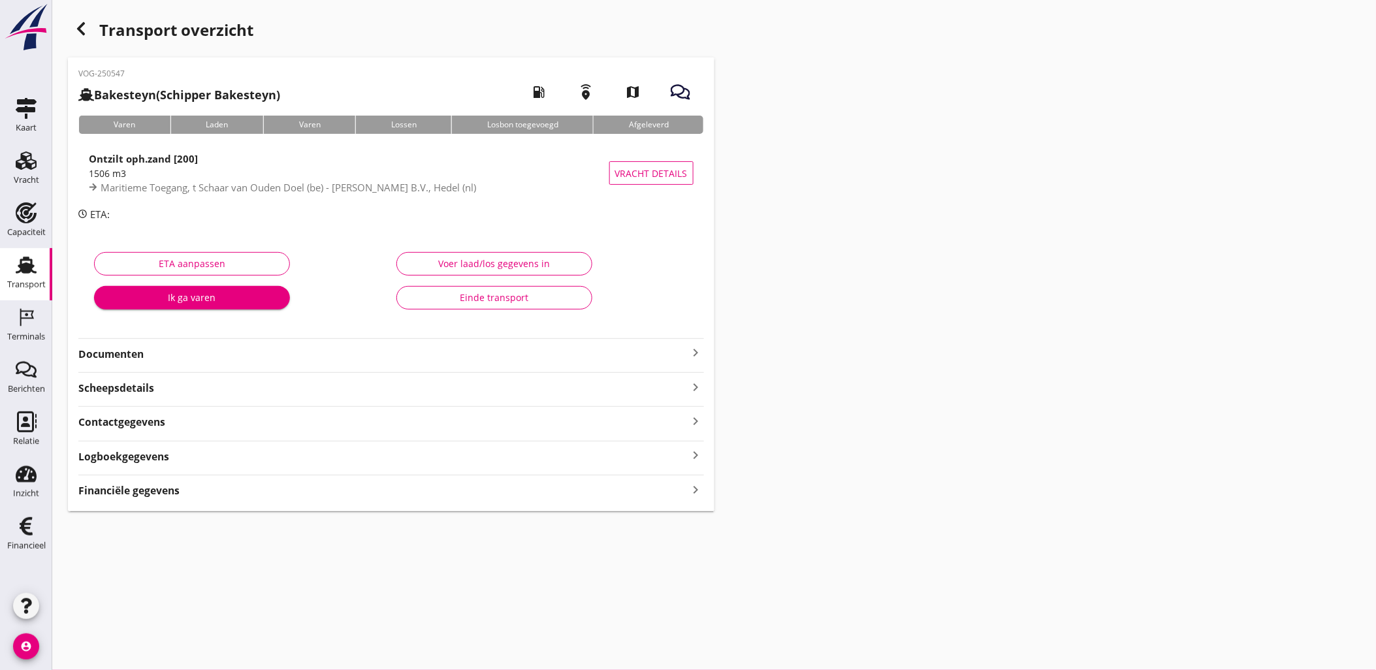
click at [654, 527] on div "cancel You are impersonating another user. Transport overzicht VOG-250547 Bakes…" at bounding box center [714, 335] width 1324 height 670
click at [641, 493] on div "Financiële gegevens keyboard_arrow_right" at bounding box center [391, 490] width 626 height 18
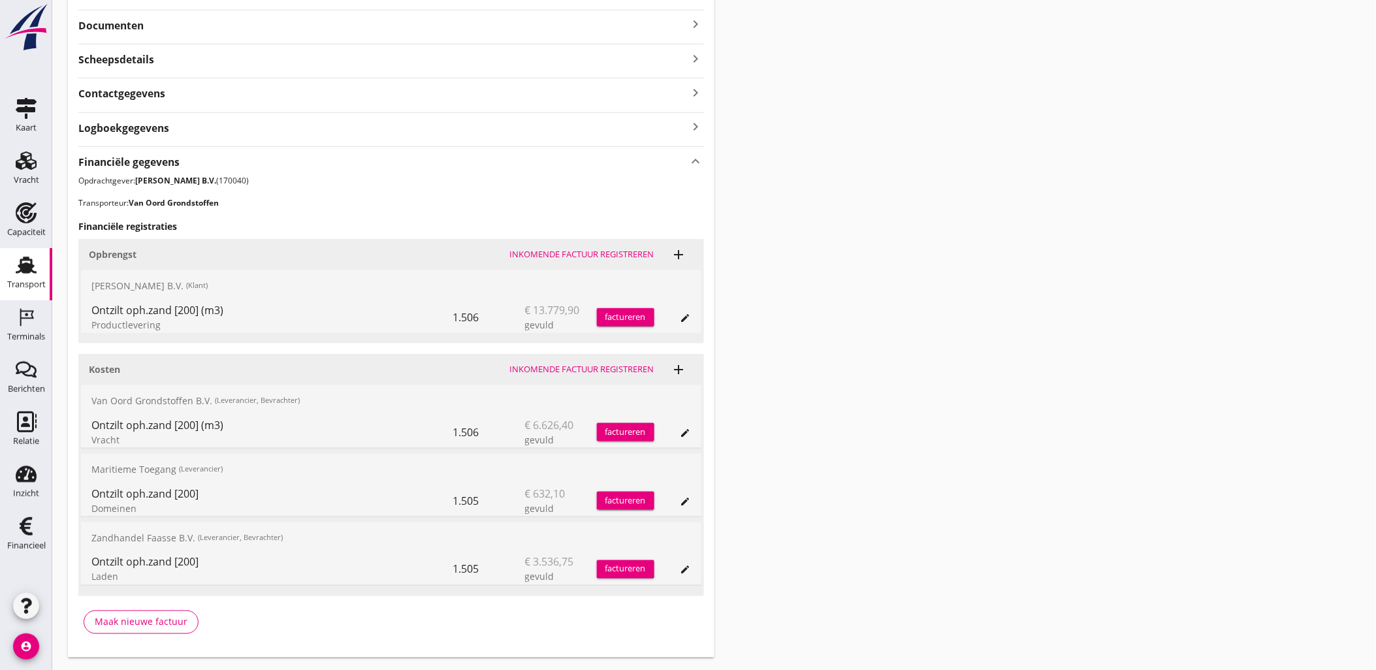
scroll to position [362, 0]
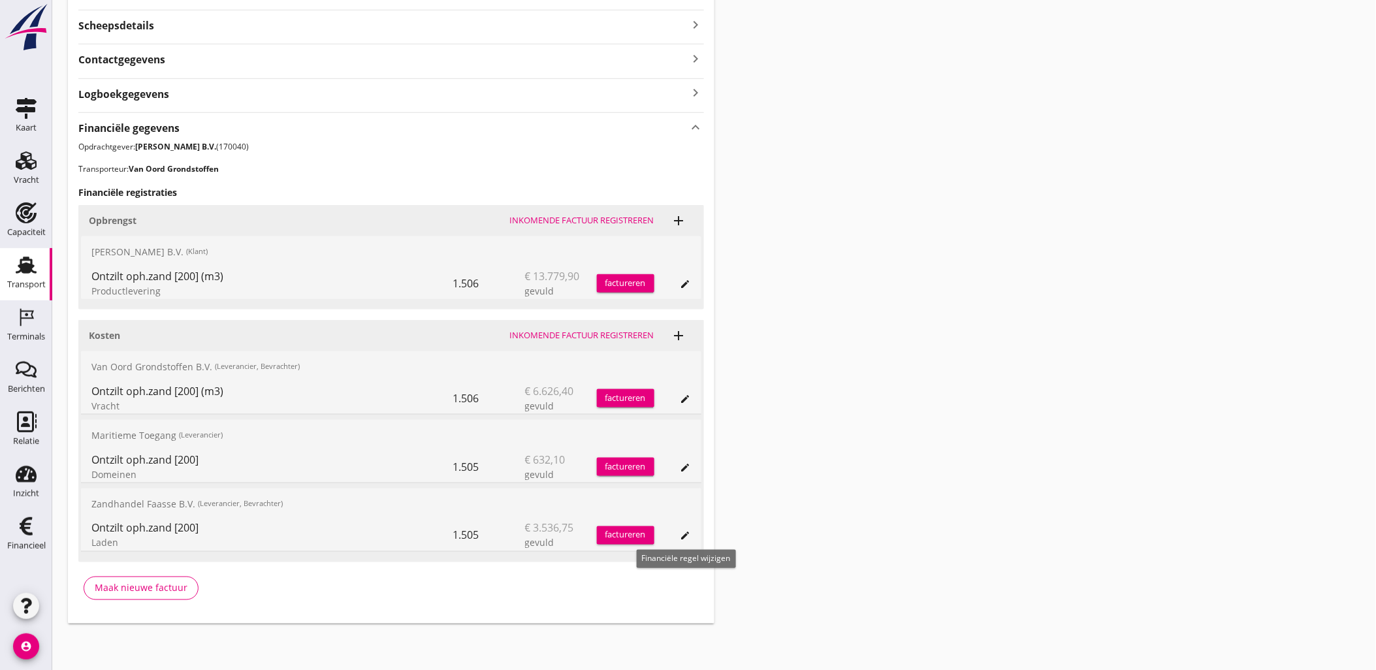
click at [684, 538] on icon "edit" at bounding box center [685, 536] width 10 height 10
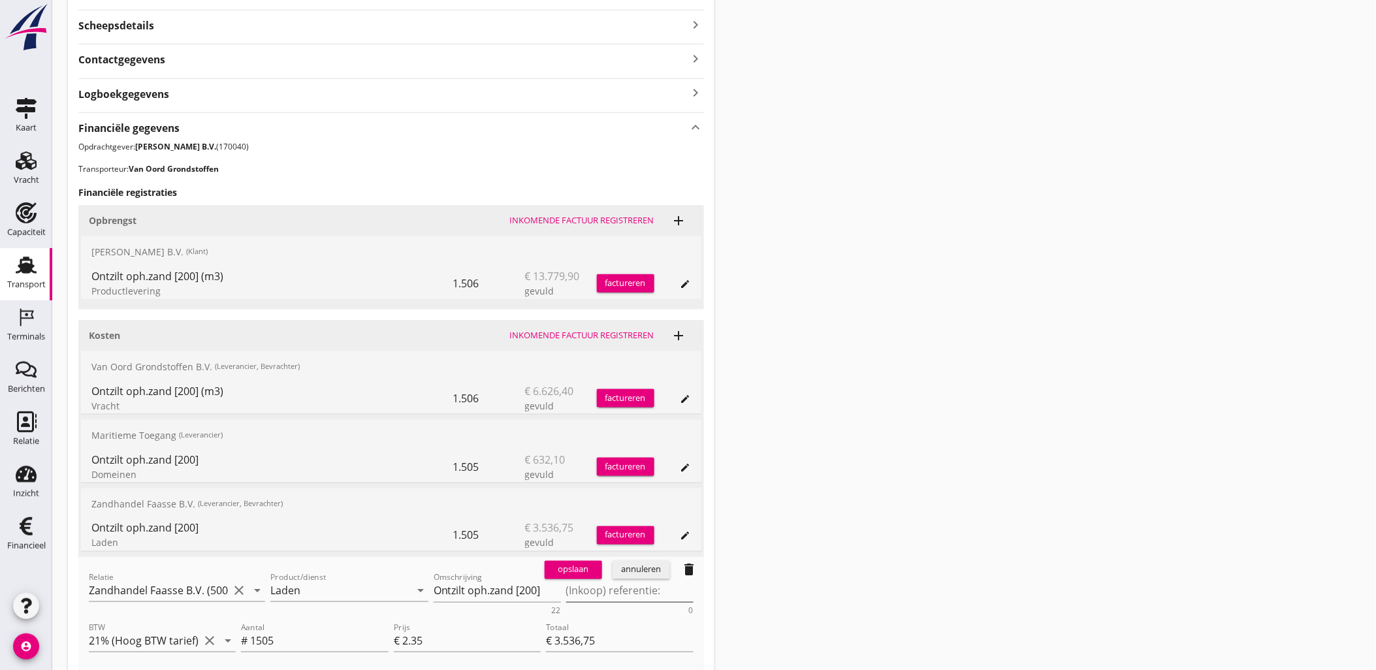
click at [599, 586] on textarea "(Inkoop) referentie:" at bounding box center [629, 592] width 127 height 22
paste textarea "2316006668"
type textarea "2316006668"
click at [564, 569] on div "opslaan" at bounding box center [573, 570] width 47 height 13
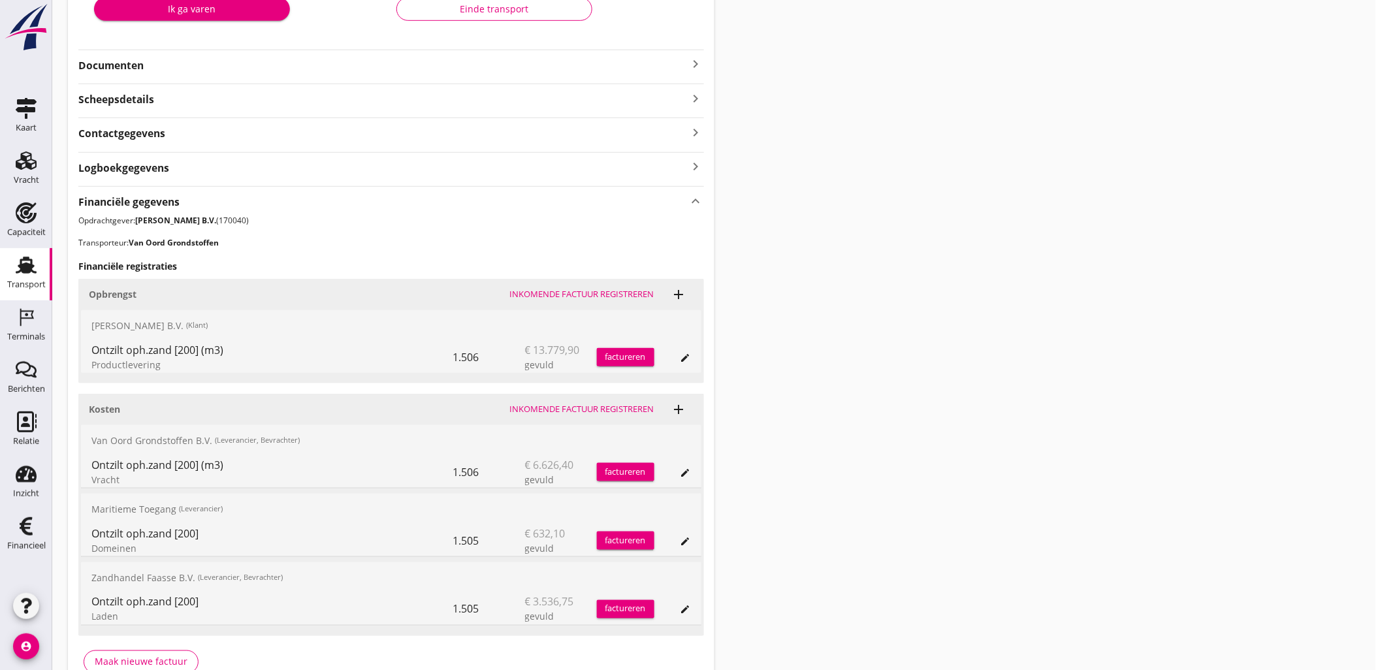
scroll to position [217, 0]
